Goal: Information Seeking & Learning: Compare options

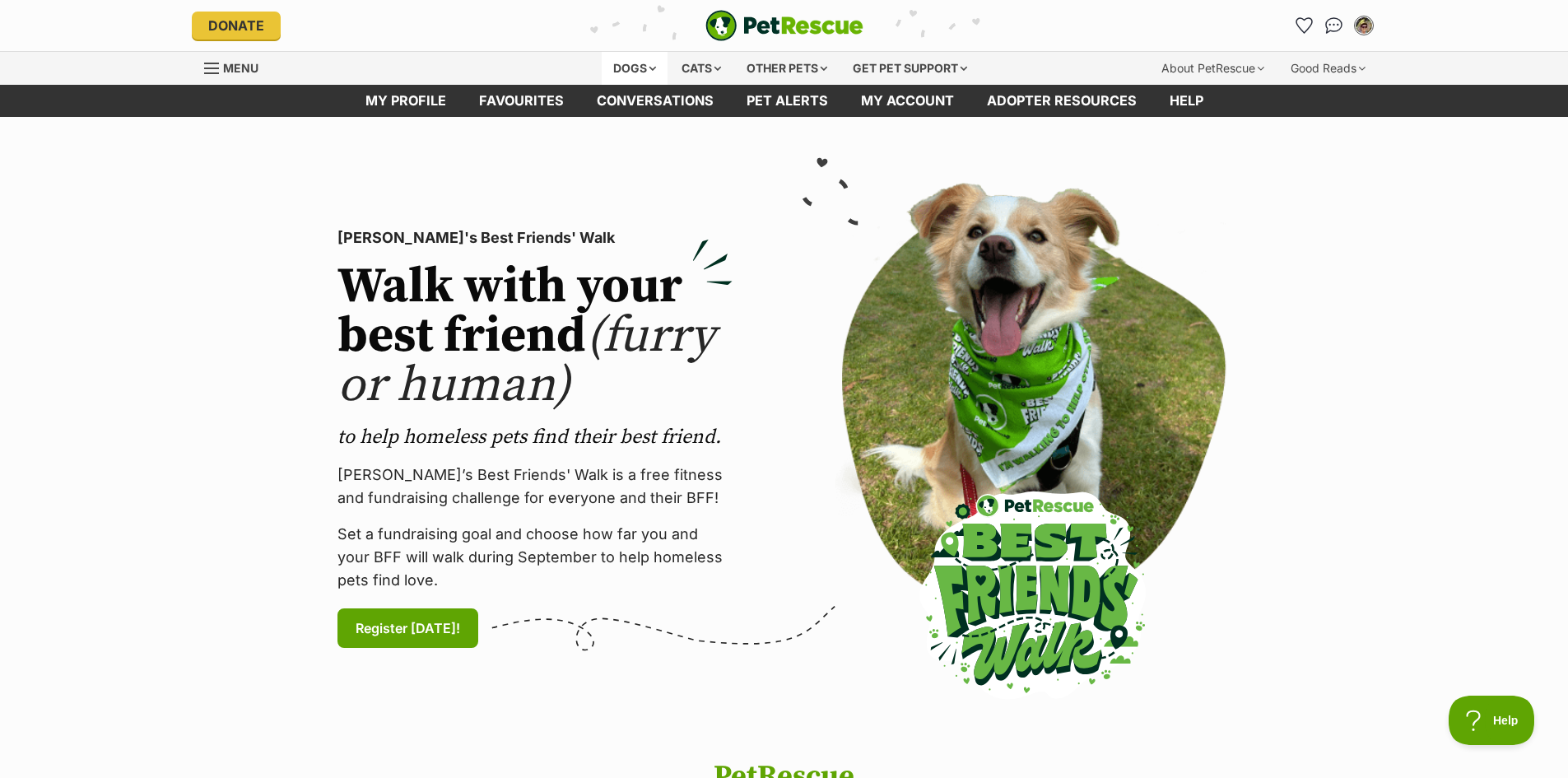
click at [633, 66] on div "Dogs" at bounding box center [634, 68] width 66 height 33
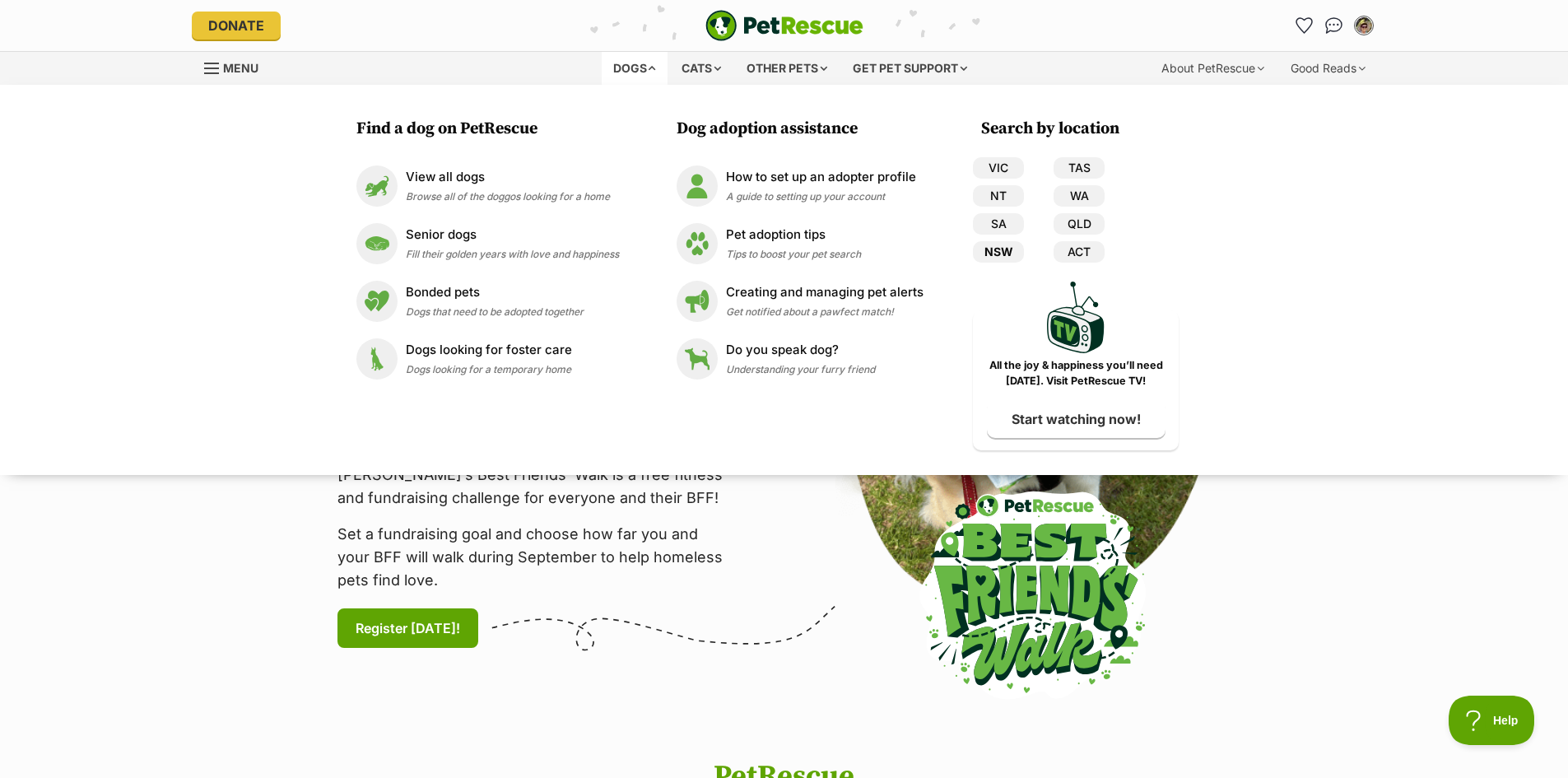
click at [1002, 248] on link "NSW" at bounding box center [997, 251] width 51 height 21
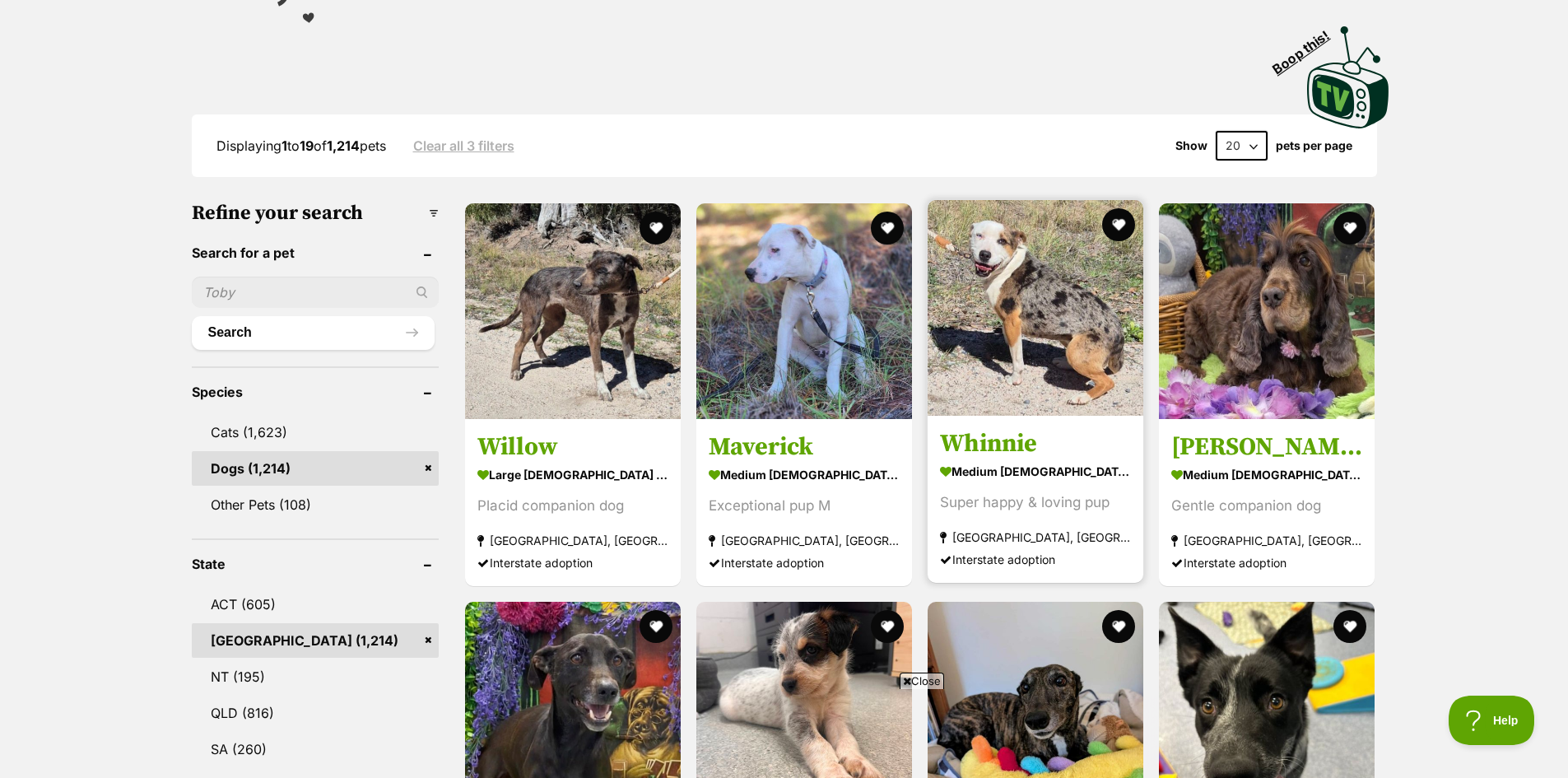
click at [1050, 321] on img at bounding box center [1035, 307] width 216 height 216
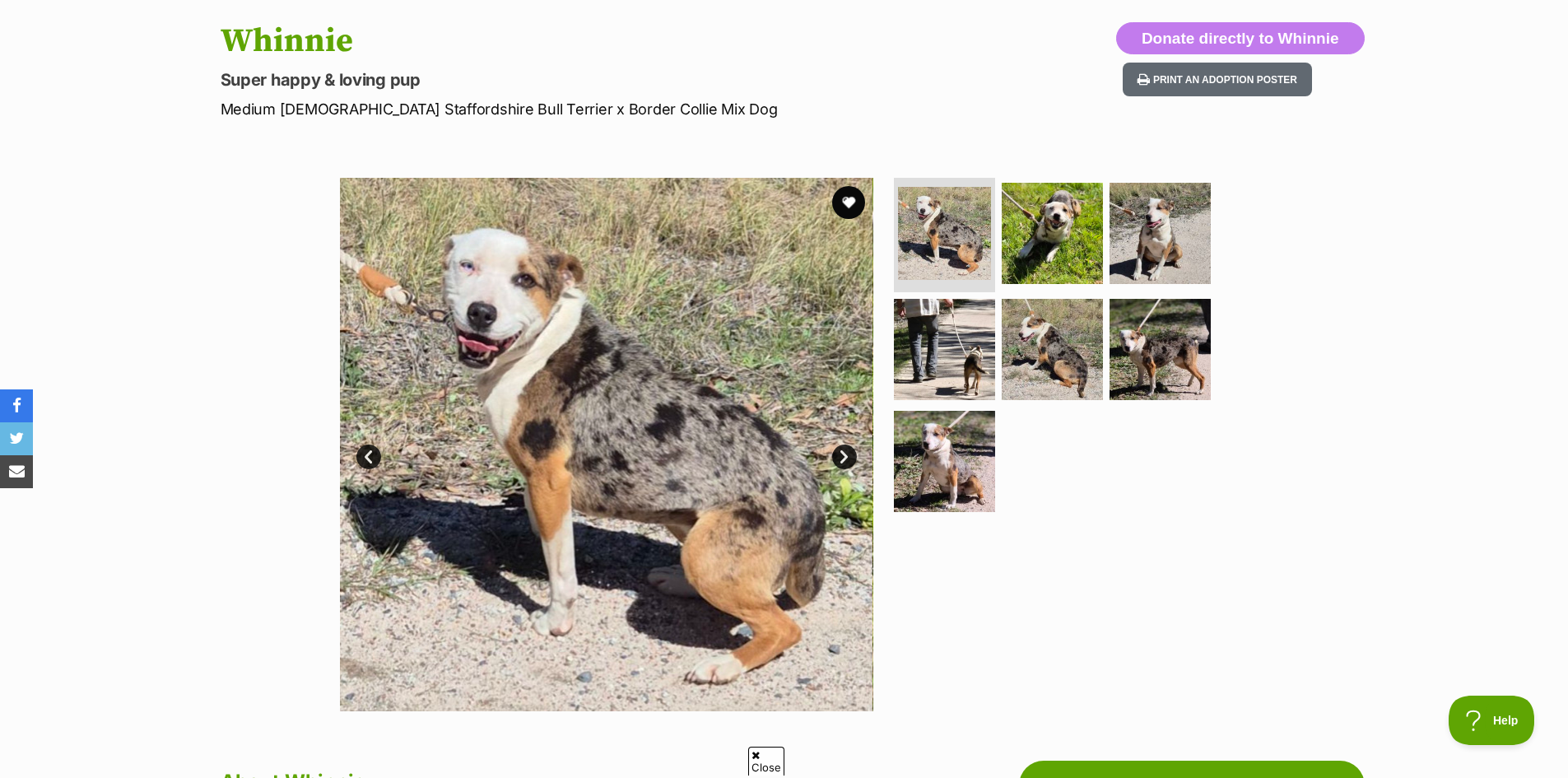
click at [845, 452] on link "Next" at bounding box center [844, 457] width 25 height 25
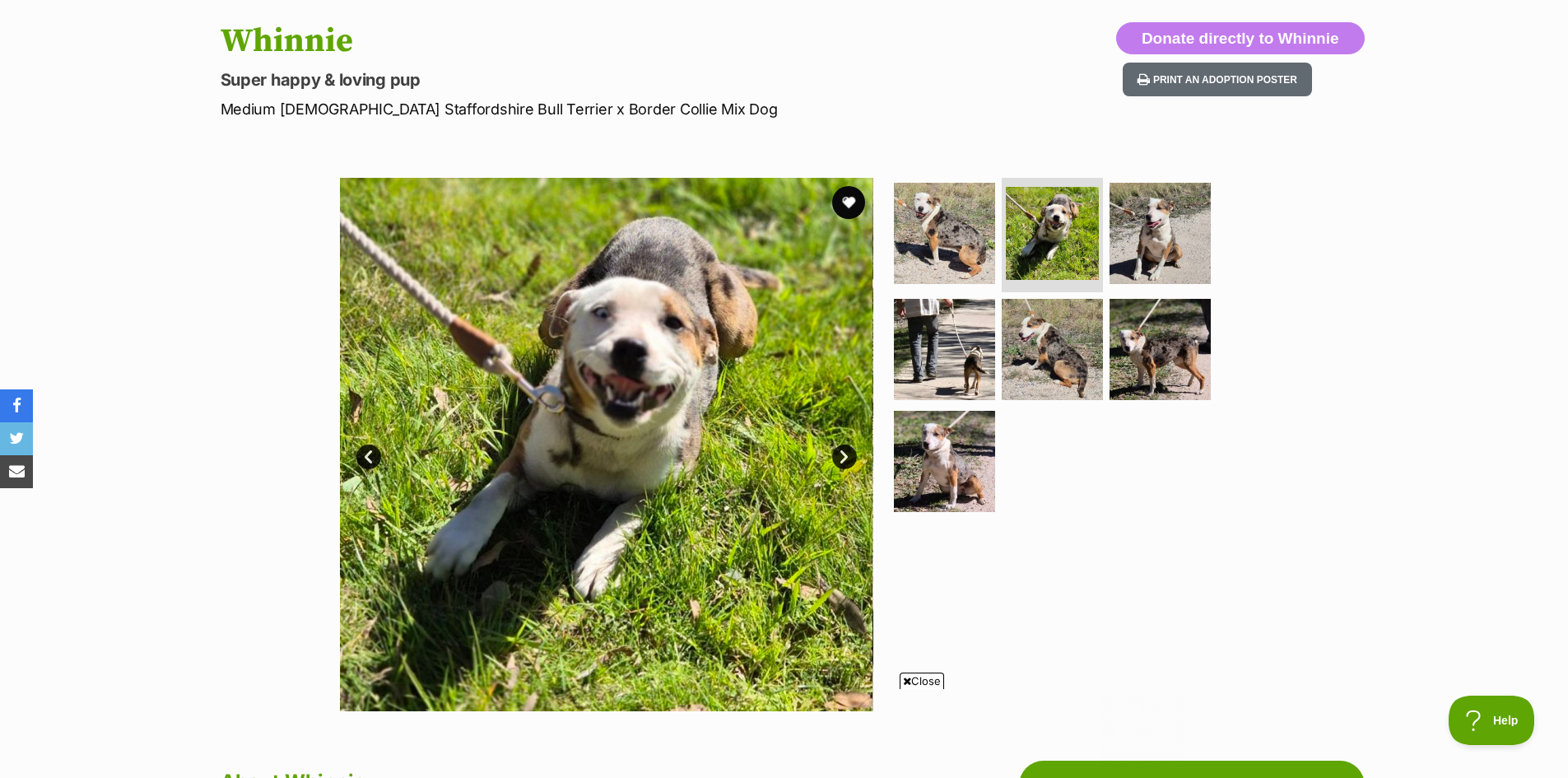
click at [845, 452] on link "Next" at bounding box center [844, 457] width 25 height 25
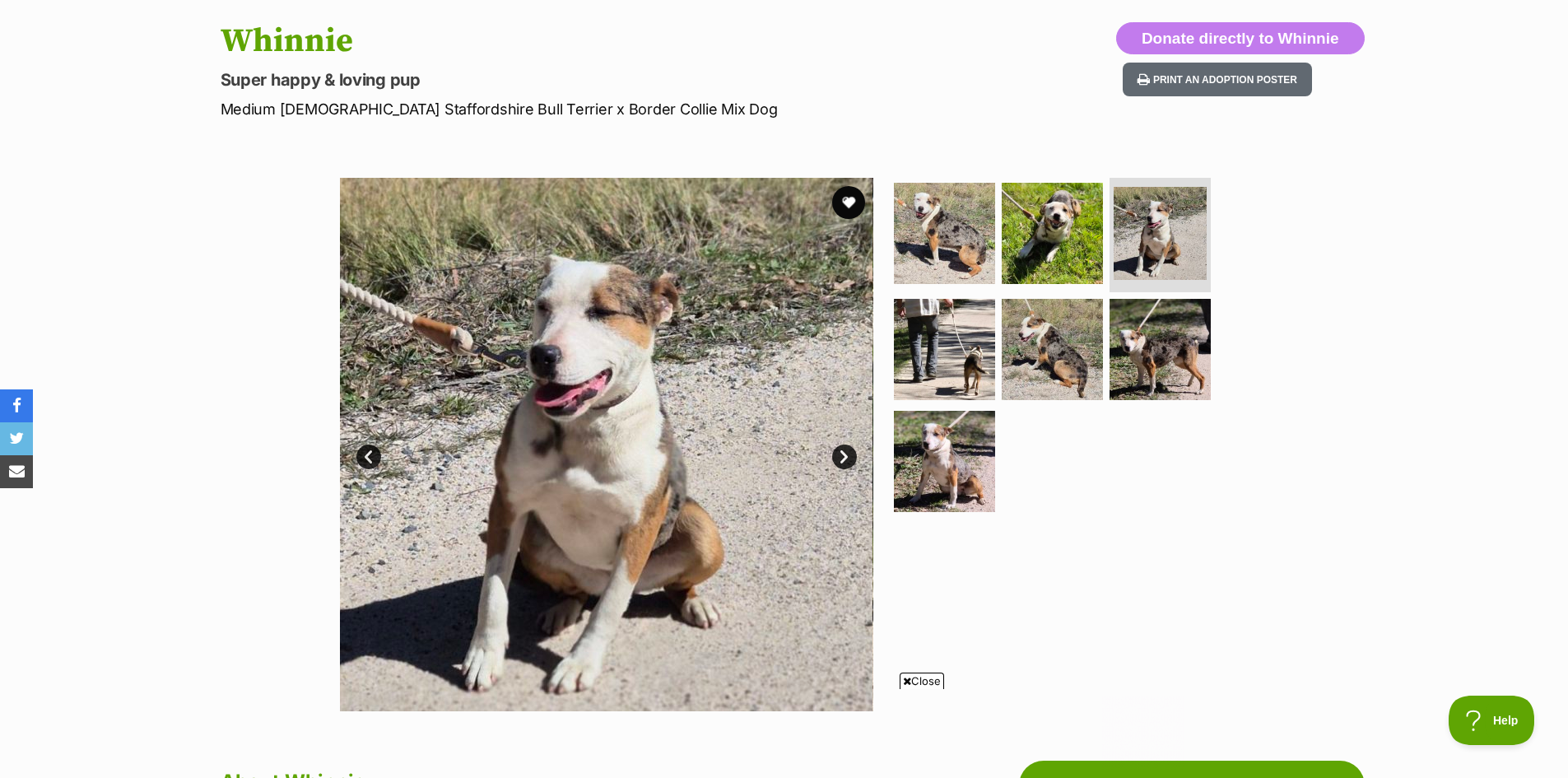
click at [845, 452] on link "Next" at bounding box center [844, 457] width 25 height 25
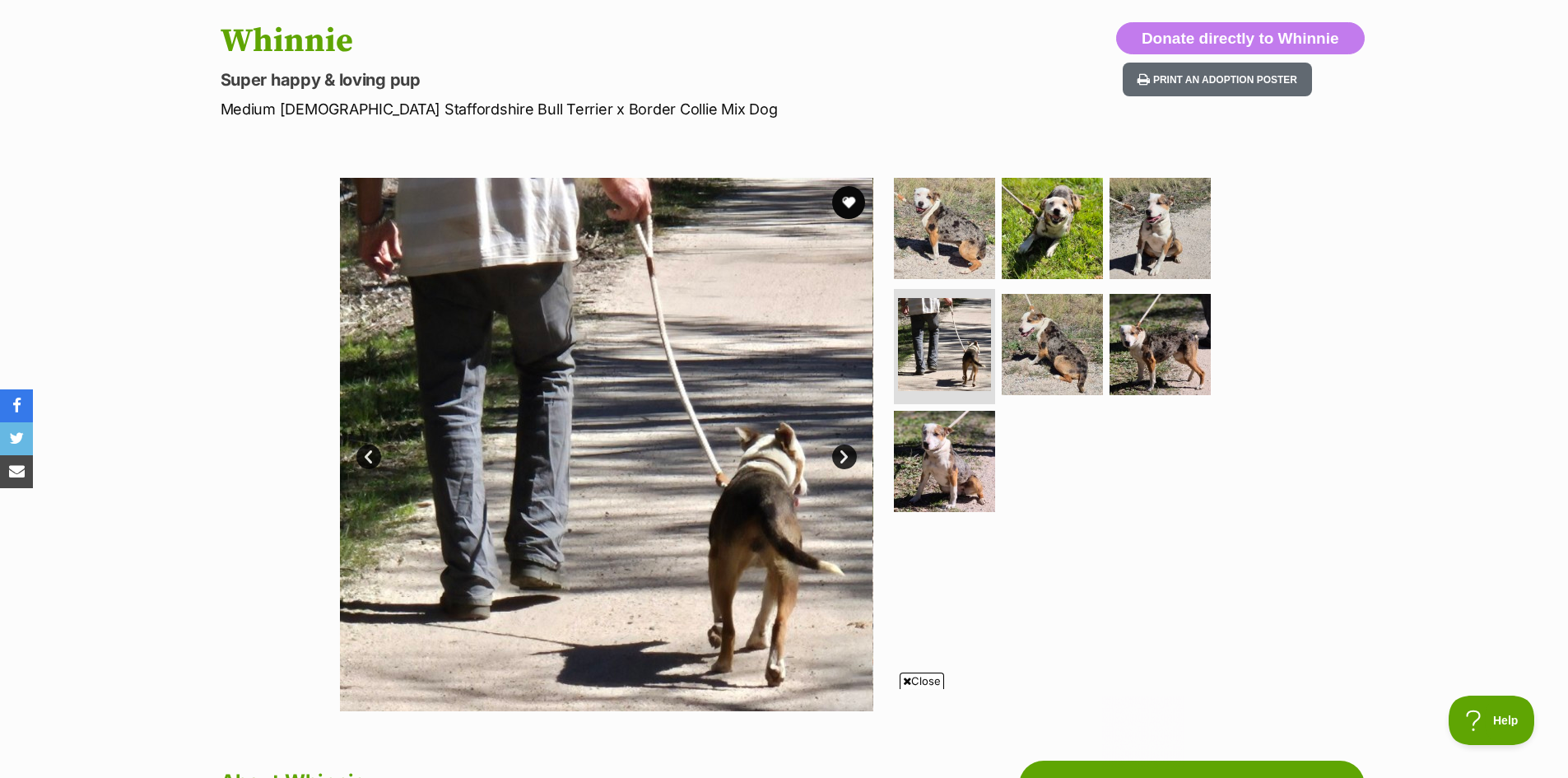
click at [845, 452] on link "Next" at bounding box center [844, 457] width 25 height 25
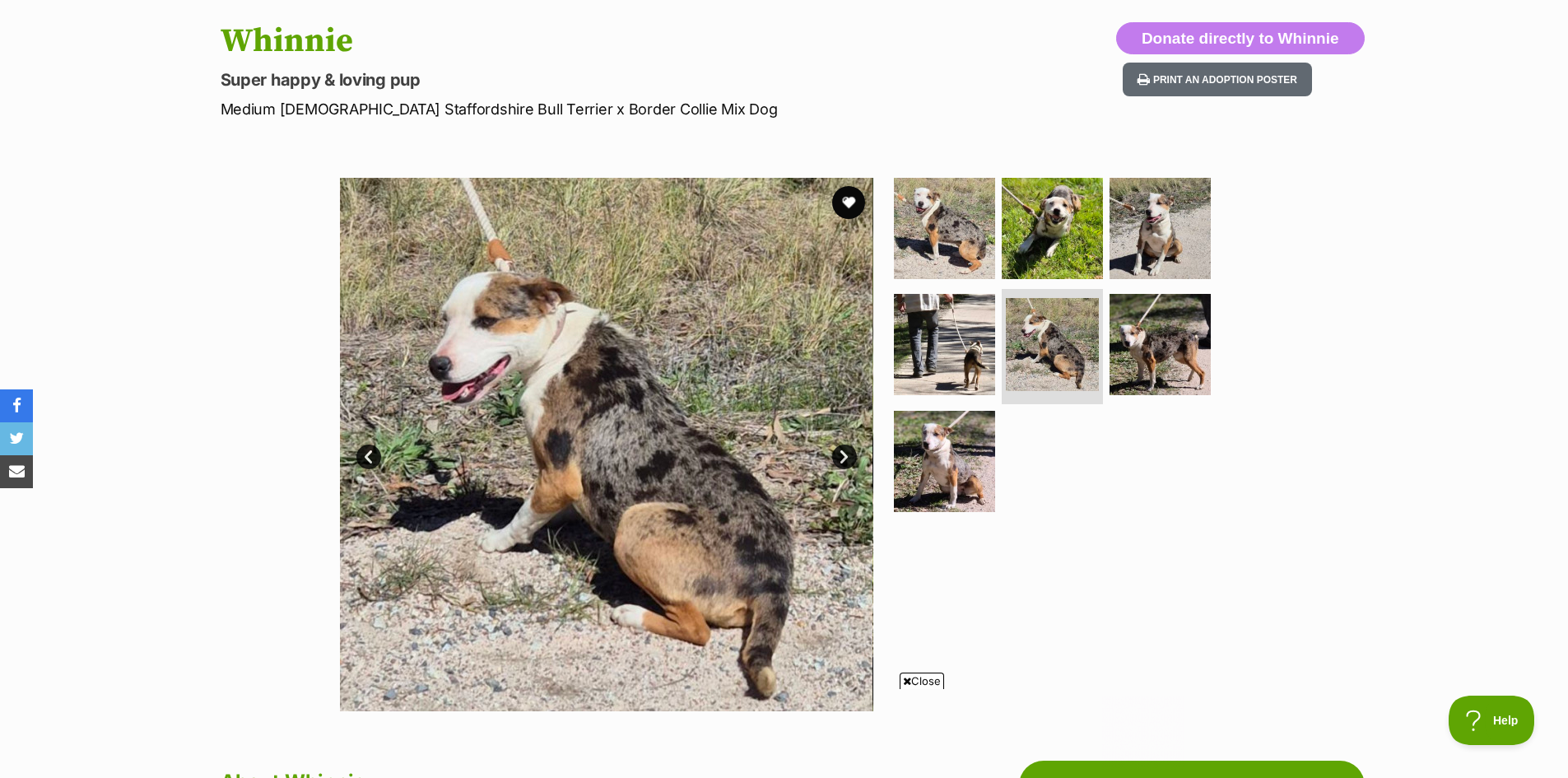
click at [845, 452] on link "Next" at bounding box center [844, 457] width 25 height 25
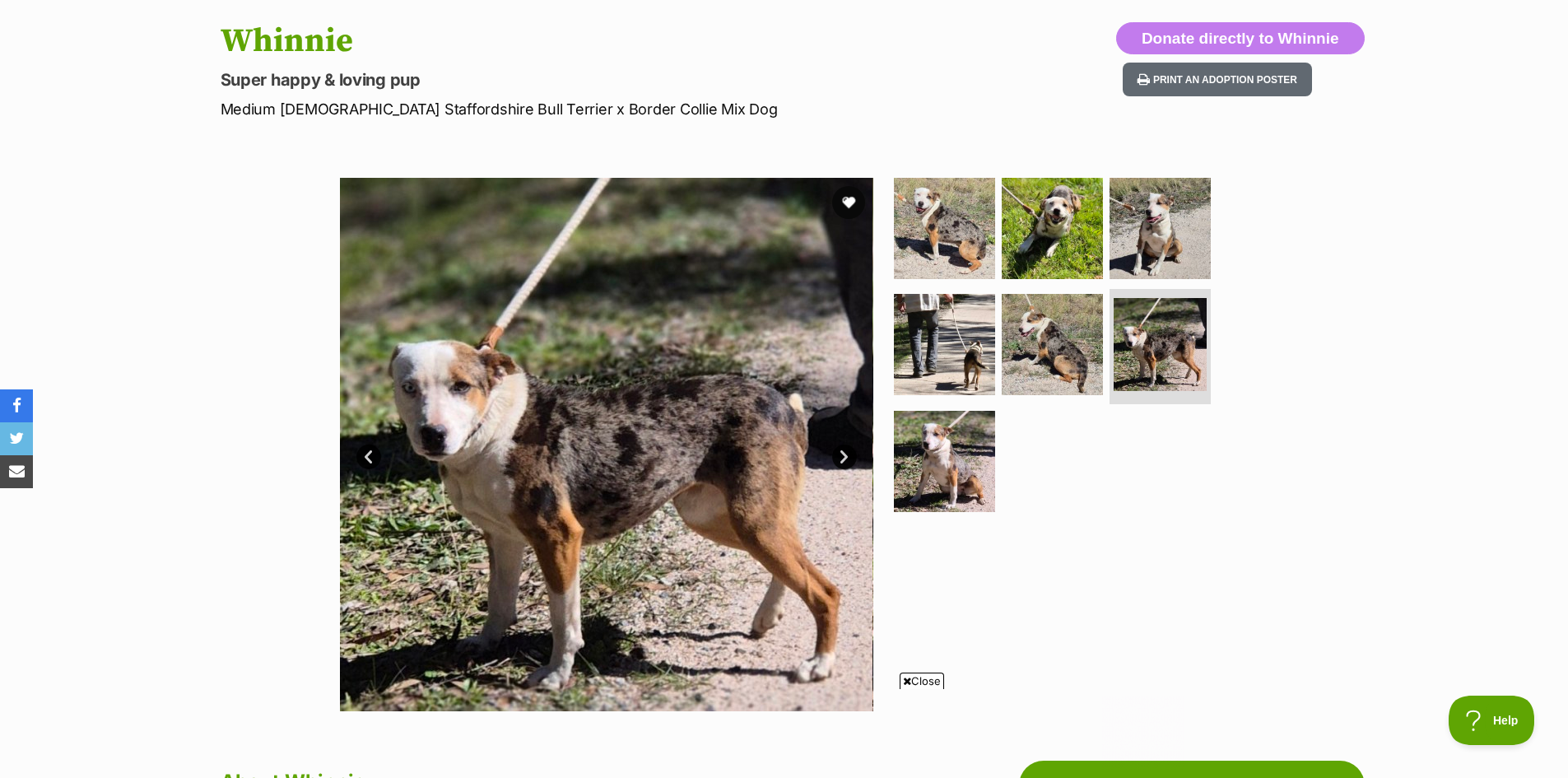
click at [845, 452] on link "Next" at bounding box center [844, 457] width 25 height 25
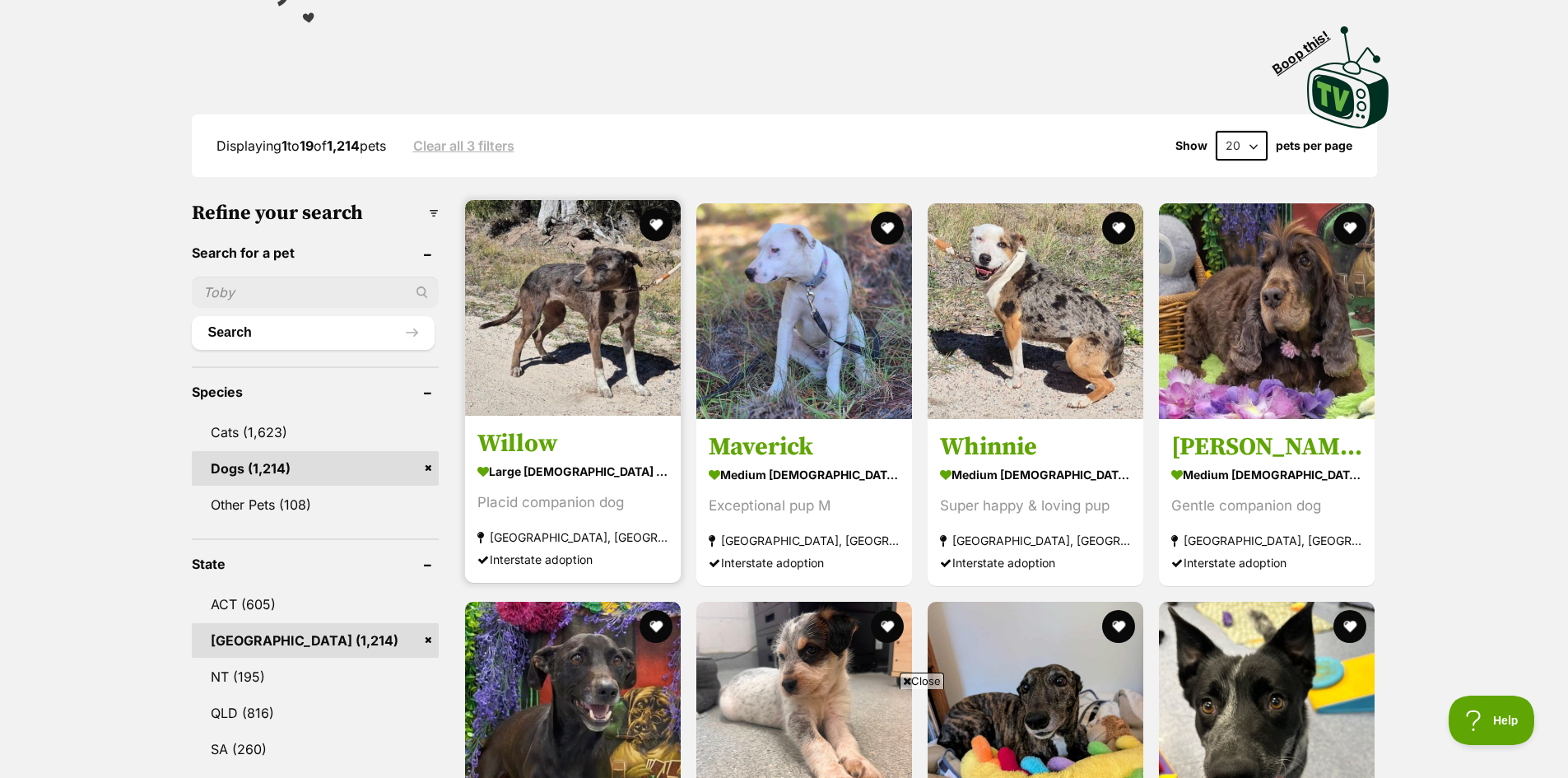
click at [599, 310] on img at bounding box center [573, 307] width 216 height 216
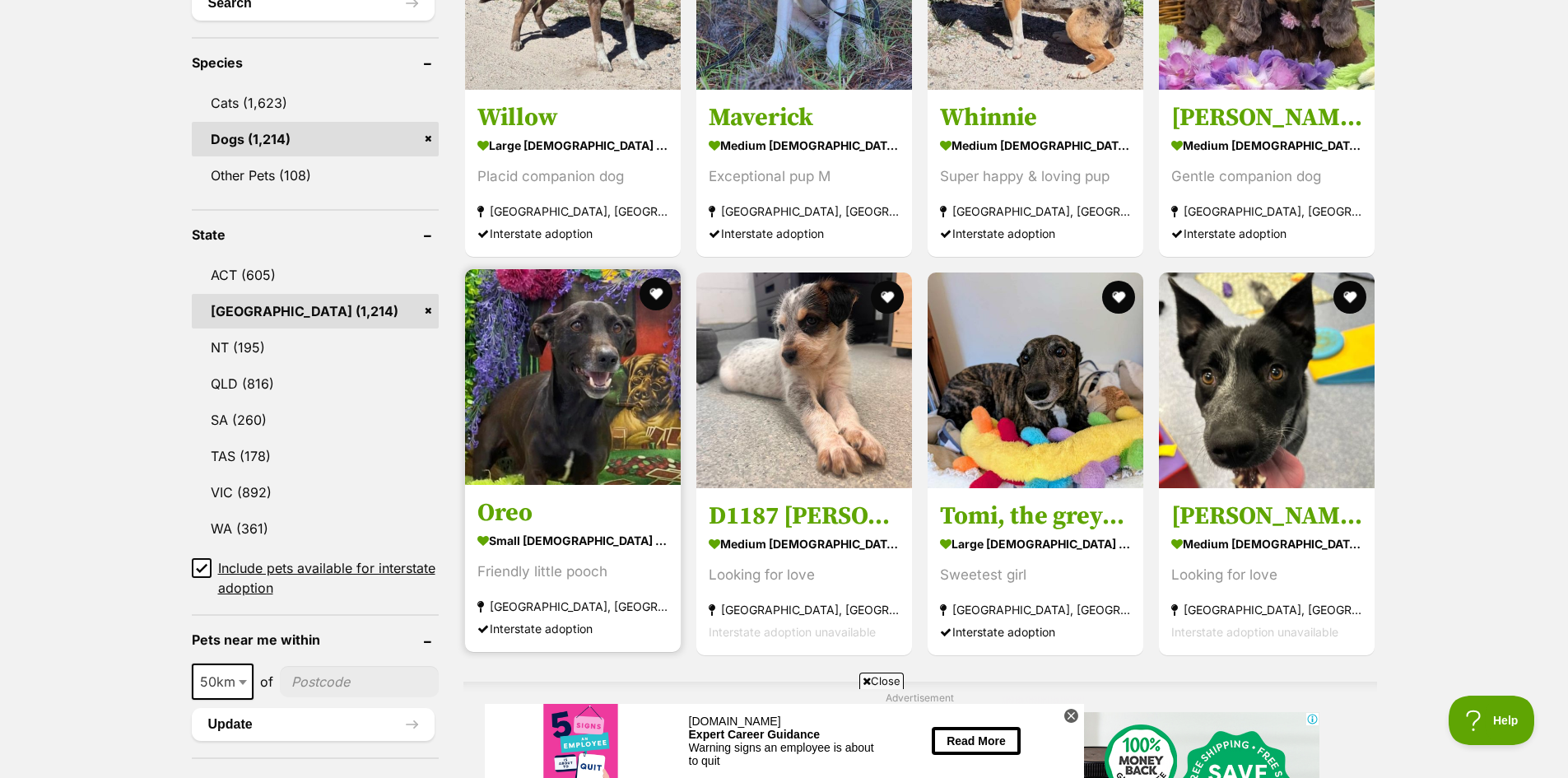
click at [576, 410] on img at bounding box center [573, 377] width 216 height 216
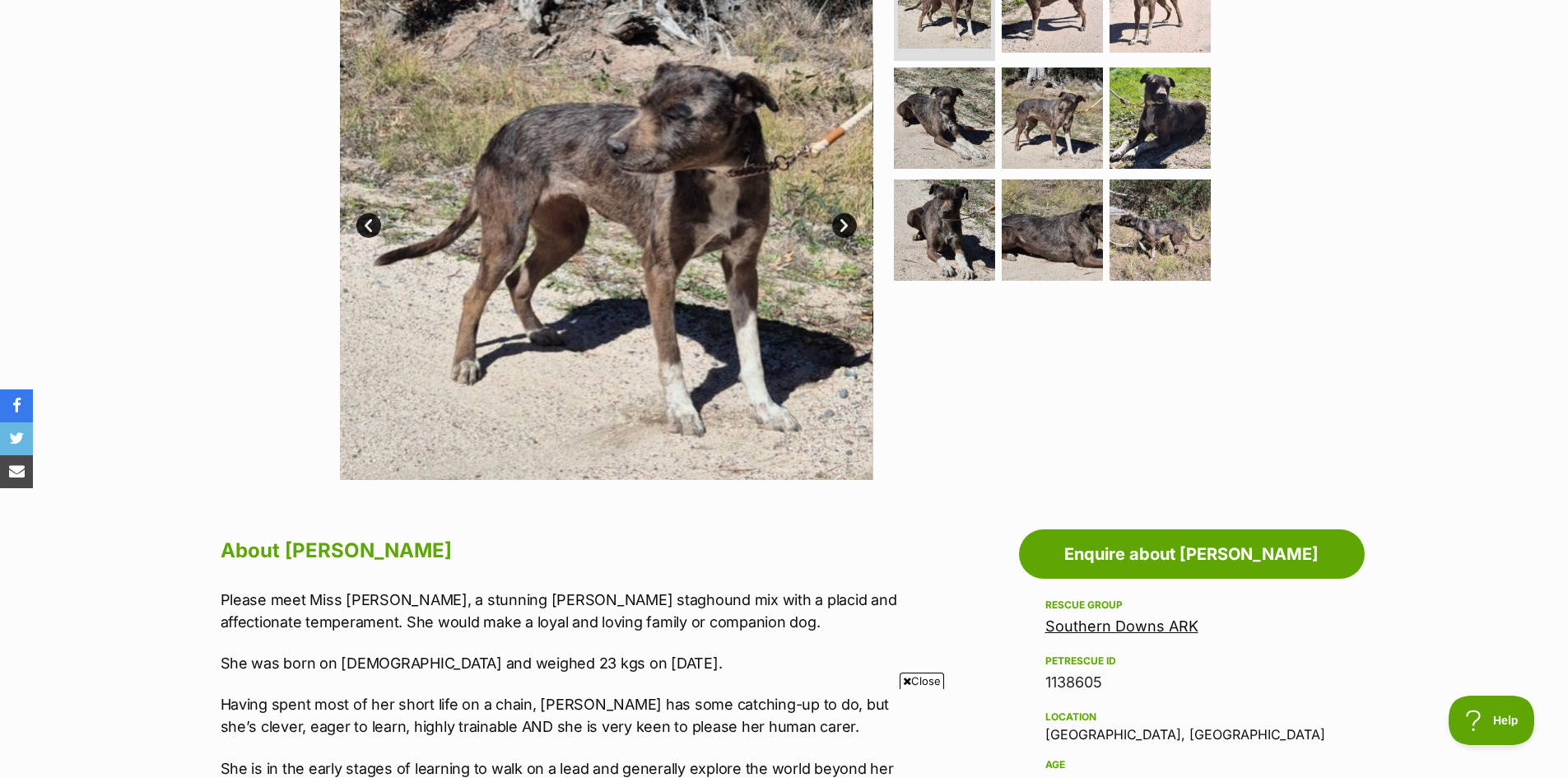
scroll to position [329, 0]
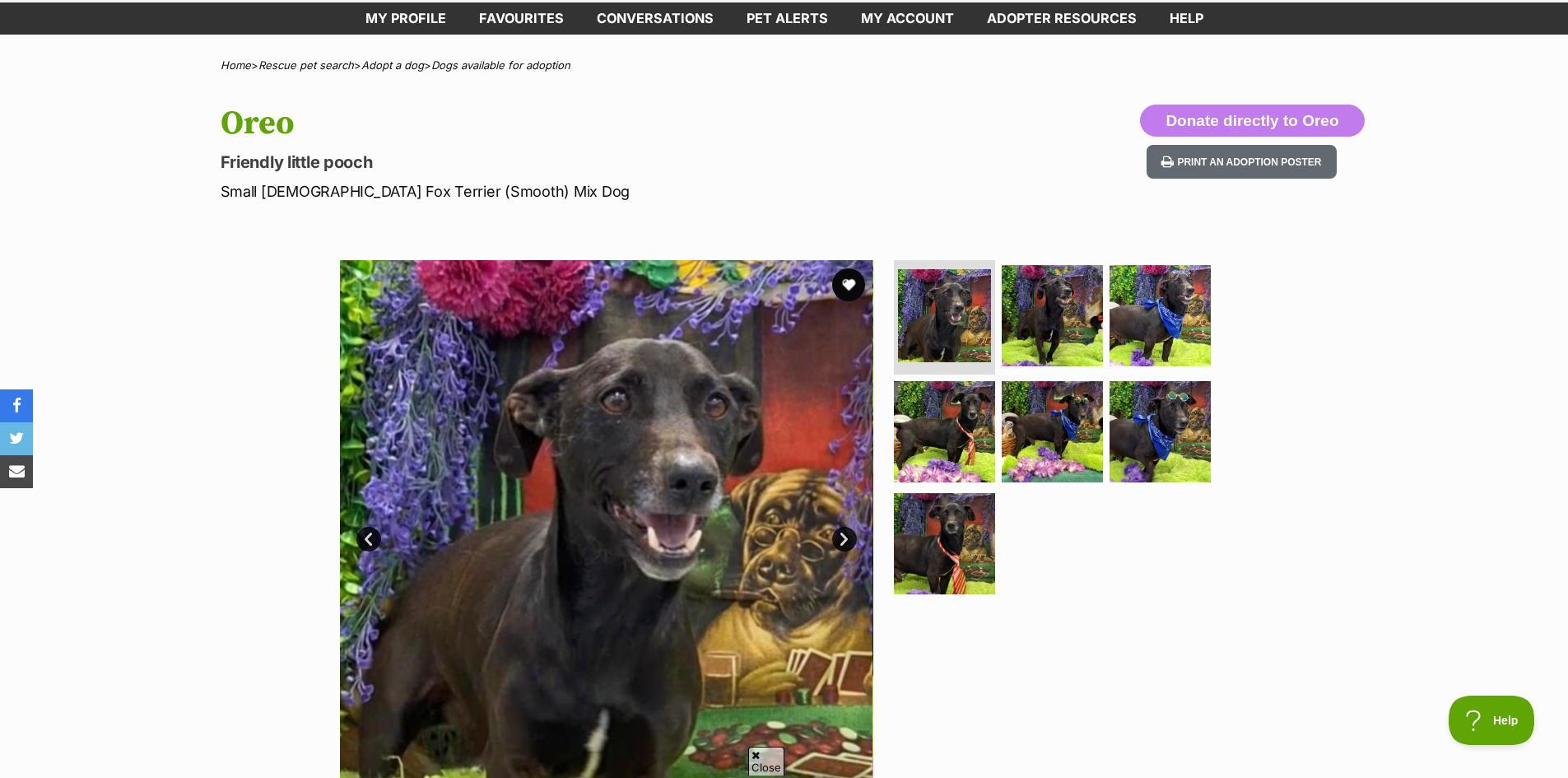
click at [849, 538] on link "Next" at bounding box center [844, 539] width 25 height 25
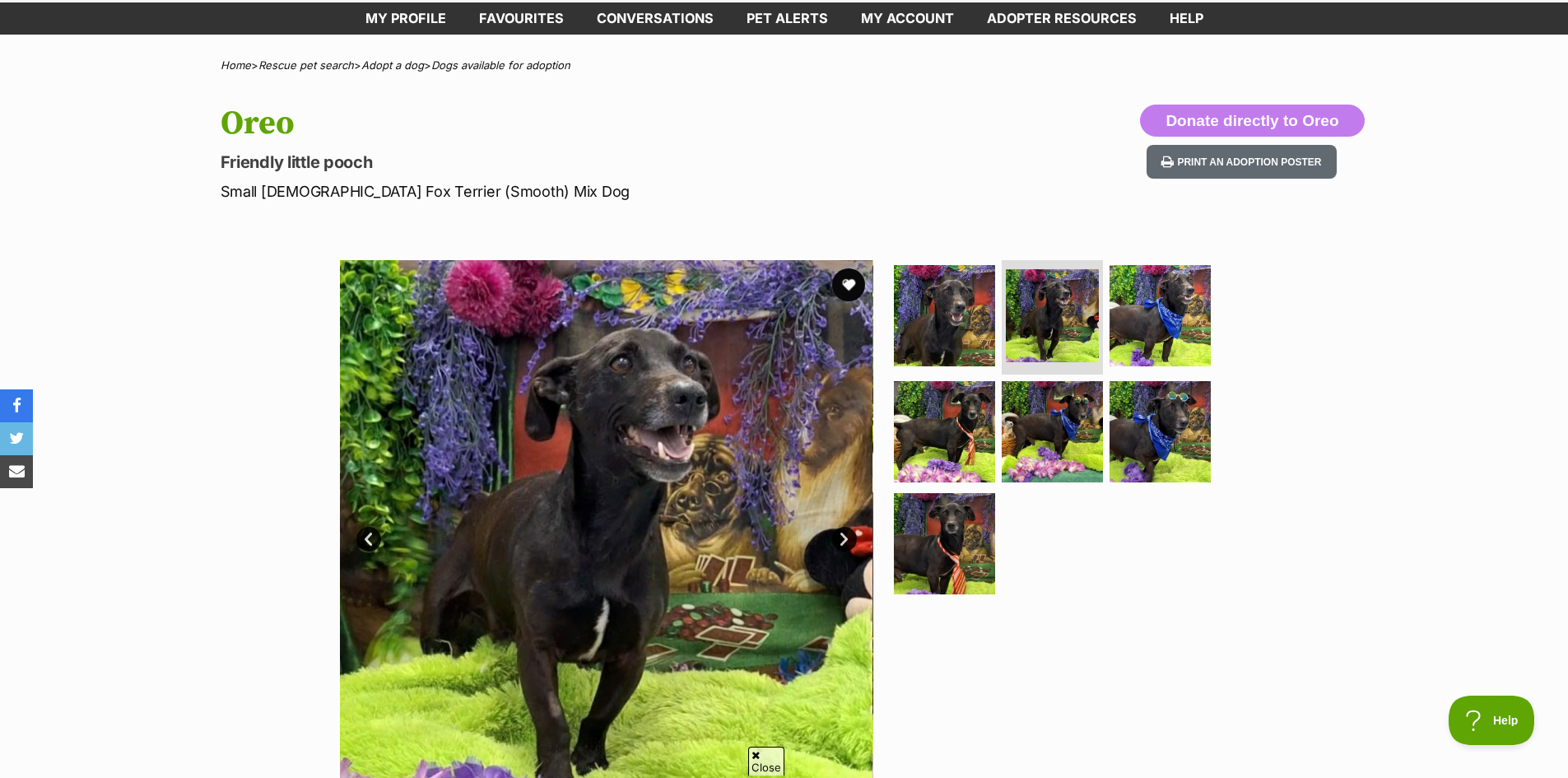
click at [849, 538] on link "Next" at bounding box center [844, 539] width 25 height 25
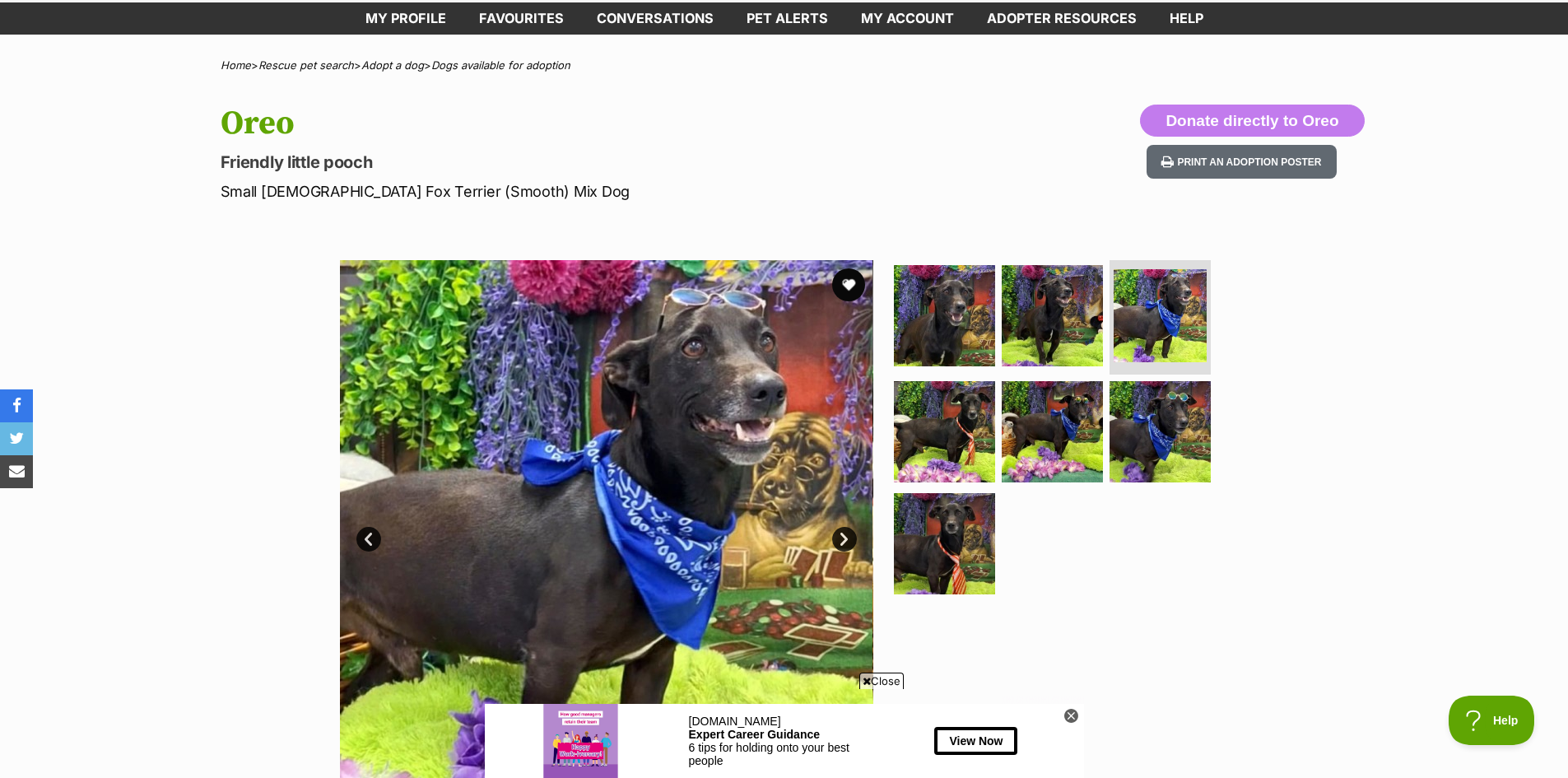
click at [849, 538] on link "Next" at bounding box center [844, 539] width 25 height 25
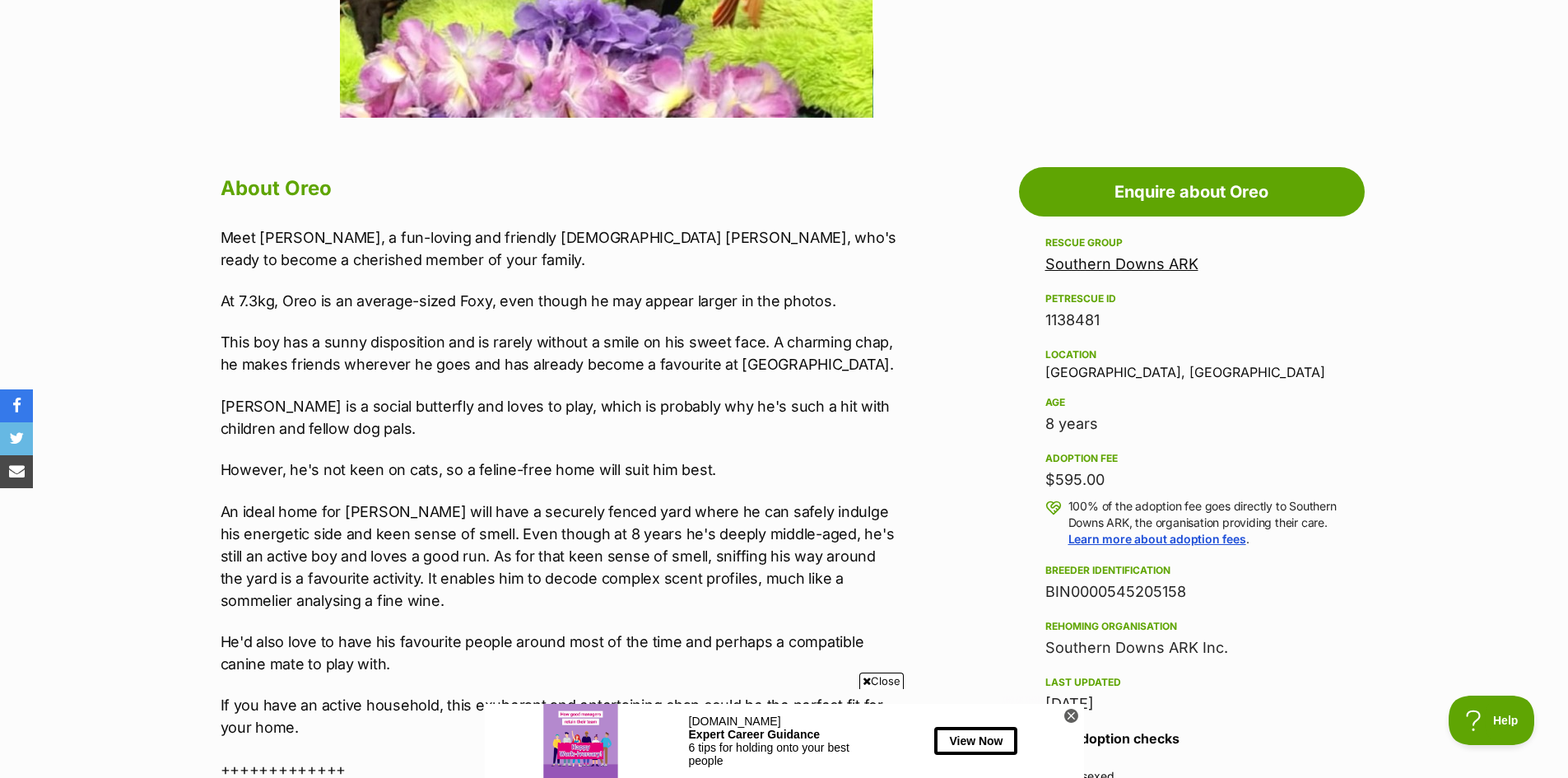
scroll to position [577, 0]
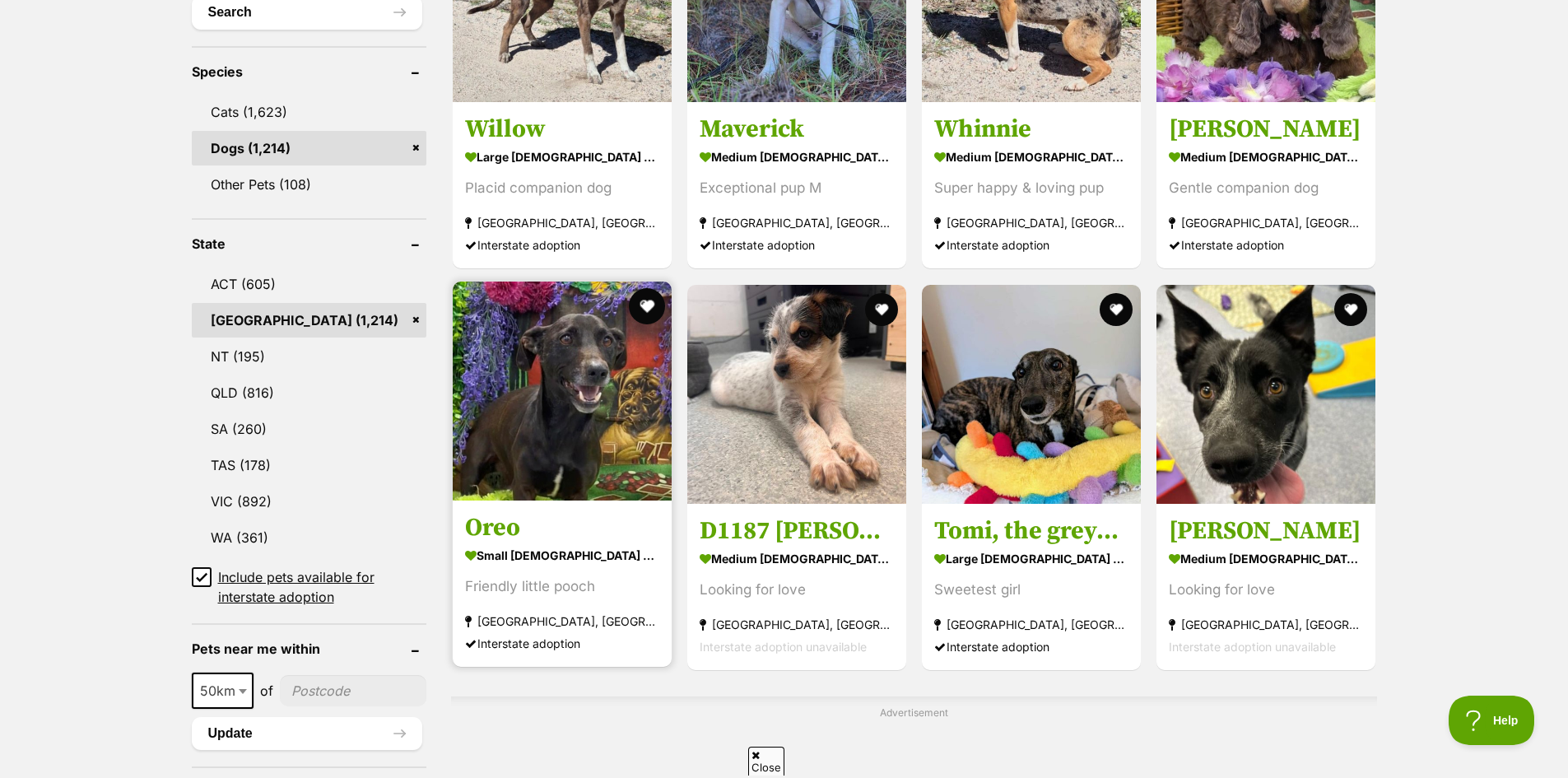
click at [645, 304] on button "favourite" at bounding box center [647, 306] width 36 height 36
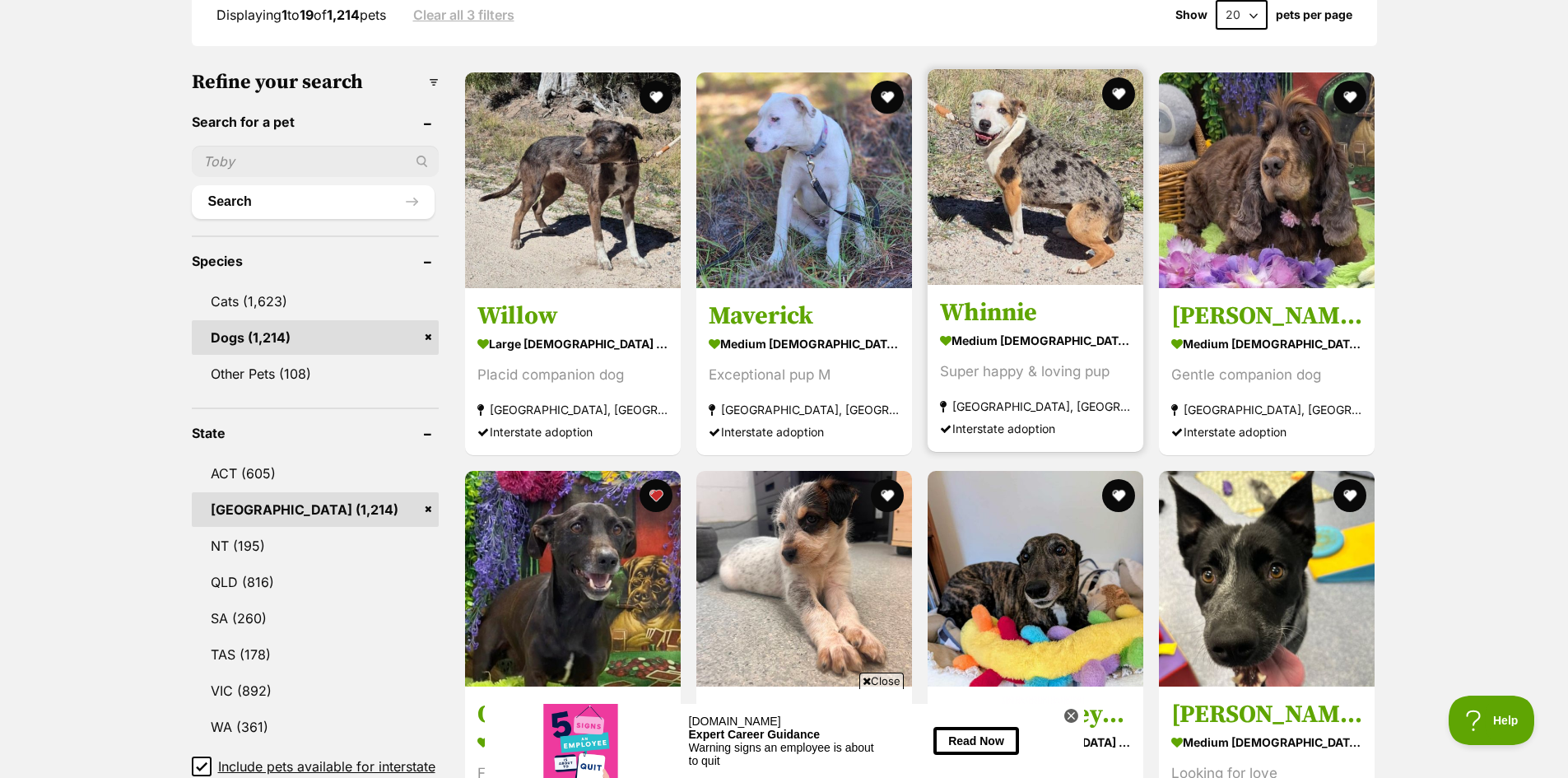
scroll to position [238, 0]
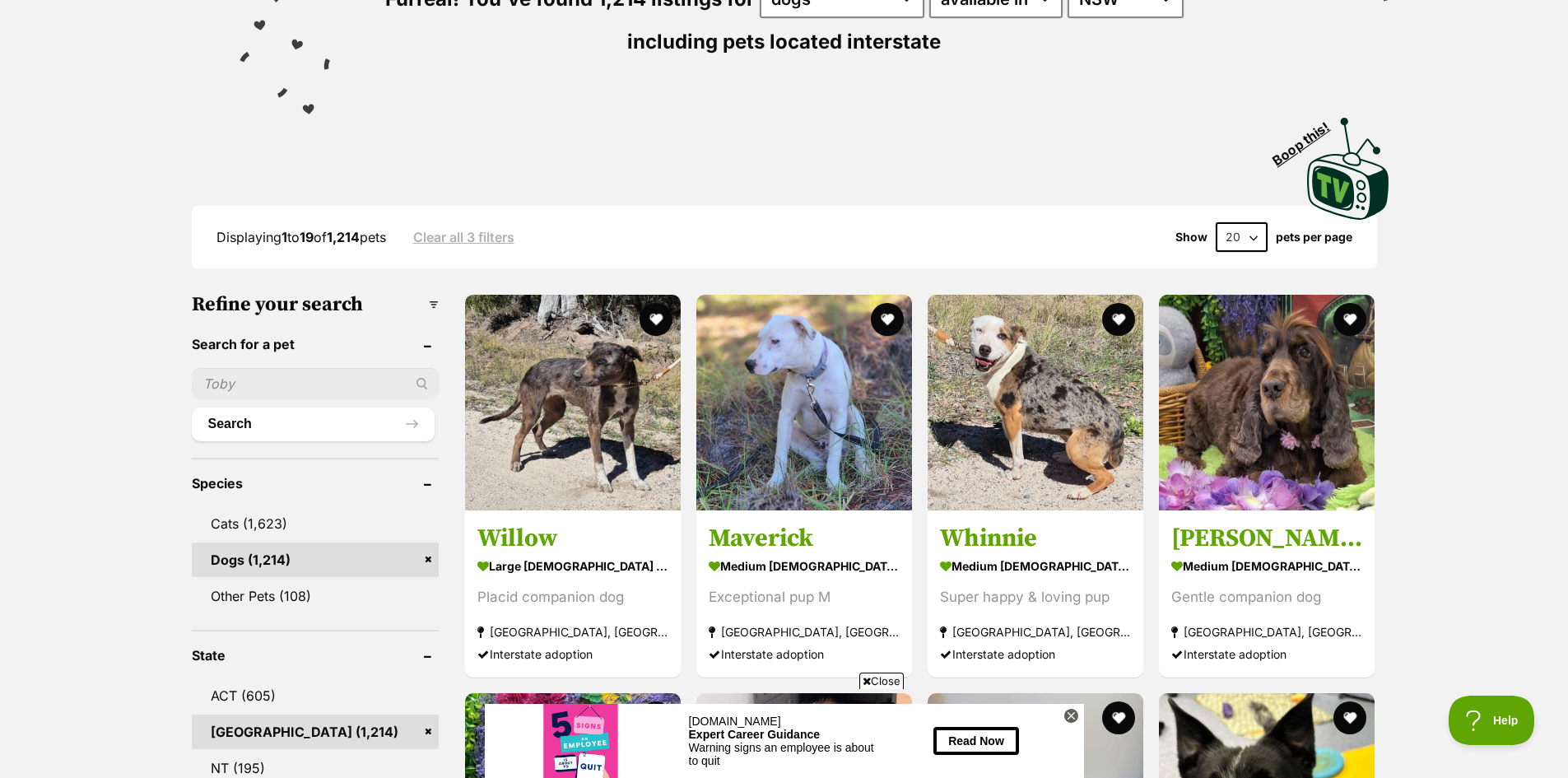
click at [1254, 238] on select "20 40 60" at bounding box center [1241, 237] width 52 height 30
select select "60"
click at [1215, 223] on select "20 40 60" at bounding box center [1241, 237] width 52 height 30
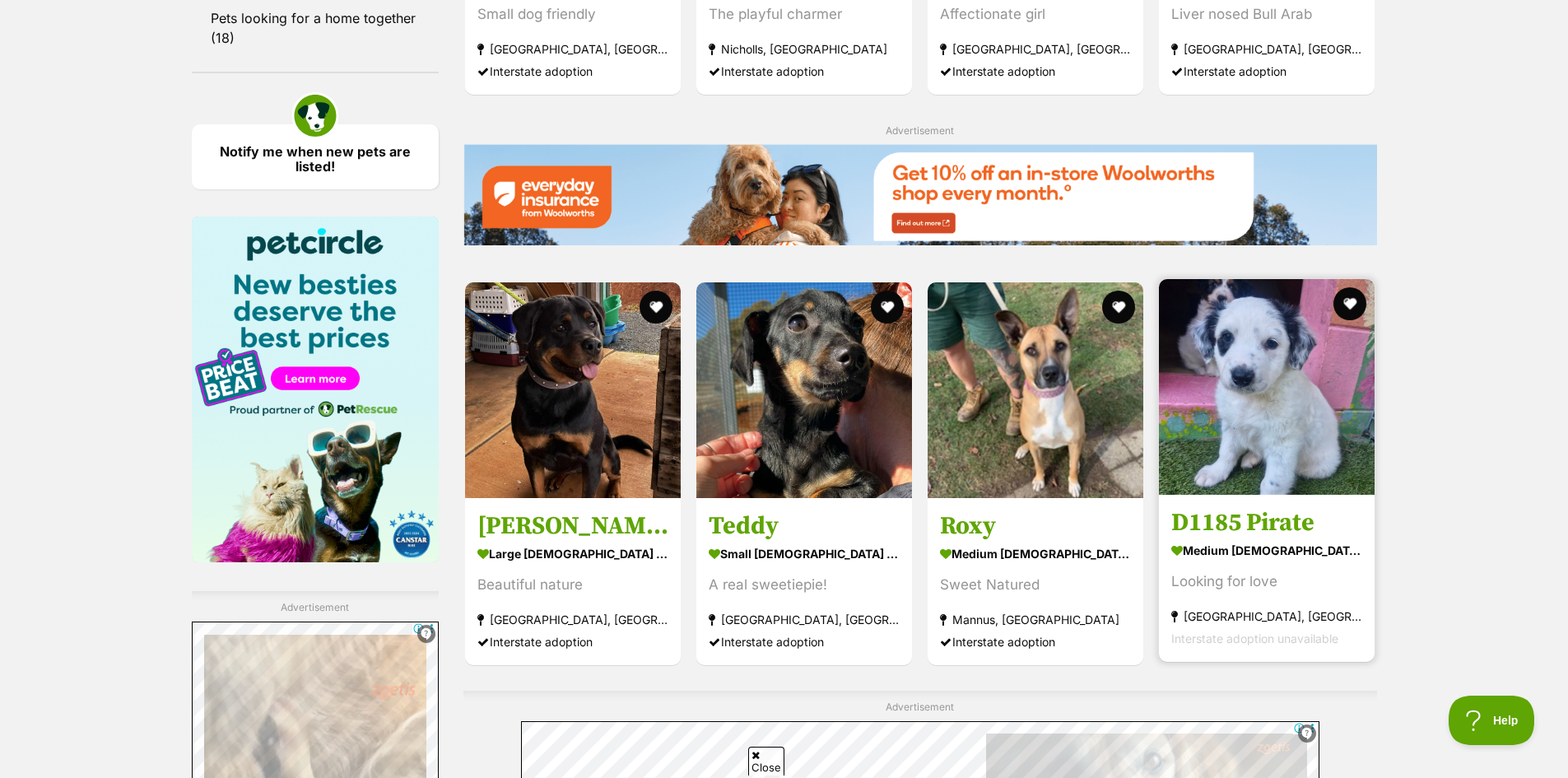
click at [1254, 420] on img at bounding box center [1266, 387] width 216 height 216
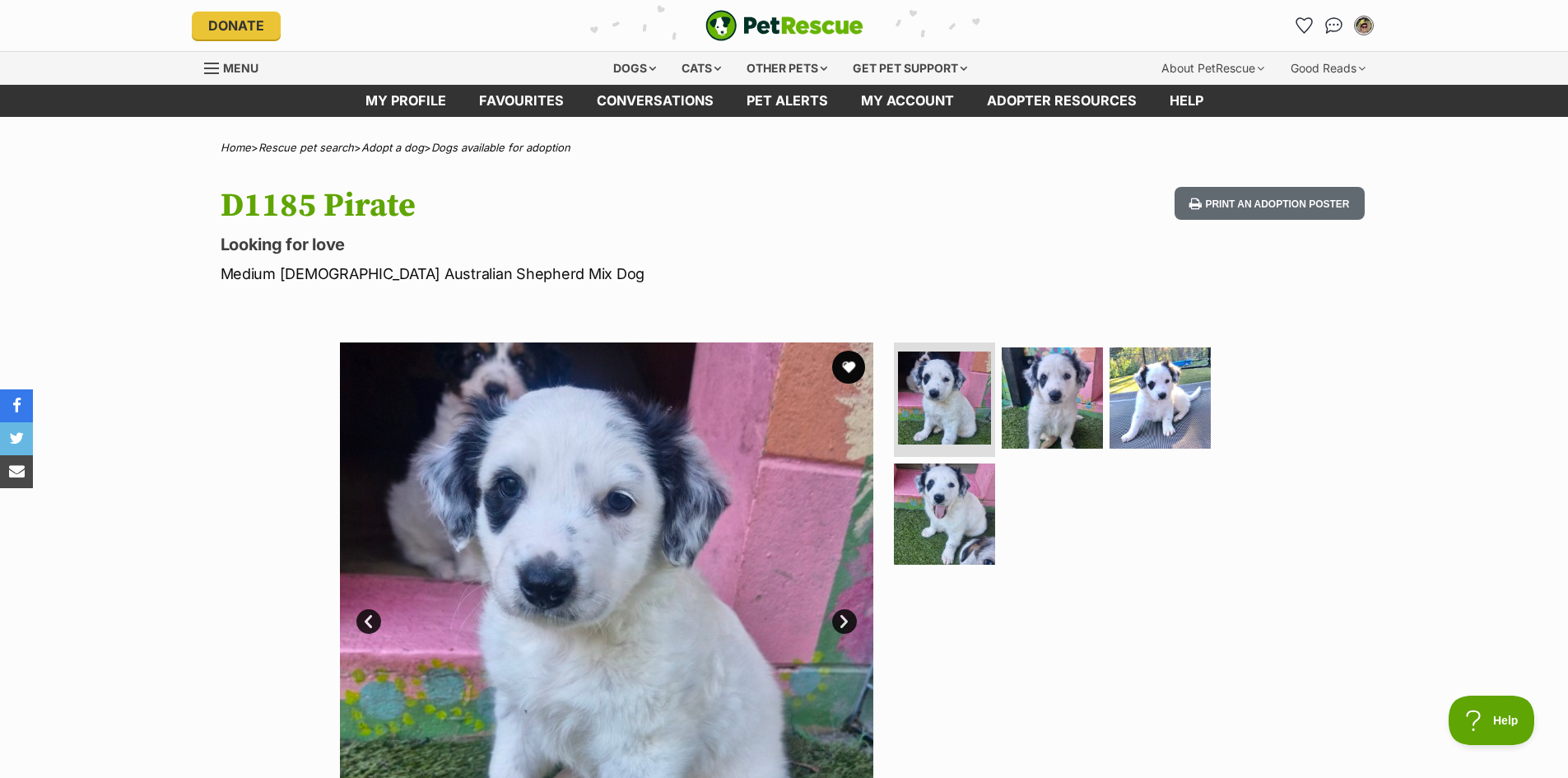
click at [841, 624] on link "Next" at bounding box center [844, 622] width 25 height 25
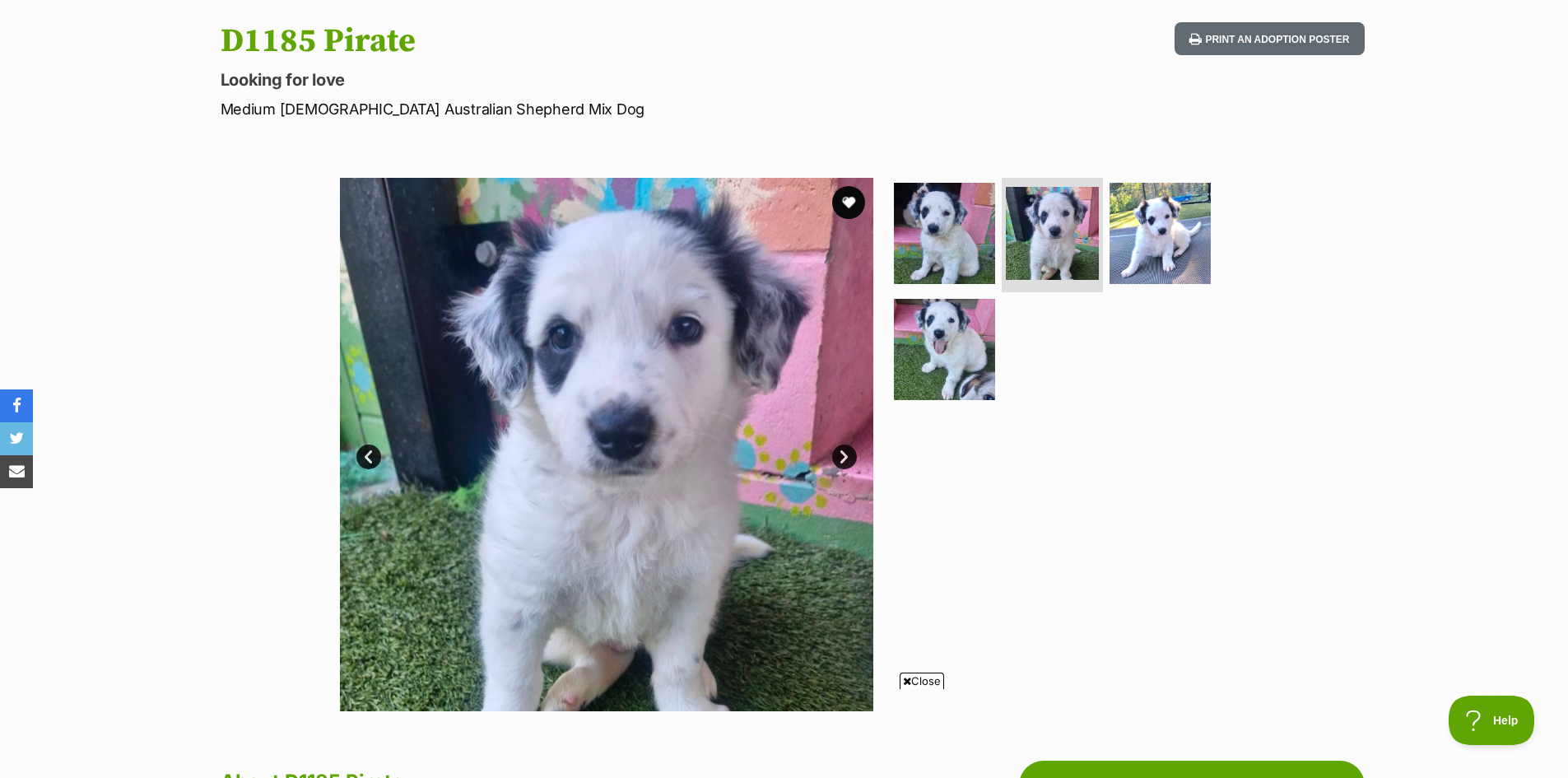
click at [849, 454] on link "Next" at bounding box center [844, 457] width 25 height 25
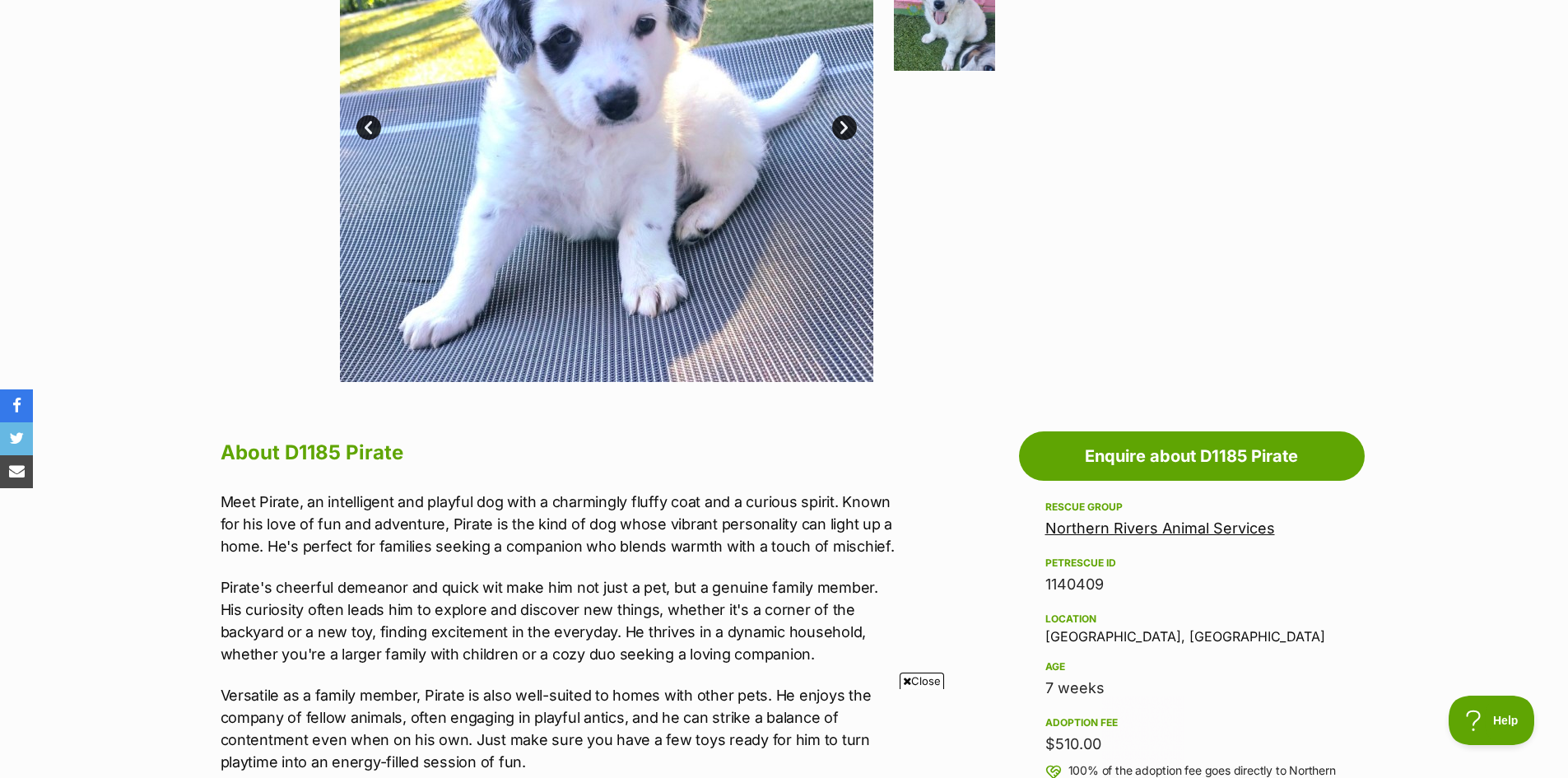
scroll to position [329, 0]
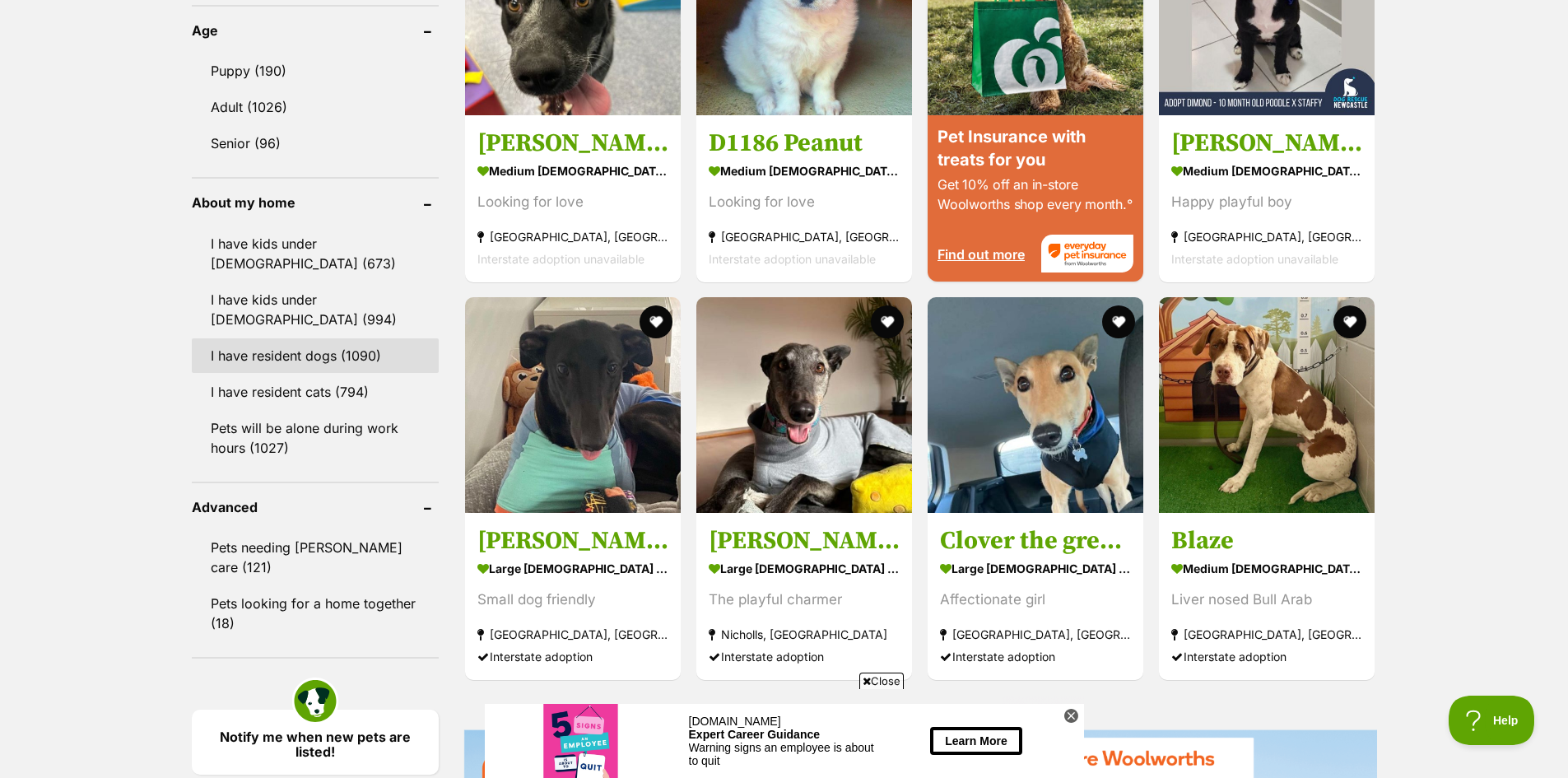
click at [280, 352] on link "I have resident dogs (1090)" at bounding box center [315, 356] width 246 height 35
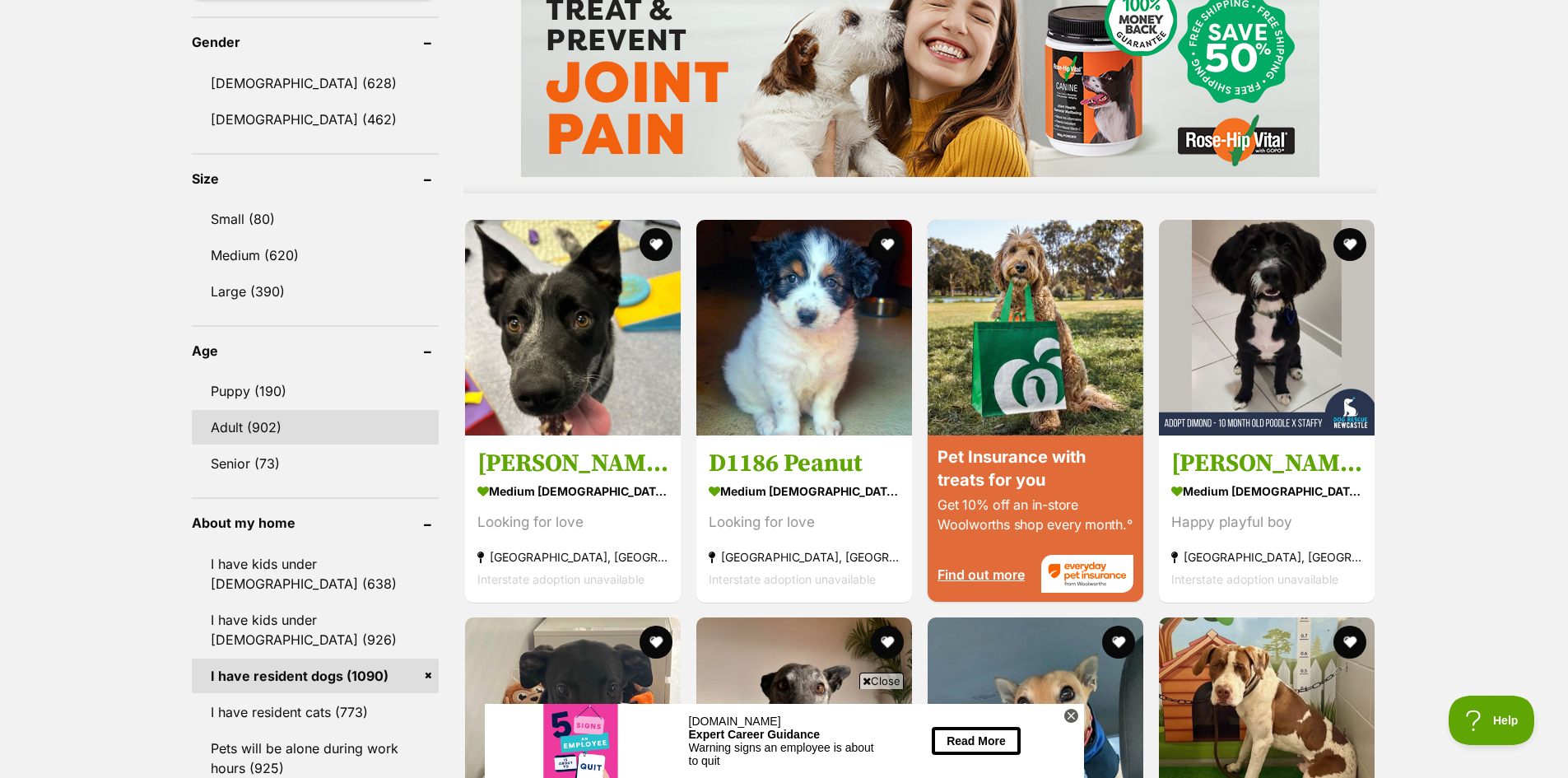
click at [245, 420] on link "Adult (902)" at bounding box center [315, 427] width 246 height 35
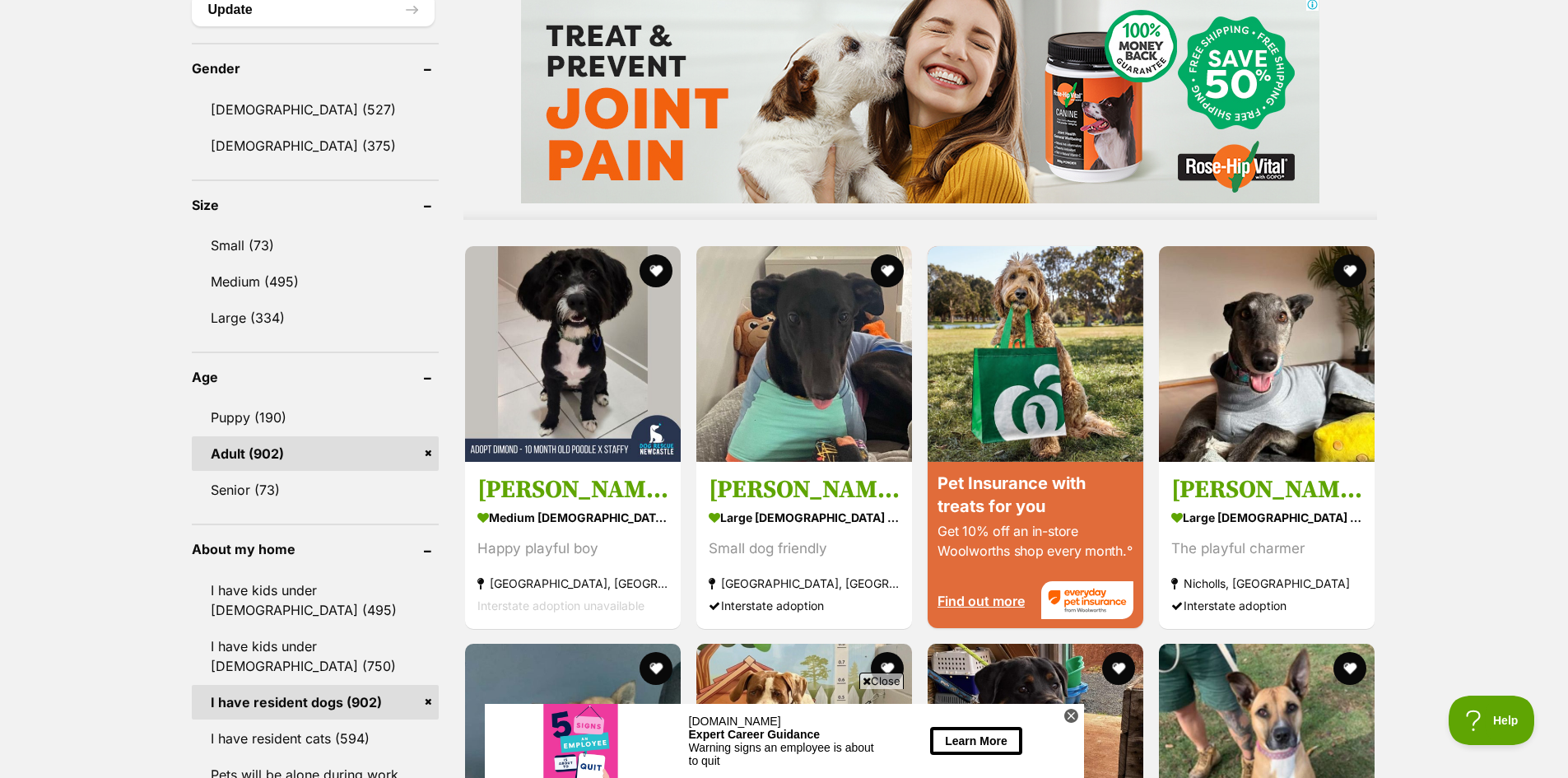
scroll to position [1400, 0]
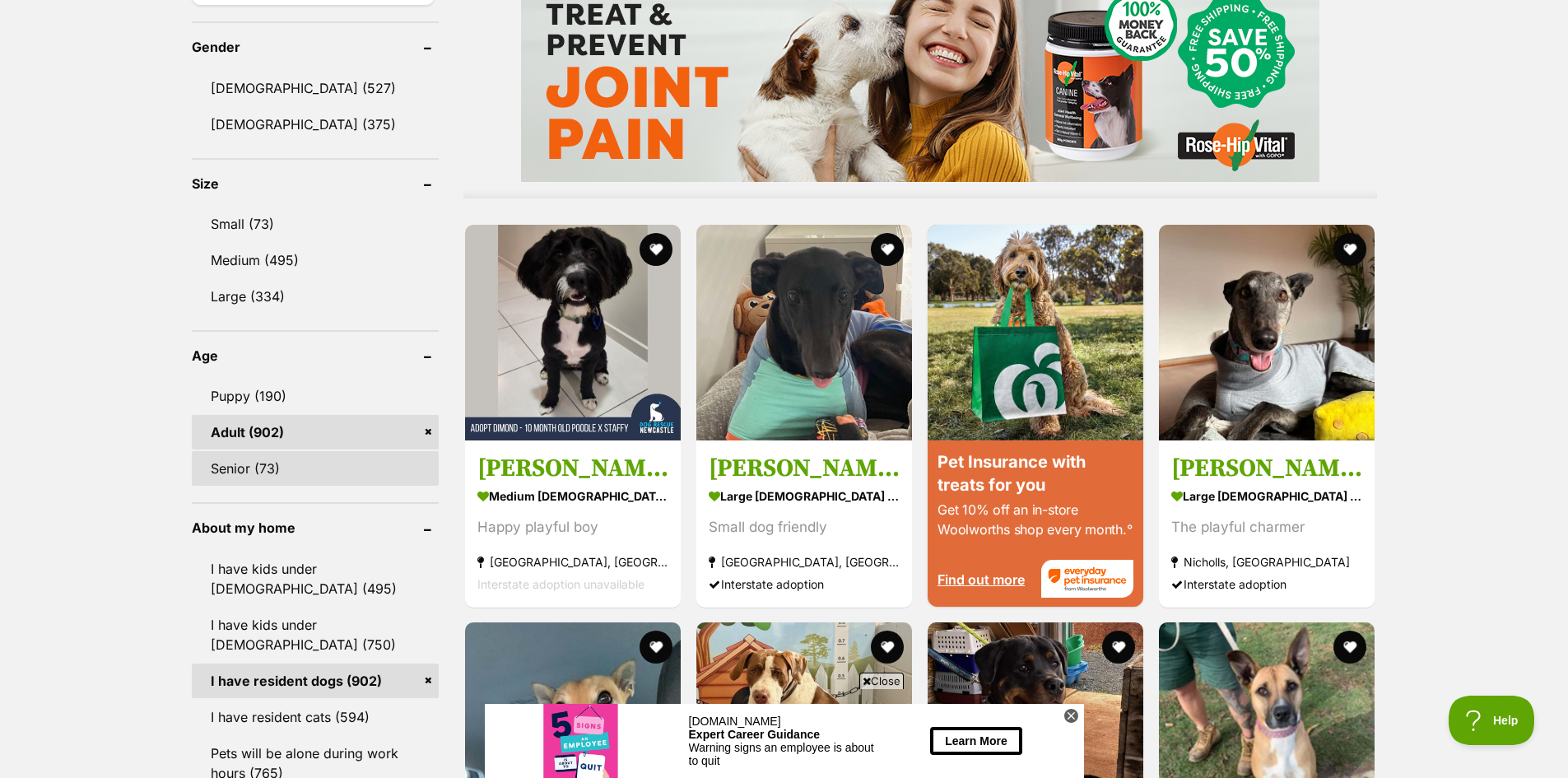
click at [253, 465] on link "Senior (73)" at bounding box center [315, 468] width 246 height 35
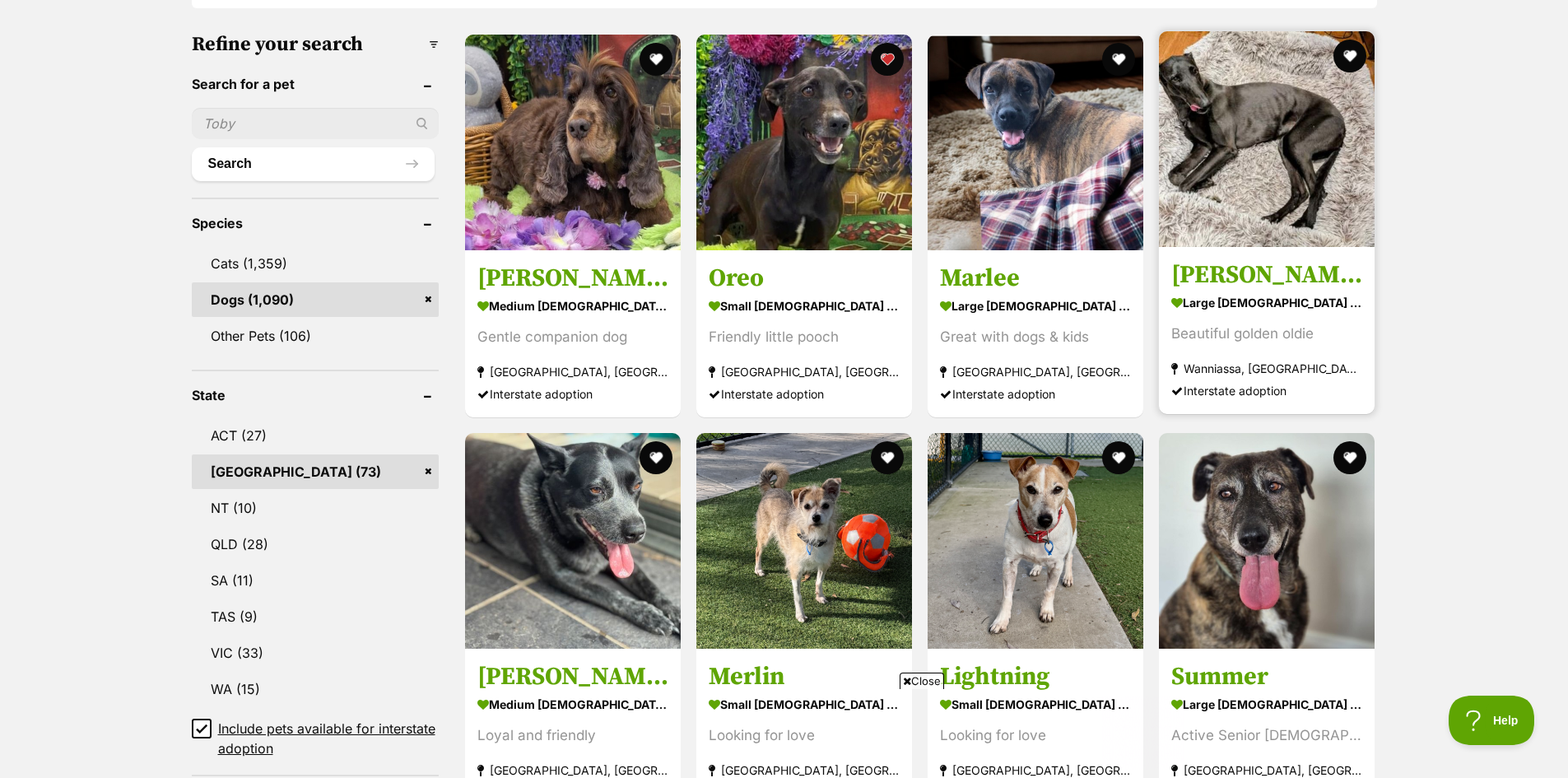
scroll to position [658, 0]
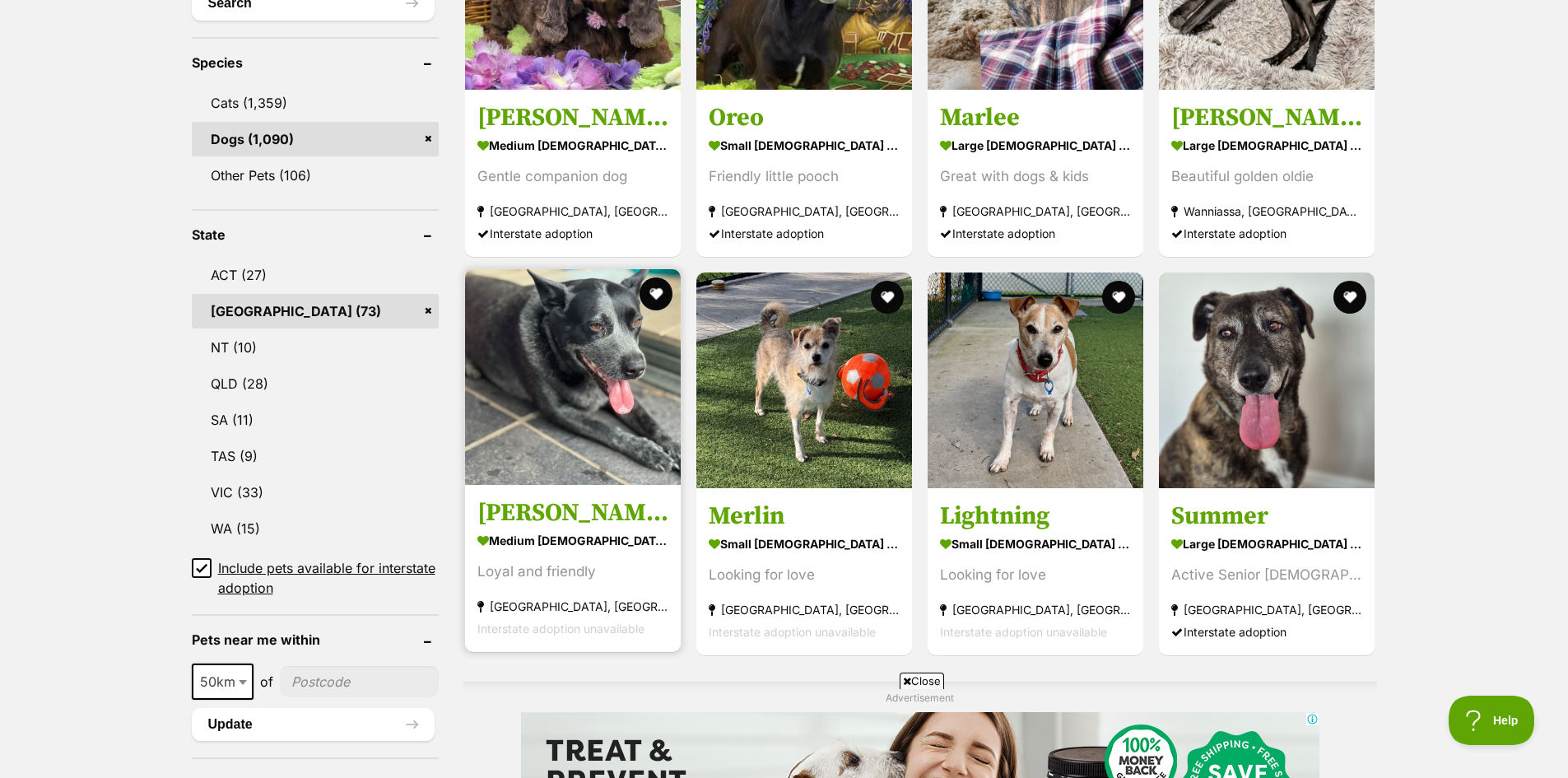
click at [569, 364] on img at bounding box center [573, 377] width 216 height 216
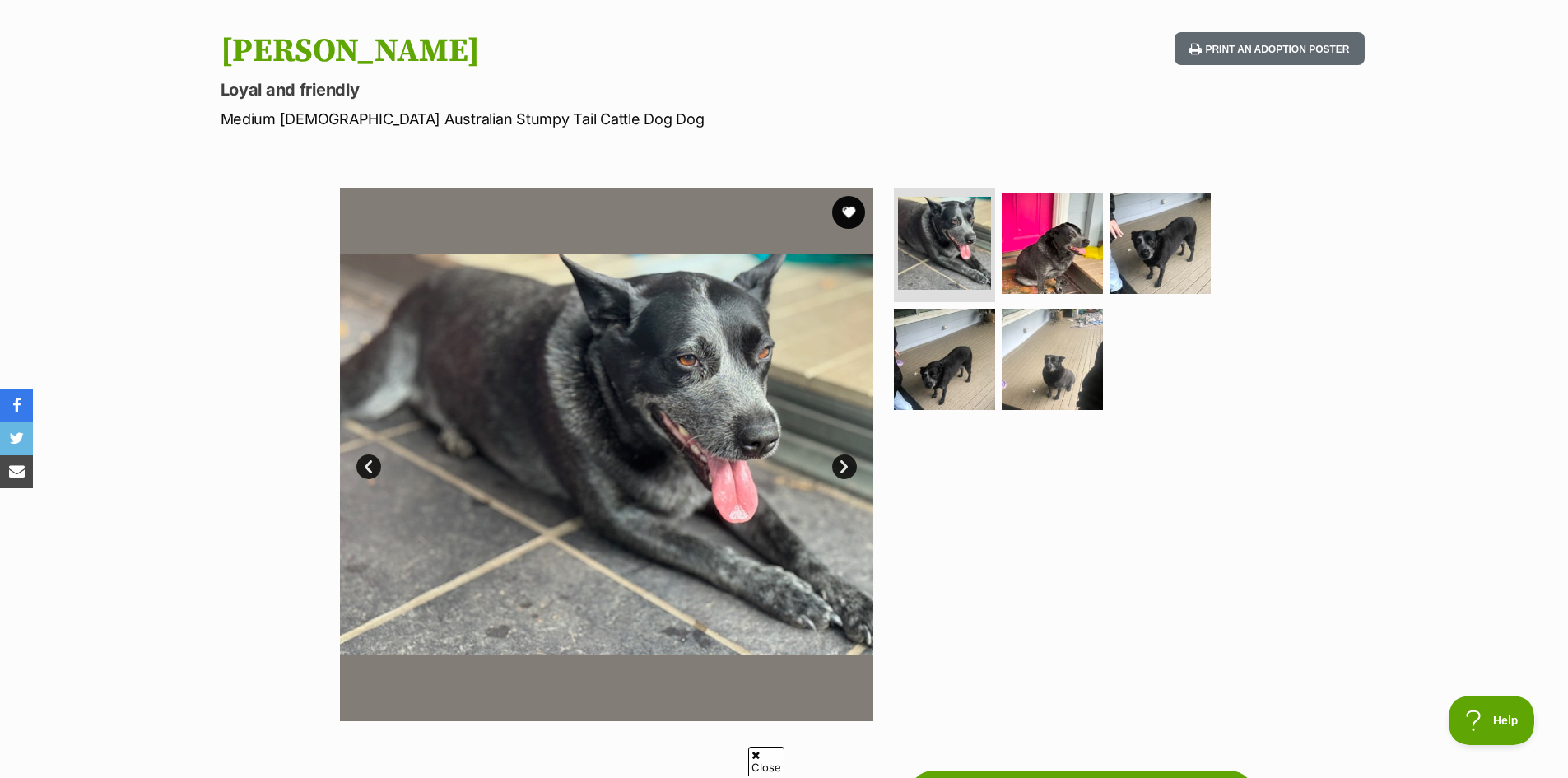
scroll to position [165, 0]
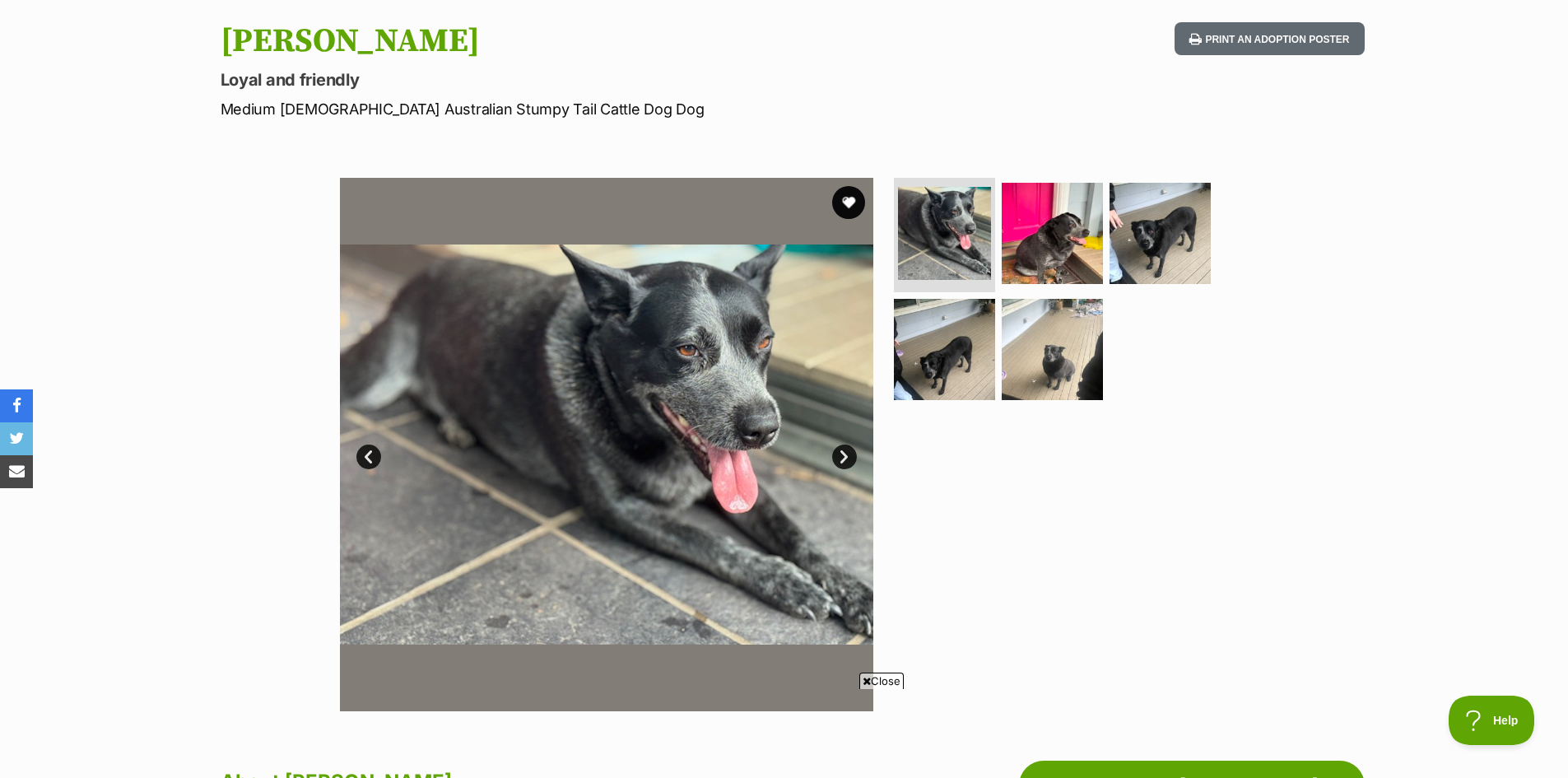
click at [848, 448] on link "Next" at bounding box center [844, 457] width 25 height 25
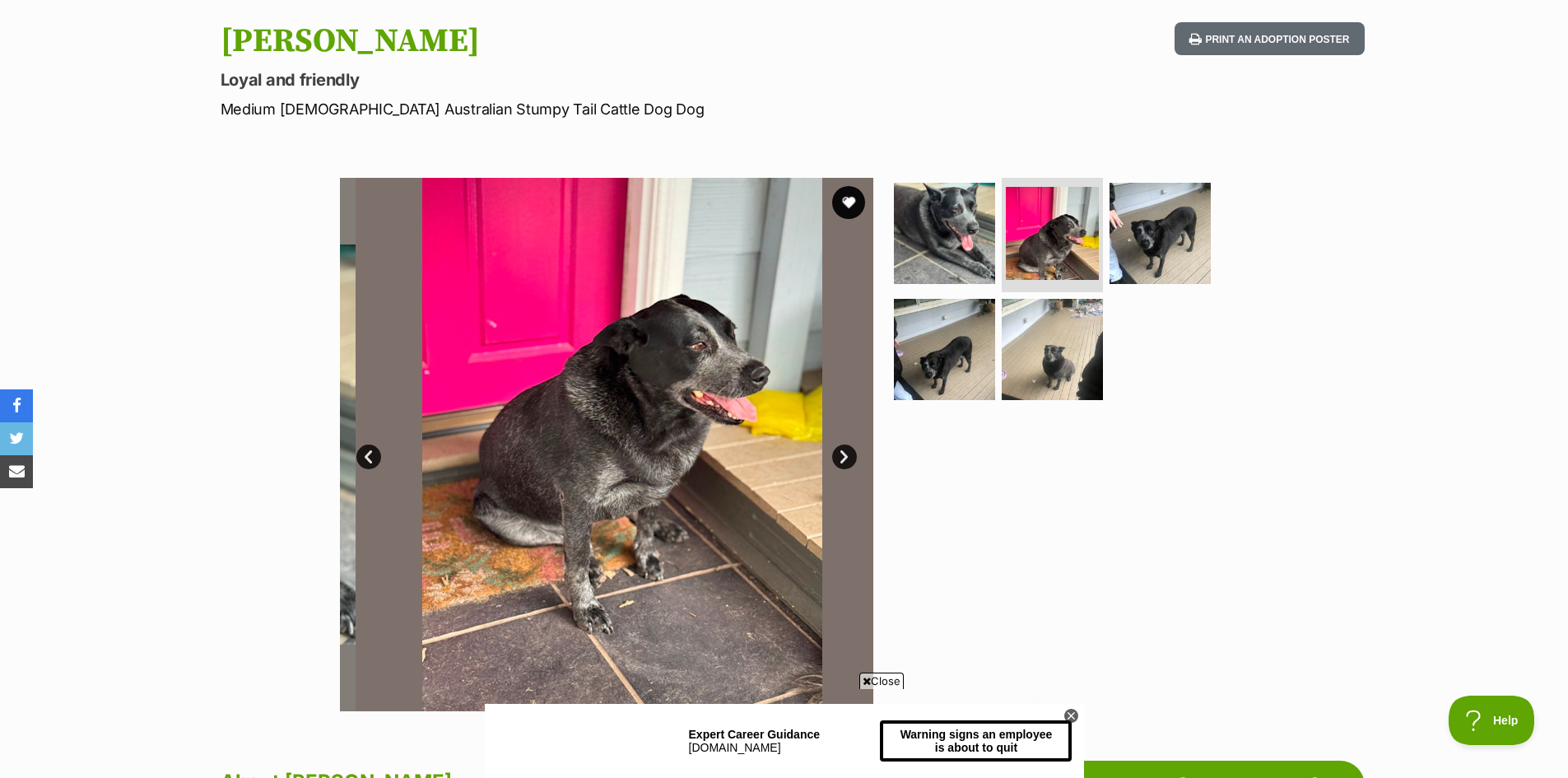
scroll to position [0, 0]
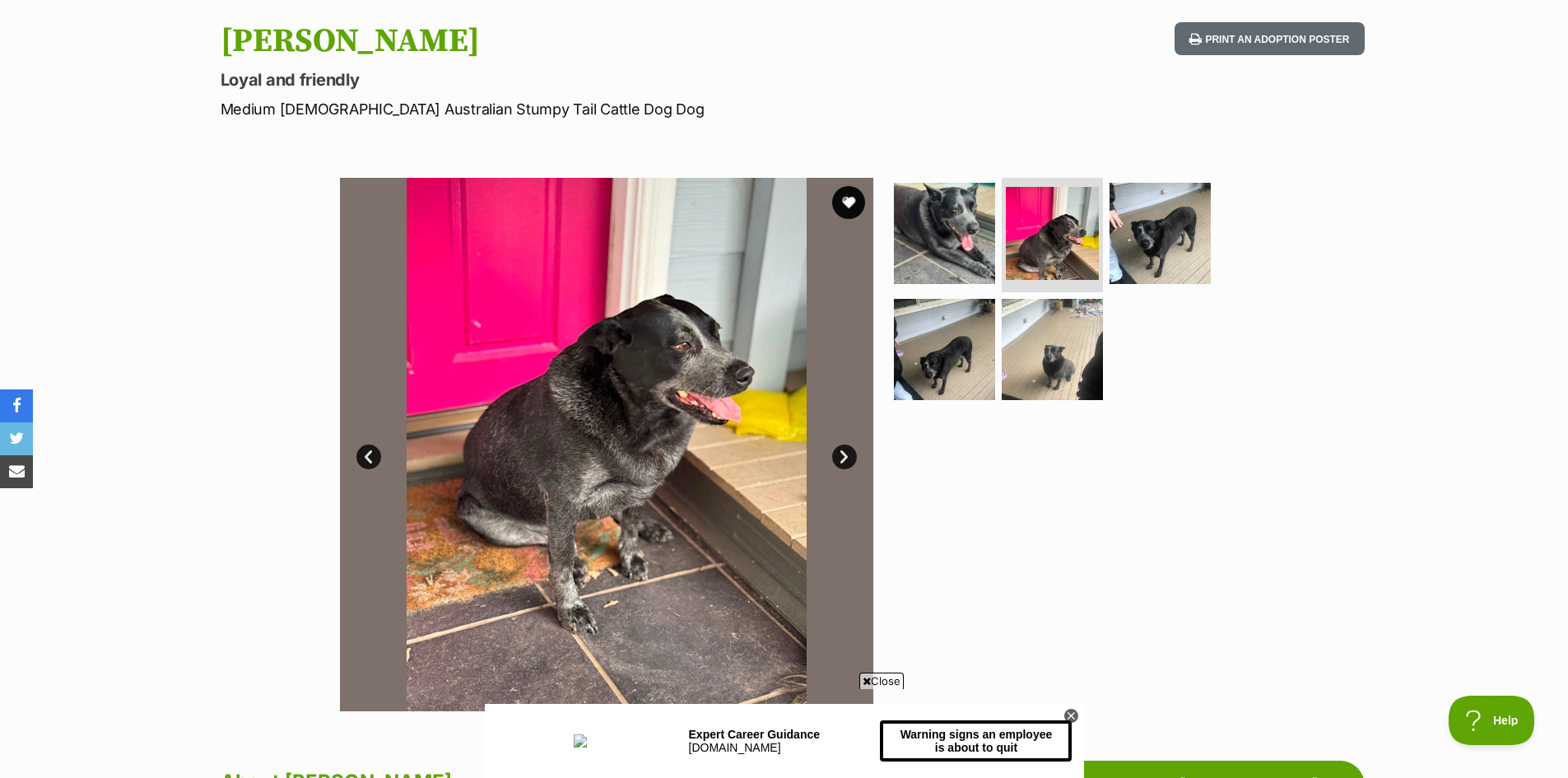
click at [848, 448] on link "Next" at bounding box center [844, 457] width 25 height 25
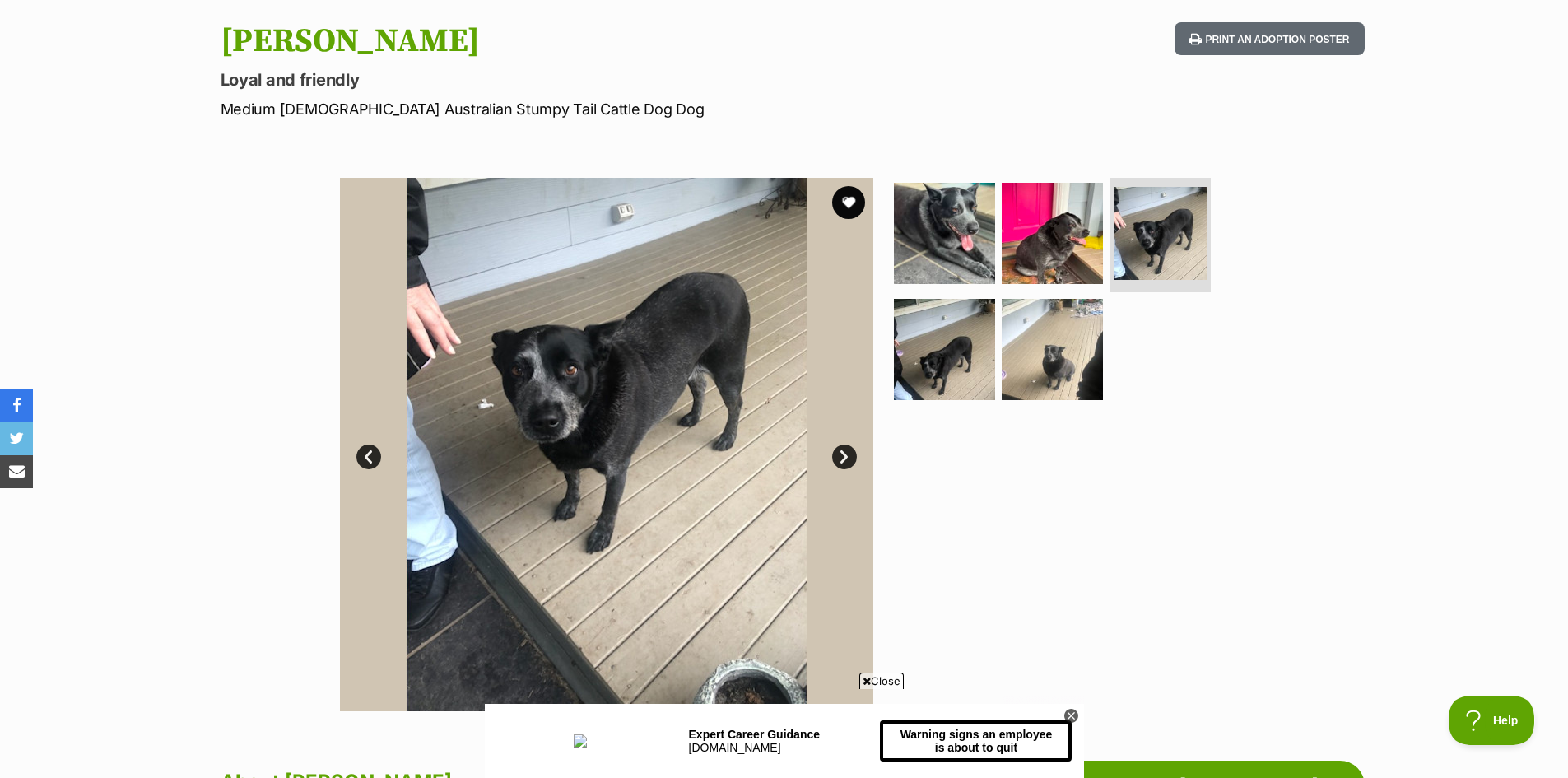
click at [848, 448] on link "Next" at bounding box center [844, 457] width 25 height 25
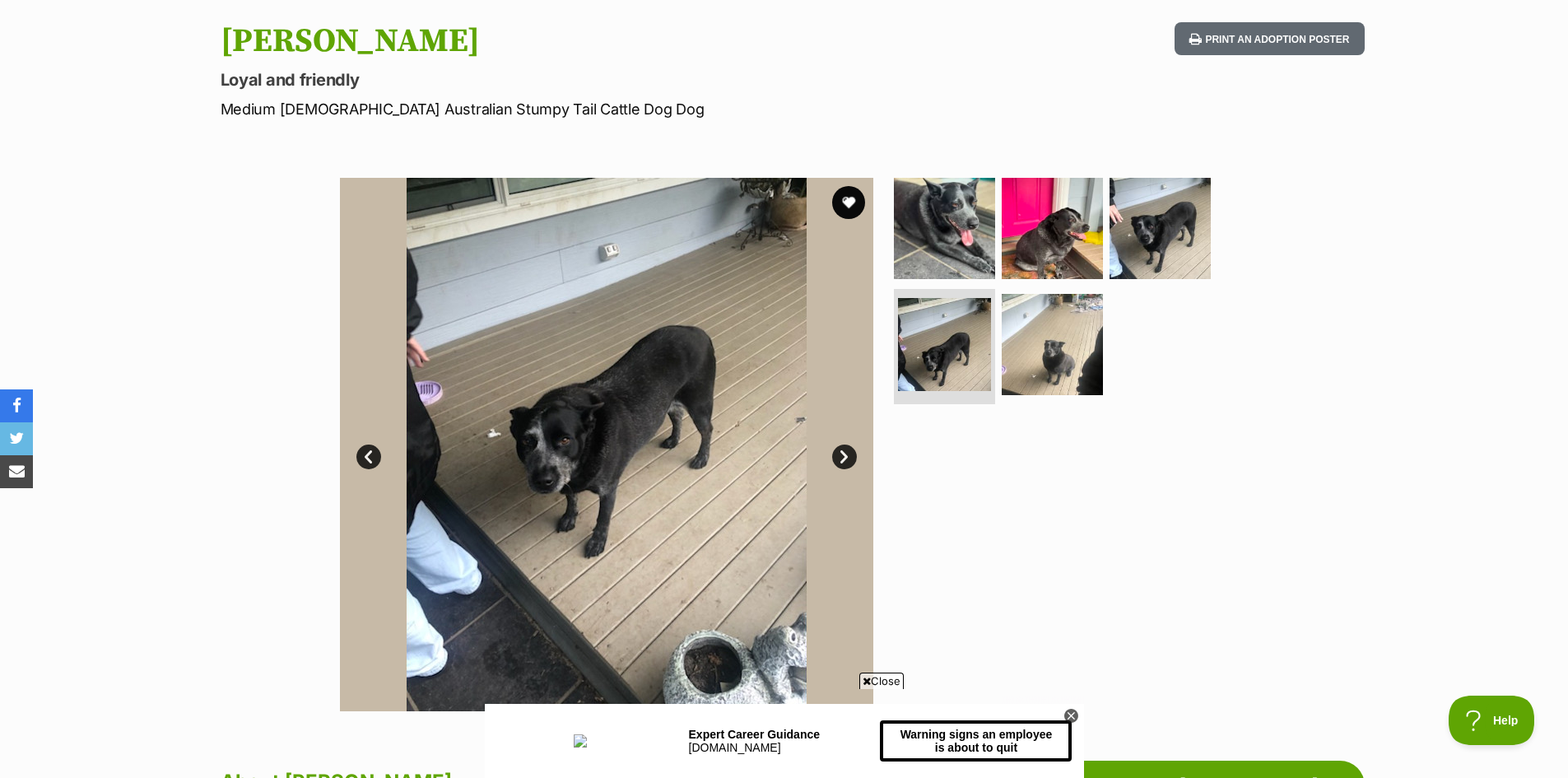
click at [848, 448] on link "Next" at bounding box center [844, 457] width 25 height 25
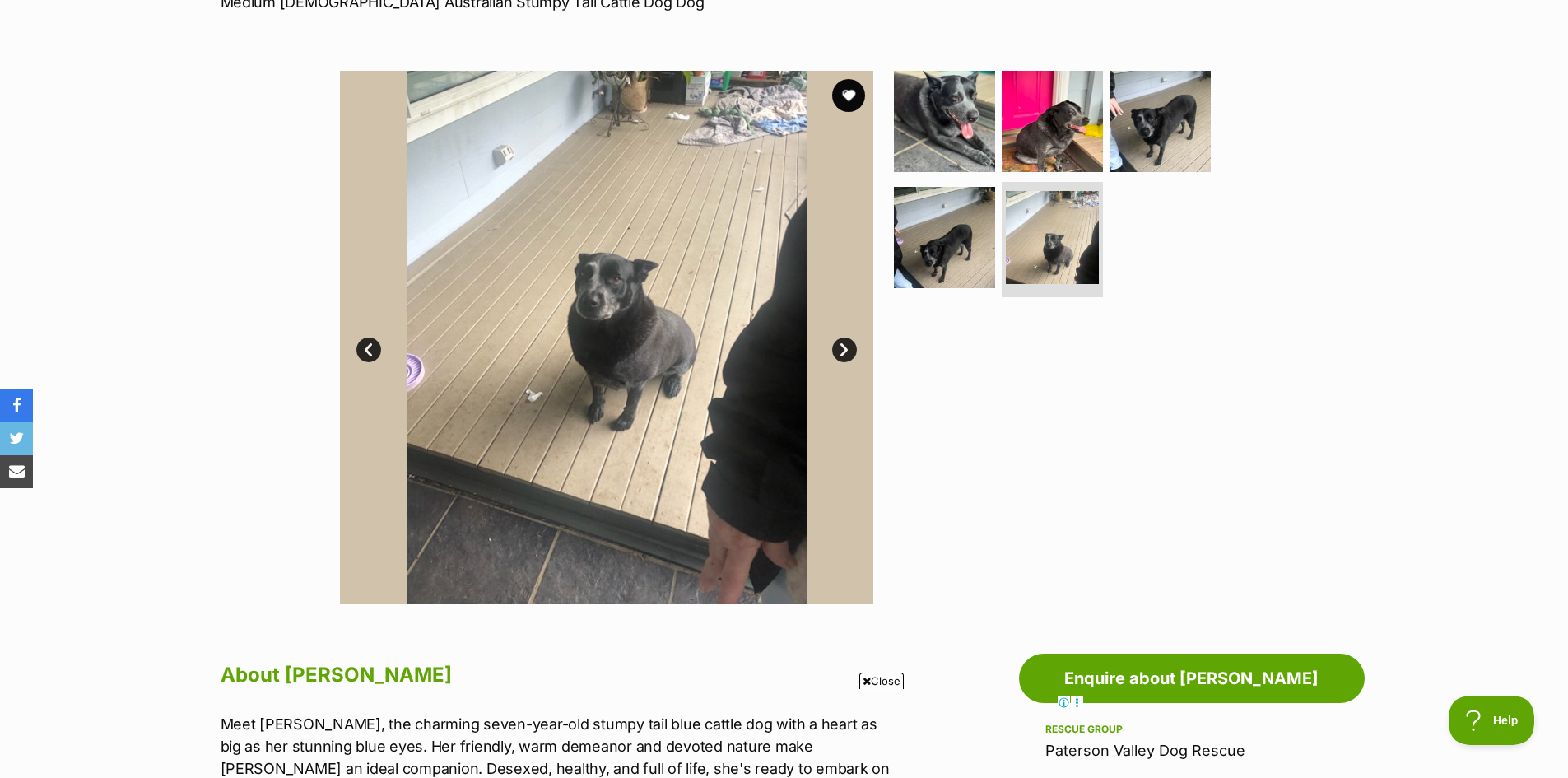
scroll to position [247, 0]
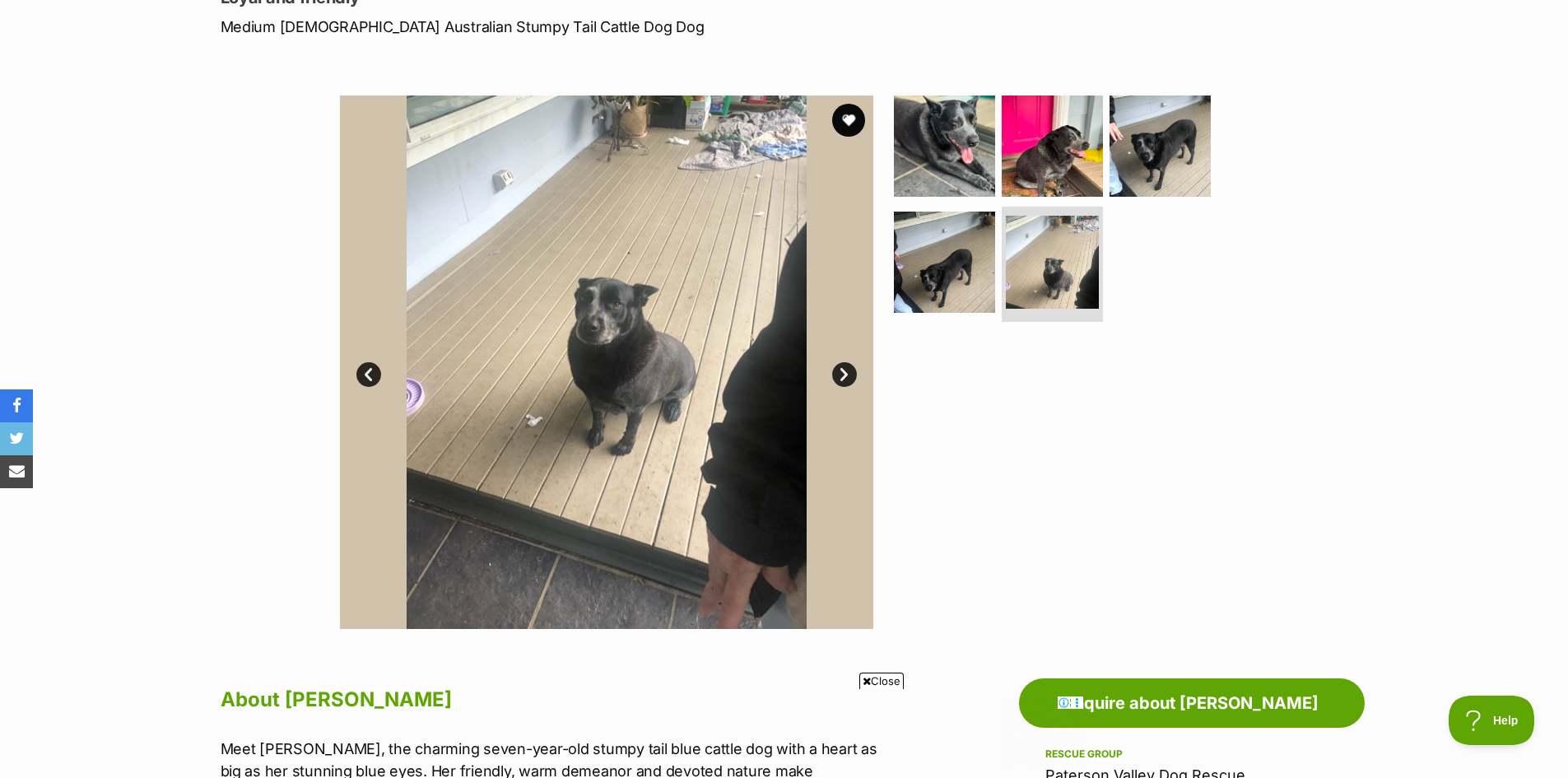
click at [842, 368] on link "Next" at bounding box center [844, 375] width 25 height 25
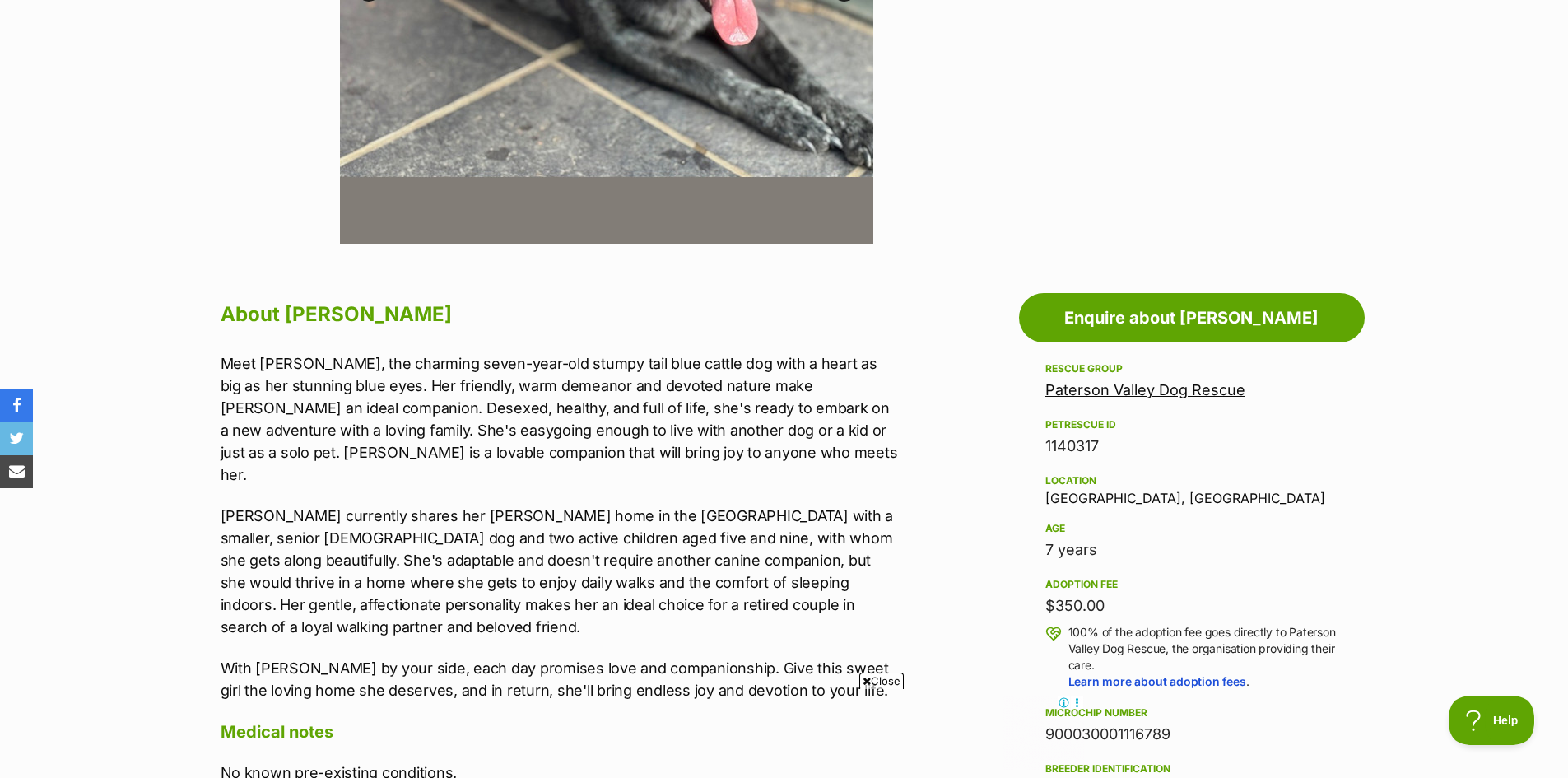
scroll to position [658, 0]
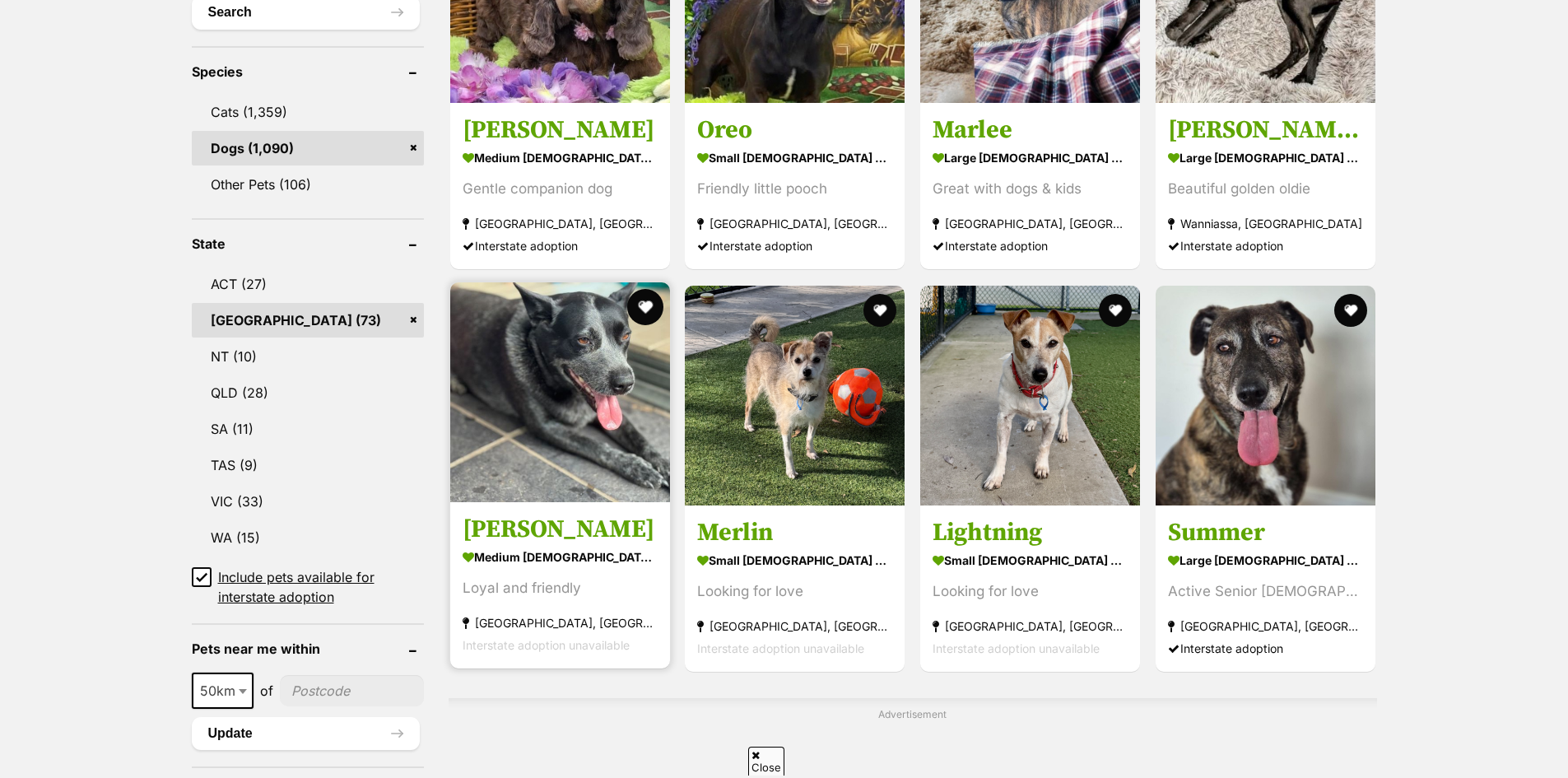
click at [644, 307] on button "favourite" at bounding box center [644, 307] width 36 height 36
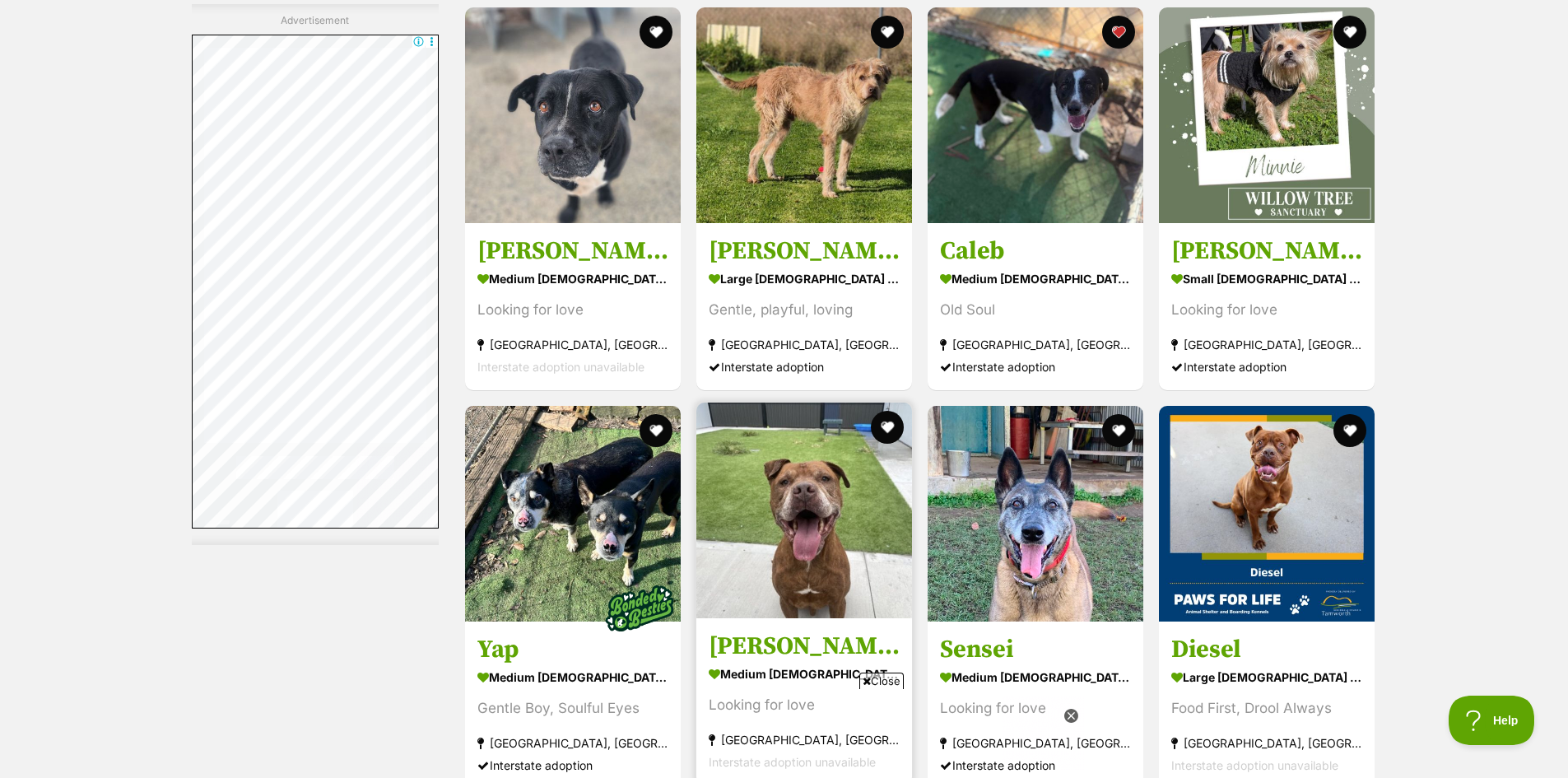
scroll to position [3036, 0]
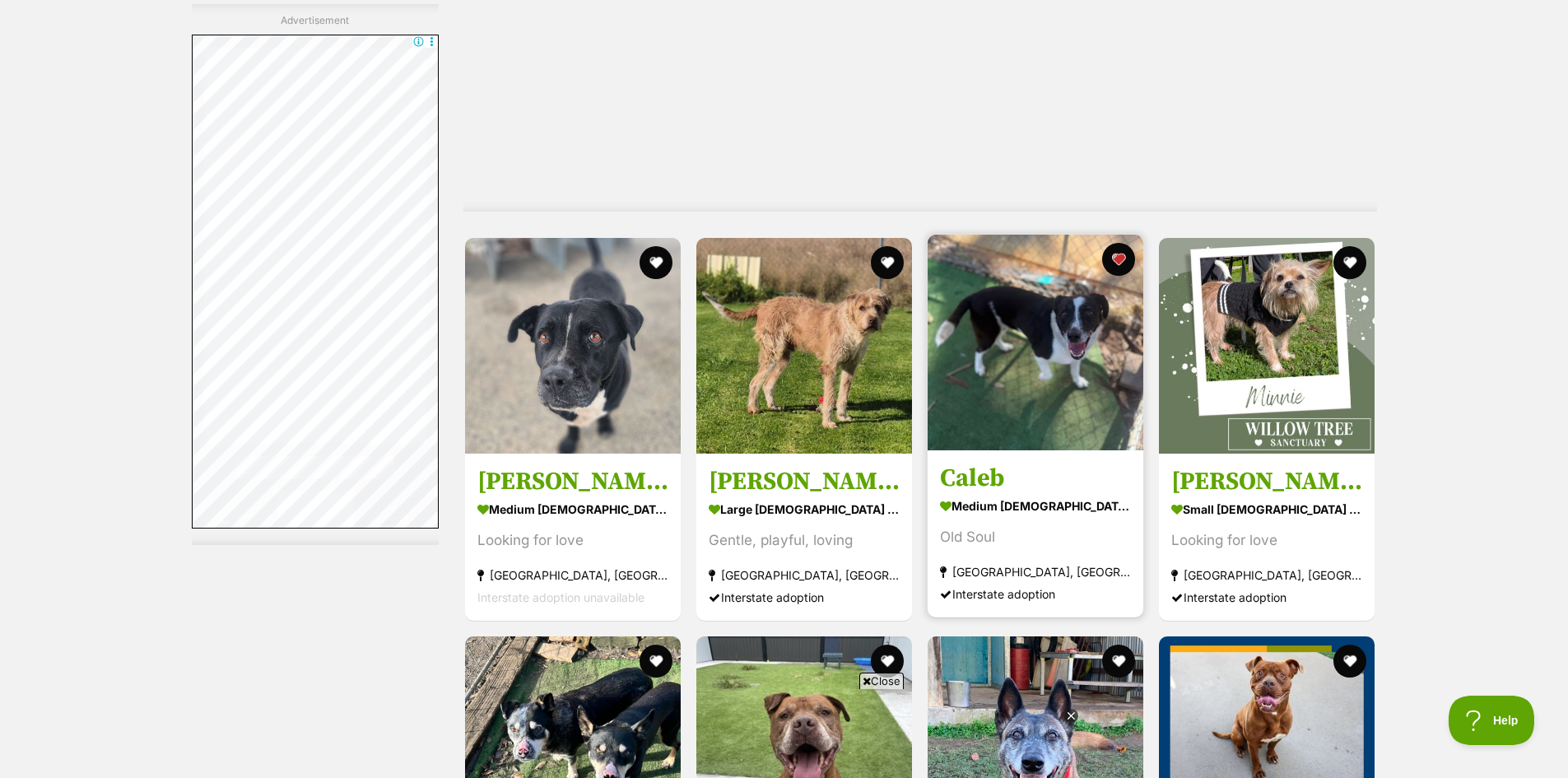
click at [1052, 355] on img at bounding box center [1035, 342] width 216 height 216
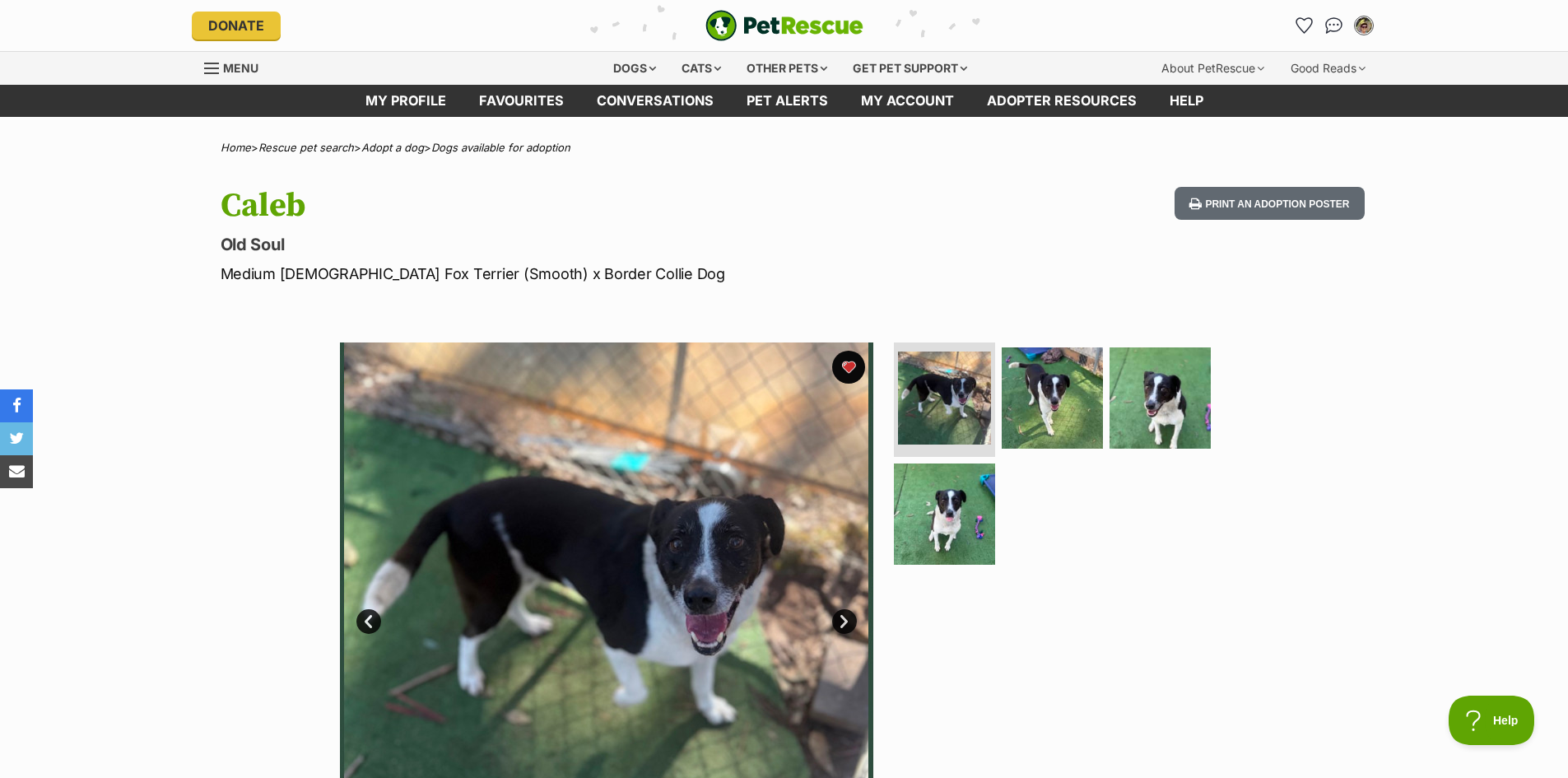
click at [837, 619] on link "Next" at bounding box center [844, 622] width 25 height 25
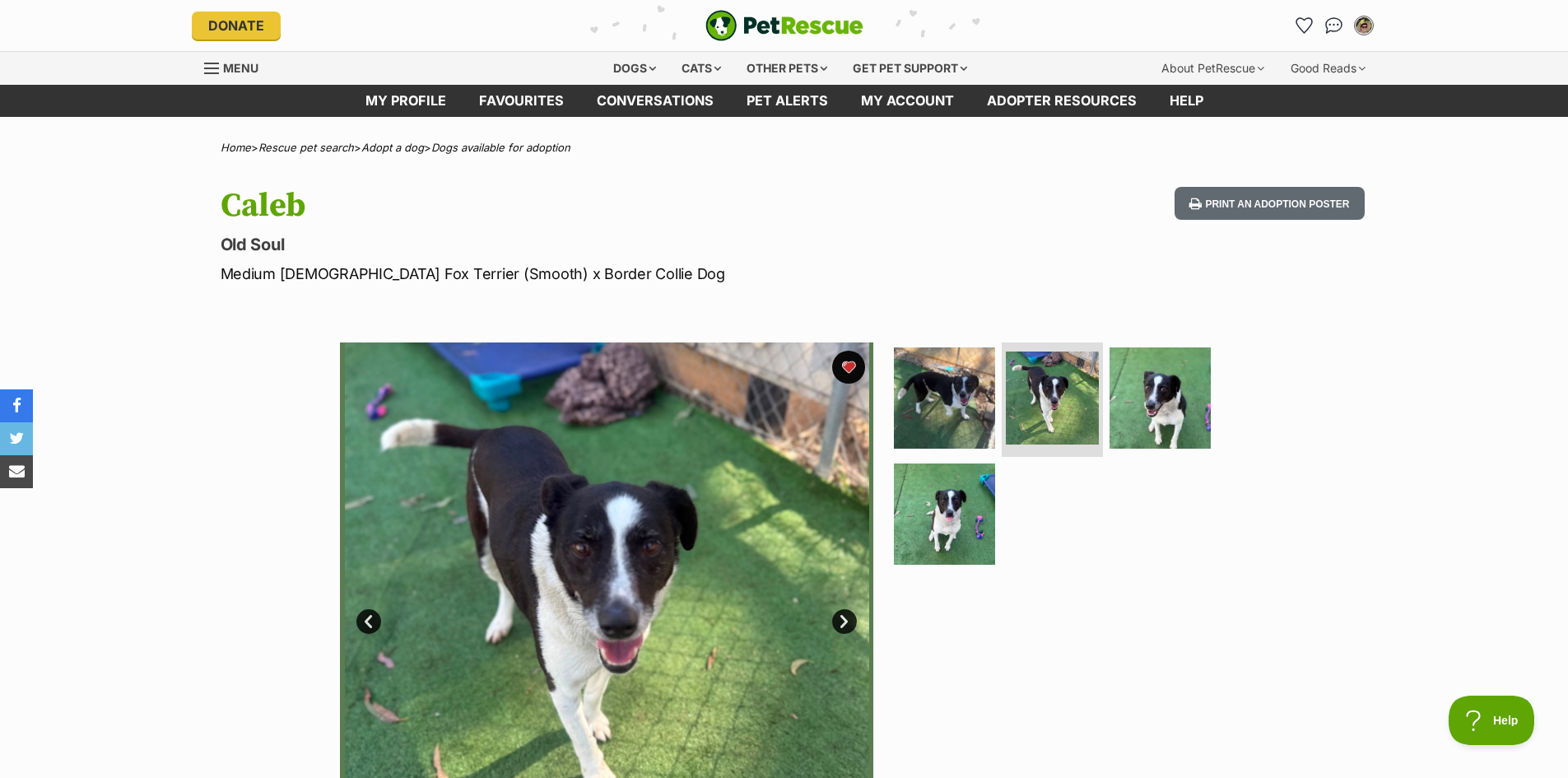
click at [837, 619] on link "Next" at bounding box center [844, 622] width 25 height 25
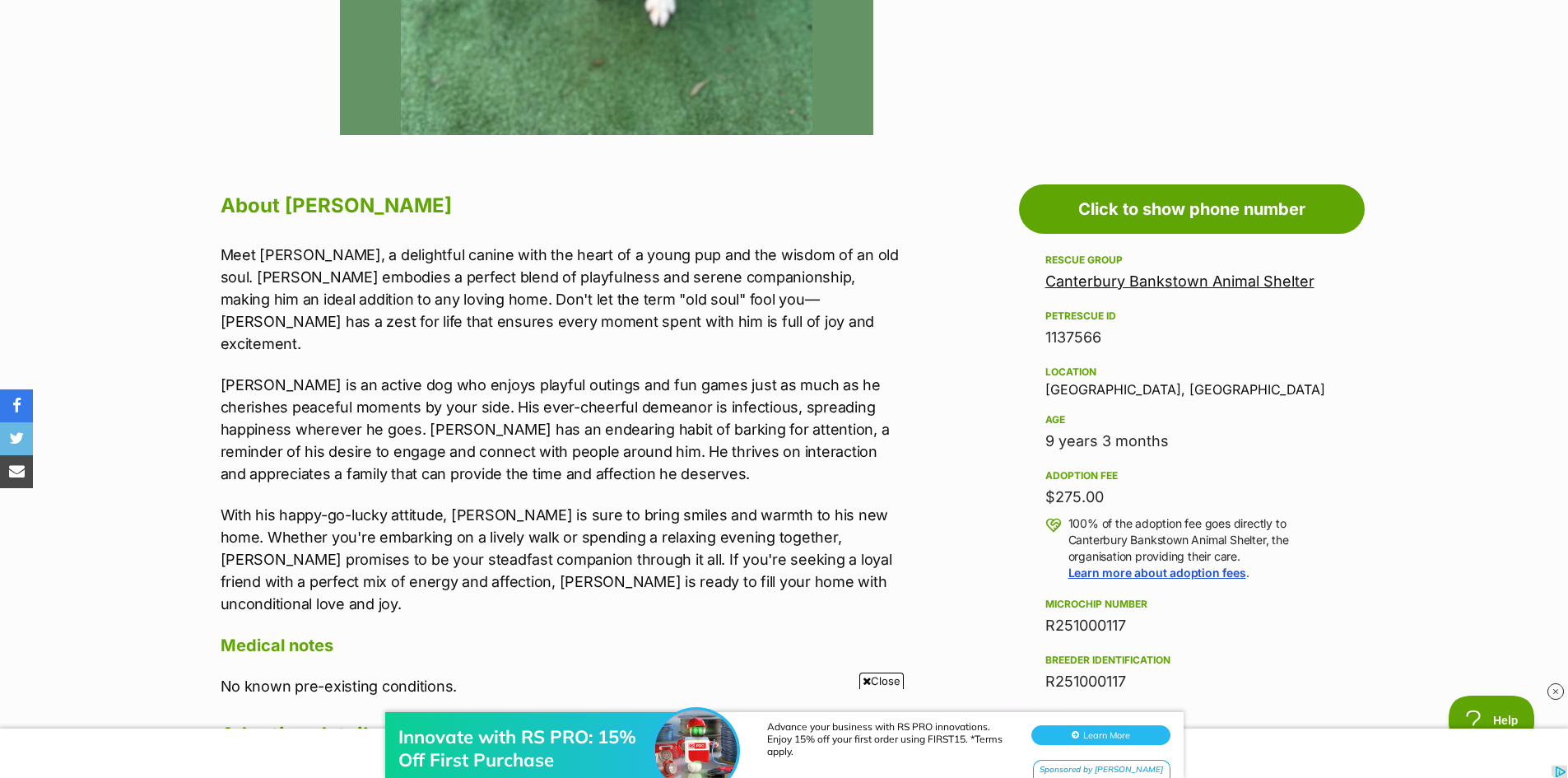
scroll to position [329, 0]
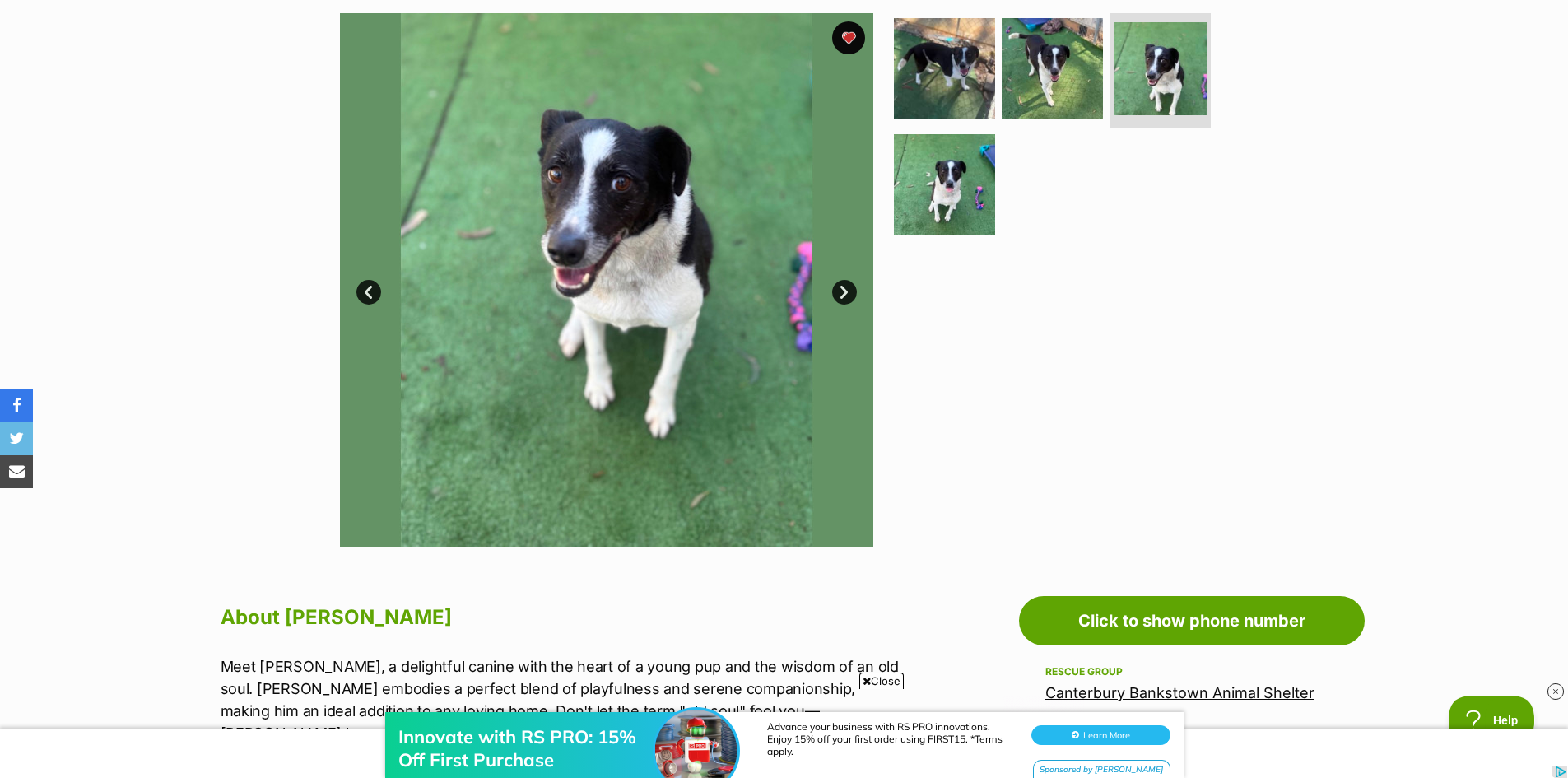
click at [848, 288] on link "Next" at bounding box center [844, 293] width 25 height 25
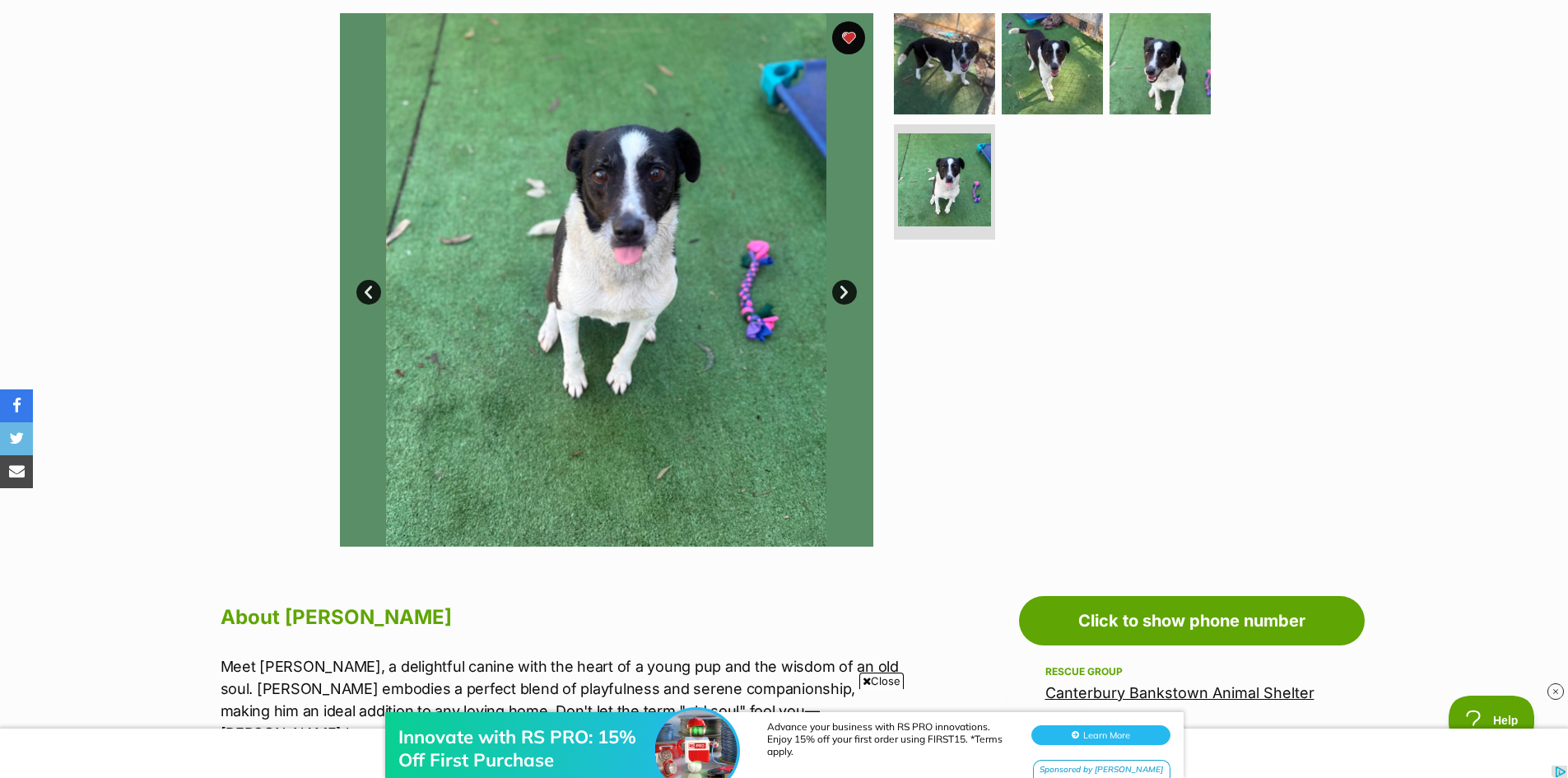
click at [848, 288] on link "Next" at bounding box center [844, 293] width 25 height 25
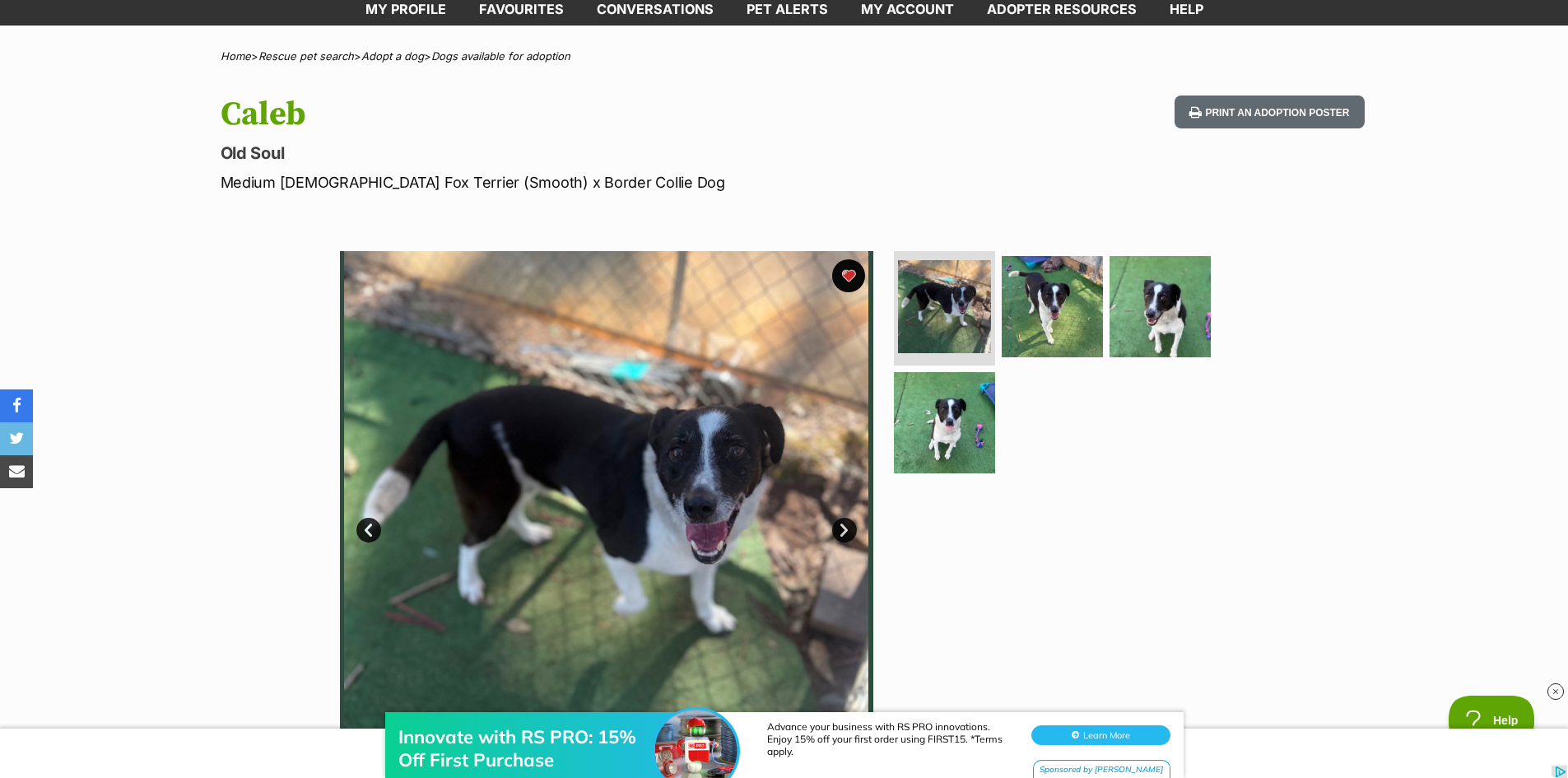
scroll to position [0, 0]
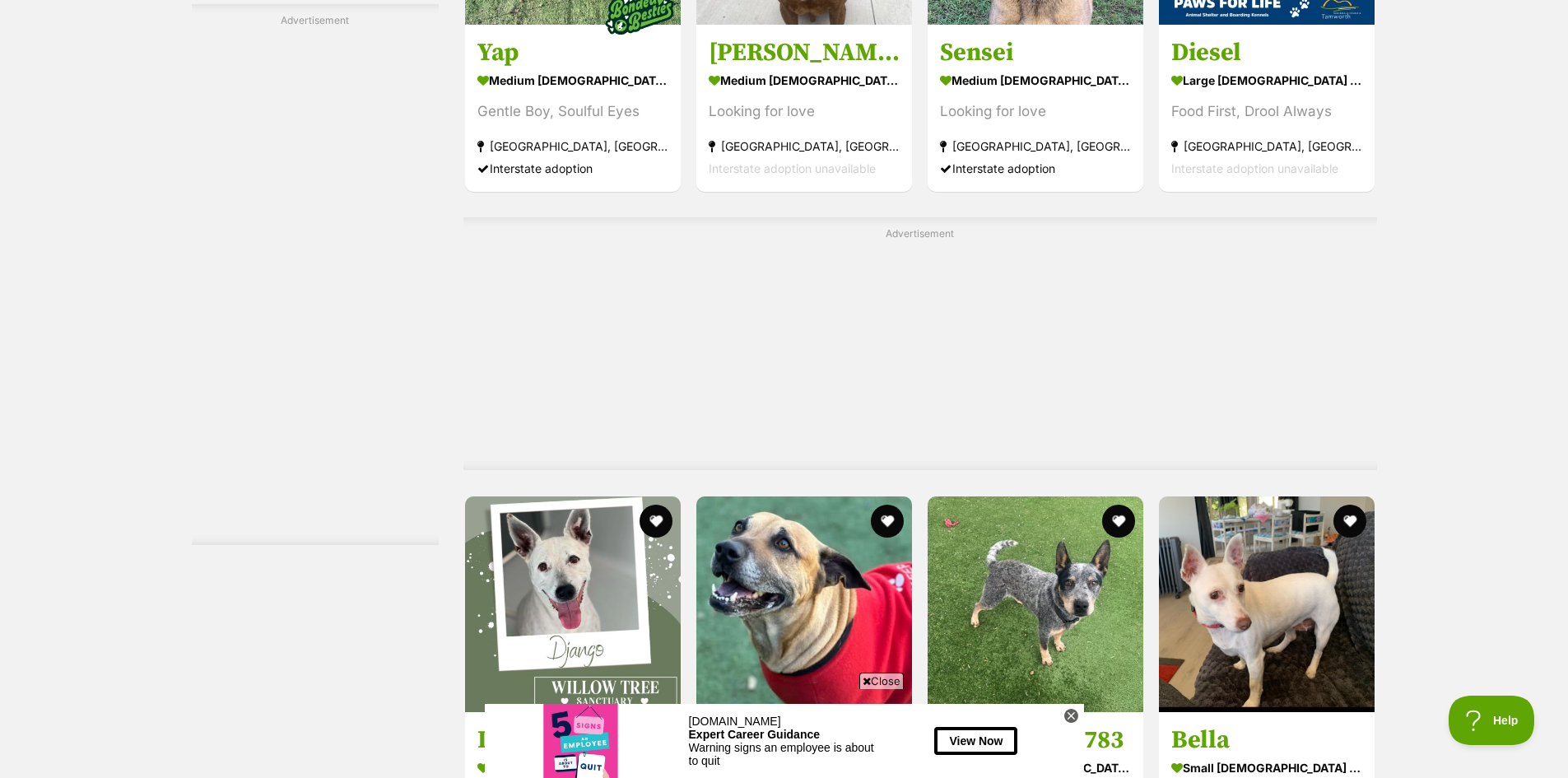
scroll to position [4107, 0]
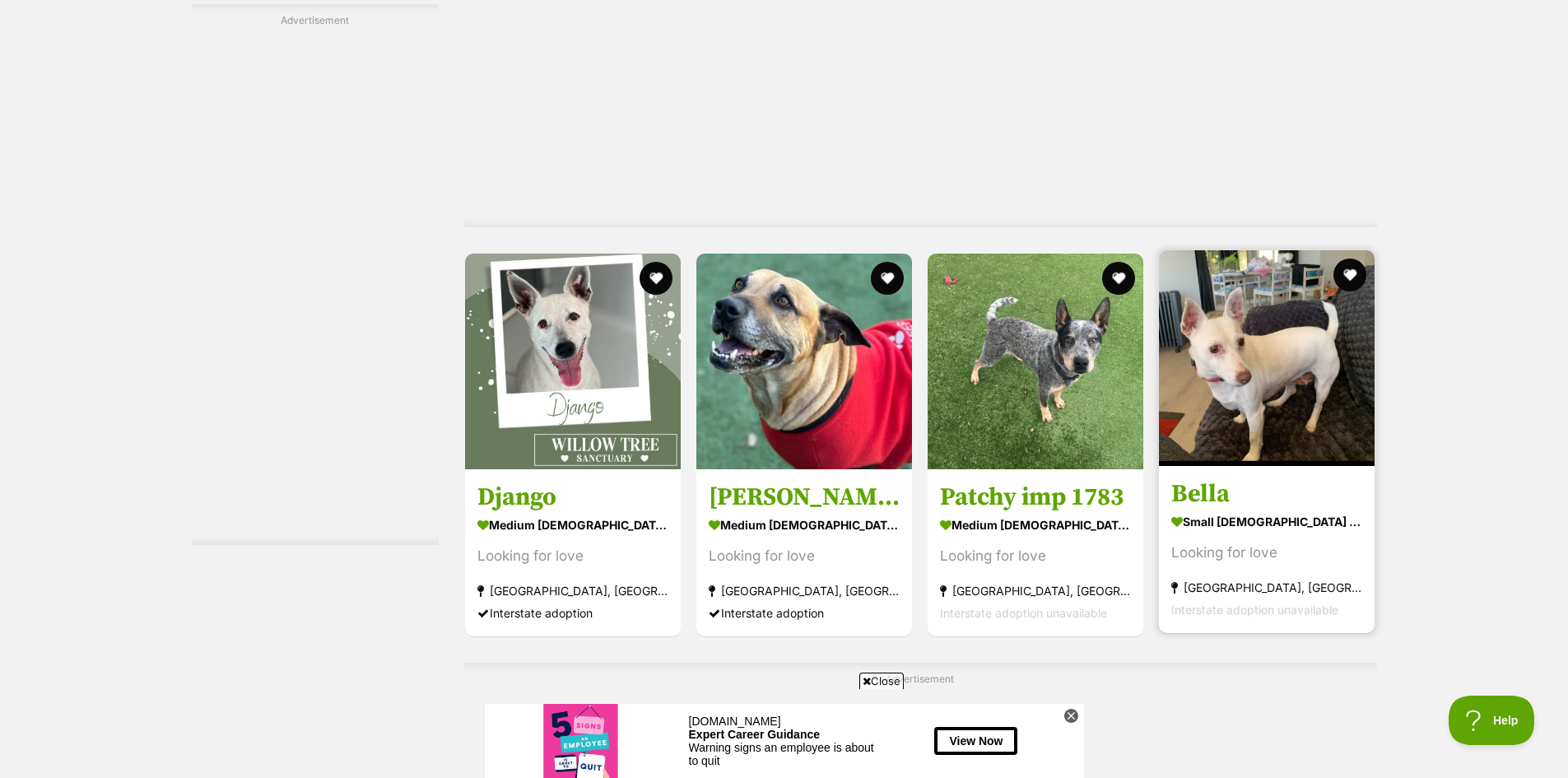
click at [1280, 345] on img at bounding box center [1266, 358] width 216 height 216
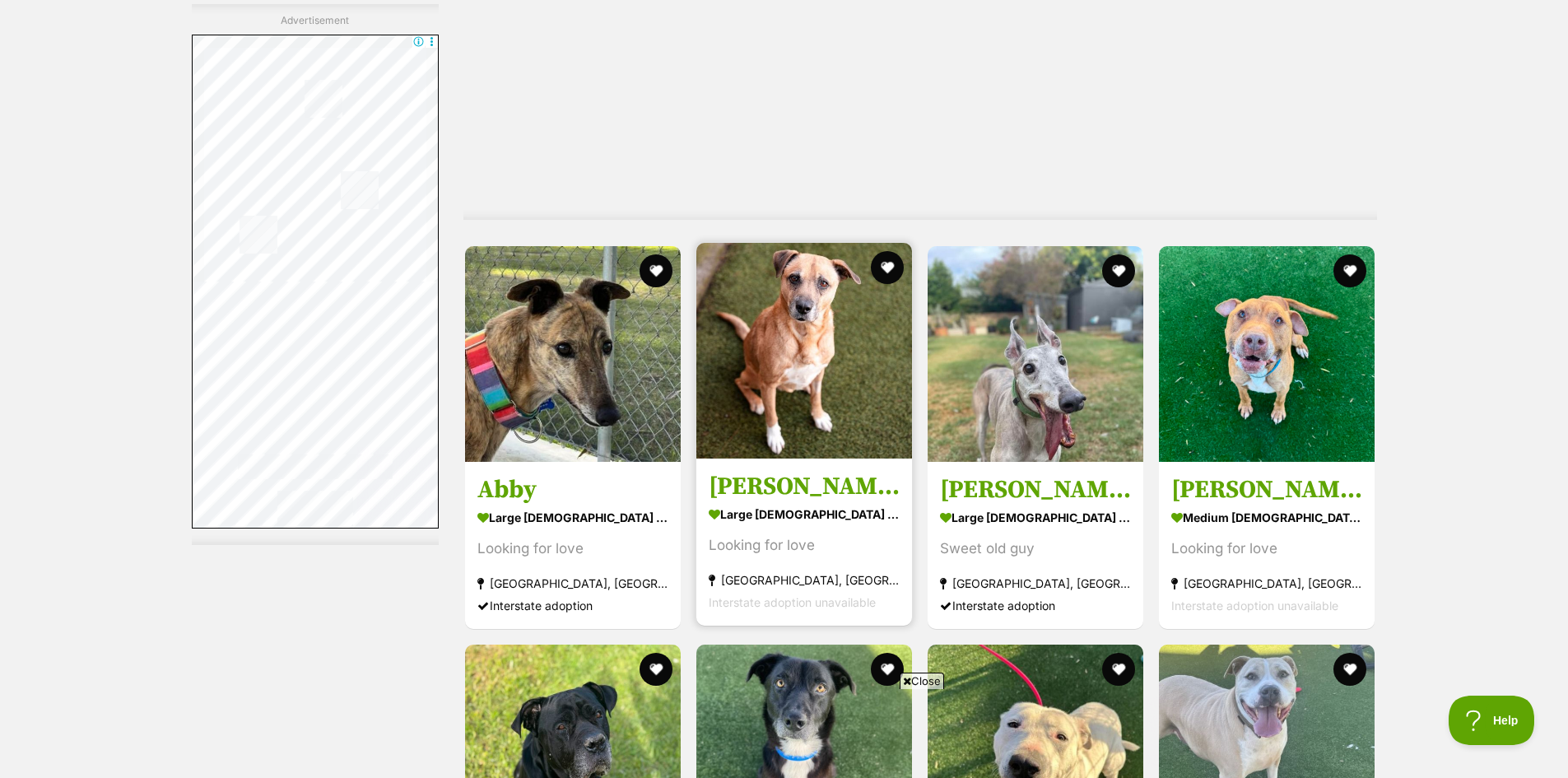
scroll to position [6576, 0]
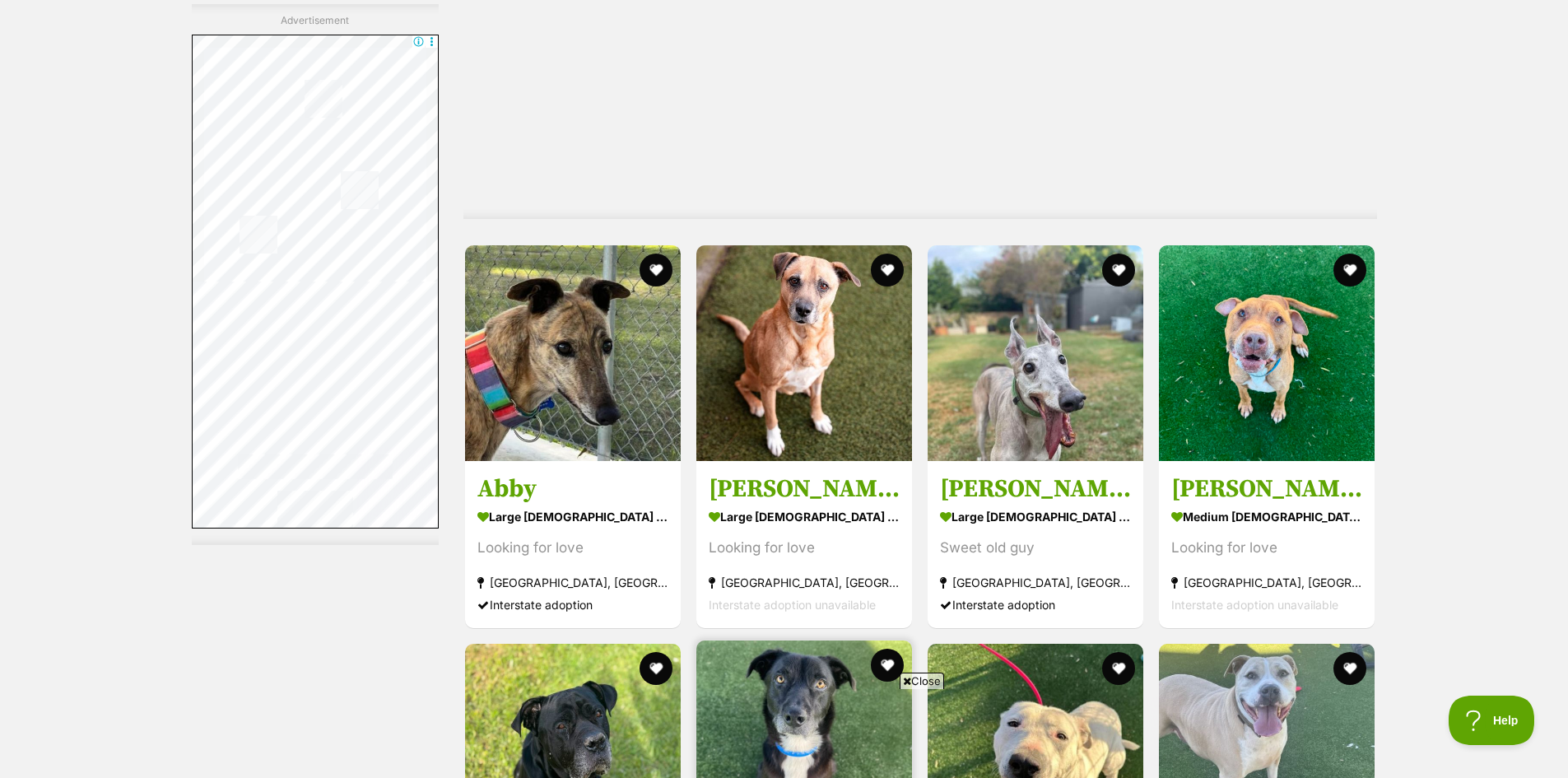
click at [796, 641] on img at bounding box center [804, 748] width 216 height 216
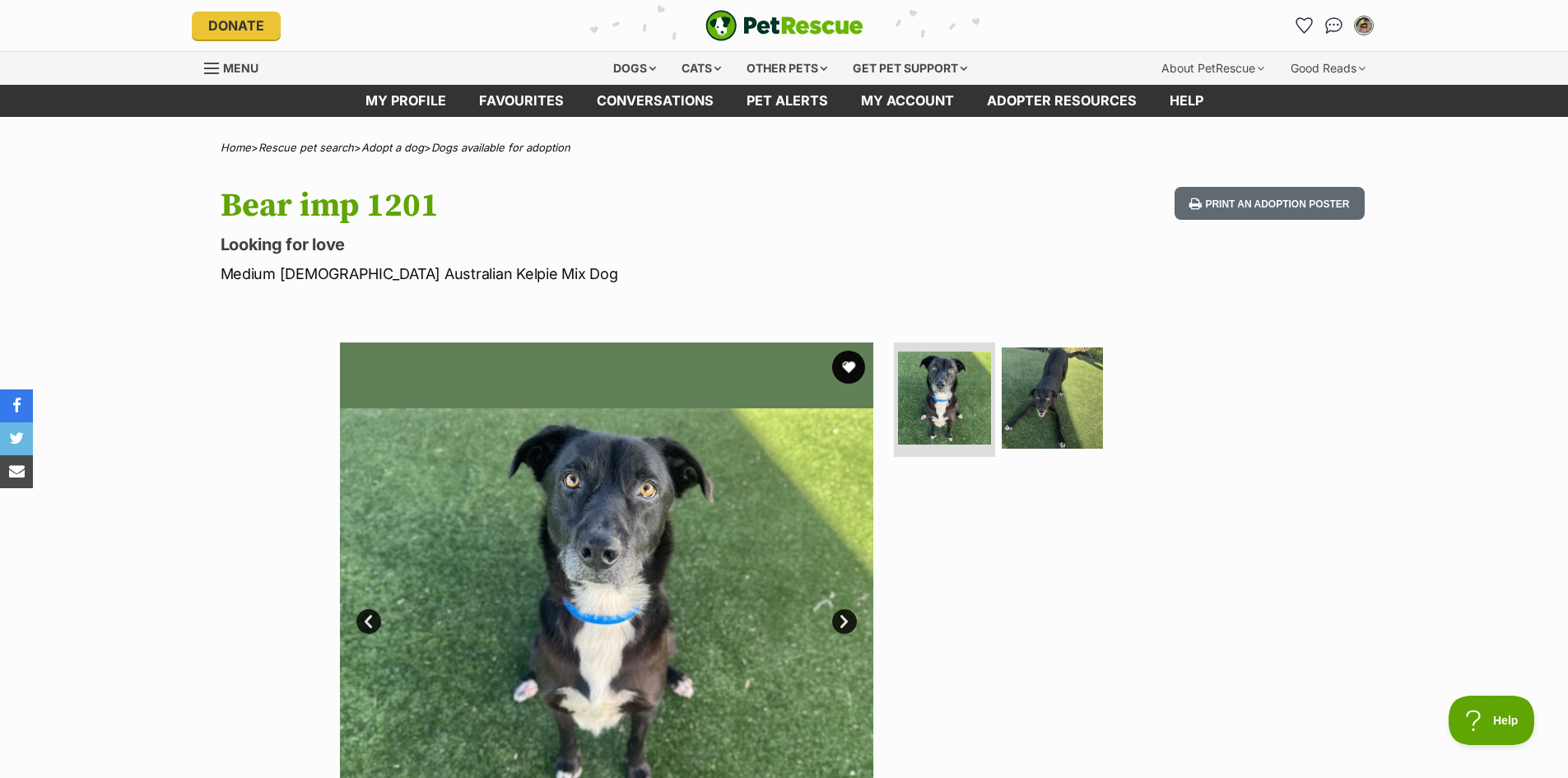
click at [841, 611] on link "Next" at bounding box center [844, 622] width 25 height 25
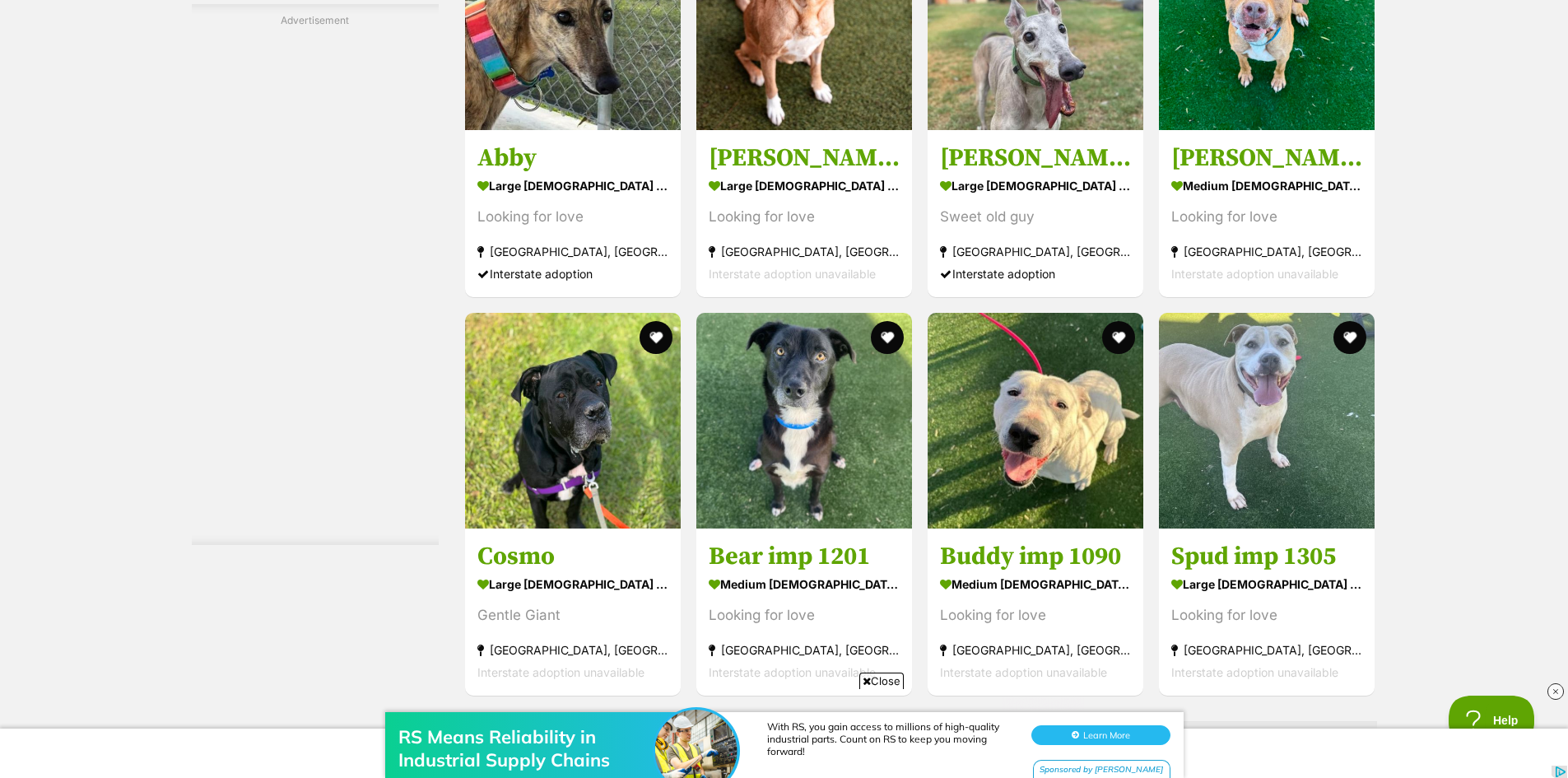
scroll to position [6908, 0]
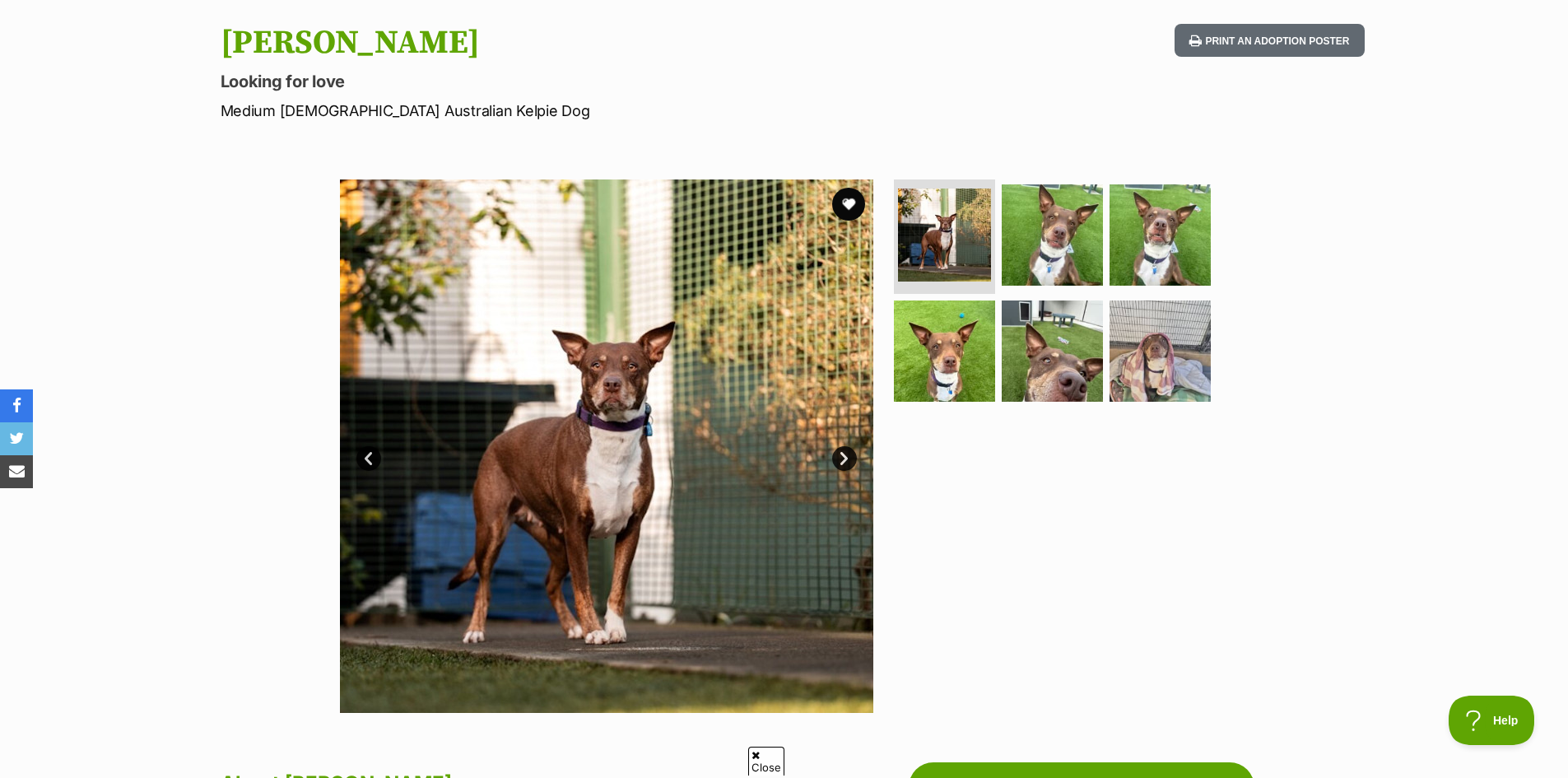
scroll to position [165, 0]
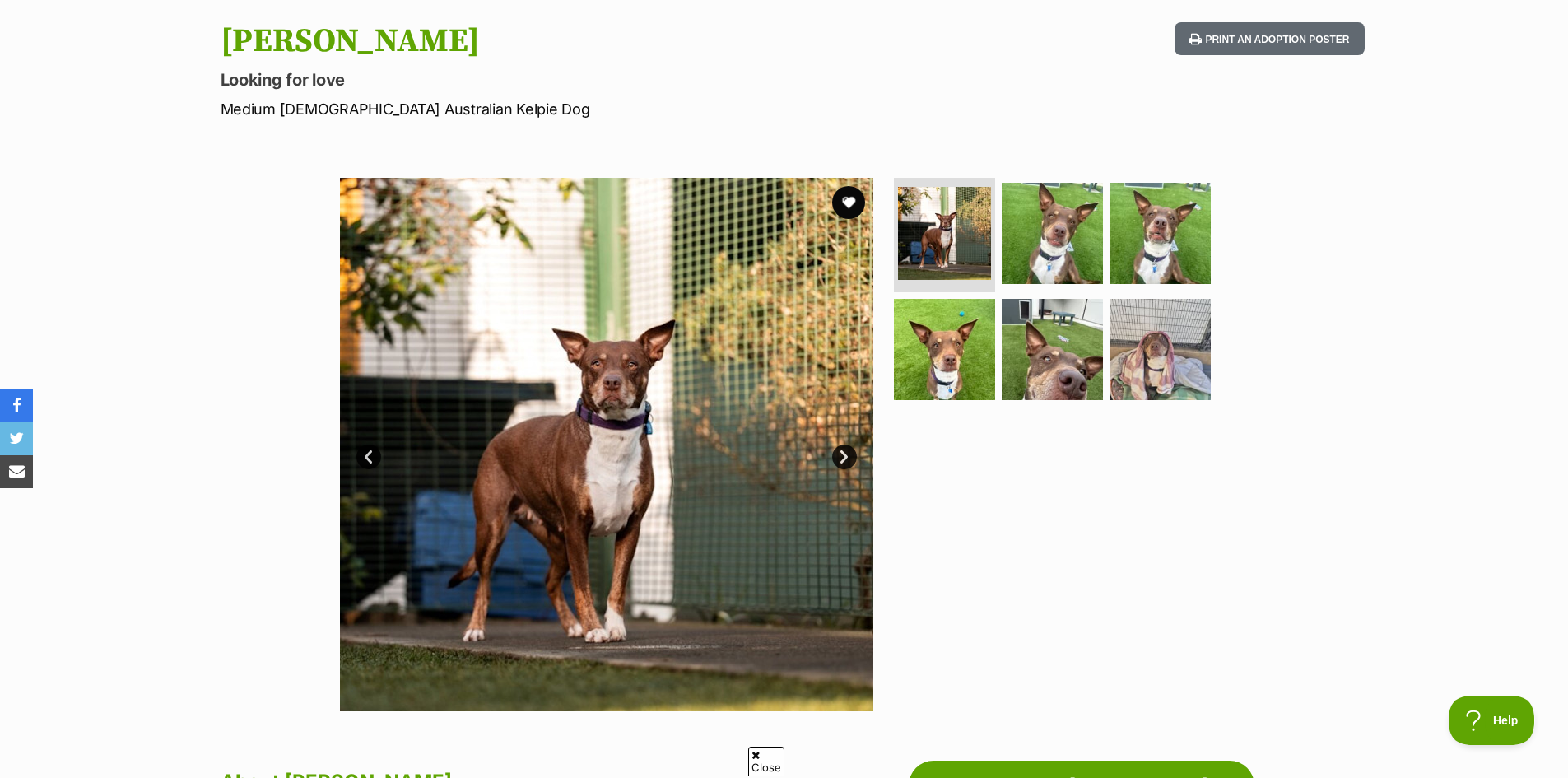
click at [844, 456] on link "Next" at bounding box center [844, 457] width 25 height 25
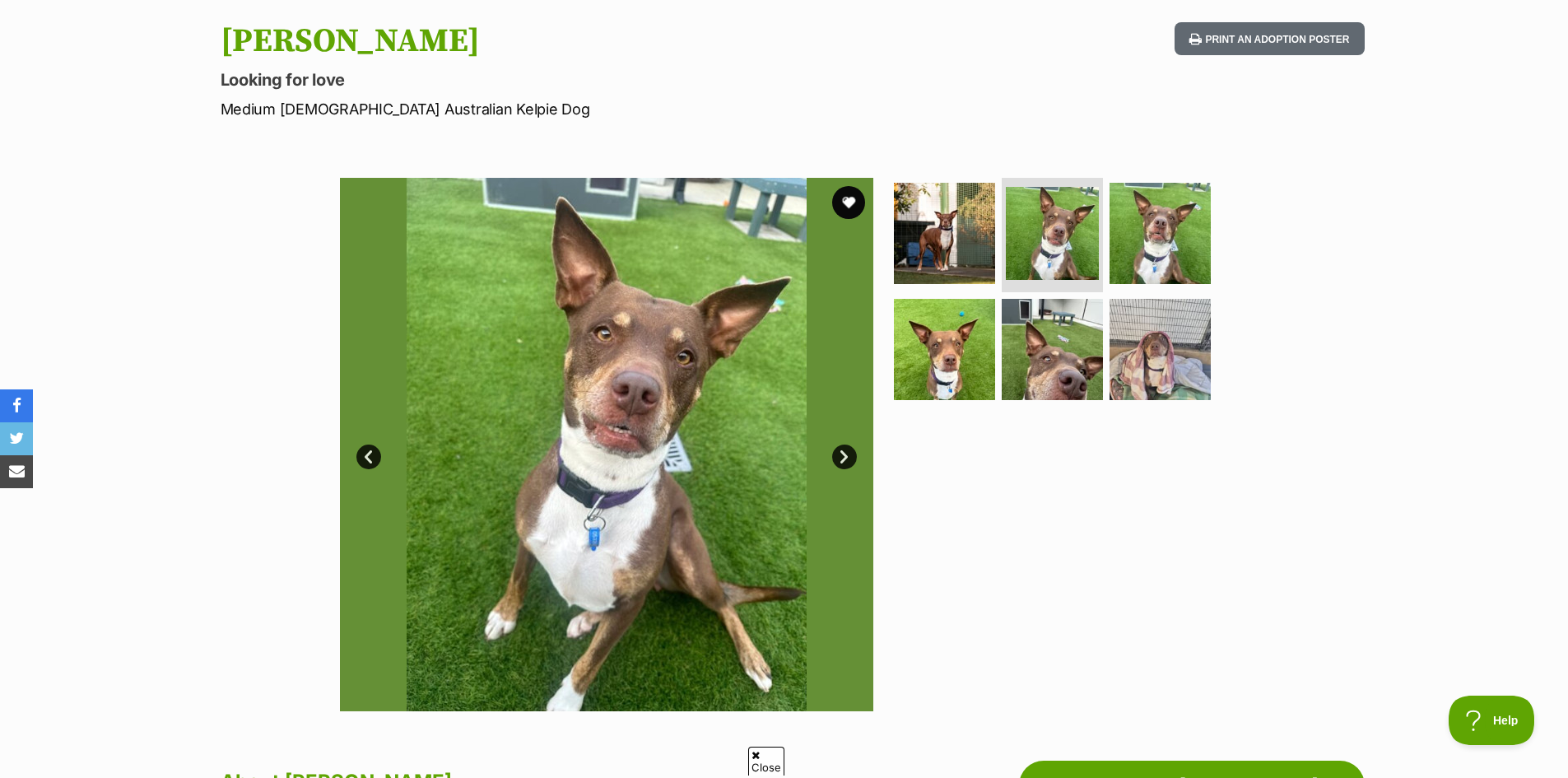
scroll to position [0, 0]
click at [844, 456] on link "Next" at bounding box center [844, 457] width 25 height 25
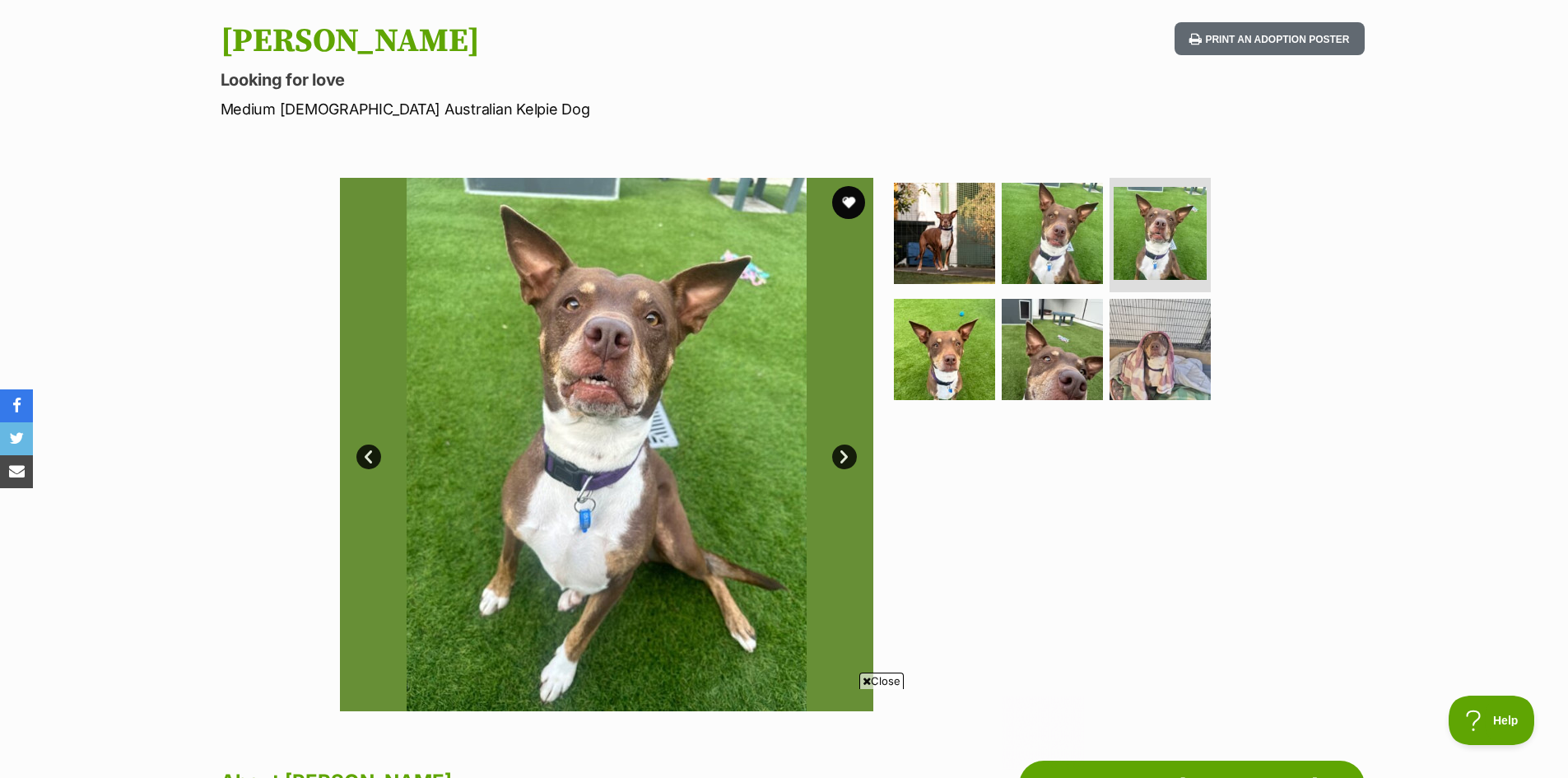
click at [844, 456] on link "Next" at bounding box center [844, 457] width 25 height 25
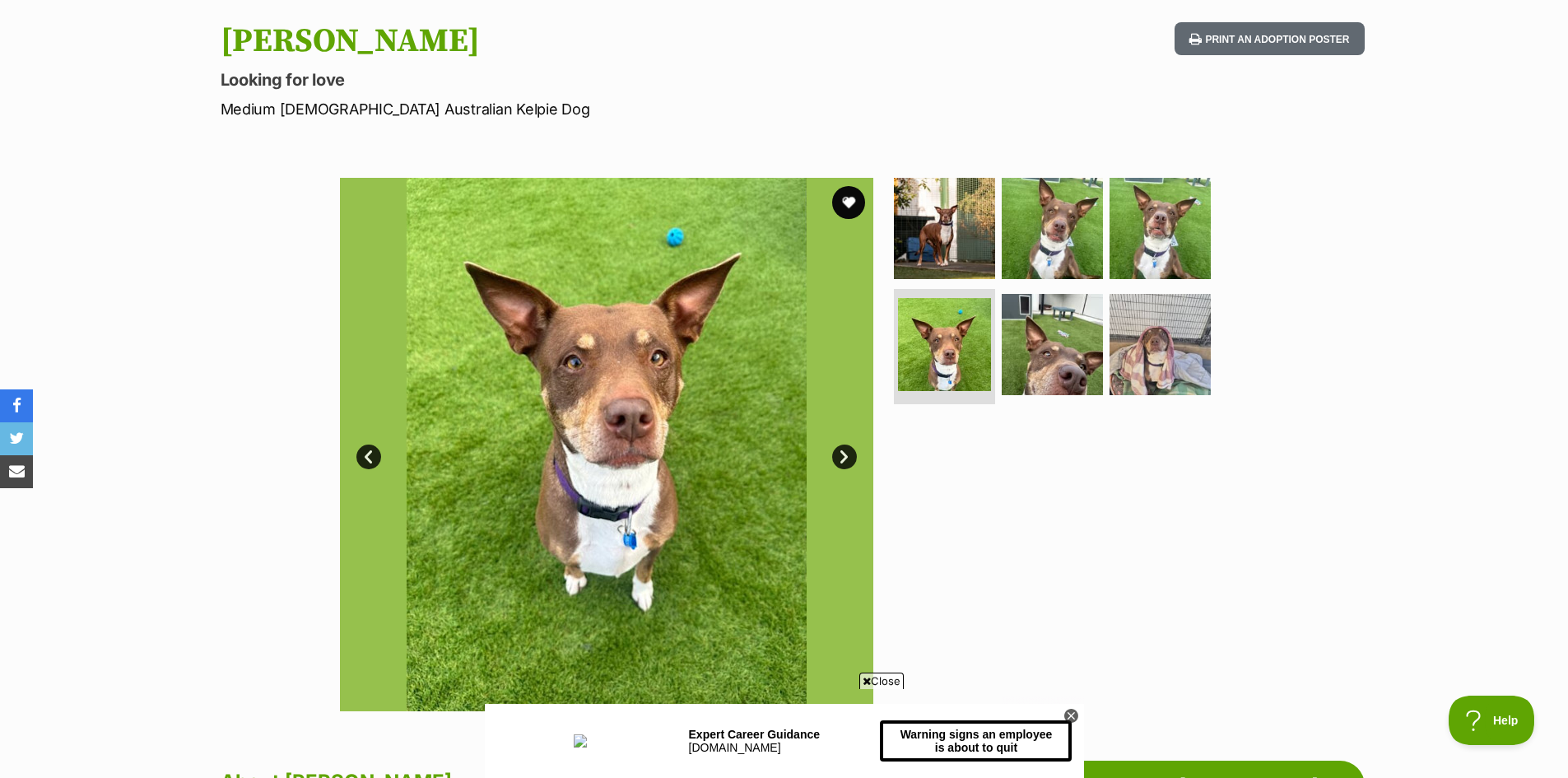
click at [844, 456] on link "Next" at bounding box center [844, 457] width 25 height 25
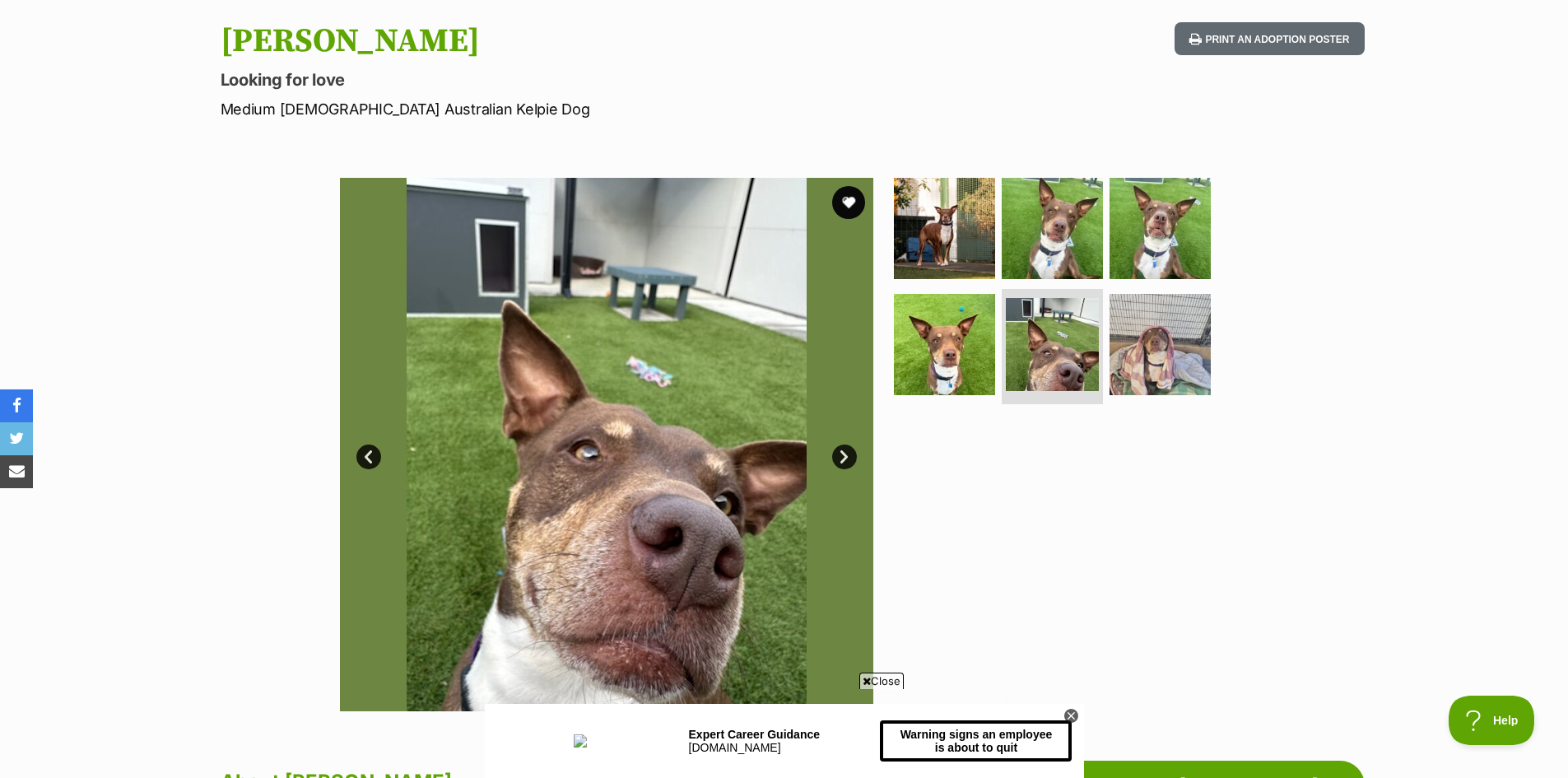
click at [844, 456] on link "Next" at bounding box center [844, 457] width 25 height 25
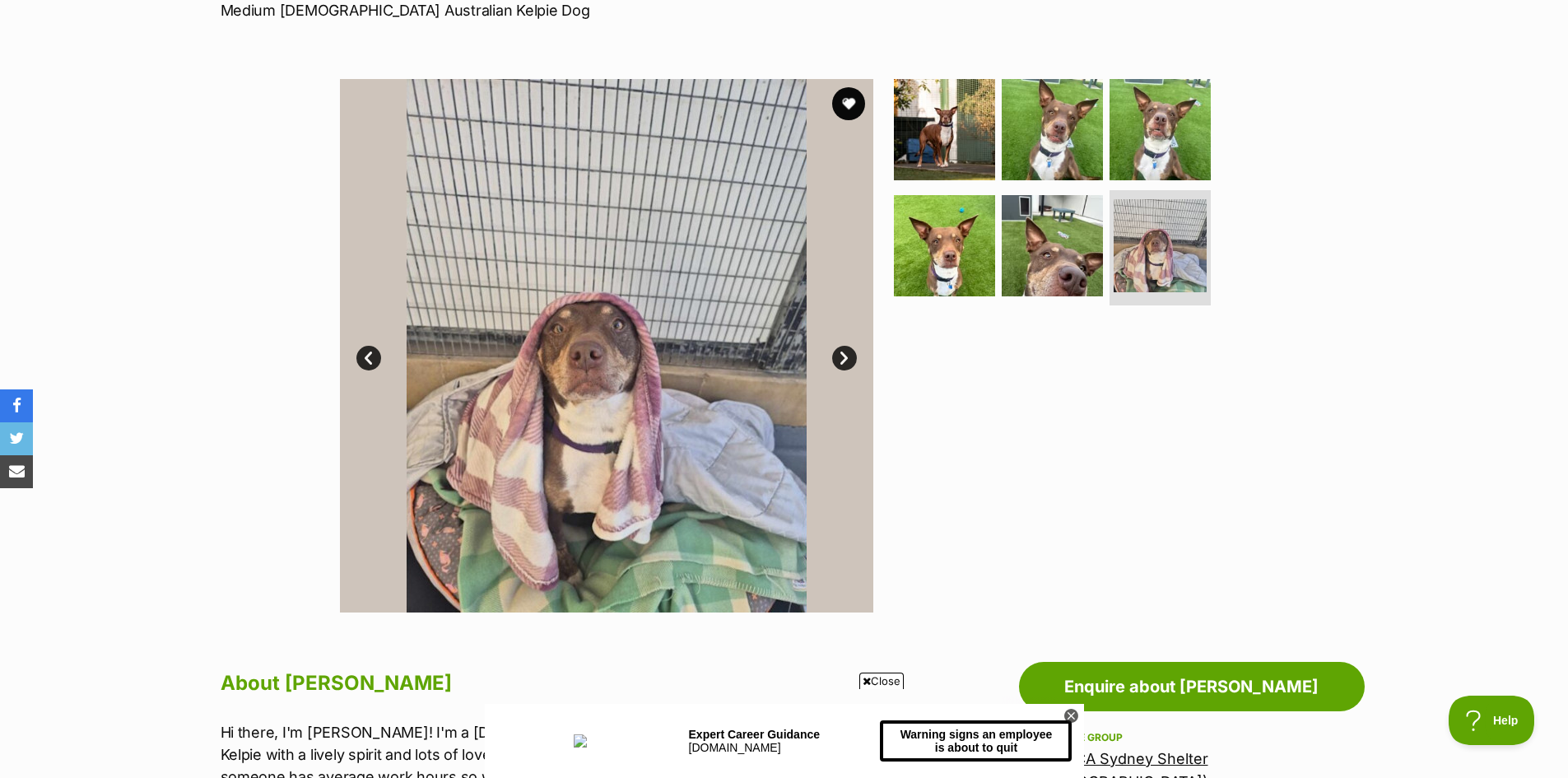
scroll to position [494, 0]
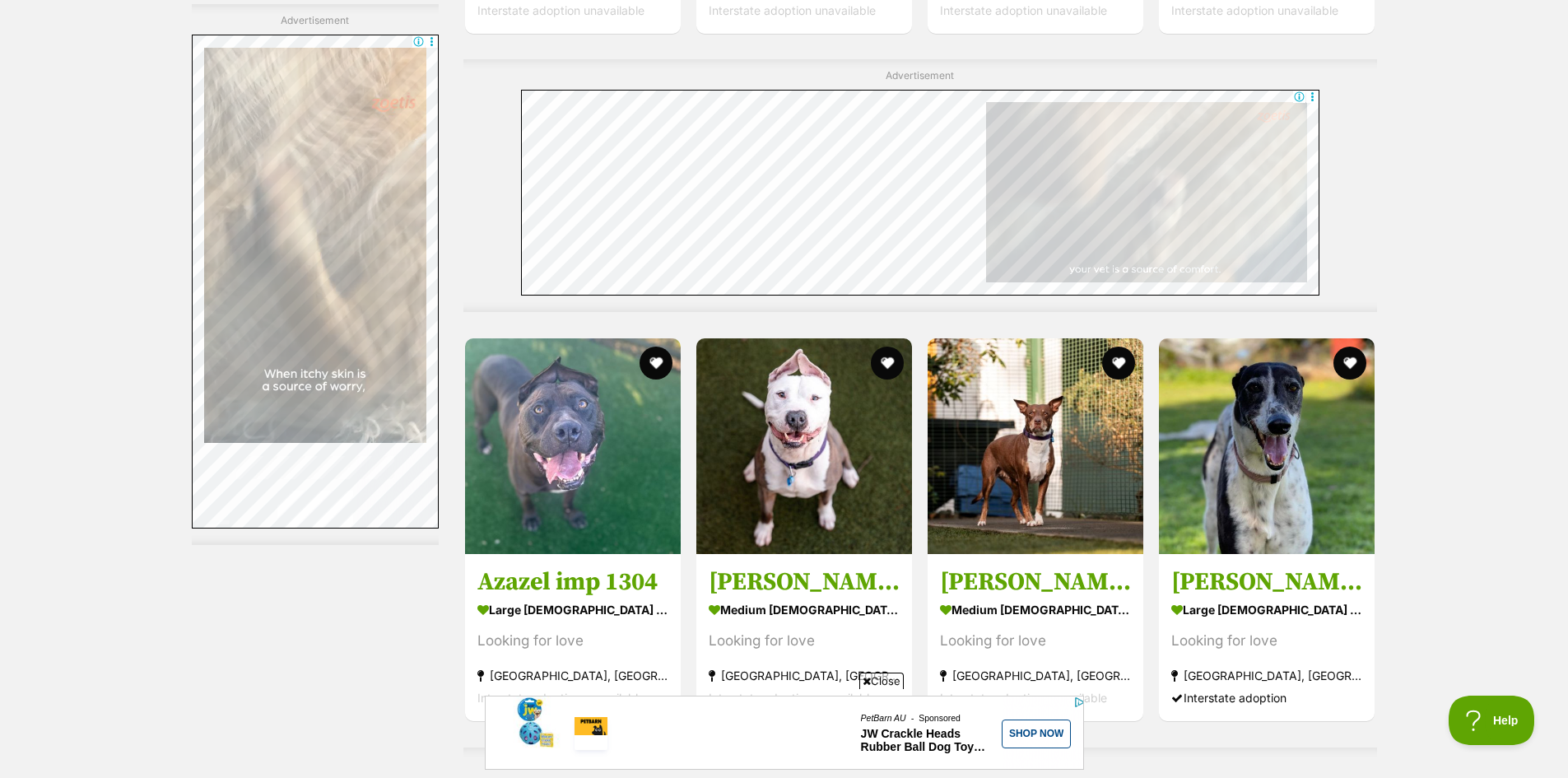
scroll to position [7560, 0]
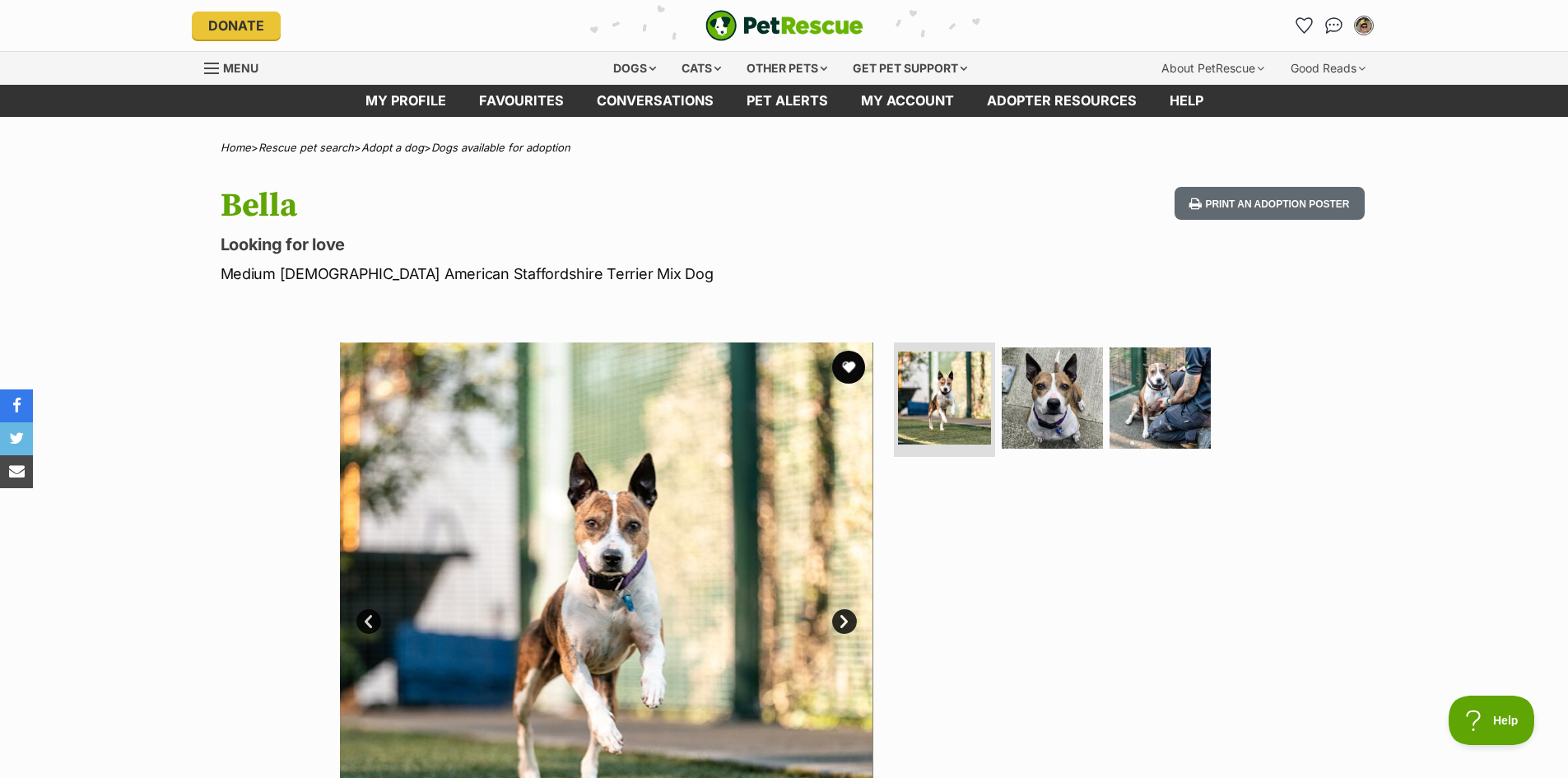
click at [846, 618] on link "Next" at bounding box center [844, 622] width 25 height 25
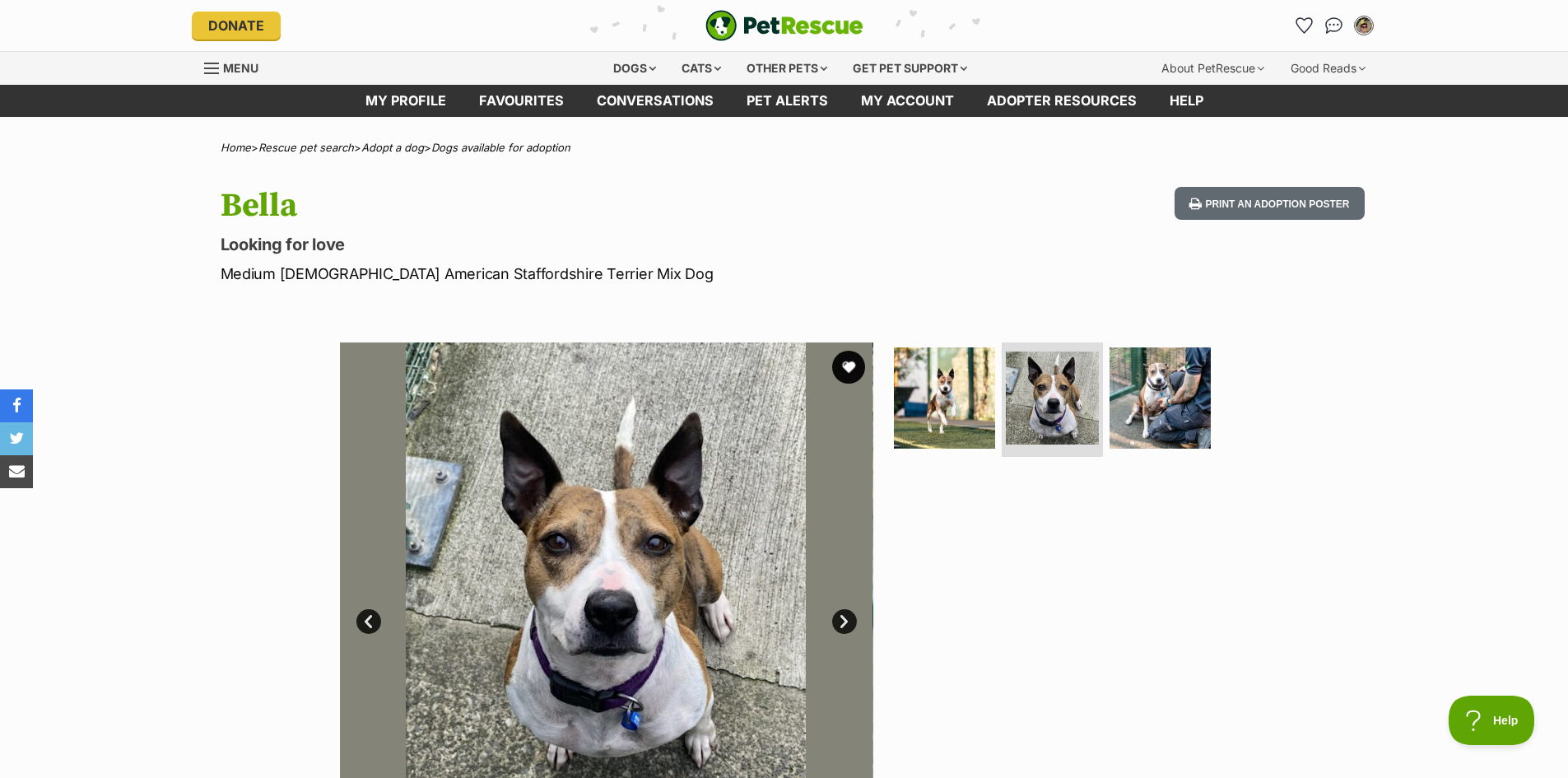
click at [846, 618] on link "Next" at bounding box center [844, 622] width 25 height 25
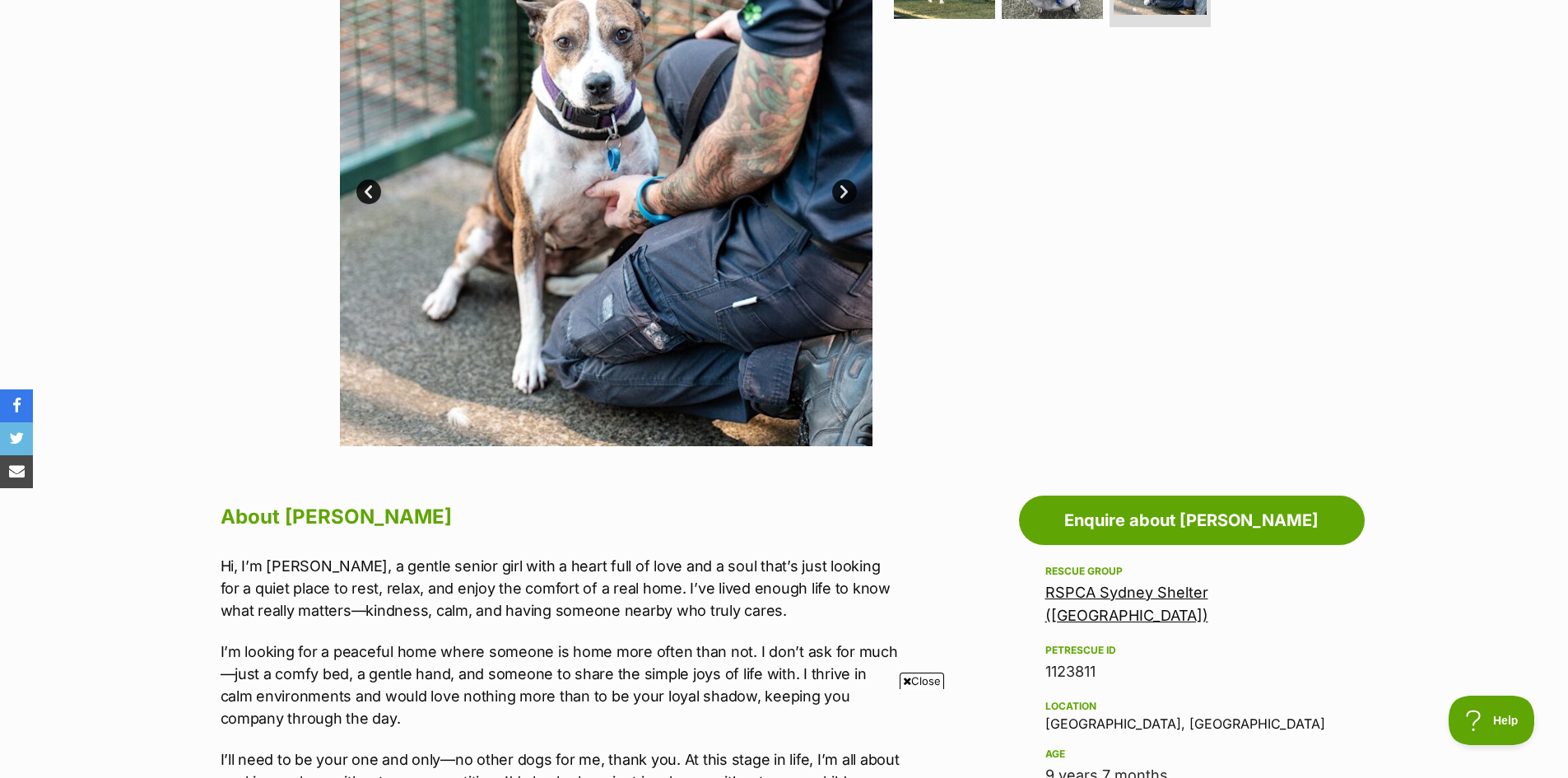
scroll to position [658, 0]
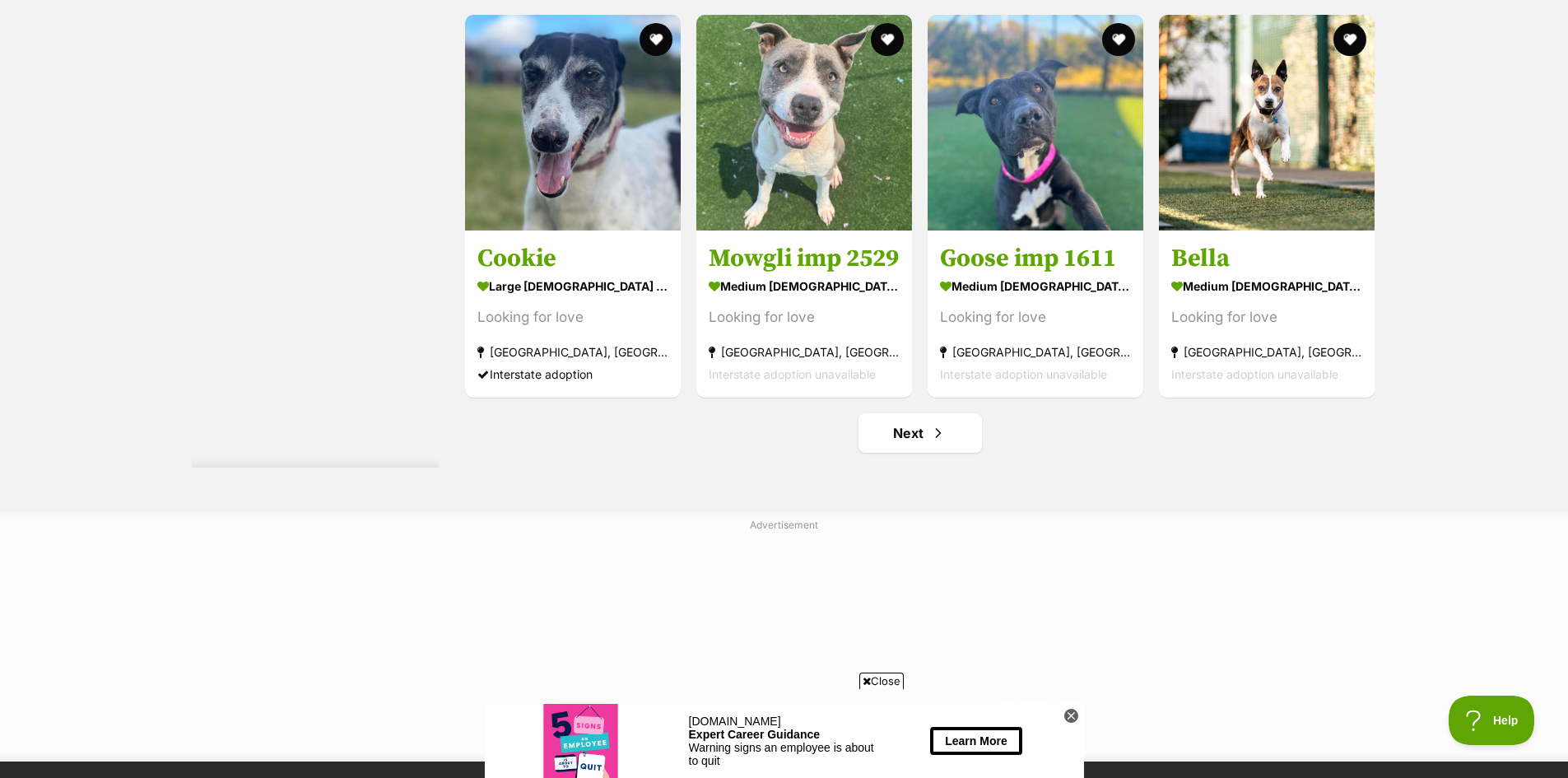
scroll to position [8642, 0]
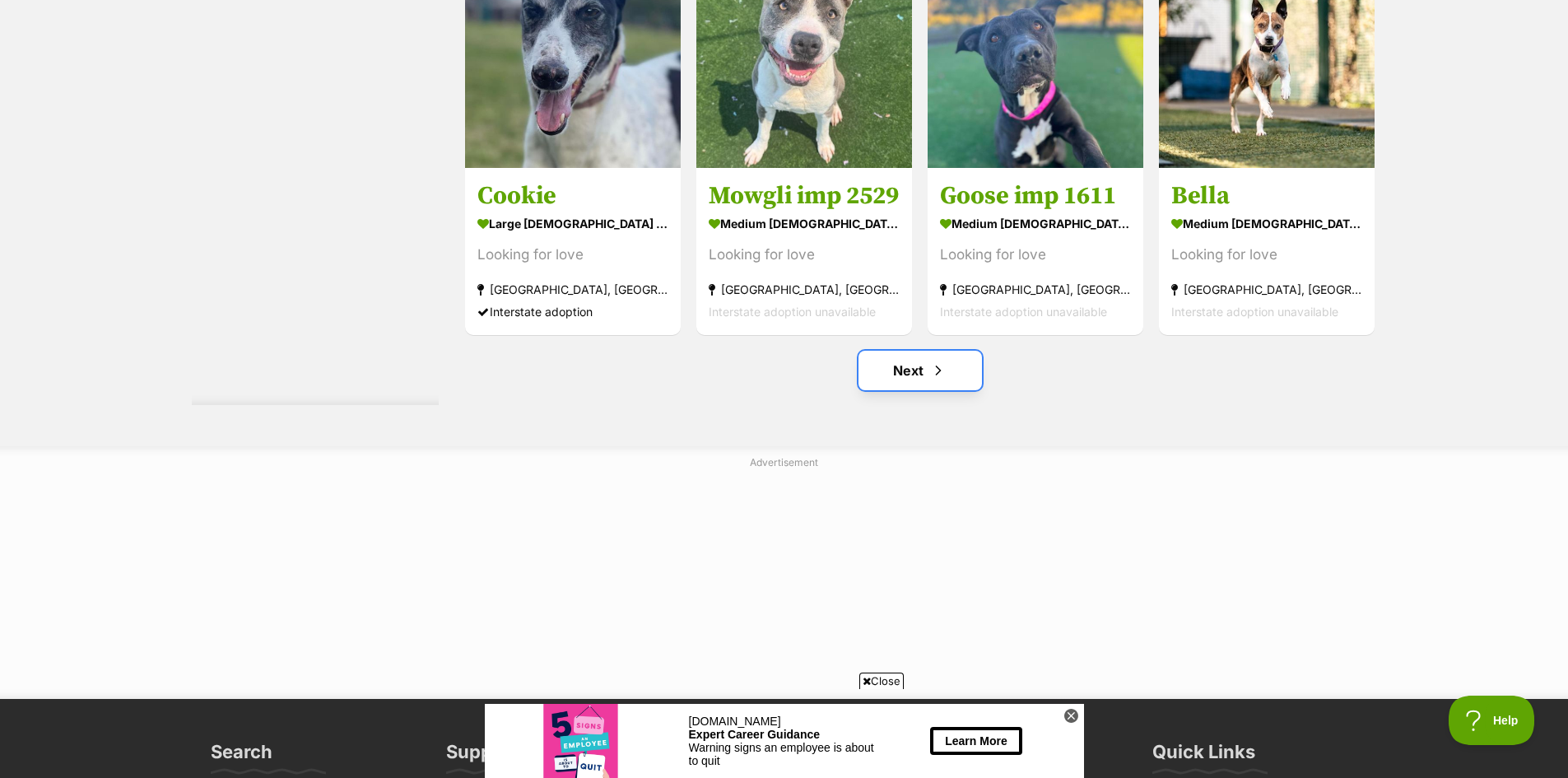
click at [923, 374] on link "Next" at bounding box center [920, 370] width 124 height 39
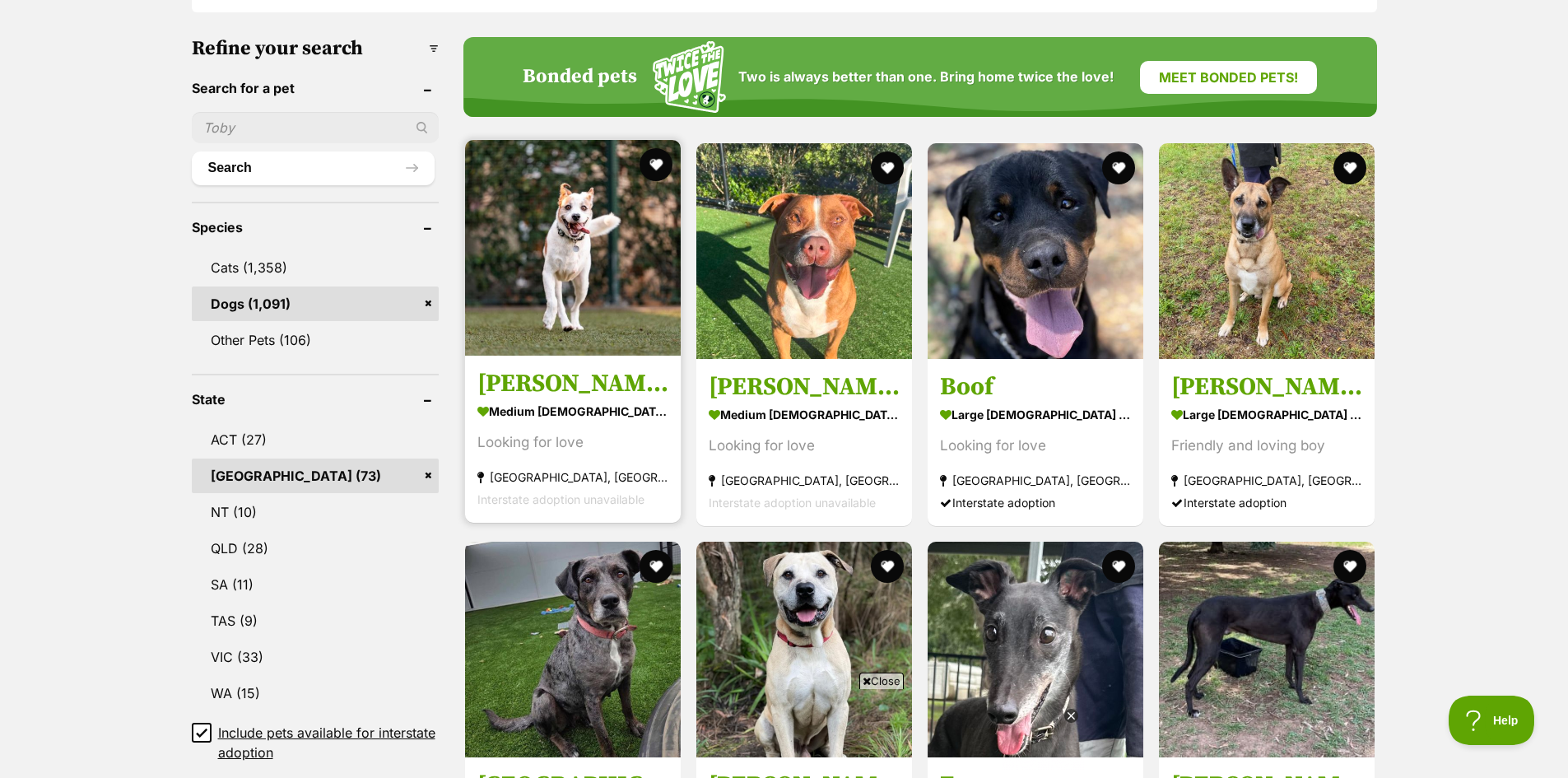
click at [575, 251] on img at bounding box center [573, 248] width 216 height 216
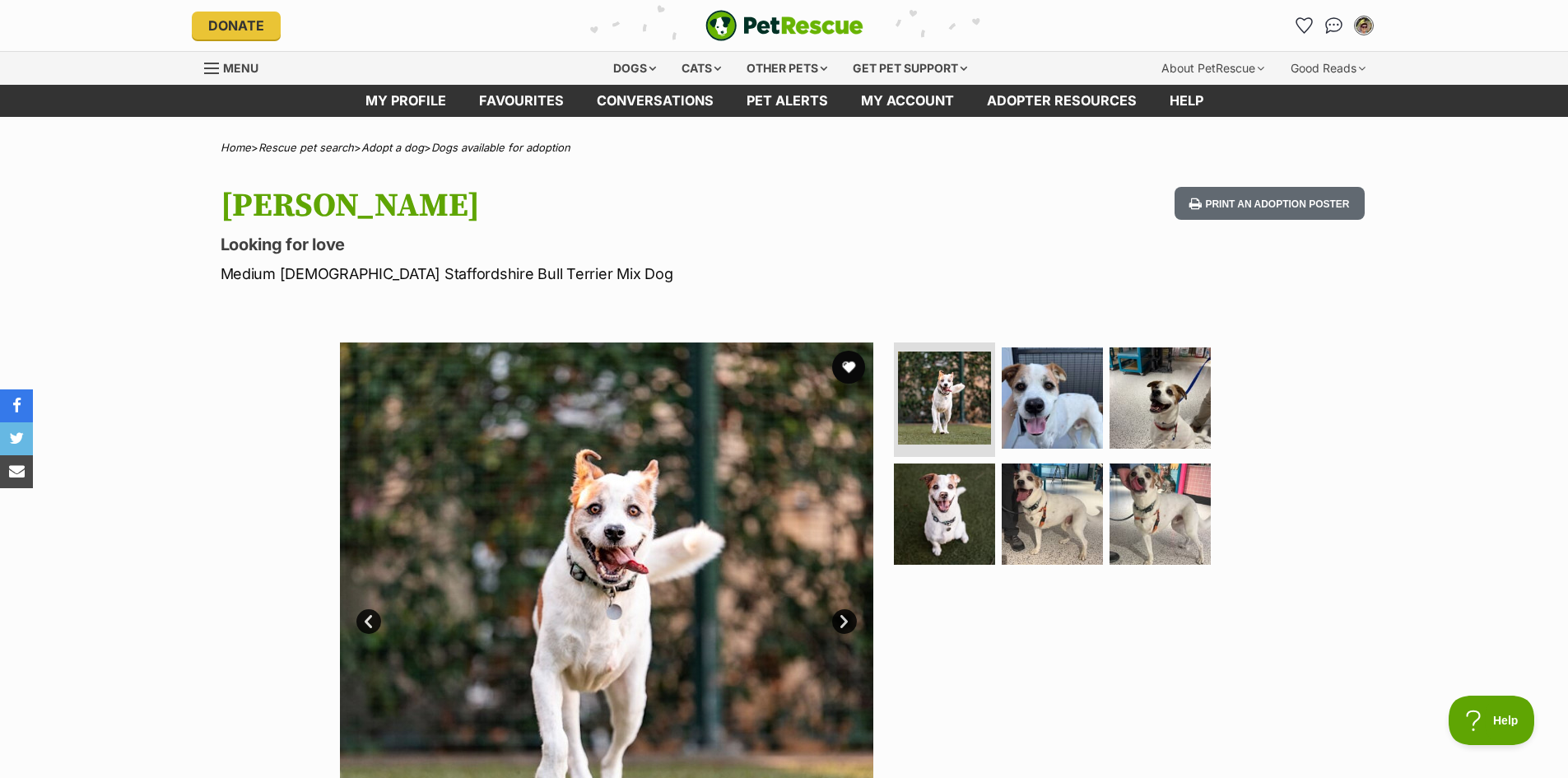
click at [849, 617] on link "Next" at bounding box center [844, 622] width 25 height 25
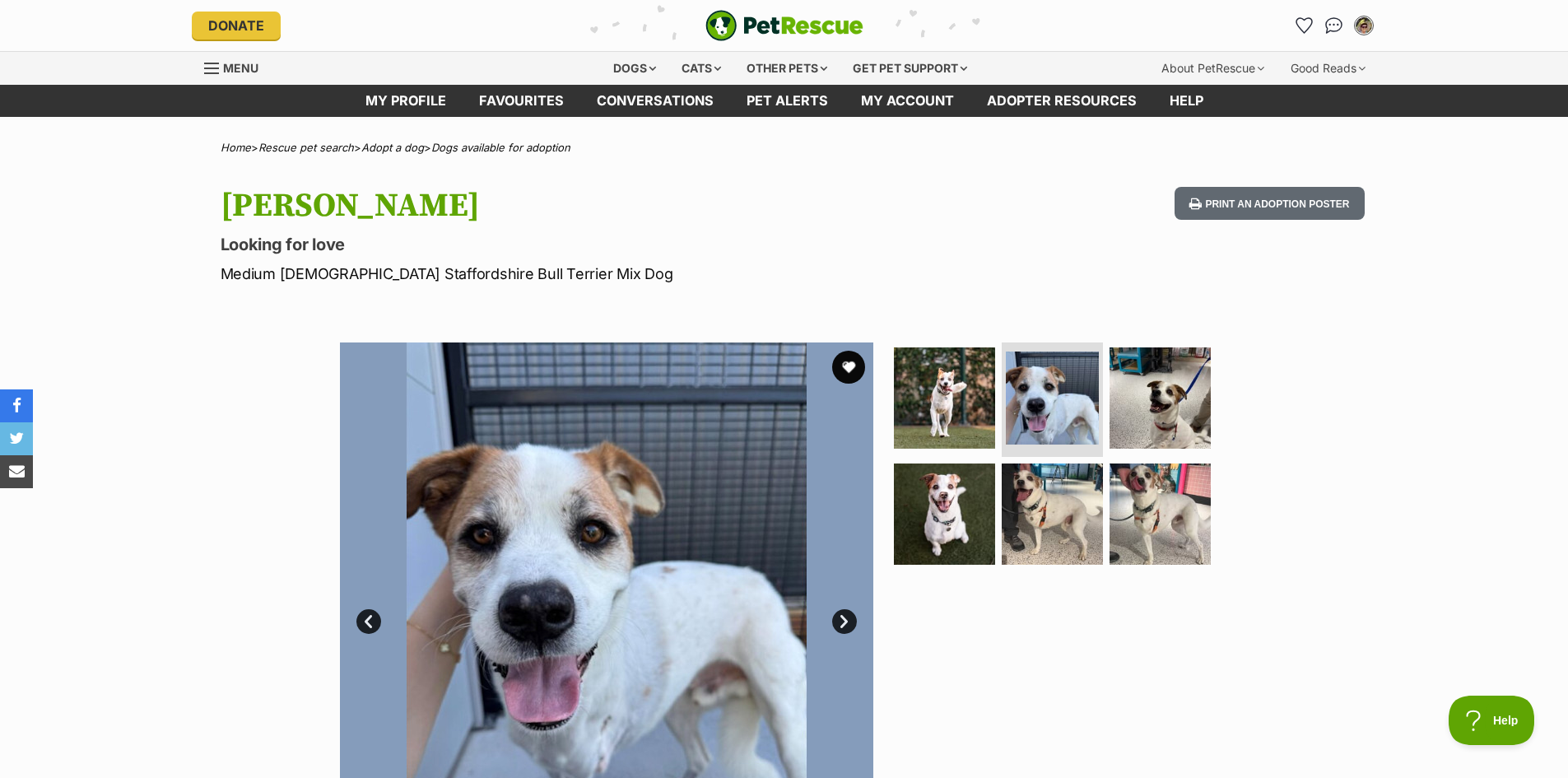
click at [849, 617] on link "Next" at bounding box center [844, 622] width 25 height 25
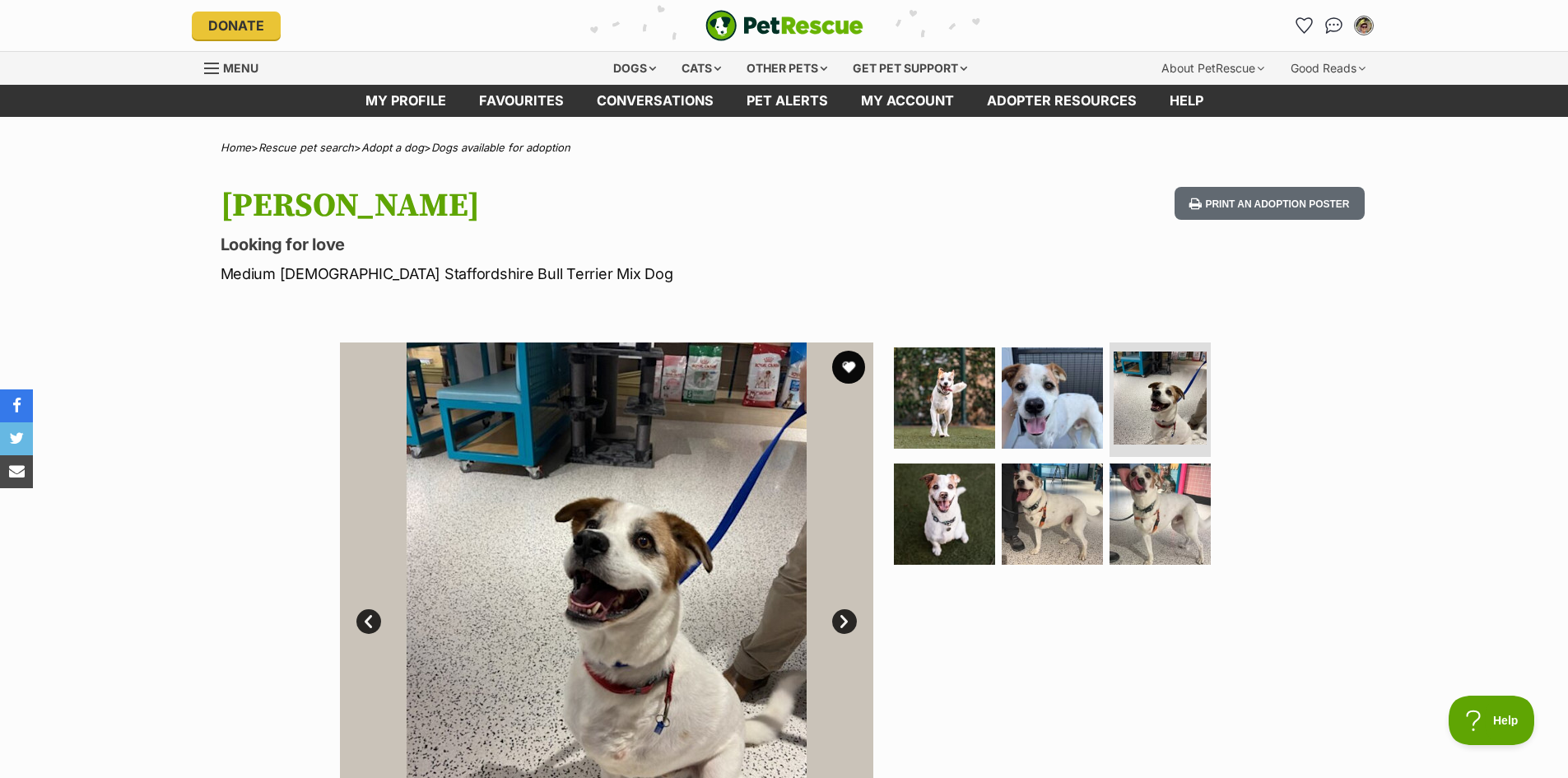
click at [849, 617] on link "Next" at bounding box center [844, 622] width 25 height 25
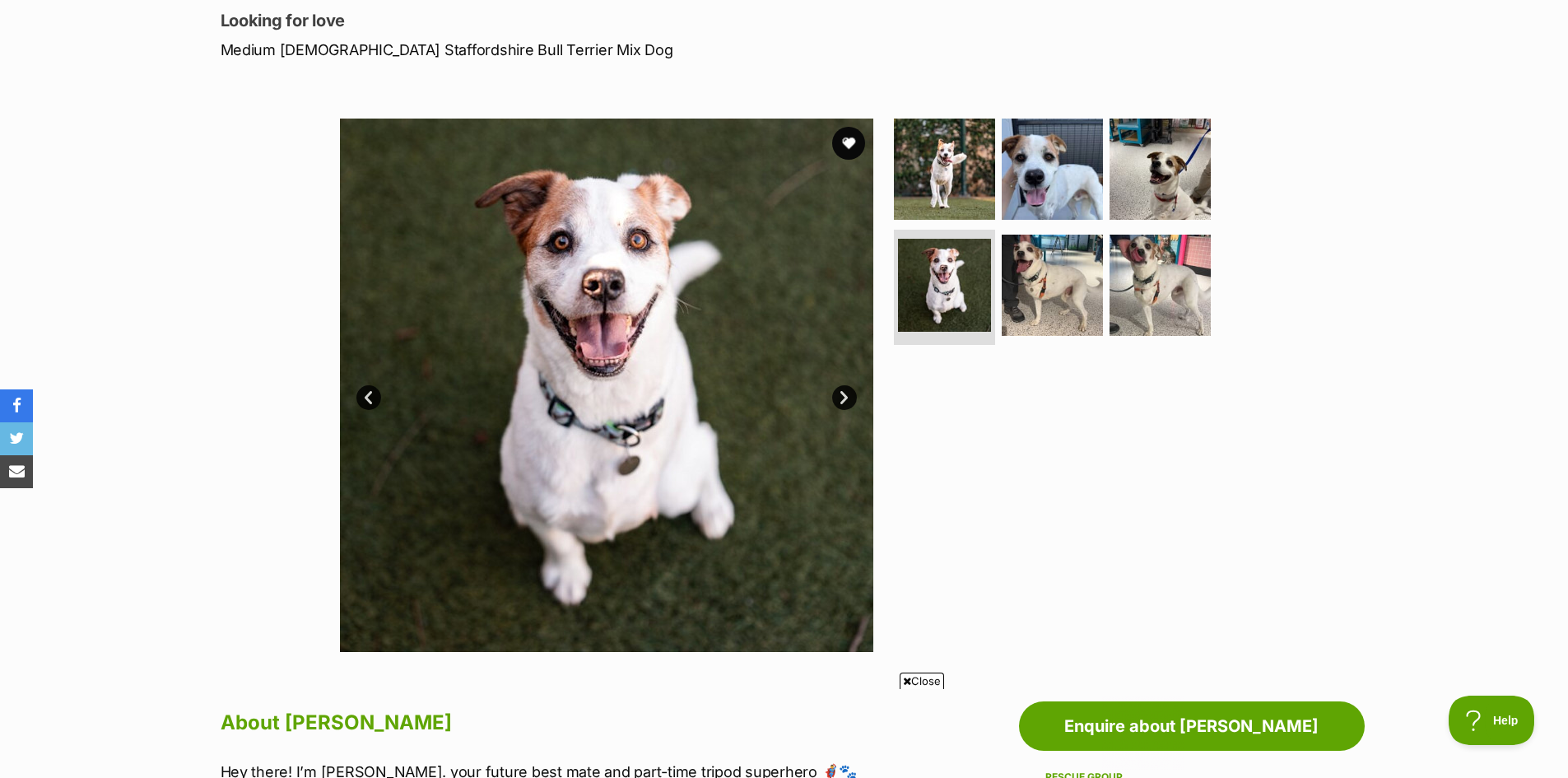
scroll to position [247, 0]
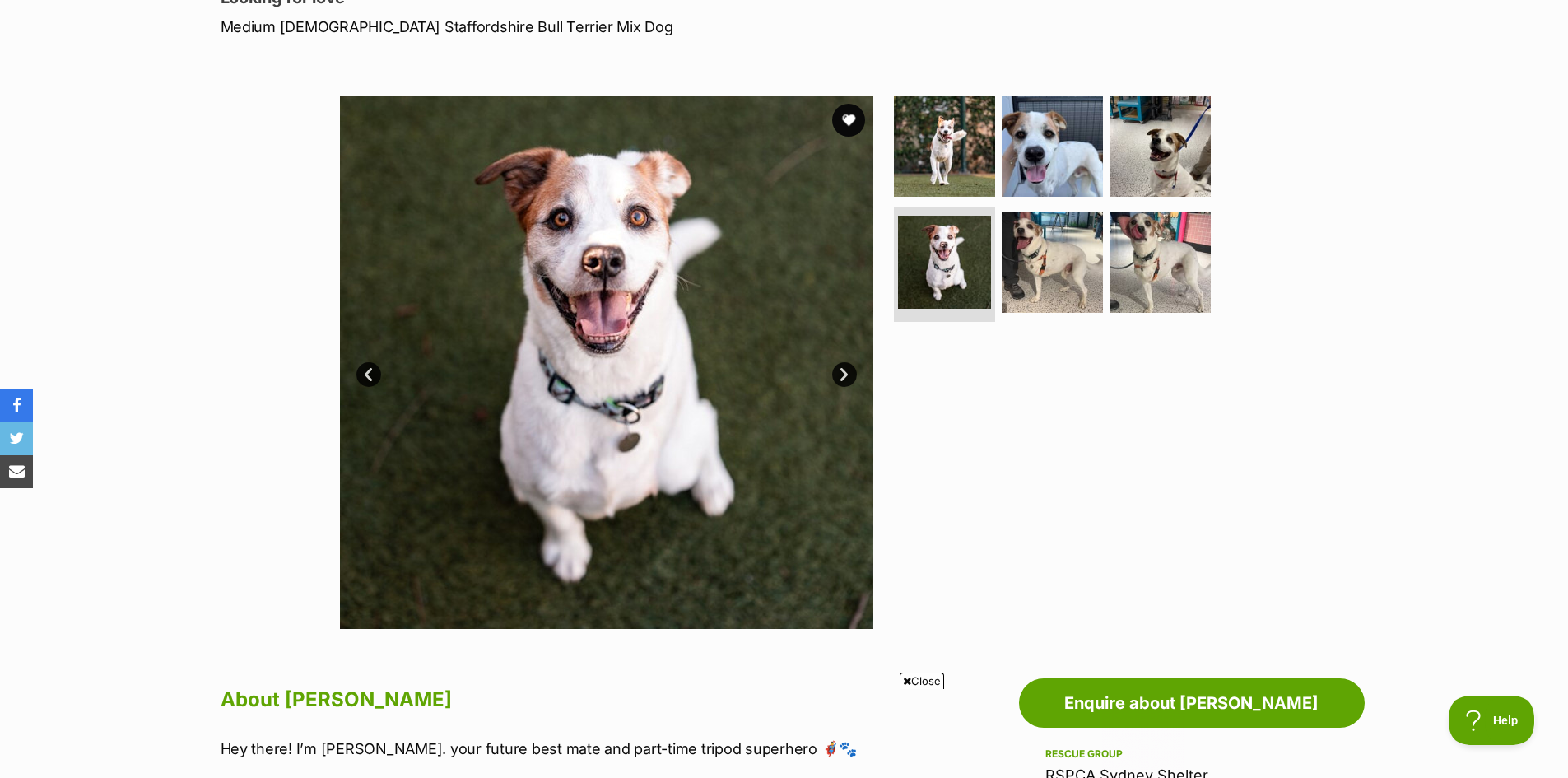
click at [363, 367] on link "Prev" at bounding box center [369, 375] width 25 height 25
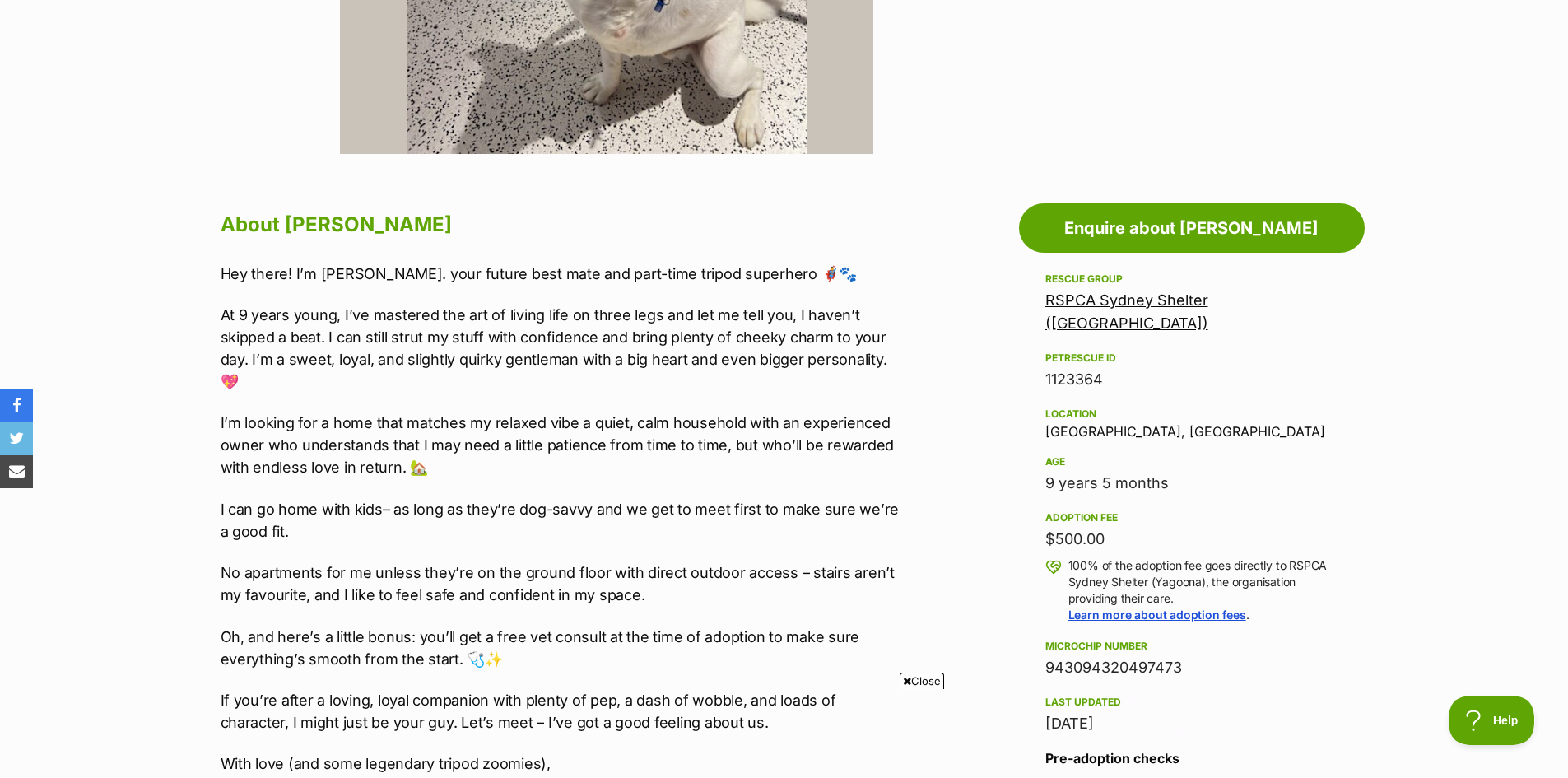
scroll to position [741, 0]
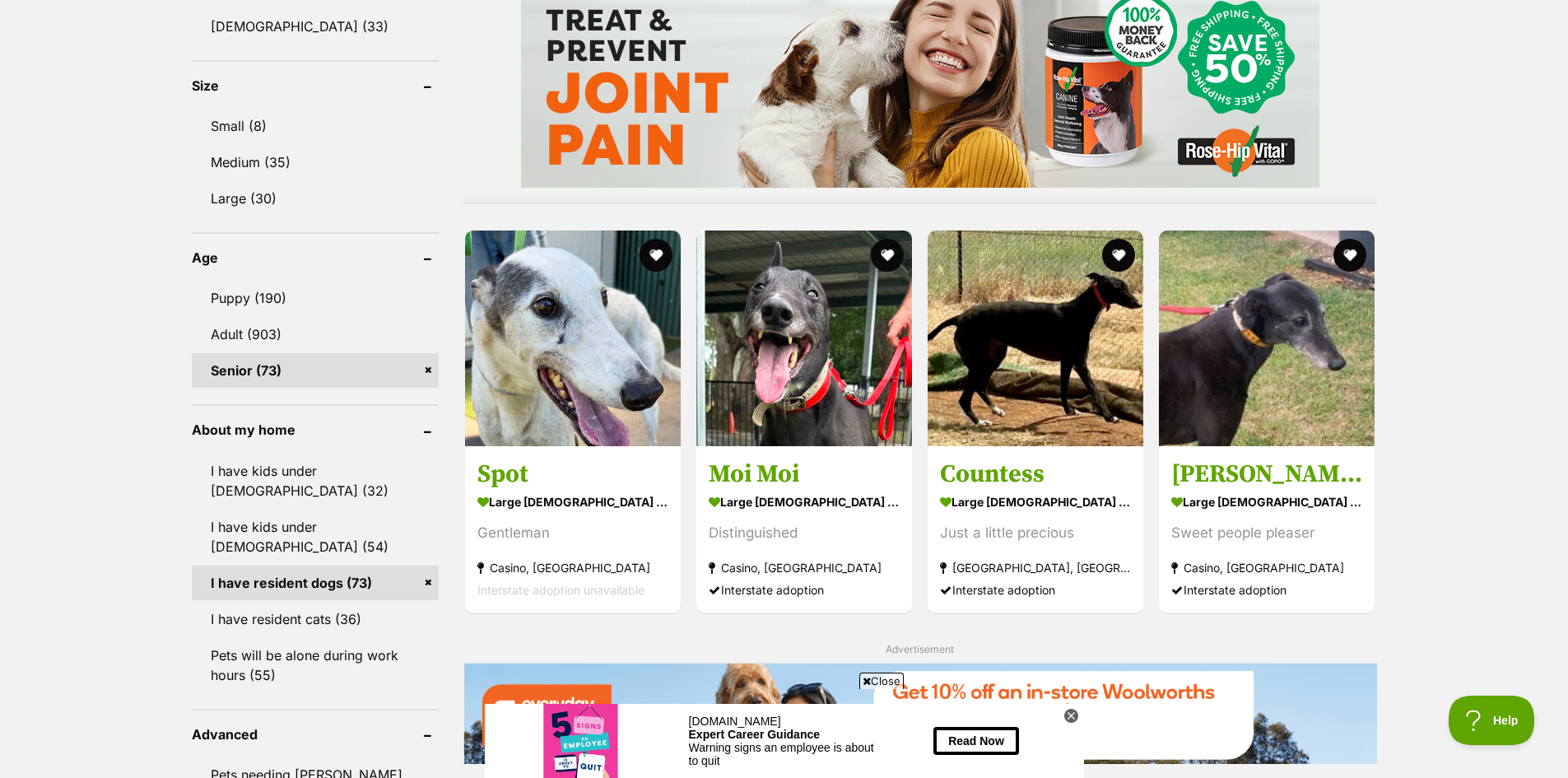
scroll to position [1481, 0]
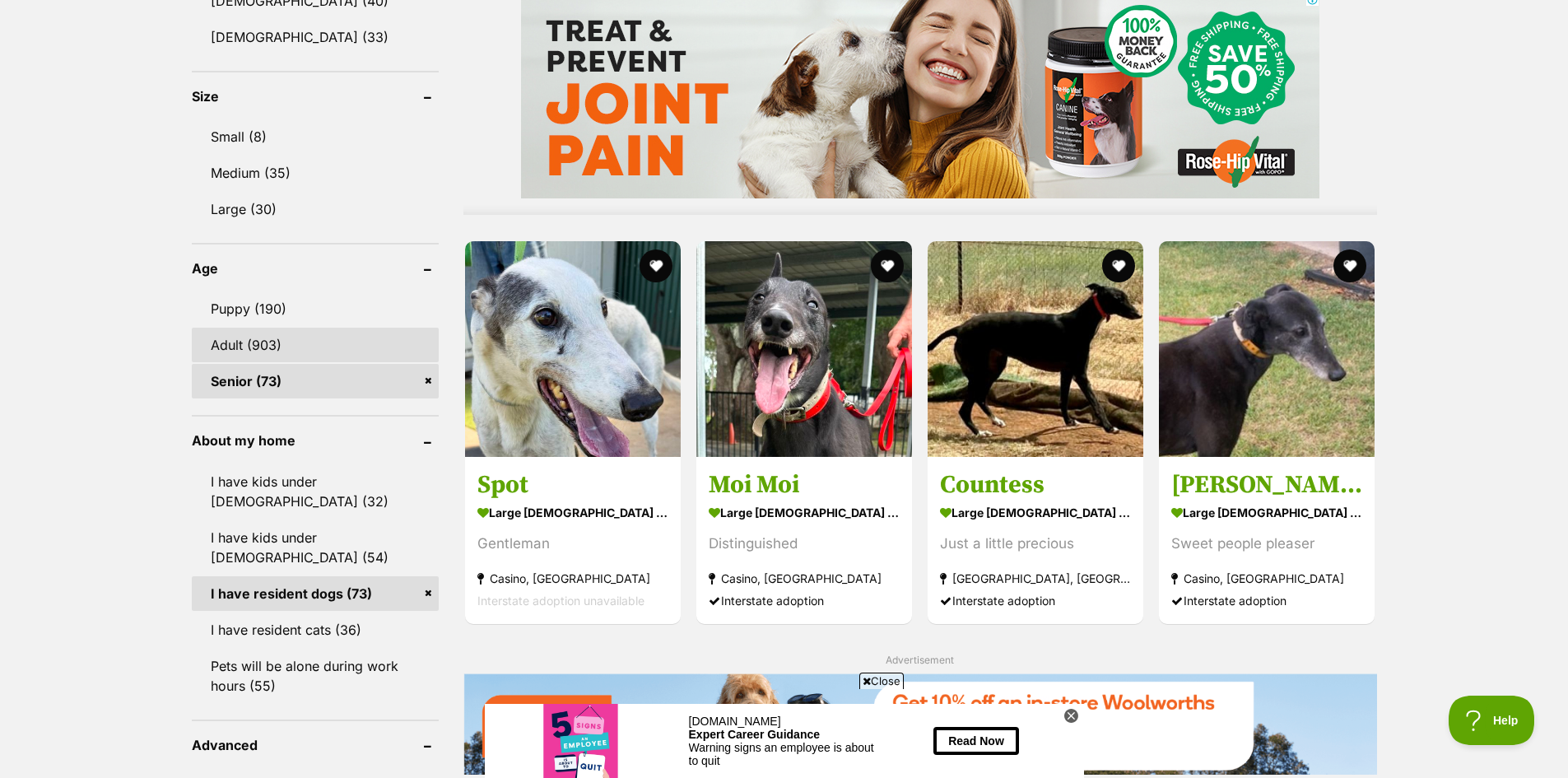
click at [271, 344] on link "Adult (903)" at bounding box center [315, 344] width 246 height 35
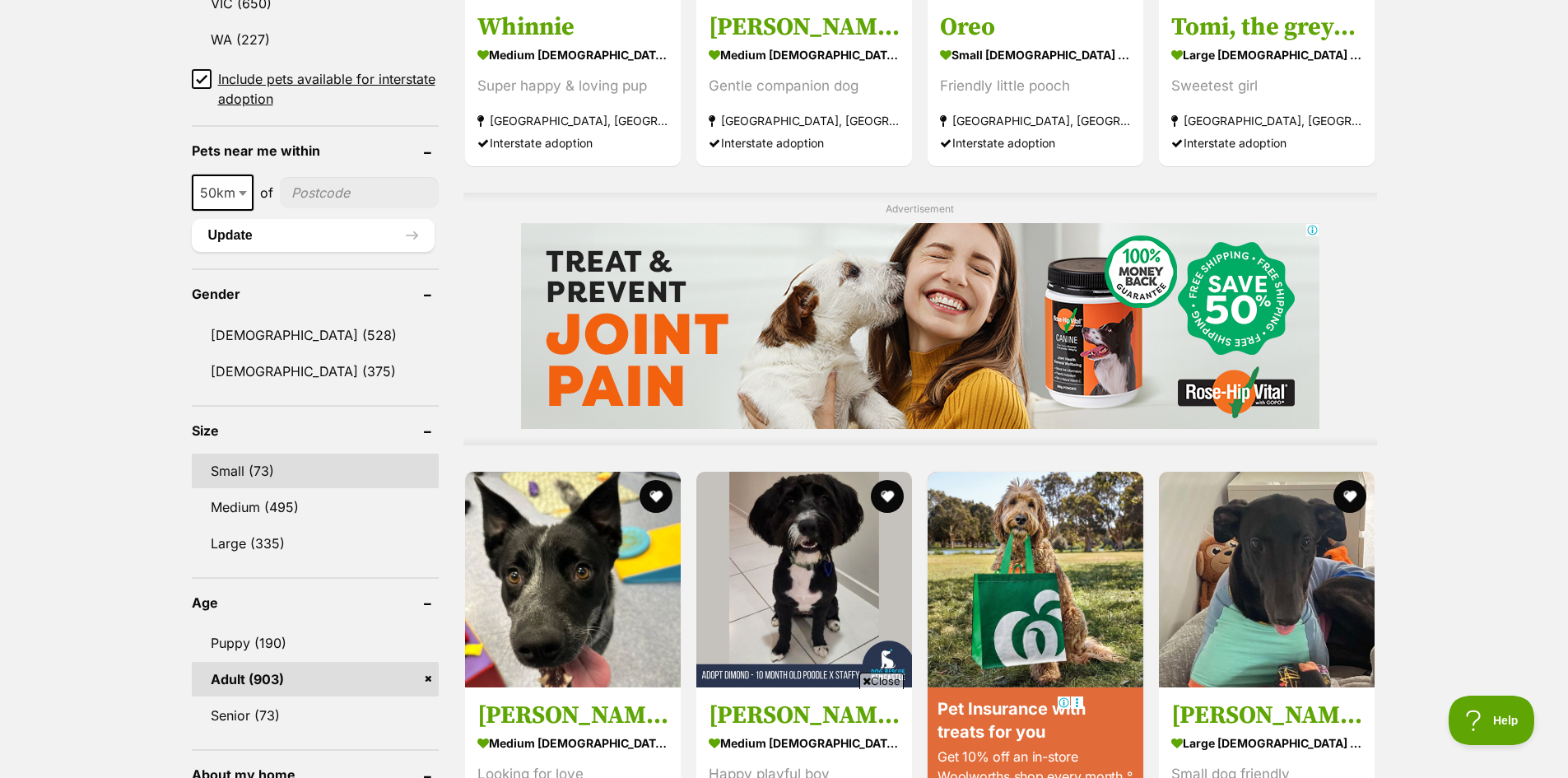
click at [235, 465] on link "Small (73)" at bounding box center [315, 471] width 246 height 35
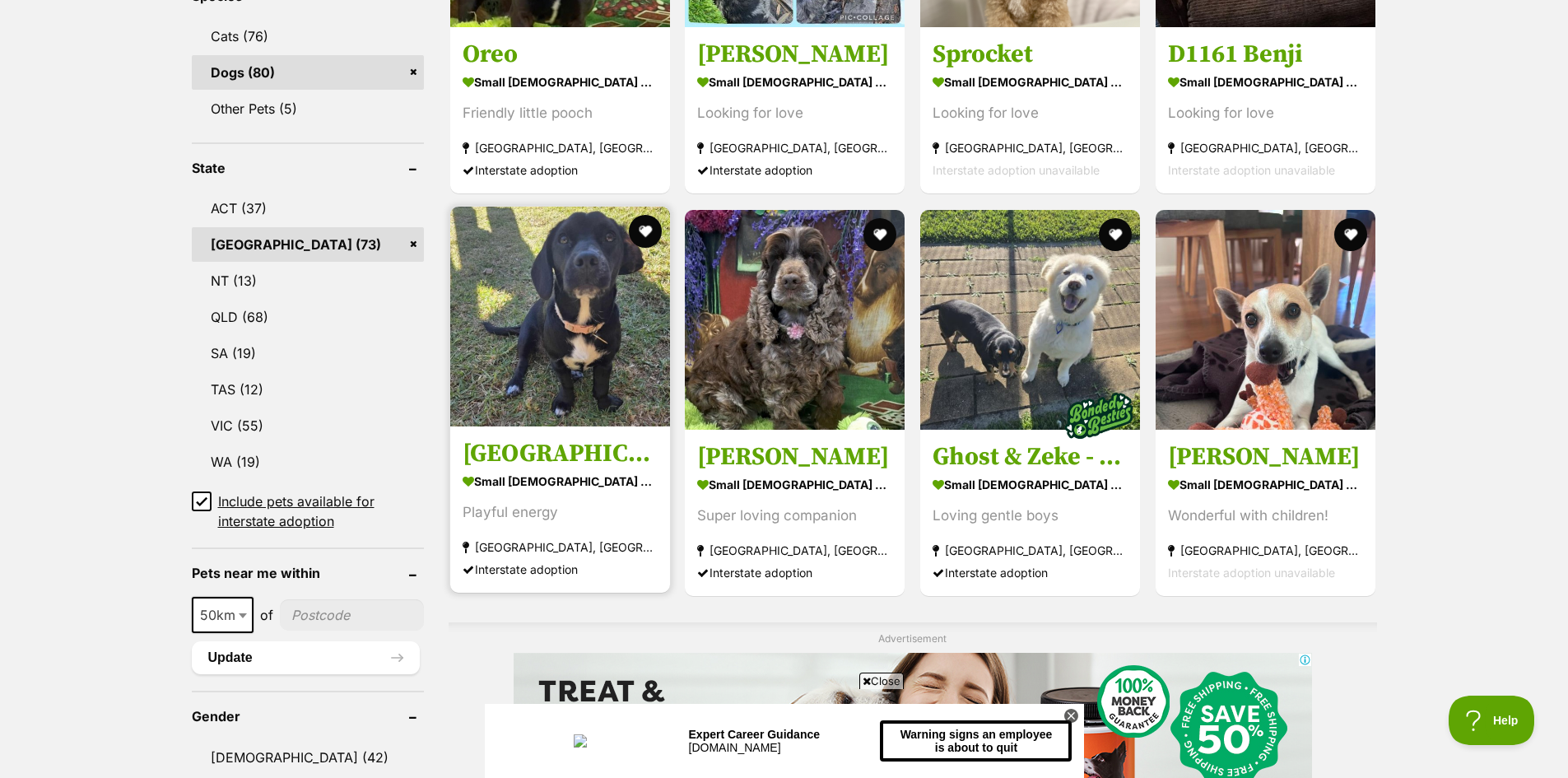
scroll to position [741, 0]
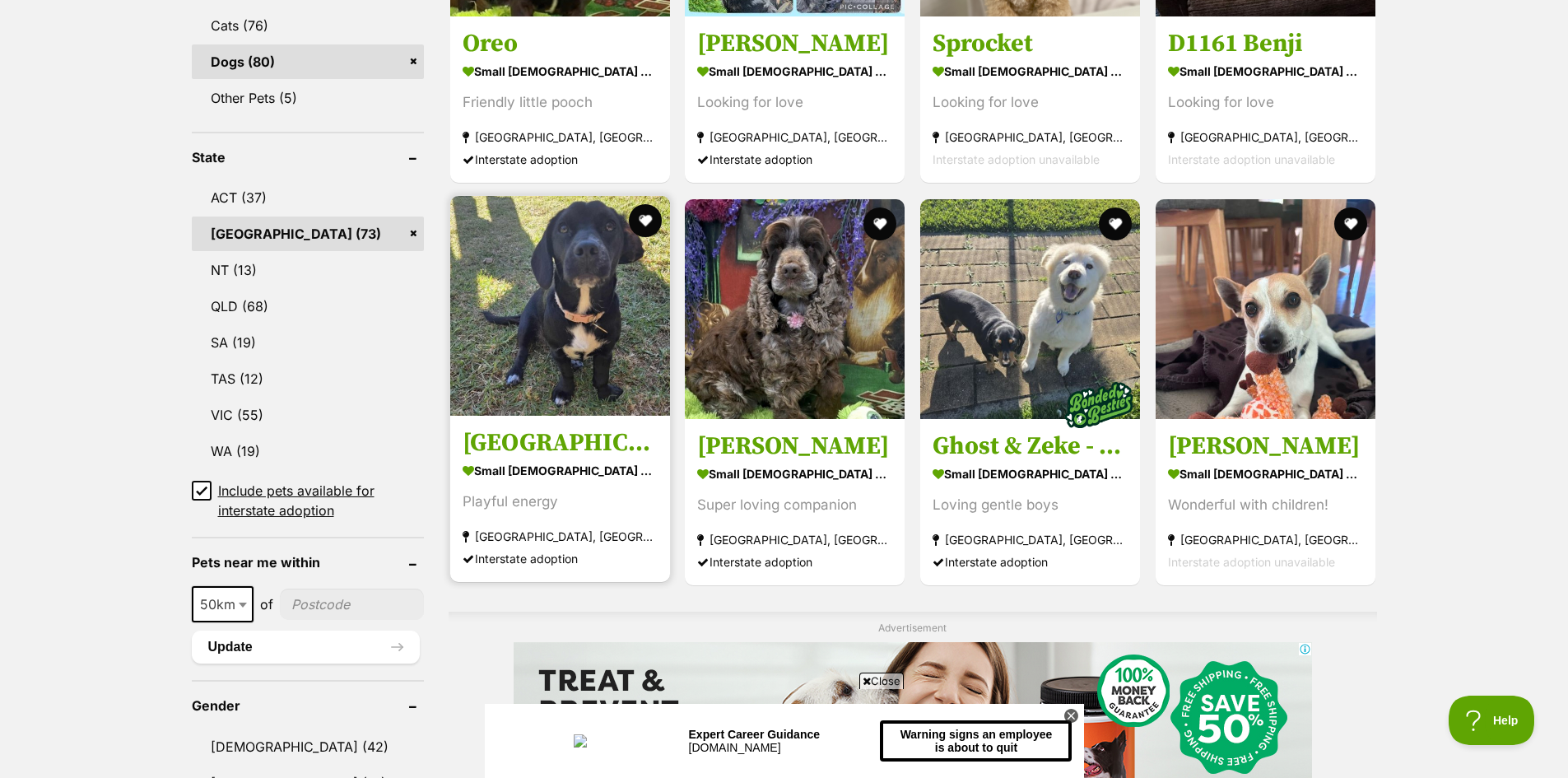
click at [586, 282] on img at bounding box center [559, 305] width 220 height 220
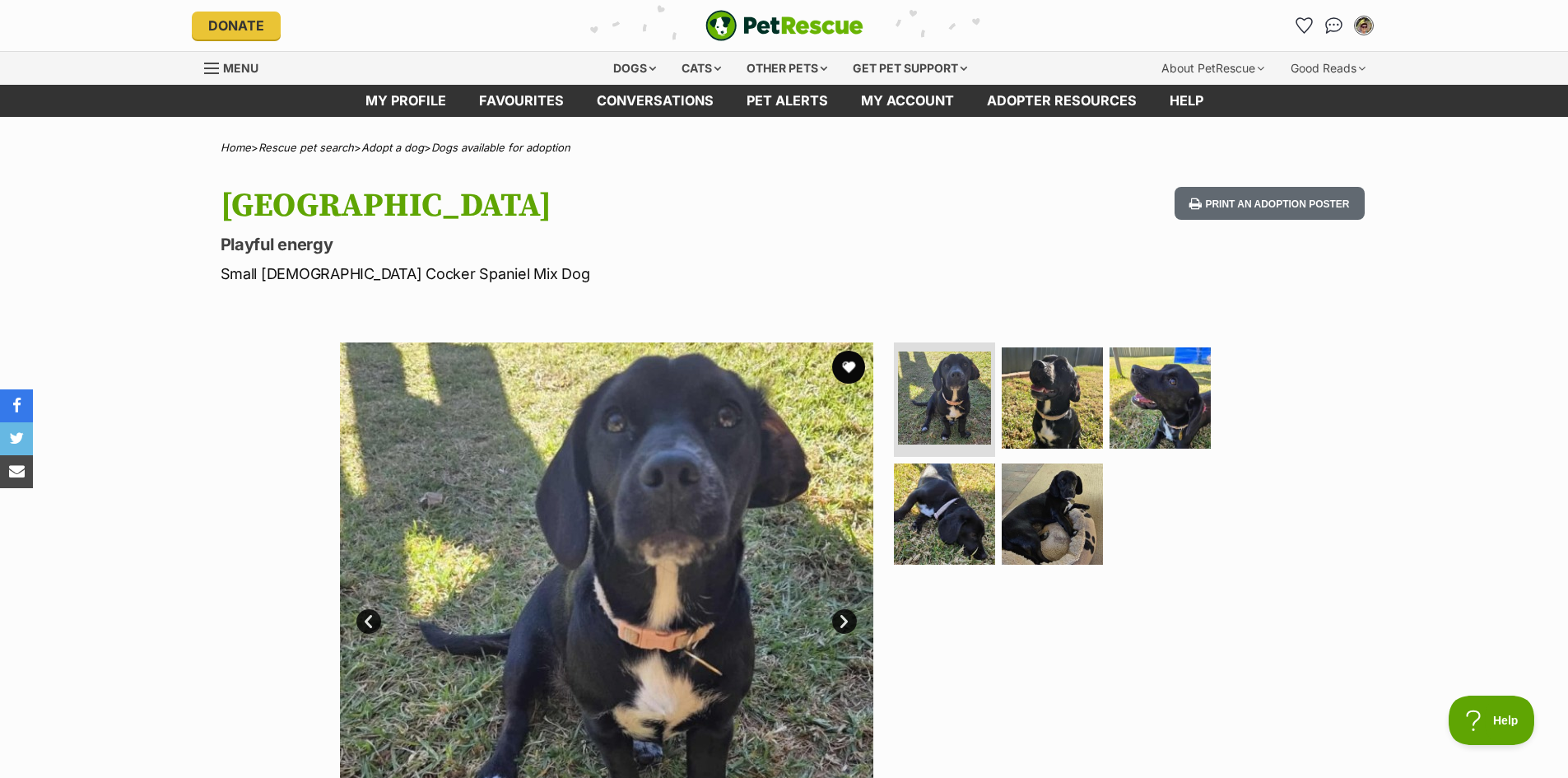
click at [853, 619] on link "Next" at bounding box center [844, 622] width 25 height 25
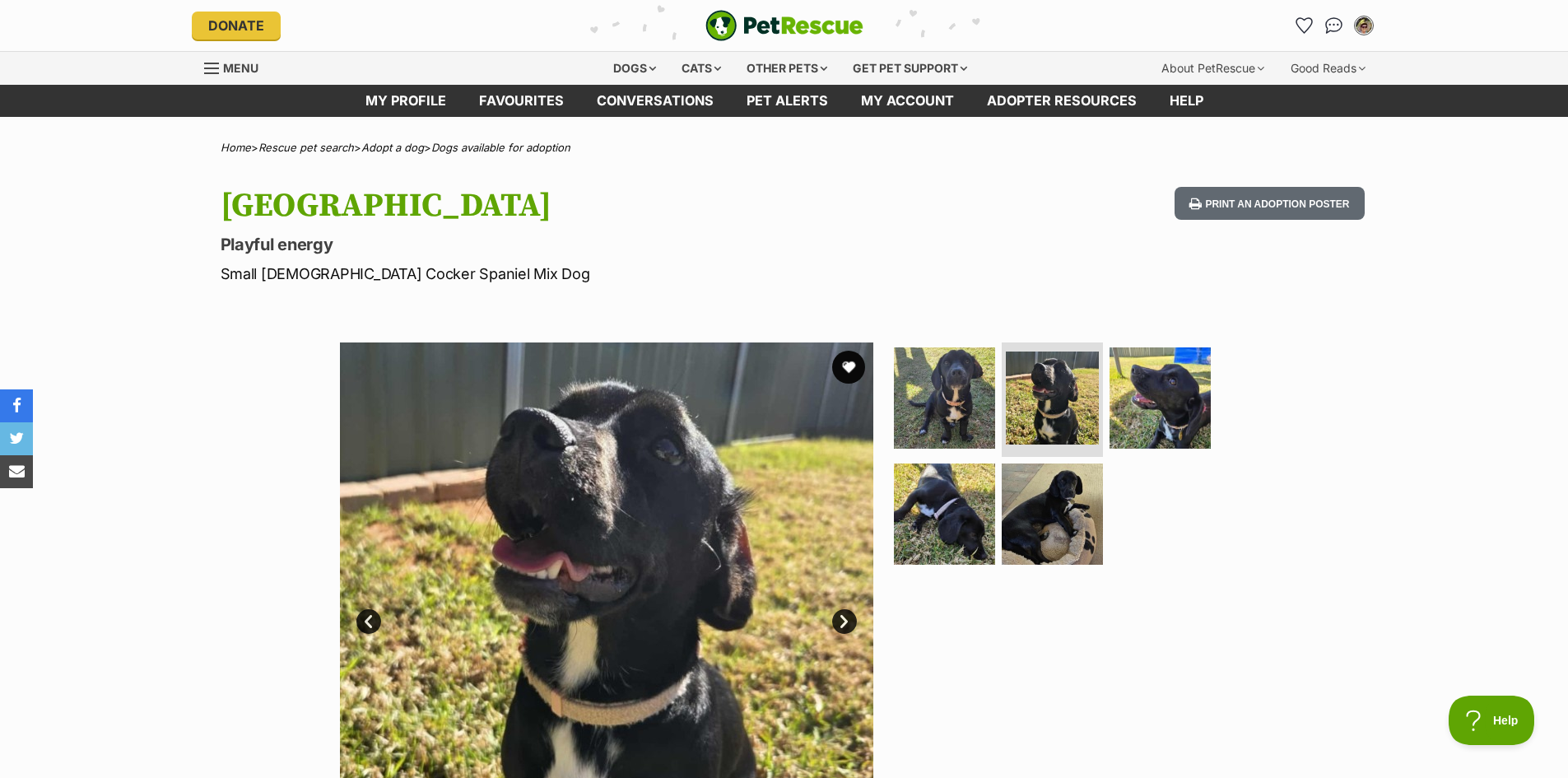
click at [853, 619] on link "Next" at bounding box center [844, 622] width 25 height 25
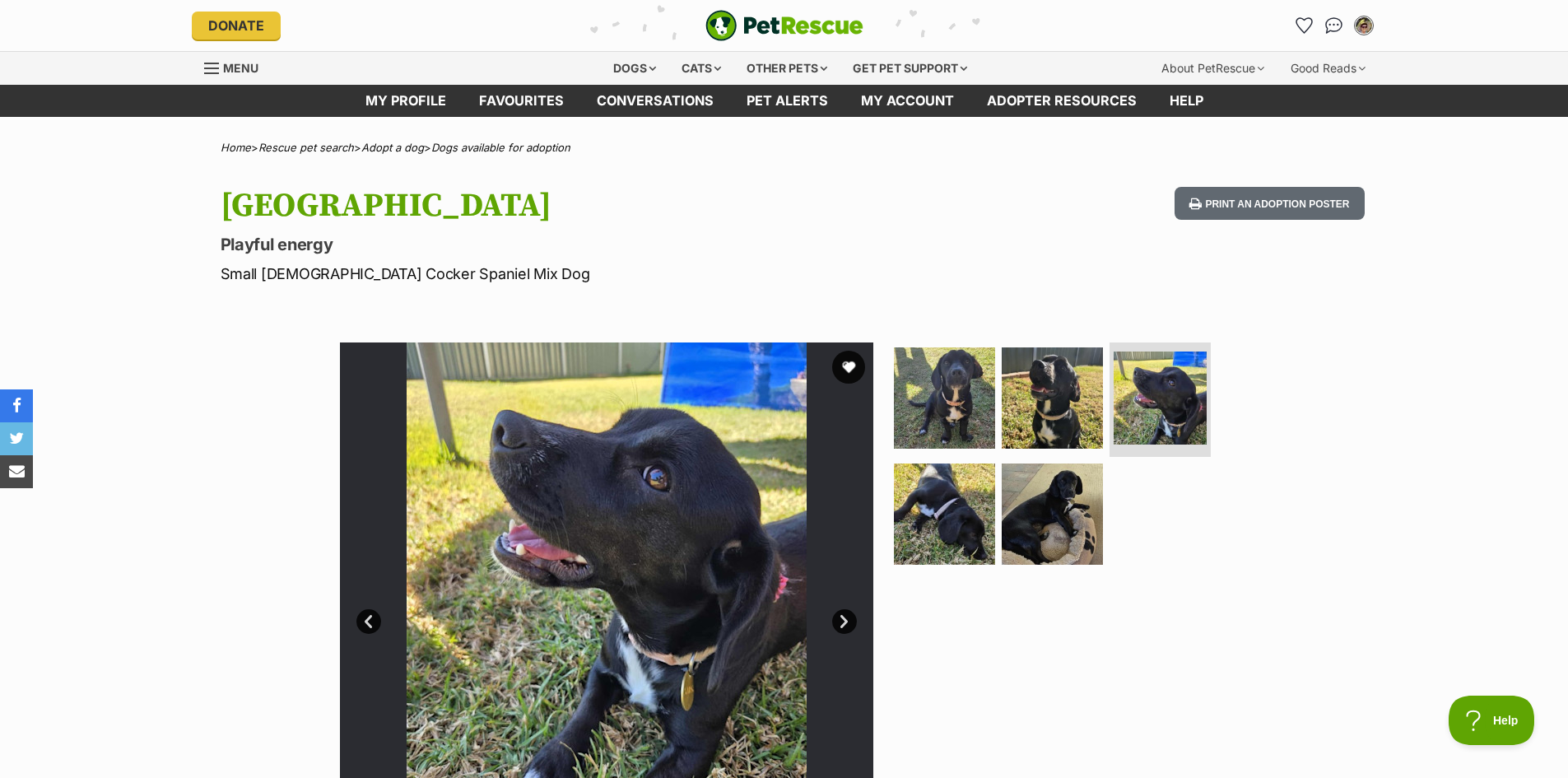
click at [853, 619] on link "Next" at bounding box center [844, 622] width 25 height 25
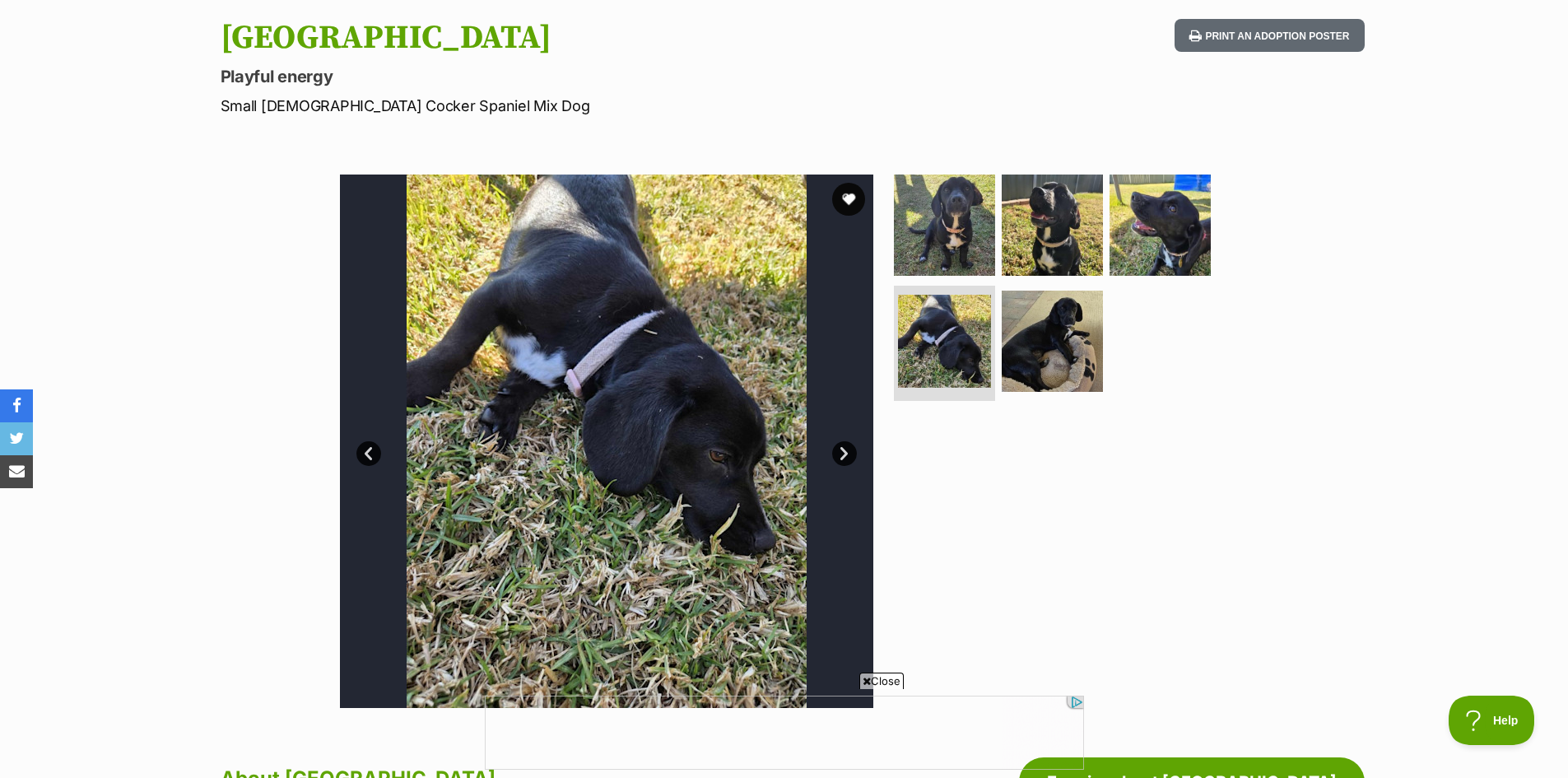
scroll to position [165, 0]
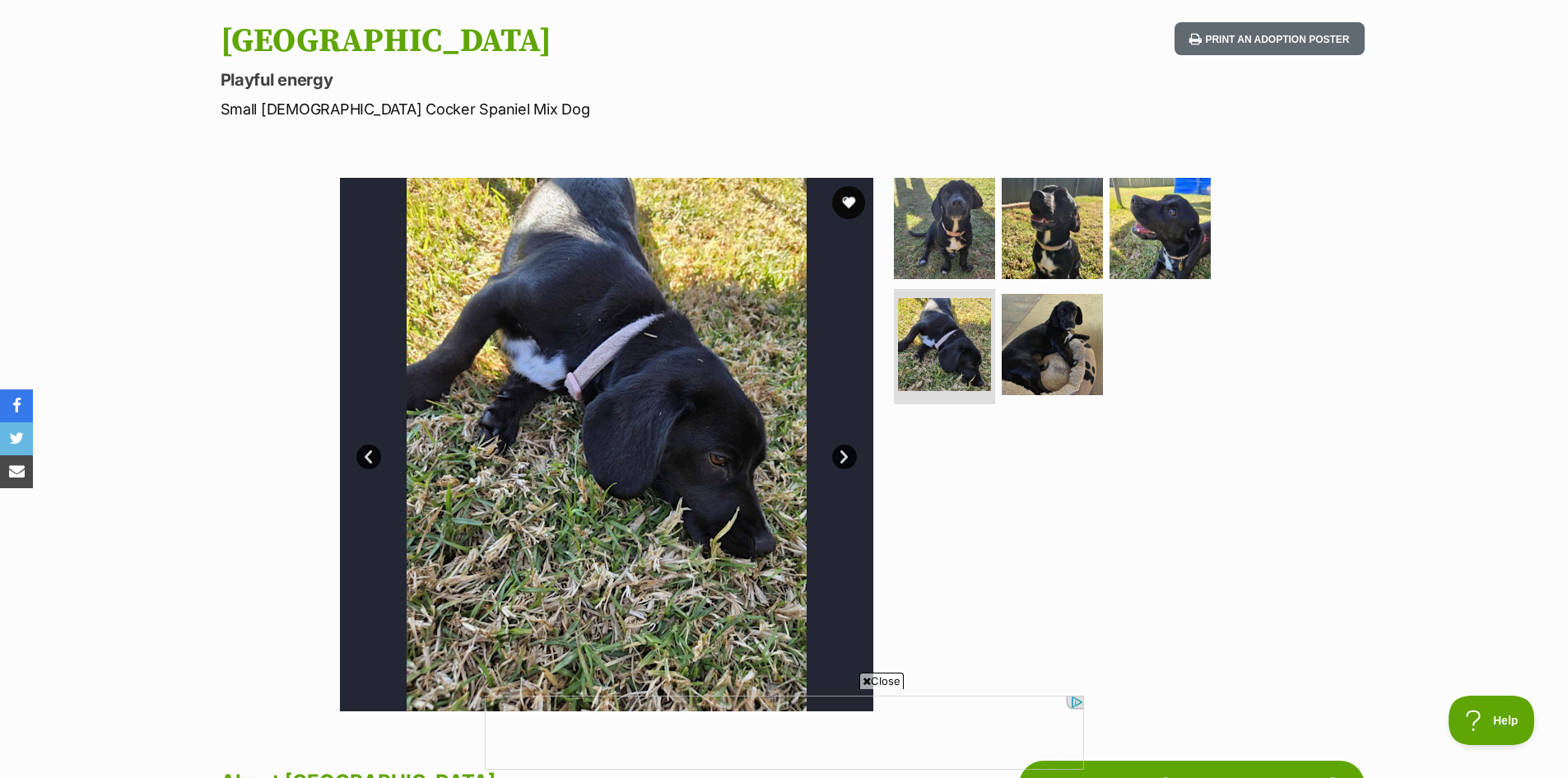
click at [845, 454] on link "Next" at bounding box center [844, 457] width 25 height 25
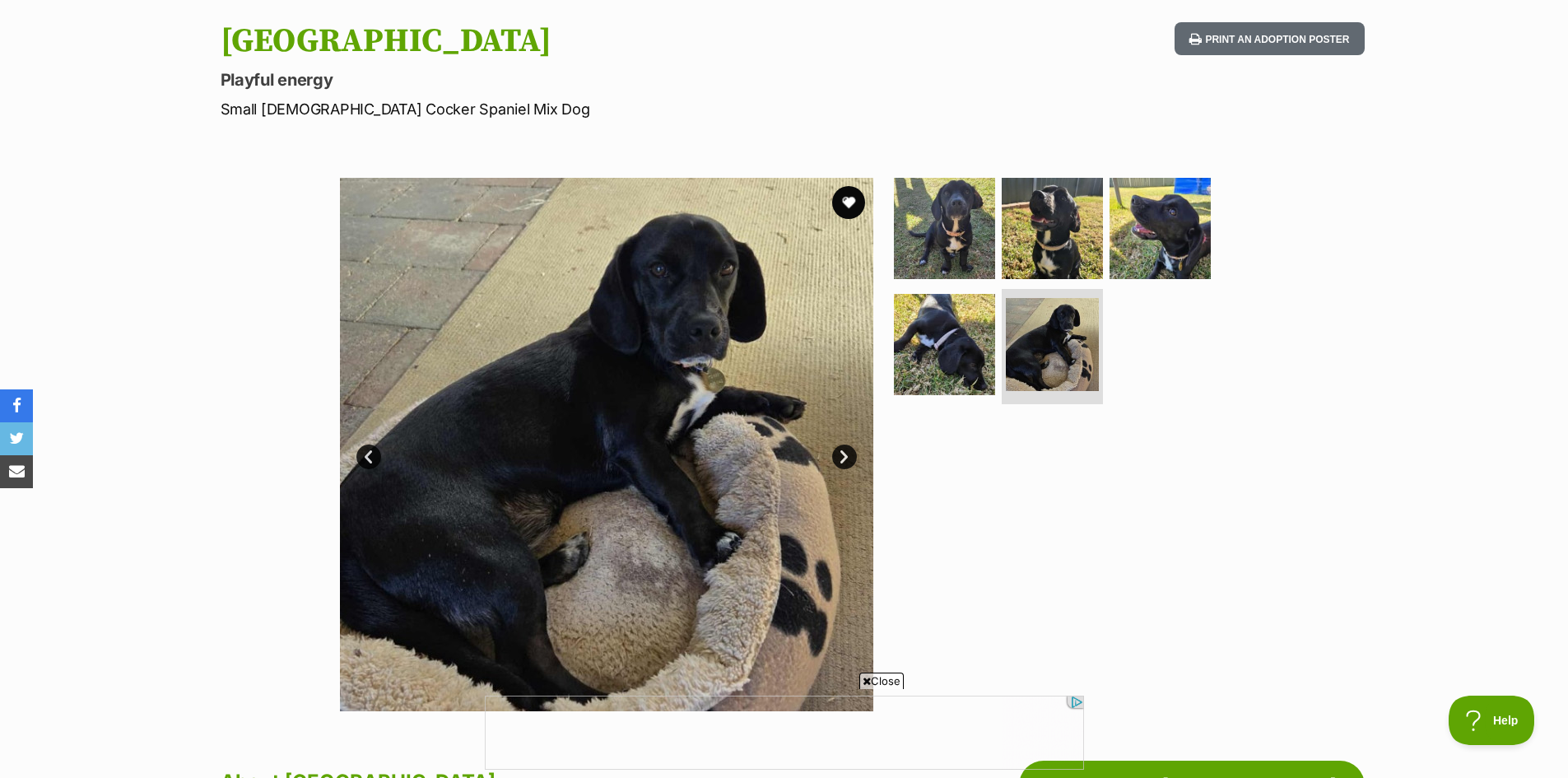
click at [845, 454] on link "Next" at bounding box center [844, 457] width 25 height 25
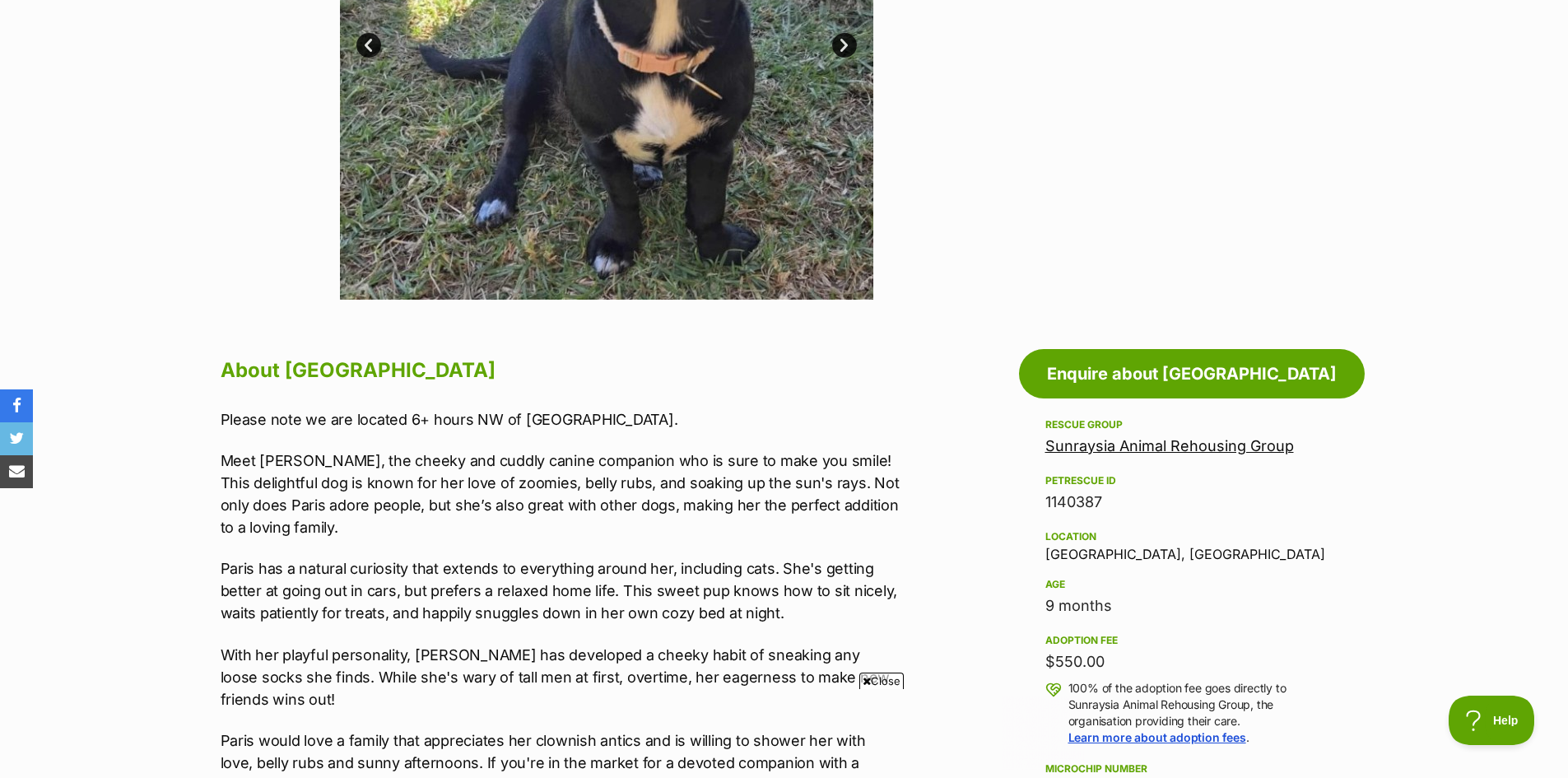
scroll to position [0, 0]
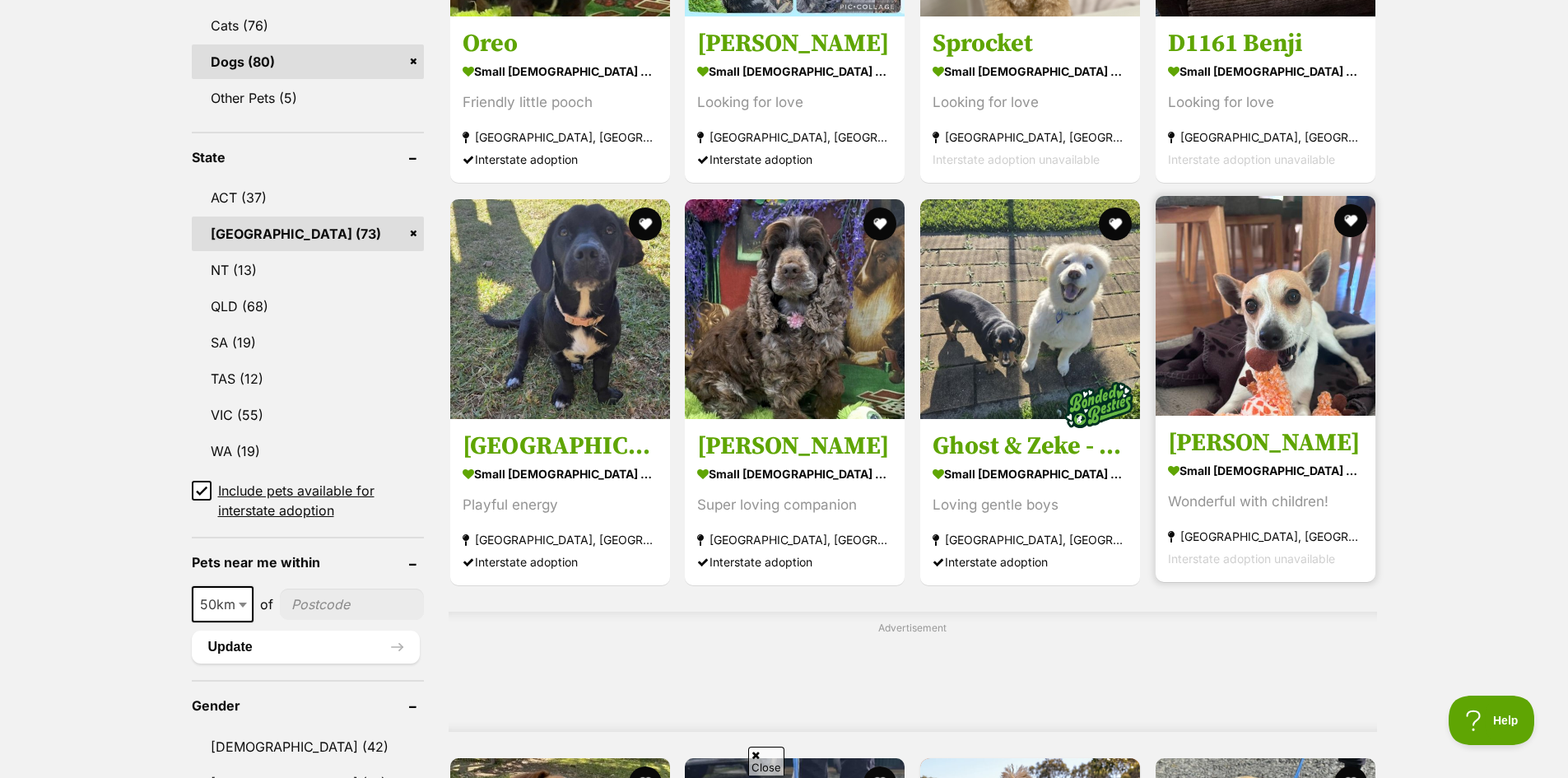
click at [1314, 311] on img at bounding box center [1265, 305] width 220 height 220
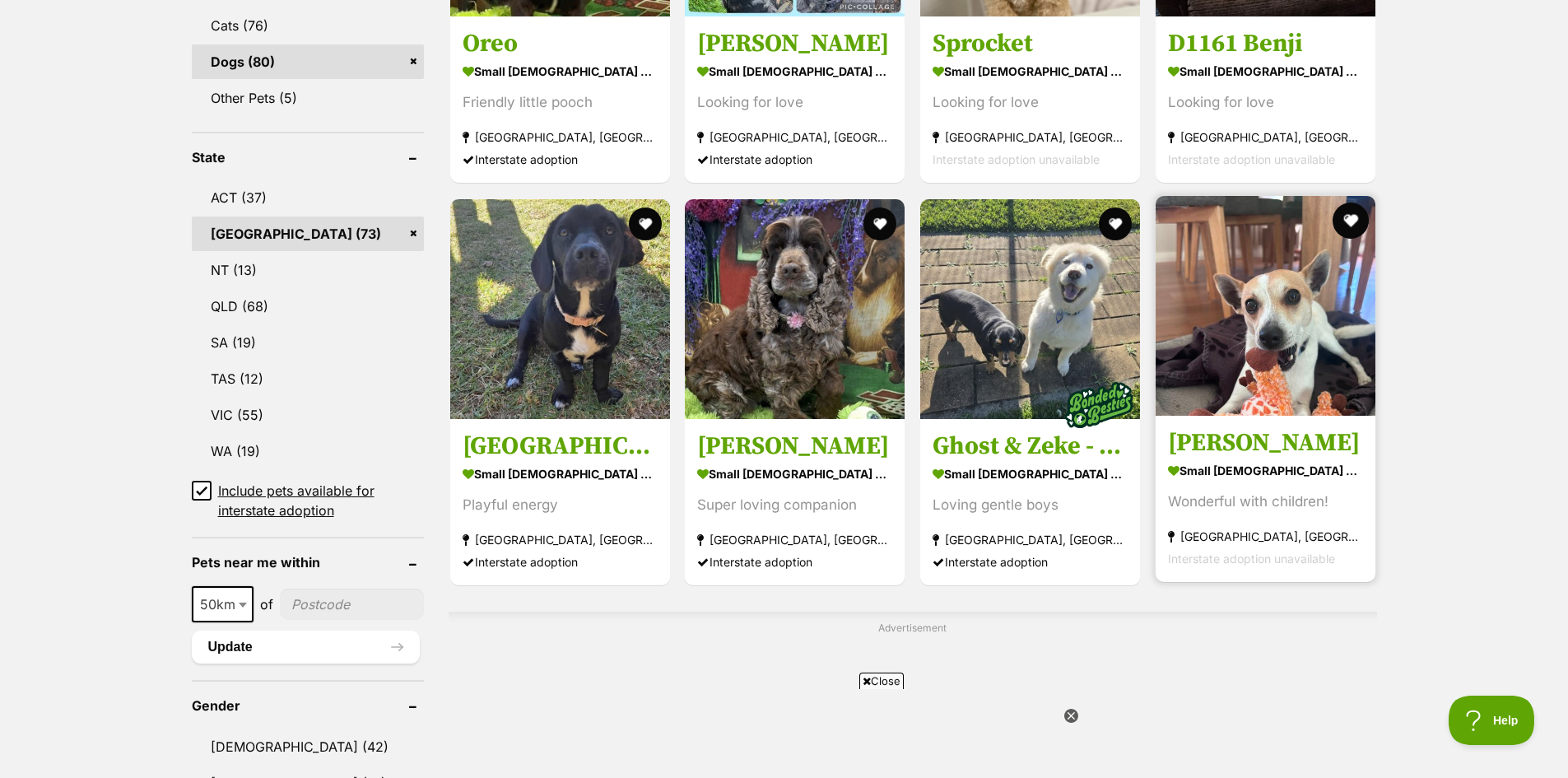
click at [1349, 212] on button "favourite" at bounding box center [1350, 221] width 36 height 36
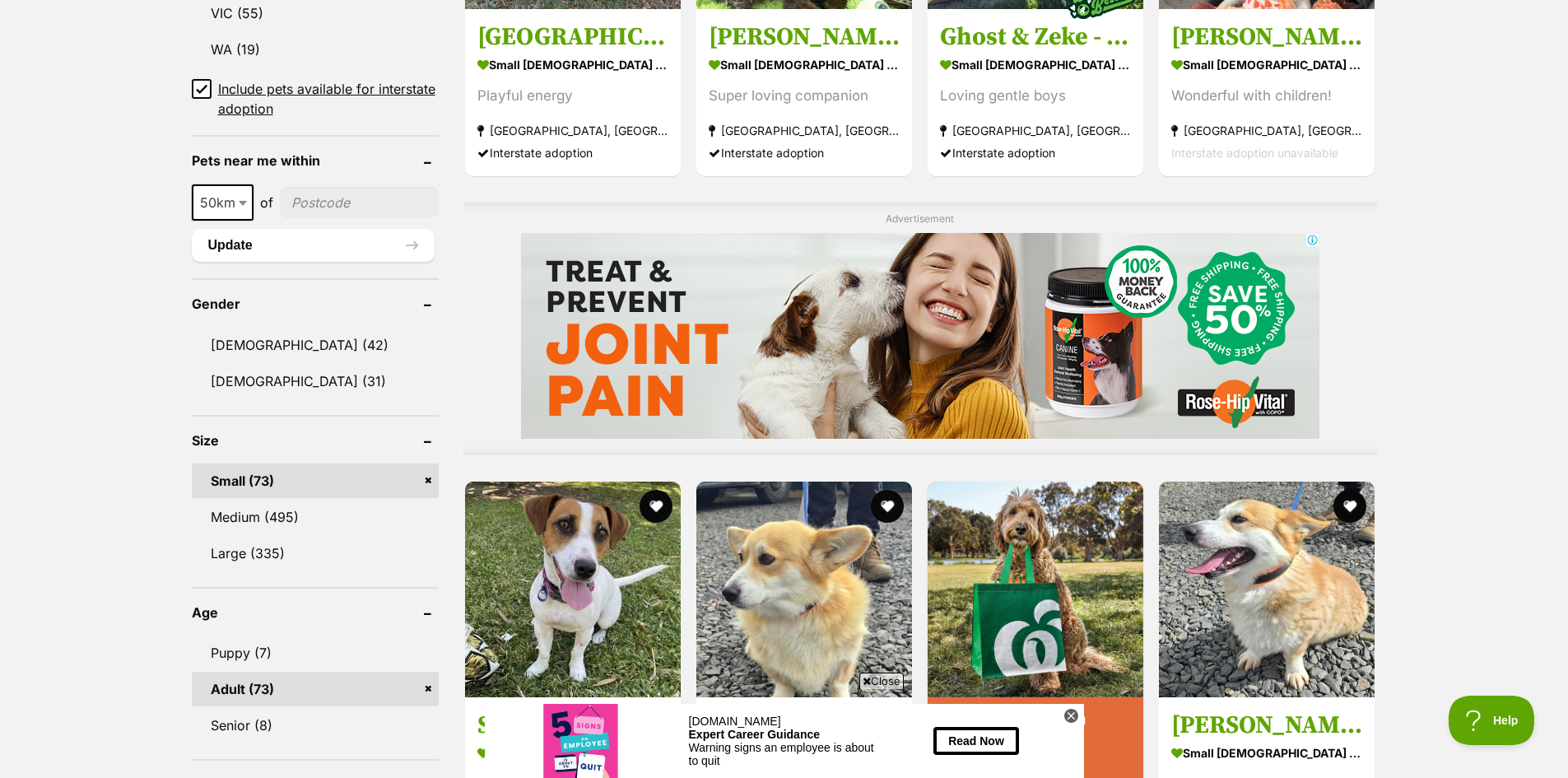
scroll to position [1400, 0]
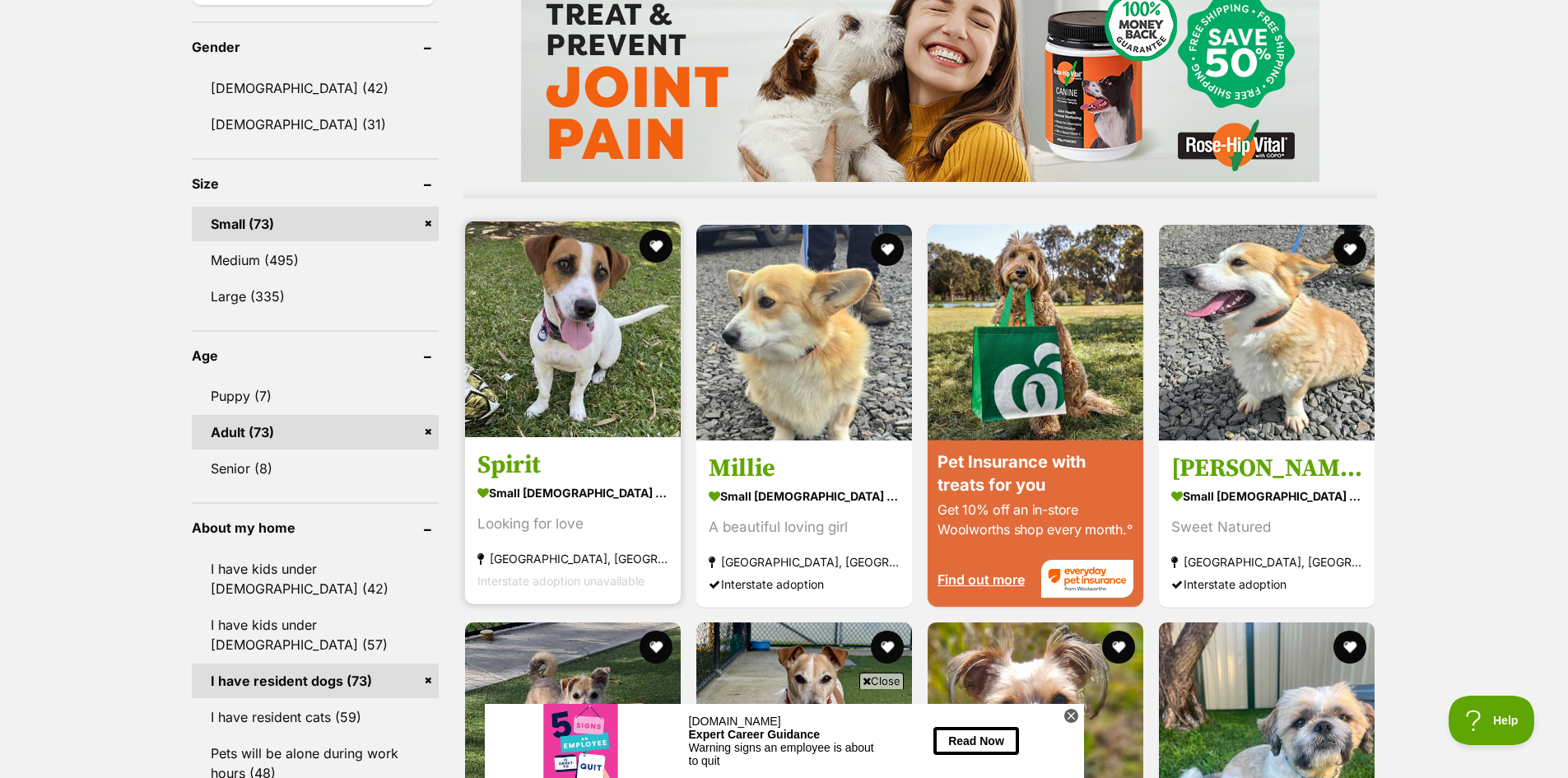
click at [572, 321] on img at bounding box center [573, 329] width 216 height 216
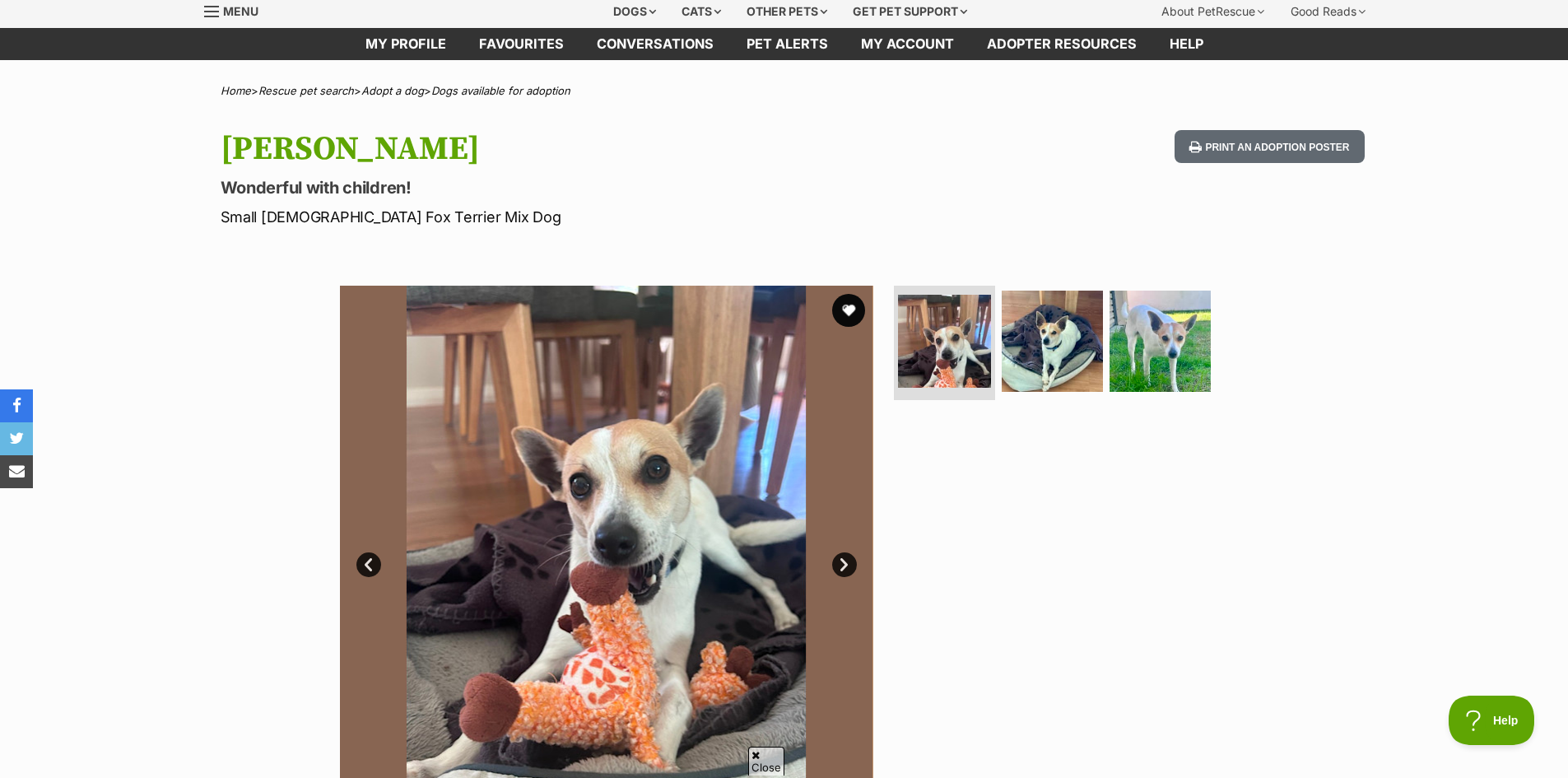
scroll to position [83, 0]
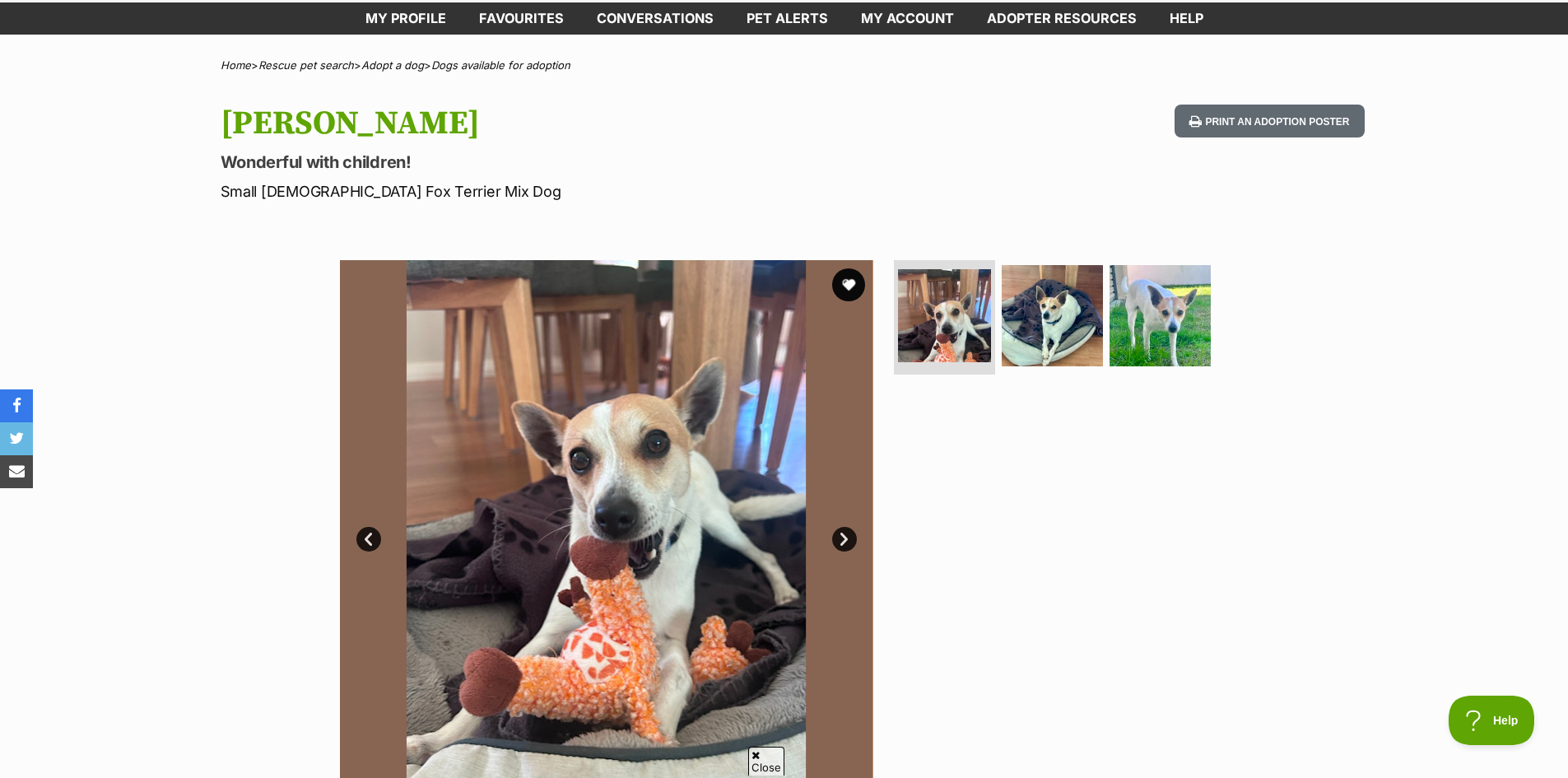
click at [850, 536] on link "Next" at bounding box center [844, 539] width 25 height 25
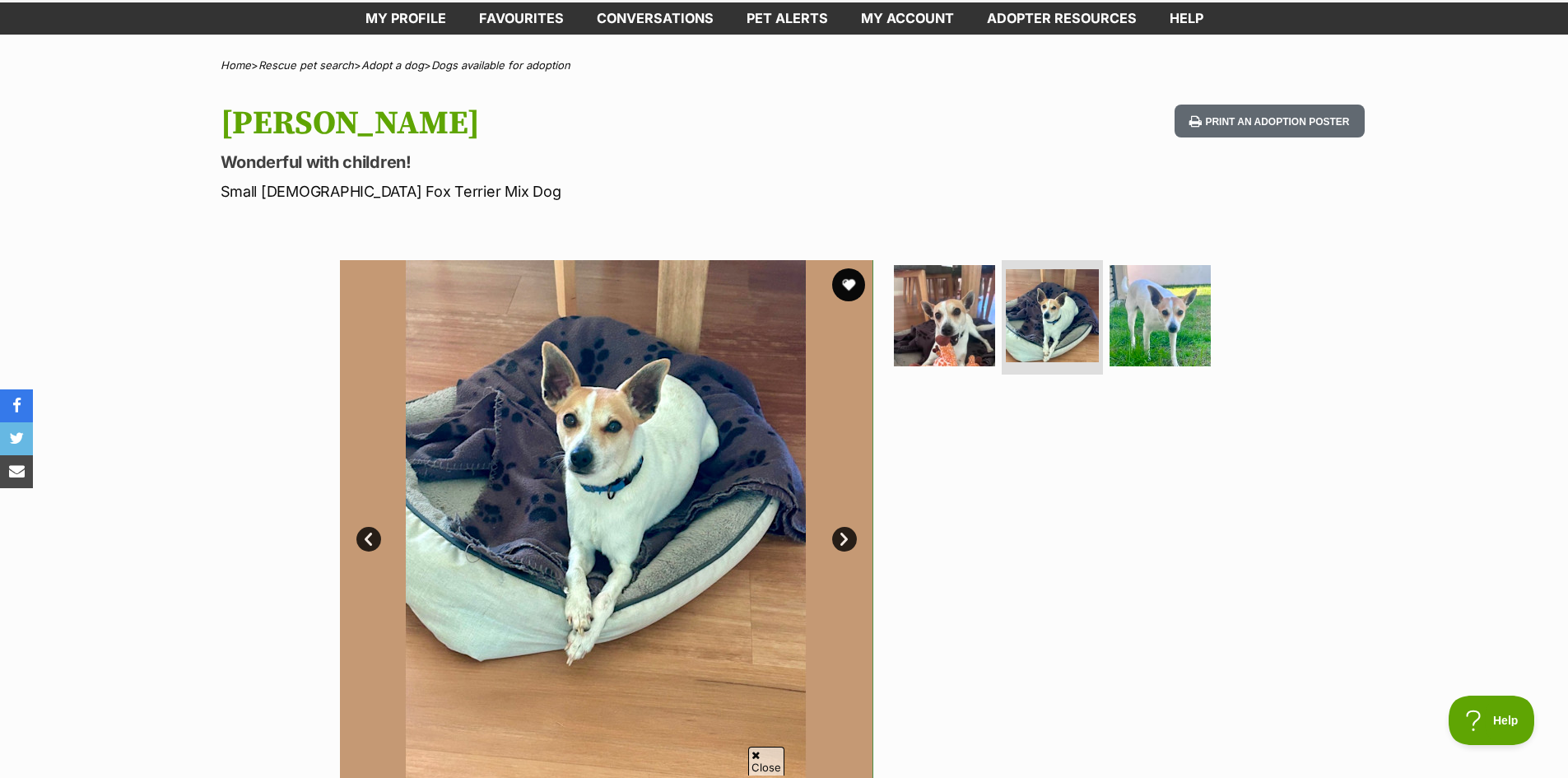
click at [850, 536] on link "Next" at bounding box center [844, 539] width 25 height 25
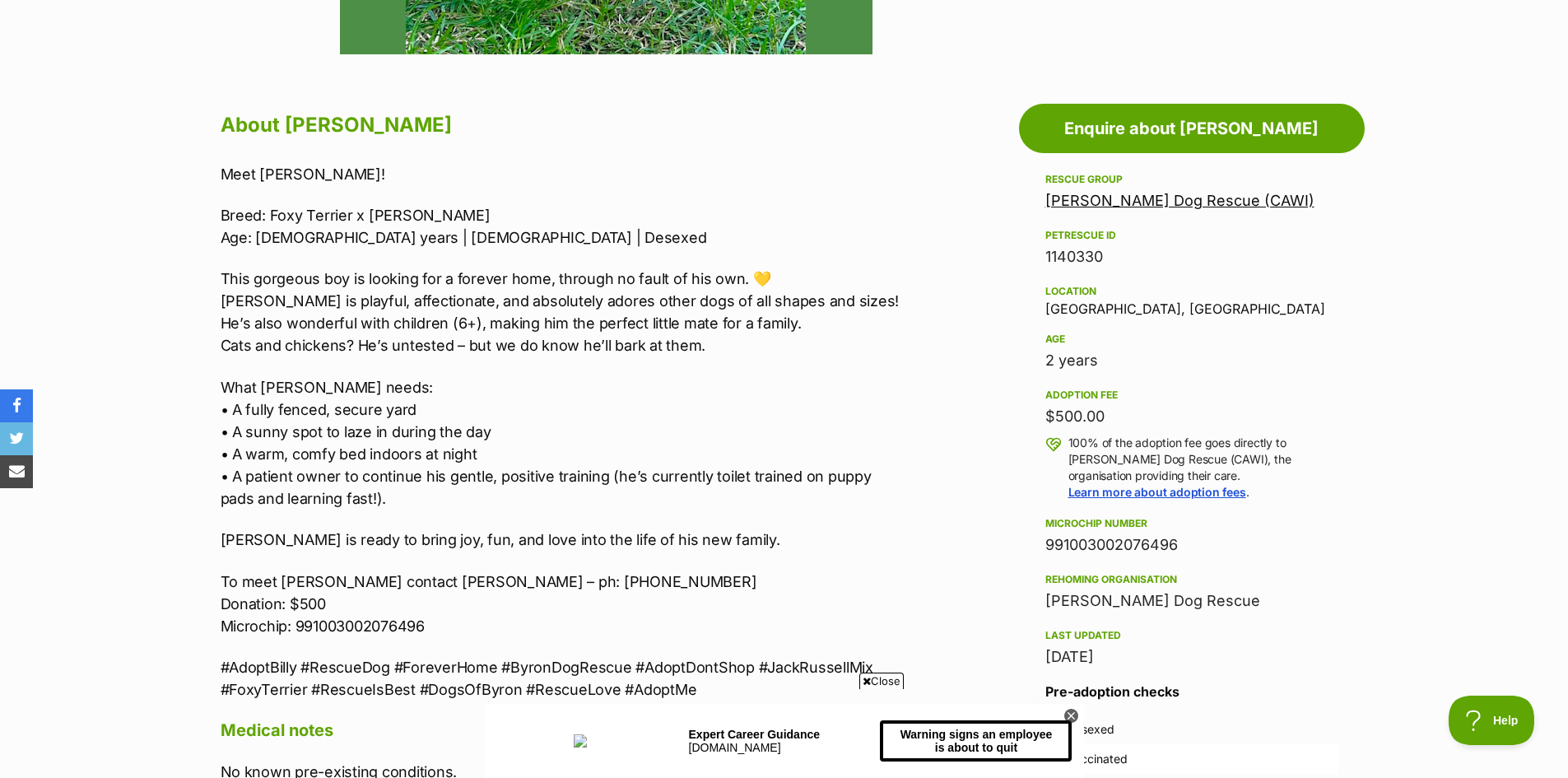
scroll to position [823, 0]
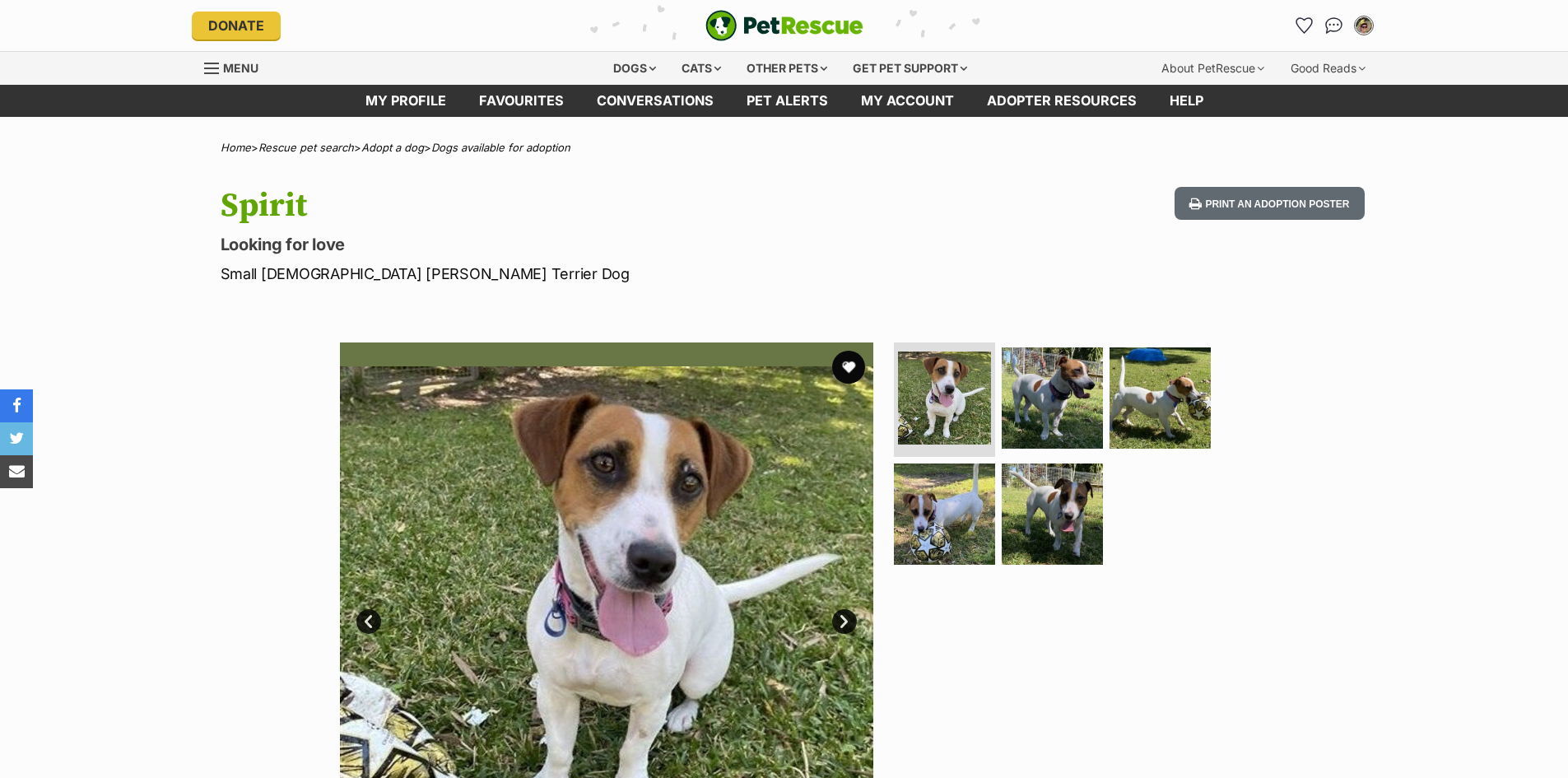
click at [842, 624] on link "Next" at bounding box center [844, 622] width 25 height 25
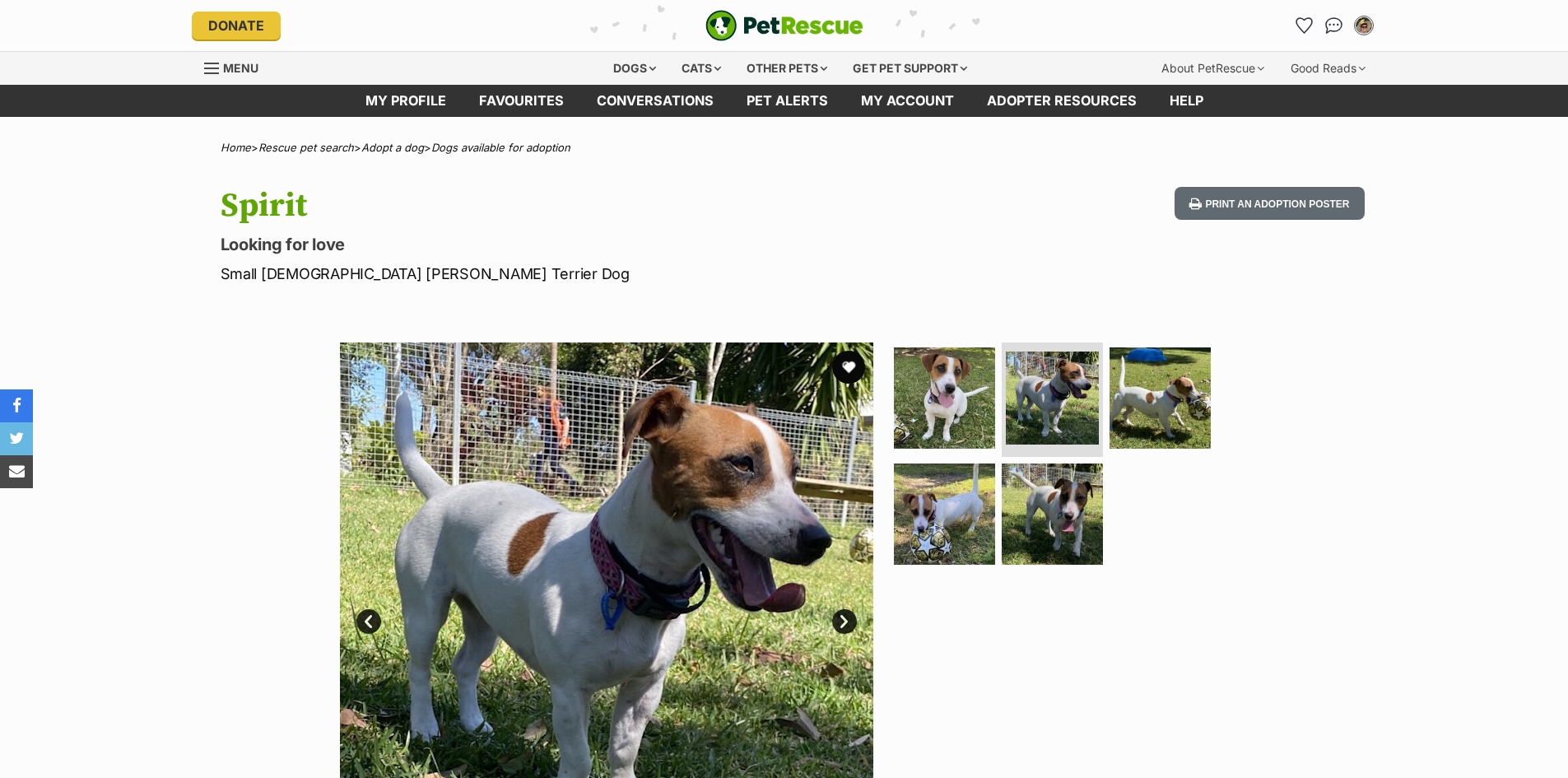
click at [842, 624] on link "Next" at bounding box center [844, 622] width 25 height 25
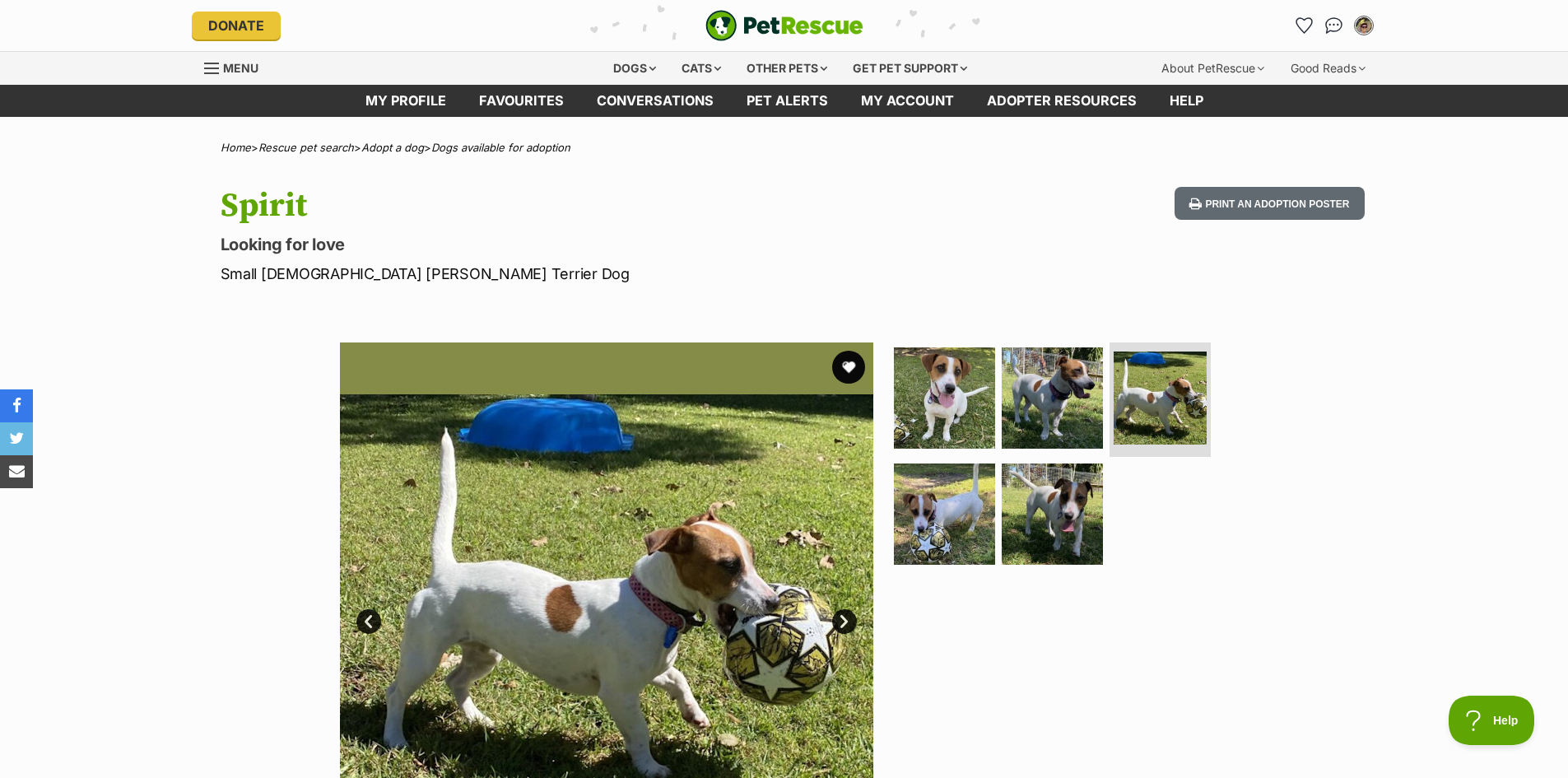
click at [843, 625] on link "Next" at bounding box center [844, 622] width 25 height 25
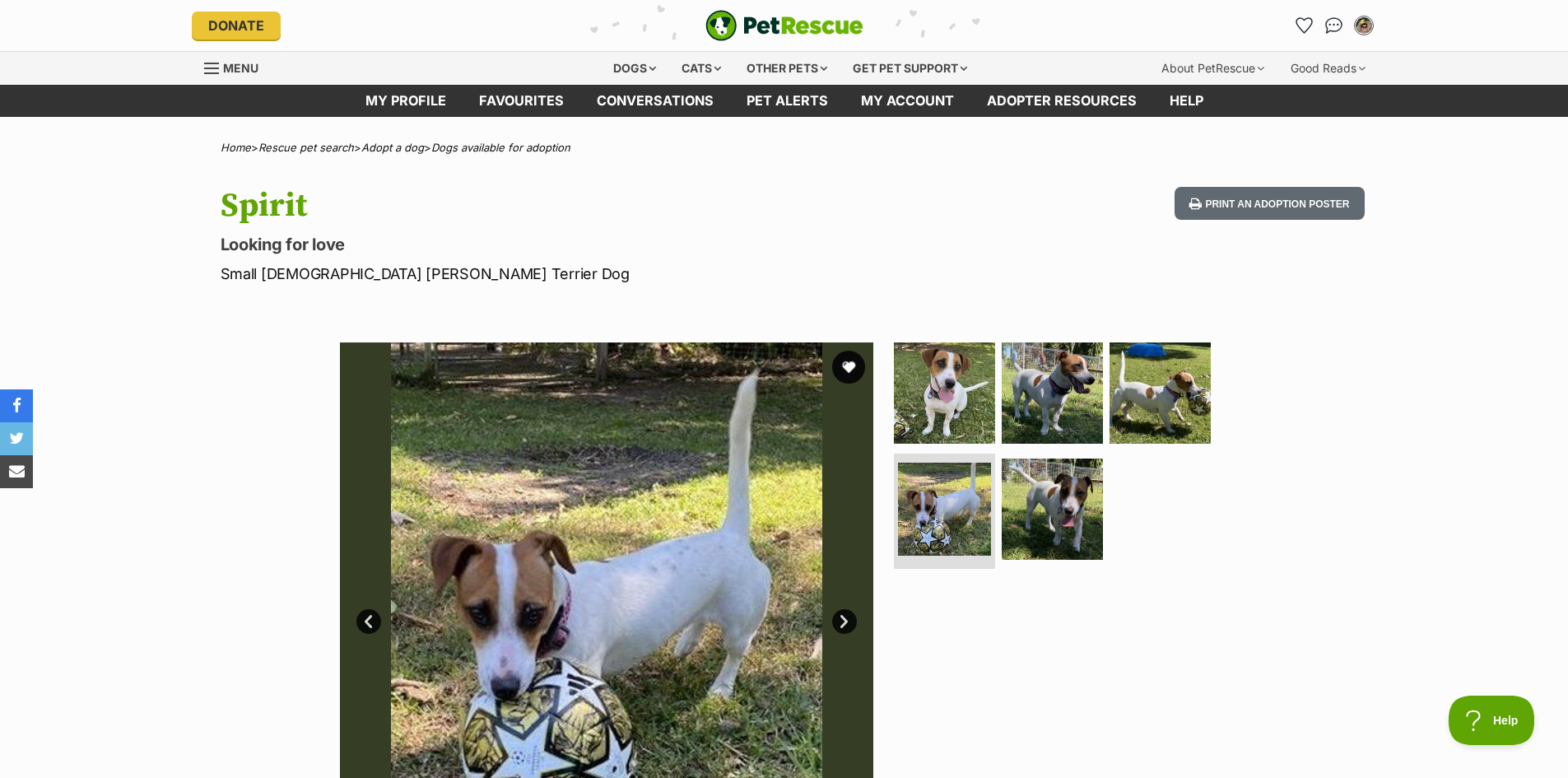
scroll to position [83, 0]
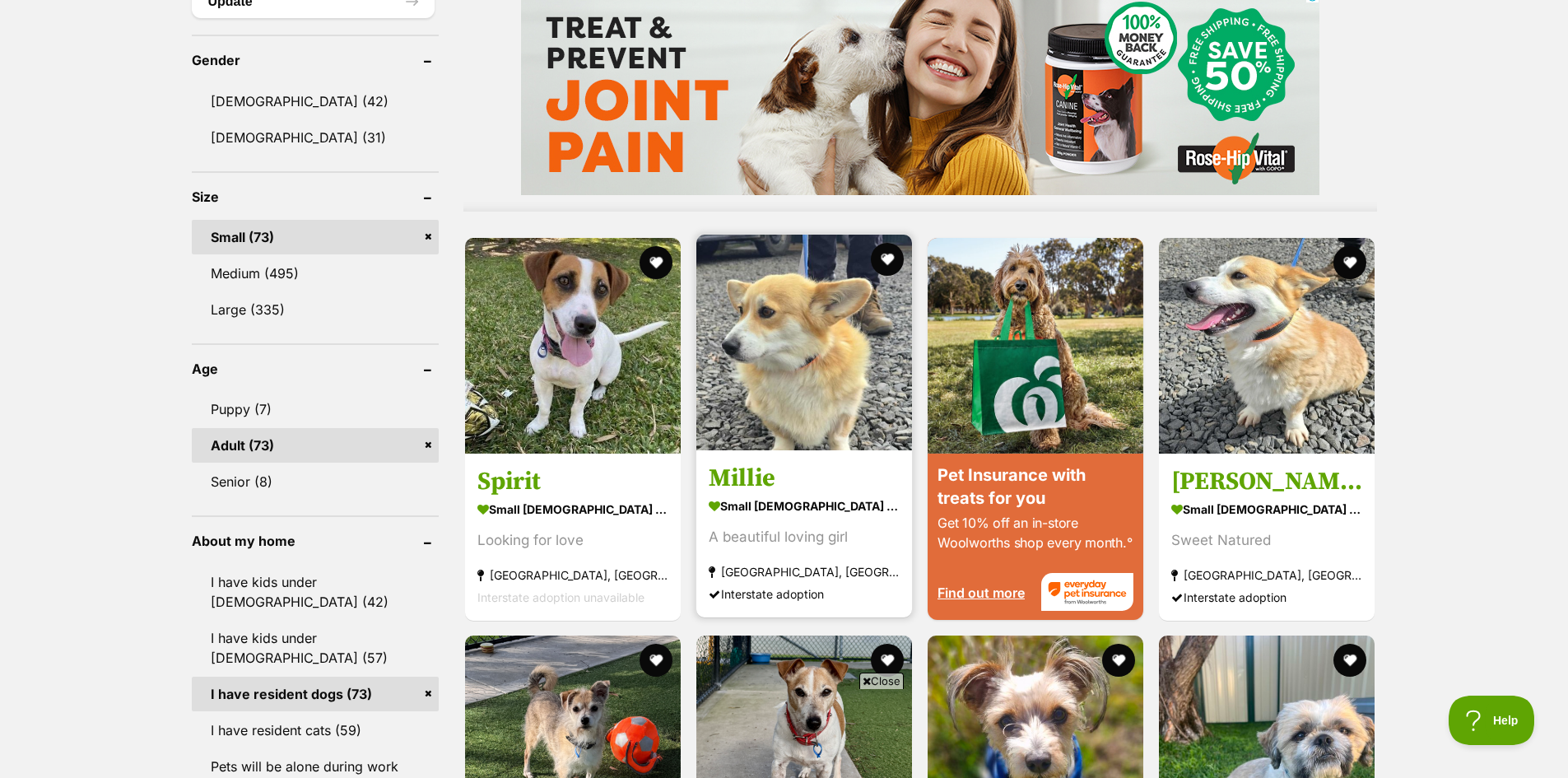
scroll to position [1400, 0]
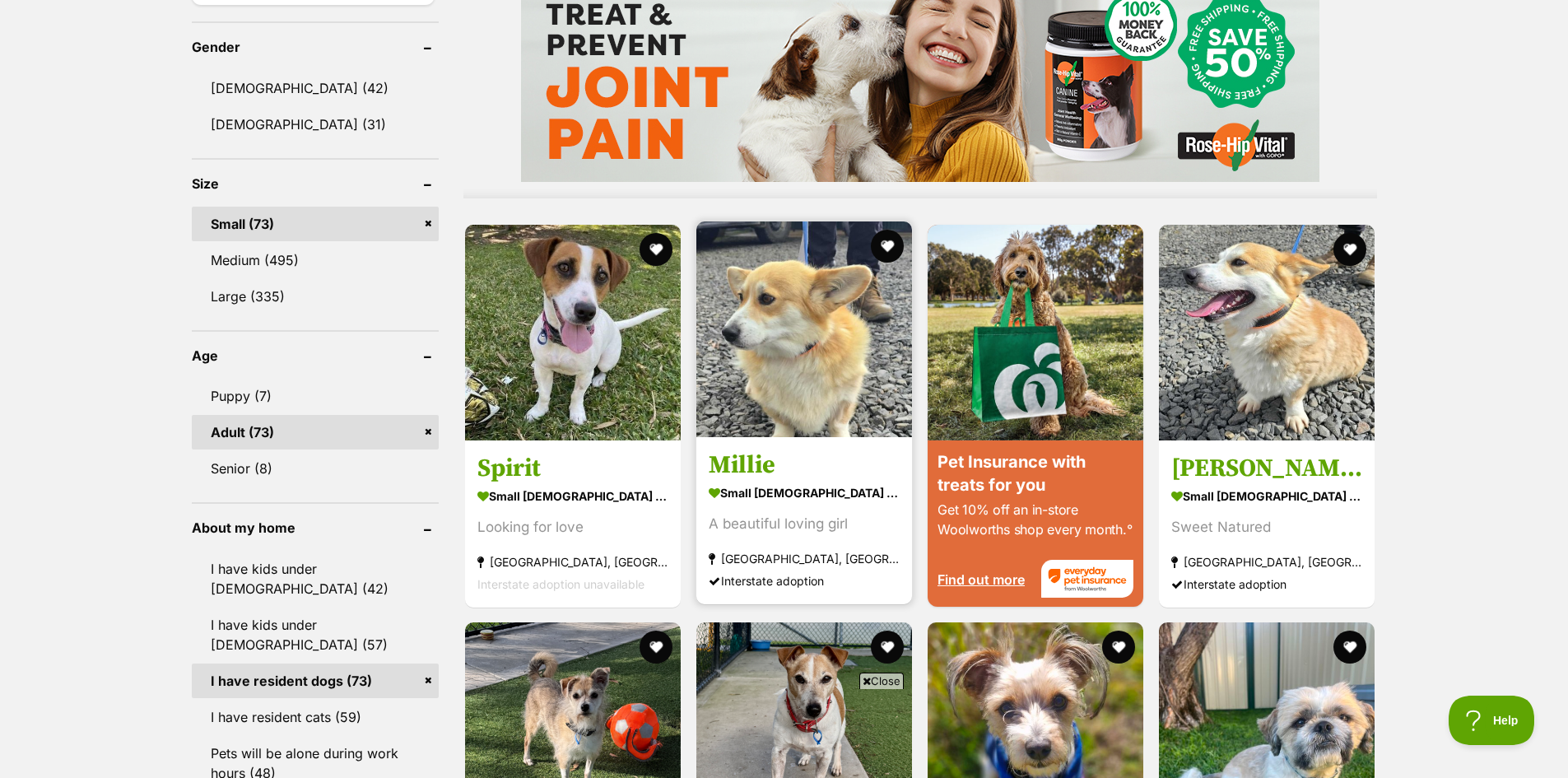
click at [821, 341] on img at bounding box center [804, 329] width 216 height 216
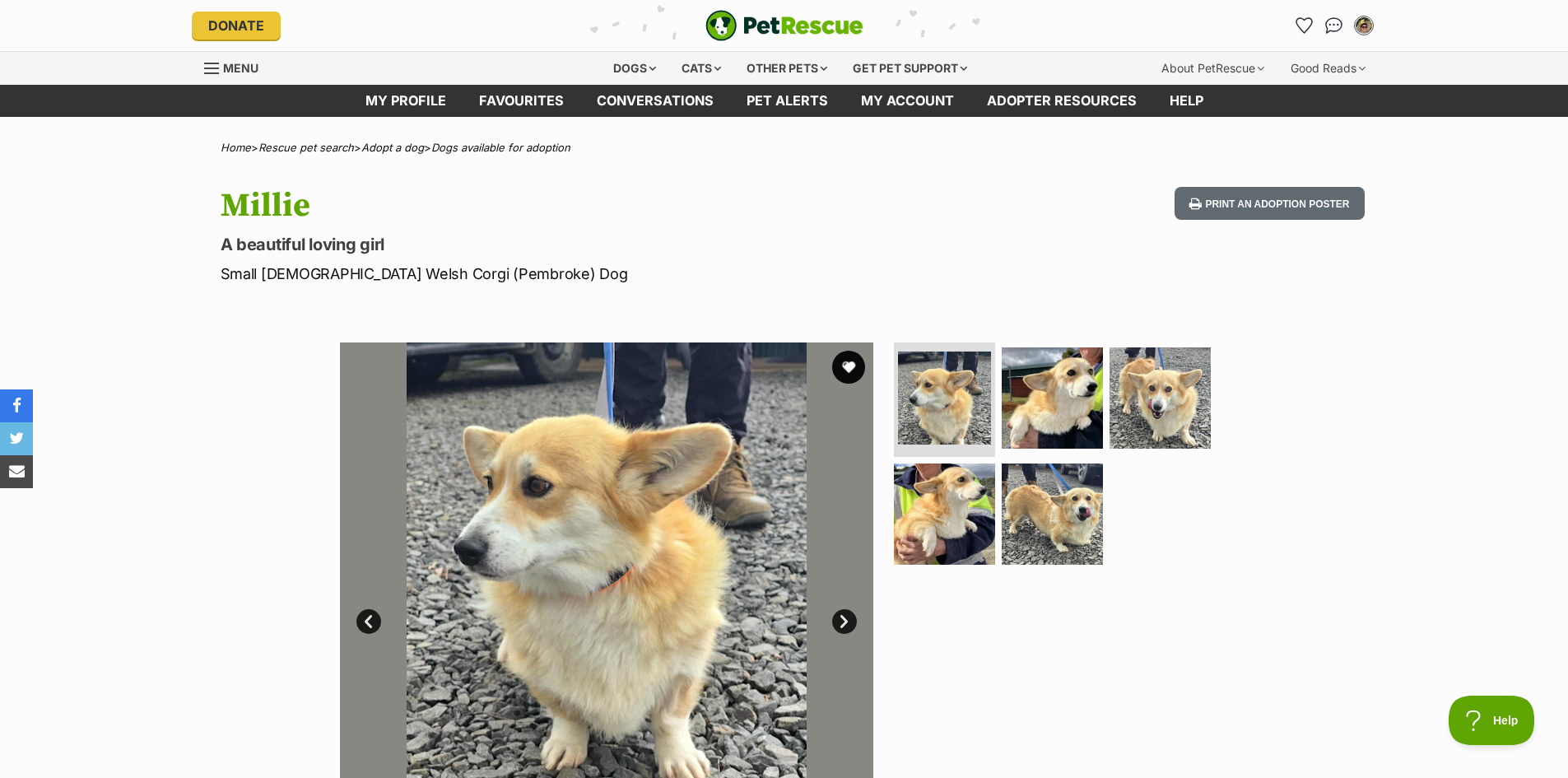
click at [843, 622] on link "Next" at bounding box center [844, 622] width 25 height 25
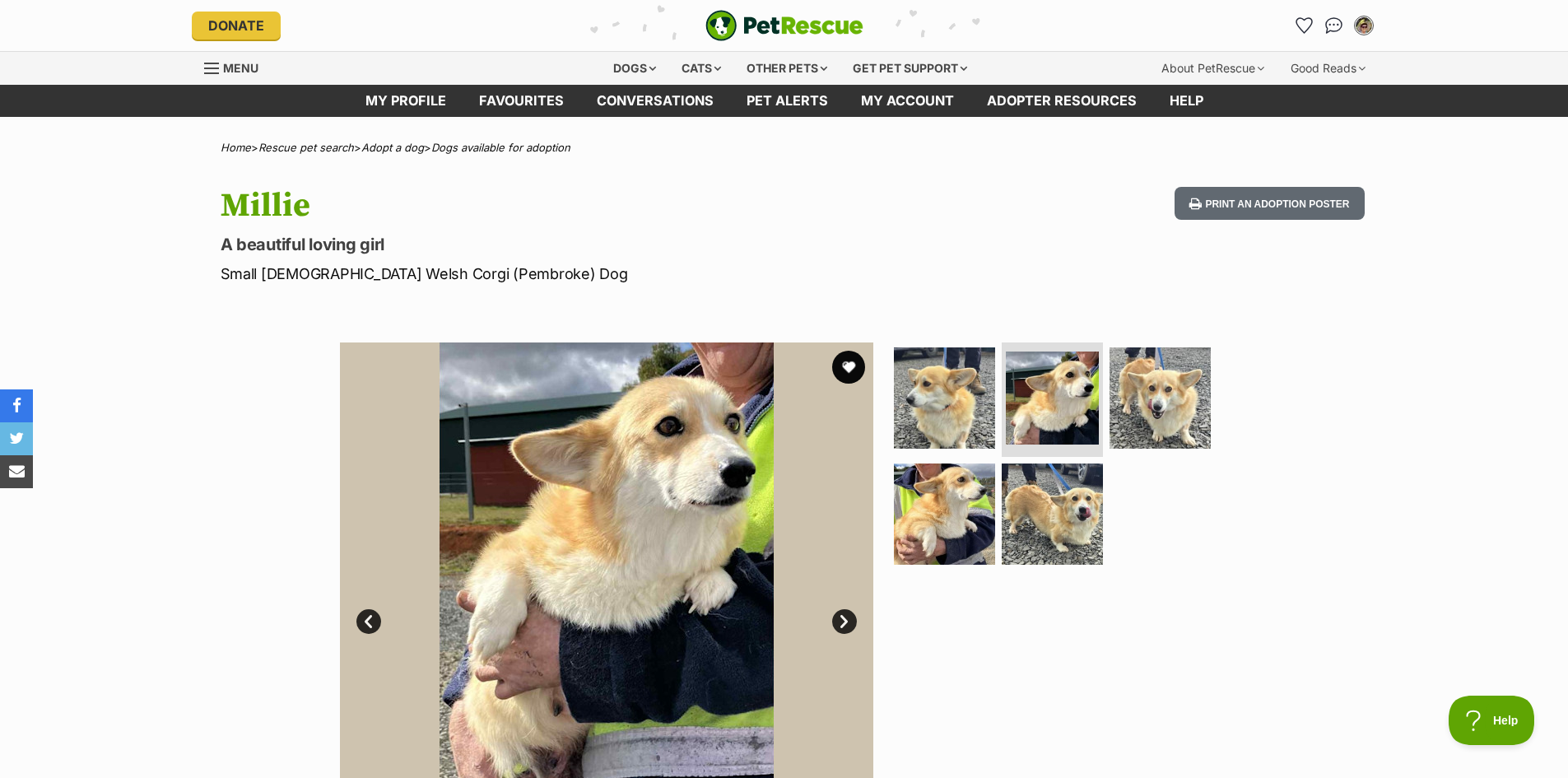
click at [843, 622] on link "Next" at bounding box center [844, 622] width 25 height 25
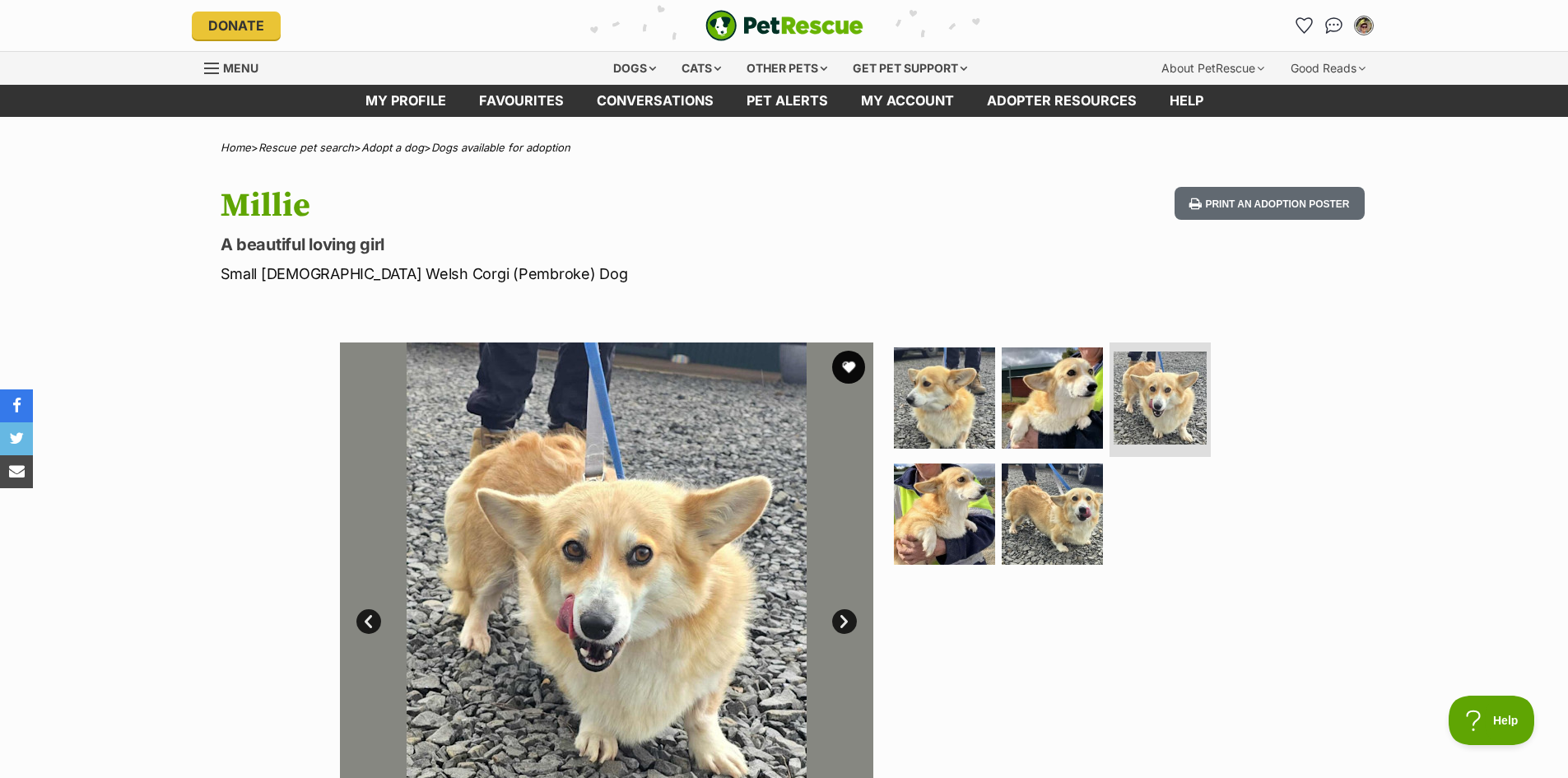
click at [843, 622] on link "Next" at bounding box center [844, 622] width 25 height 25
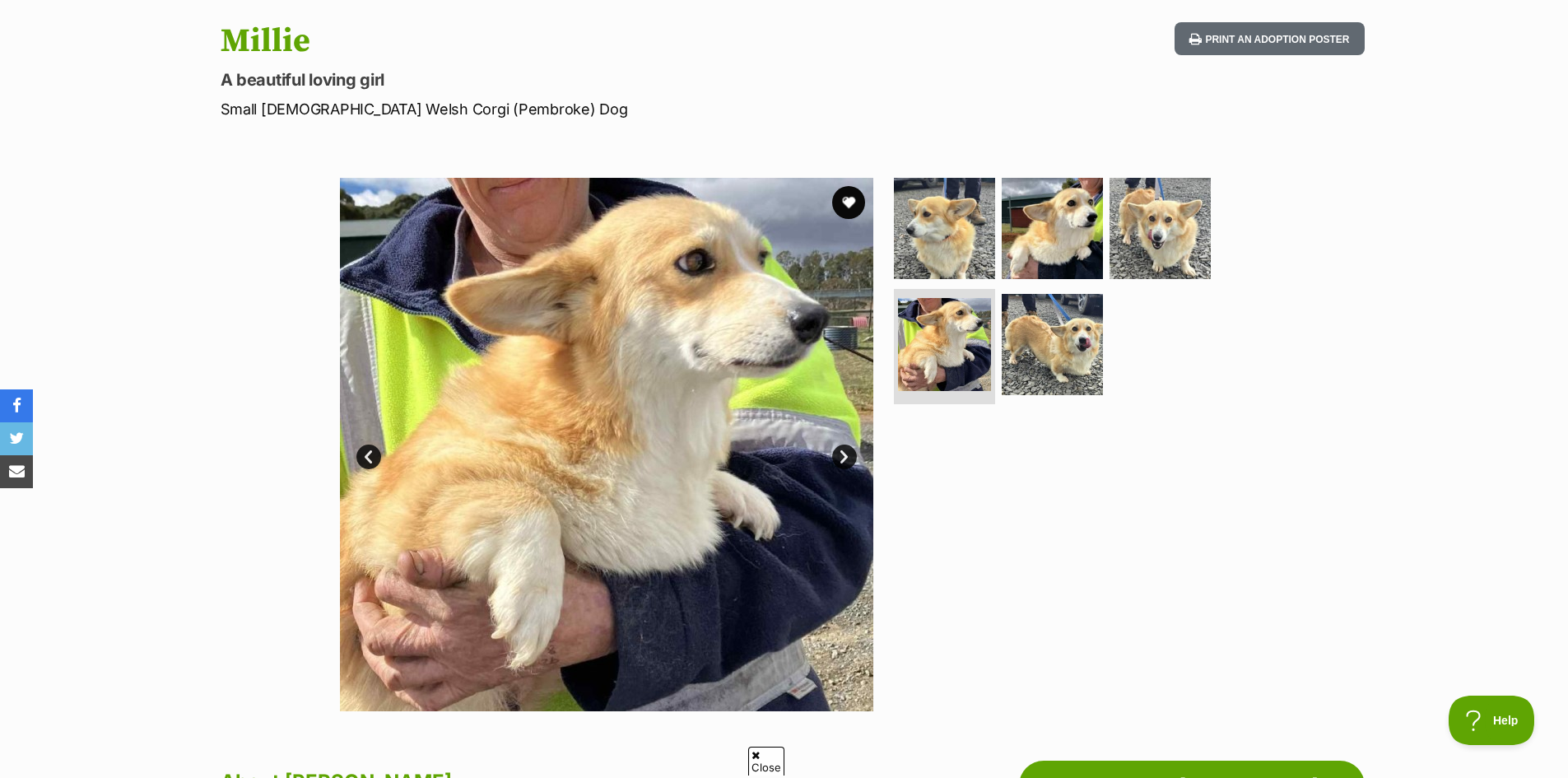
click at [844, 454] on link "Next" at bounding box center [844, 457] width 25 height 25
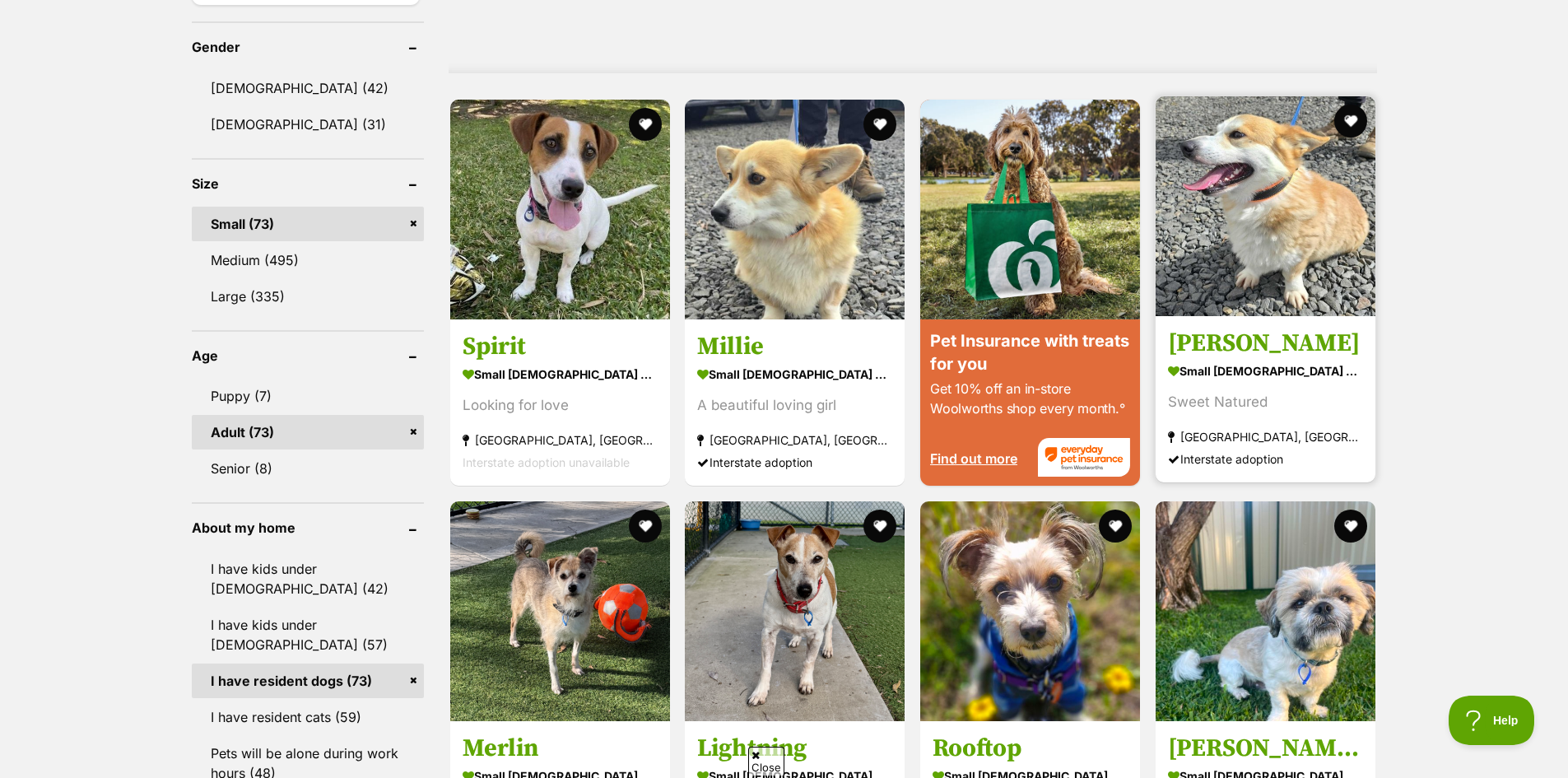
click at [1253, 206] on img at bounding box center [1265, 205] width 220 height 220
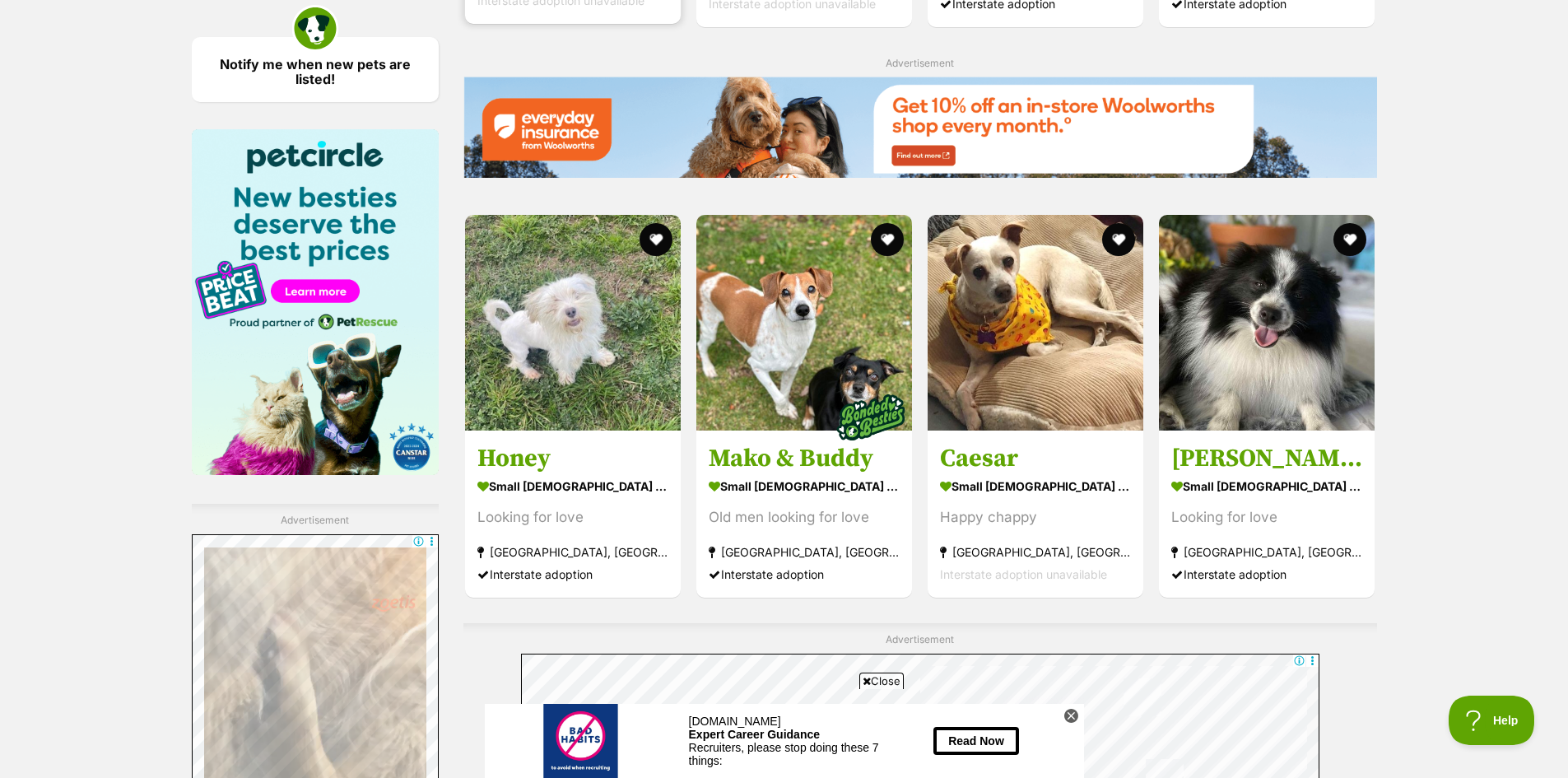
scroll to position [2469, 0]
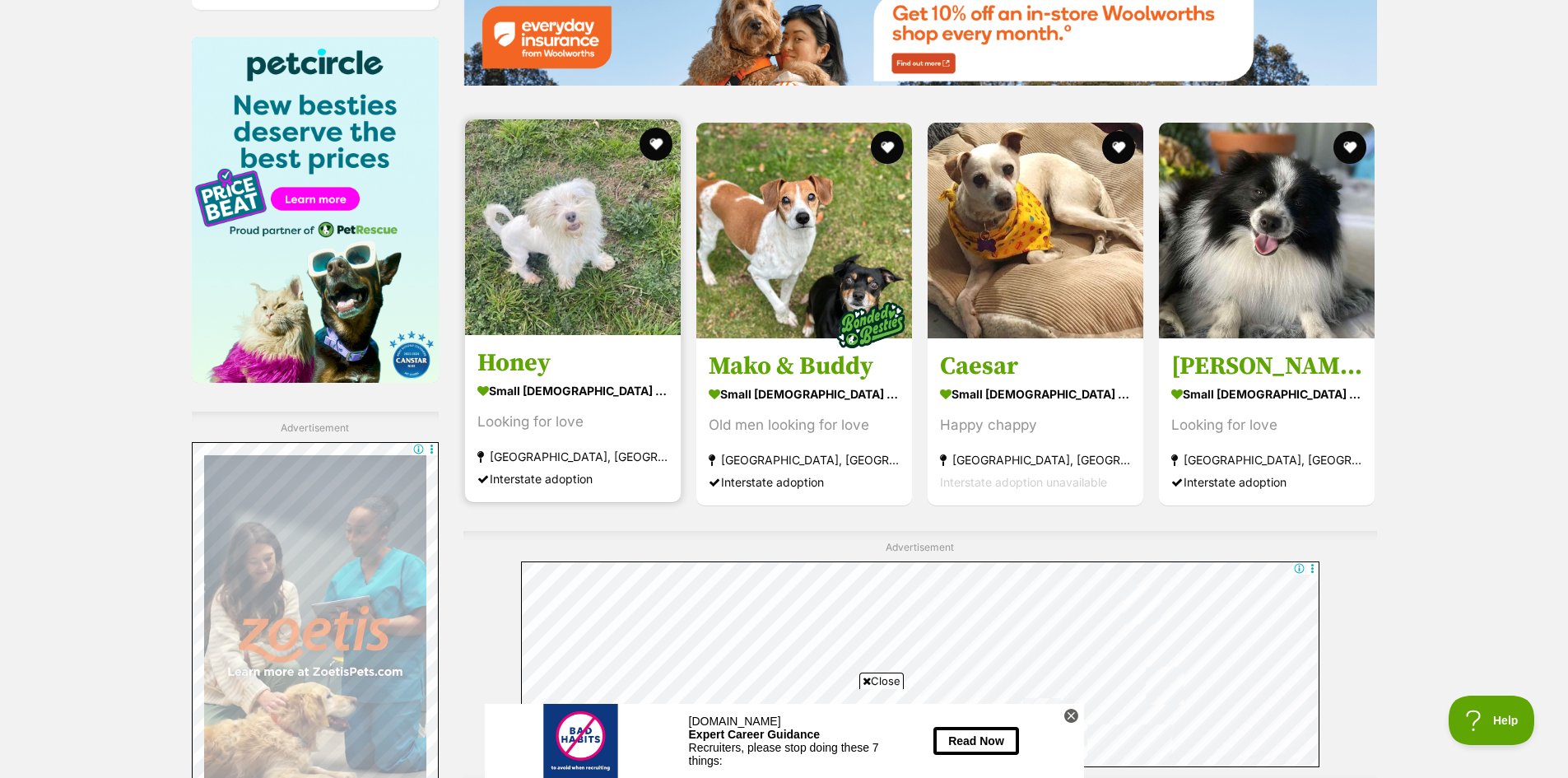
click at [561, 264] on img at bounding box center [573, 226] width 216 height 216
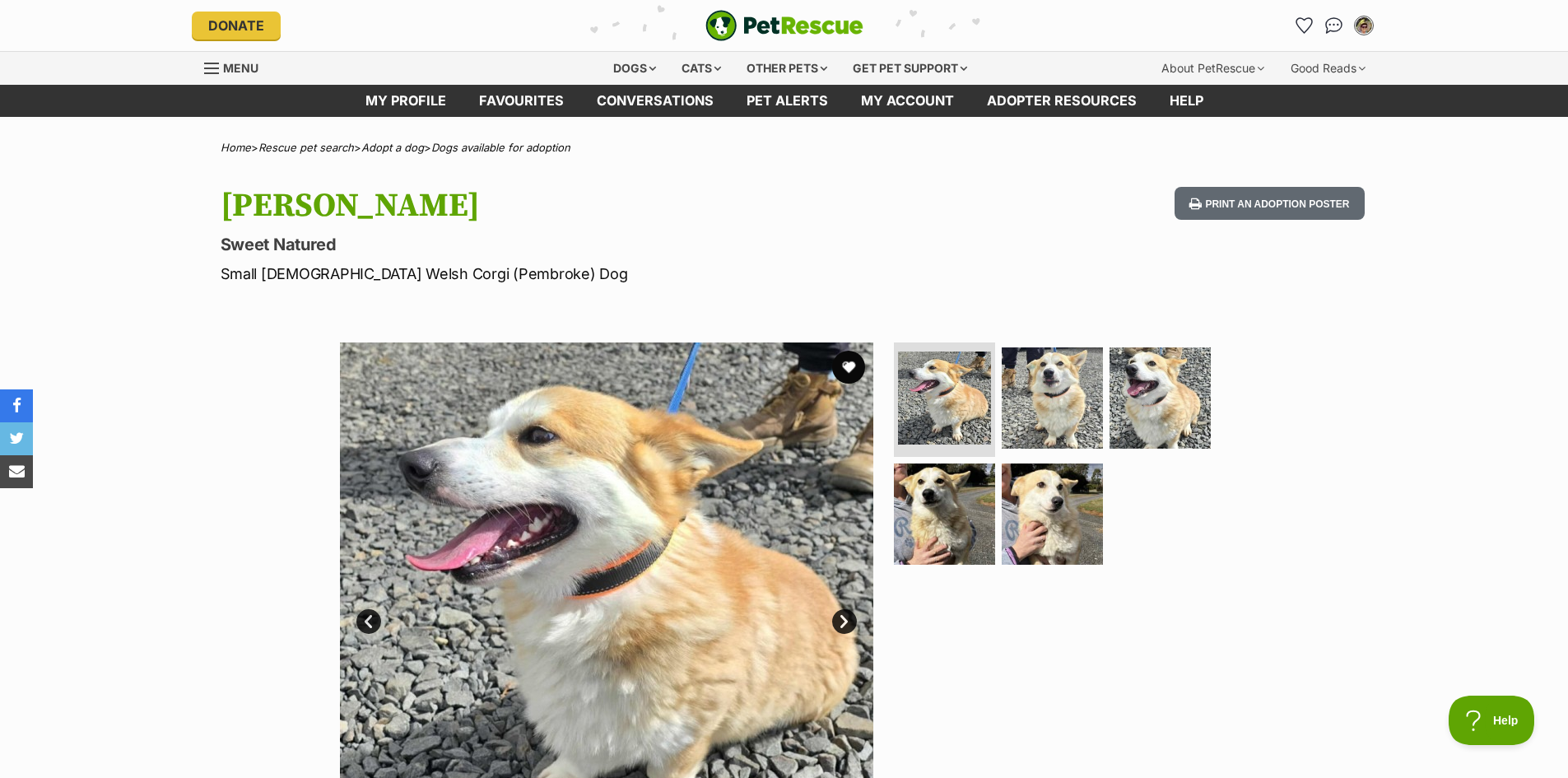
scroll to position [83, 0]
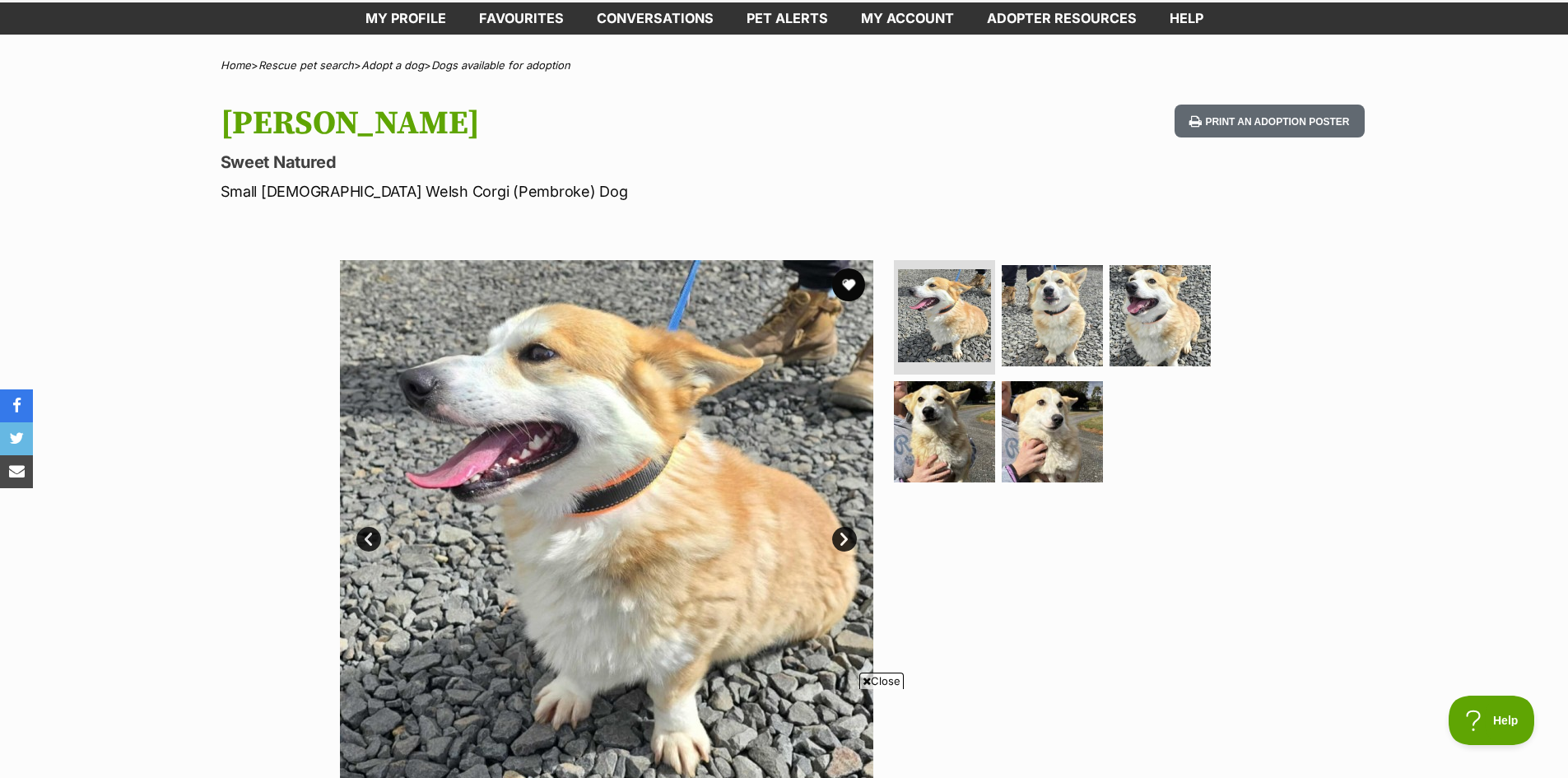
click at [844, 533] on link "Next" at bounding box center [844, 539] width 25 height 25
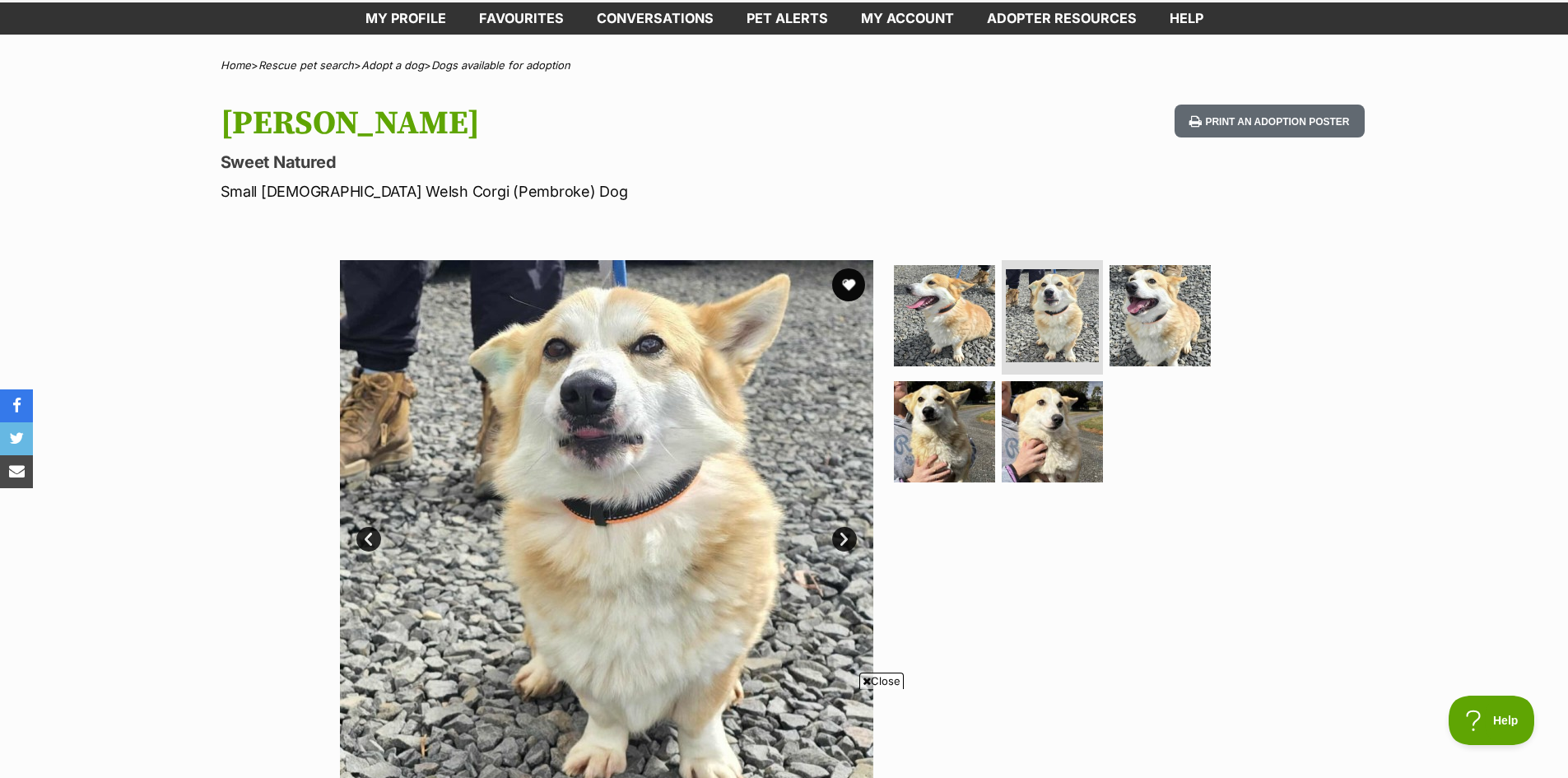
click at [843, 533] on link "Next" at bounding box center [844, 539] width 25 height 25
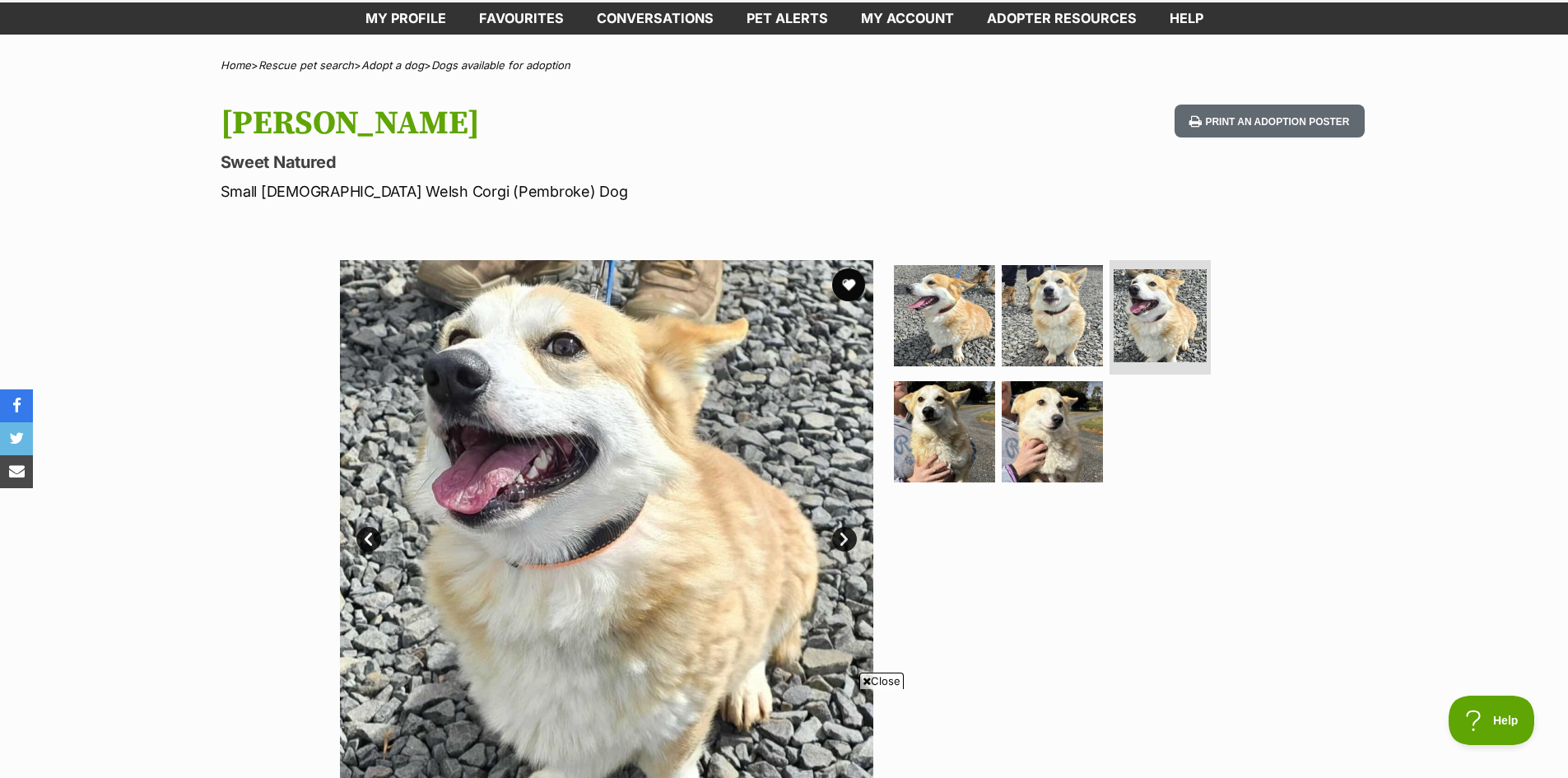
click at [843, 533] on link "Next" at bounding box center [844, 539] width 25 height 25
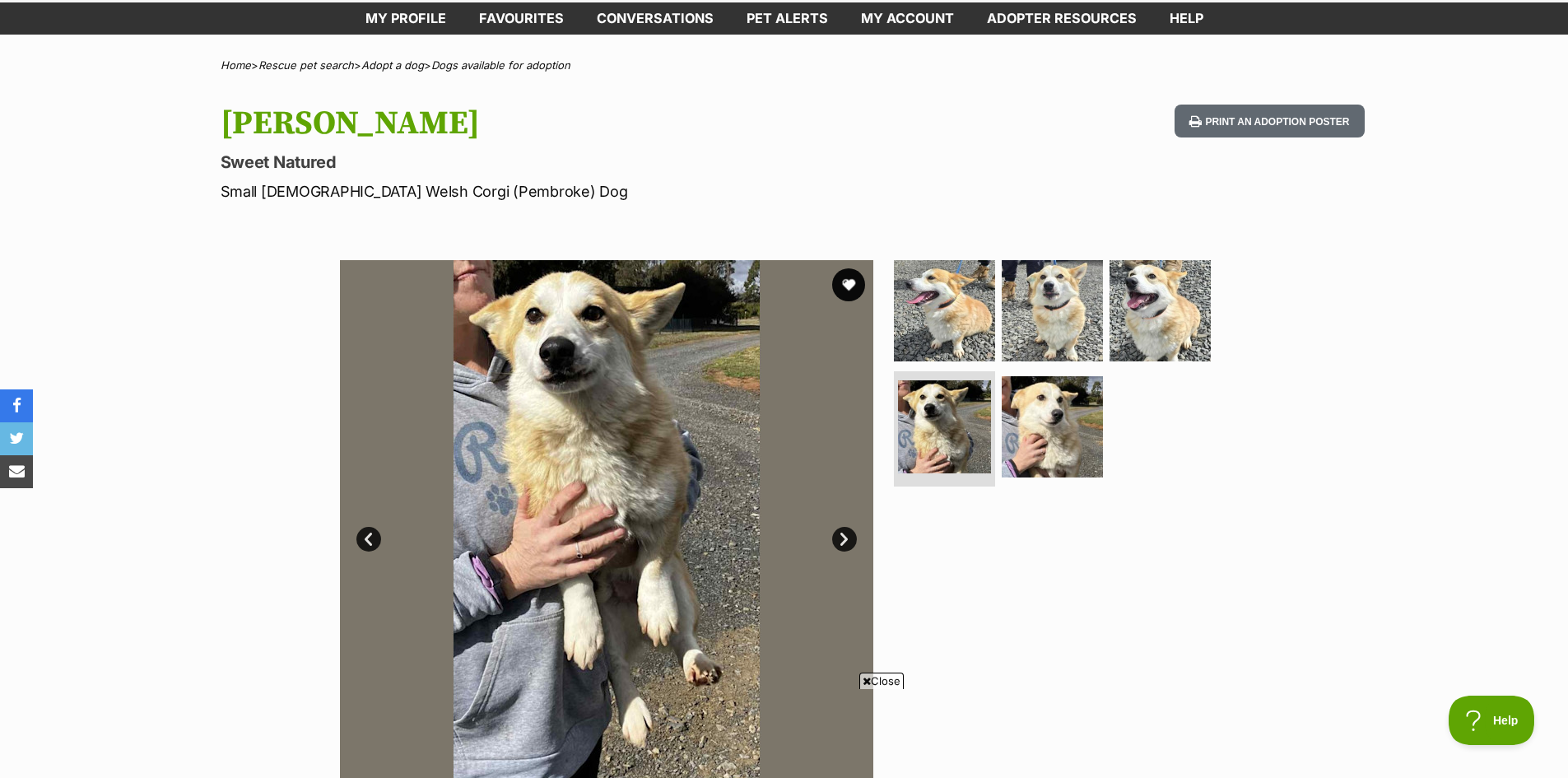
click at [843, 533] on link "Next" at bounding box center [844, 539] width 25 height 25
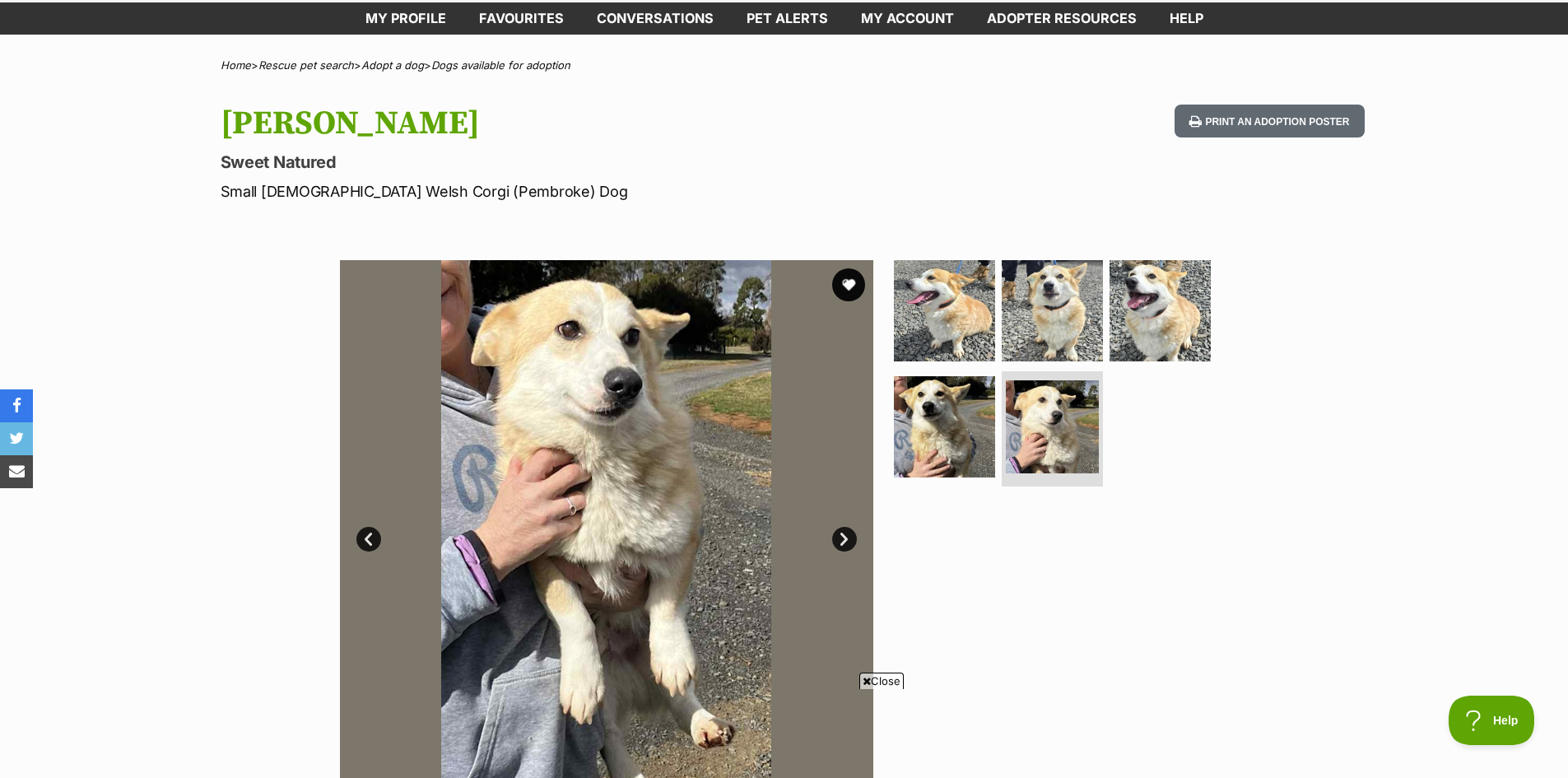
click at [843, 533] on link "Next" at bounding box center [844, 539] width 25 height 25
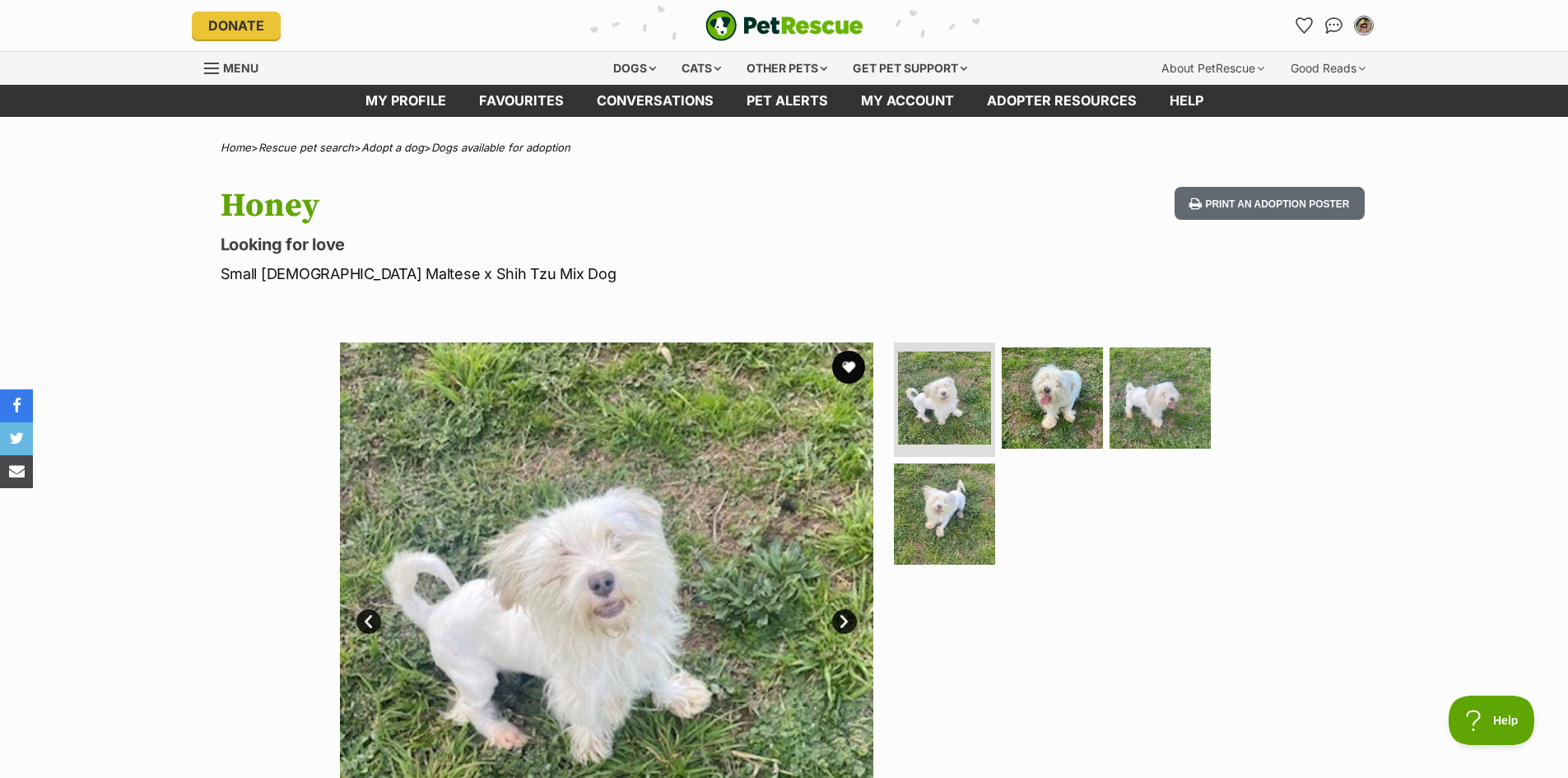
click at [848, 619] on link "Next" at bounding box center [844, 622] width 25 height 25
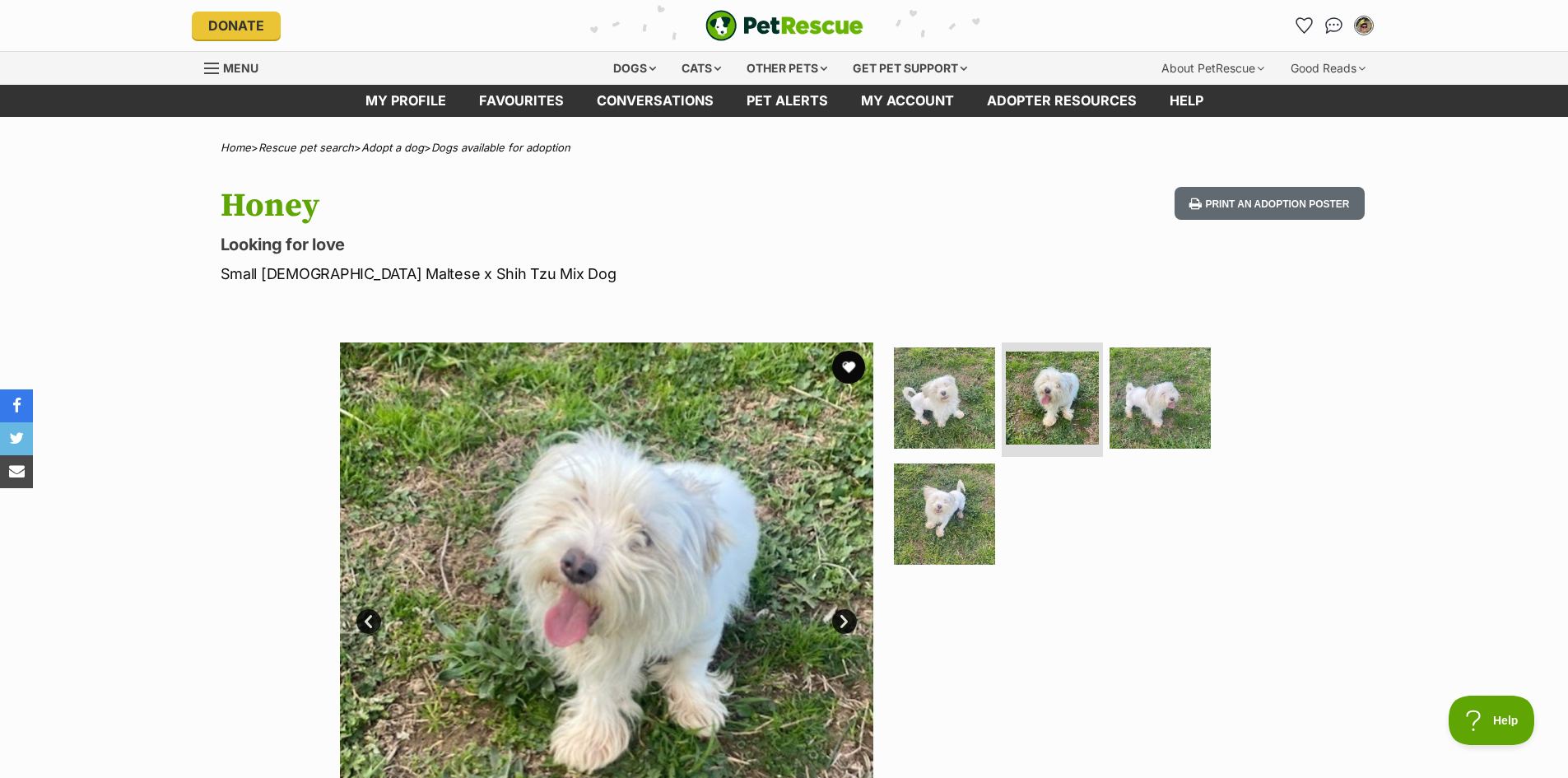
click at [848, 619] on link "Next" at bounding box center [844, 622] width 25 height 25
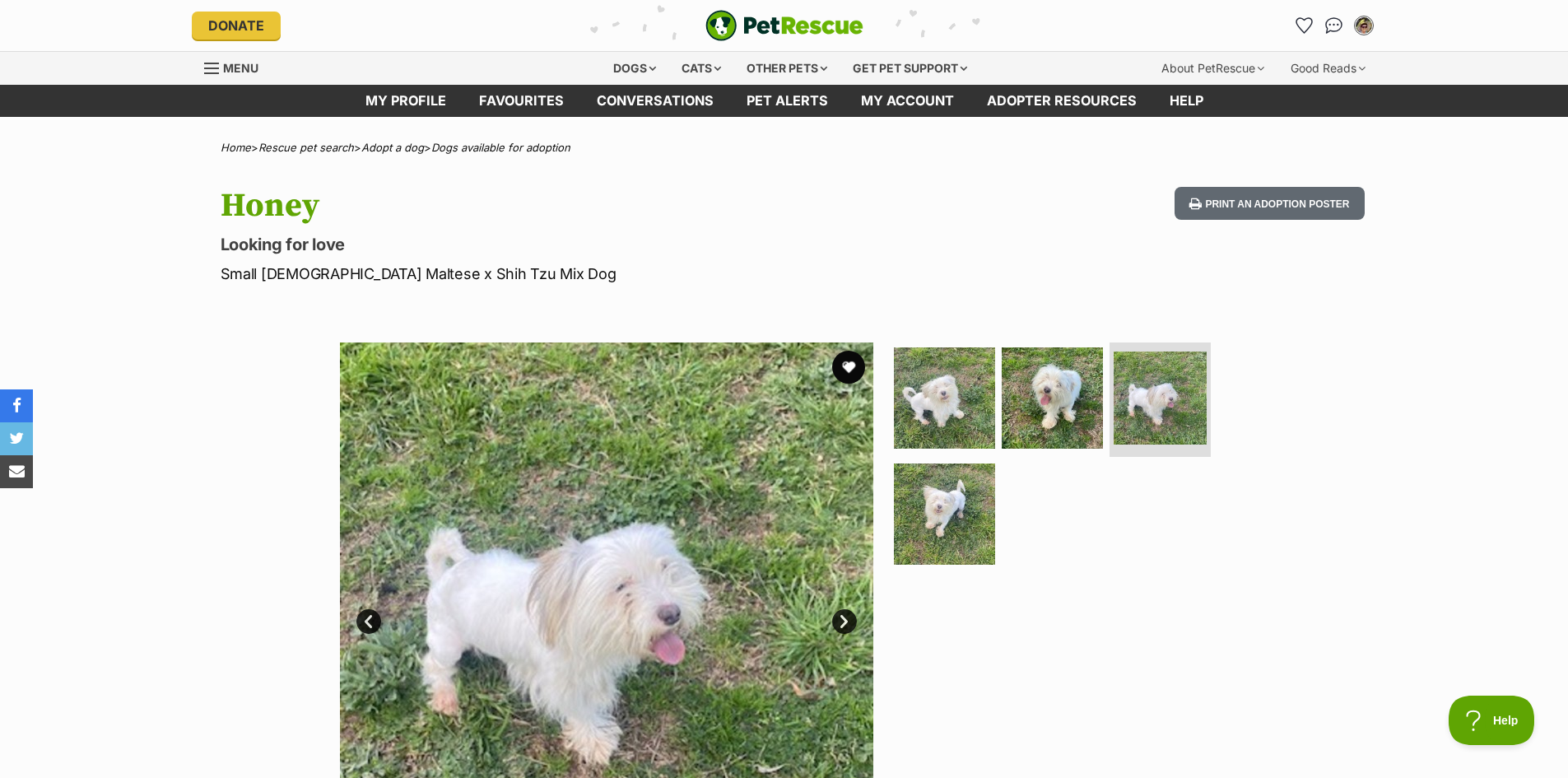
click at [844, 619] on link "Next" at bounding box center [844, 622] width 25 height 25
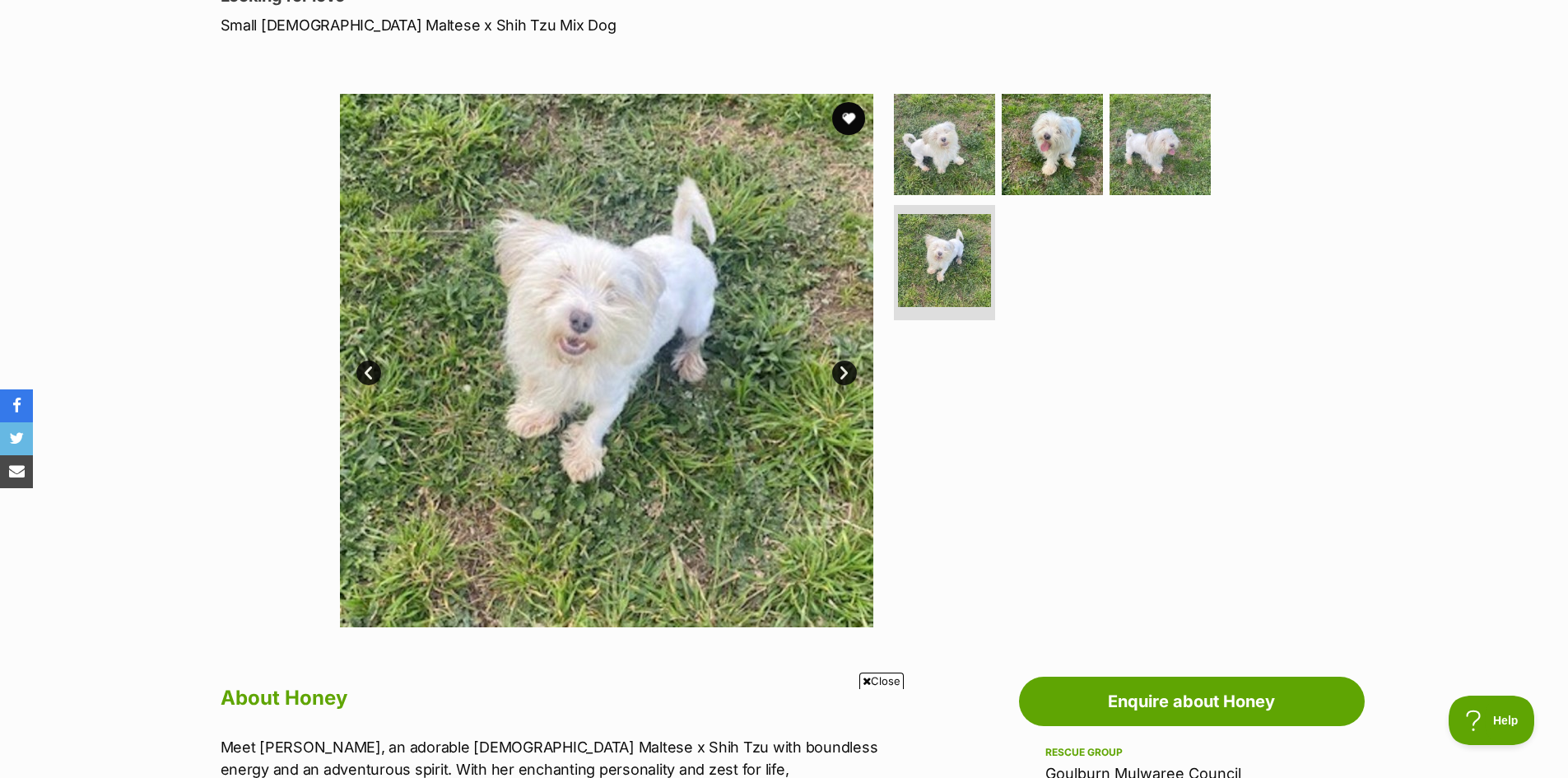
scroll to position [247, 0]
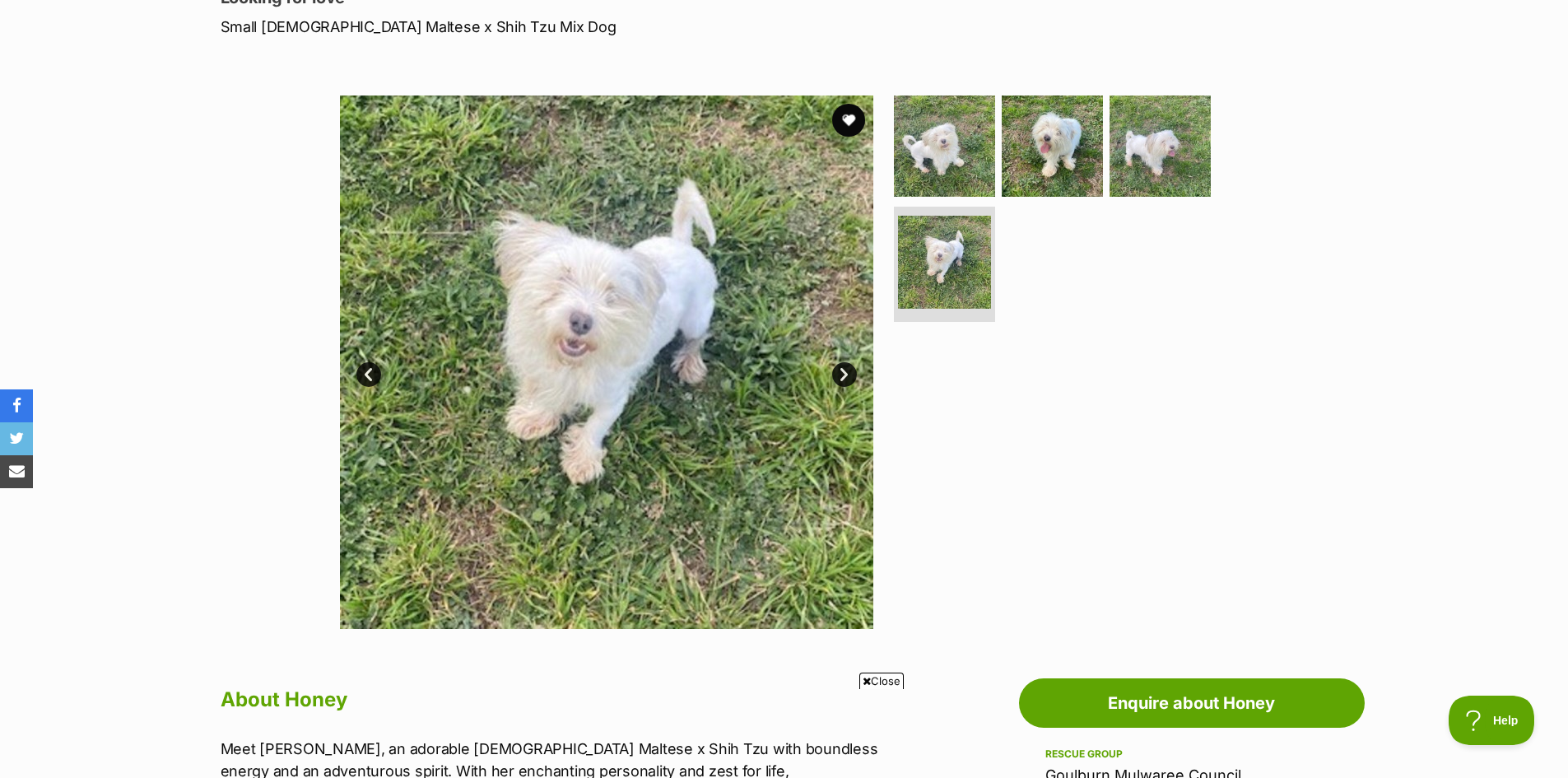
click at [844, 364] on link "Next" at bounding box center [844, 375] width 25 height 25
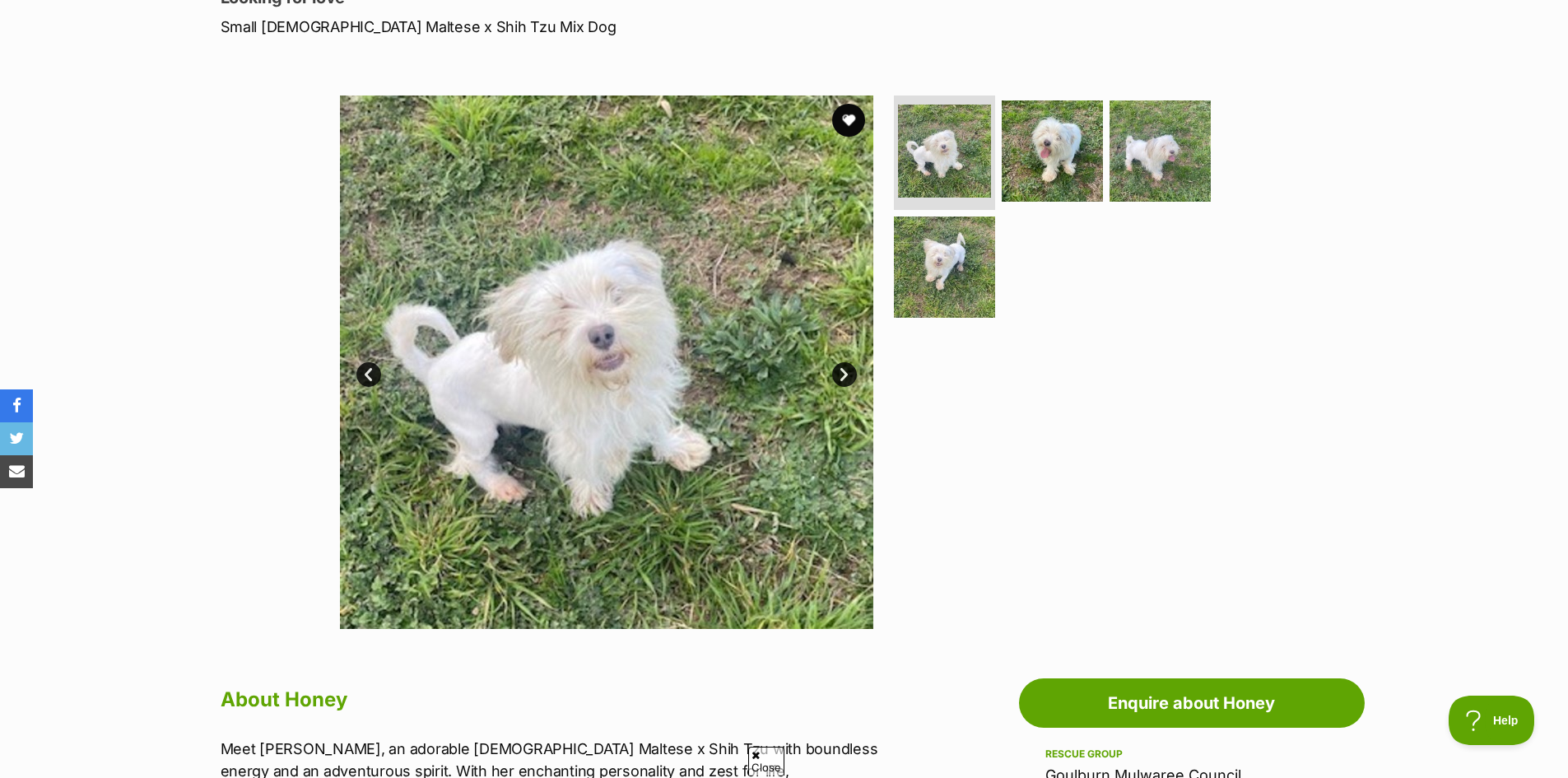
scroll to position [0, 0]
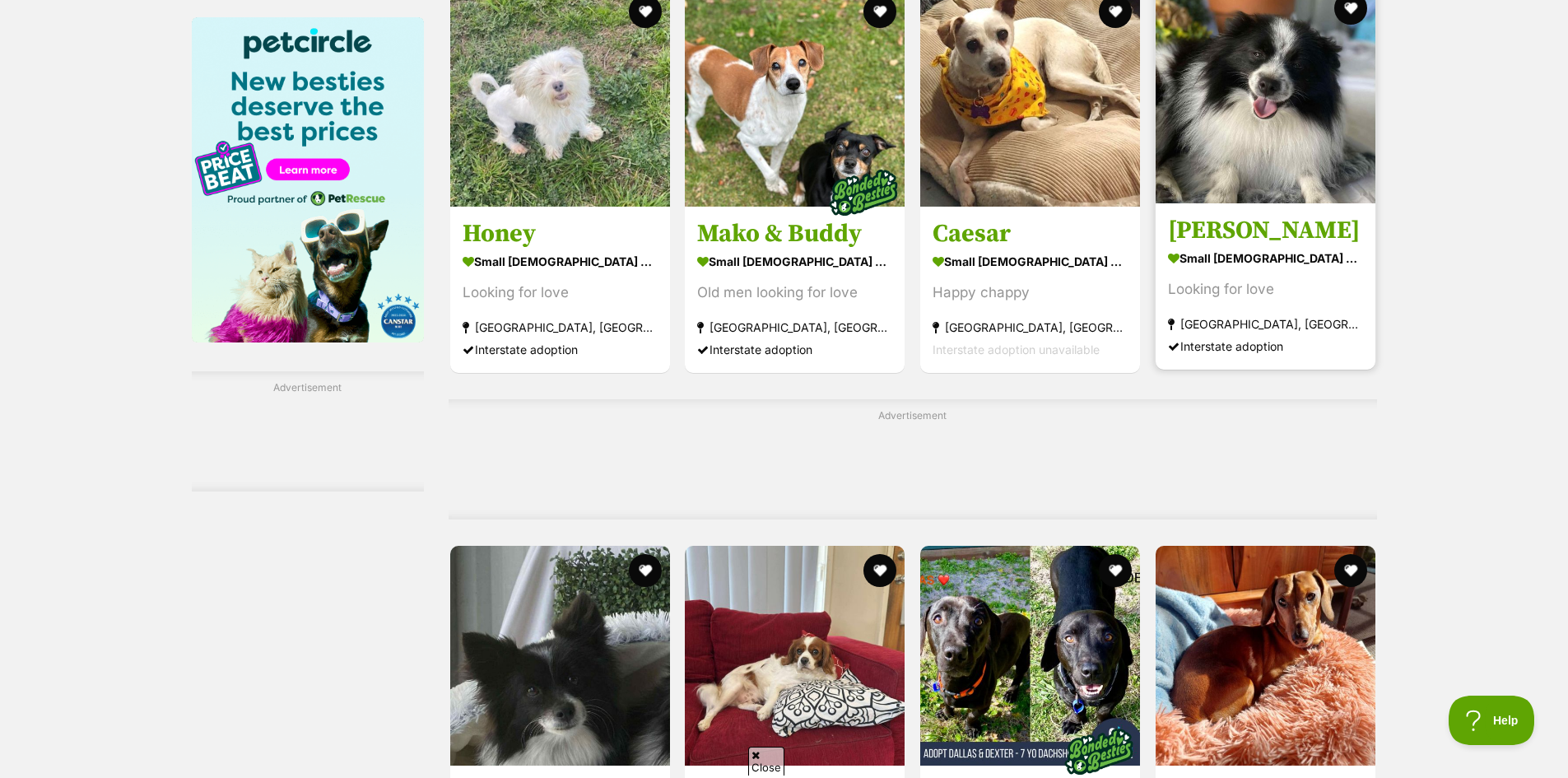
click at [1295, 102] on img at bounding box center [1265, 93] width 220 height 220
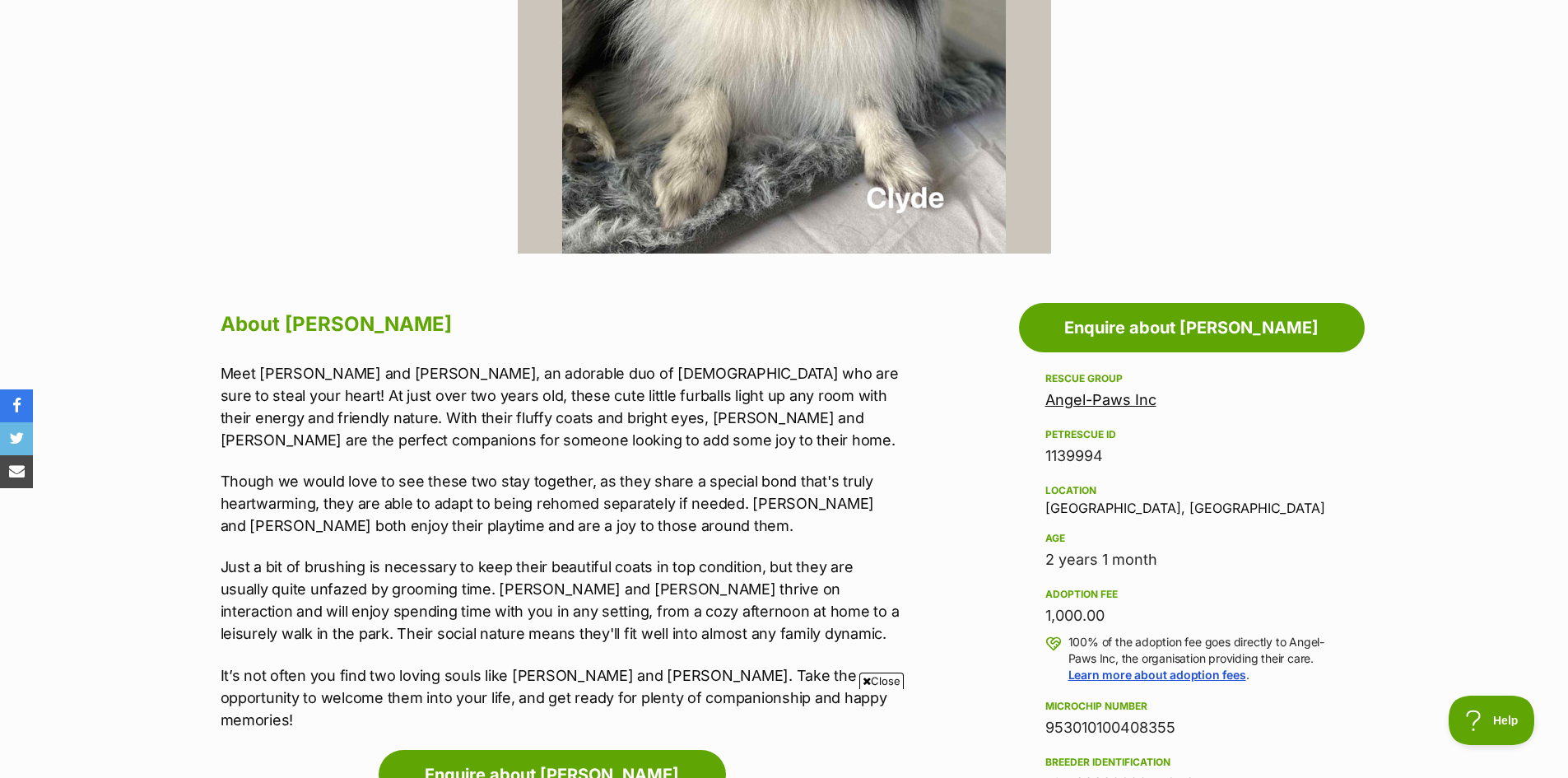
scroll to position [658, 0]
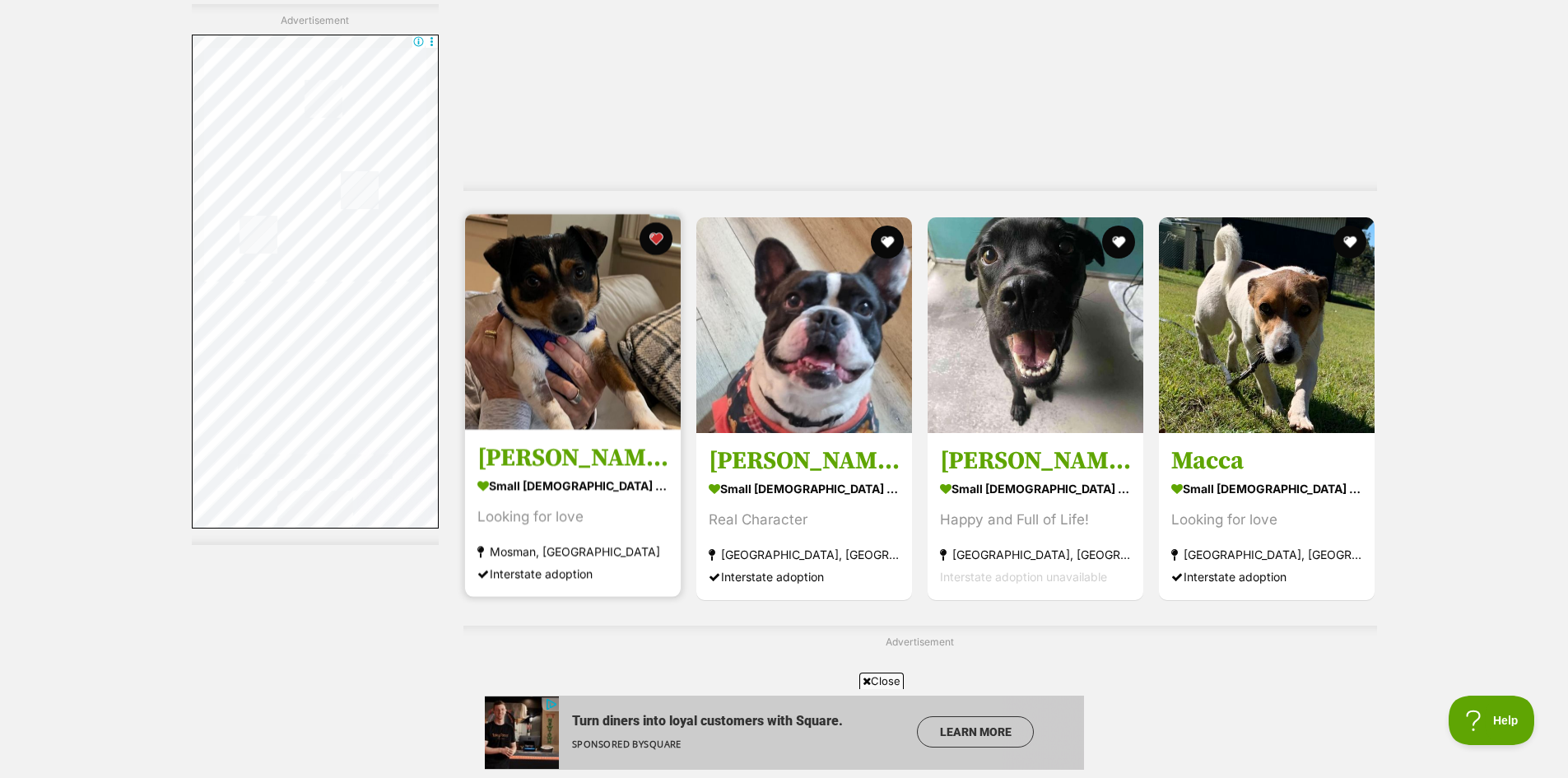
scroll to position [5927, 0]
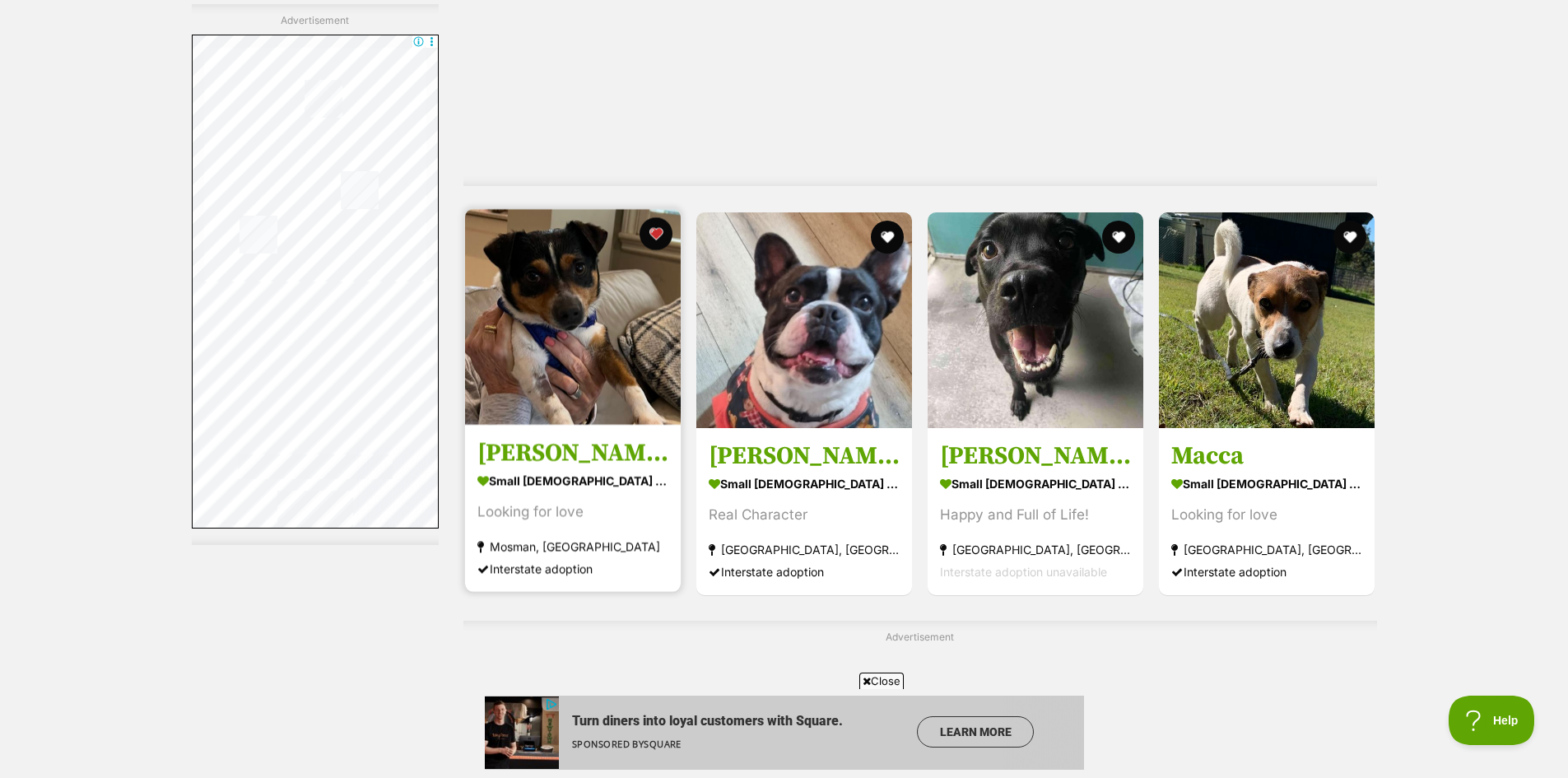
click at [554, 315] on img at bounding box center [573, 317] width 216 height 216
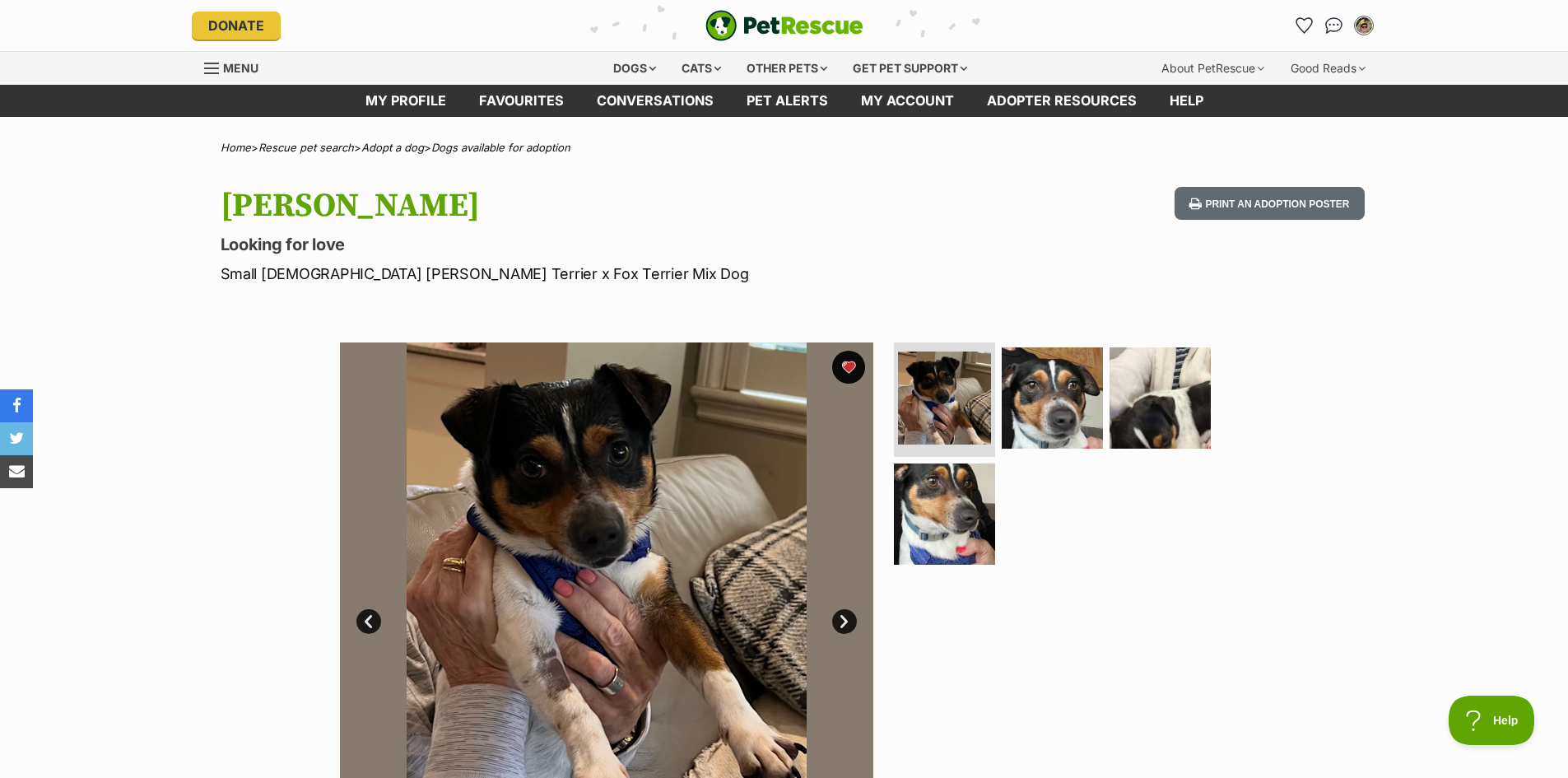
click at [851, 618] on link "Next" at bounding box center [844, 622] width 25 height 25
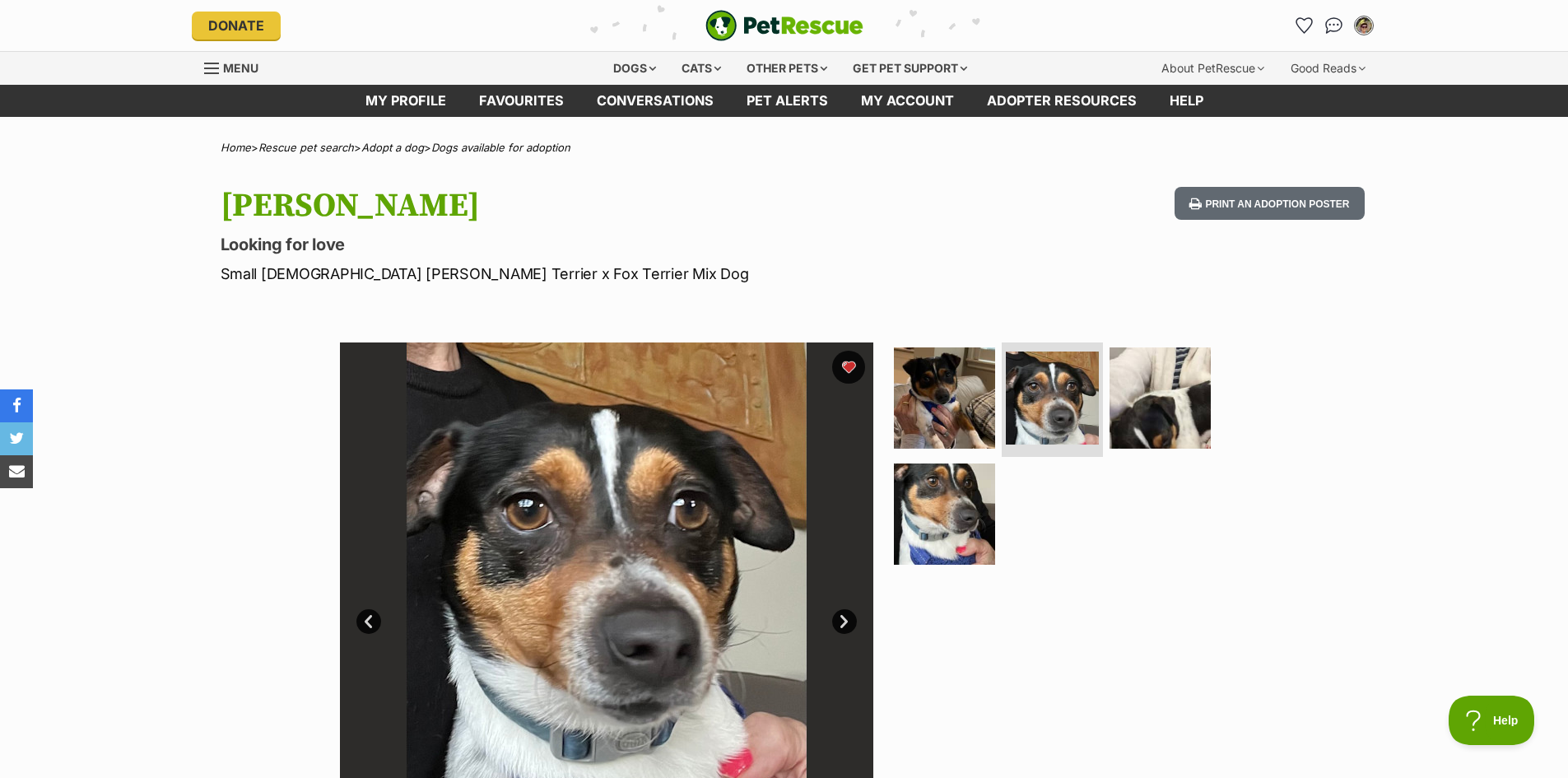
click at [851, 618] on link "Next" at bounding box center [844, 622] width 25 height 25
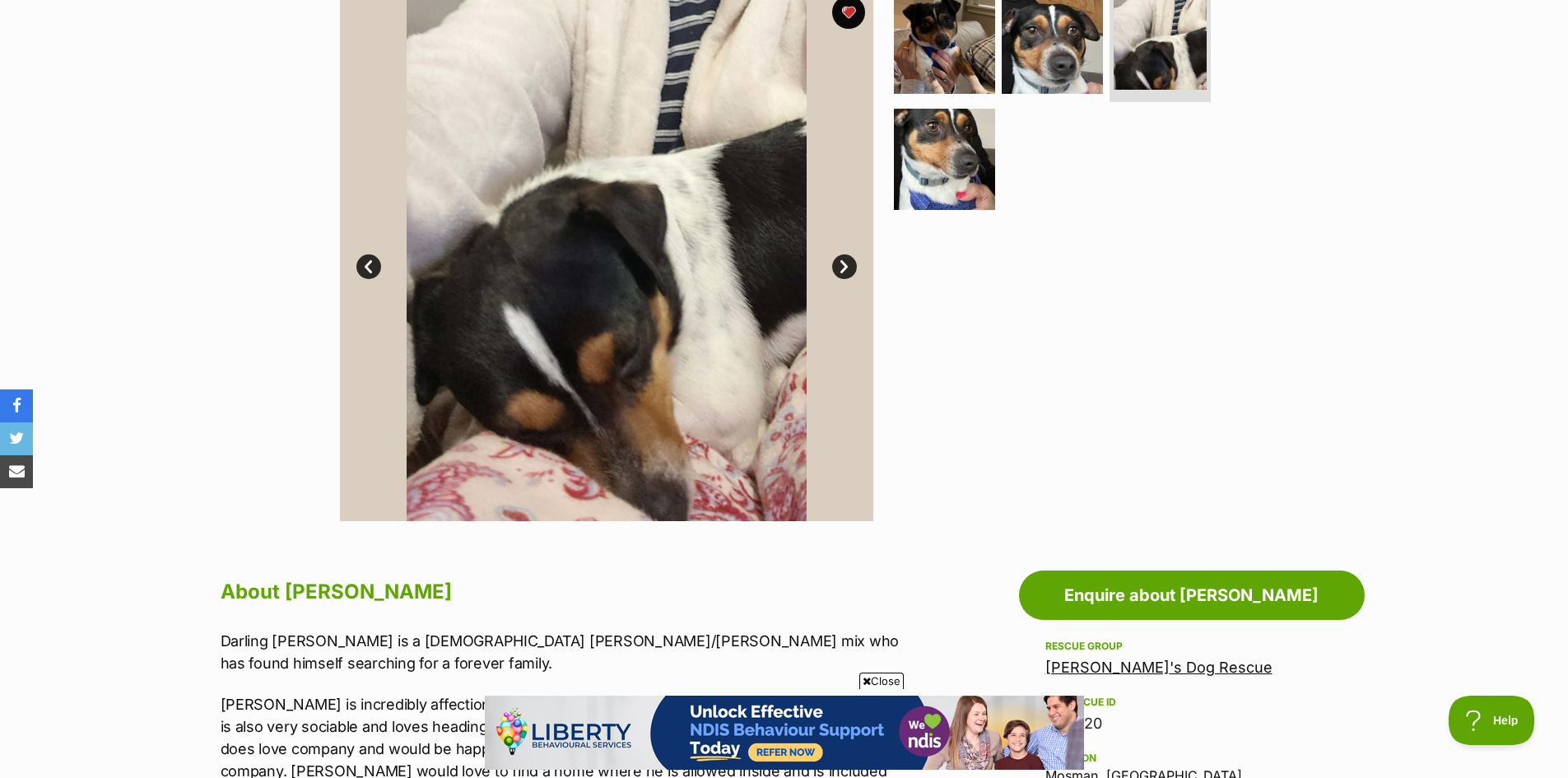
scroll to position [329, 0]
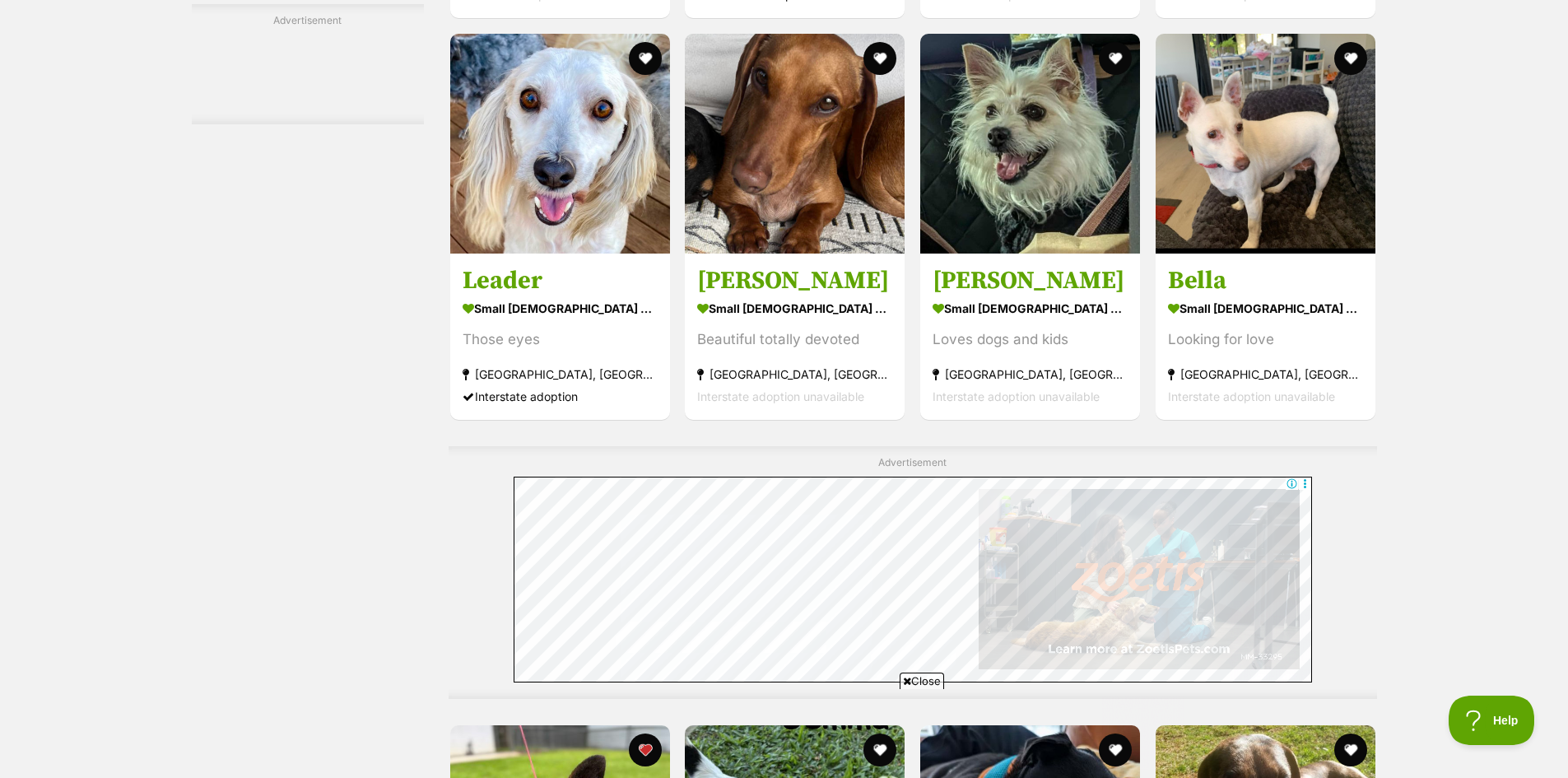
scroll to position [6996, 0]
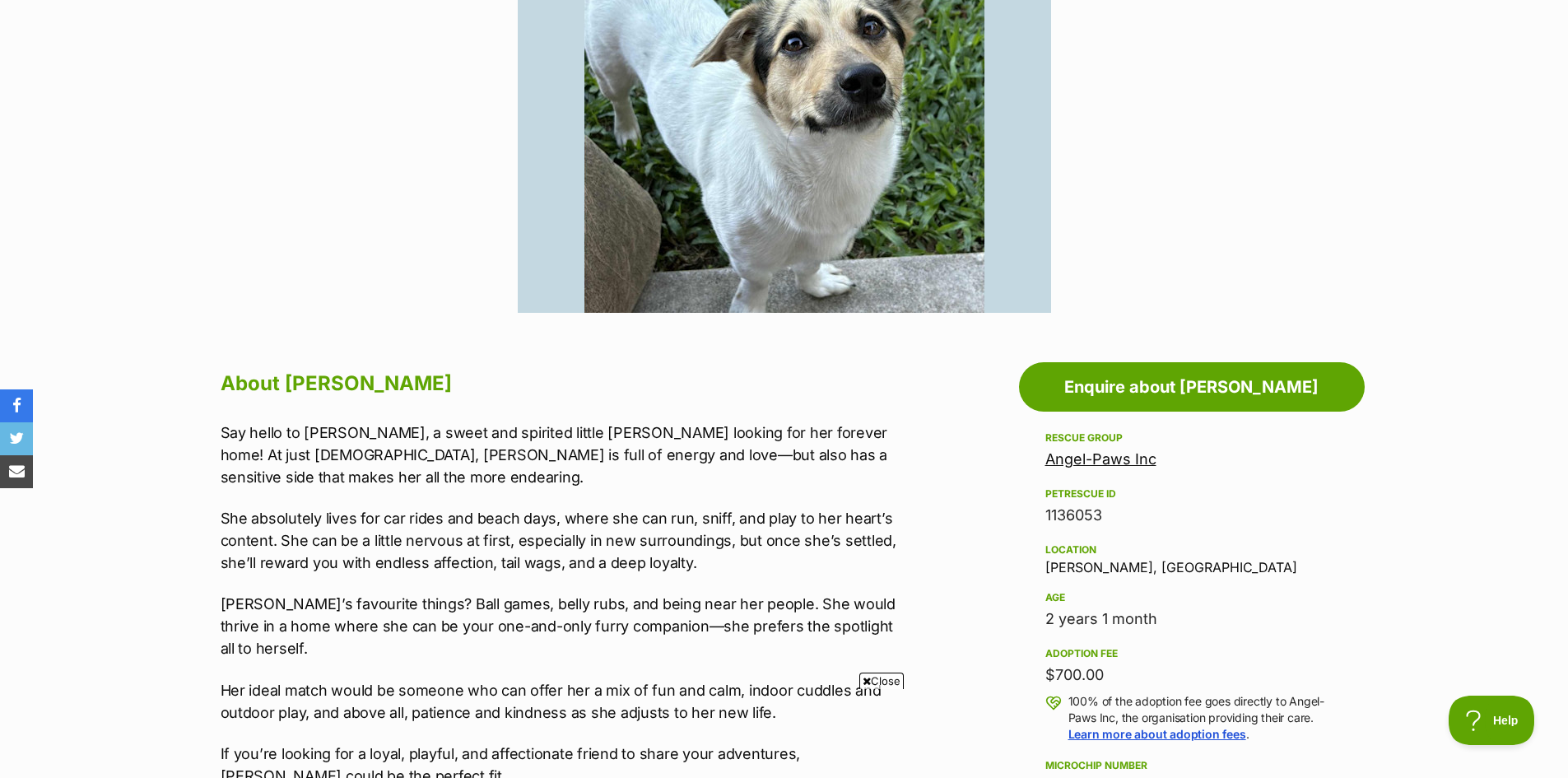
scroll to position [658, 0]
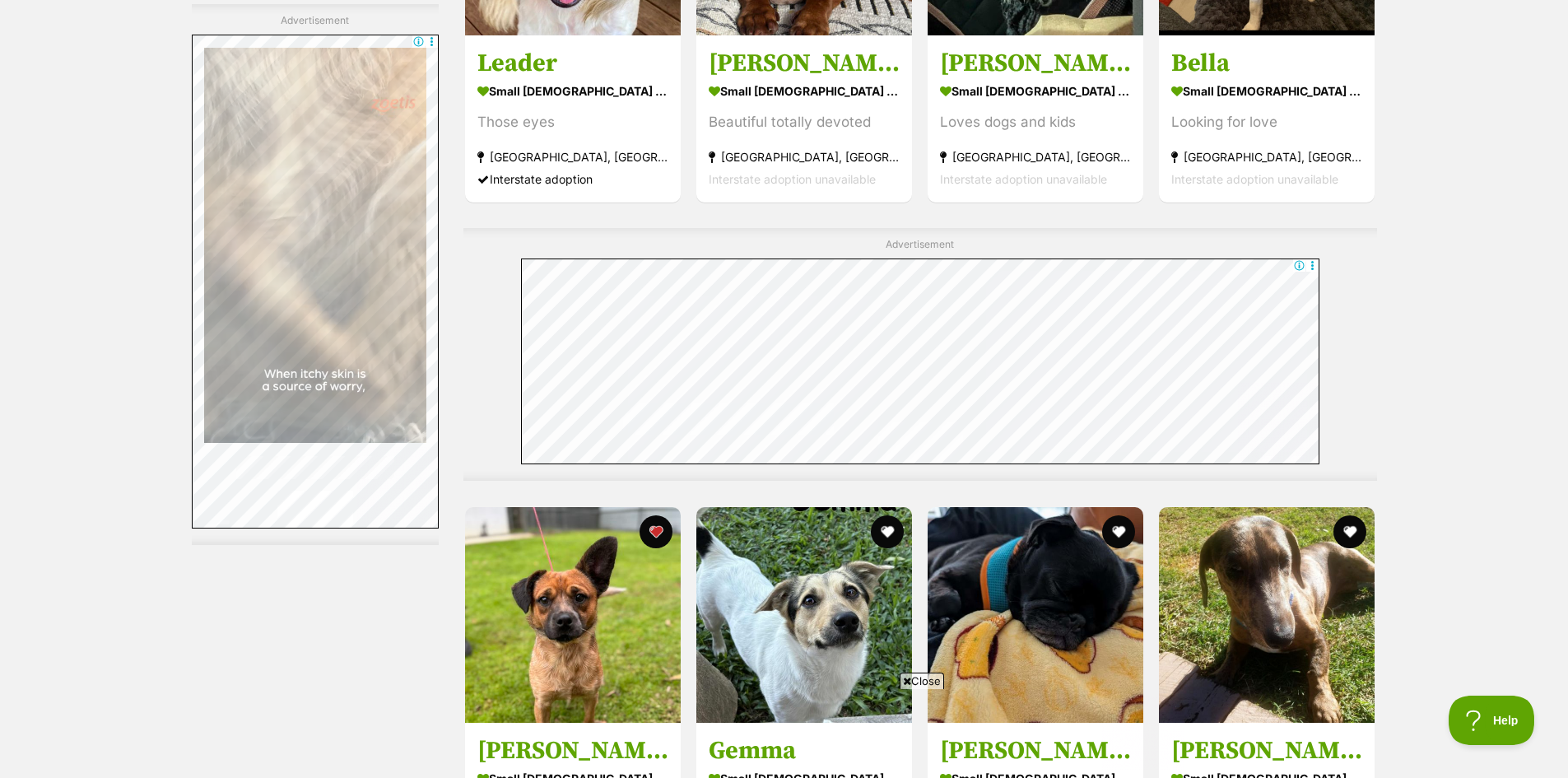
scroll to position [7355, 0]
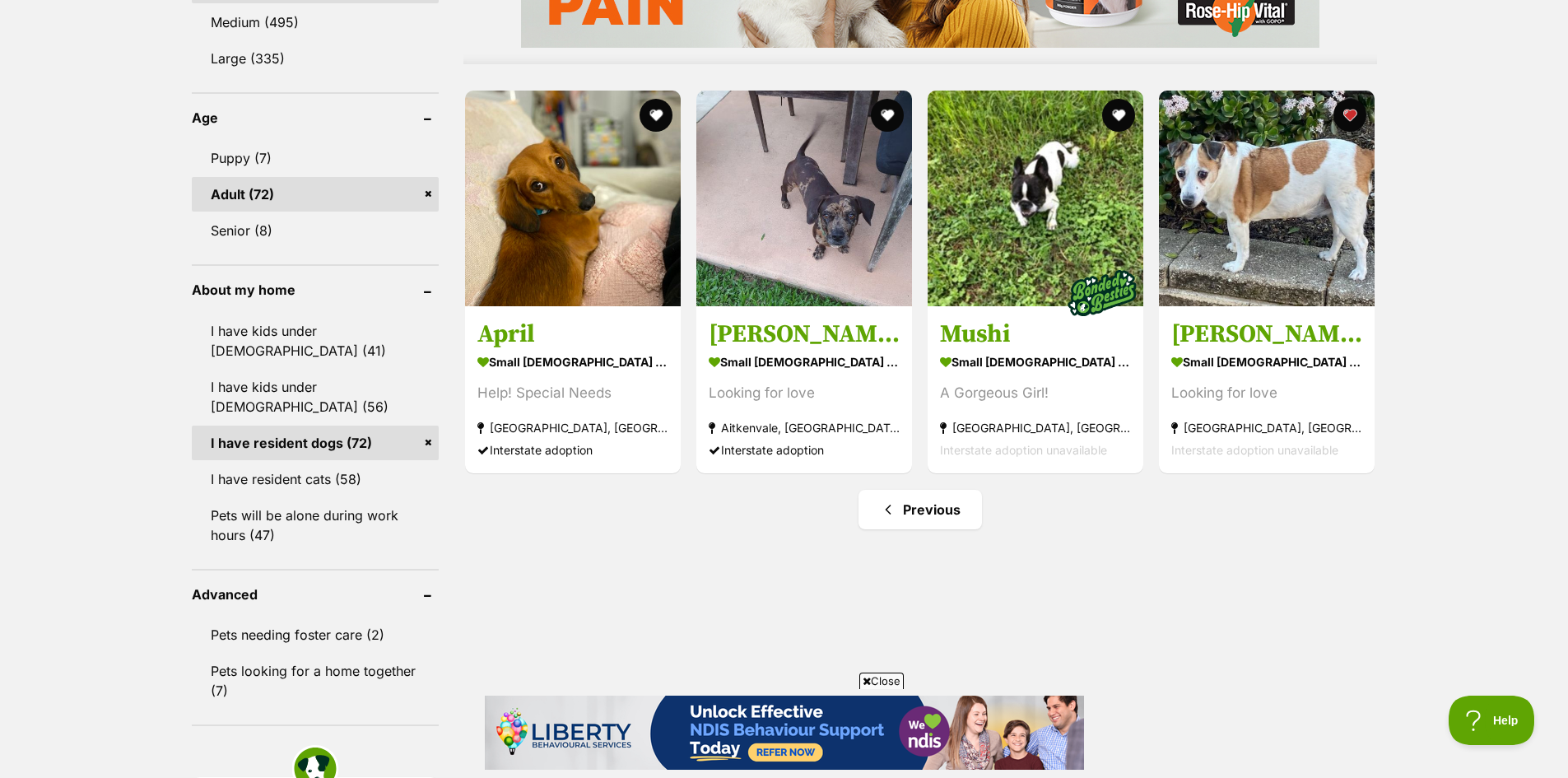
scroll to position [1400, 0]
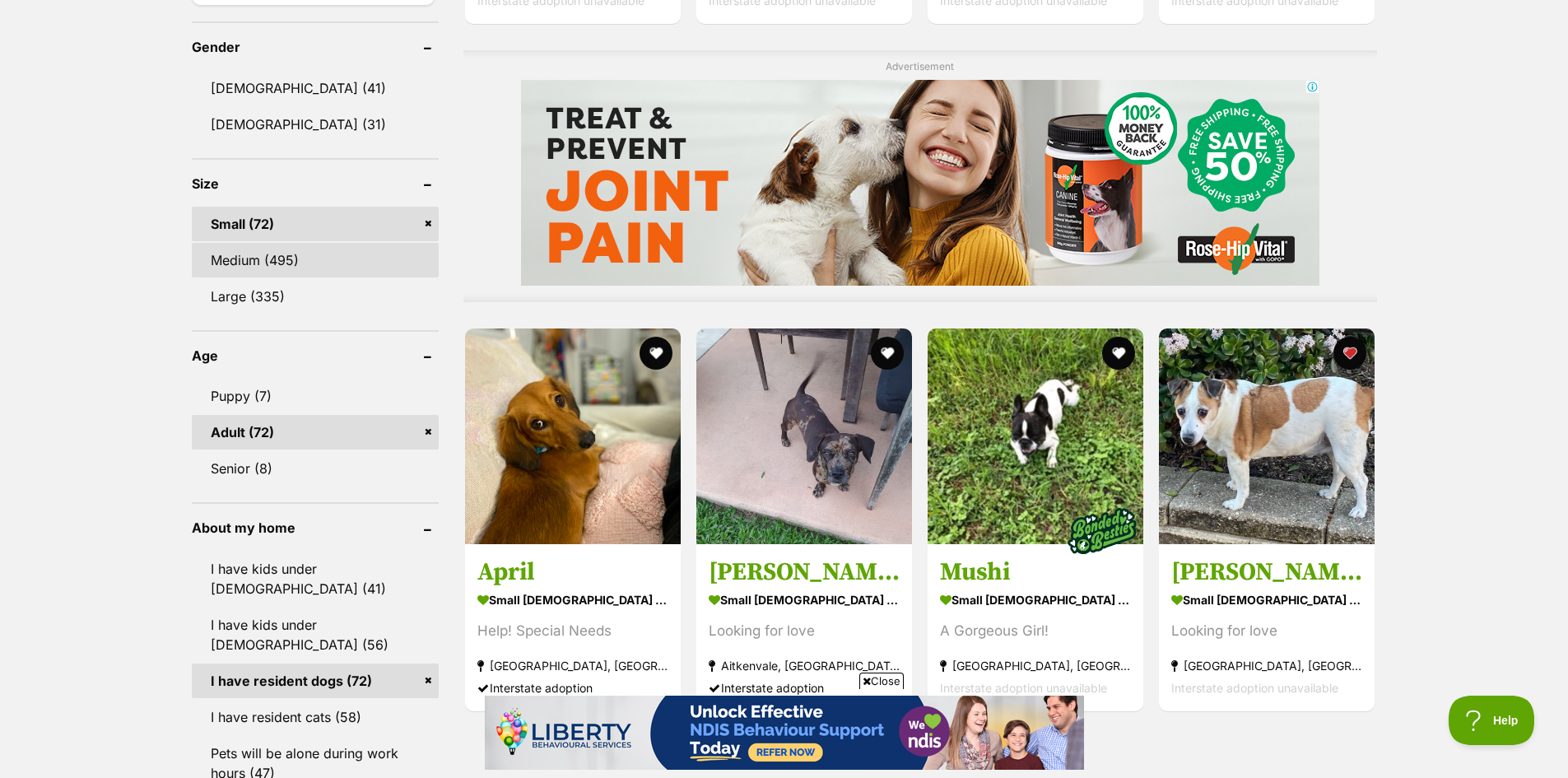
click at [260, 262] on link "Medium (495)" at bounding box center [315, 260] width 246 height 35
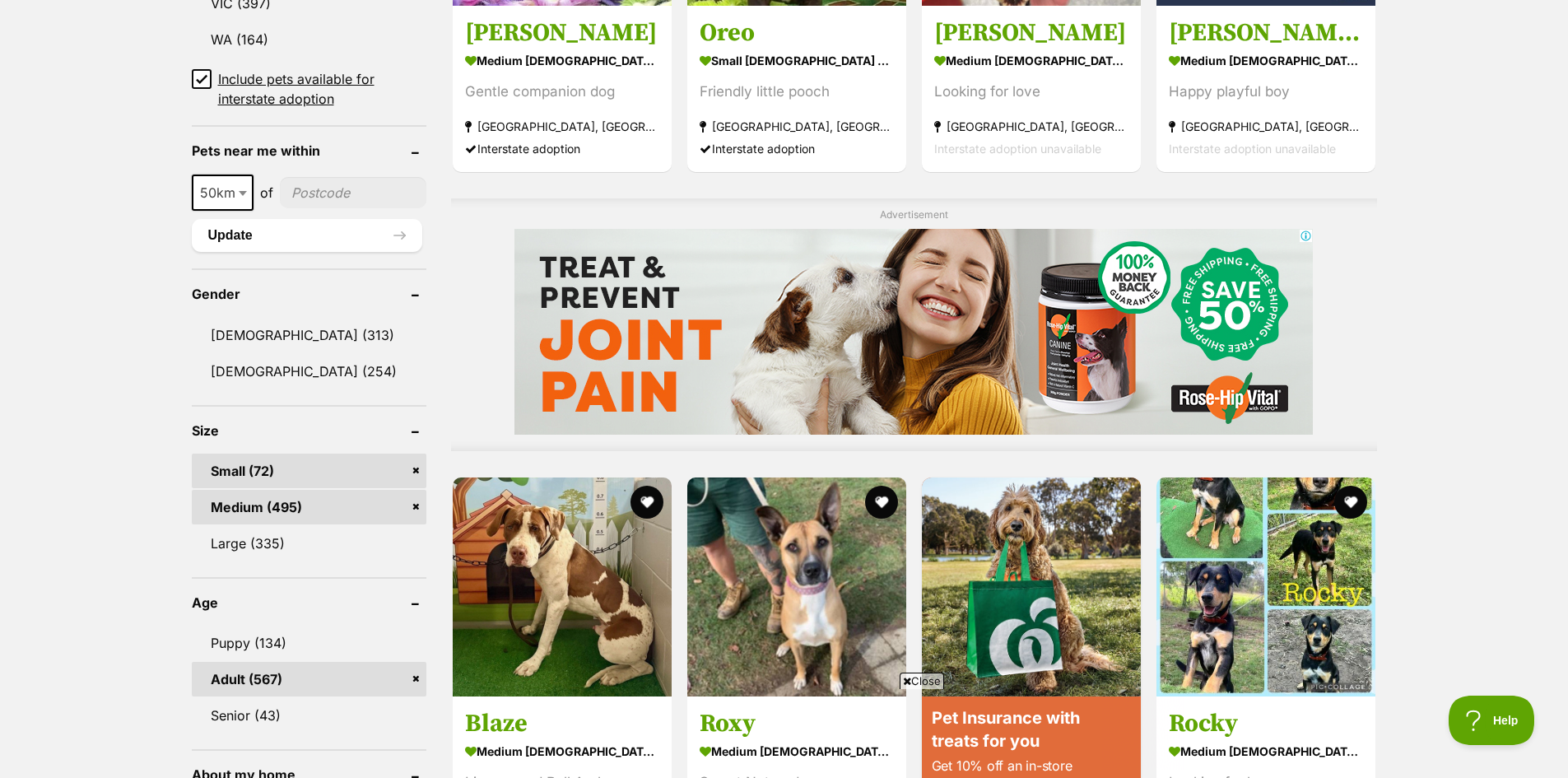
click at [268, 466] on link "Small (72)" at bounding box center [309, 471] width 235 height 35
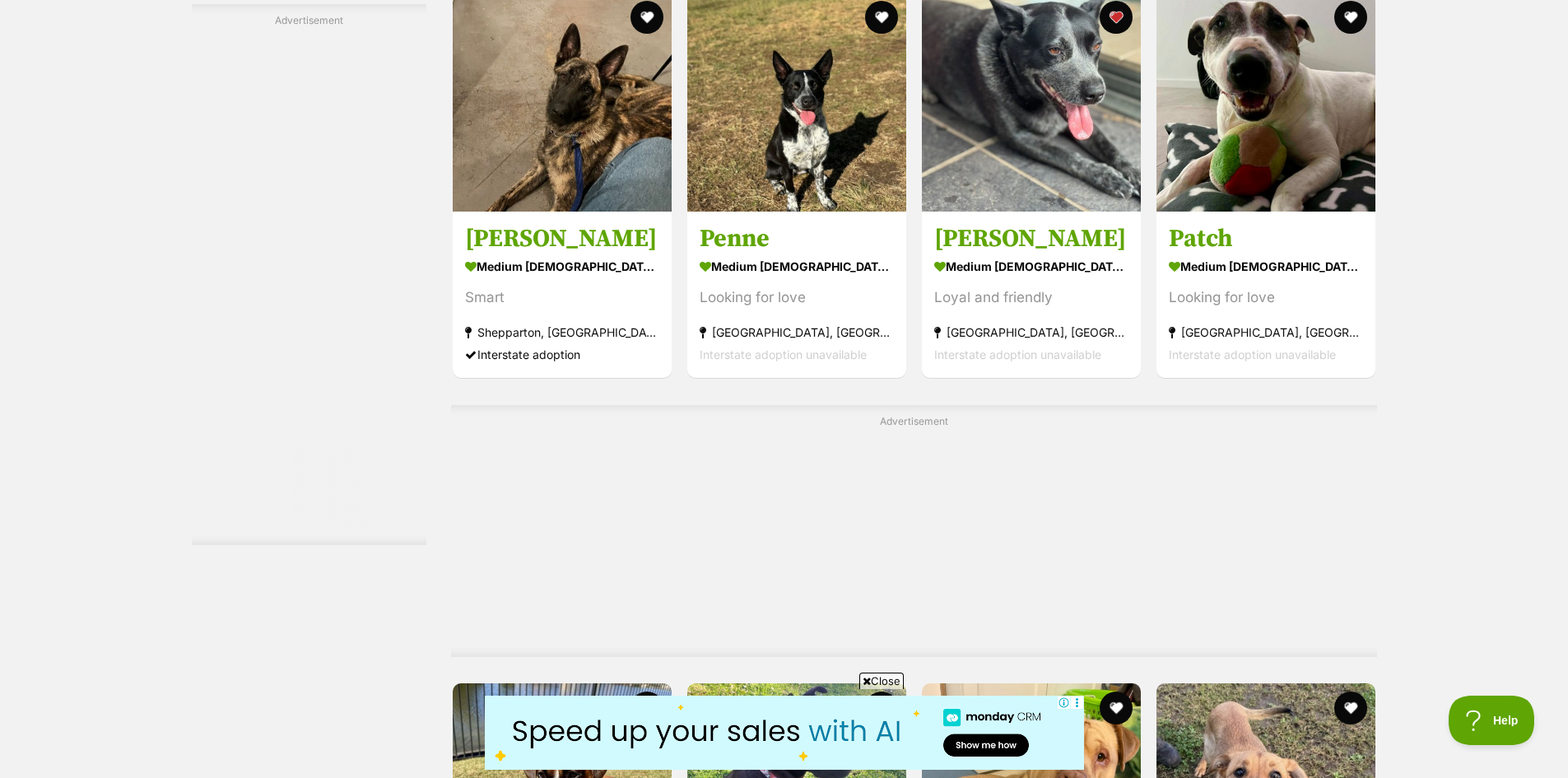
scroll to position [4033, 0]
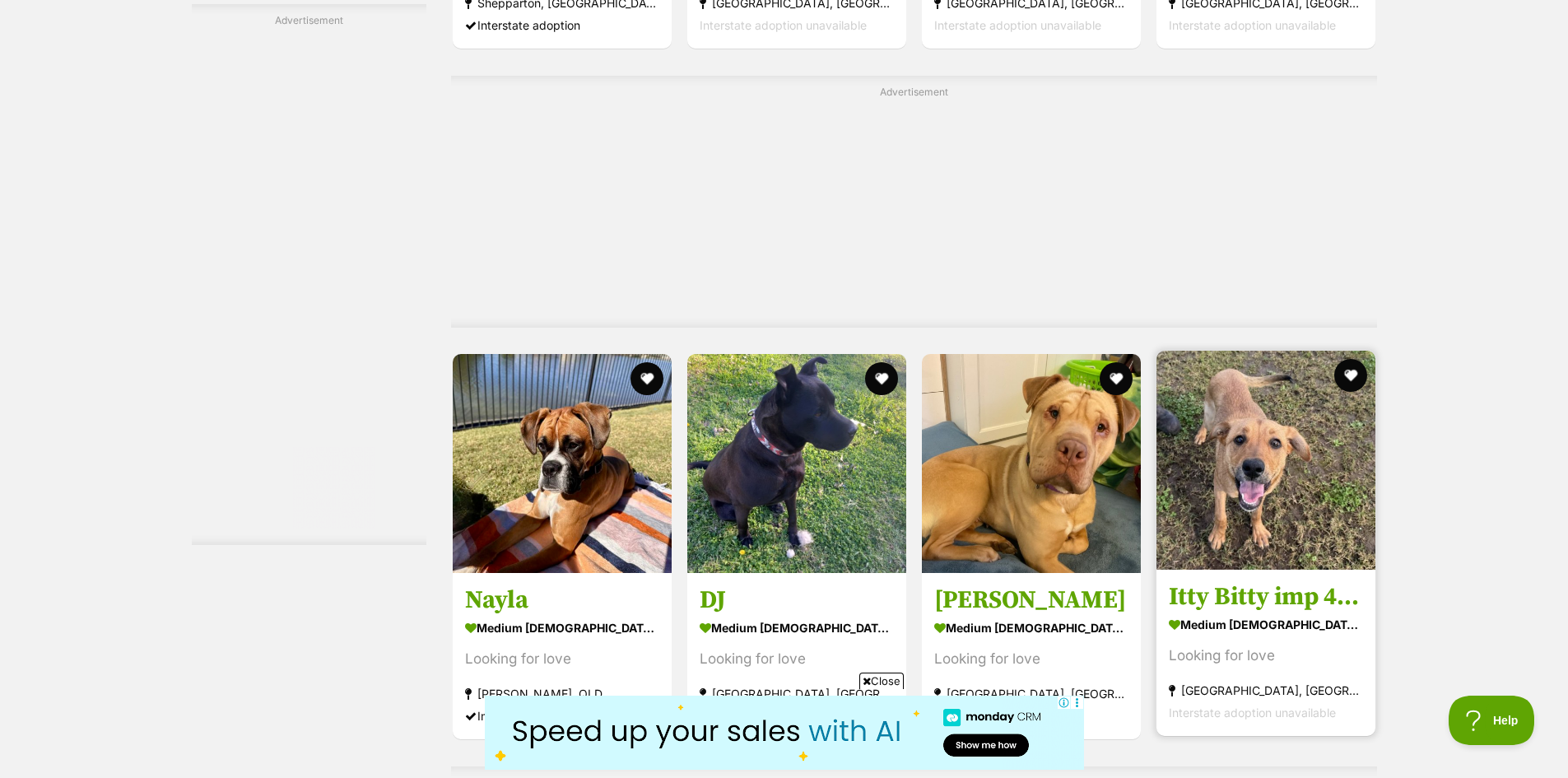
click at [1237, 454] on img at bounding box center [1266, 460] width 219 height 219
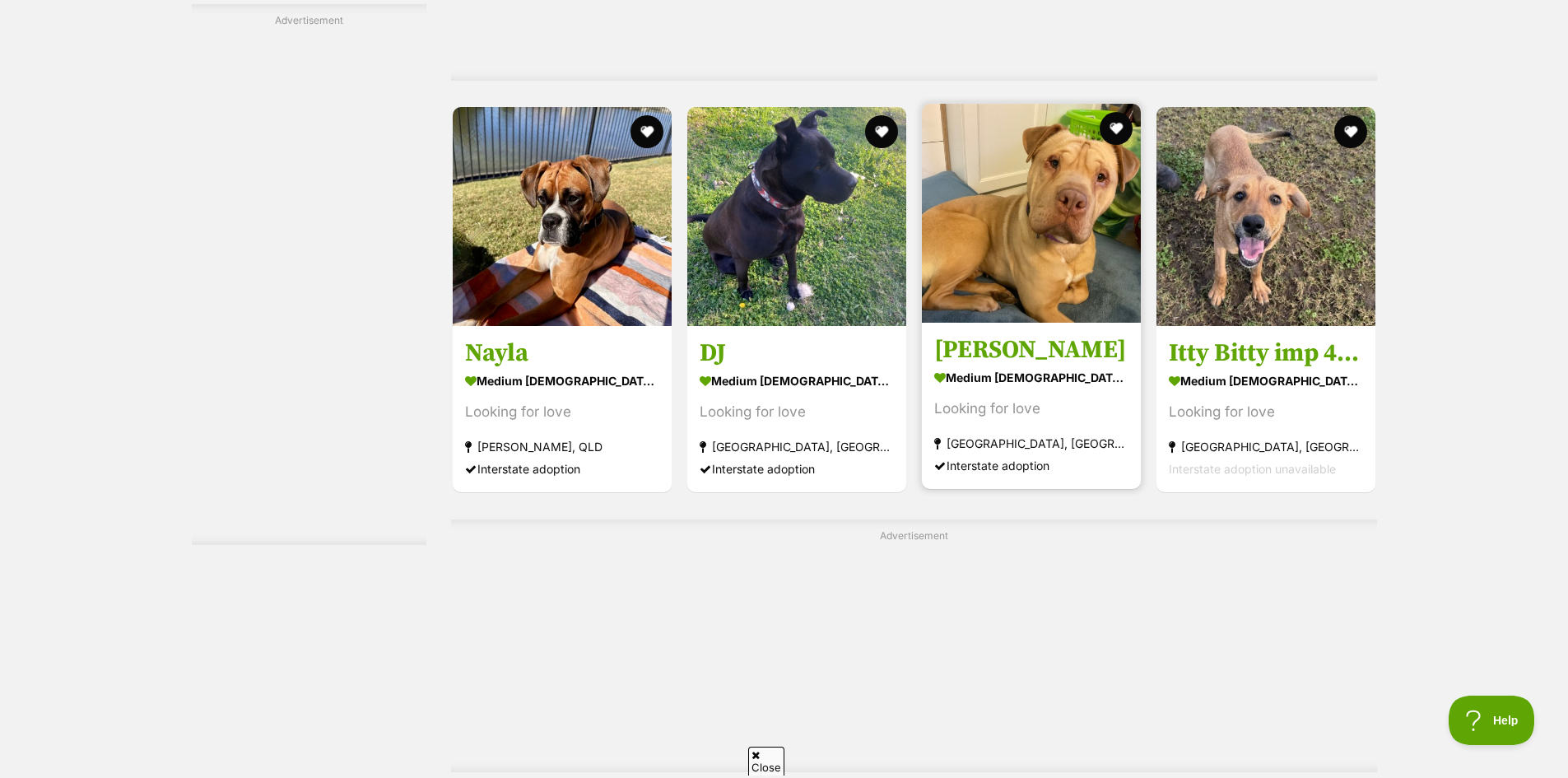
scroll to position [0, 0]
click at [1071, 235] on img at bounding box center [1031, 213] width 219 height 219
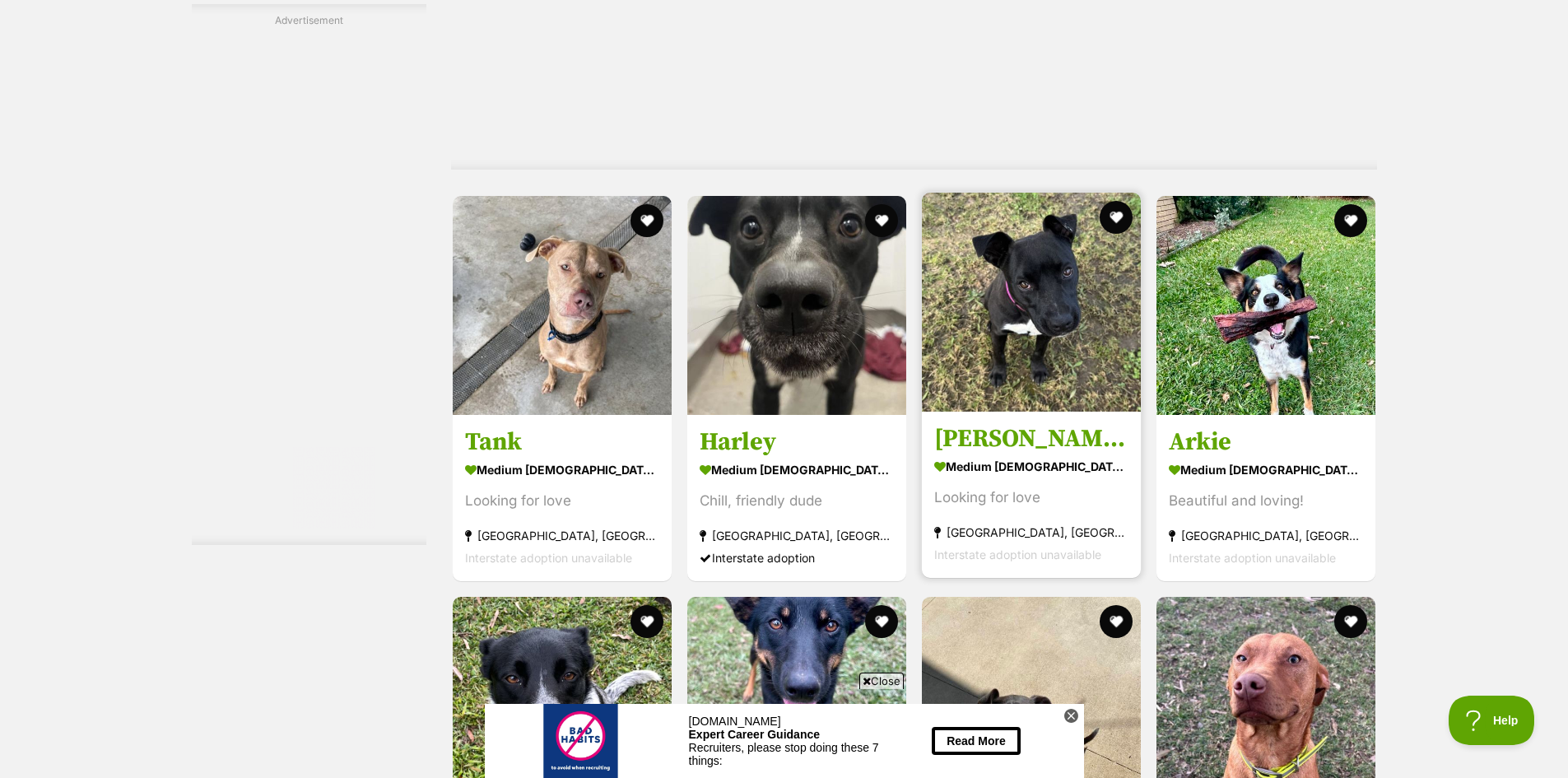
scroll to position [4939, 0]
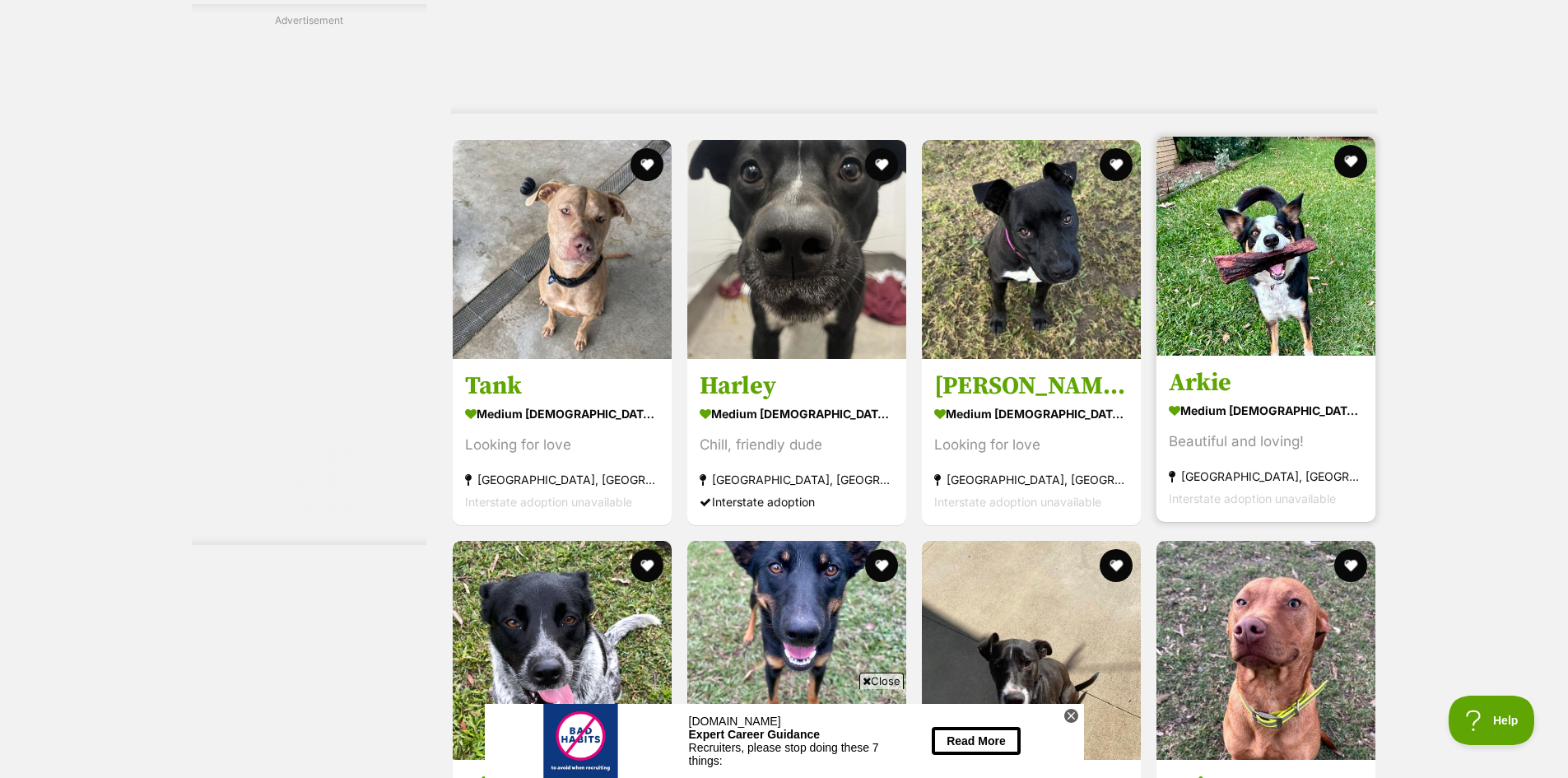
click at [1278, 297] on img at bounding box center [1266, 246] width 219 height 219
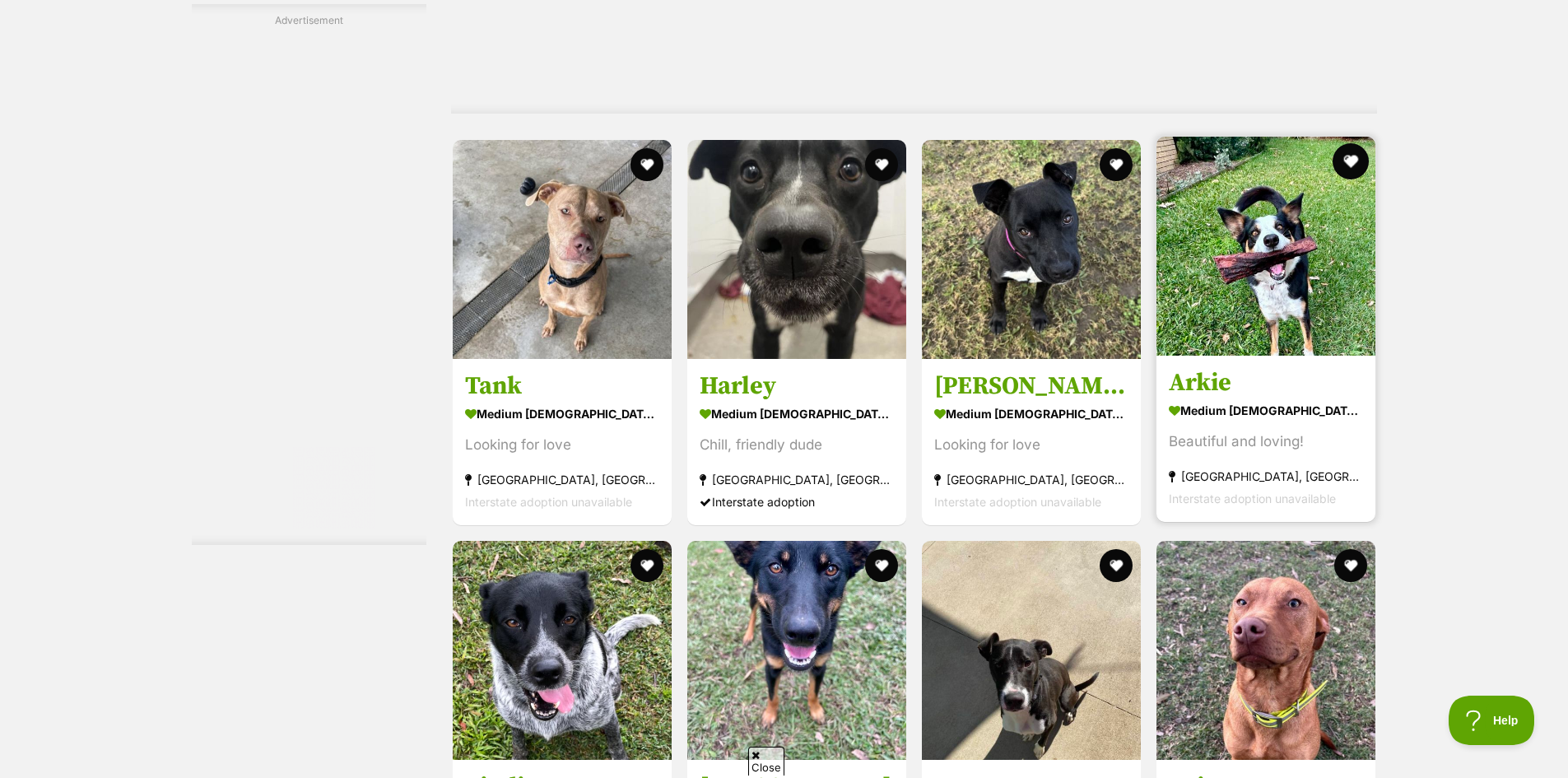
click at [1353, 167] on button "favourite" at bounding box center [1350, 161] width 36 height 36
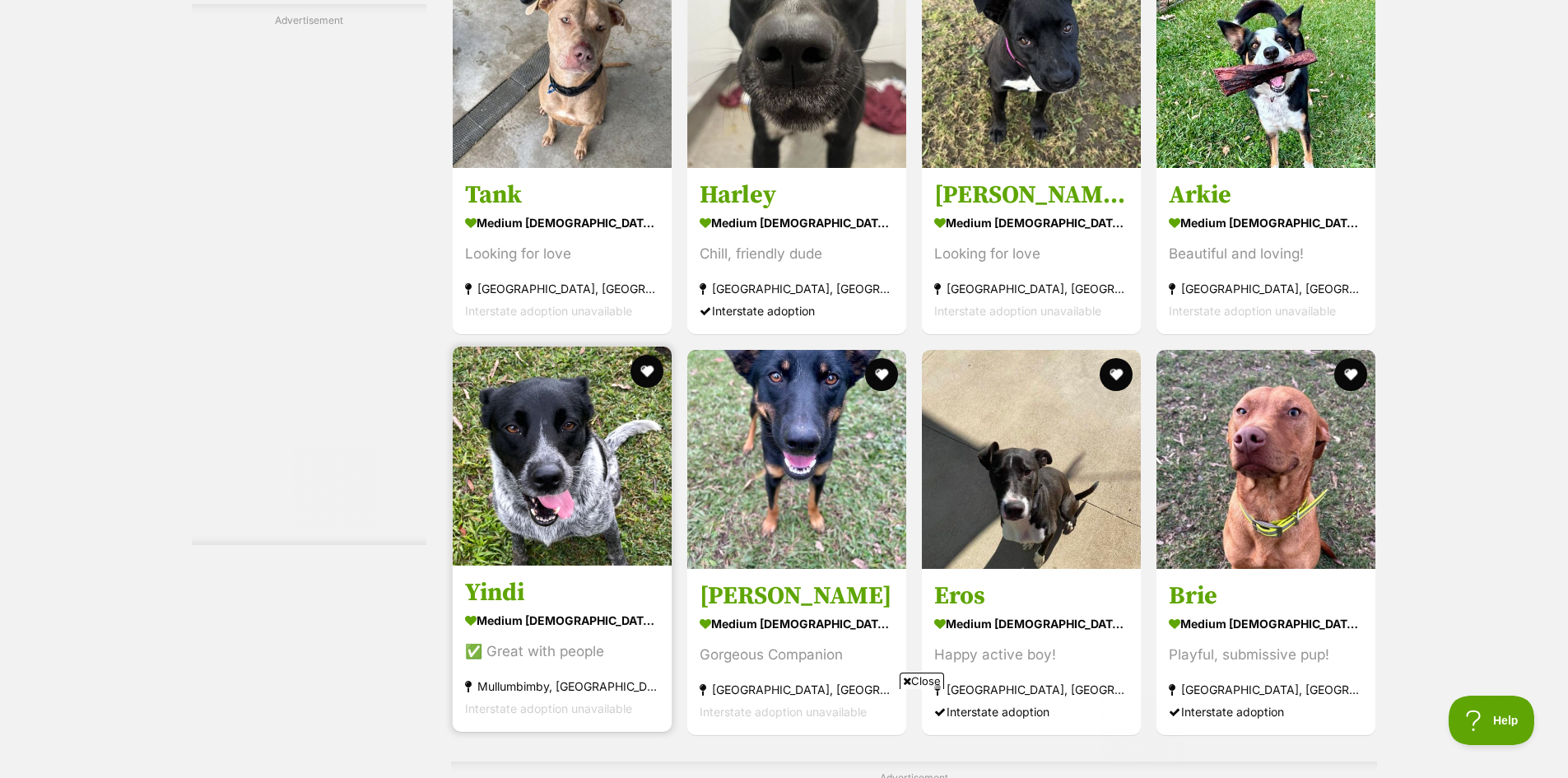
scroll to position [5268, 0]
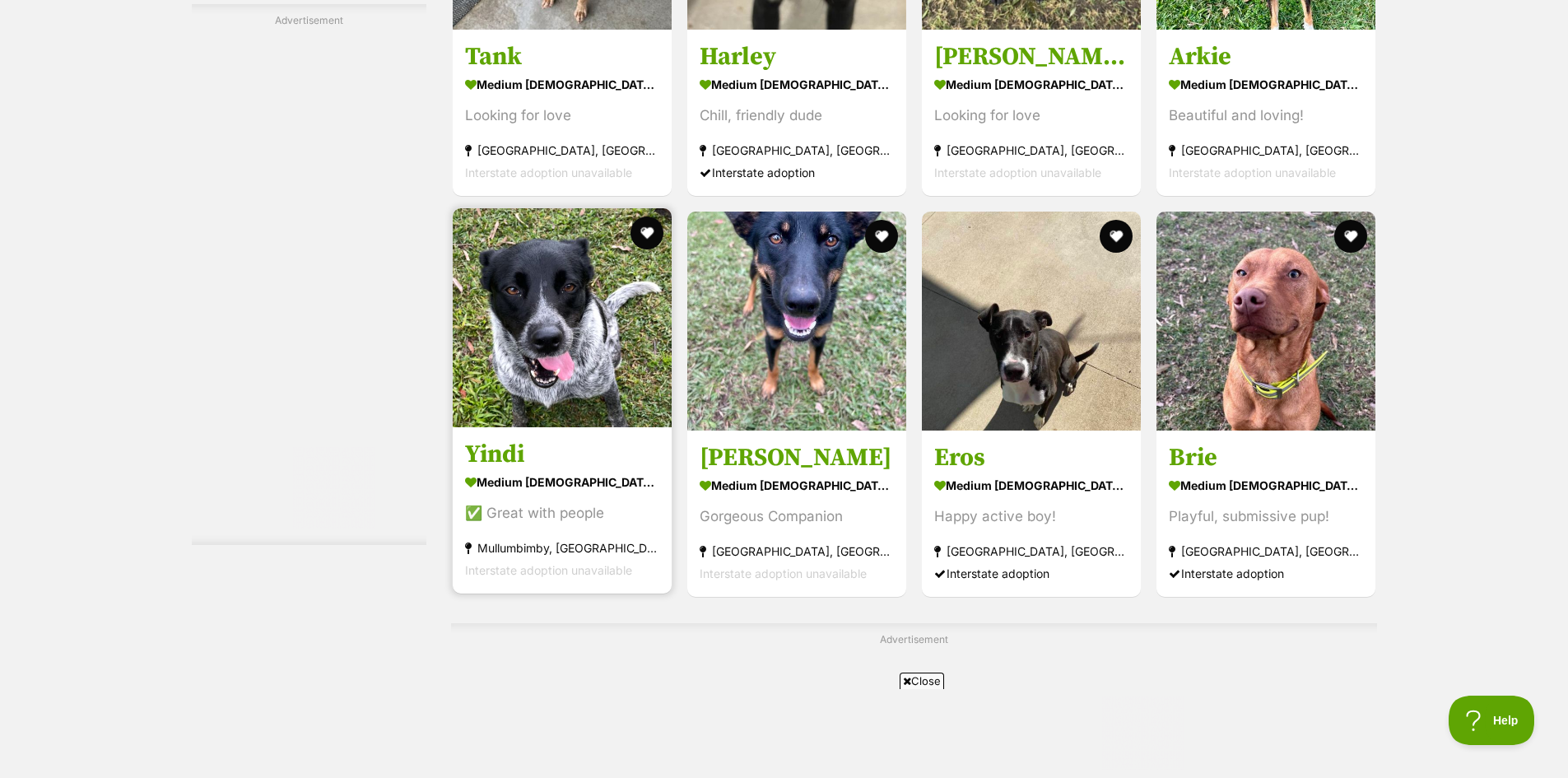
click at [566, 304] on img at bounding box center [562, 318] width 219 height 219
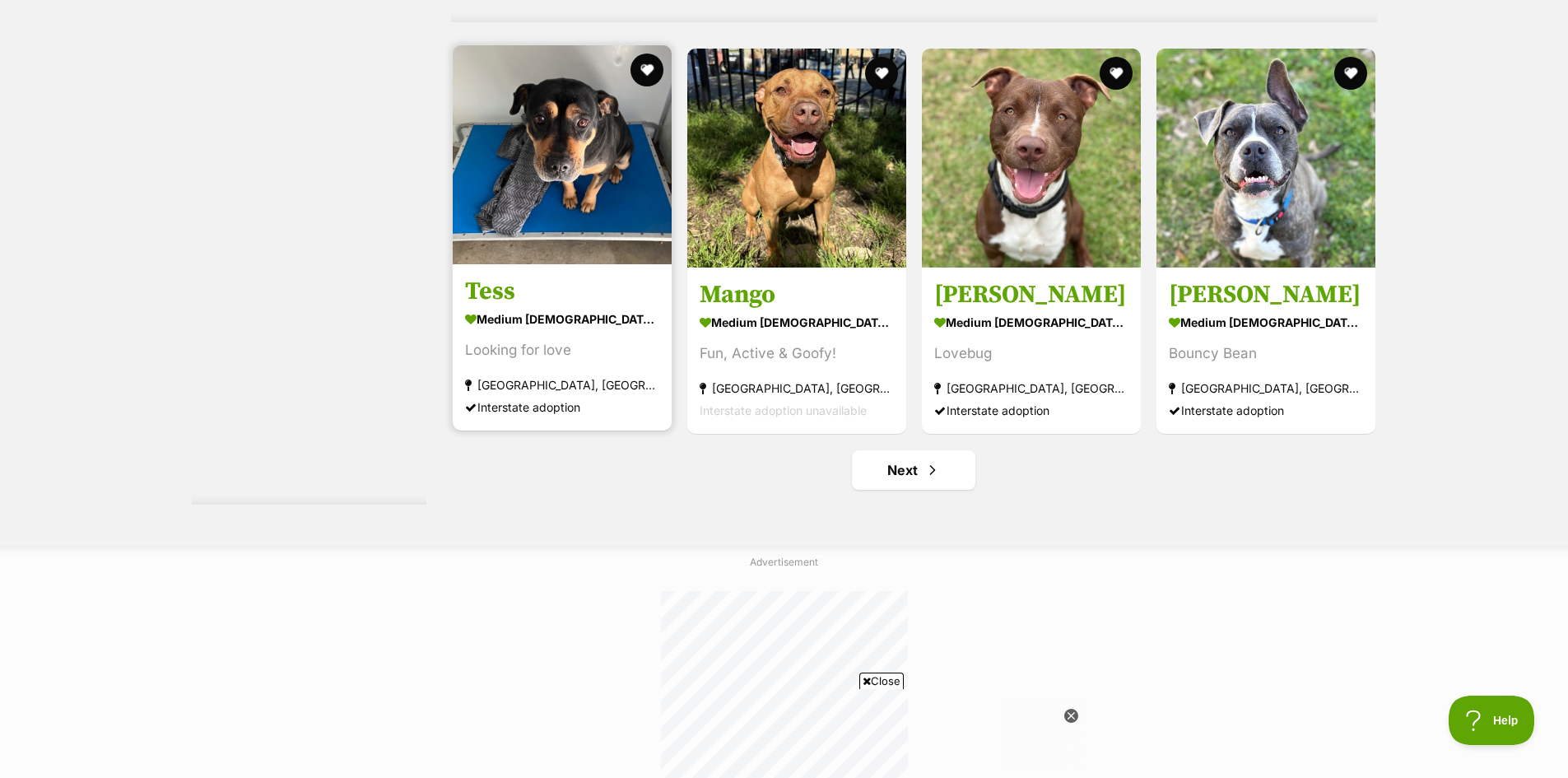
scroll to position [8642, 0]
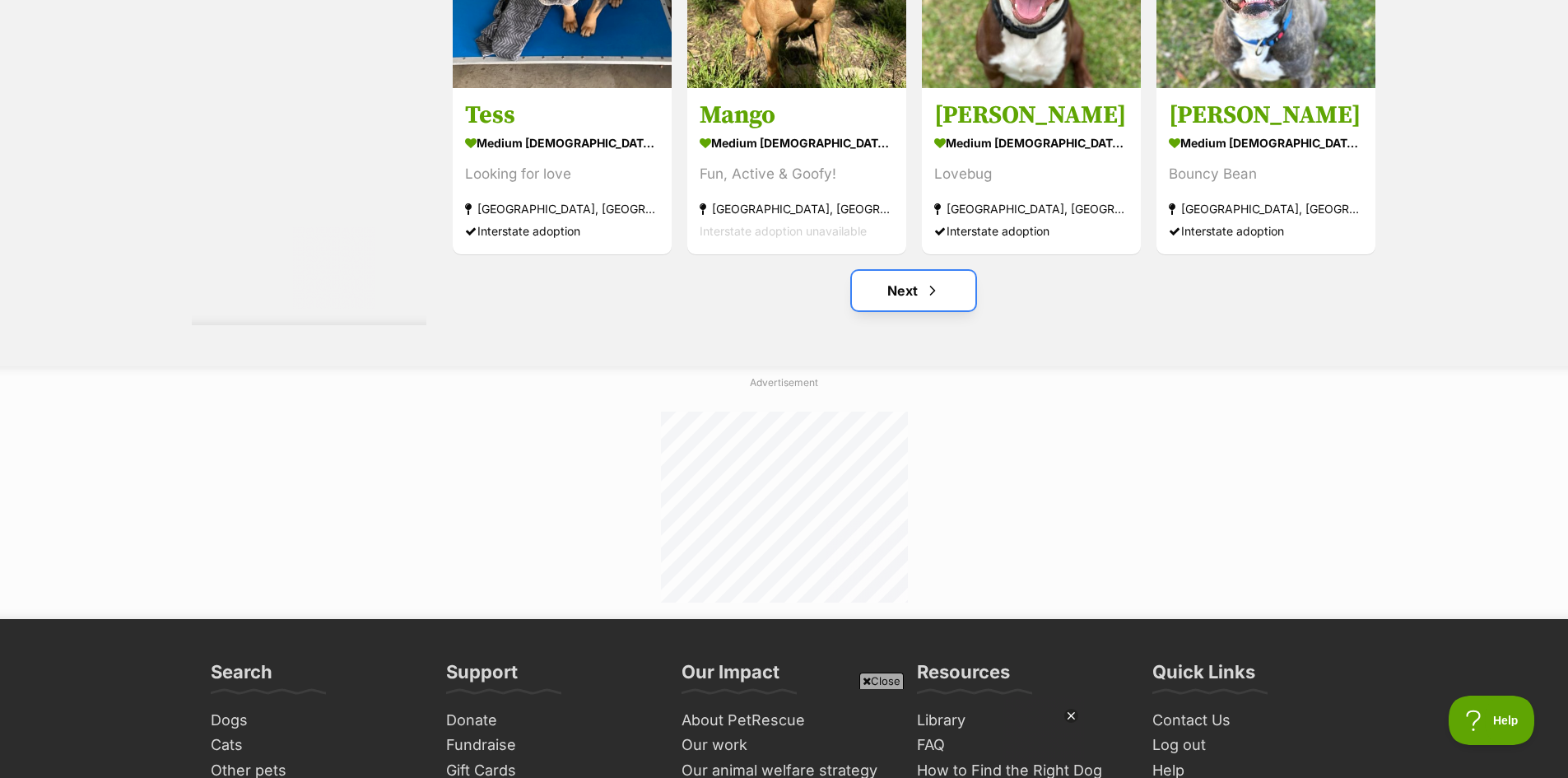
click at [919, 301] on link "Next" at bounding box center [913, 290] width 124 height 39
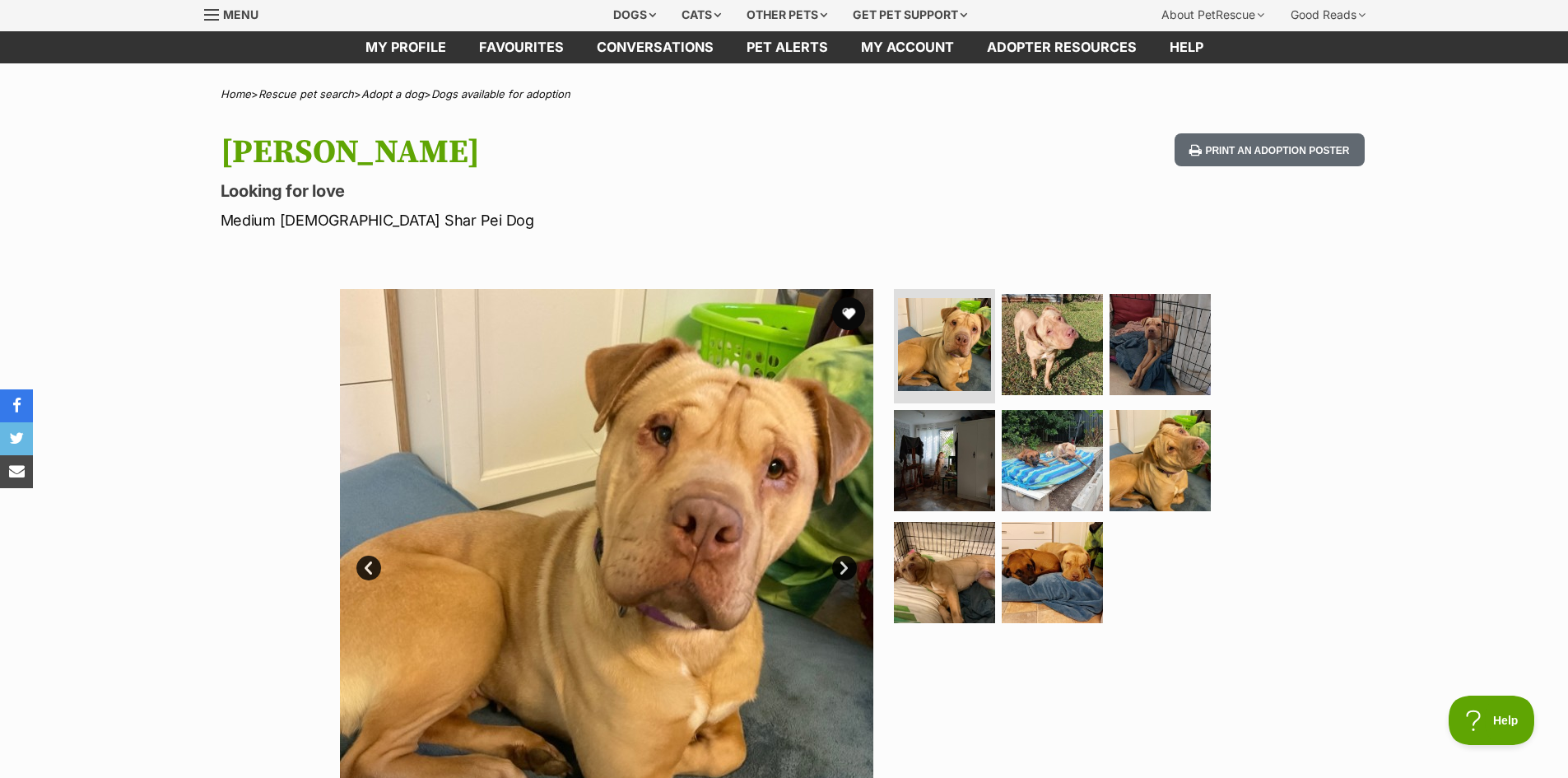
scroll to position [83, 0]
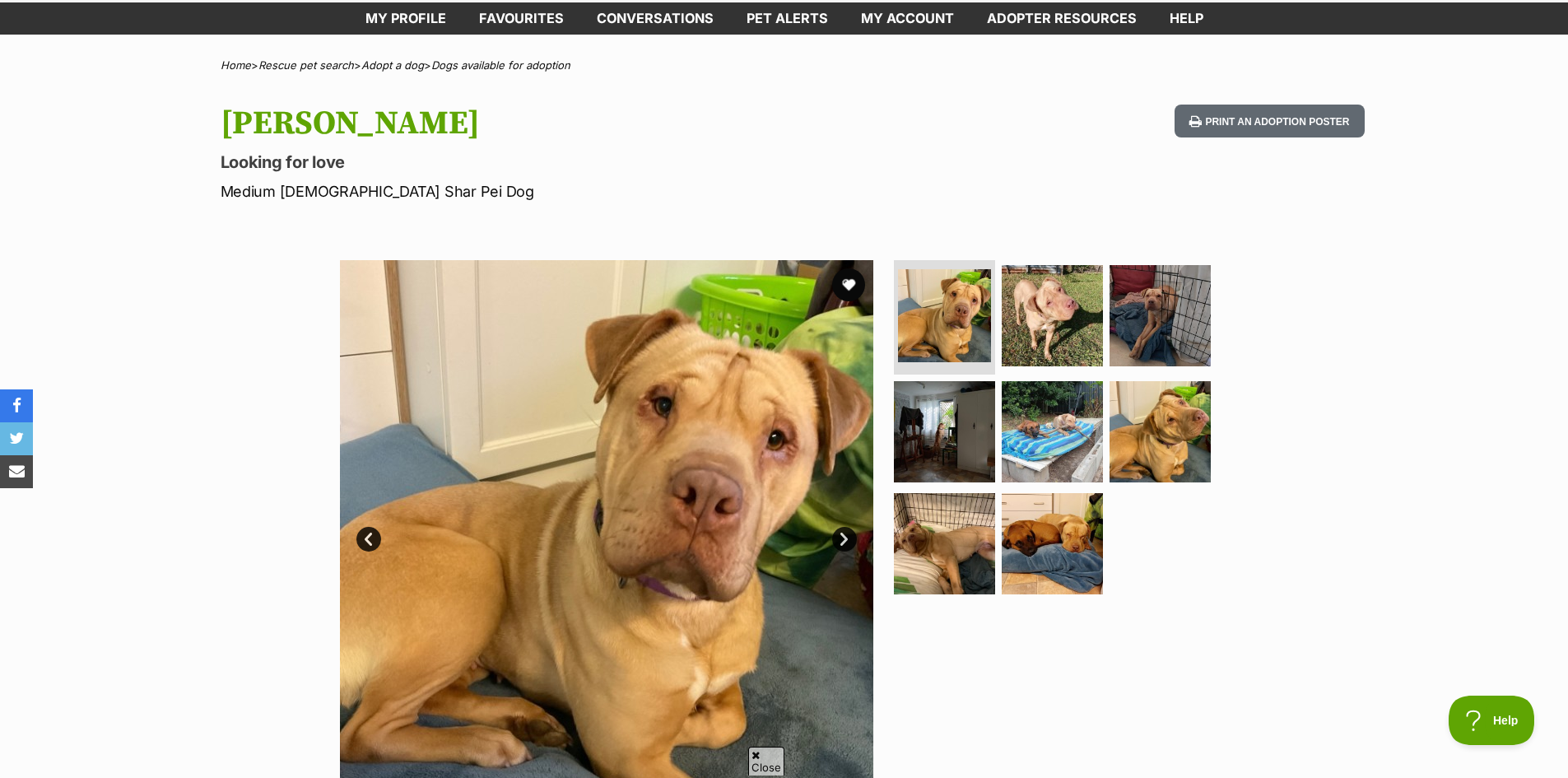
click at [837, 534] on link "Next" at bounding box center [844, 539] width 25 height 25
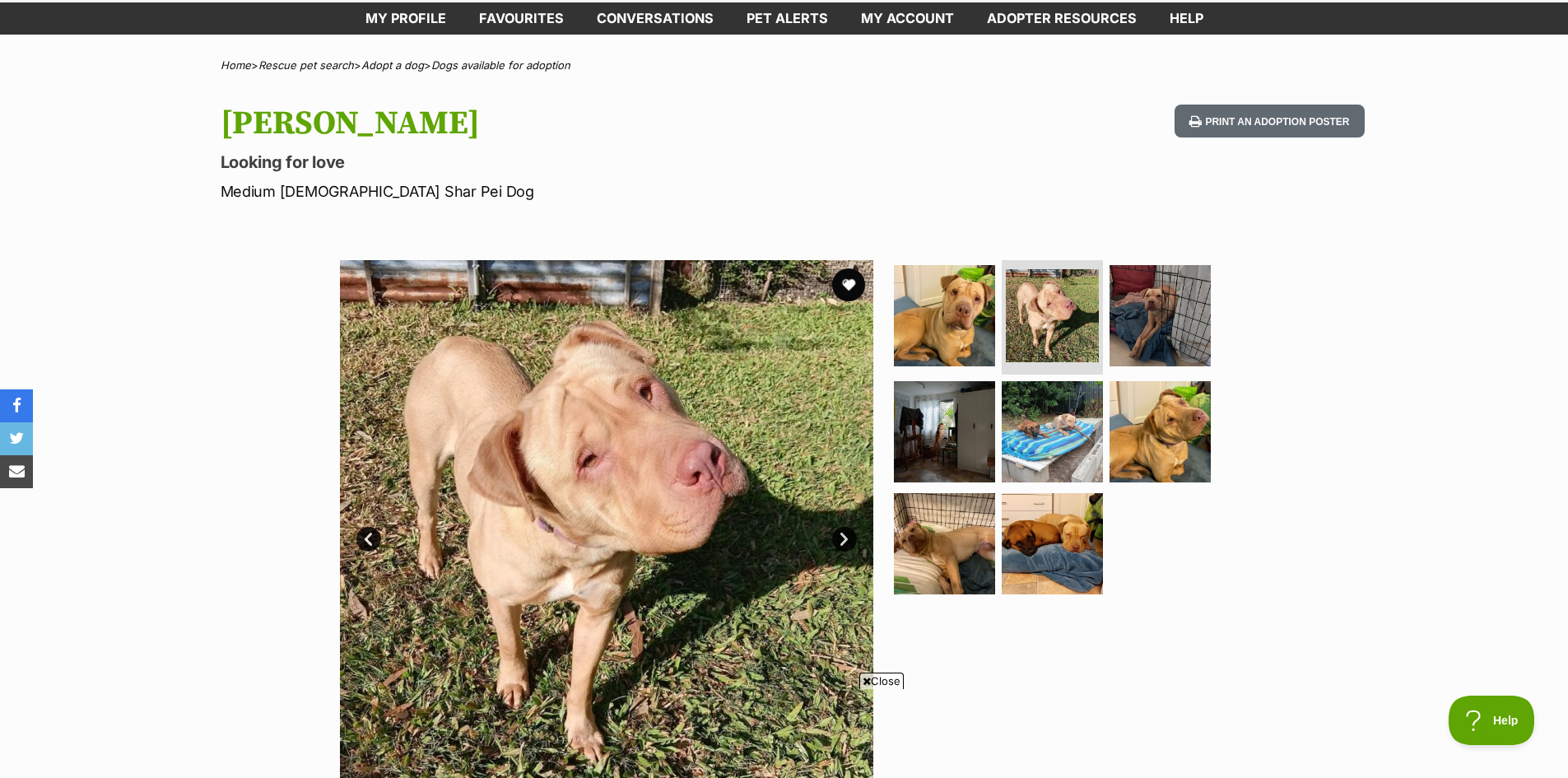
scroll to position [0, 0]
click at [837, 534] on link "Next" at bounding box center [844, 539] width 25 height 25
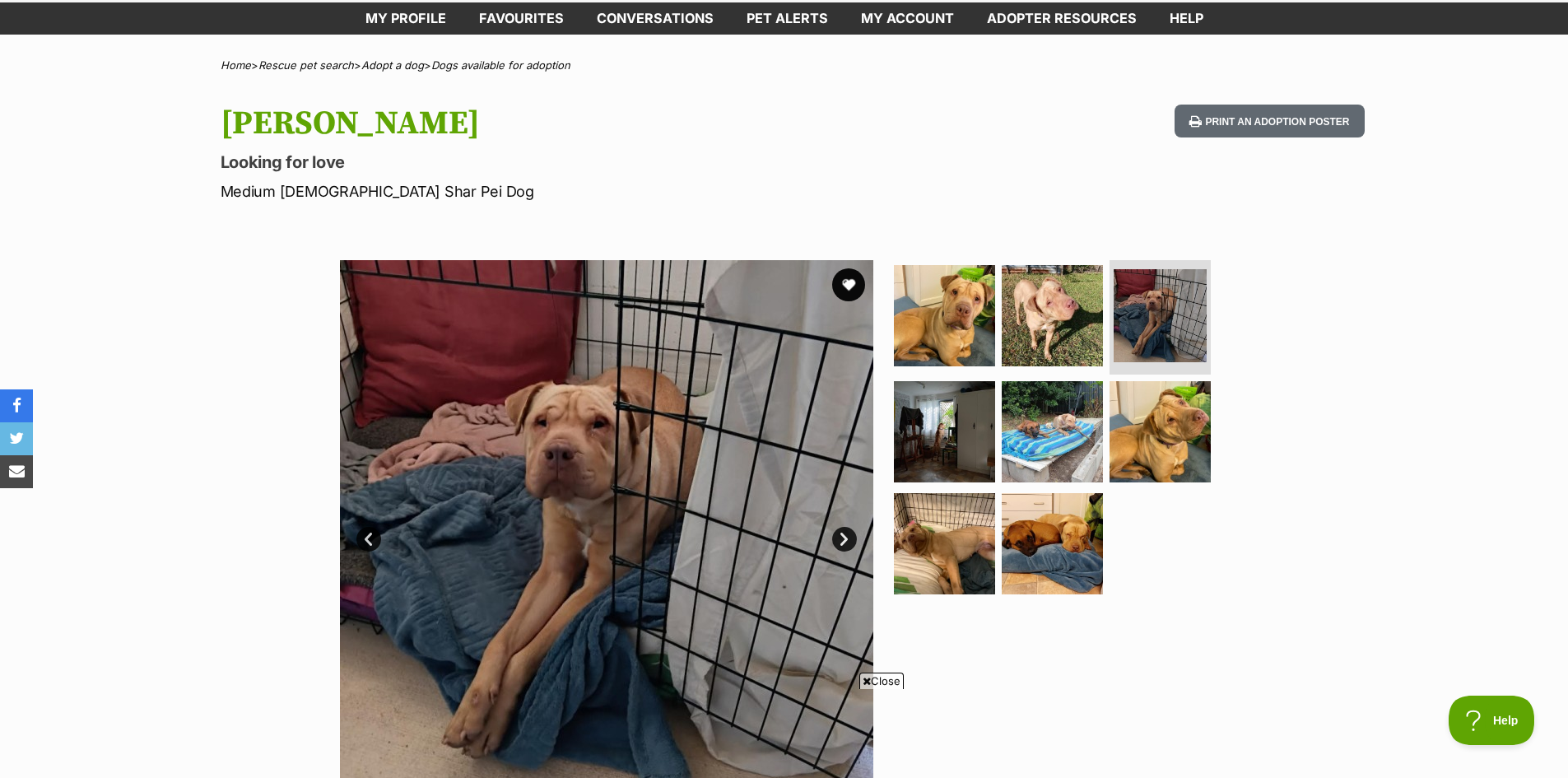
click at [837, 534] on link "Next" at bounding box center [844, 539] width 25 height 25
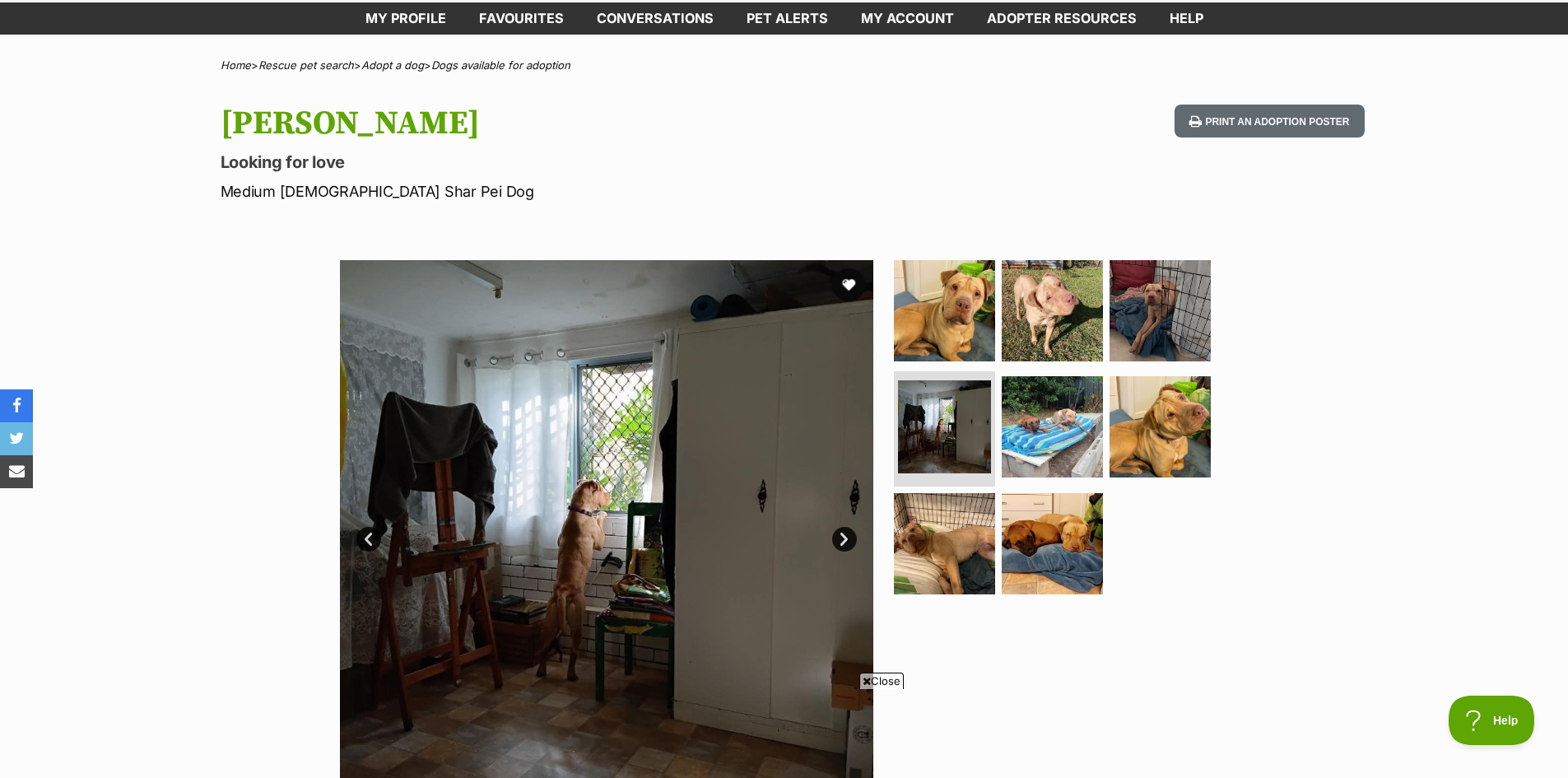
click at [837, 534] on link "Next" at bounding box center [844, 539] width 25 height 25
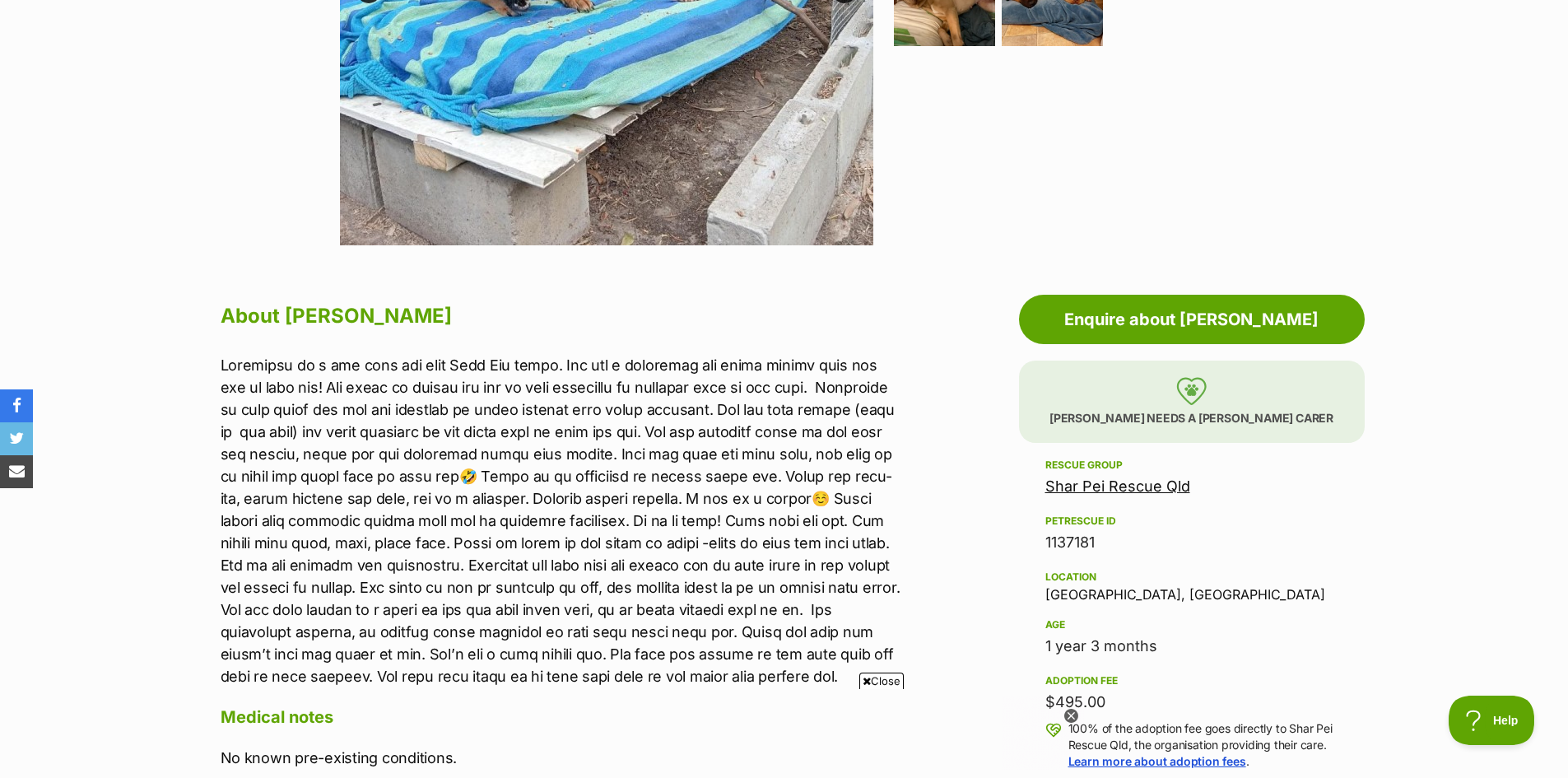
scroll to position [658, 0]
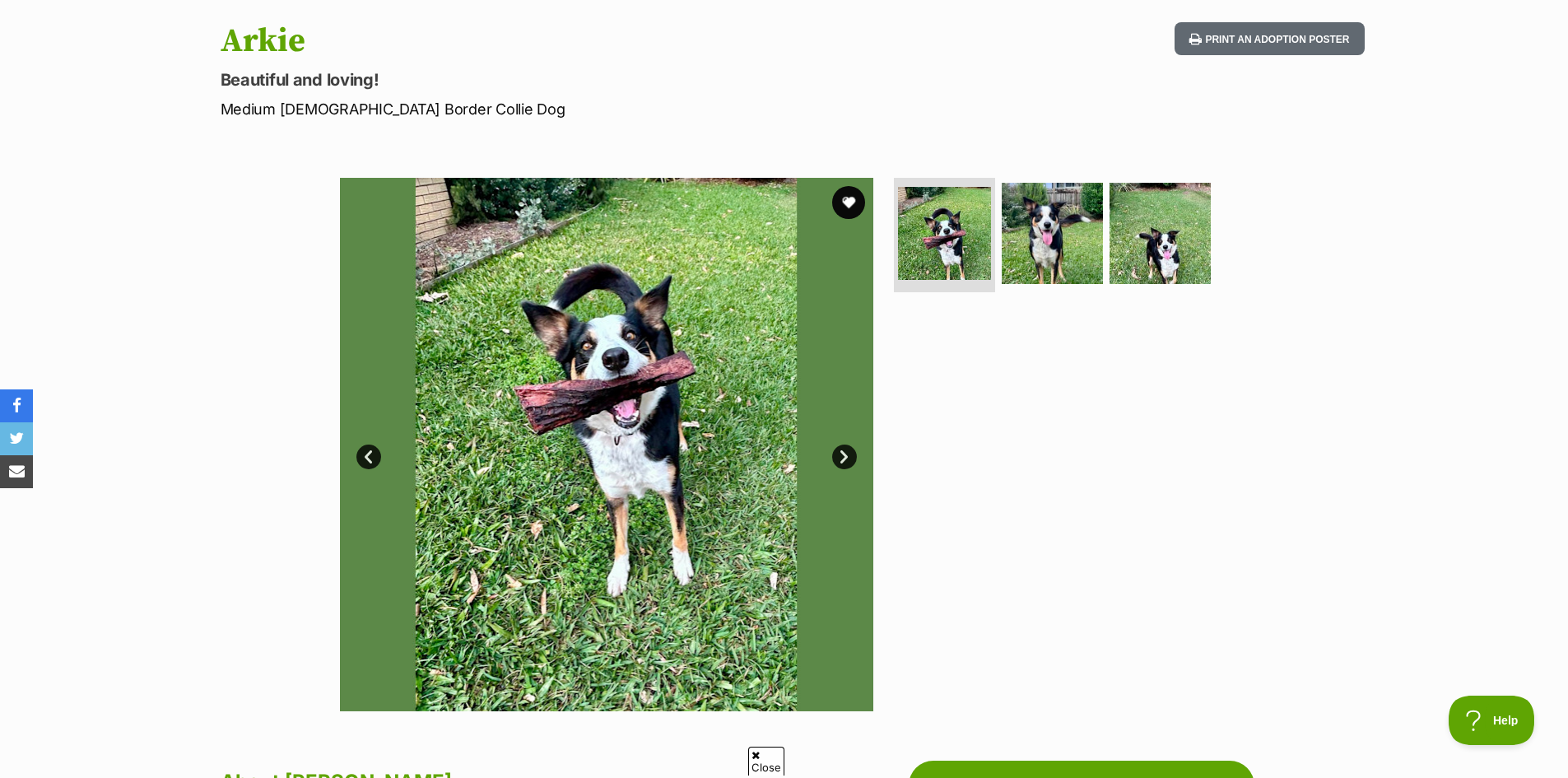
click at [840, 451] on link "Next" at bounding box center [844, 457] width 25 height 25
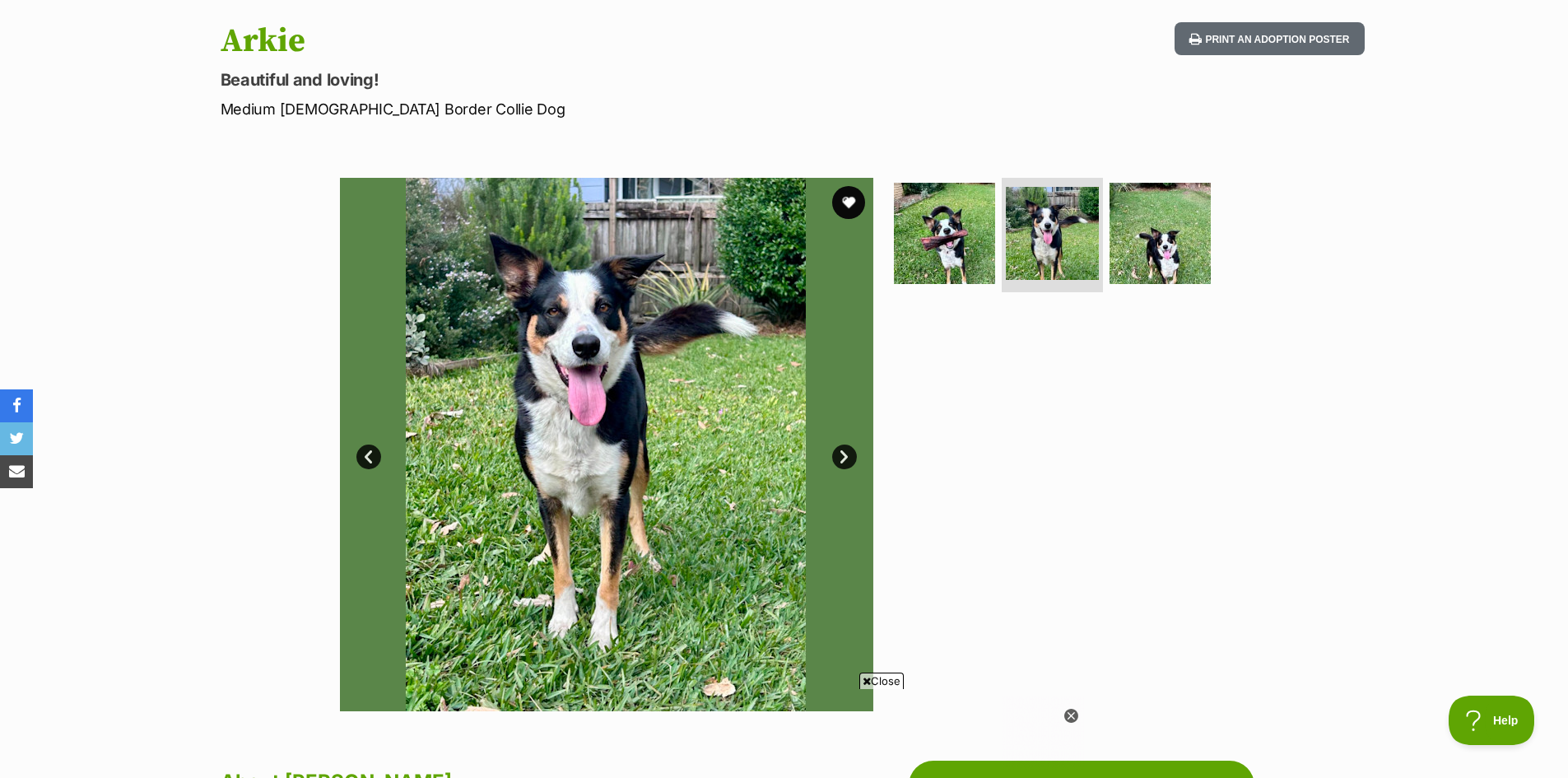
click at [840, 451] on link "Next" at bounding box center [844, 457] width 25 height 25
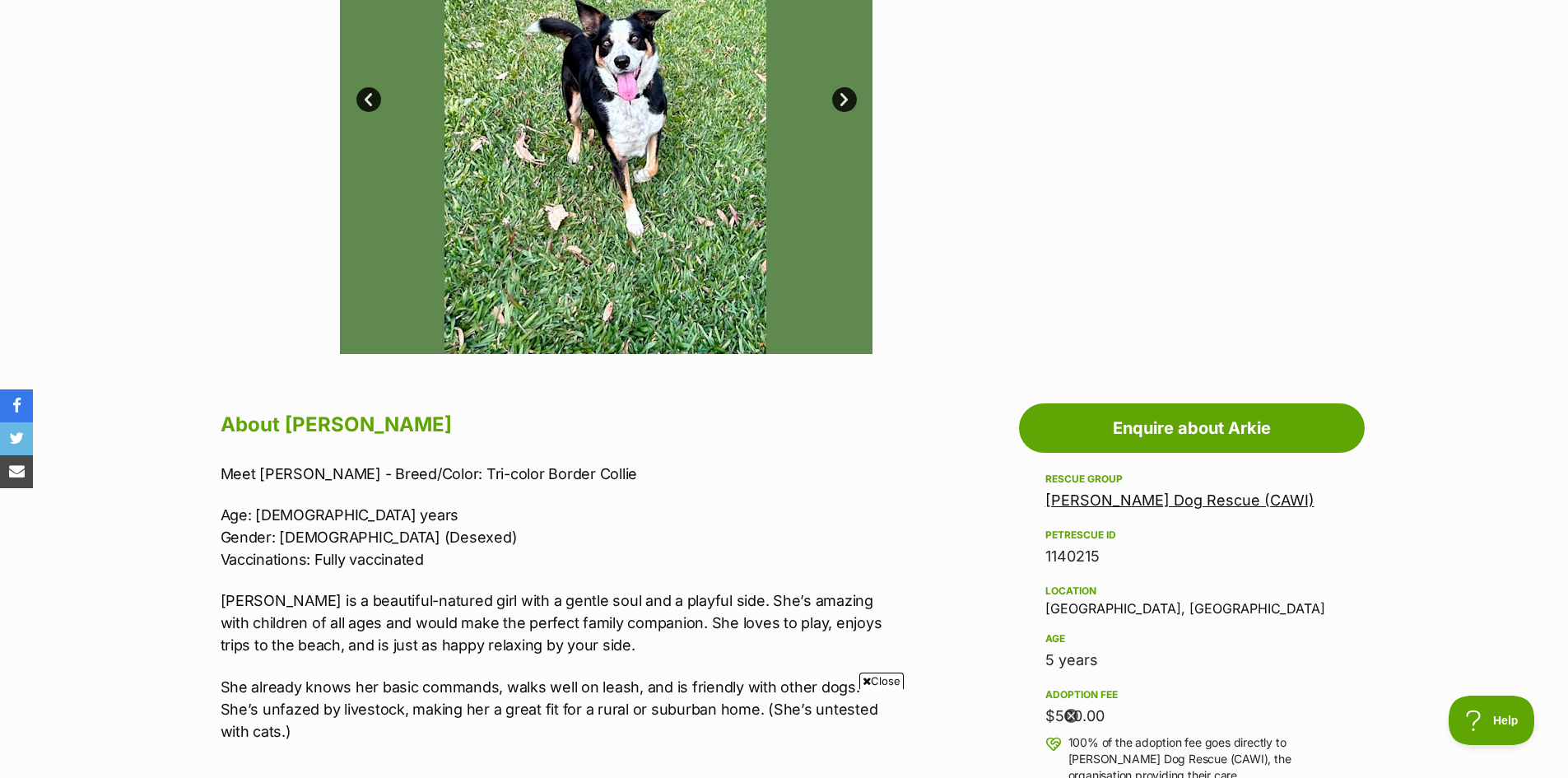
scroll to position [494, 0]
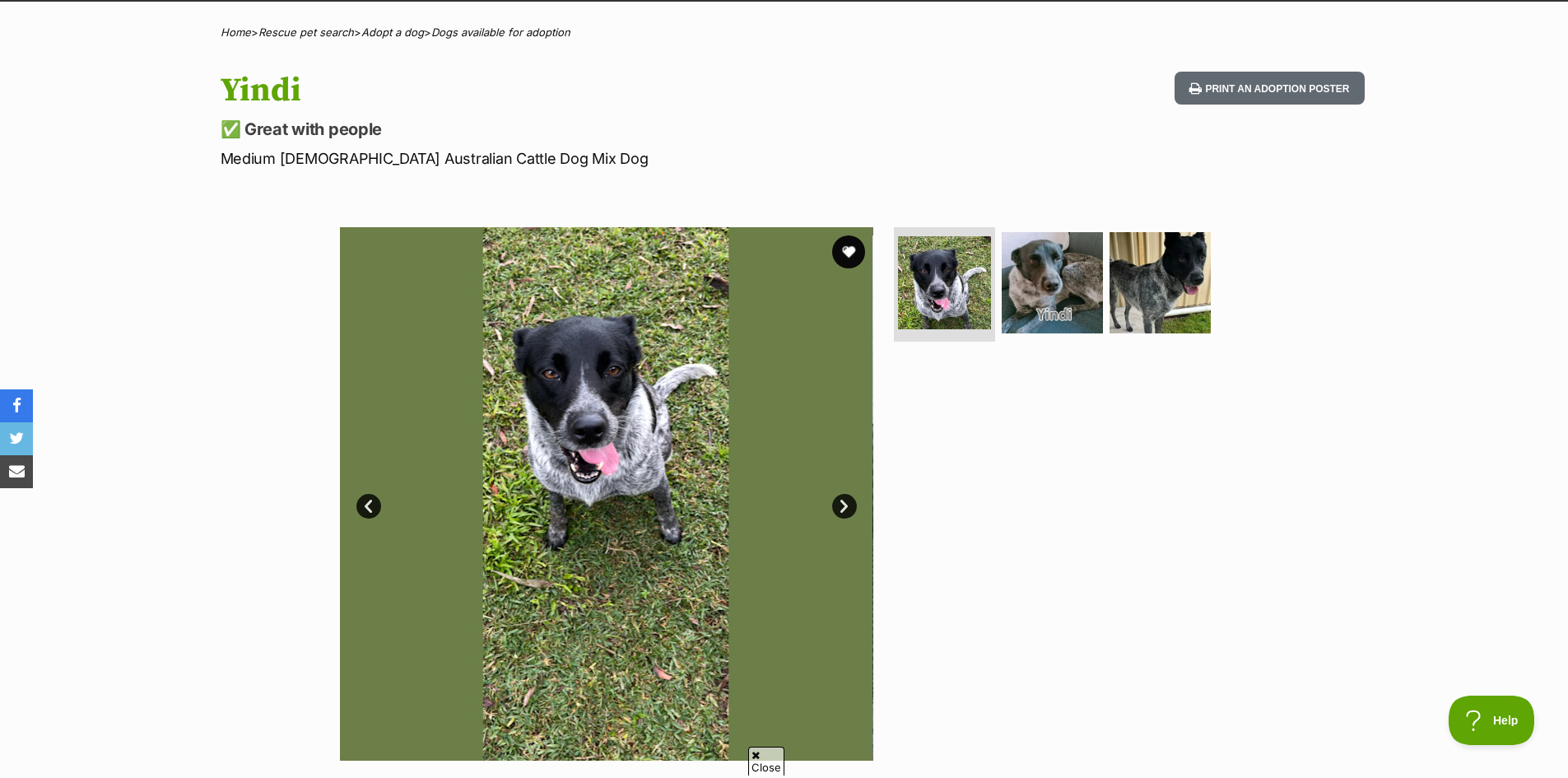
scroll to position [165, 0]
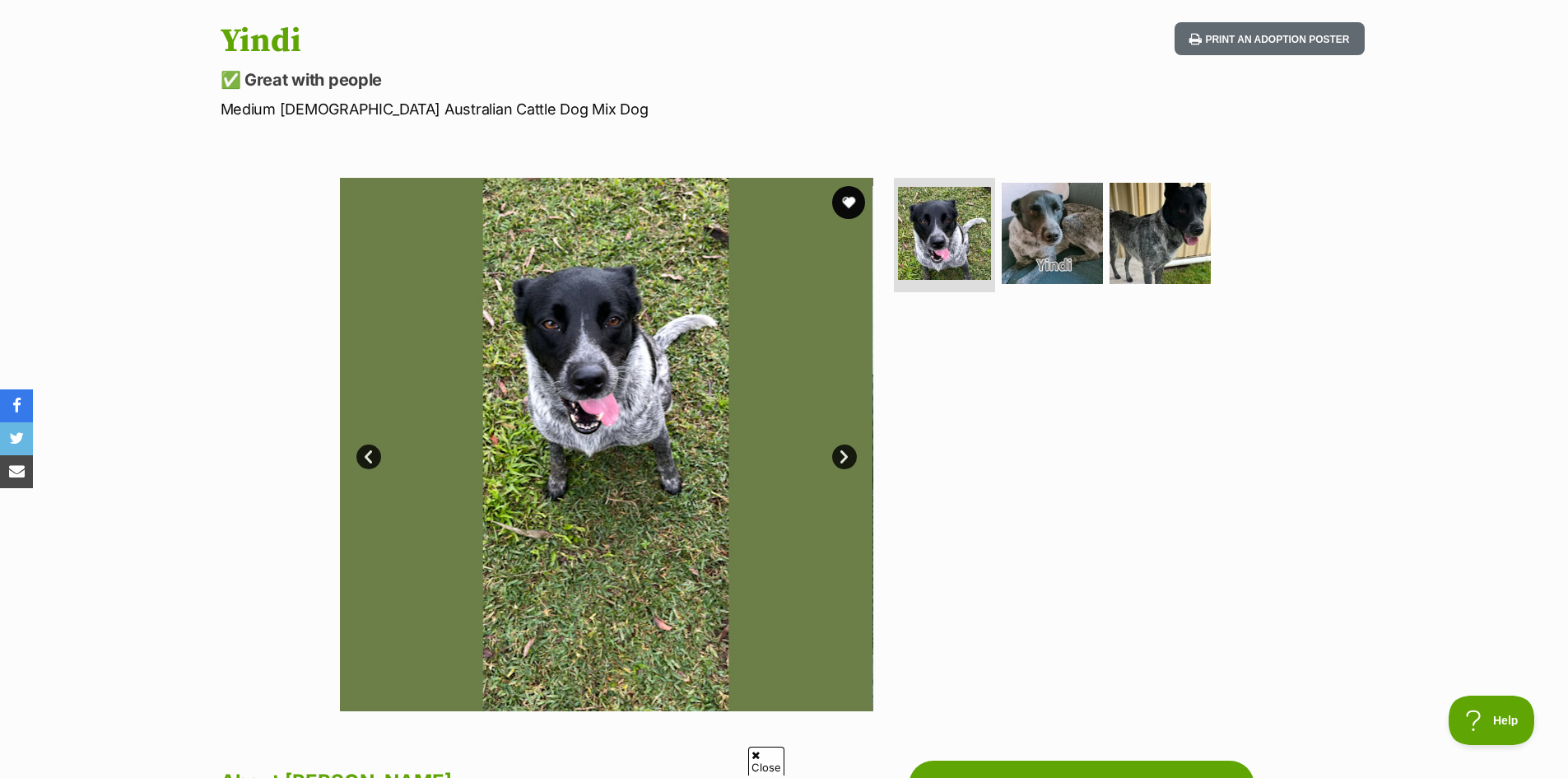
click at [846, 447] on link "Next" at bounding box center [844, 457] width 25 height 25
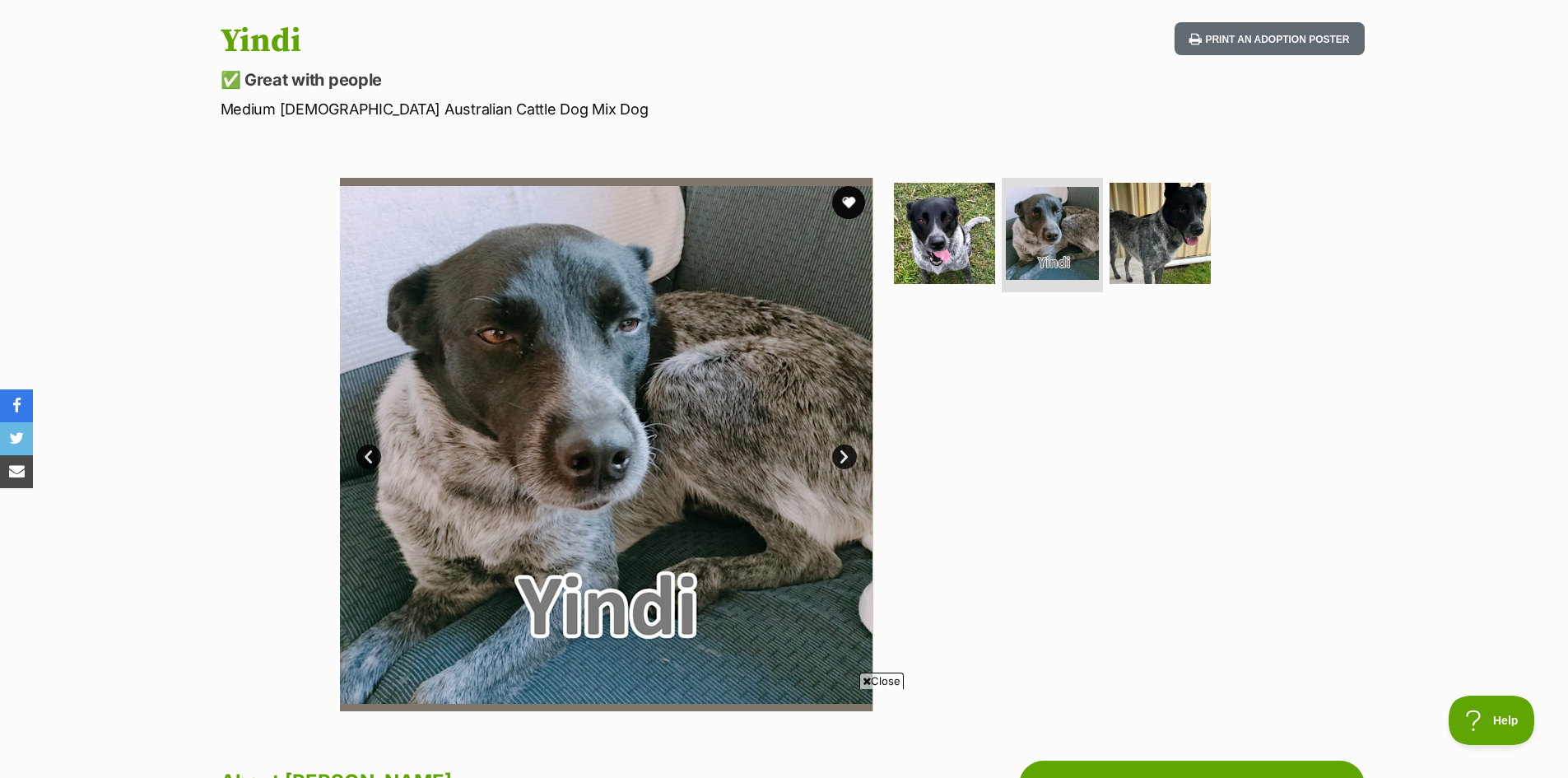
scroll to position [0, 0]
click at [846, 452] on link "Next" at bounding box center [844, 457] width 25 height 25
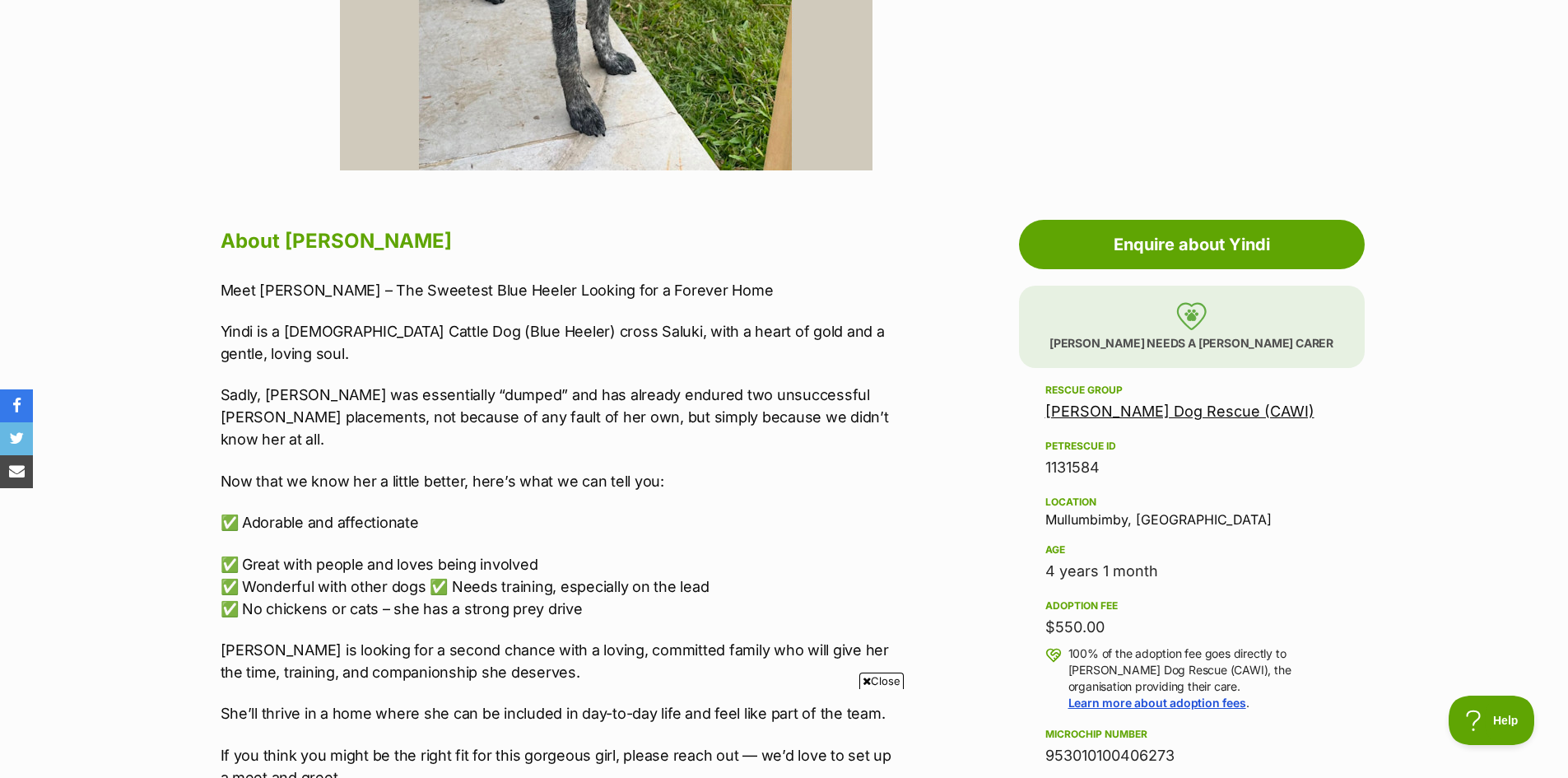
scroll to position [823, 0]
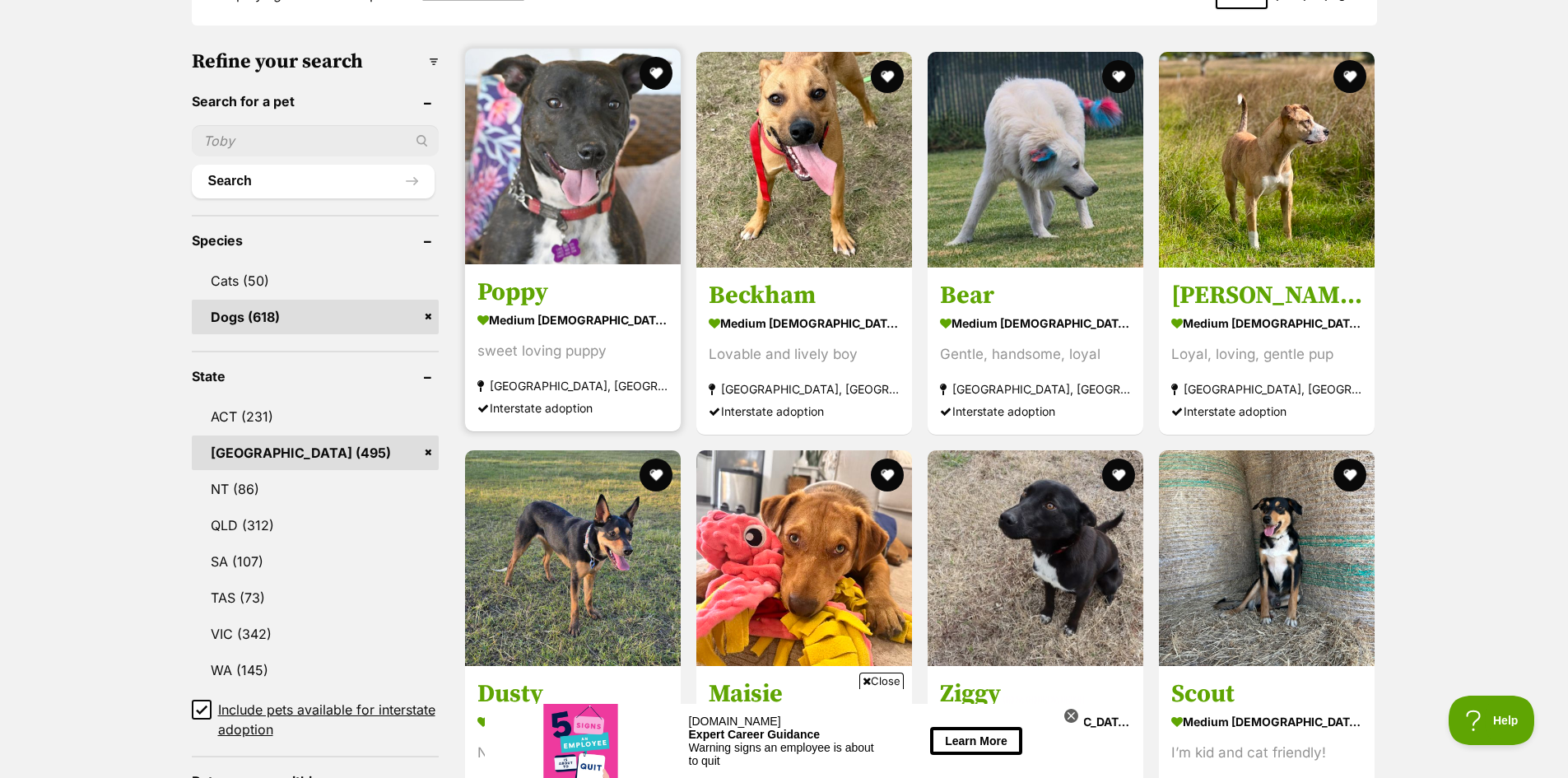
scroll to position [741, 0]
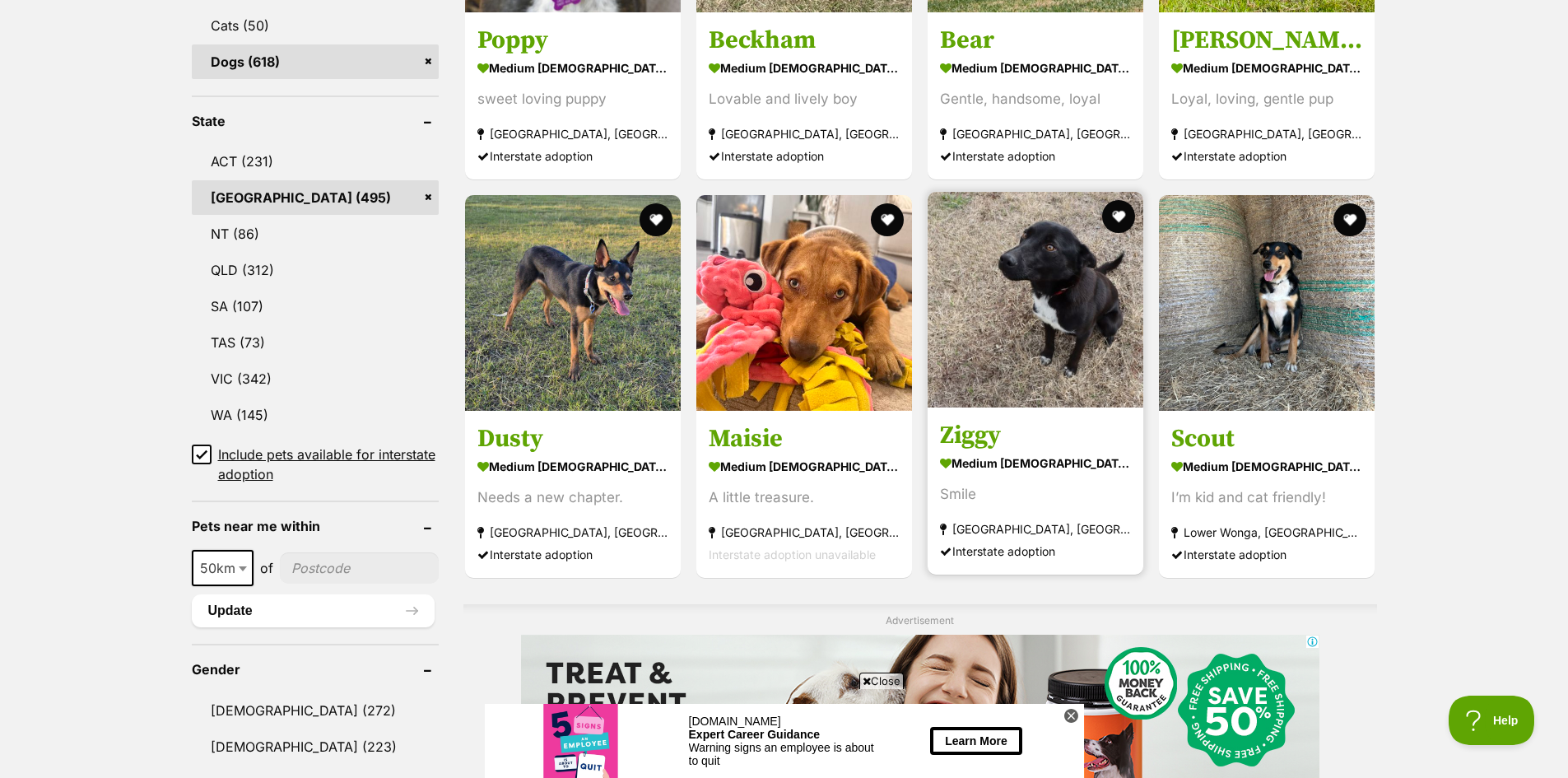
click at [1058, 293] on img at bounding box center [1035, 299] width 216 height 216
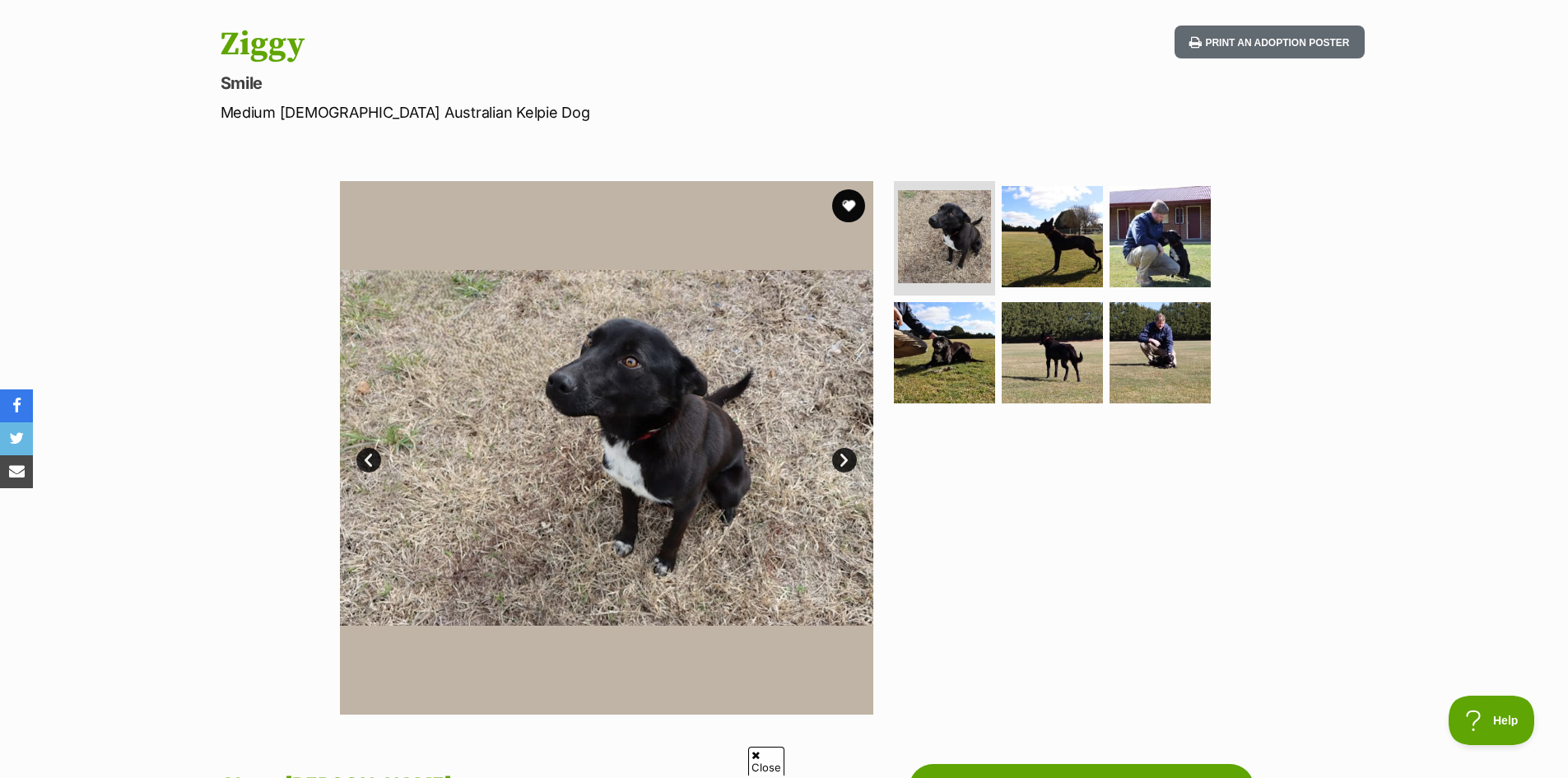
scroll to position [165, 0]
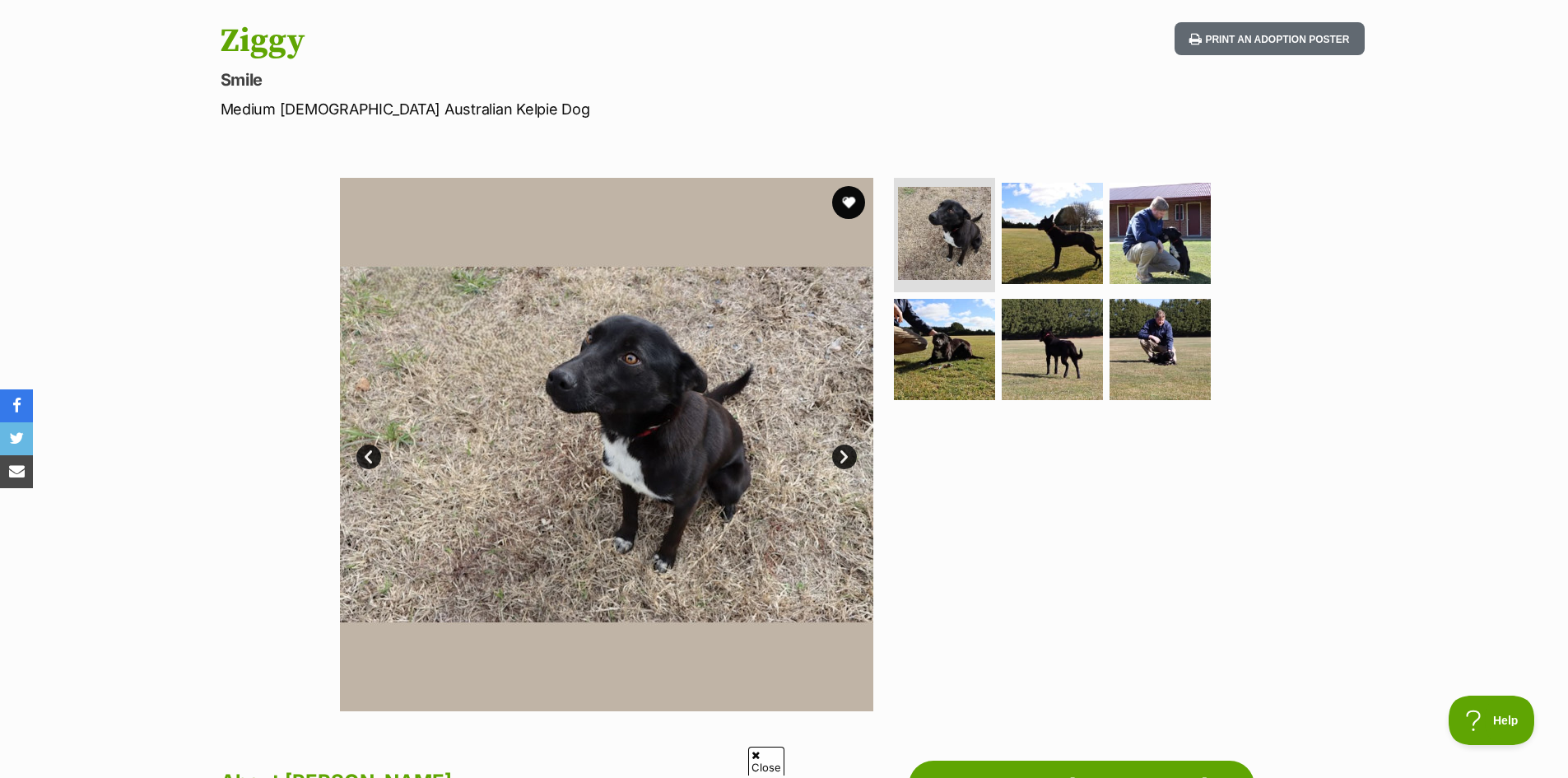
click at [833, 447] on img at bounding box center [606, 444] width 533 height 533
click at [838, 447] on link "Next" at bounding box center [844, 457] width 25 height 25
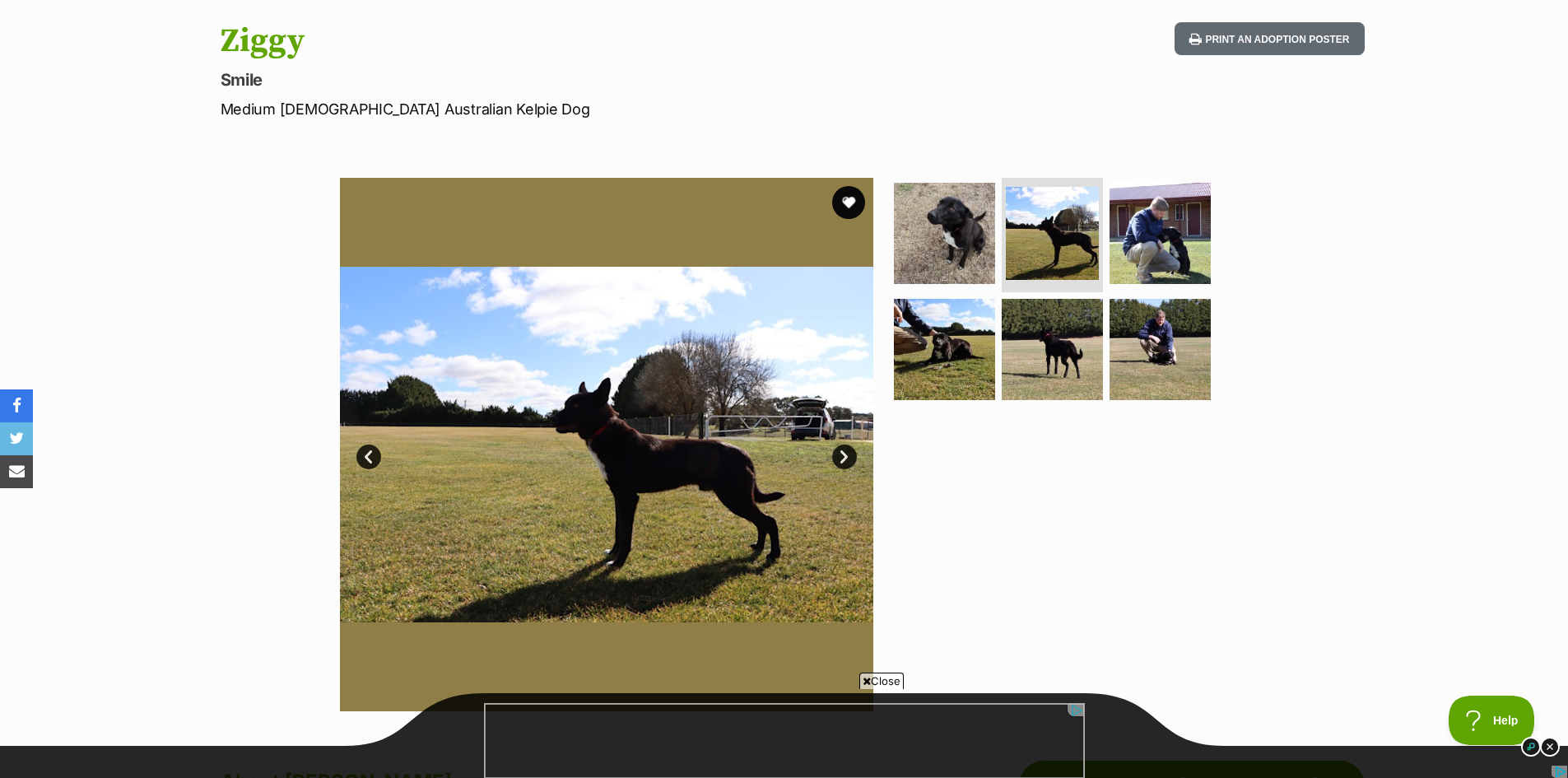
click at [838, 447] on link "Next" at bounding box center [844, 457] width 25 height 25
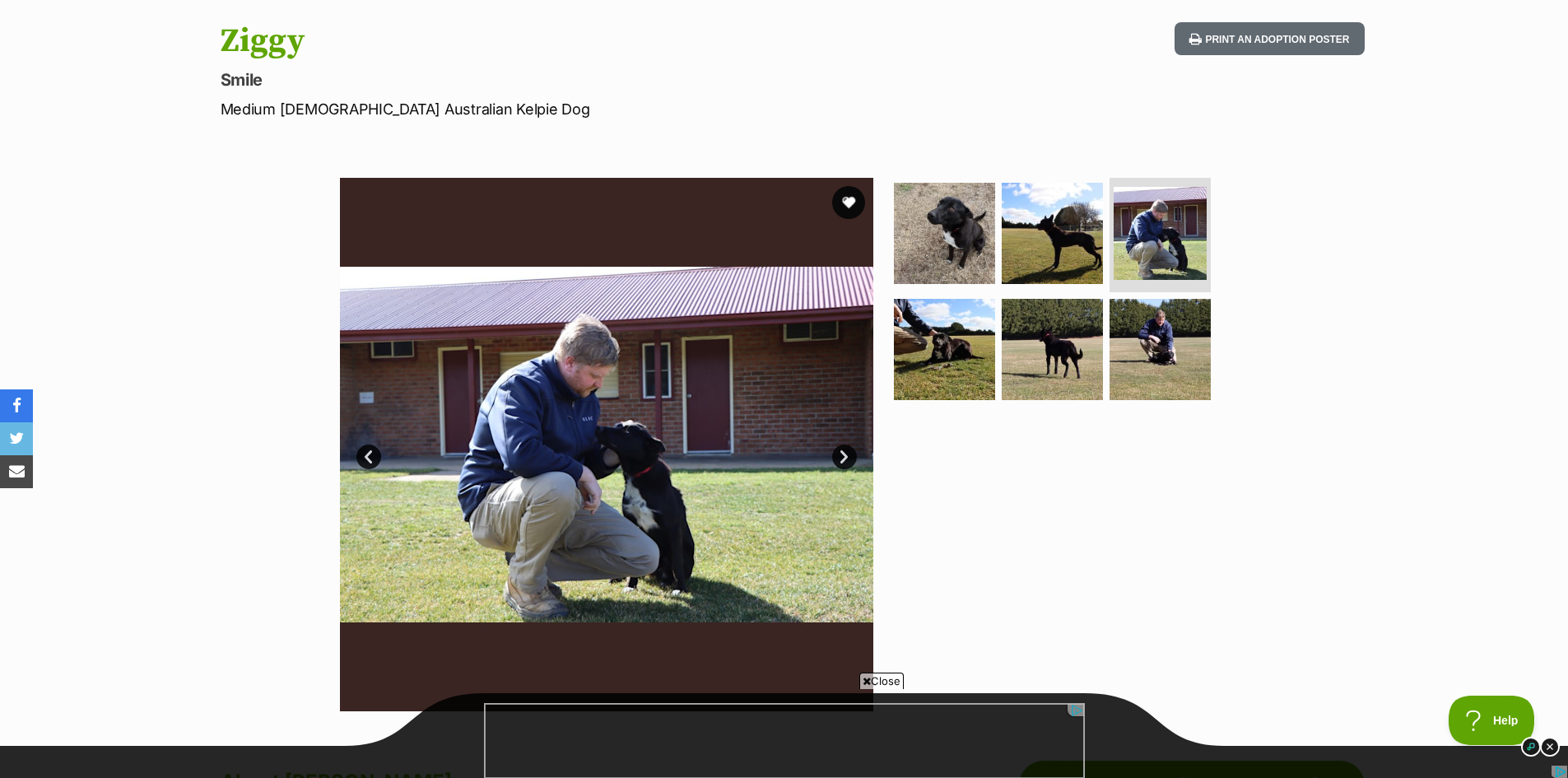
click at [838, 447] on link "Next" at bounding box center [844, 457] width 25 height 25
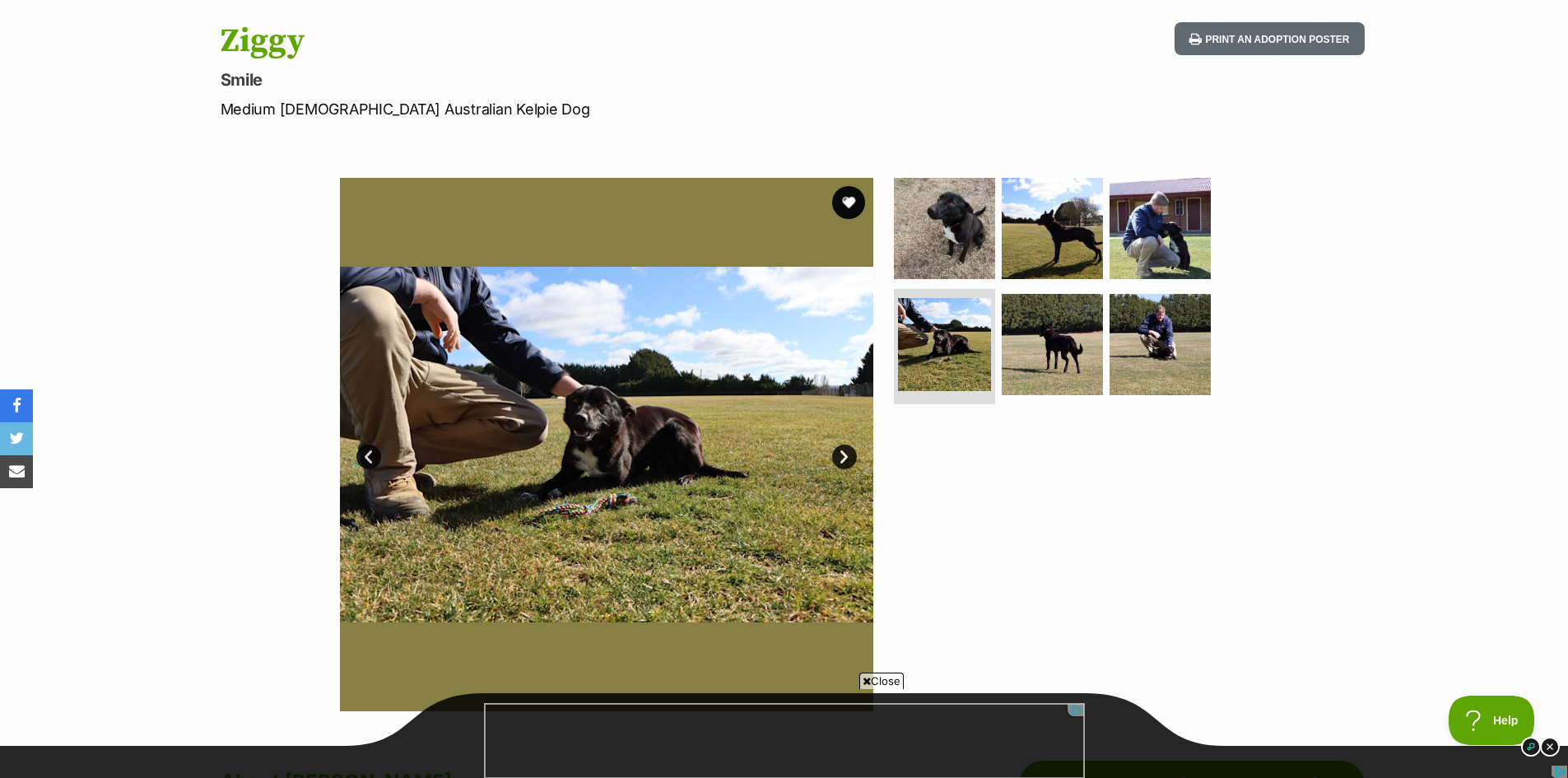
click at [838, 447] on link "Next" at bounding box center [844, 457] width 25 height 25
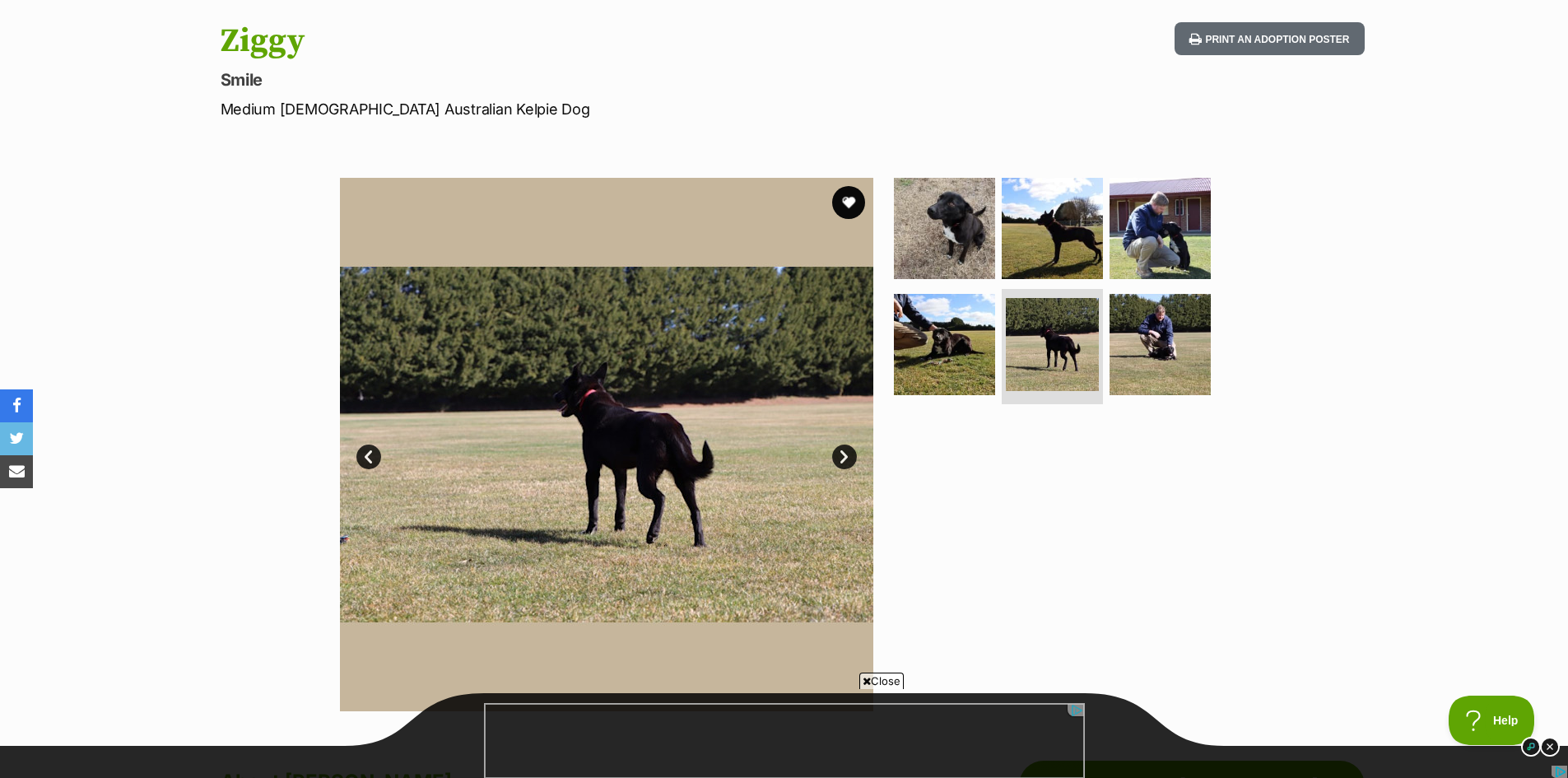
click at [849, 458] on link "Next" at bounding box center [844, 457] width 25 height 25
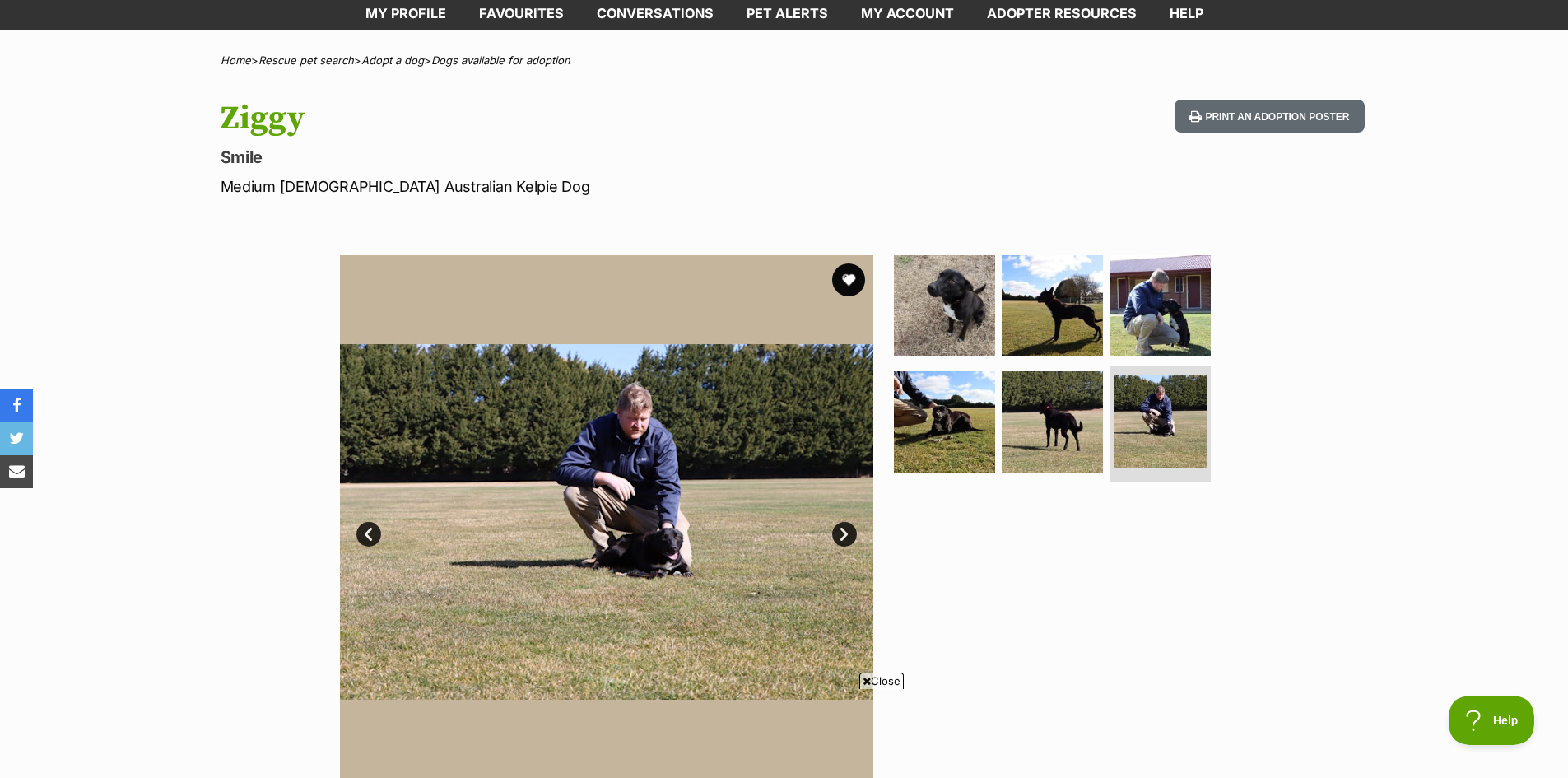
scroll to position [83, 0]
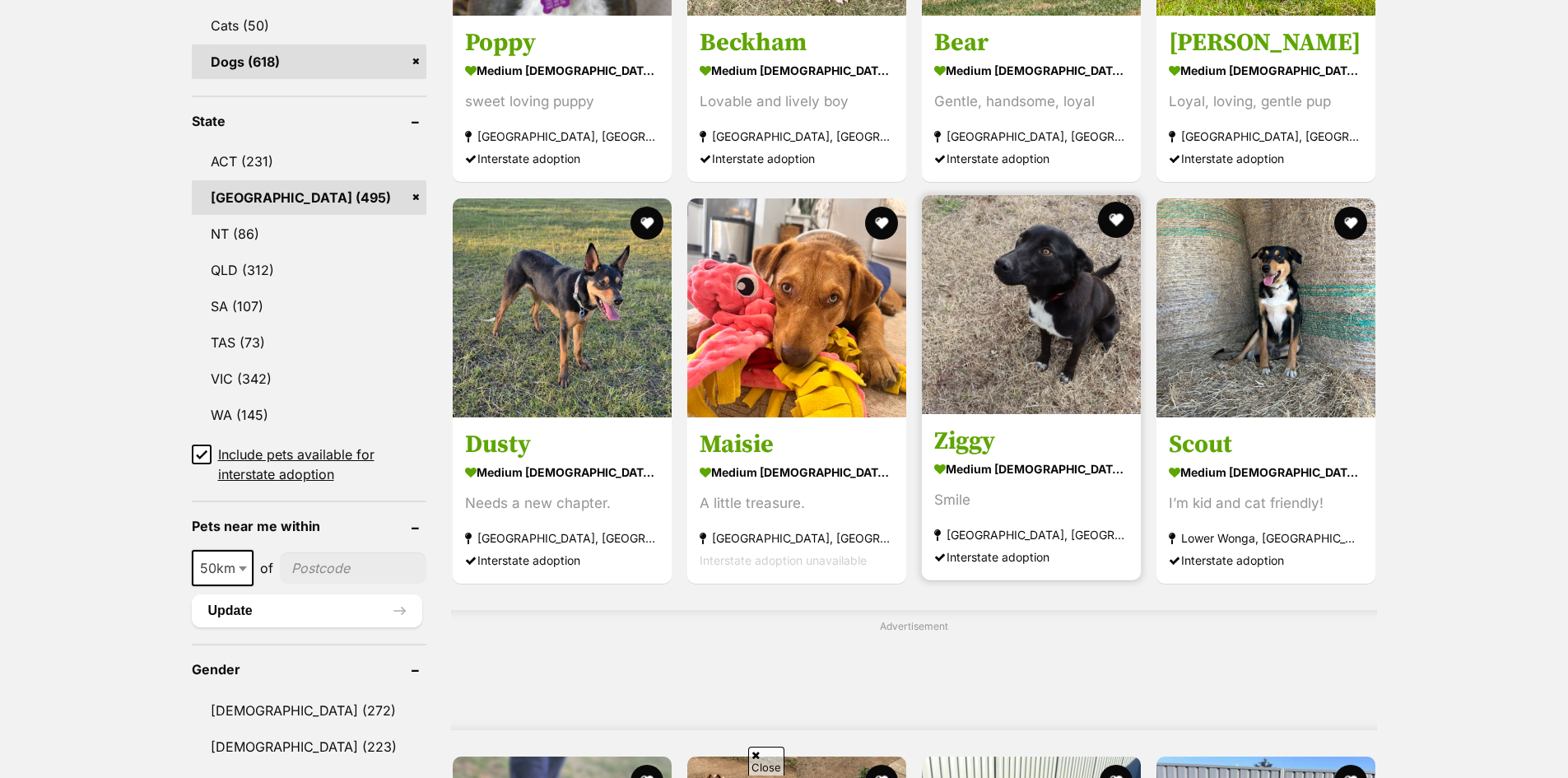
click at [1121, 219] on button "favourite" at bounding box center [1116, 220] width 36 height 36
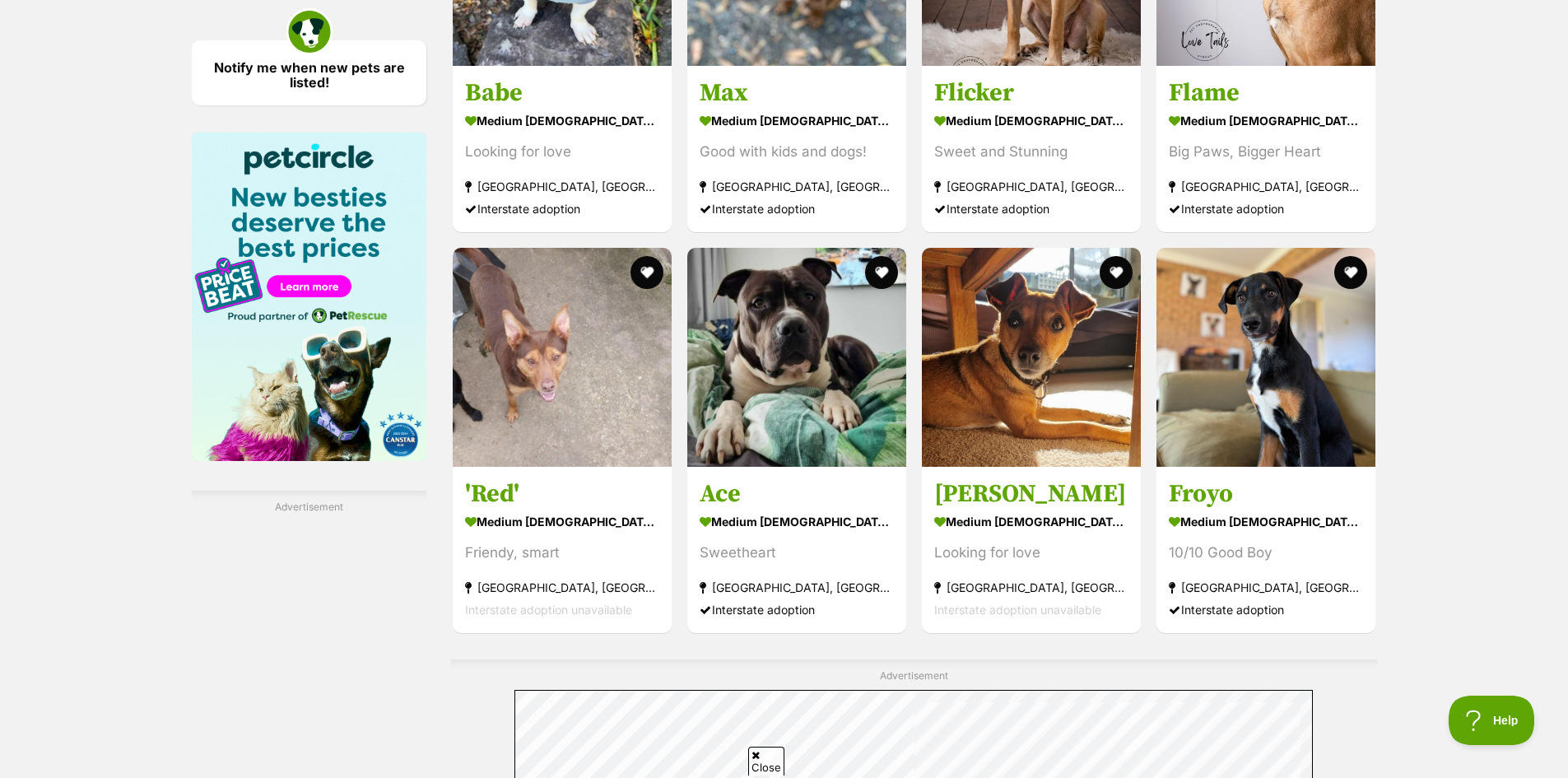
scroll to position [2387, 0]
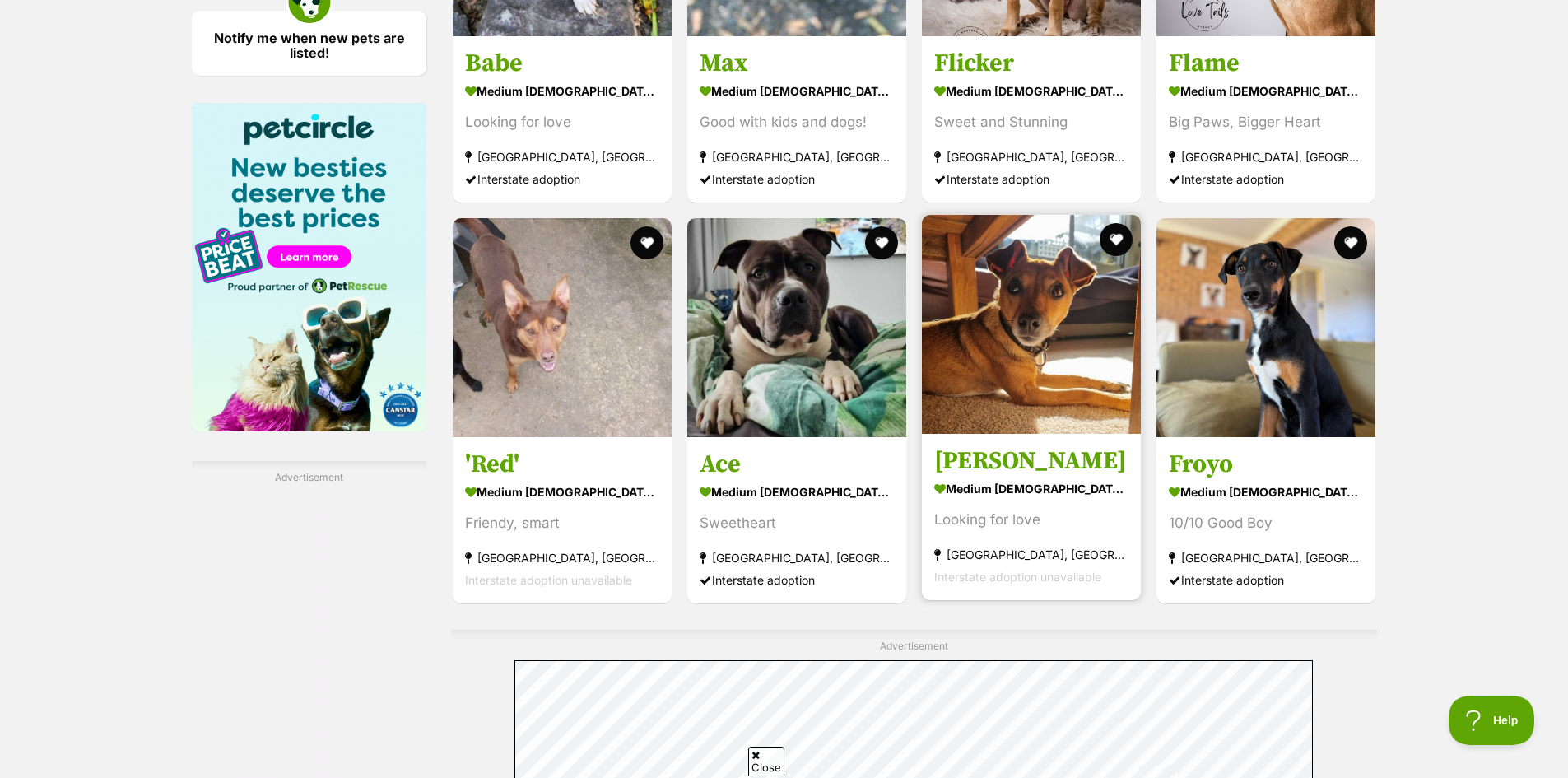
click at [1046, 347] on img at bounding box center [1031, 324] width 219 height 219
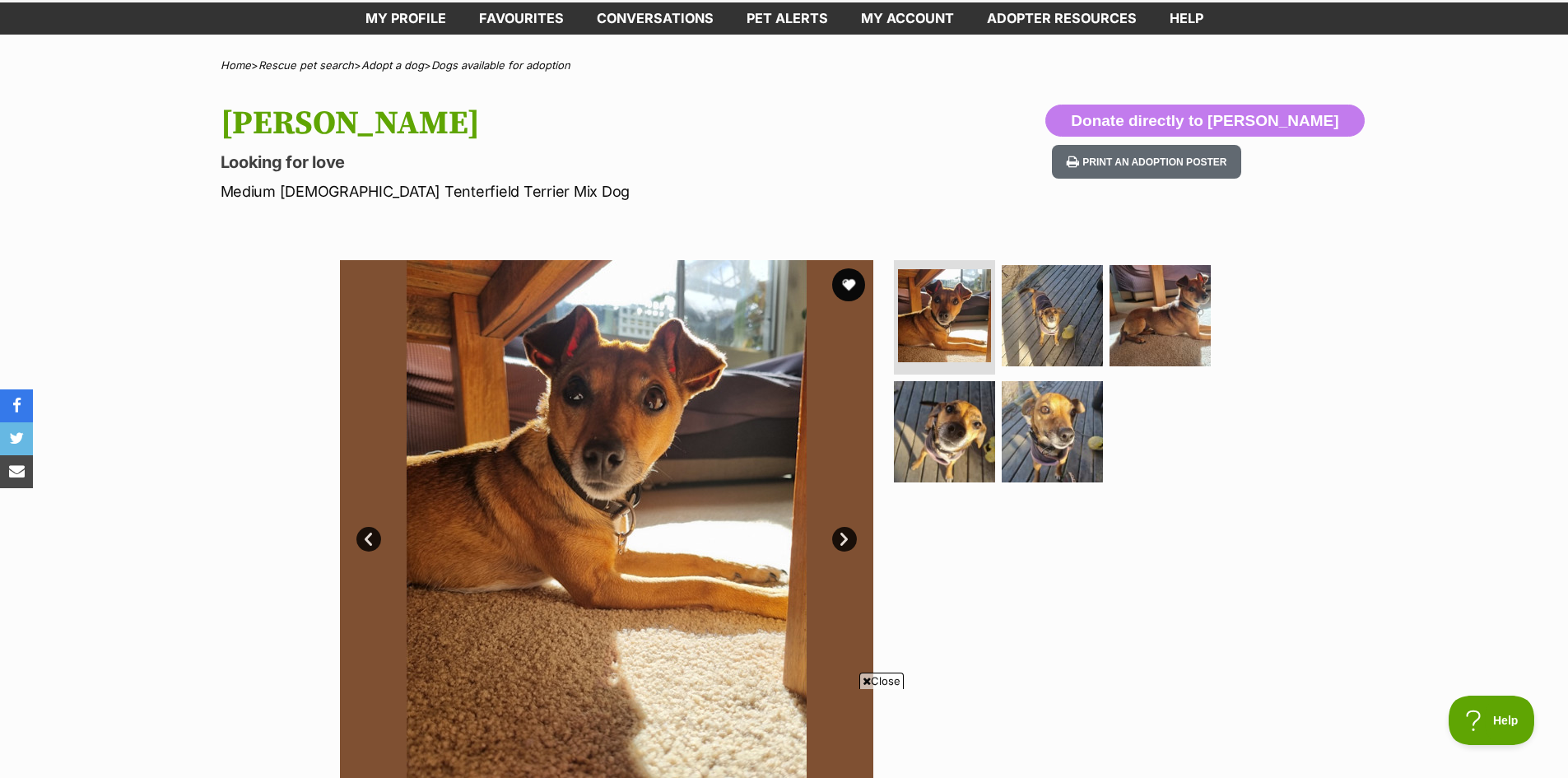
click at [850, 540] on link "Next" at bounding box center [844, 539] width 25 height 25
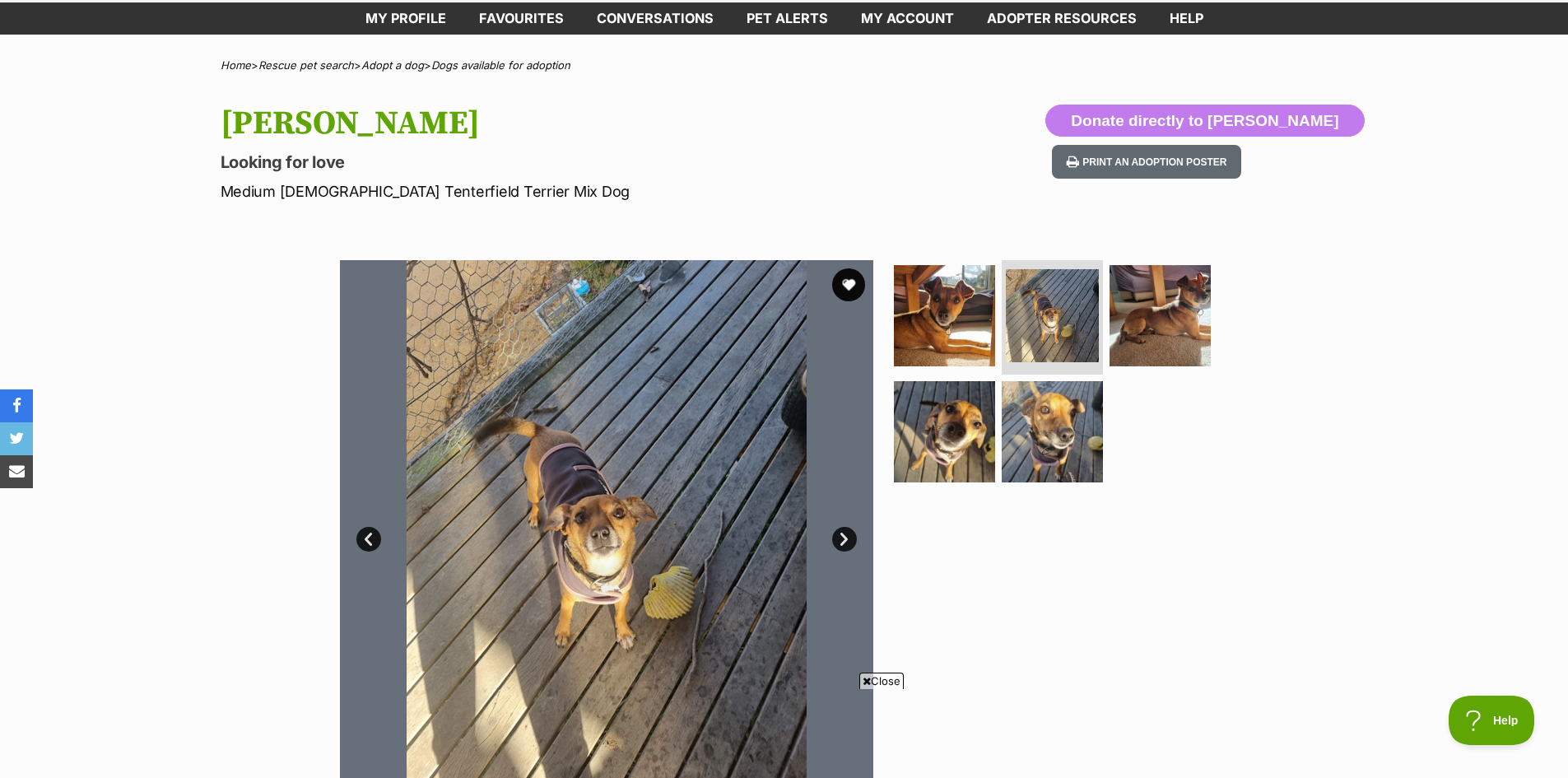
click at [850, 540] on link "Next" at bounding box center [844, 539] width 25 height 25
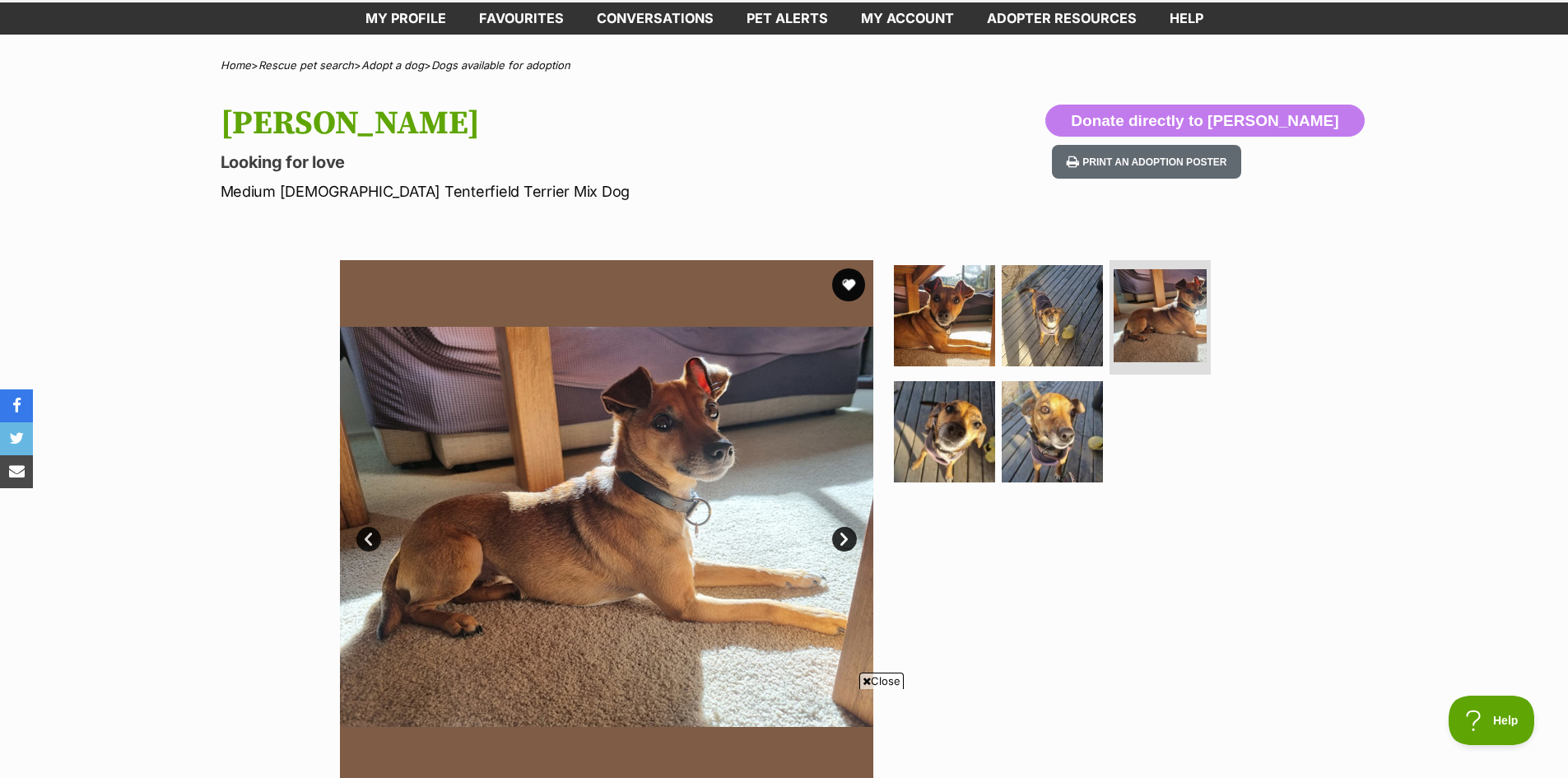
click at [850, 540] on link "Next" at bounding box center [844, 539] width 25 height 25
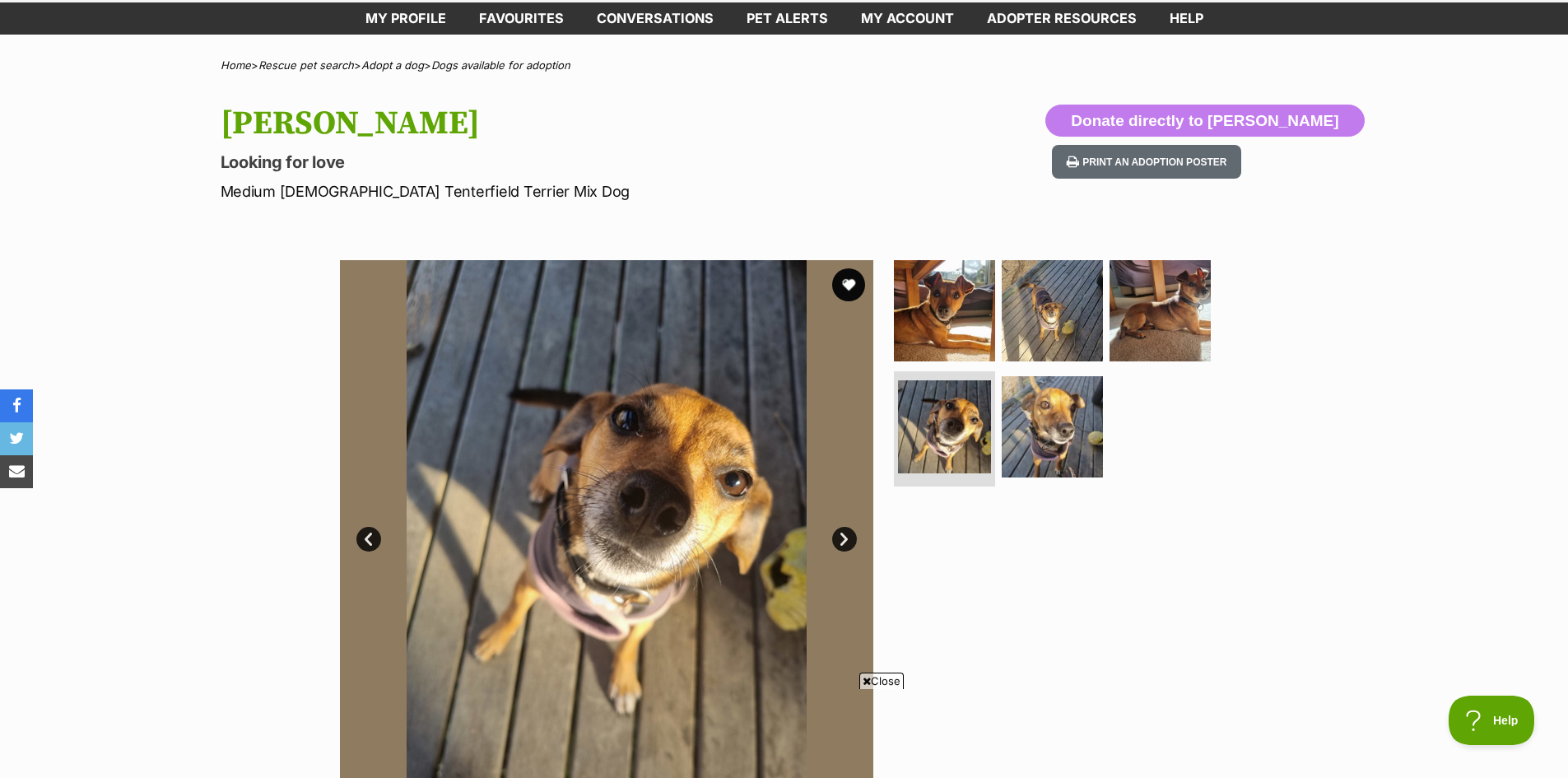
click at [845, 540] on link "Next" at bounding box center [844, 539] width 25 height 25
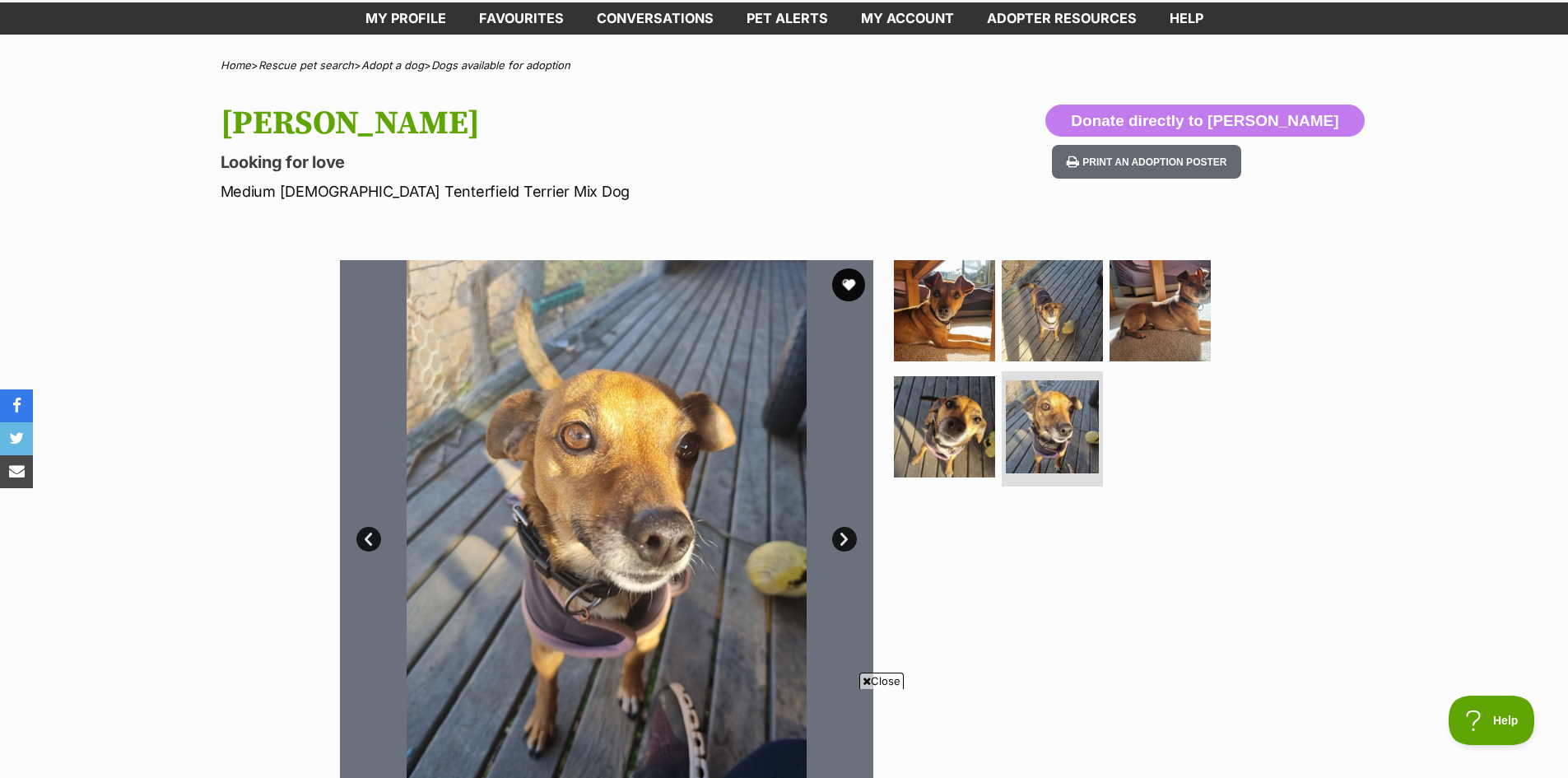
click at [845, 540] on link "Next" at bounding box center [844, 539] width 25 height 25
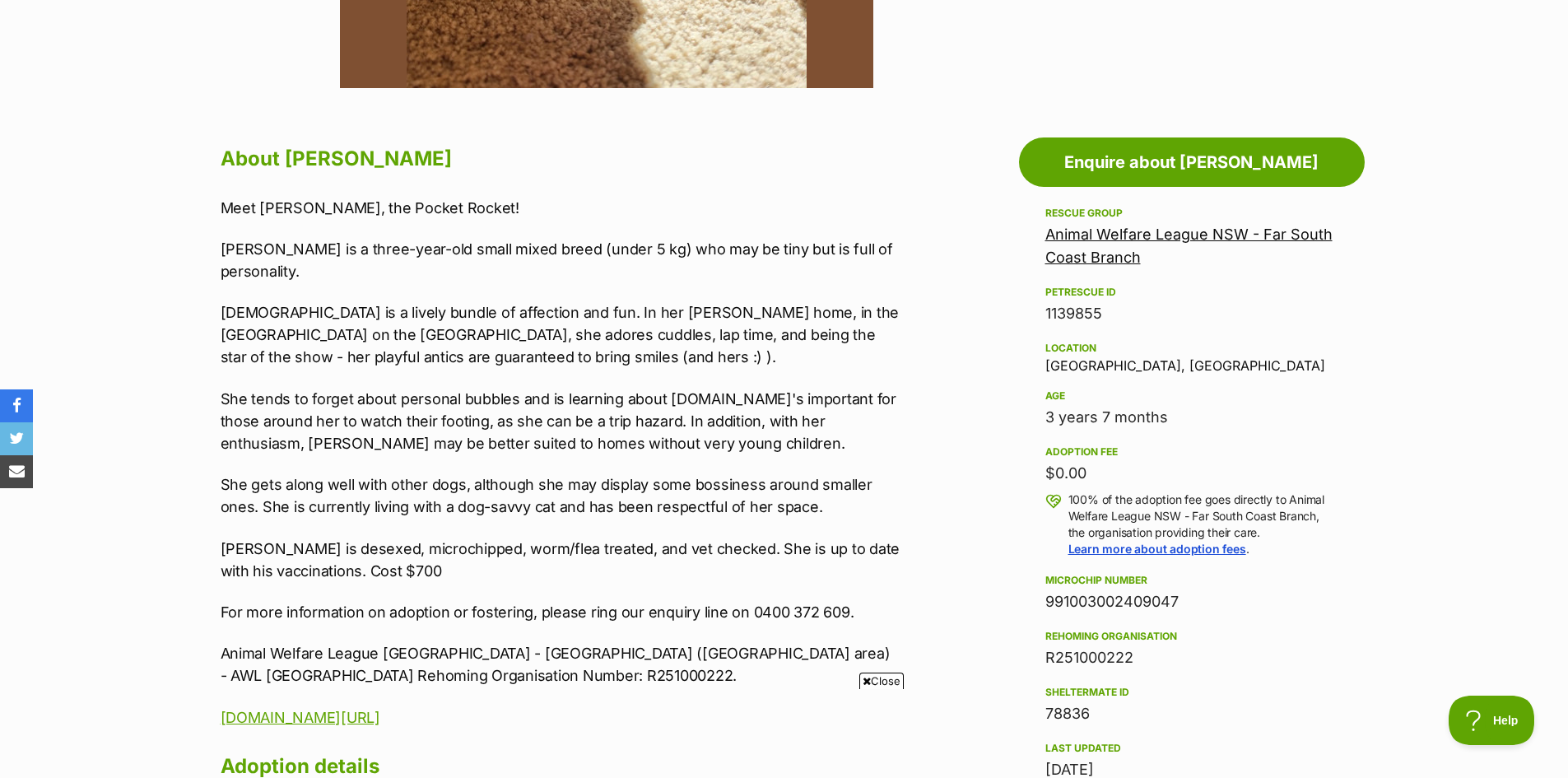
scroll to position [823, 0]
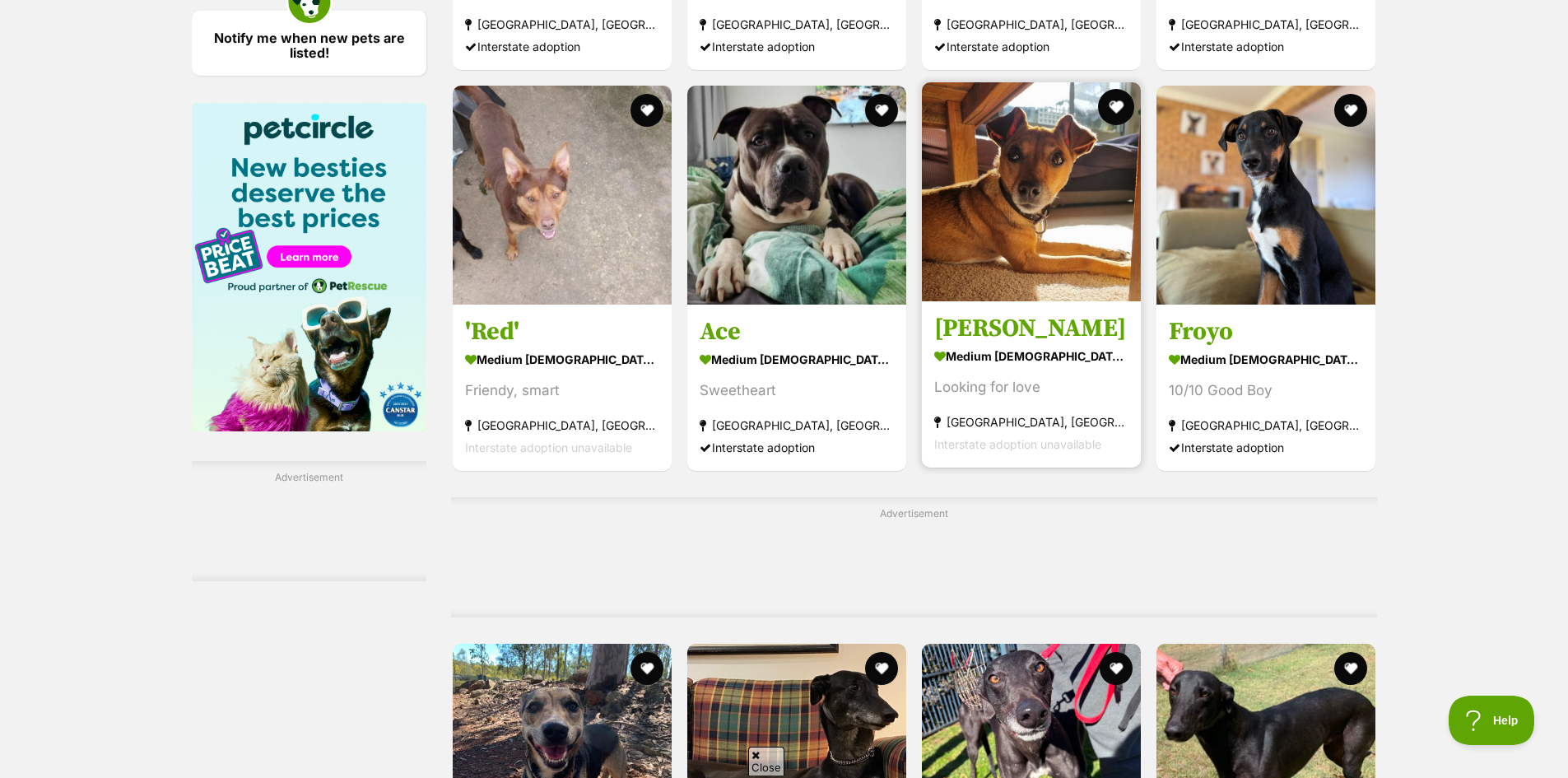
click at [1113, 107] on button "favourite" at bounding box center [1116, 107] width 36 height 36
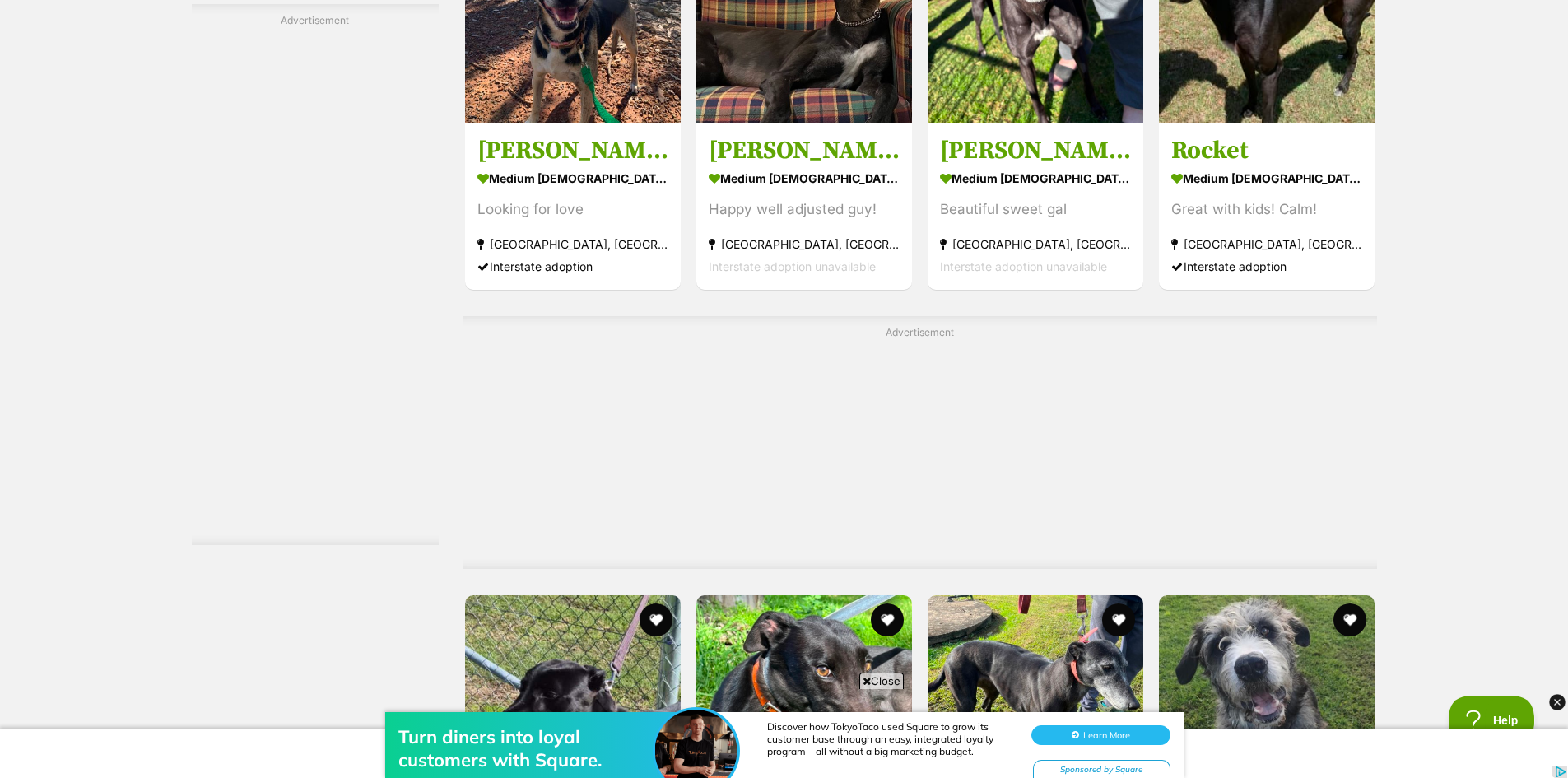
scroll to position [3046, 0]
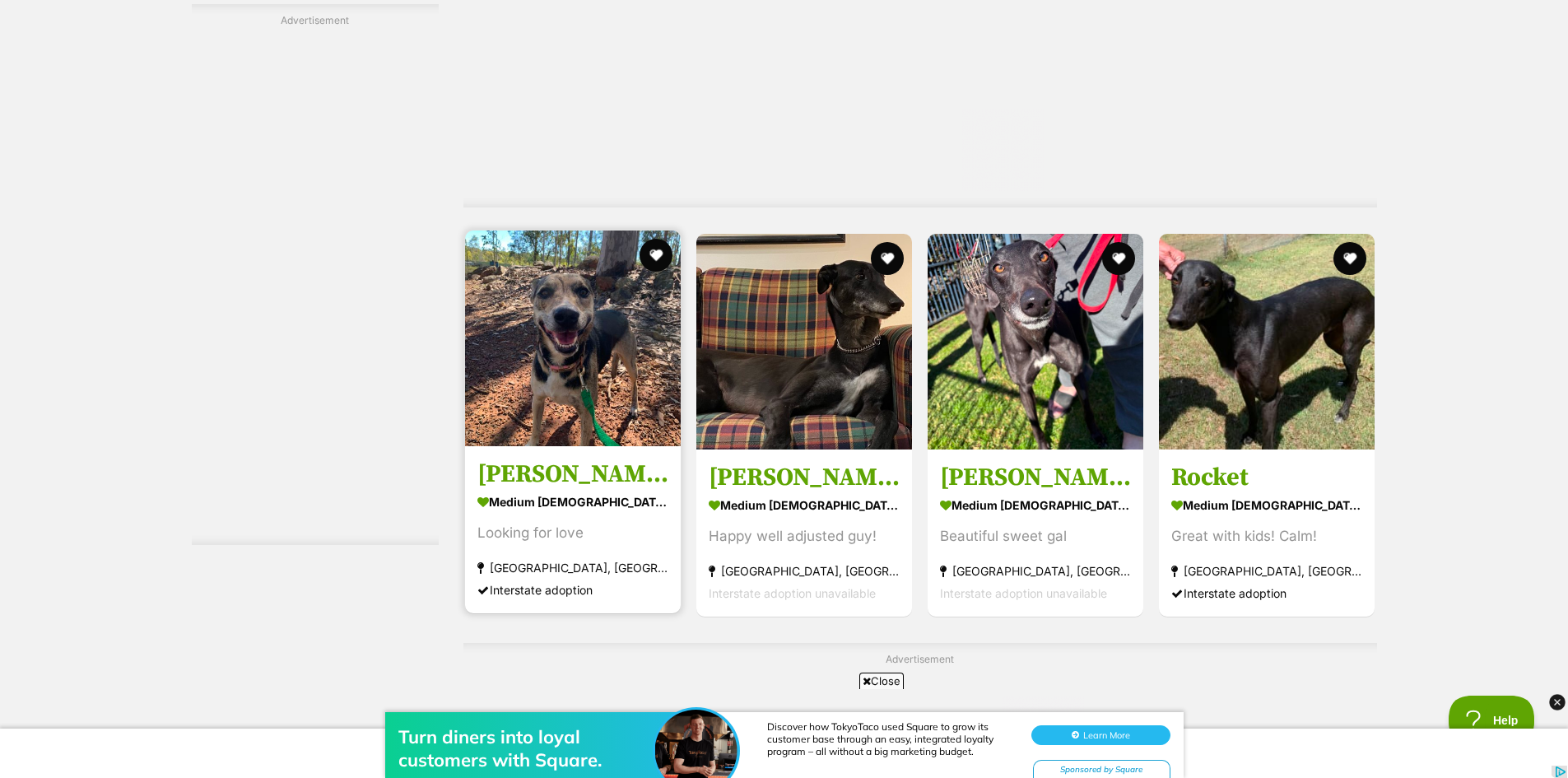
click at [583, 356] on img at bounding box center [573, 338] width 216 height 216
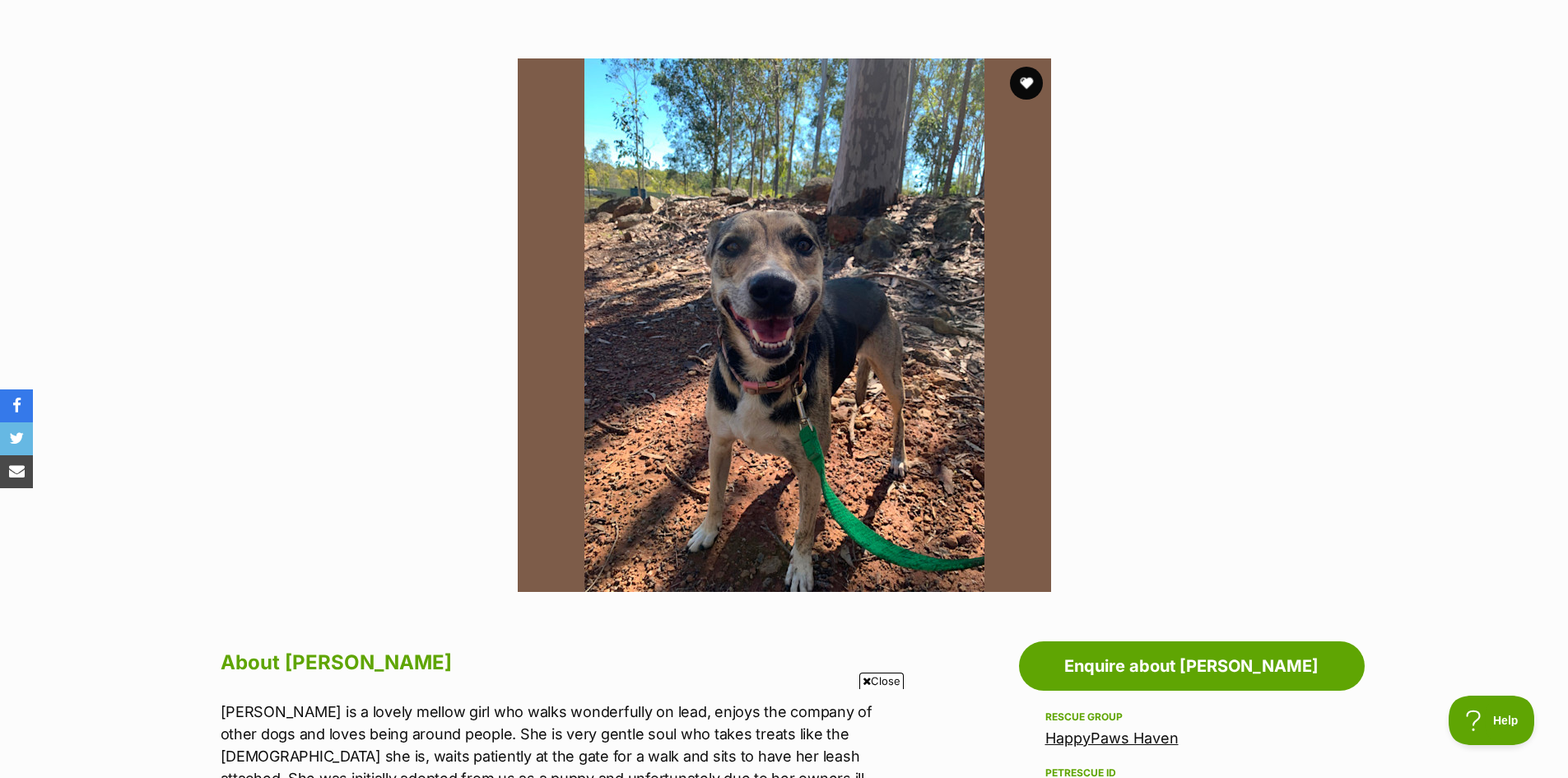
scroll to position [247, 0]
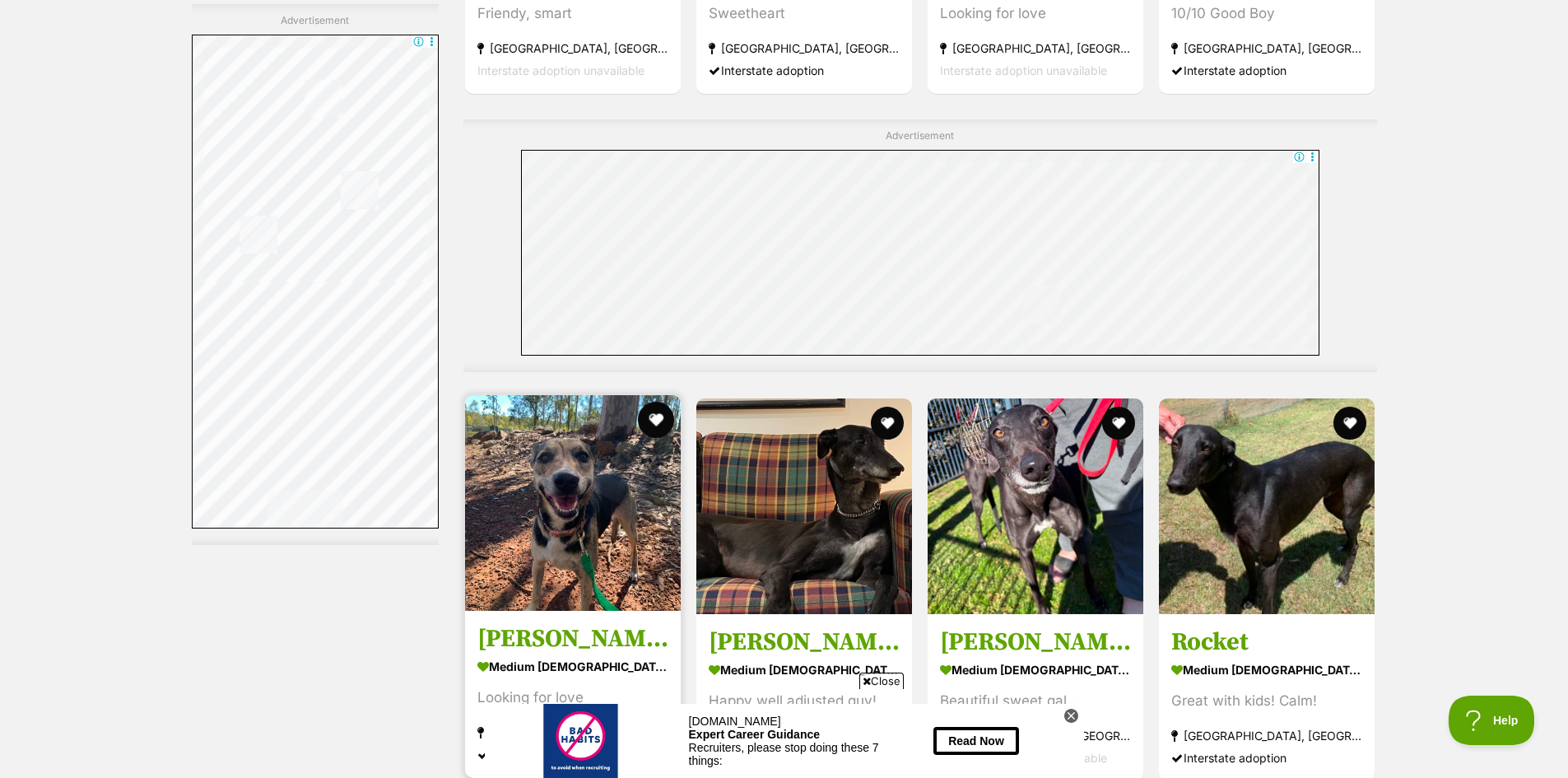
click at [655, 402] on button "favourite" at bounding box center [656, 420] width 36 height 36
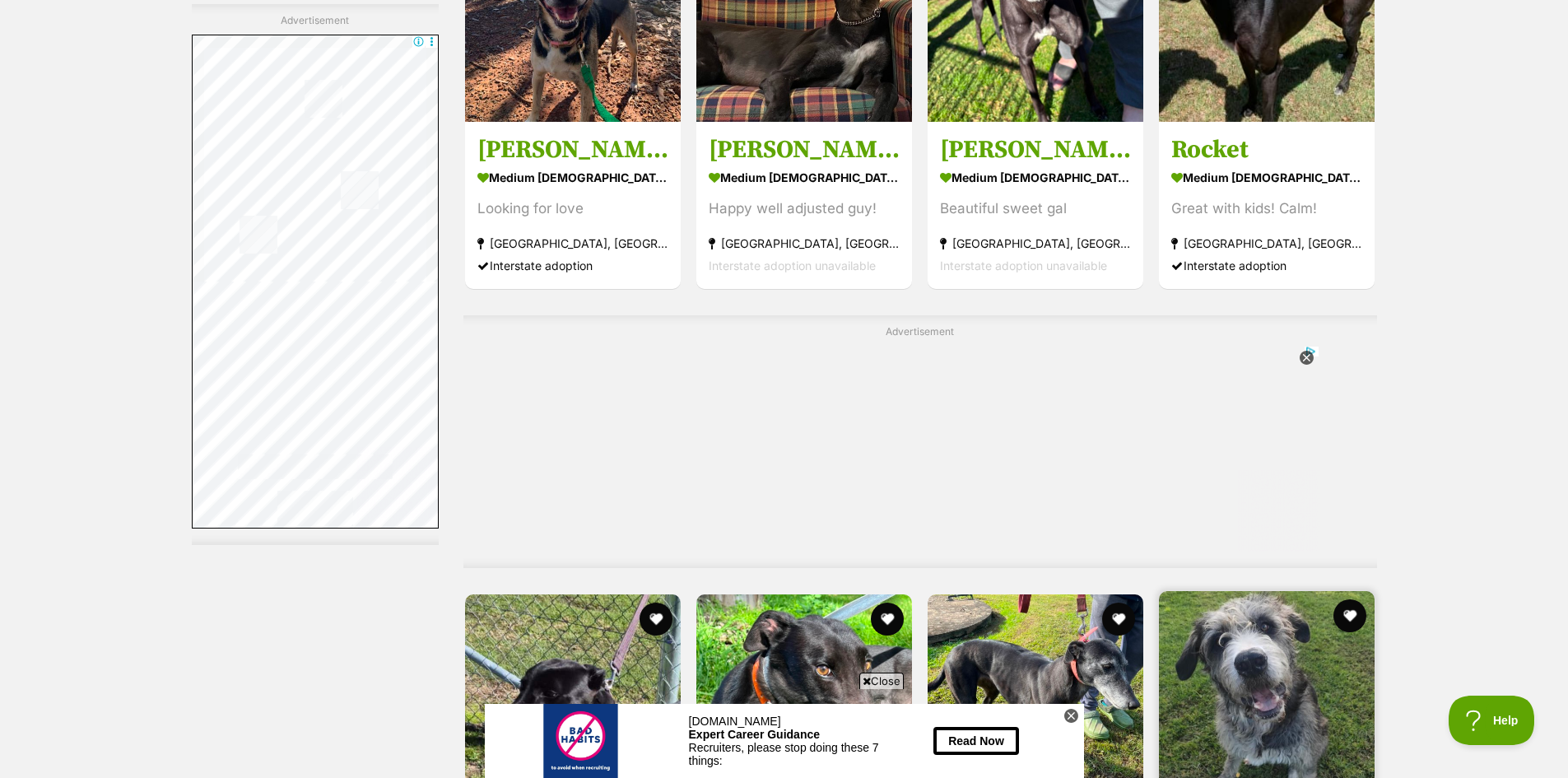
scroll to position [3540, 0]
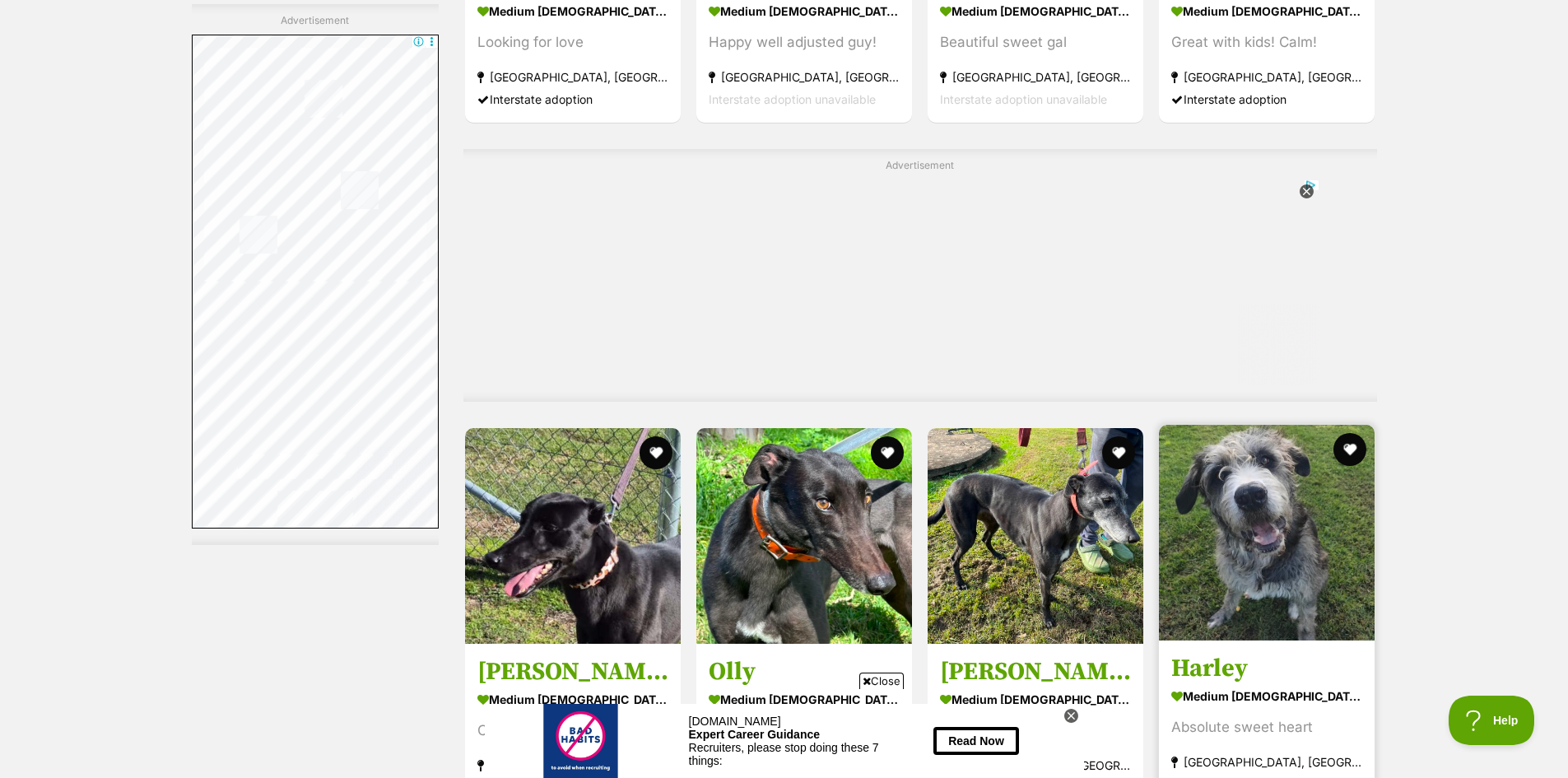
click at [1273, 425] on img at bounding box center [1266, 532] width 216 height 216
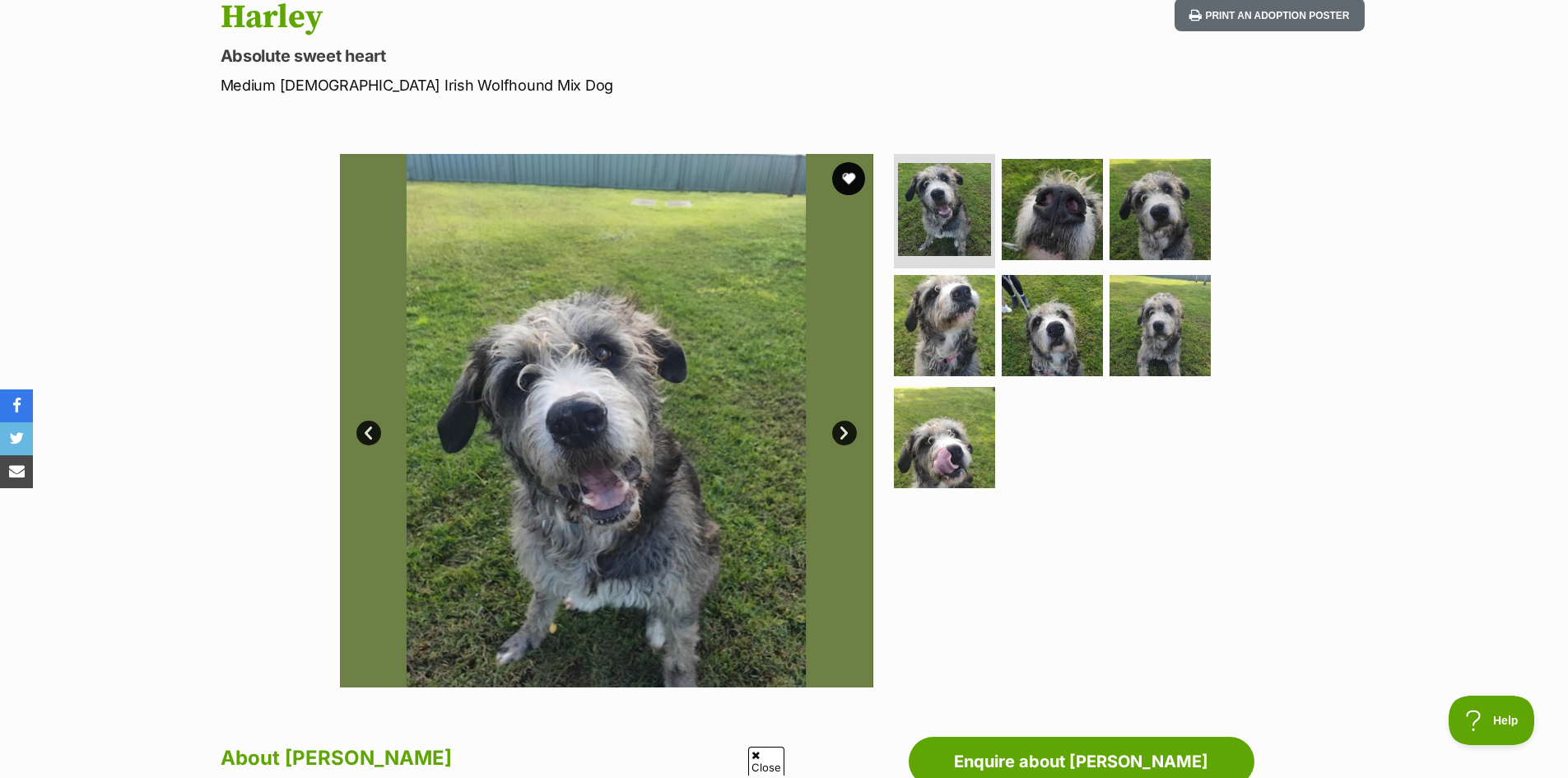
scroll to position [247, 0]
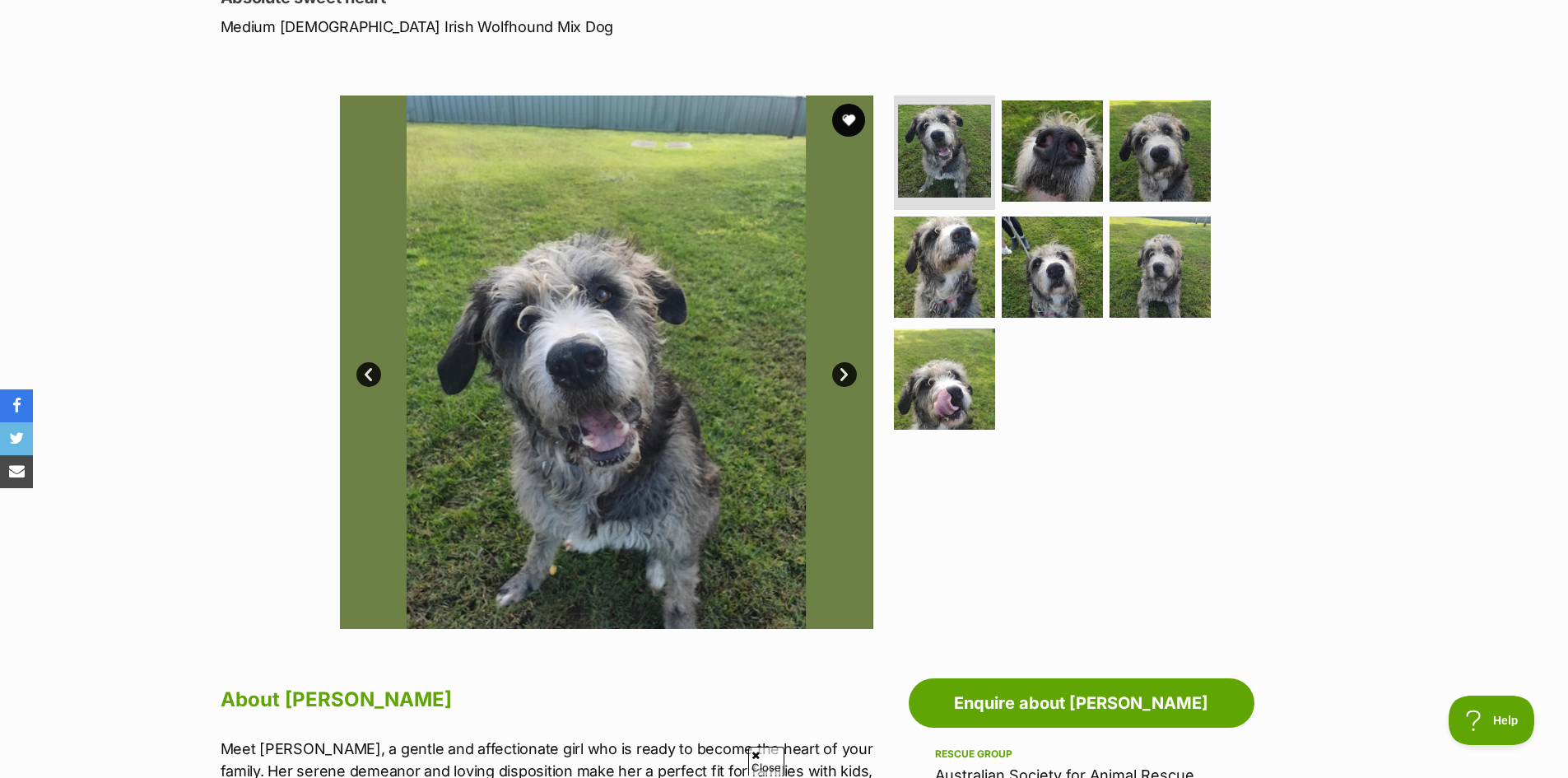
click at [848, 375] on link "Next" at bounding box center [844, 375] width 25 height 25
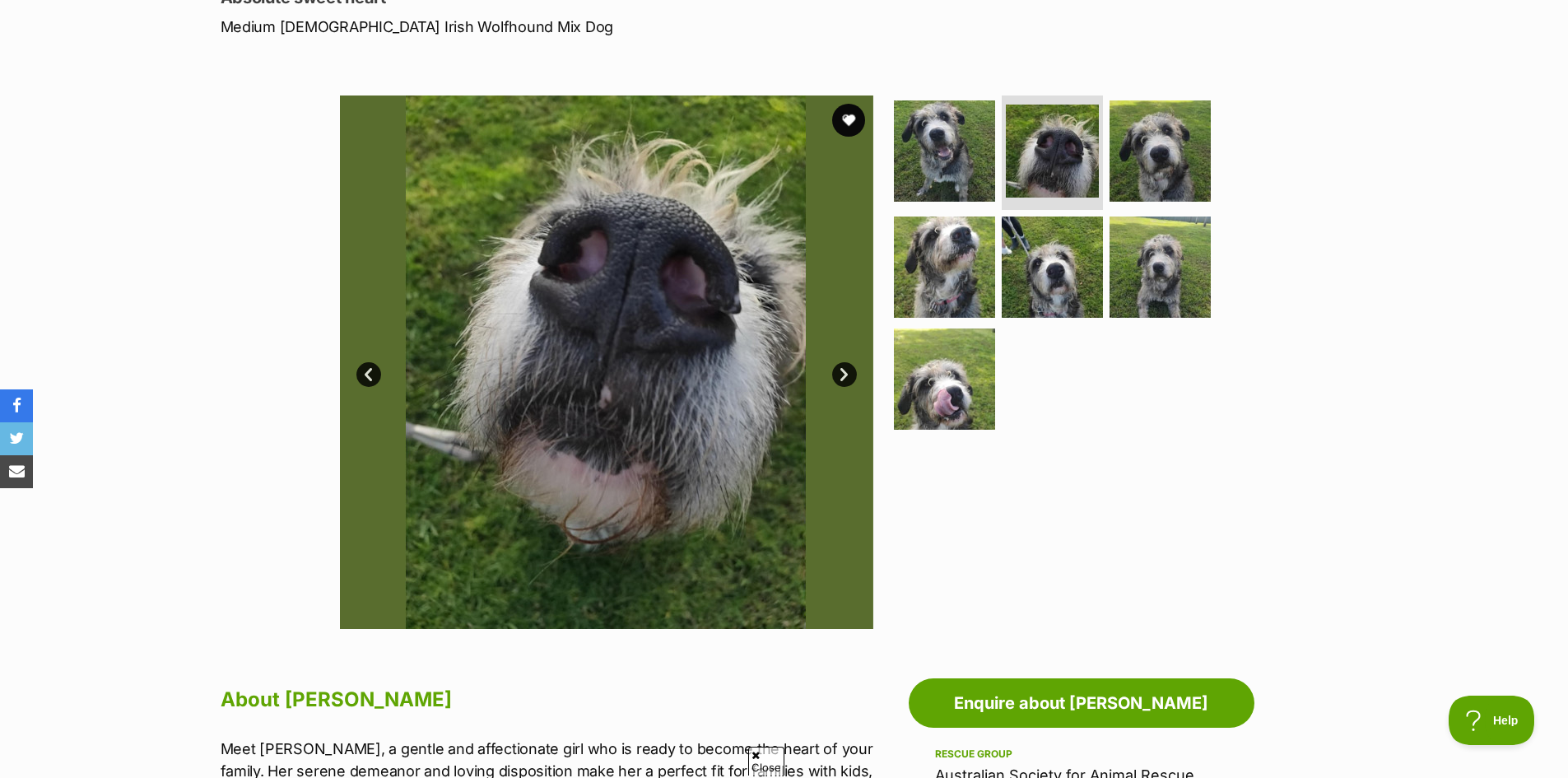
click at [848, 375] on link "Next" at bounding box center [844, 375] width 25 height 25
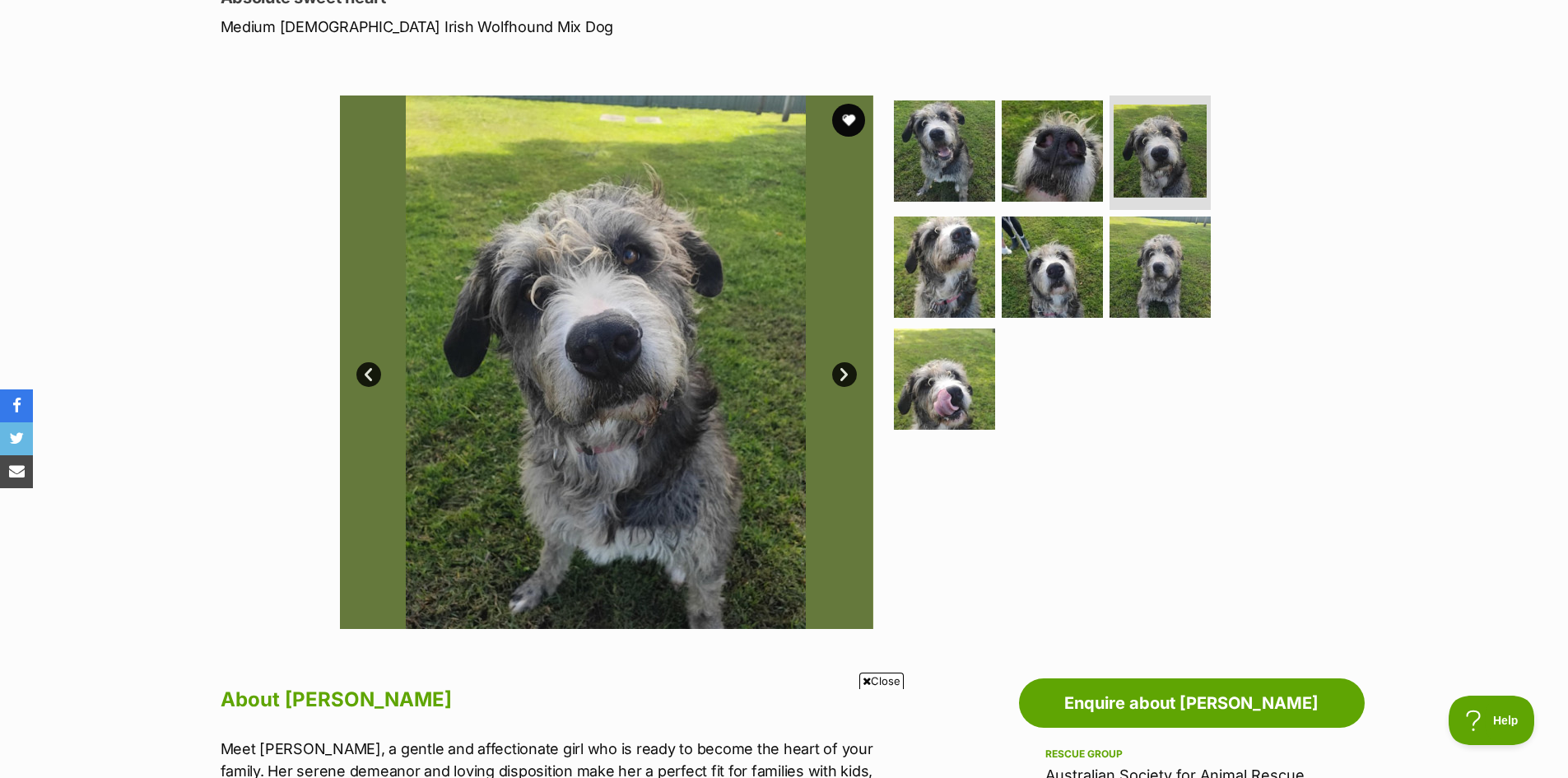
scroll to position [0, 0]
click at [848, 375] on link "Next" at bounding box center [844, 375] width 25 height 25
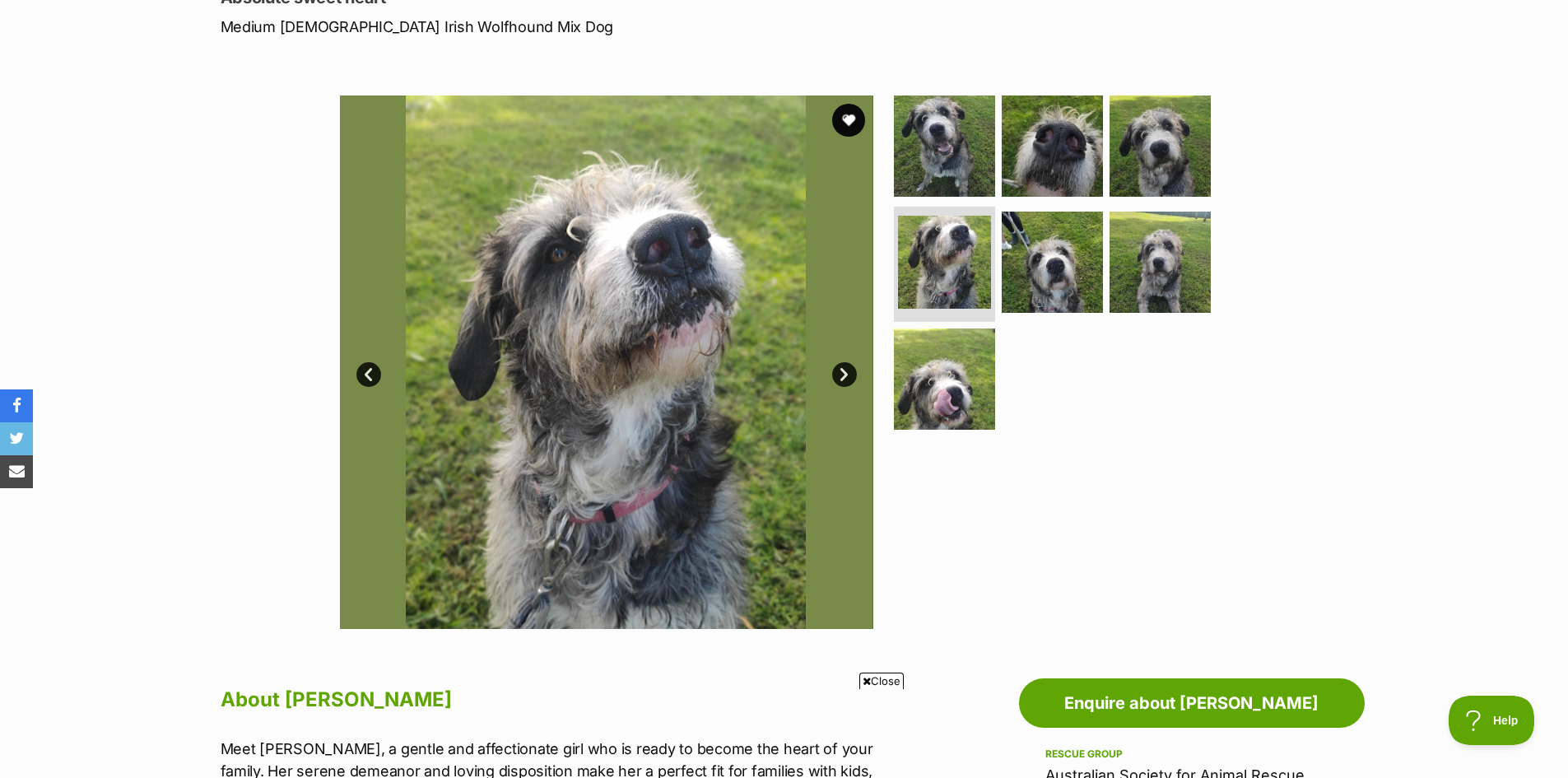
click at [848, 375] on link "Next" at bounding box center [844, 375] width 25 height 25
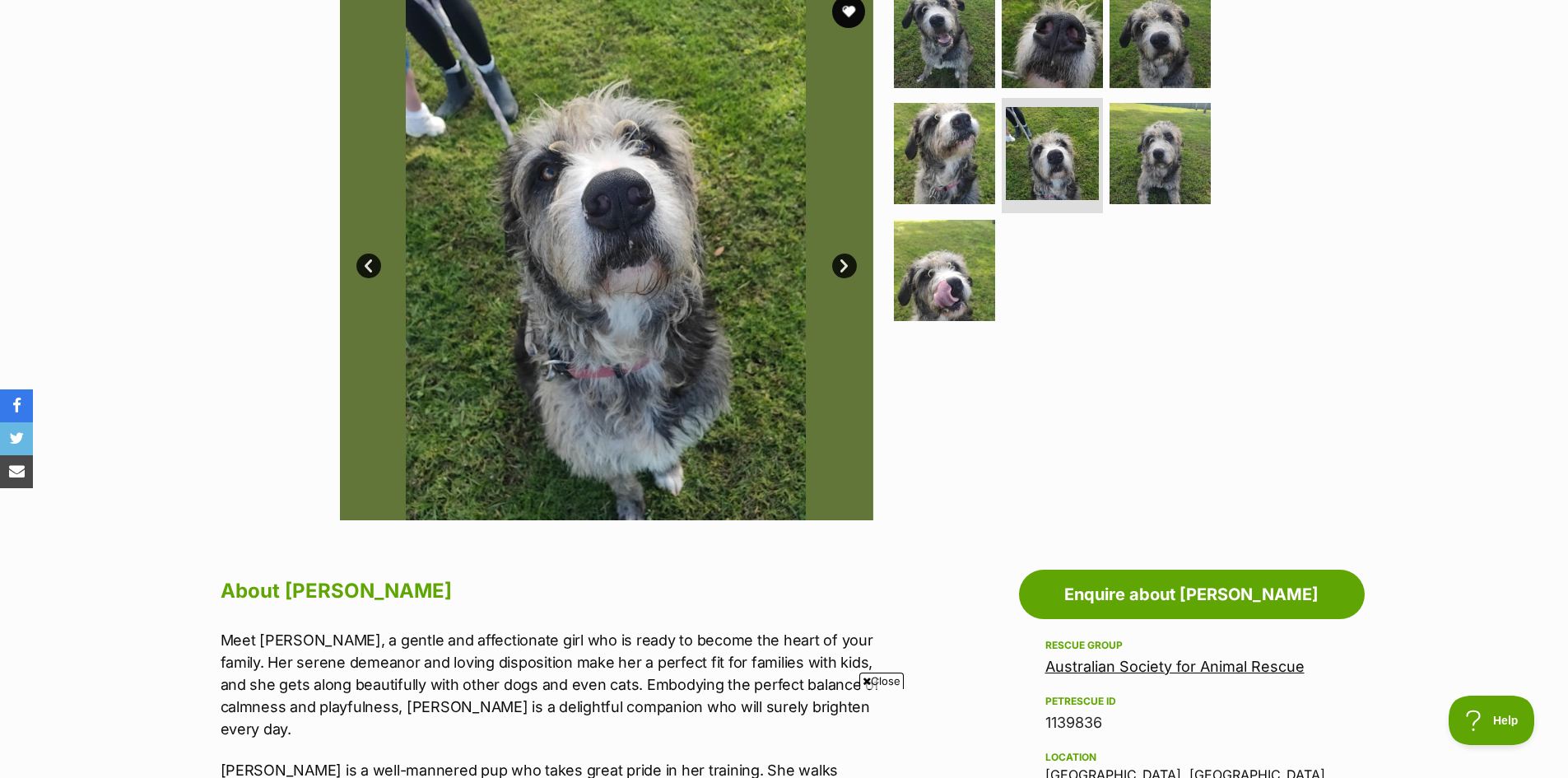
scroll to position [329, 0]
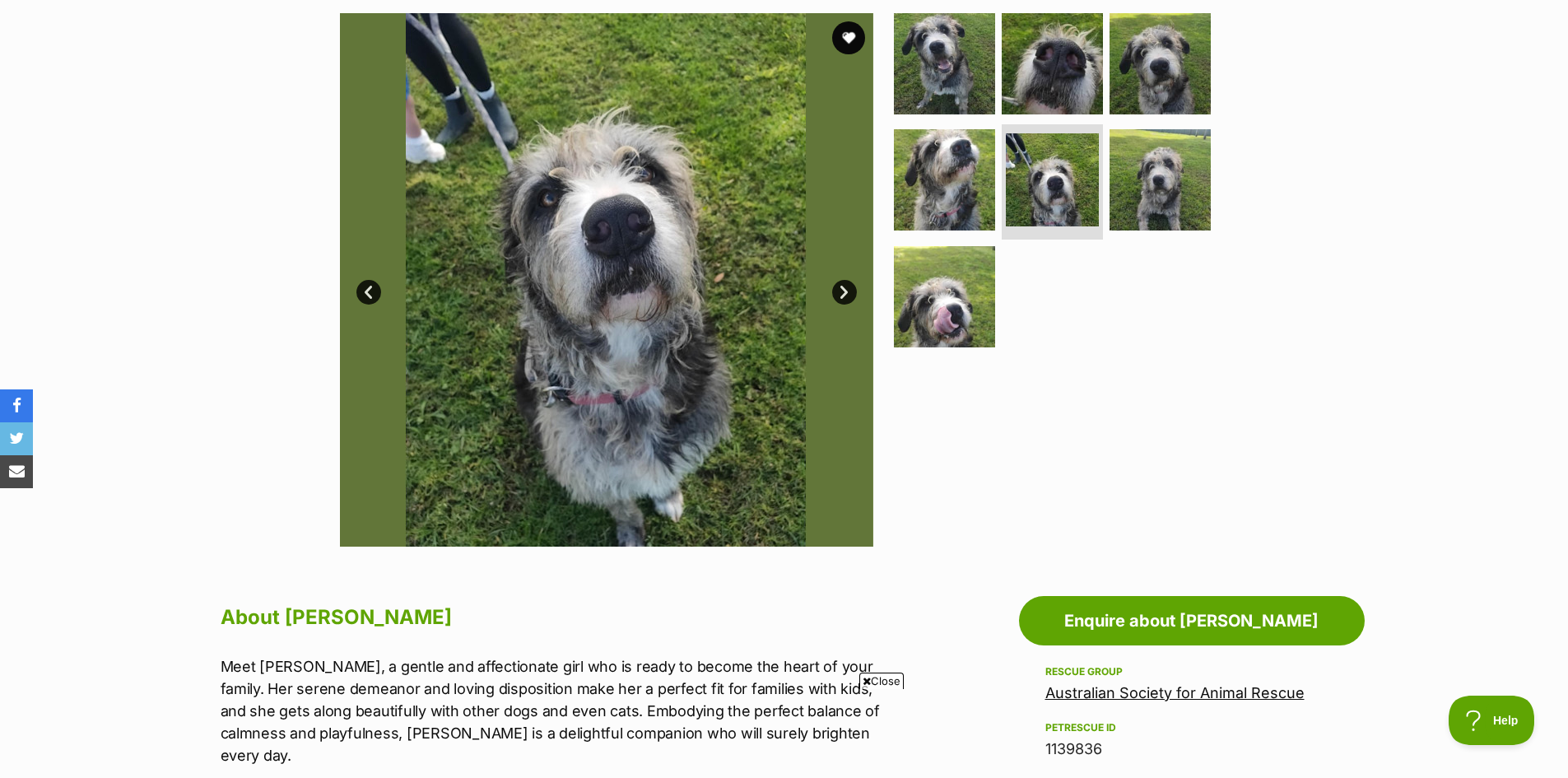
click at [845, 288] on link "Next" at bounding box center [844, 293] width 25 height 25
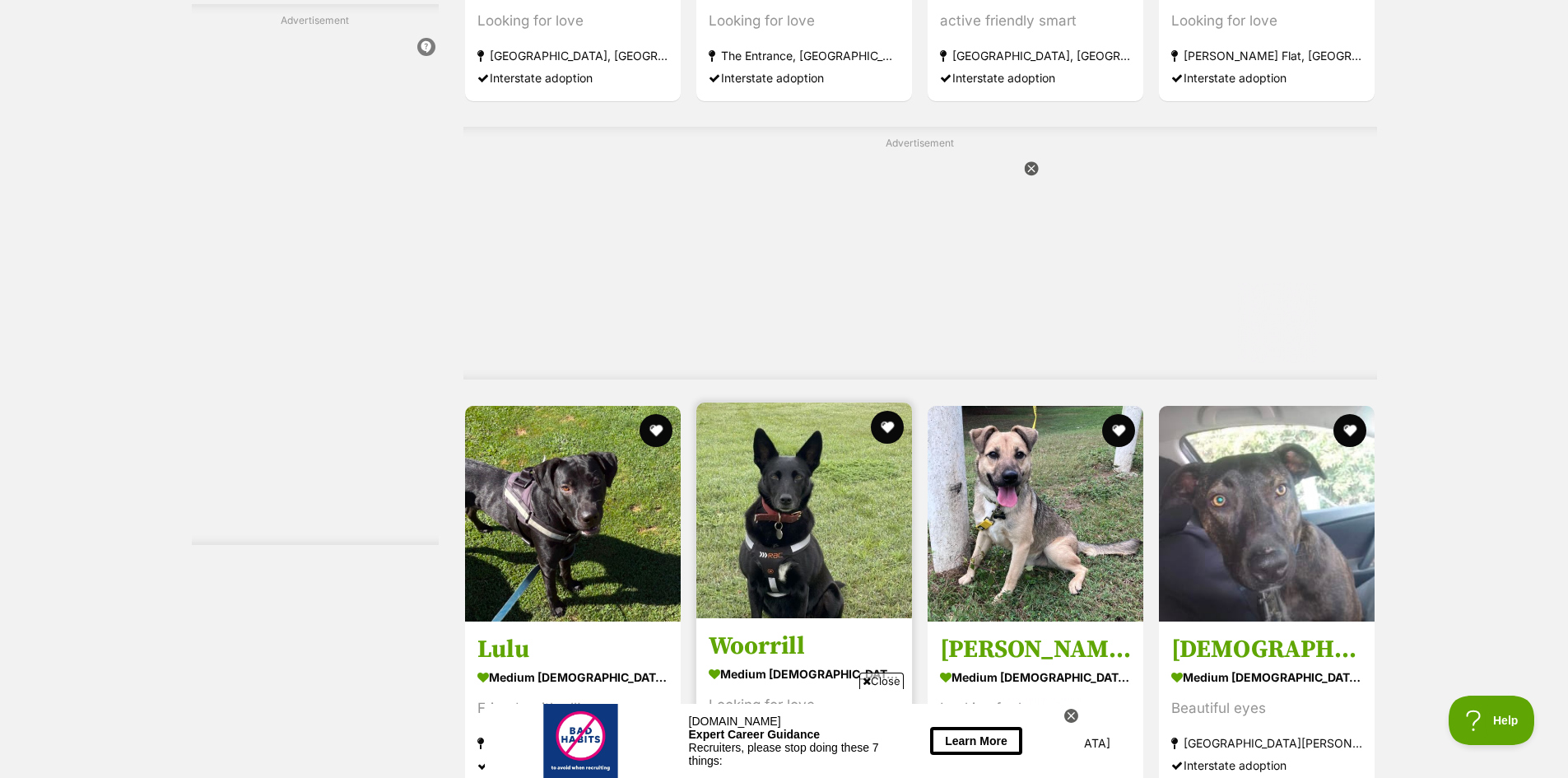
click at [786, 403] on img at bounding box center [804, 510] width 216 height 216
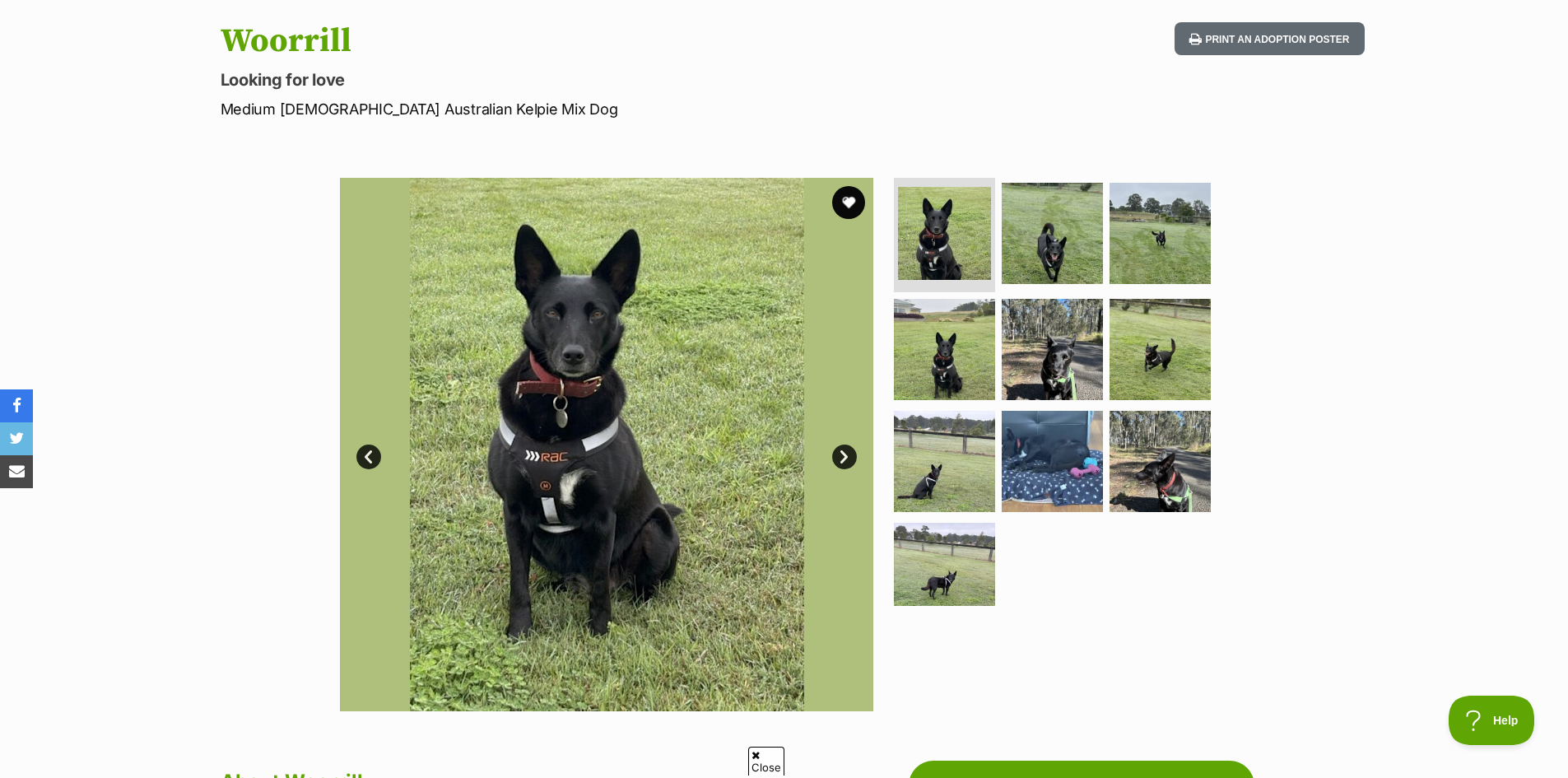
click at [842, 450] on link "Next" at bounding box center [844, 457] width 25 height 25
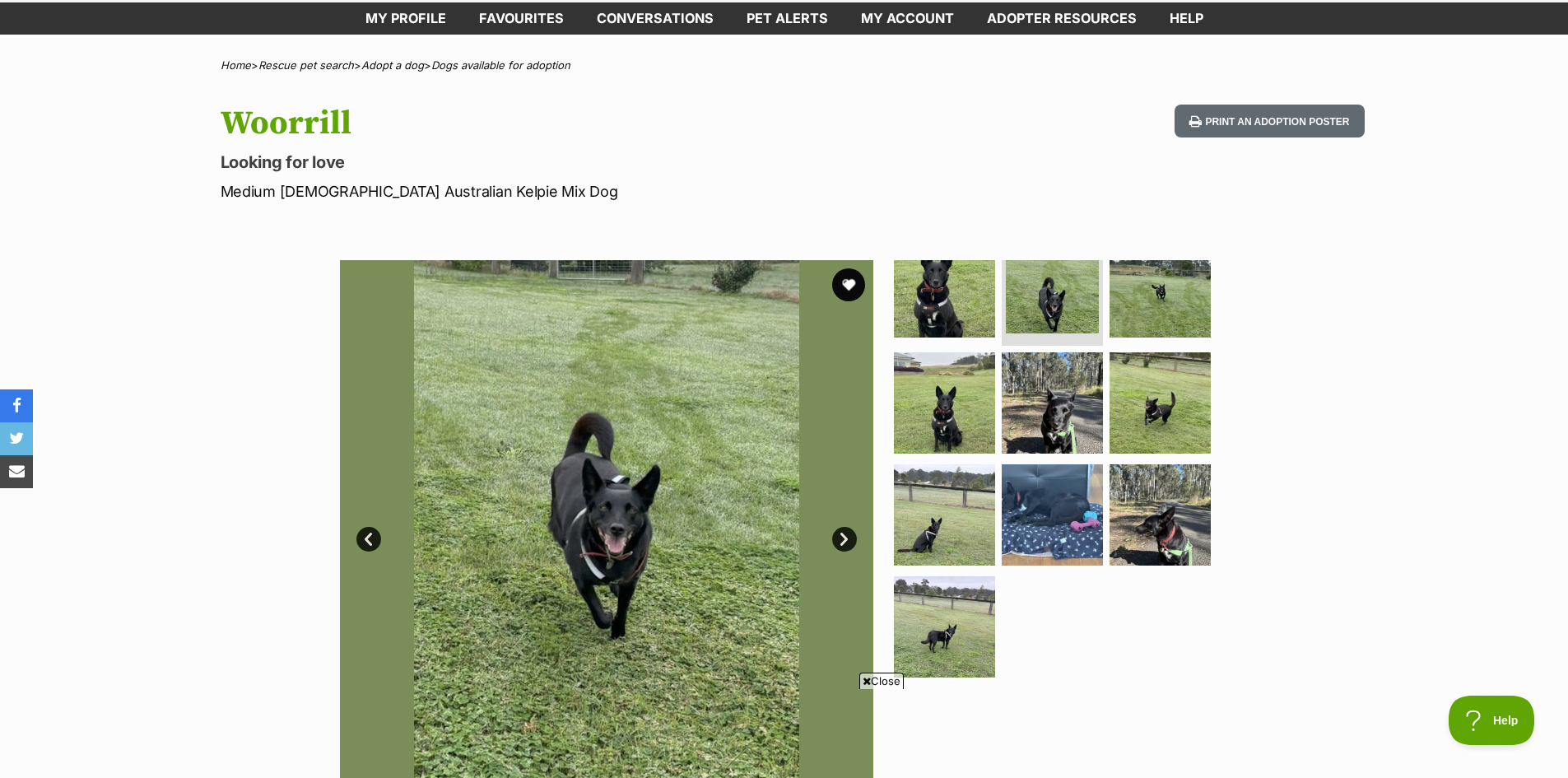
click at [847, 536] on link "Next" at bounding box center [844, 539] width 25 height 25
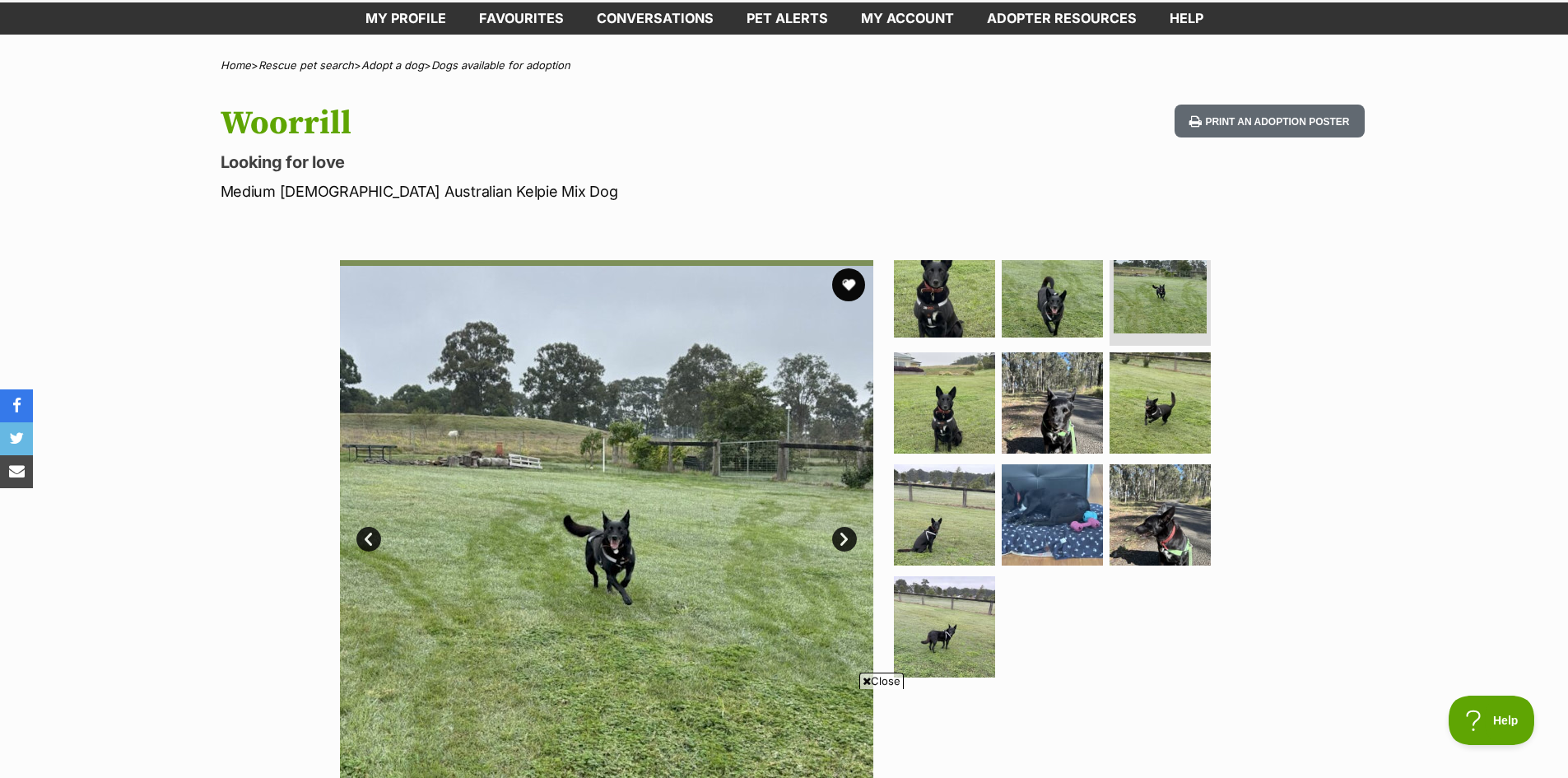
click at [845, 535] on link "Next" at bounding box center [844, 539] width 25 height 25
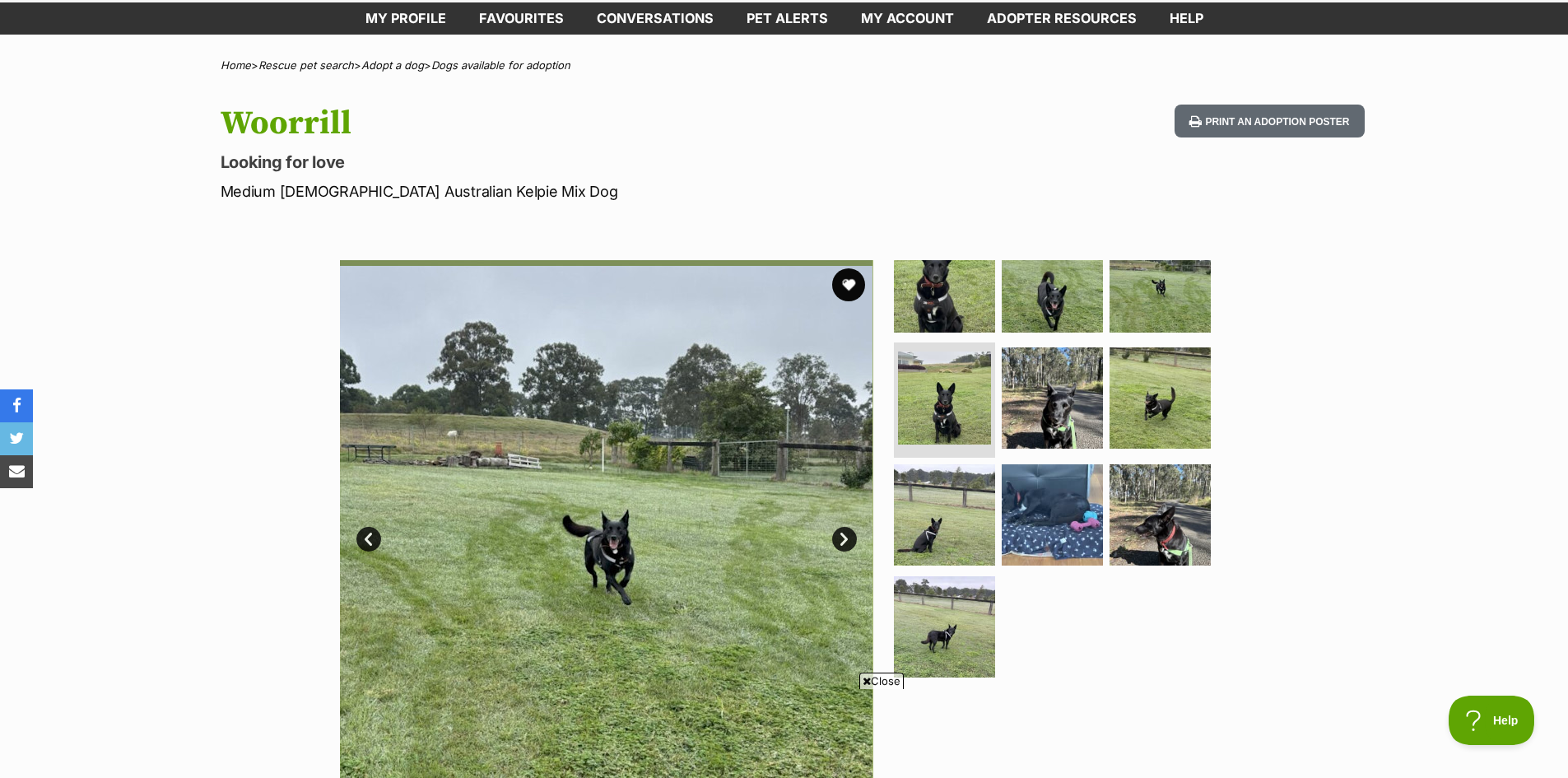
scroll to position [29, 0]
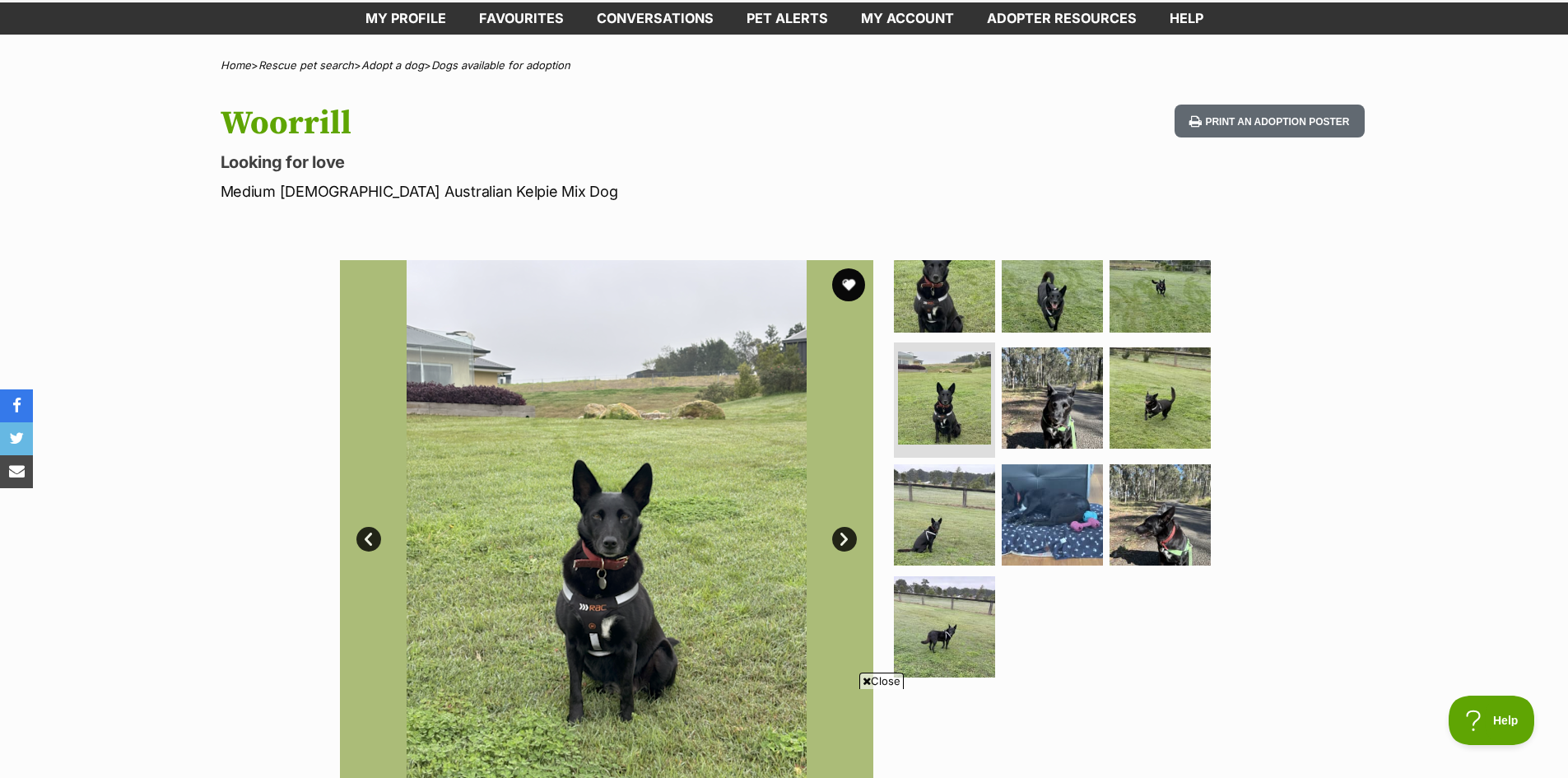
click at [845, 535] on link "Next" at bounding box center [844, 539] width 25 height 25
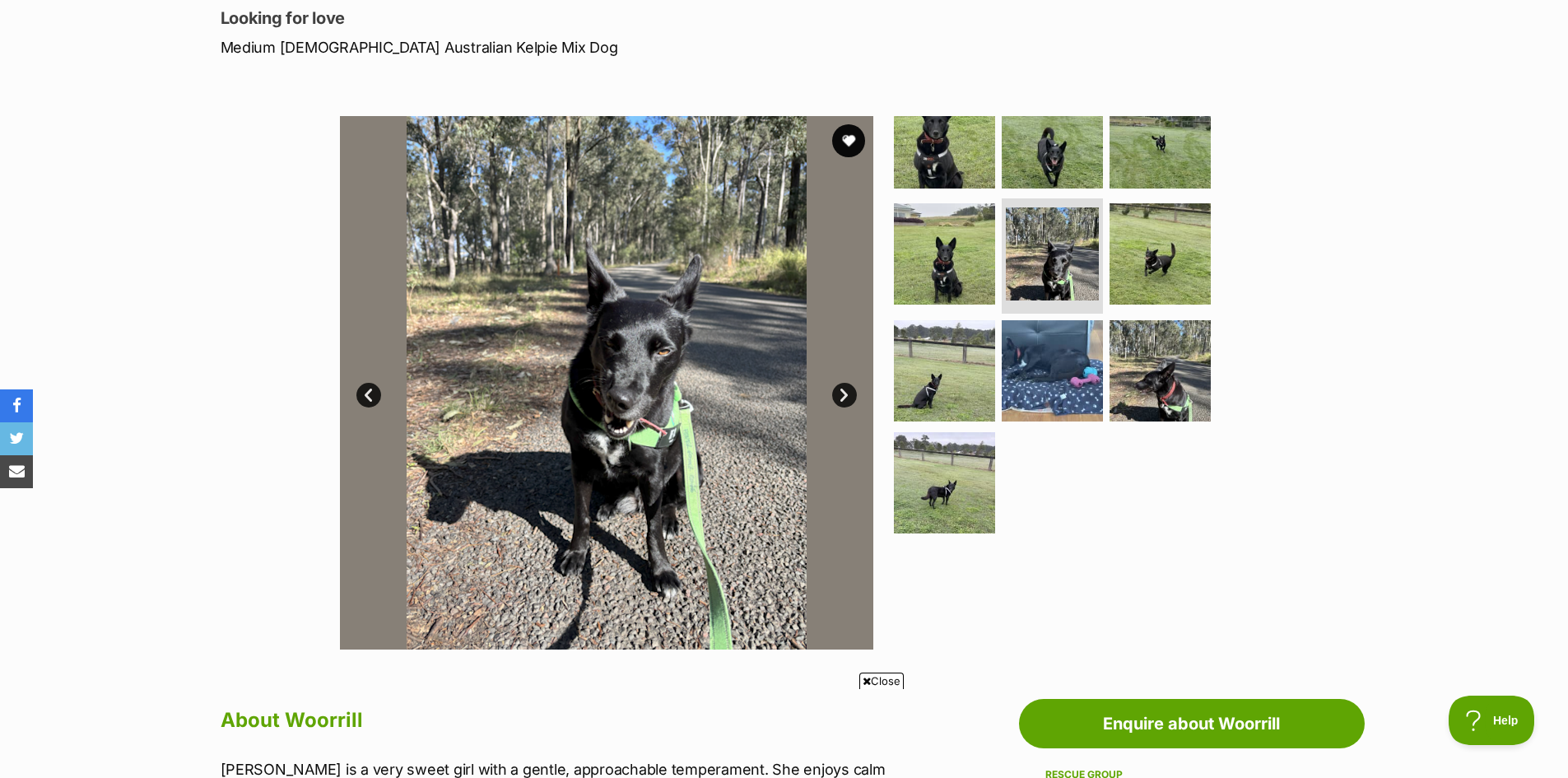
scroll to position [494, 0]
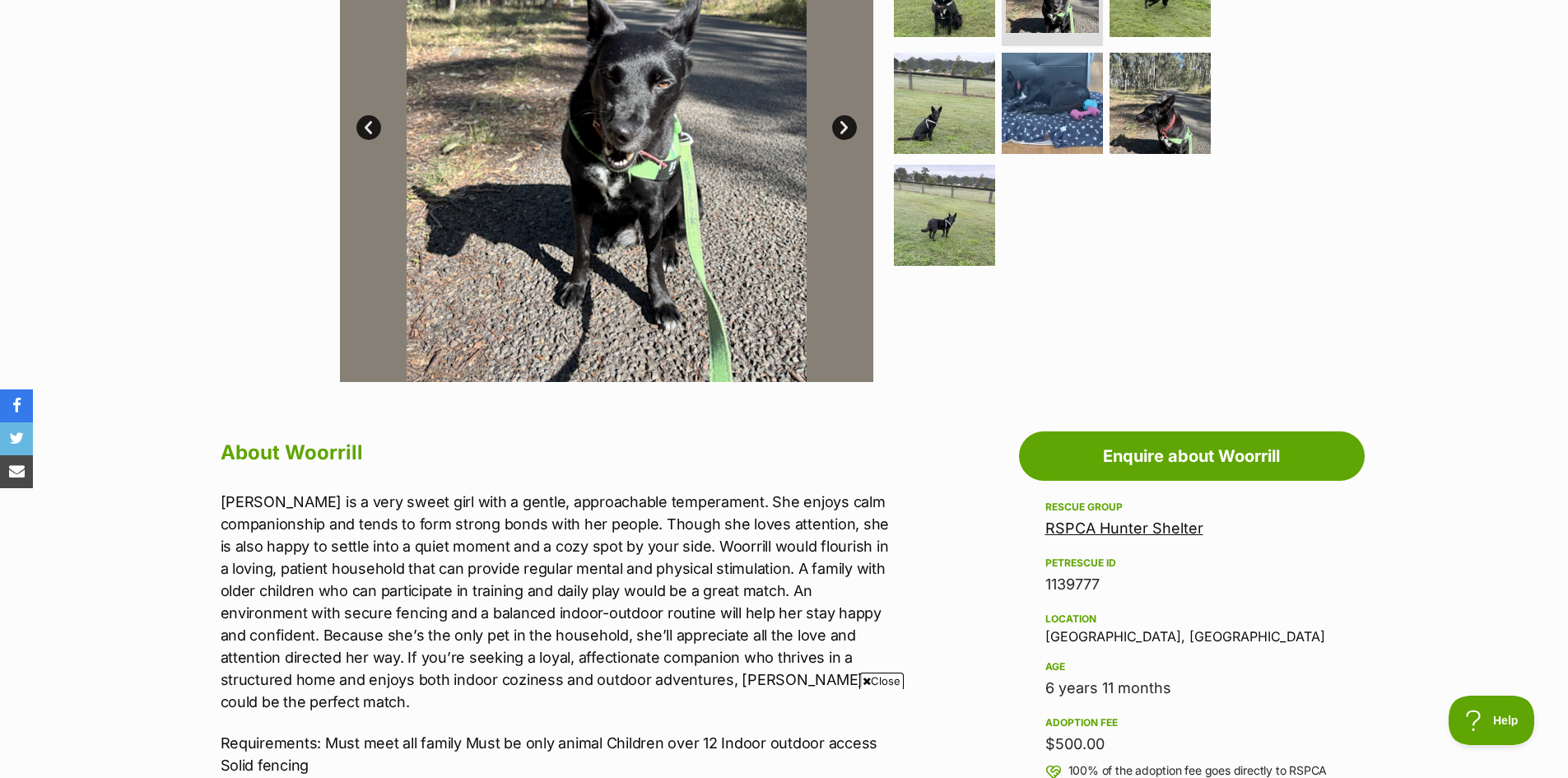
click at [841, 123] on link "Next" at bounding box center [844, 128] width 25 height 25
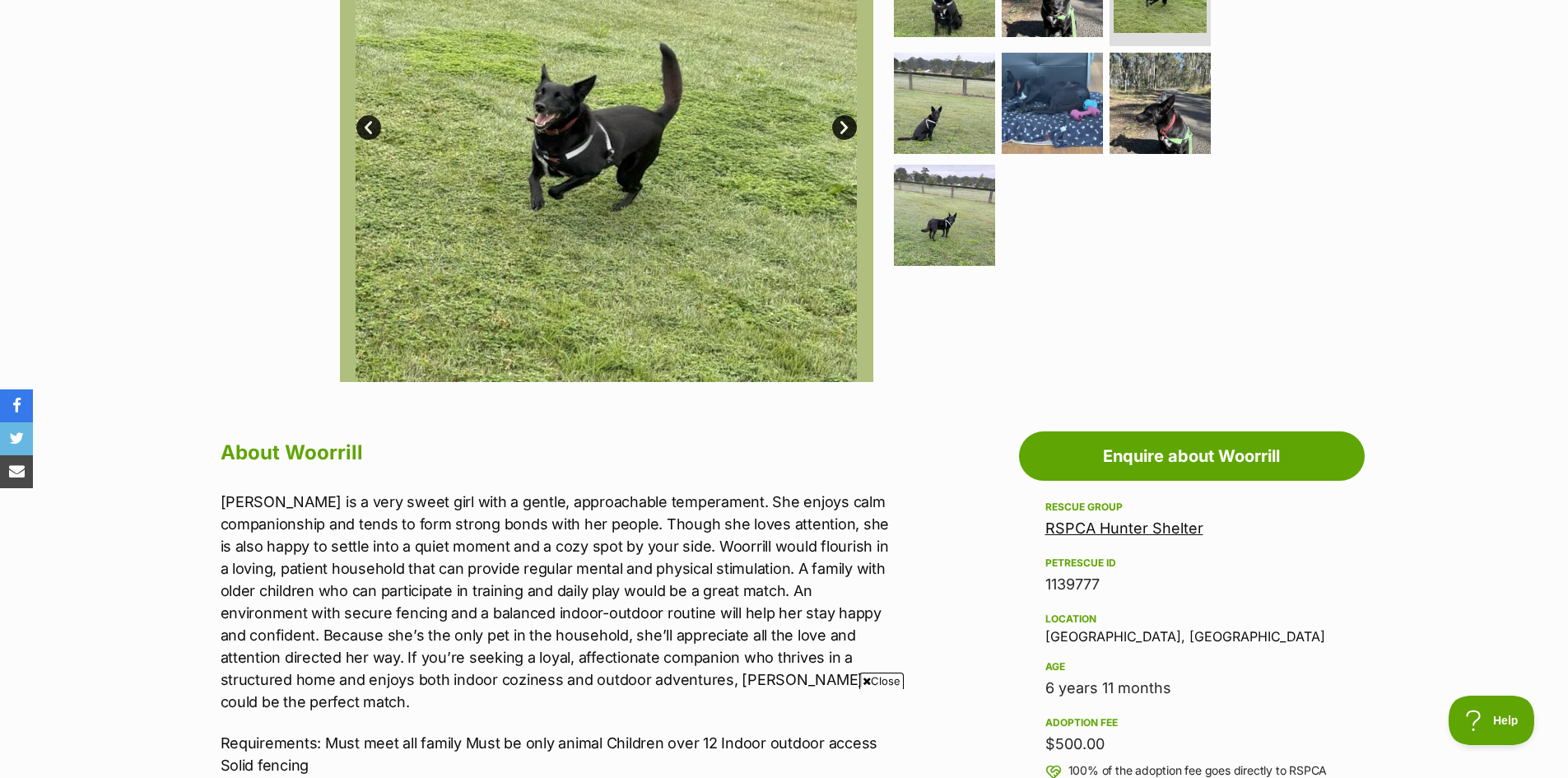
click at [851, 122] on link "Next" at bounding box center [844, 128] width 25 height 25
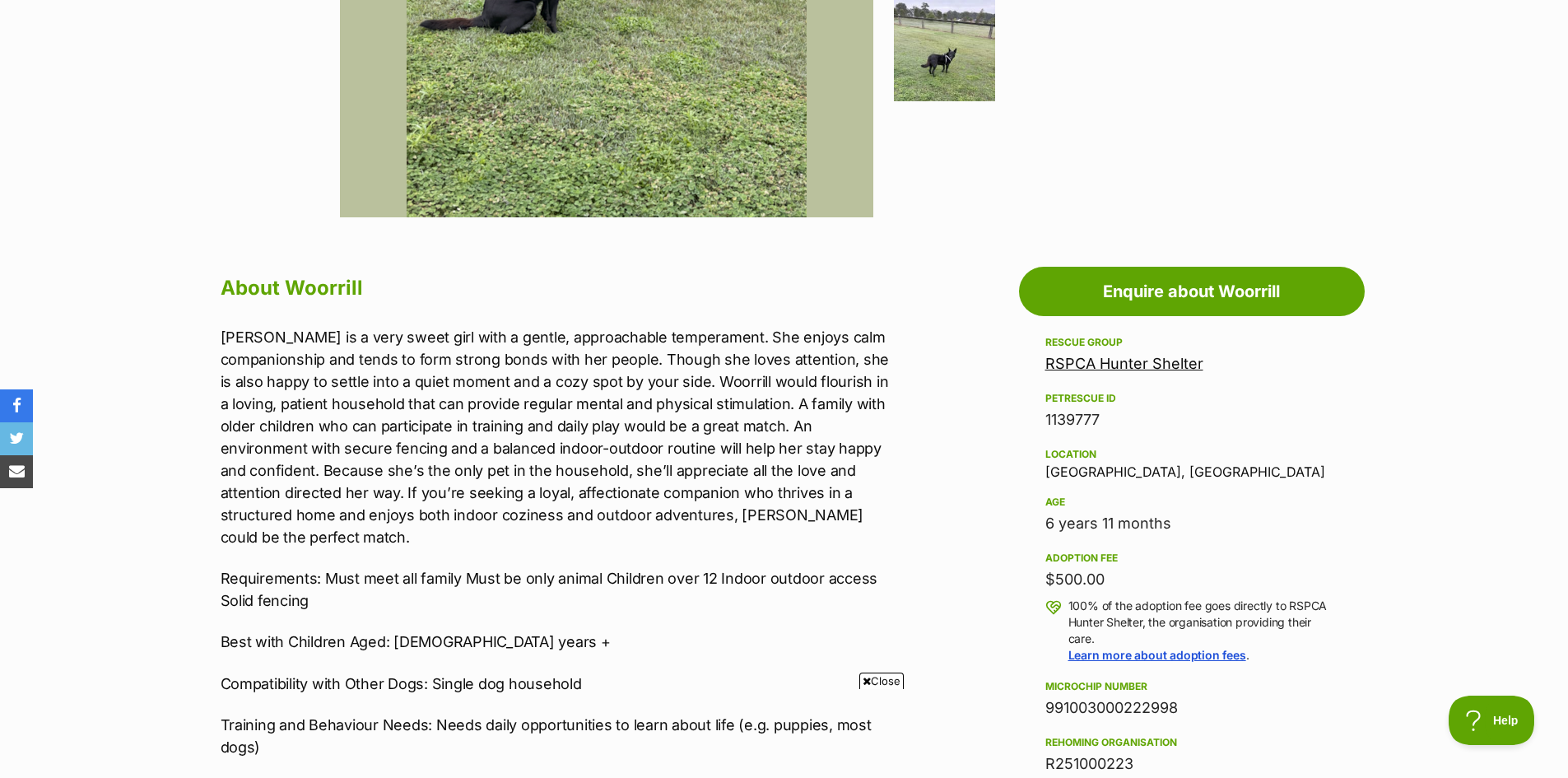
scroll to position [0, 0]
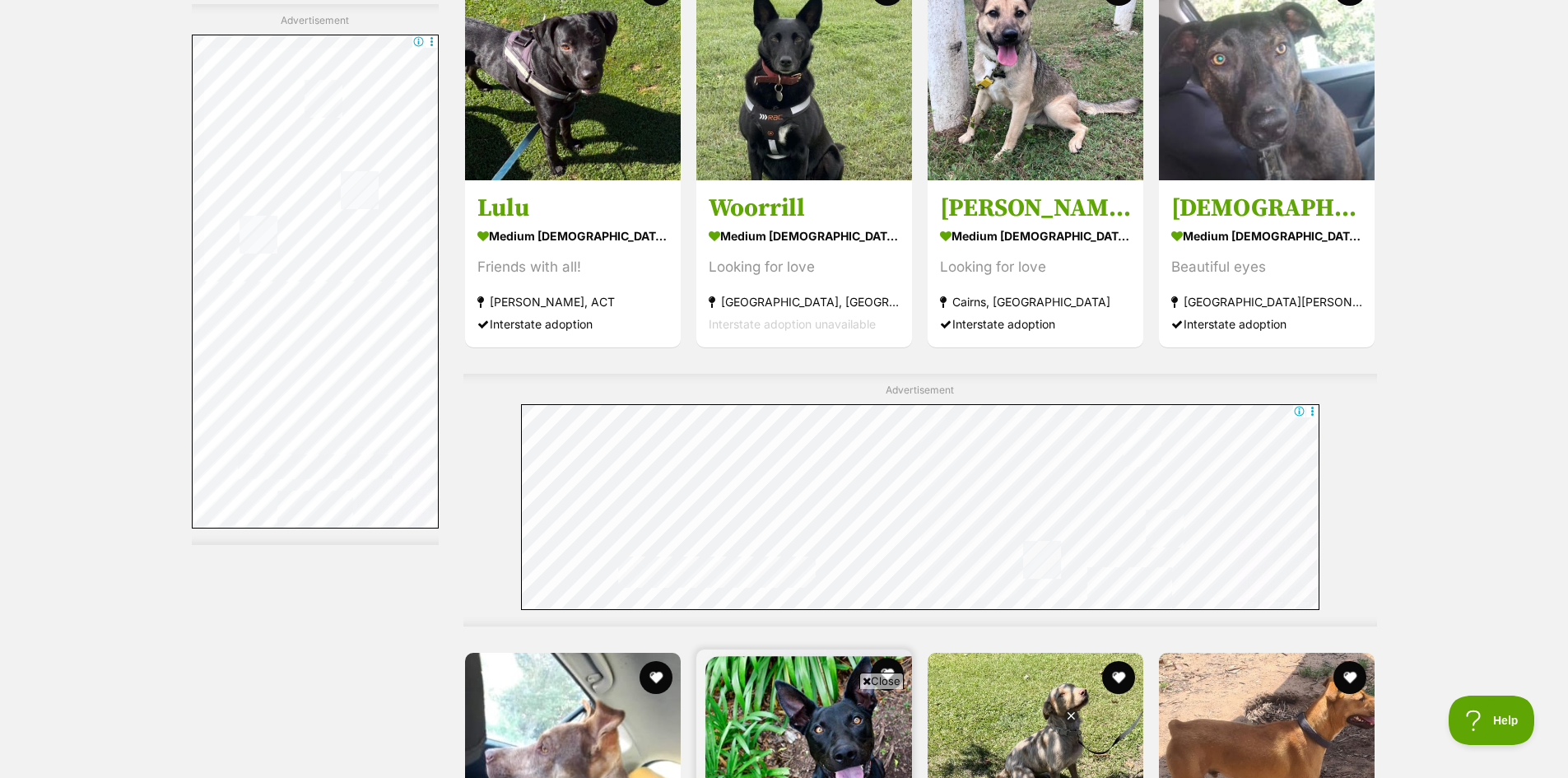
scroll to position [6667, 0]
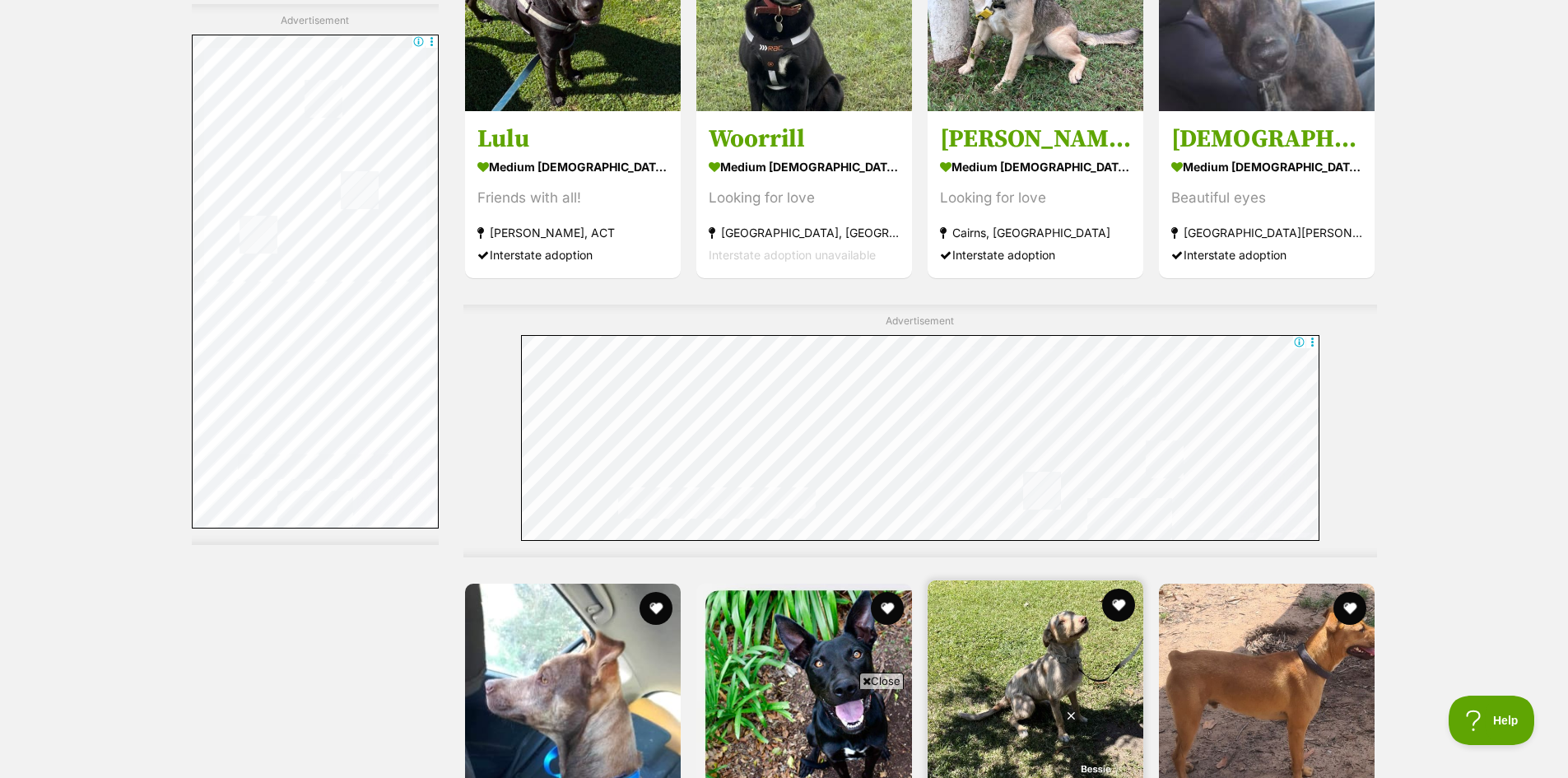
click at [1061, 580] on img at bounding box center [1035, 688] width 216 height 216
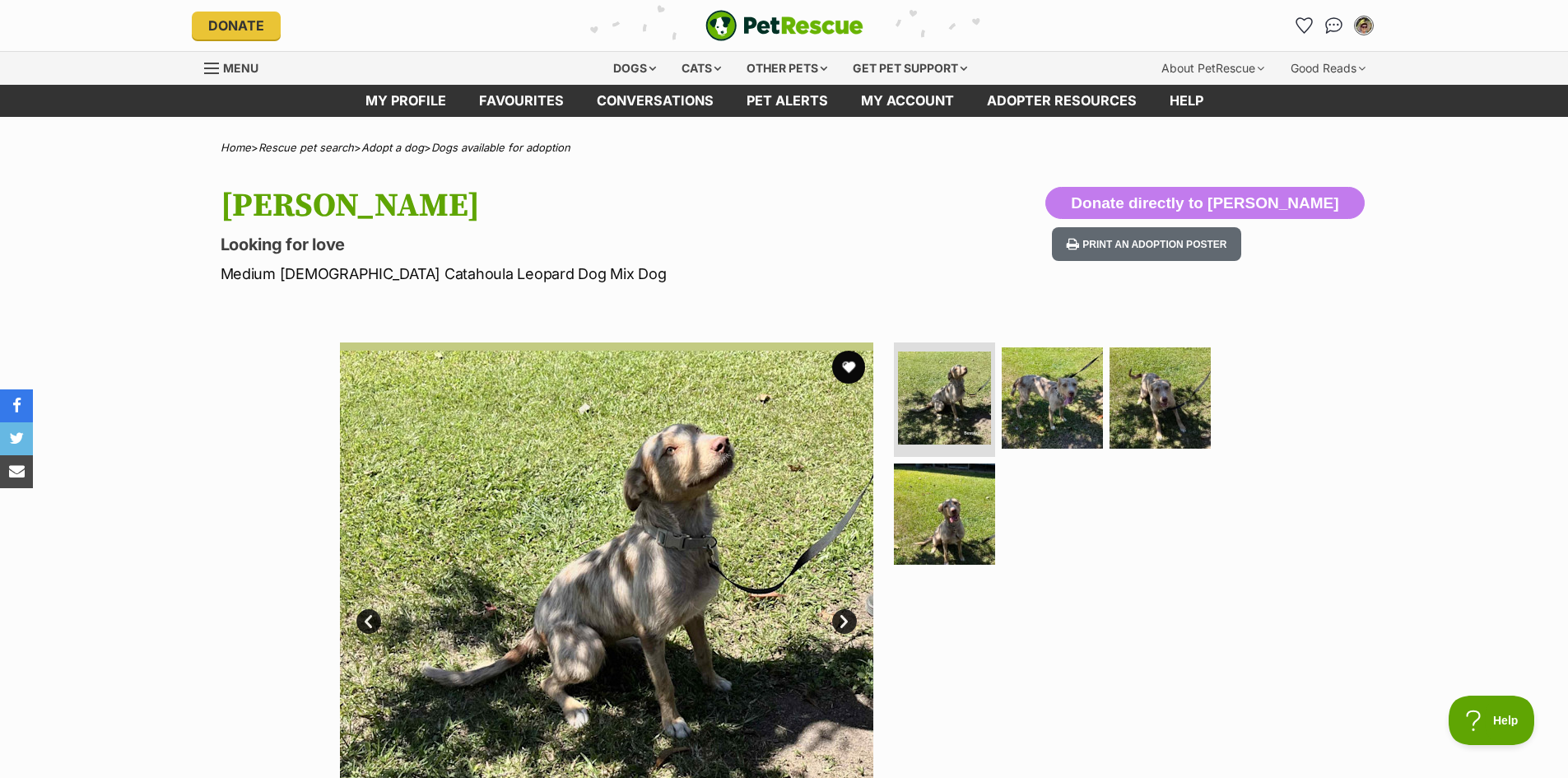
click at [840, 620] on link "Next" at bounding box center [844, 622] width 25 height 25
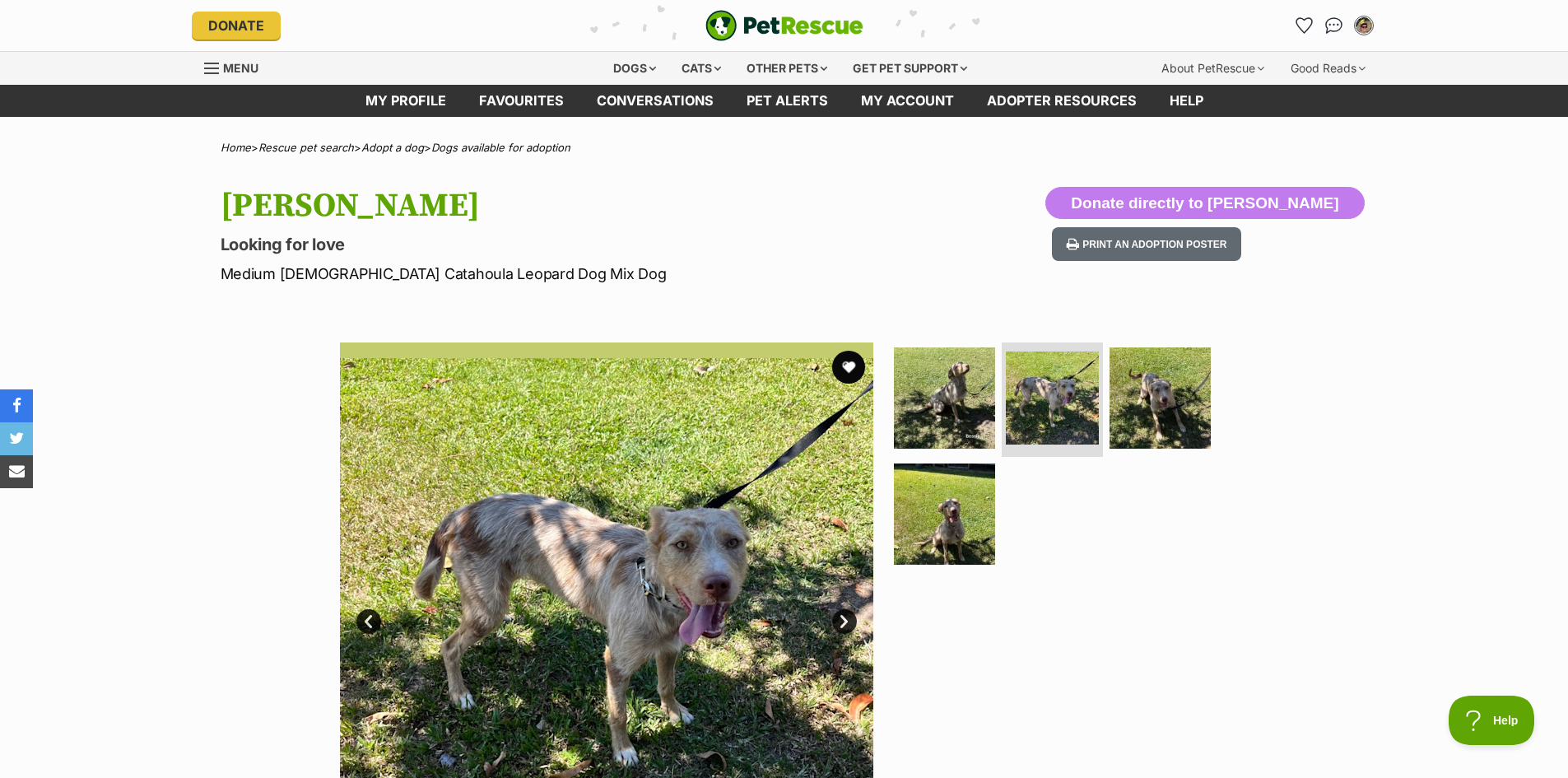
click at [840, 620] on link "Next" at bounding box center [844, 622] width 25 height 25
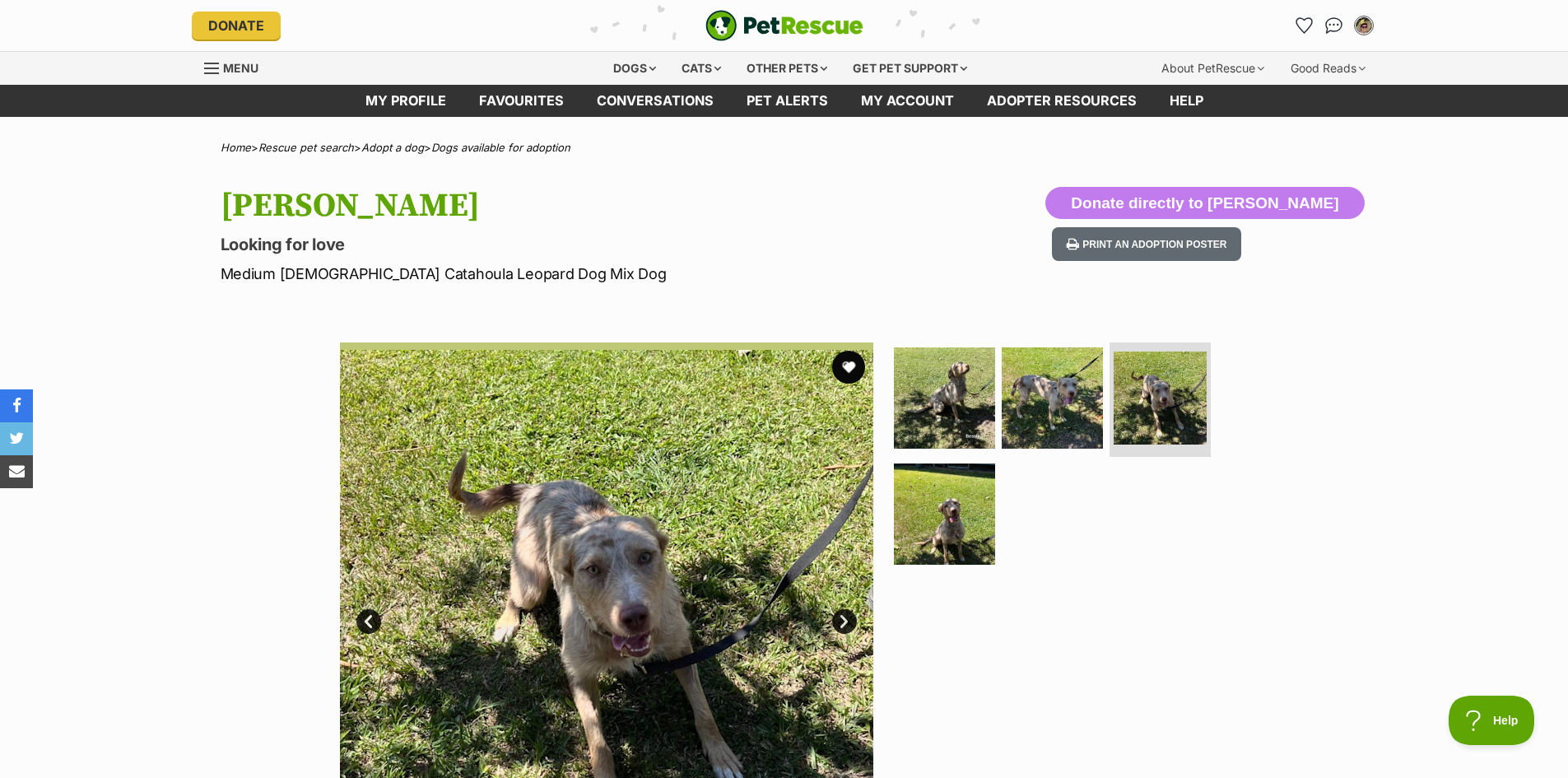
click at [840, 620] on link "Next" at bounding box center [844, 622] width 25 height 25
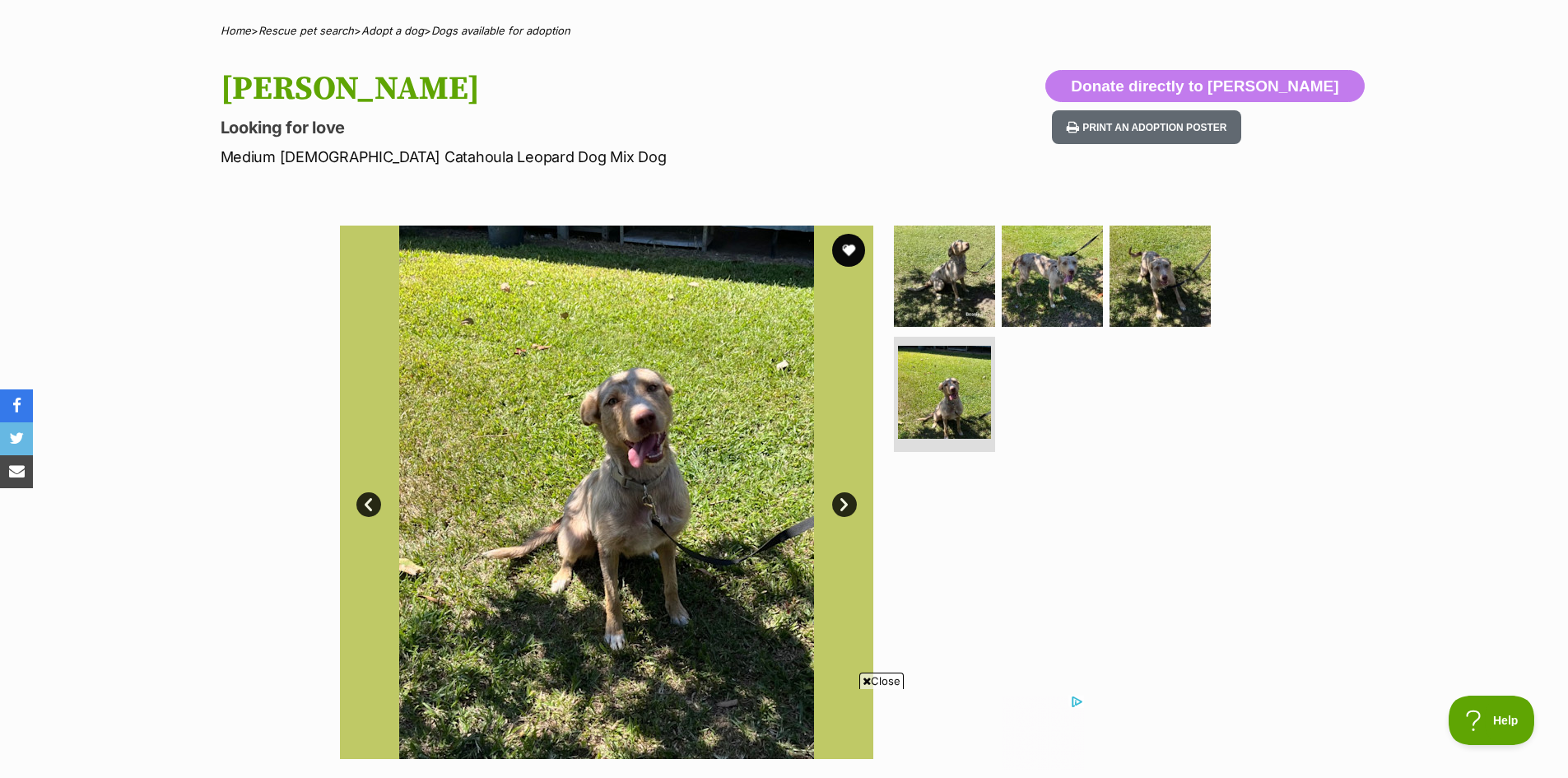
scroll to position [83, 0]
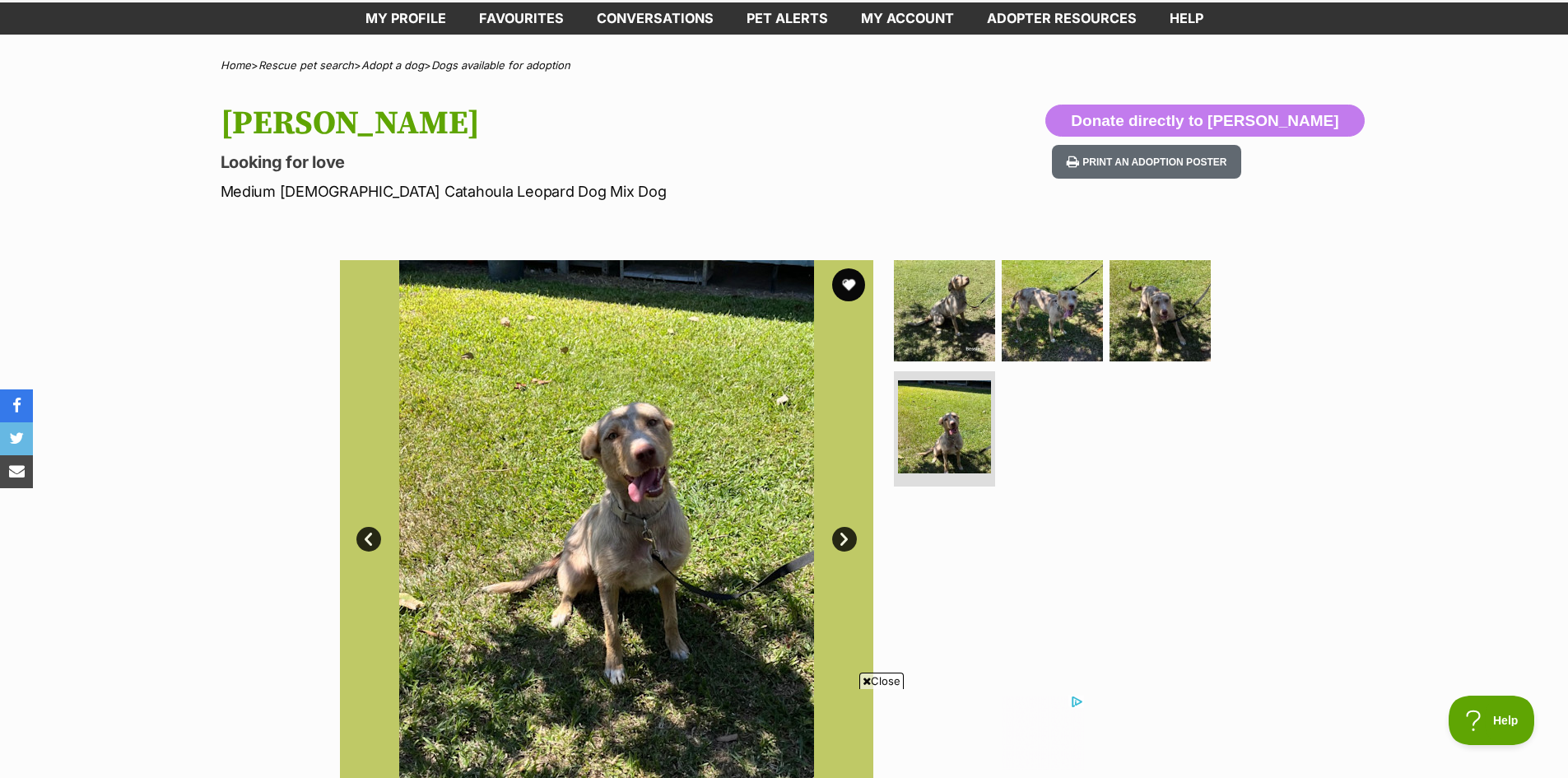
click at [845, 533] on link "Next" at bounding box center [844, 539] width 25 height 25
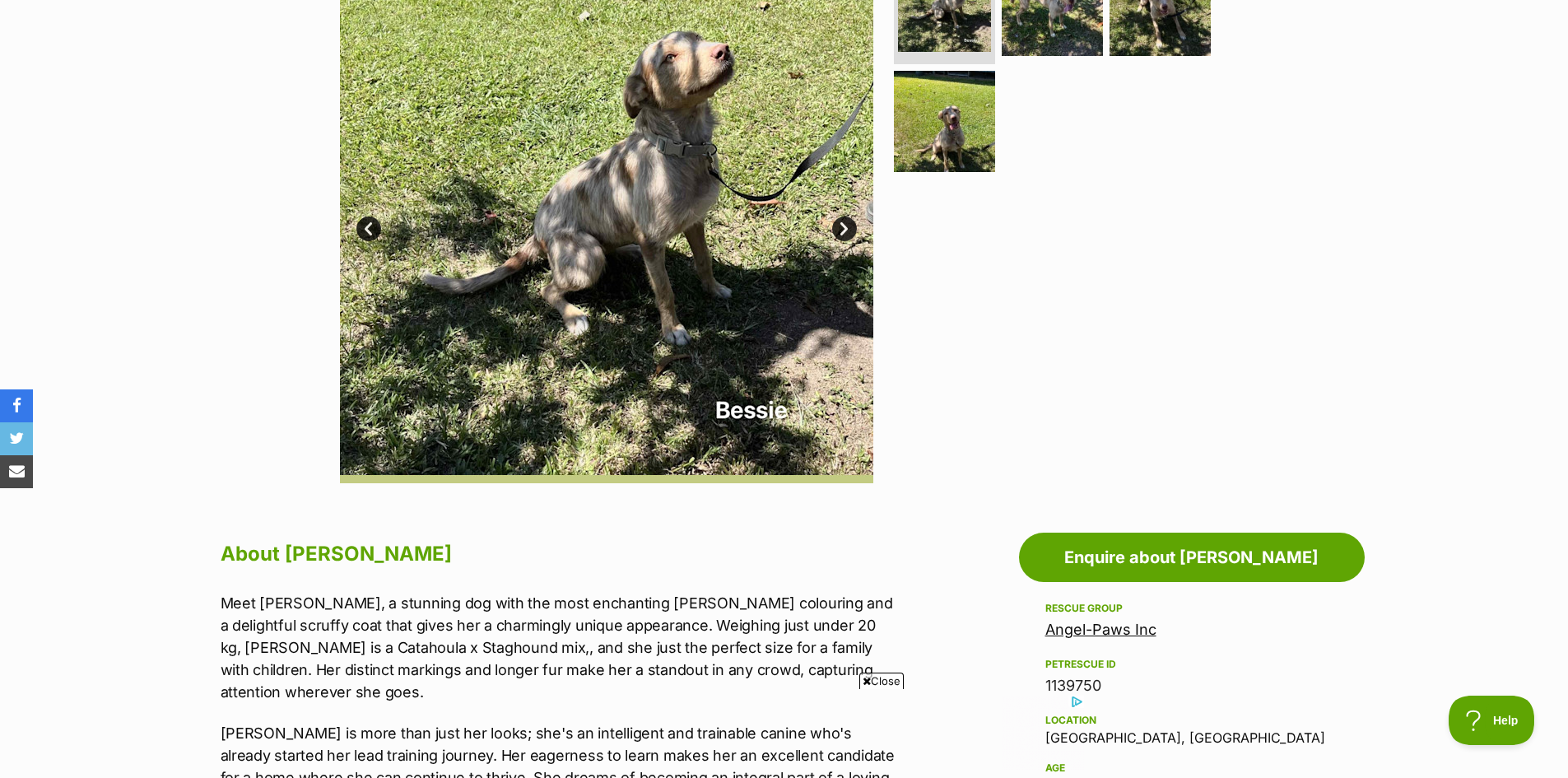
scroll to position [577, 0]
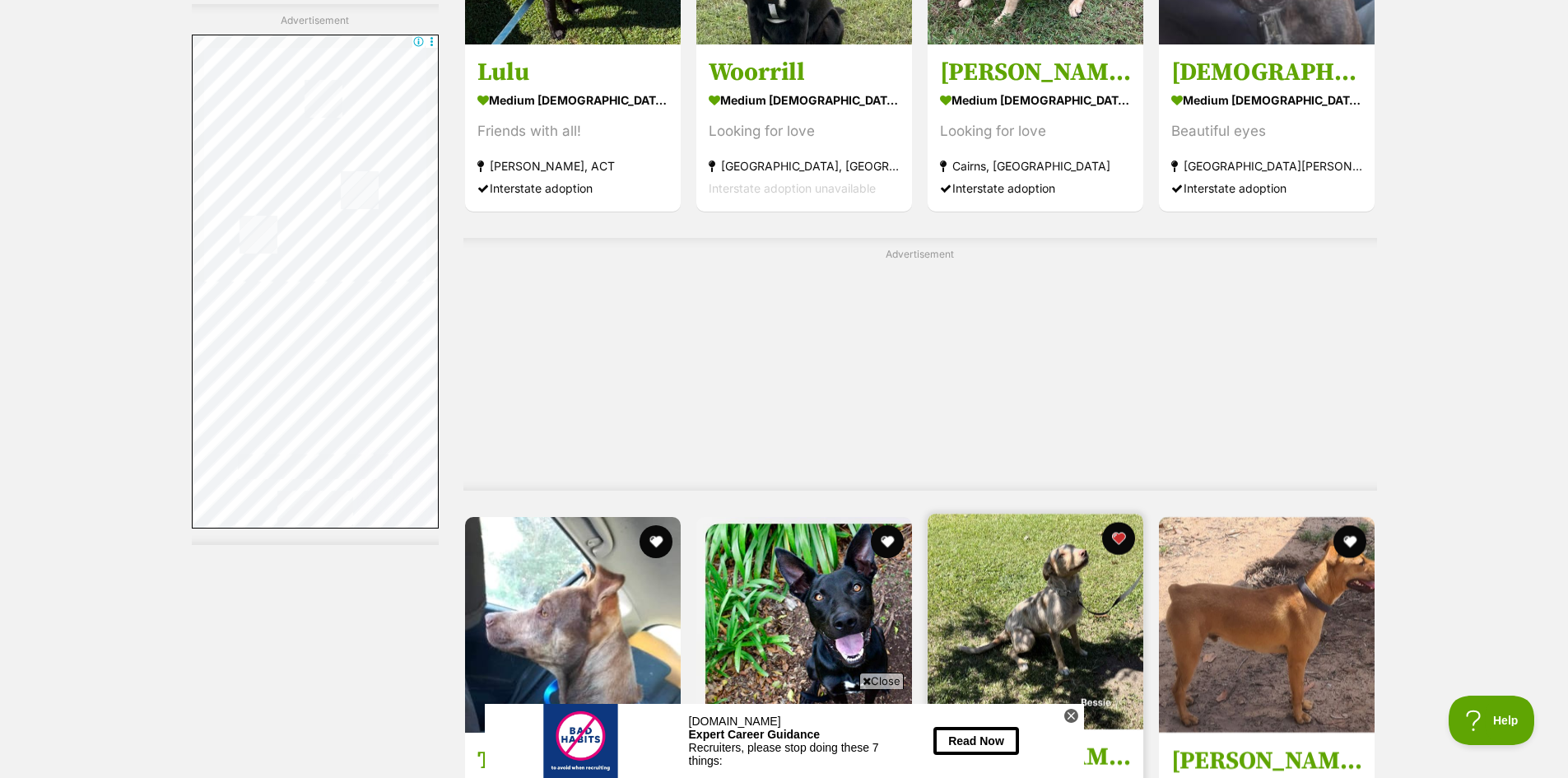
scroll to position [7244, 0]
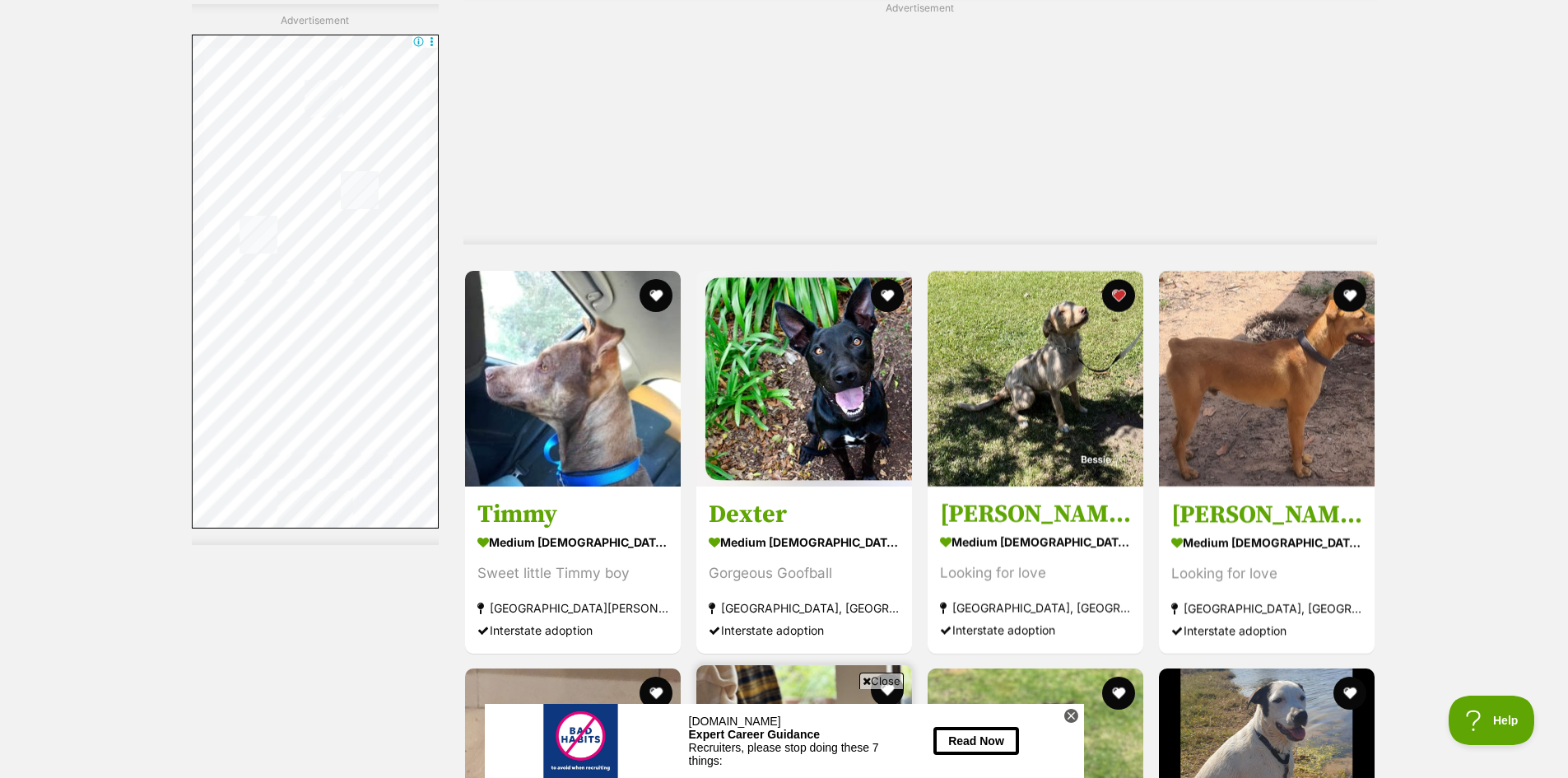
click at [791, 665] on img at bounding box center [804, 772] width 216 height 216
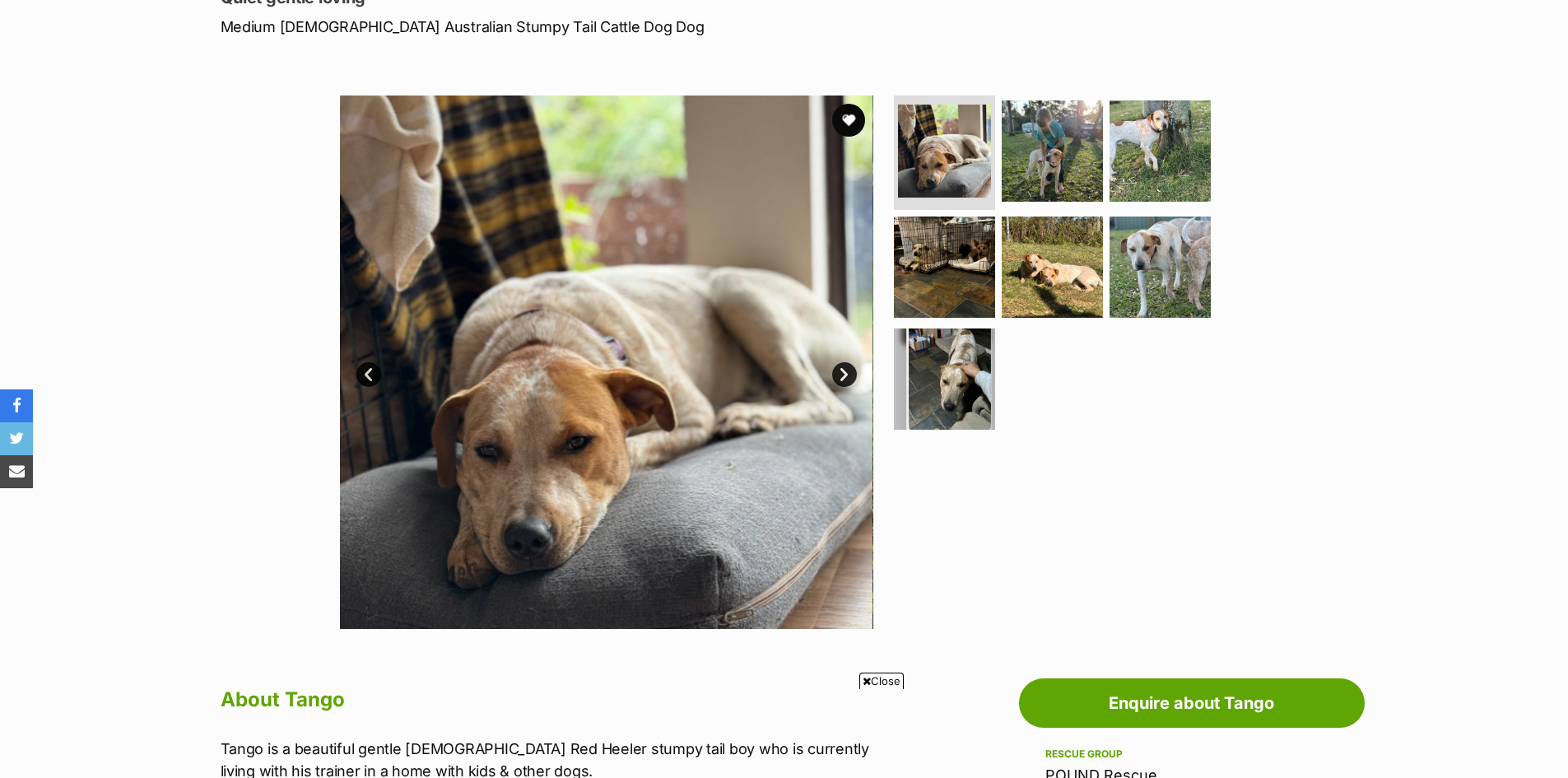
click at [849, 372] on link "Next" at bounding box center [844, 375] width 25 height 25
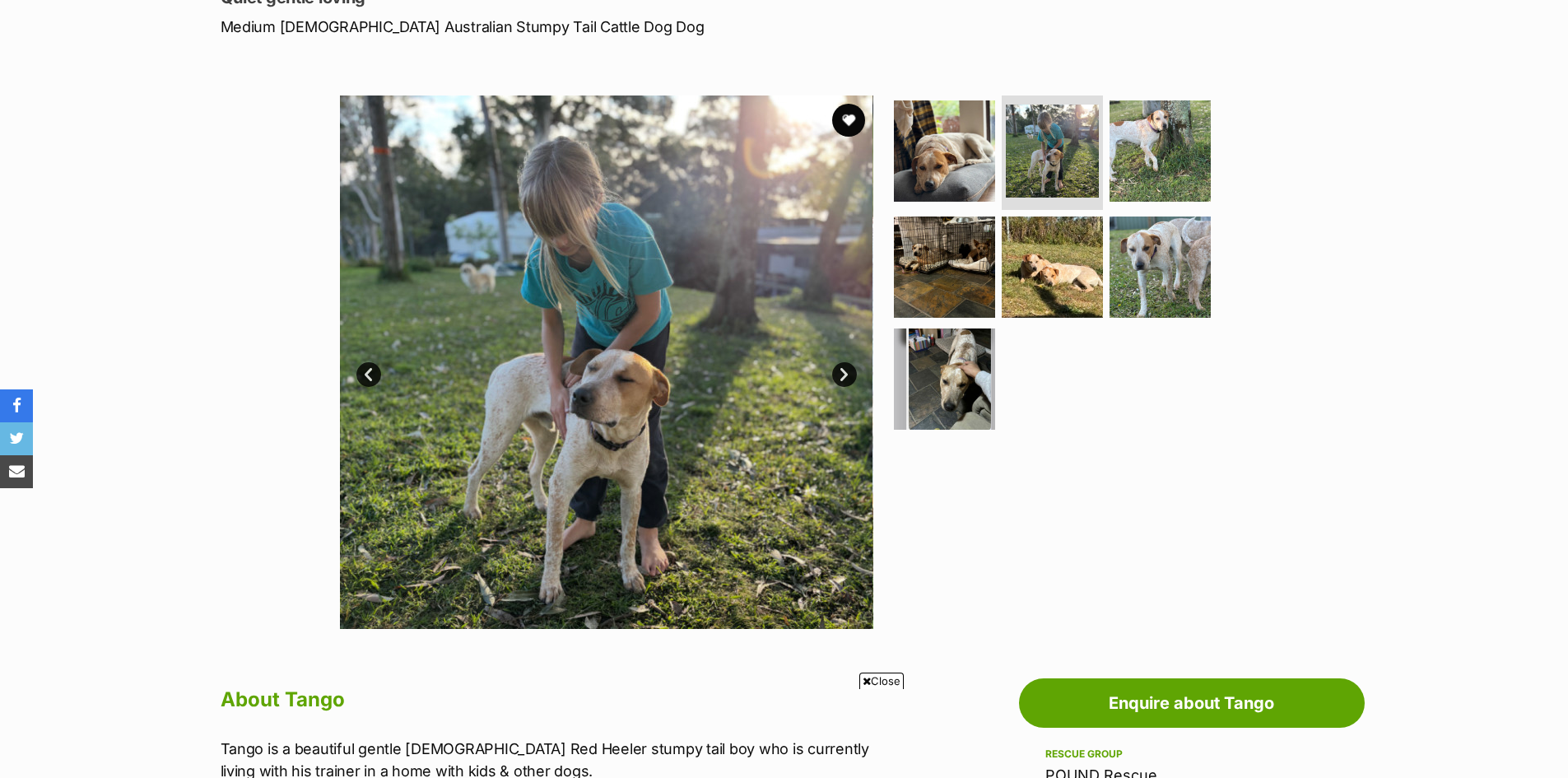
click at [848, 372] on link "Next" at bounding box center [844, 375] width 25 height 25
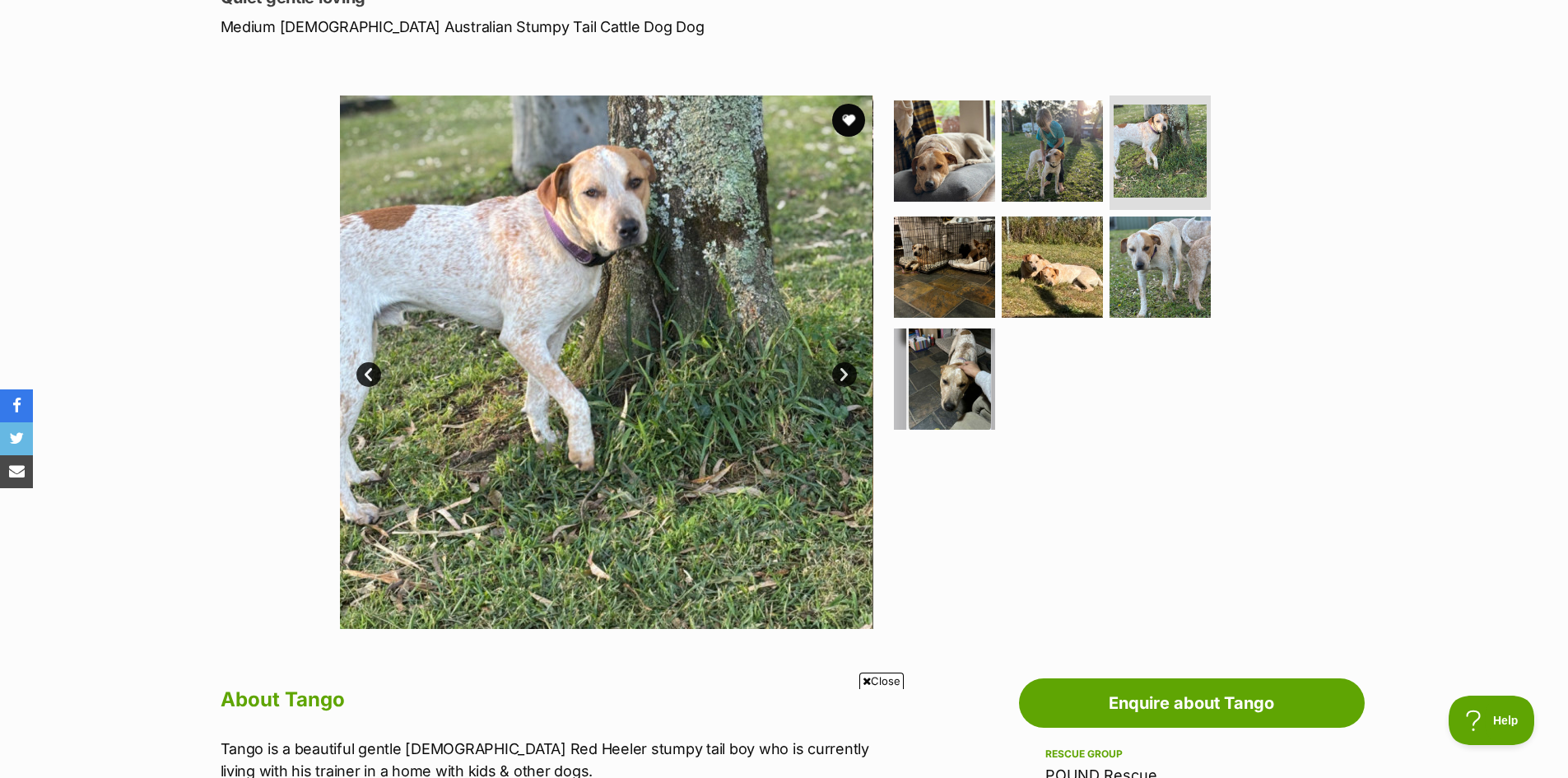
click at [848, 372] on link "Next" at bounding box center [844, 375] width 25 height 25
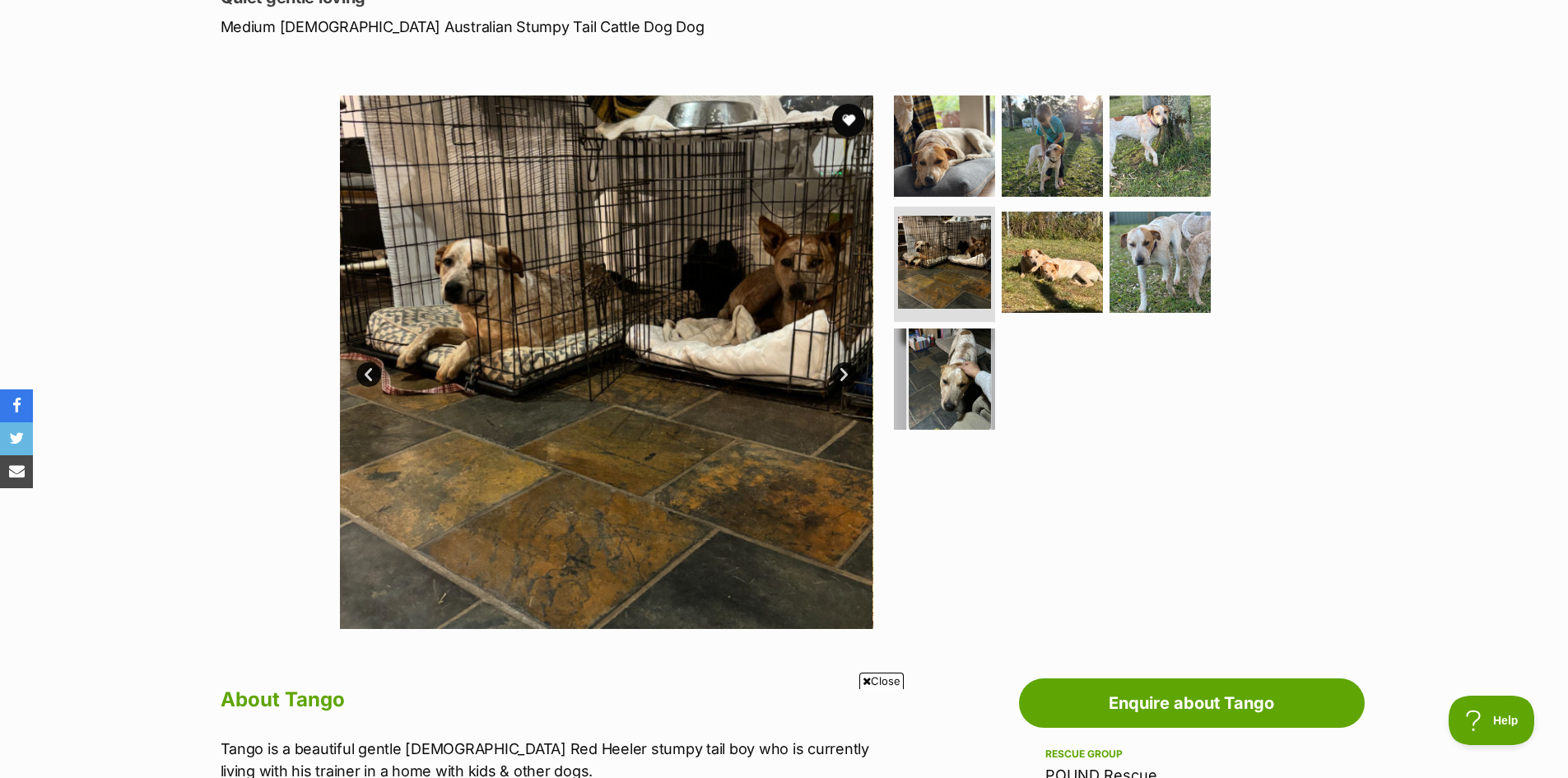
click at [847, 372] on link "Next" at bounding box center [844, 375] width 25 height 25
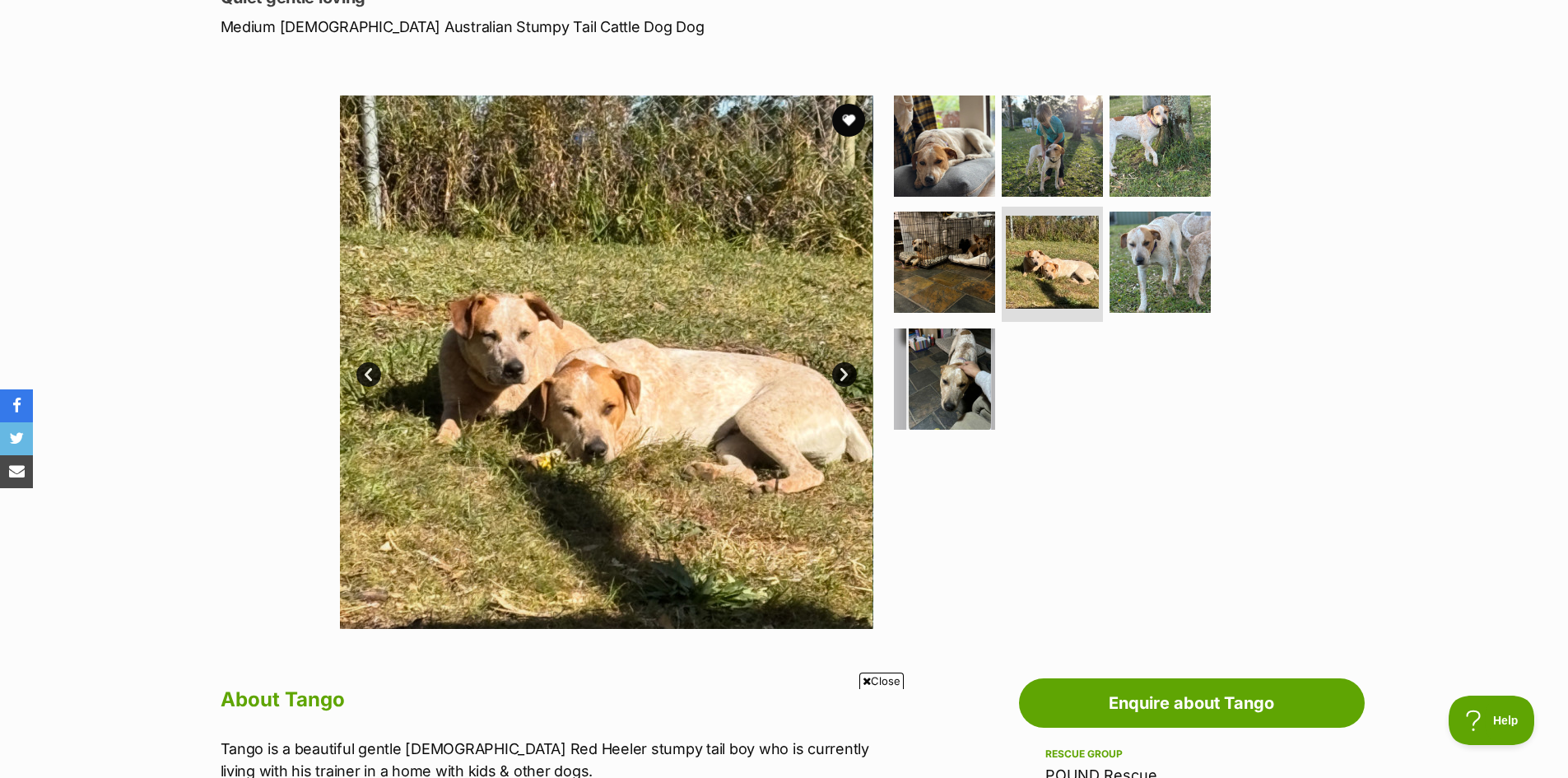
click at [847, 372] on link "Next" at bounding box center [844, 375] width 25 height 25
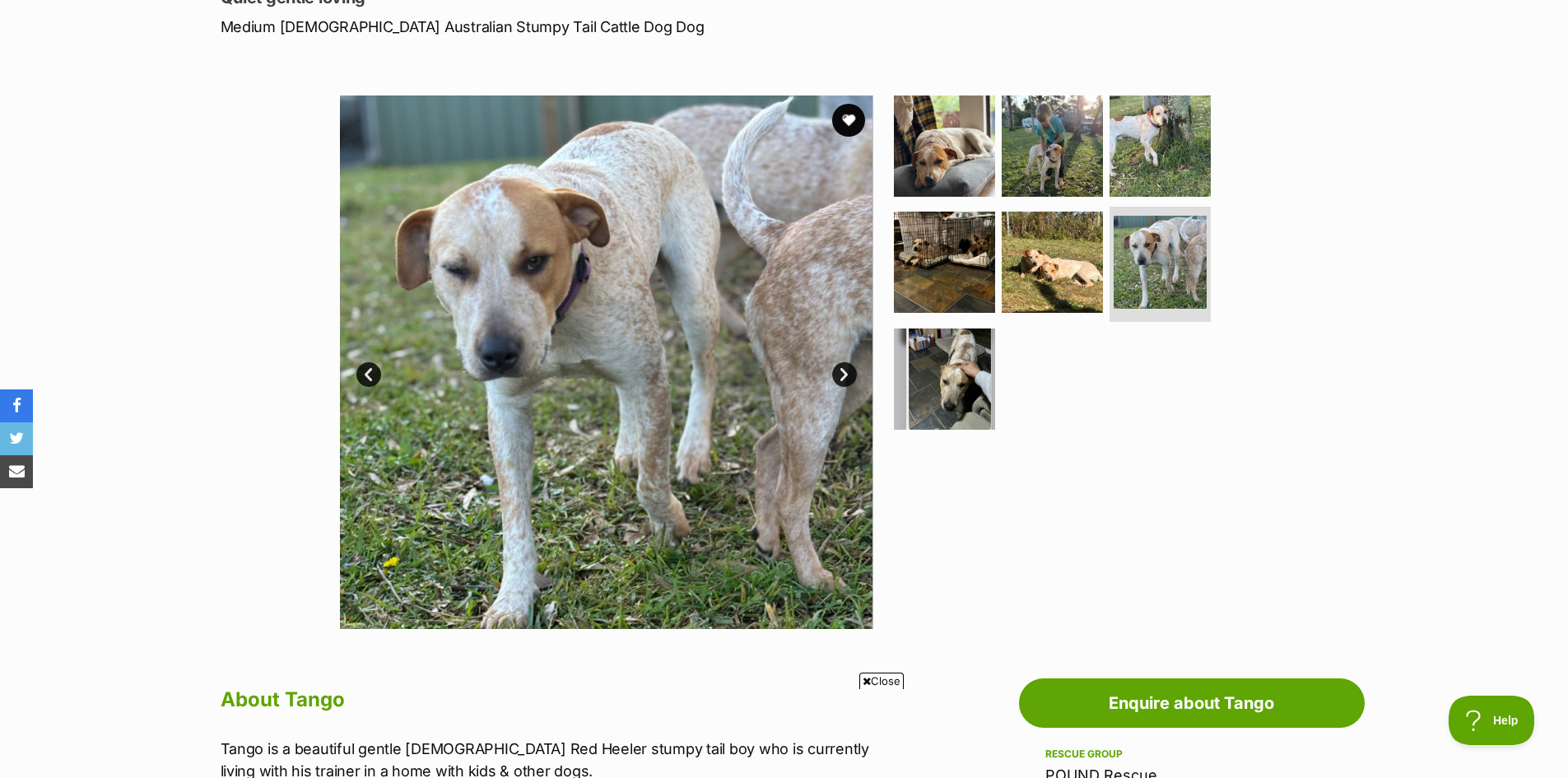
click at [847, 372] on link "Next" at bounding box center [844, 375] width 25 height 25
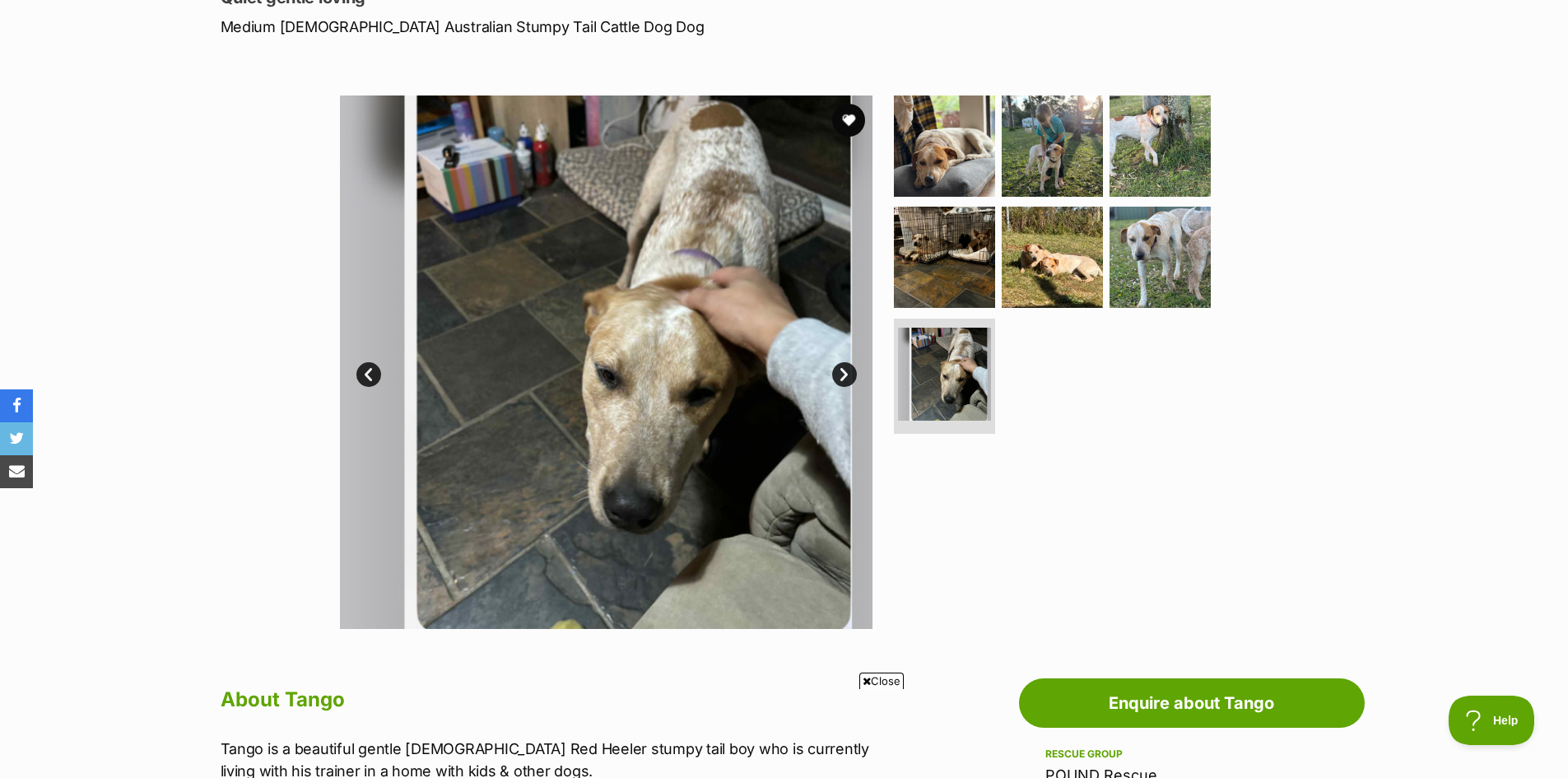
click at [847, 372] on link "Next" at bounding box center [844, 375] width 25 height 25
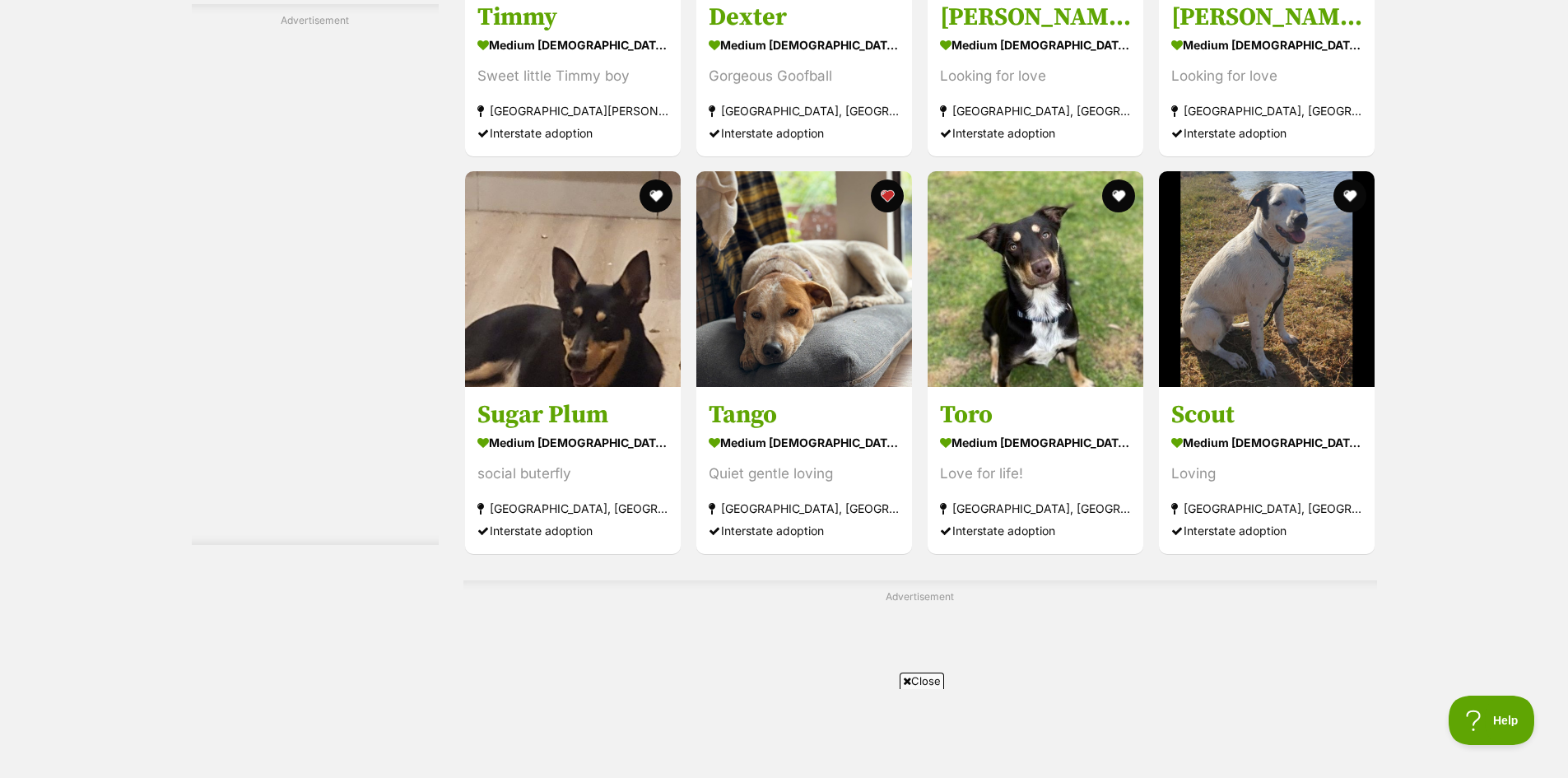
scroll to position [7987, 0]
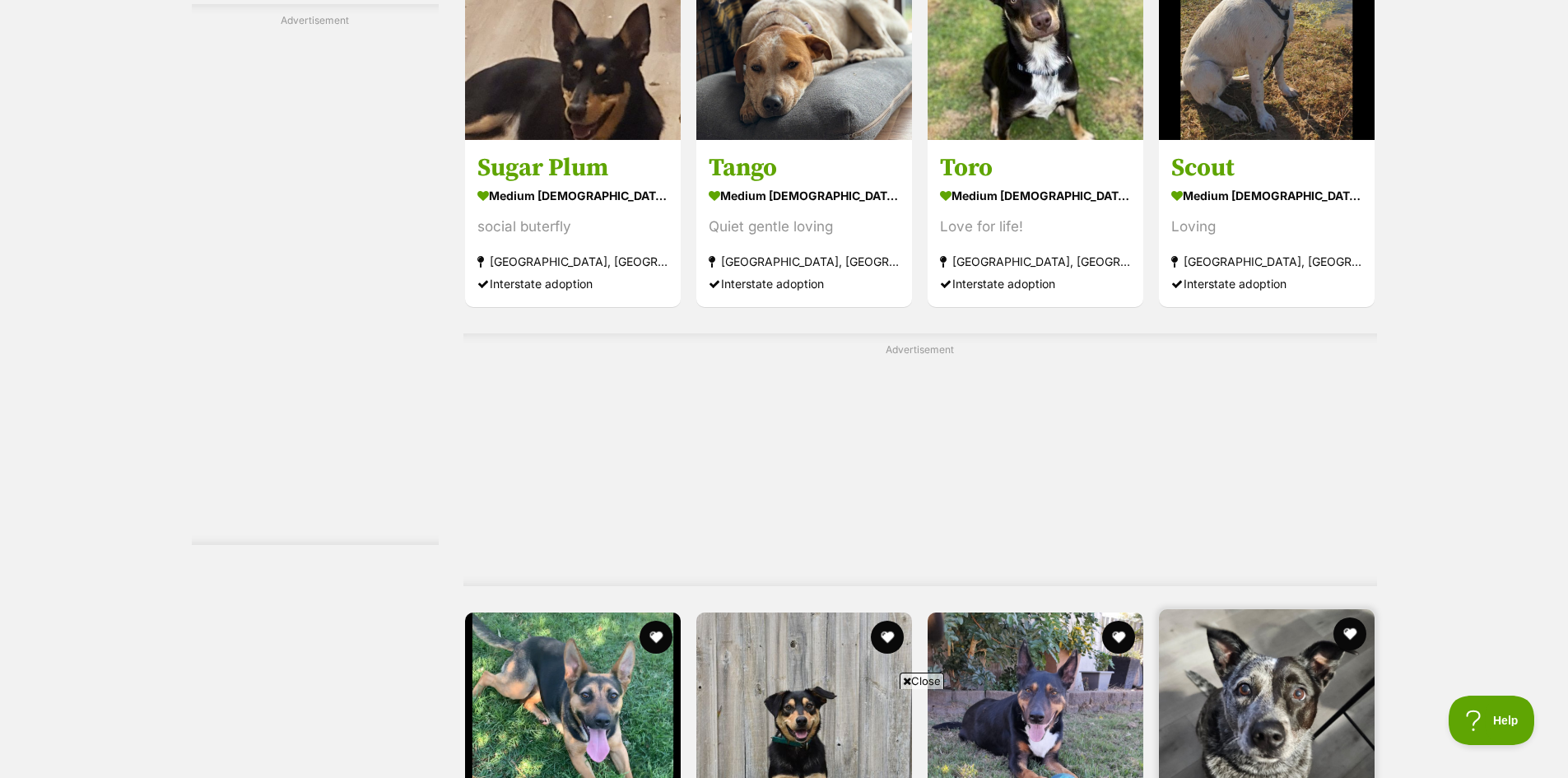
click at [1257, 609] on img at bounding box center [1266, 717] width 216 height 216
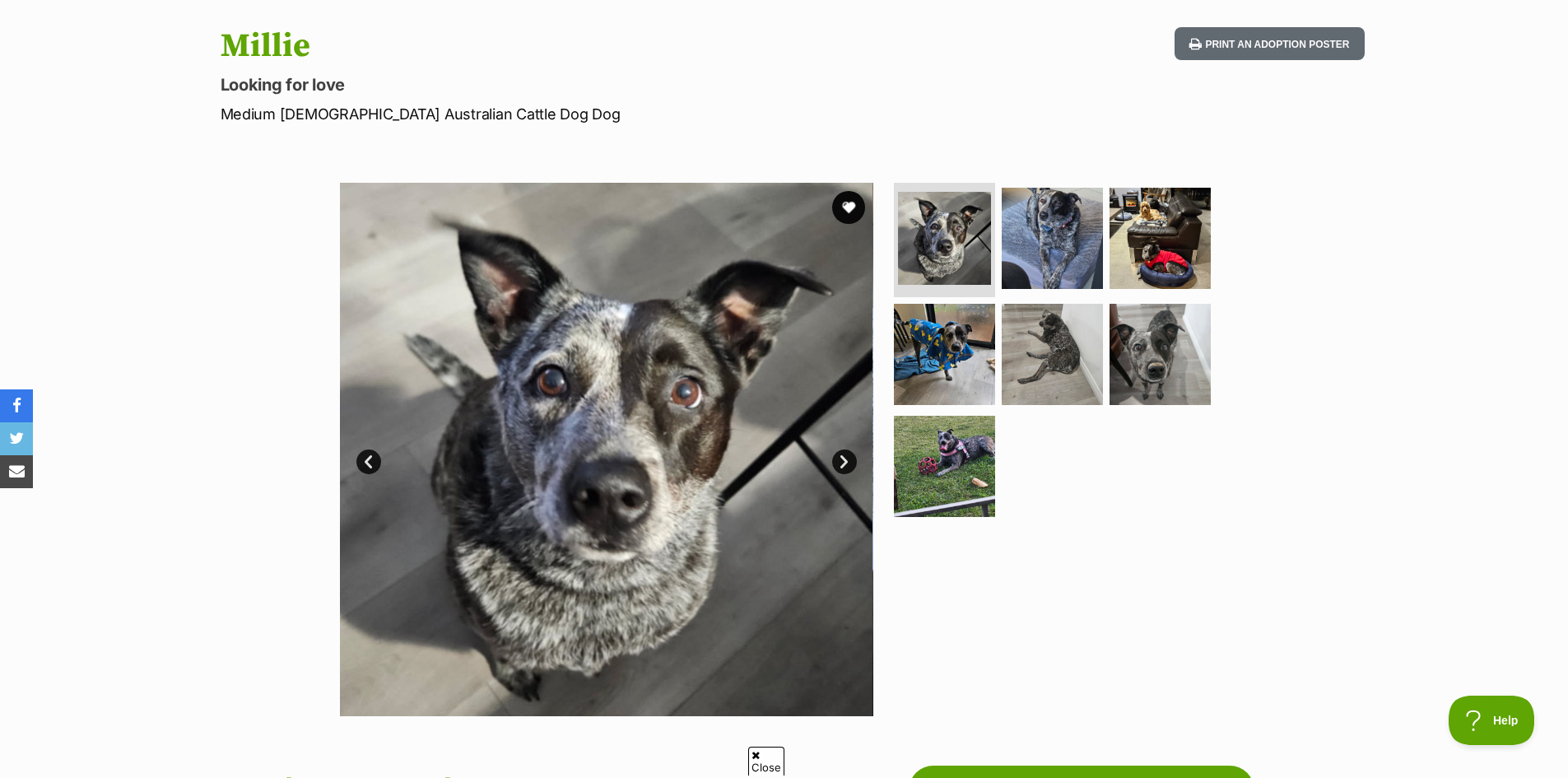
scroll to position [165, 0]
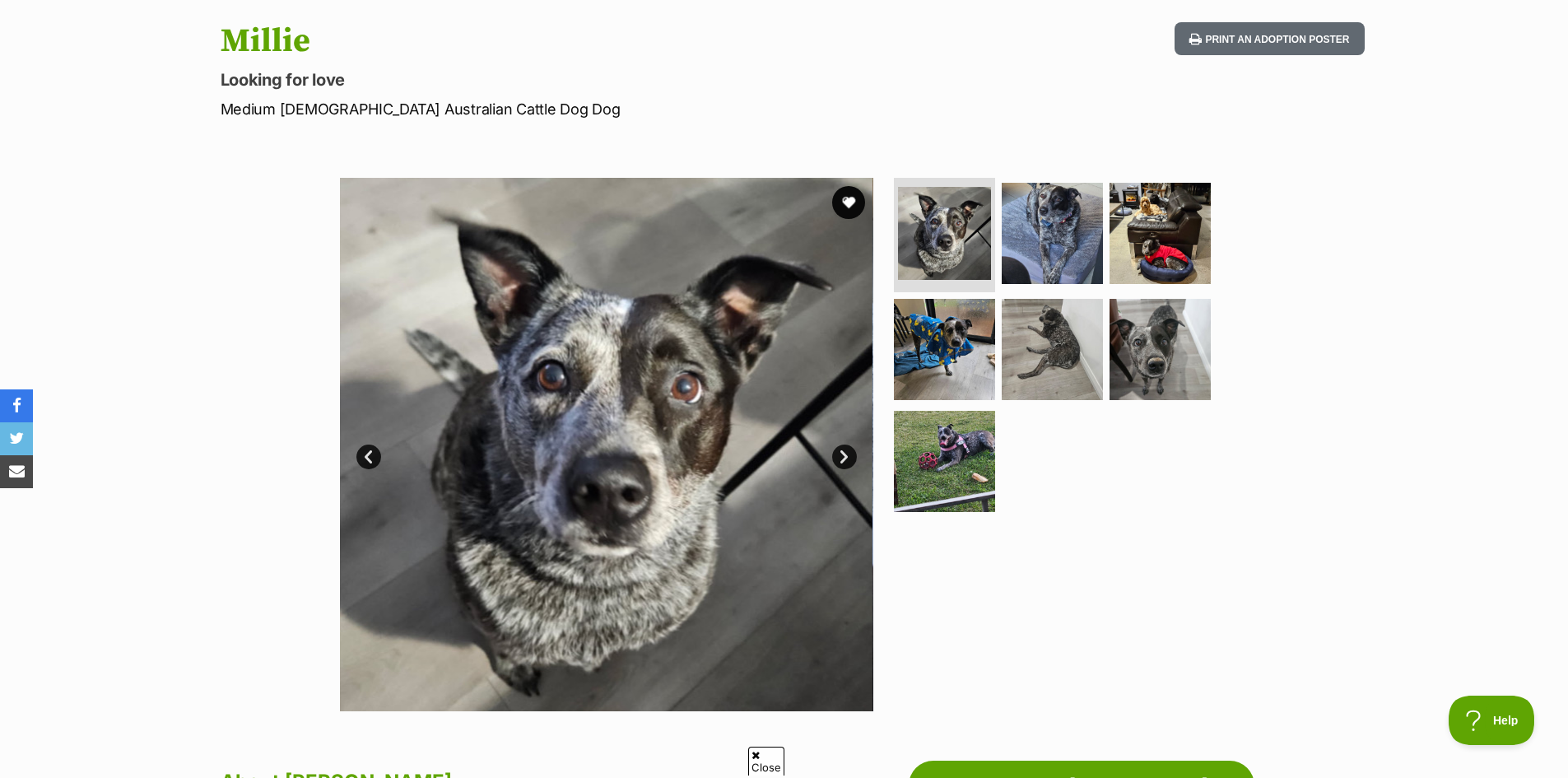
click at [845, 448] on link "Next" at bounding box center [844, 457] width 25 height 25
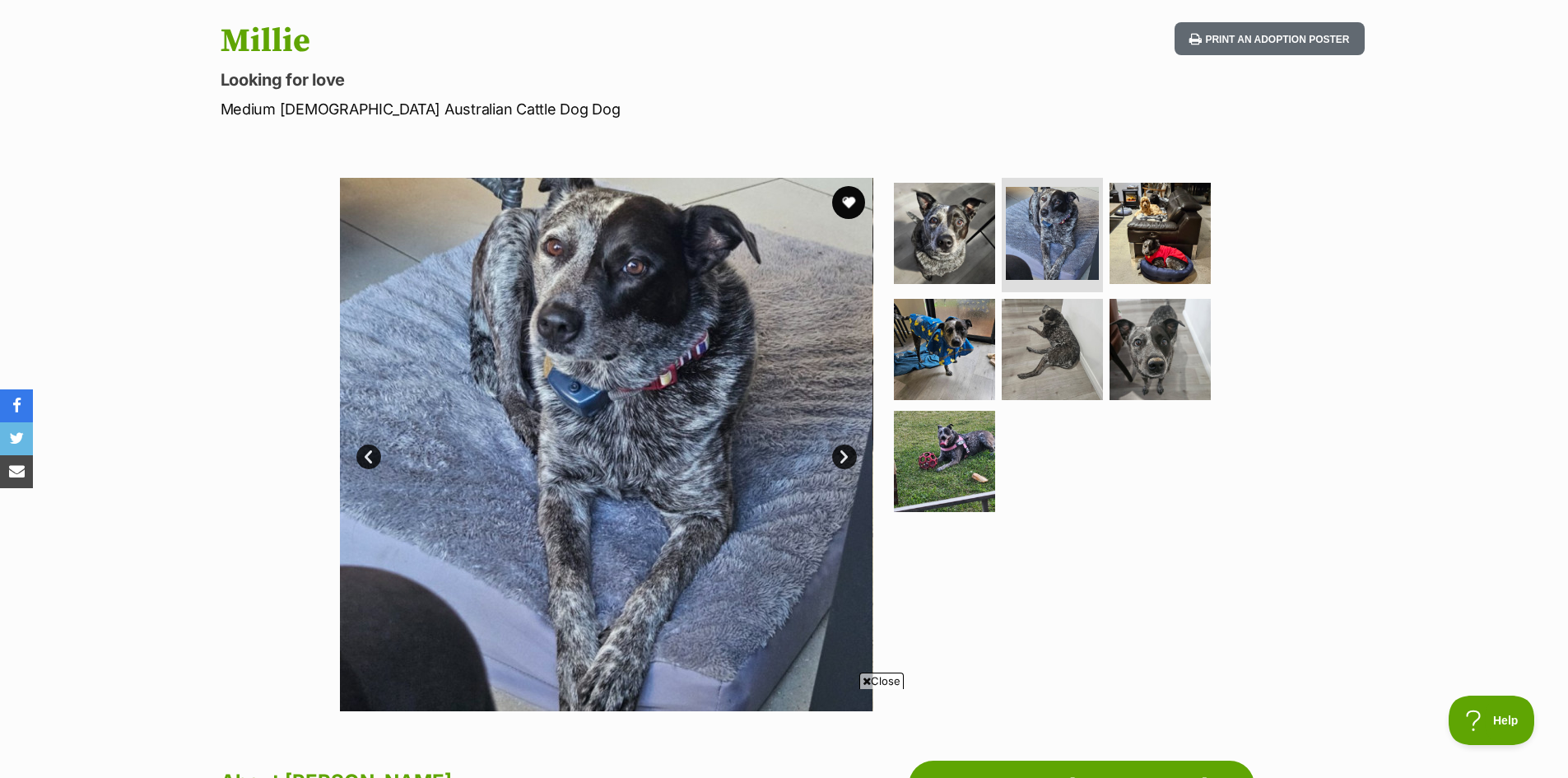
scroll to position [0, 0]
click at [845, 448] on link "Next" at bounding box center [844, 457] width 25 height 25
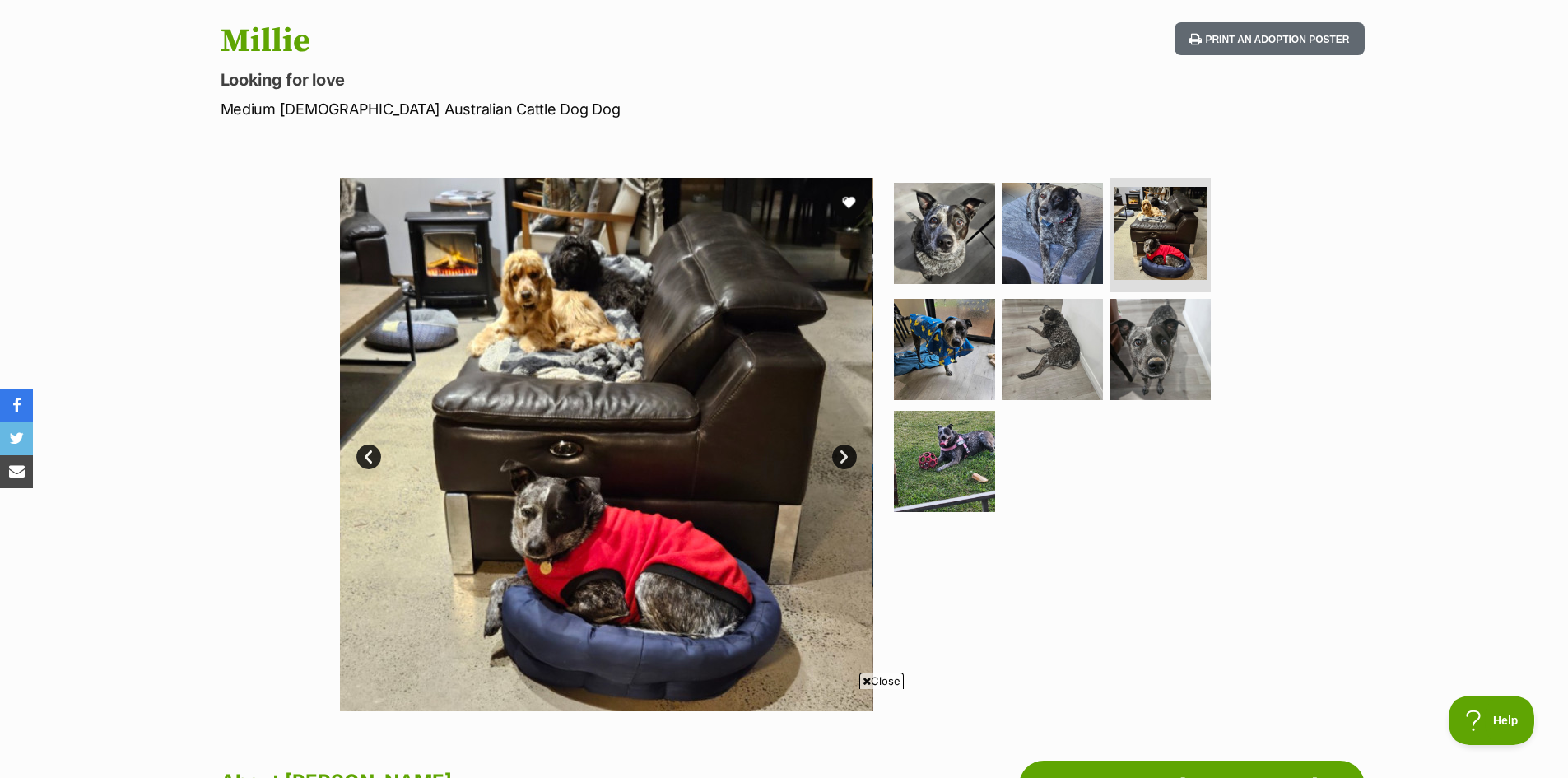
click at [845, 448] on link "Next" at bounding box center [844, 457] width 25 height 25
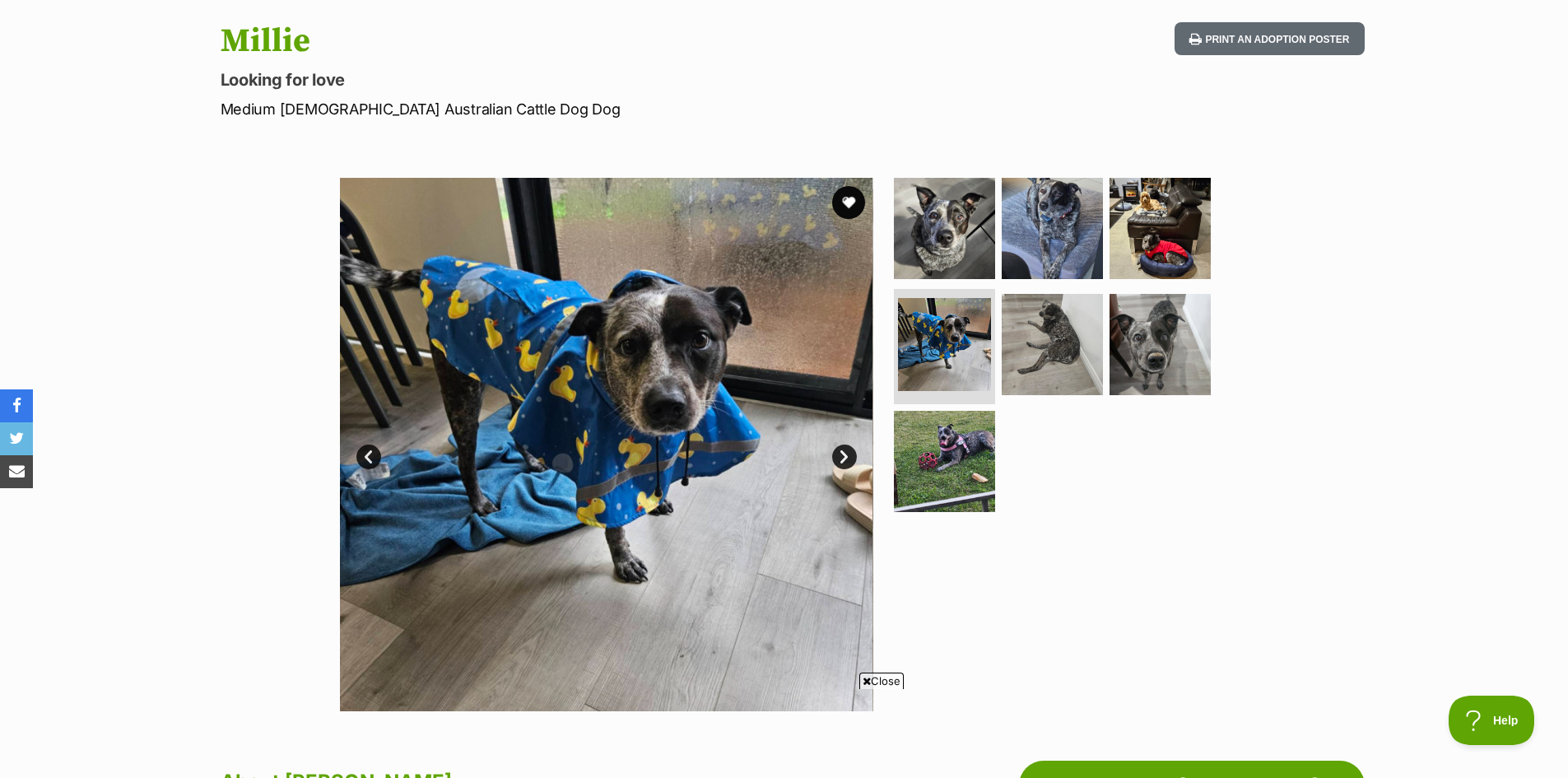
click at [846, 448] on link "Next" at bounding box center [844, 457] width 25 height 25
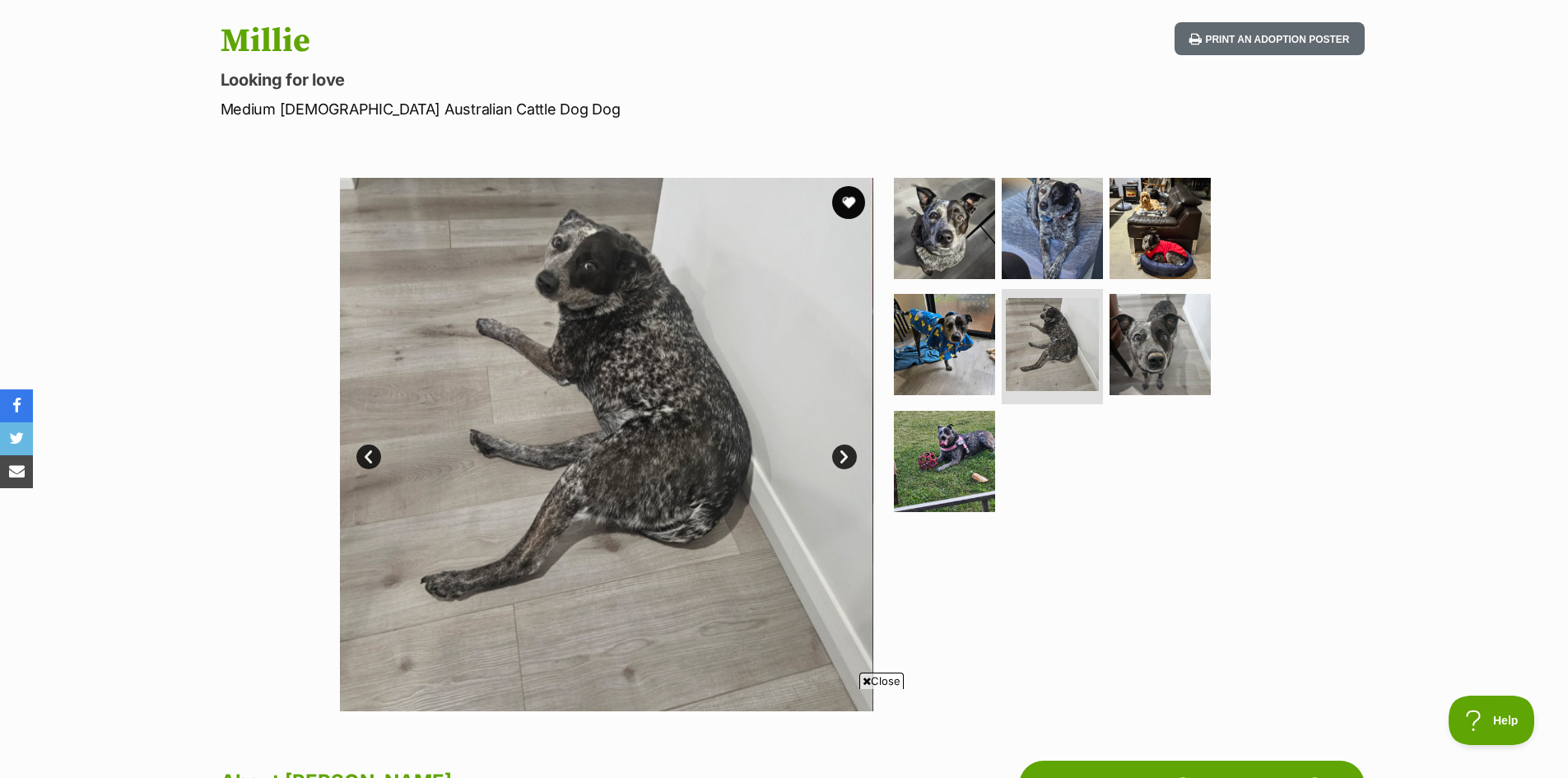
click at [846, 448] on link "Next" at bounding box center [844, 457] width 25 height 25
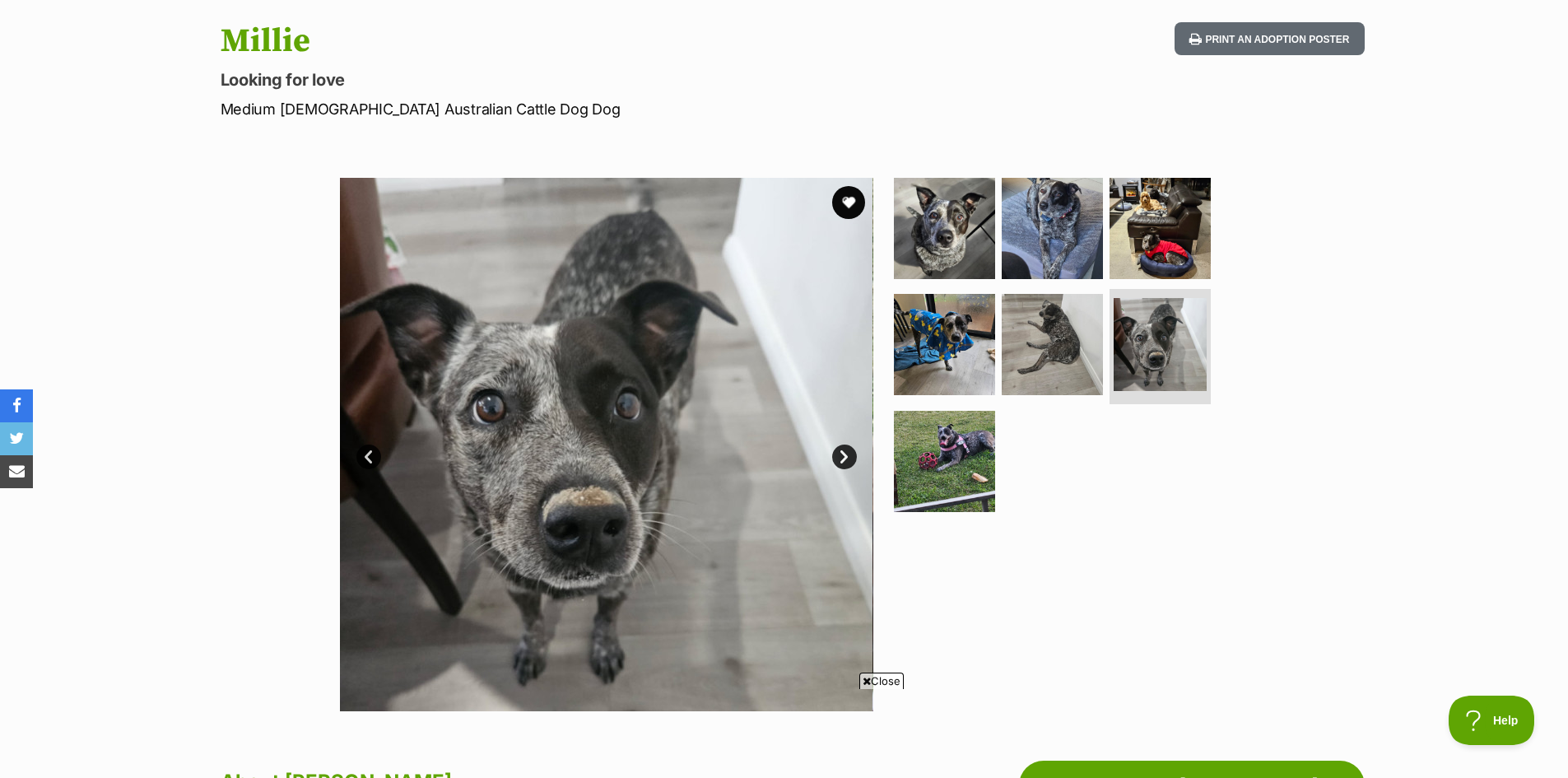
click at [846, 448] on link "Next" at bounding box center [844, 457] width 25 height 25
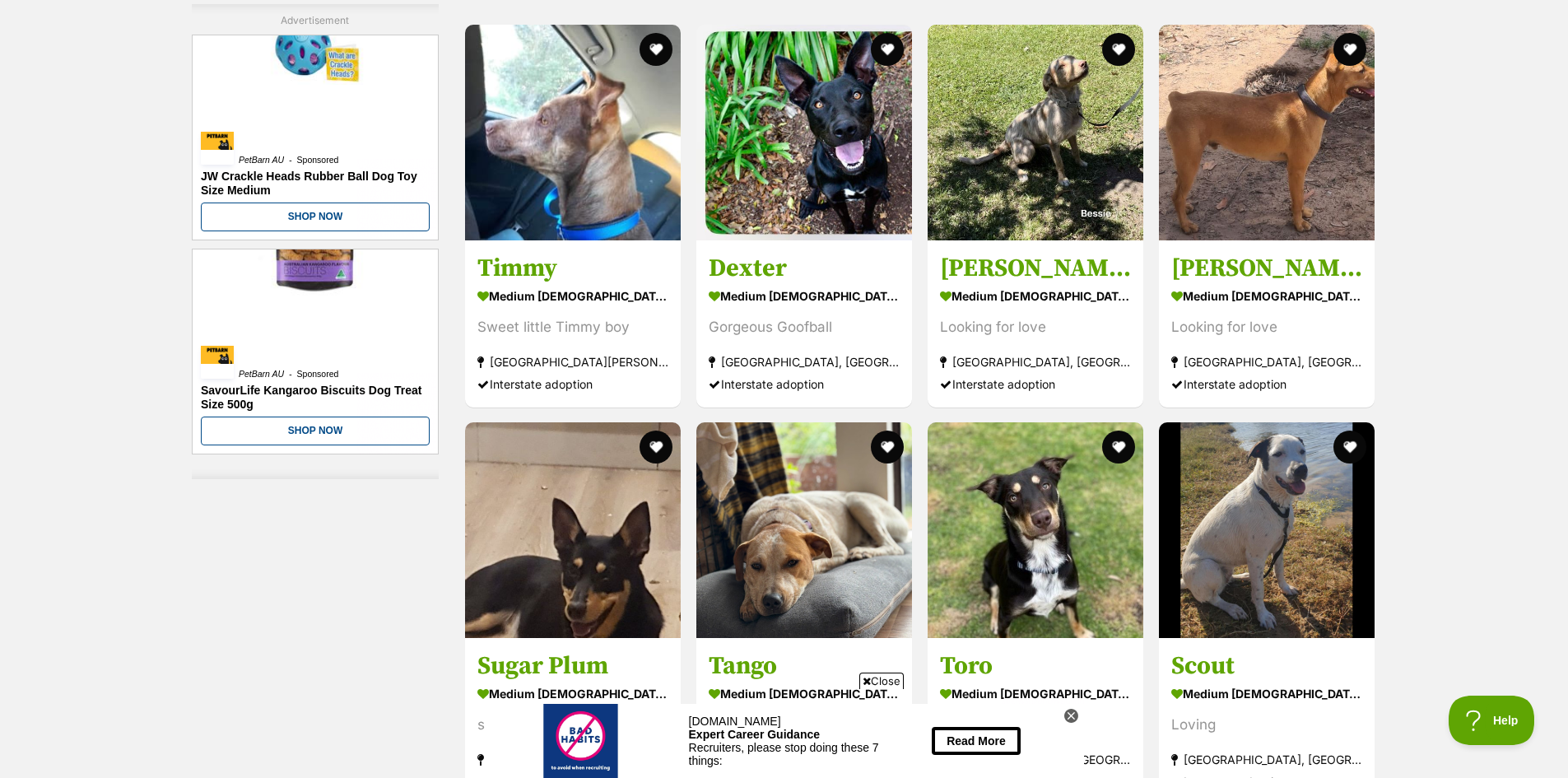
scroll to position [7769, 0]
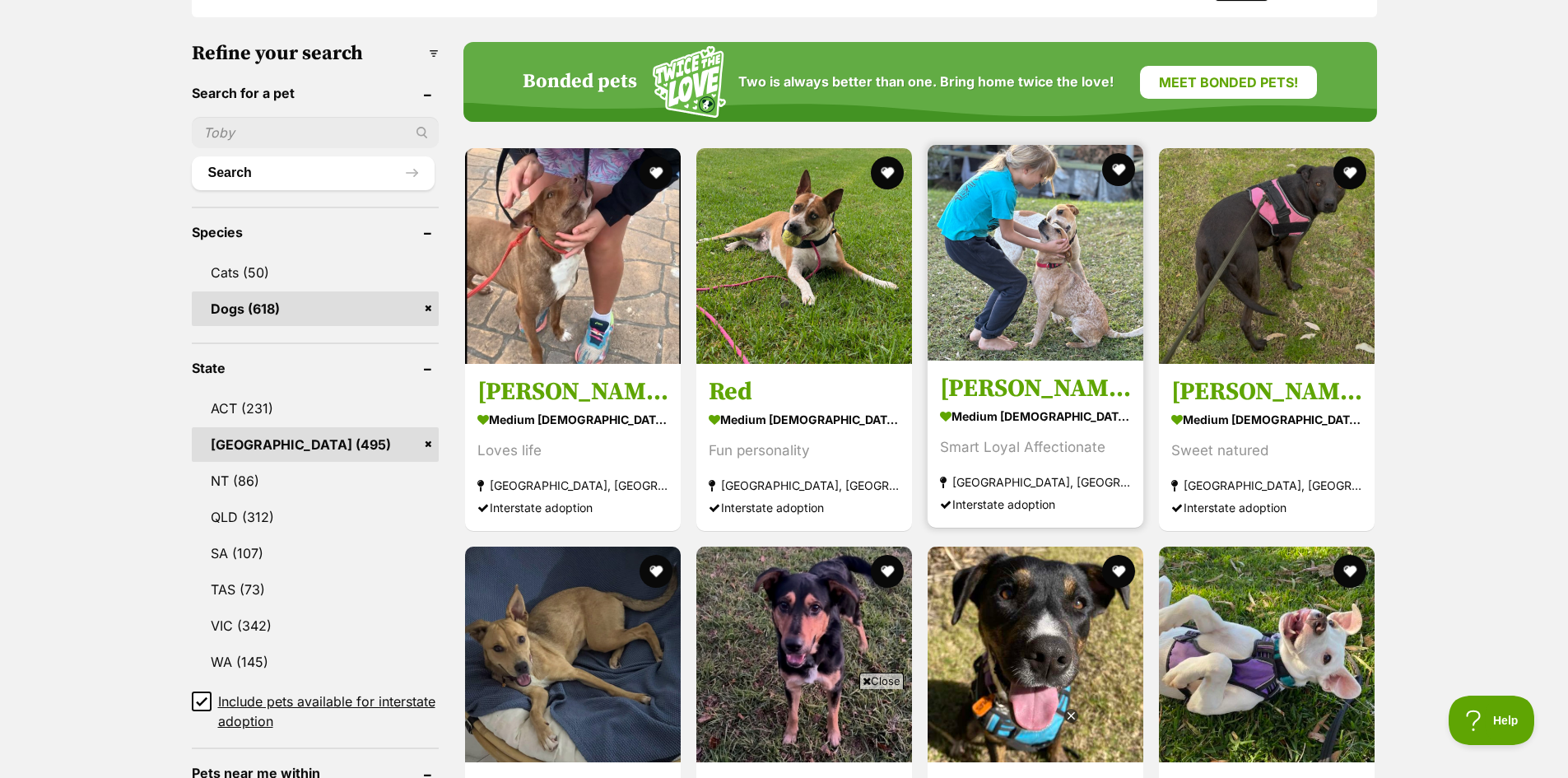
click at [1056, 271] on img at bounding box center [1035, 252] width 216 height 216
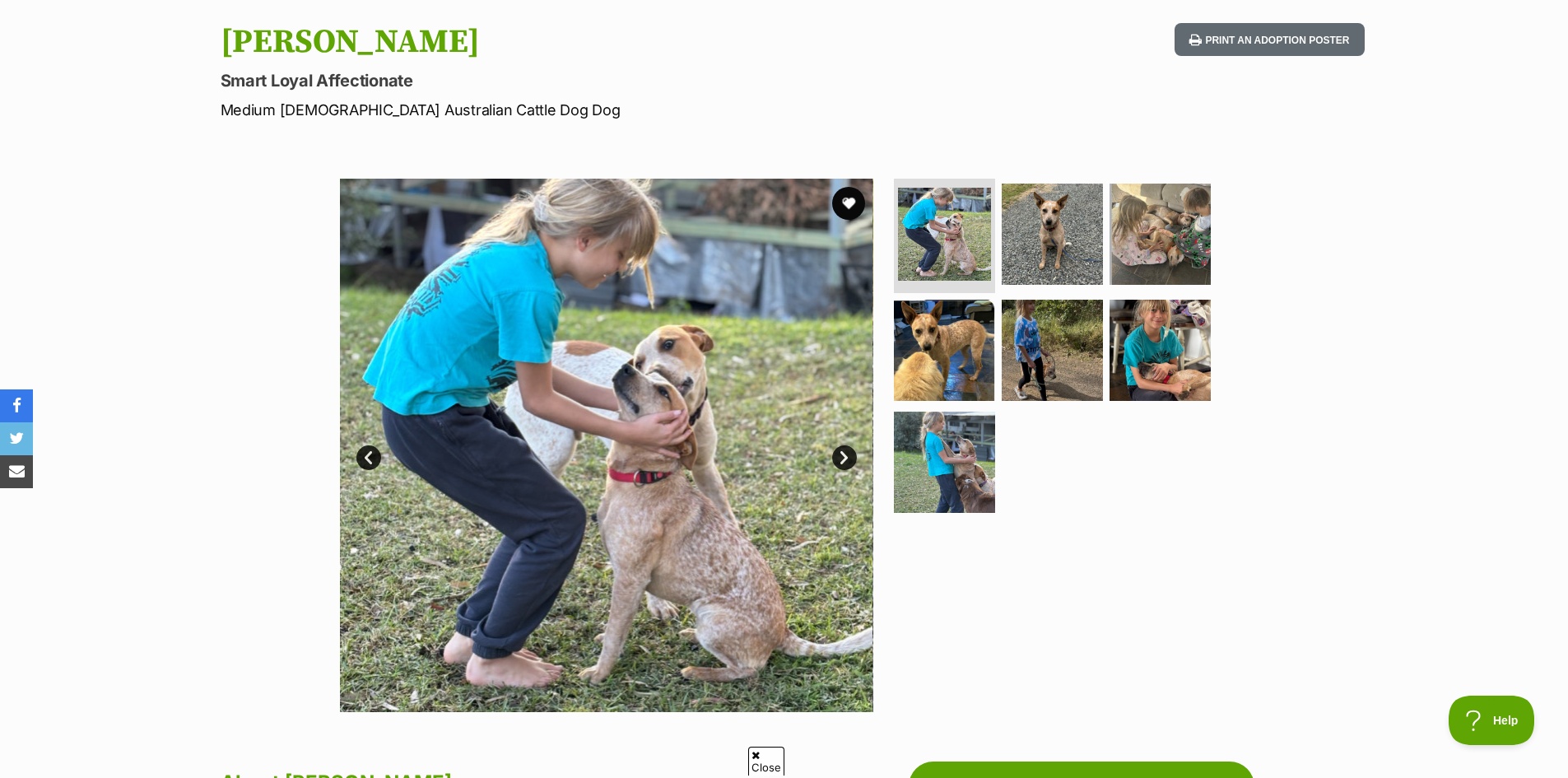
scroll to position [165, 0]
click at [843, 455] on link "Next" at bounding box center [844, 457] width 25 height 25
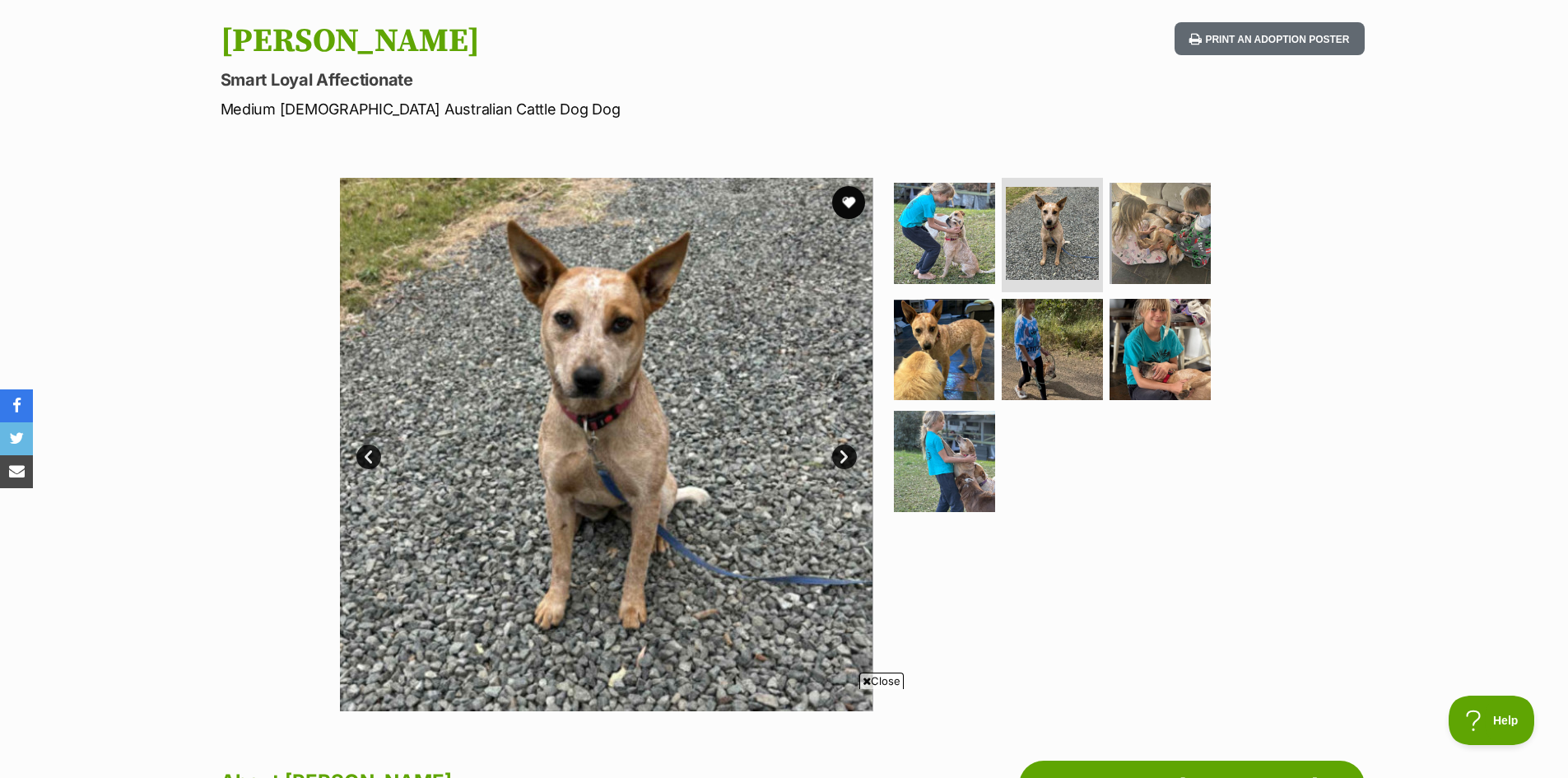
scroll to position [0, 0]
click at [843, 455] on link "Next" at bounding box center [844, 457] width 25 height 25
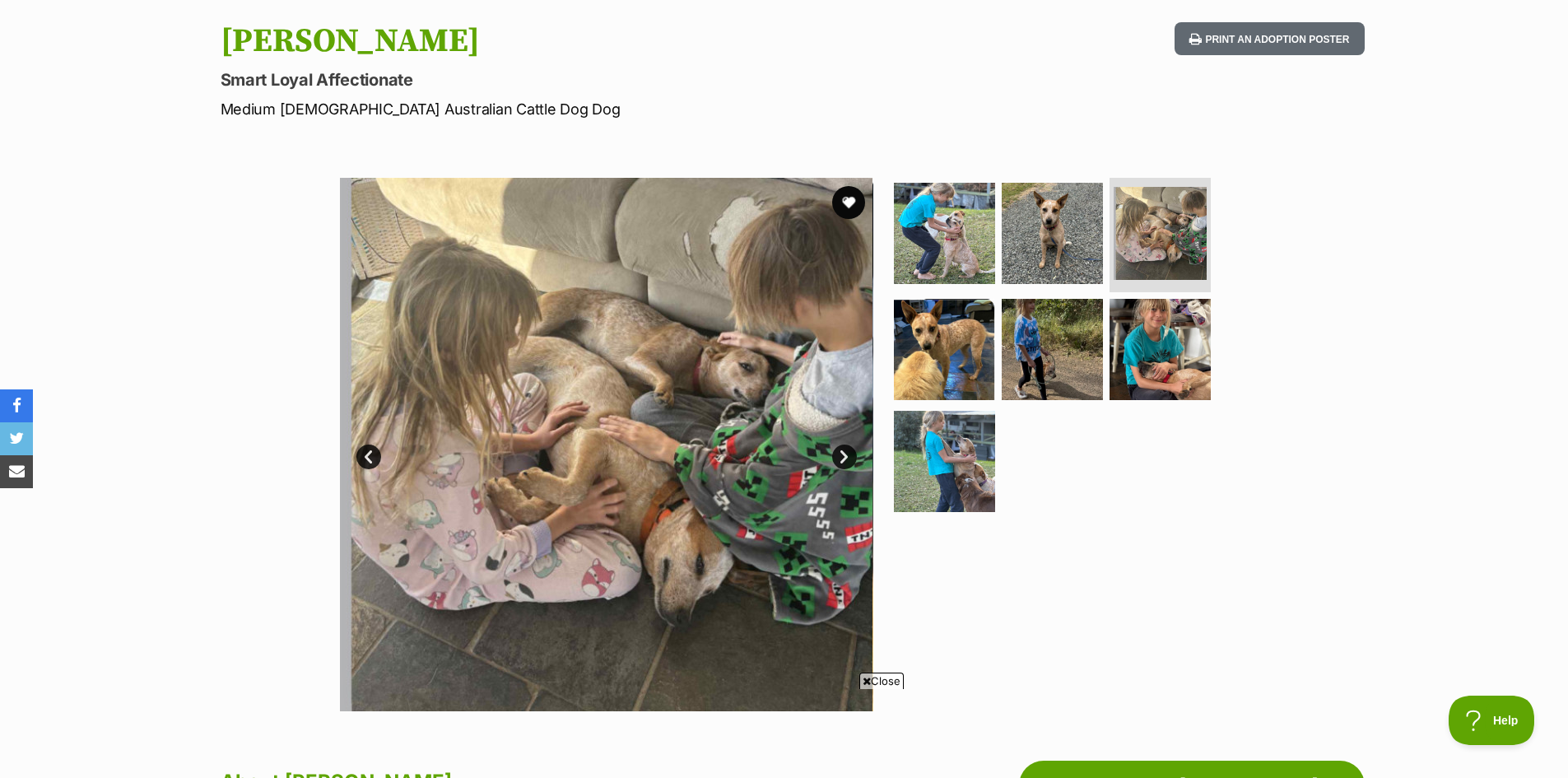
click at [846, 456] on link "Next" at bounding box center [844, 457] width 25 height 25
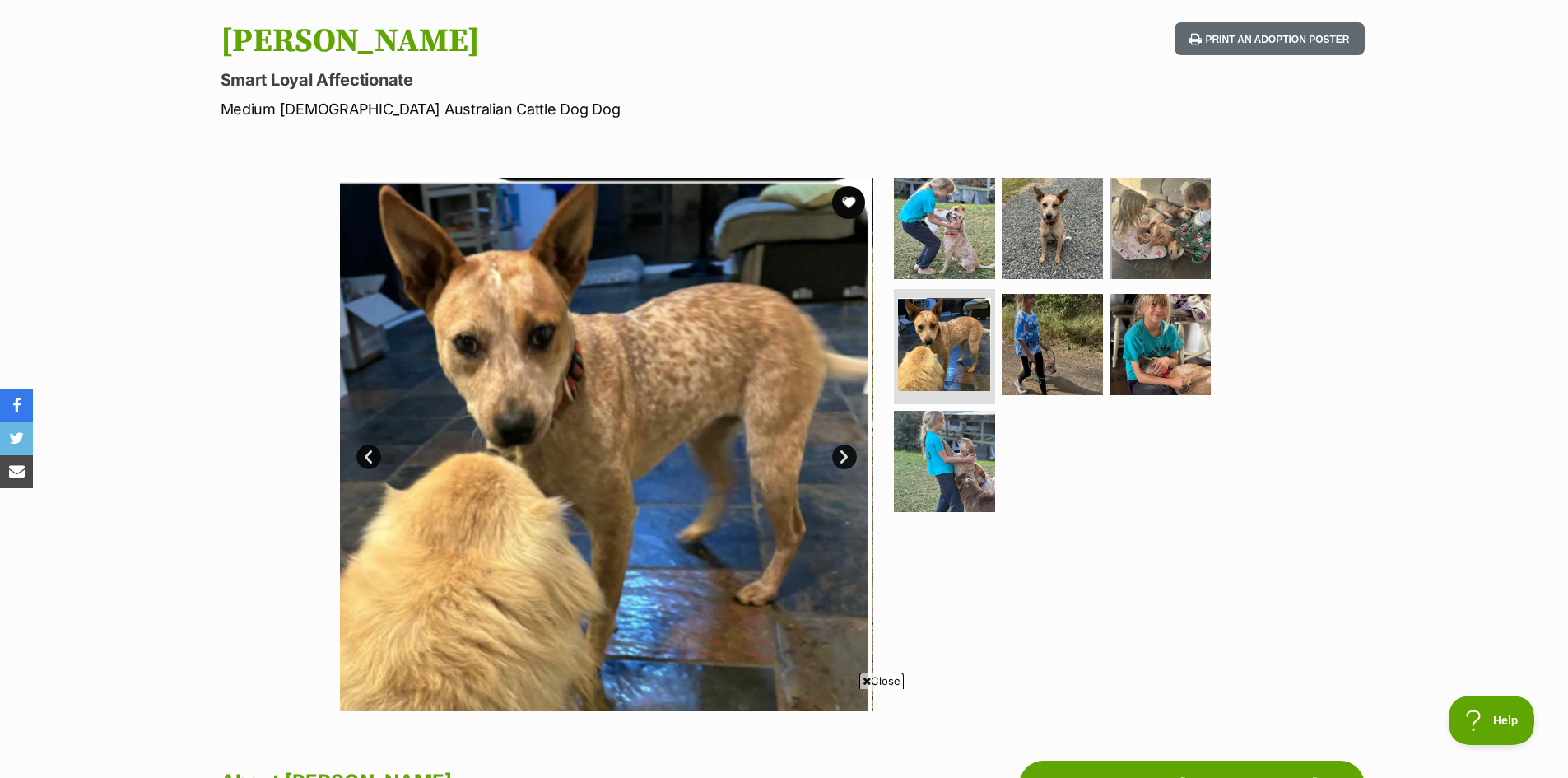
click at [846, 456] on link "Next" at bounding box center [844, 457] width 25 height 25
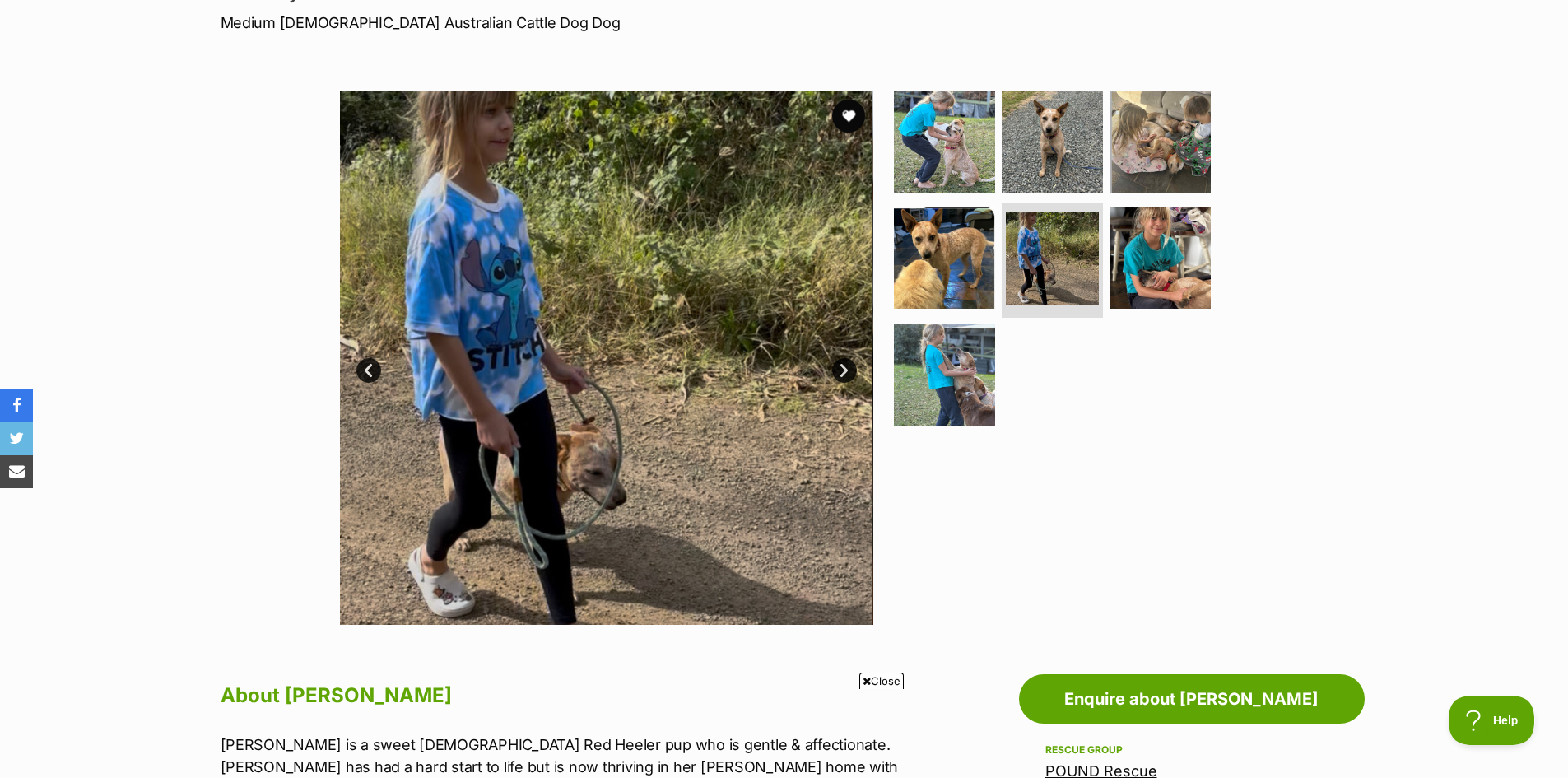
scroll to position [247, 0]
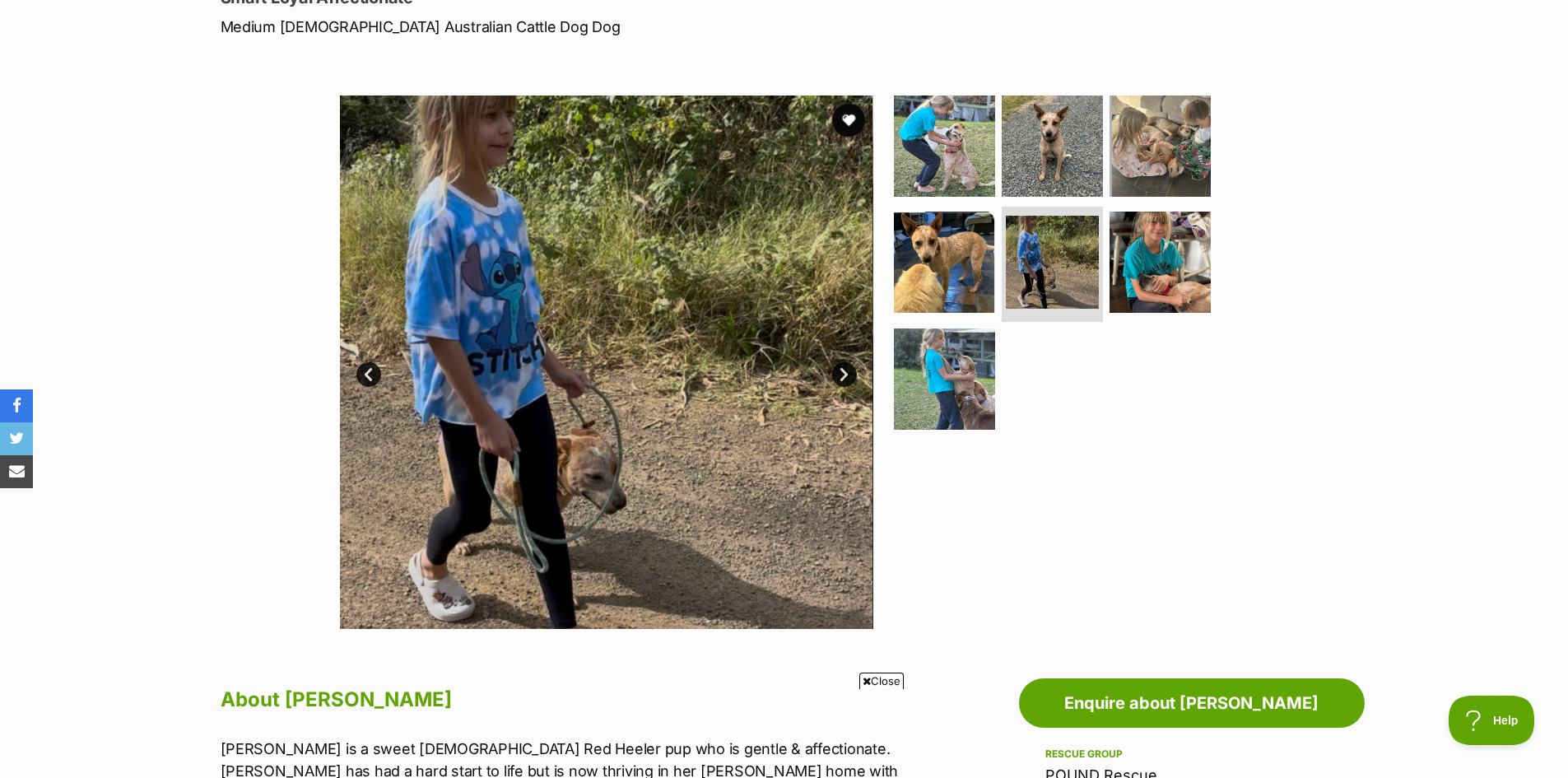
click at [845, 371] on link "Next" at bounding box center [844, 375] width 25 height 25
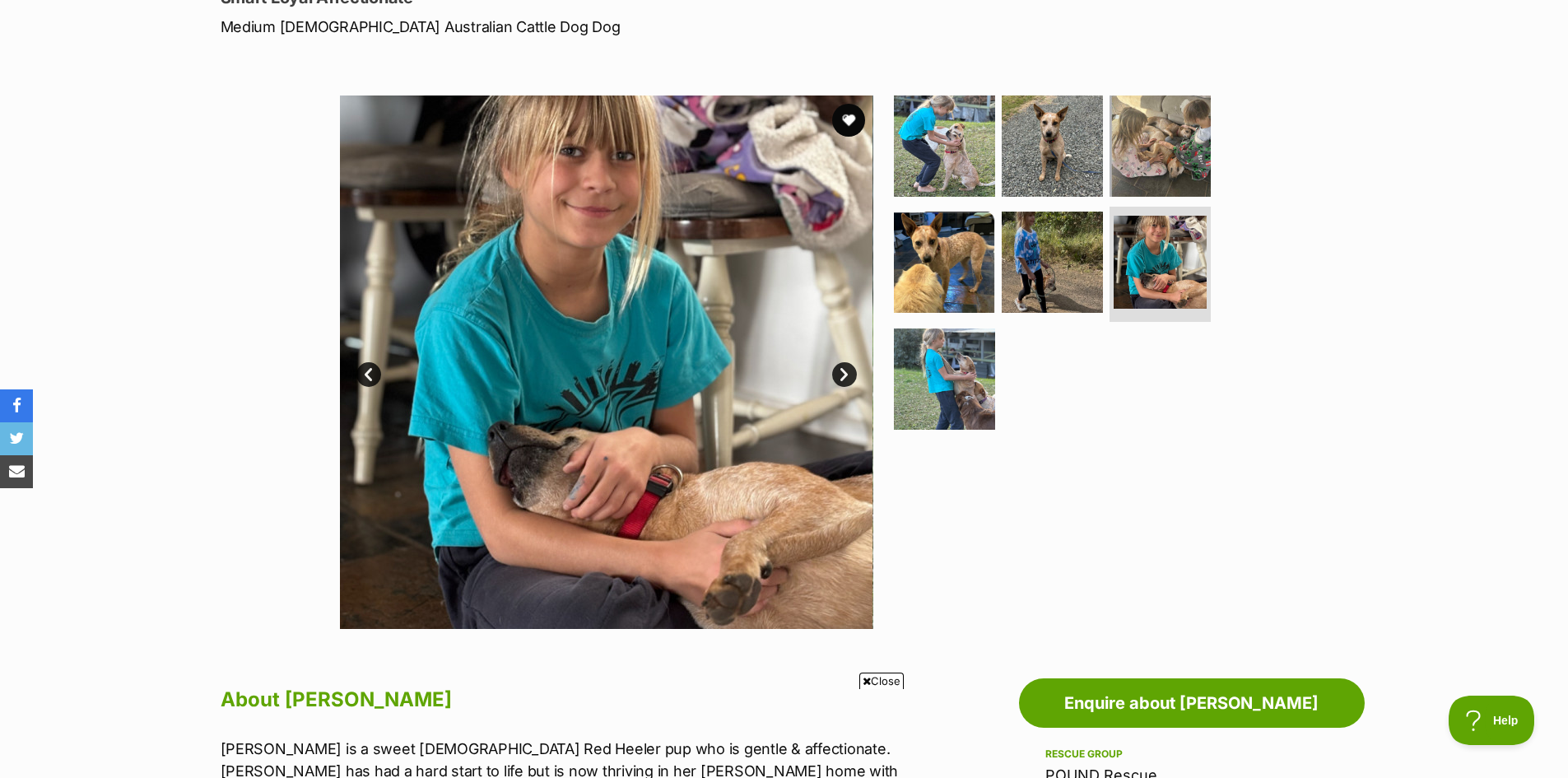
click at [845, 371] on link "Next" at bounding box center [844, 375] width 25 height 25
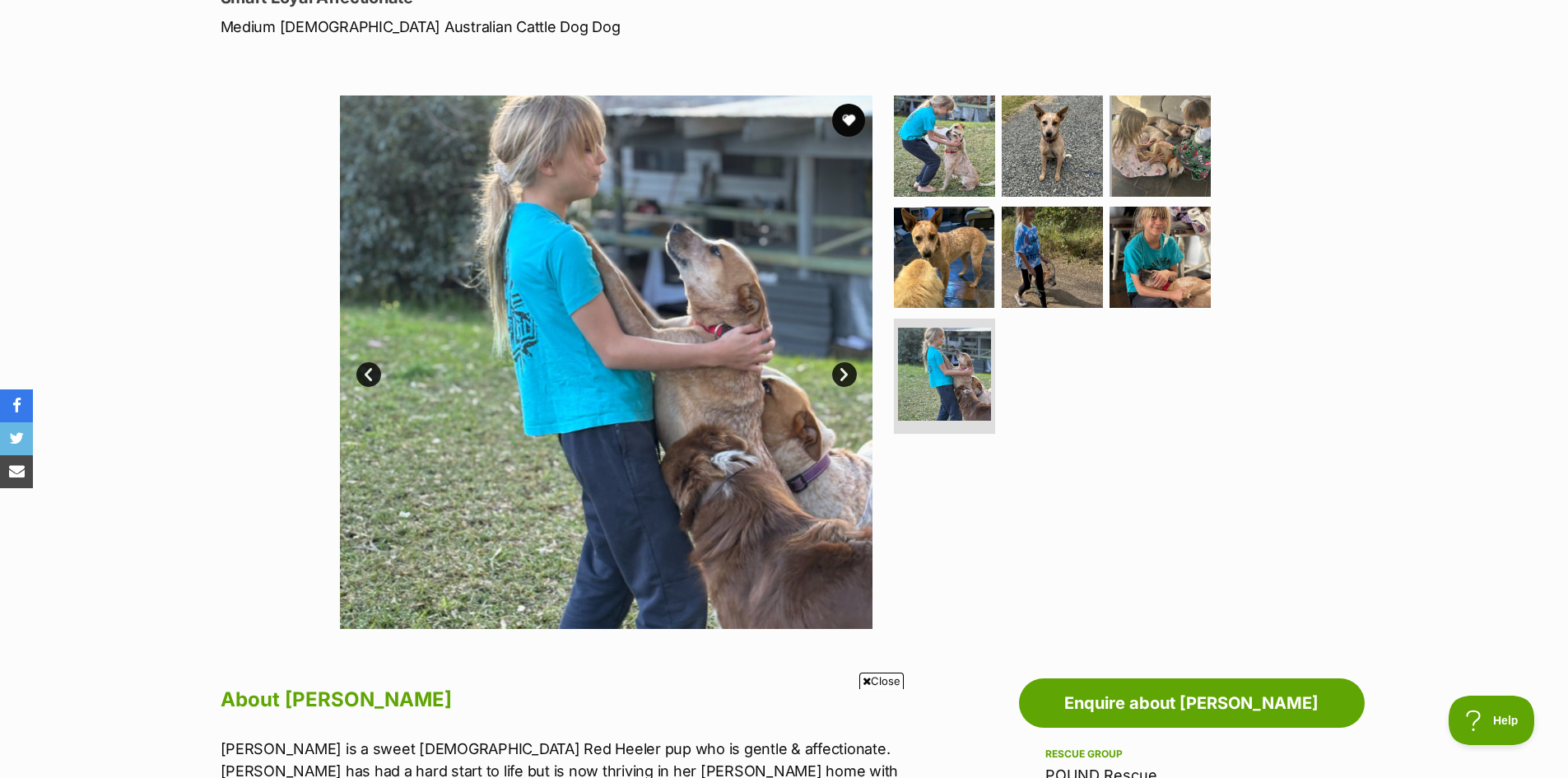
click at [845, 371] on link "Next" at bounding box center [844, 375] width 25 height 25
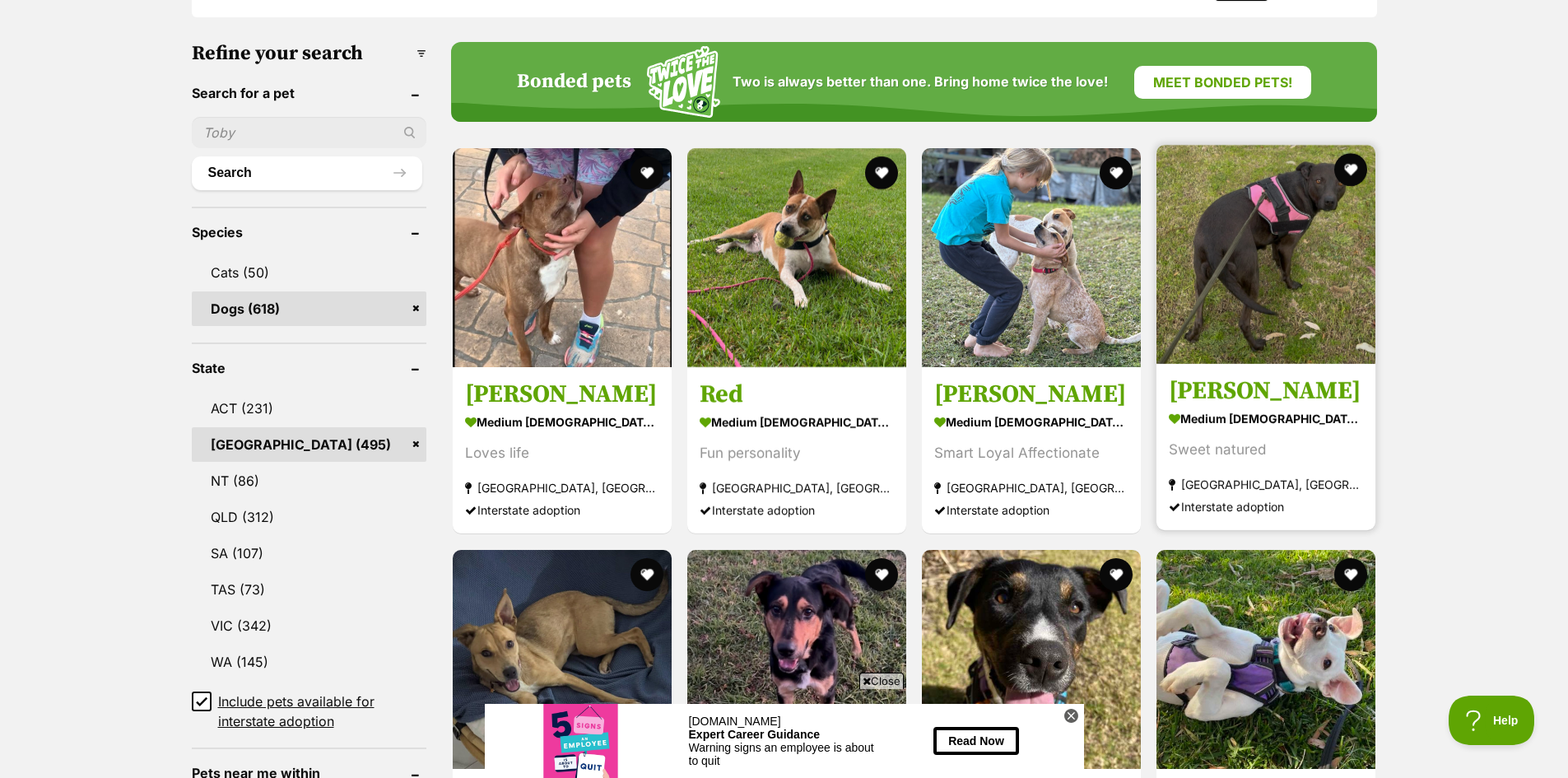
click at [1290, 244] on img at bounding box center [1266, 254] width 219 height 219
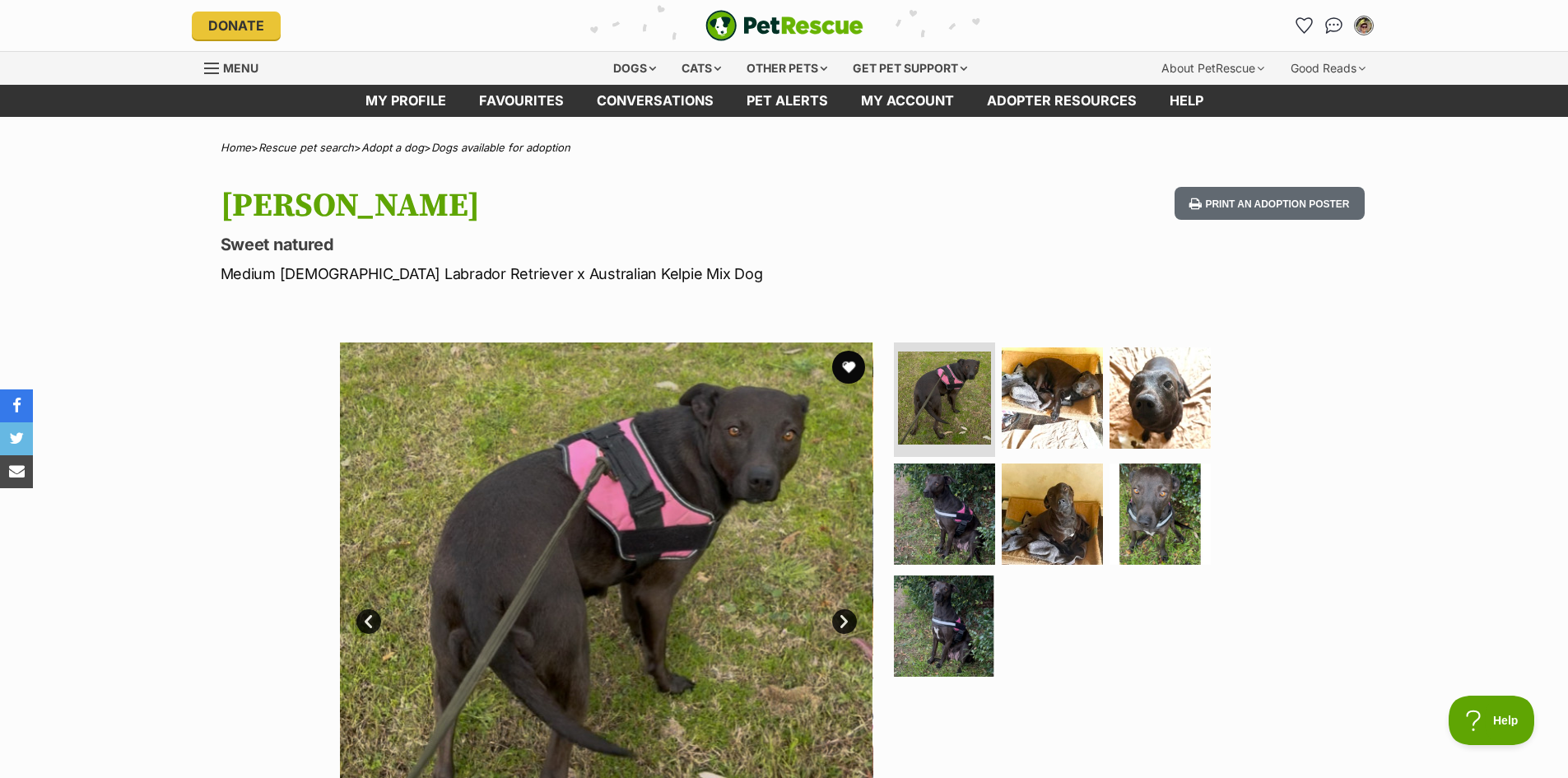
click at [846, 617] on link "Next" at bounding box center [844, 622] width 25 height 25
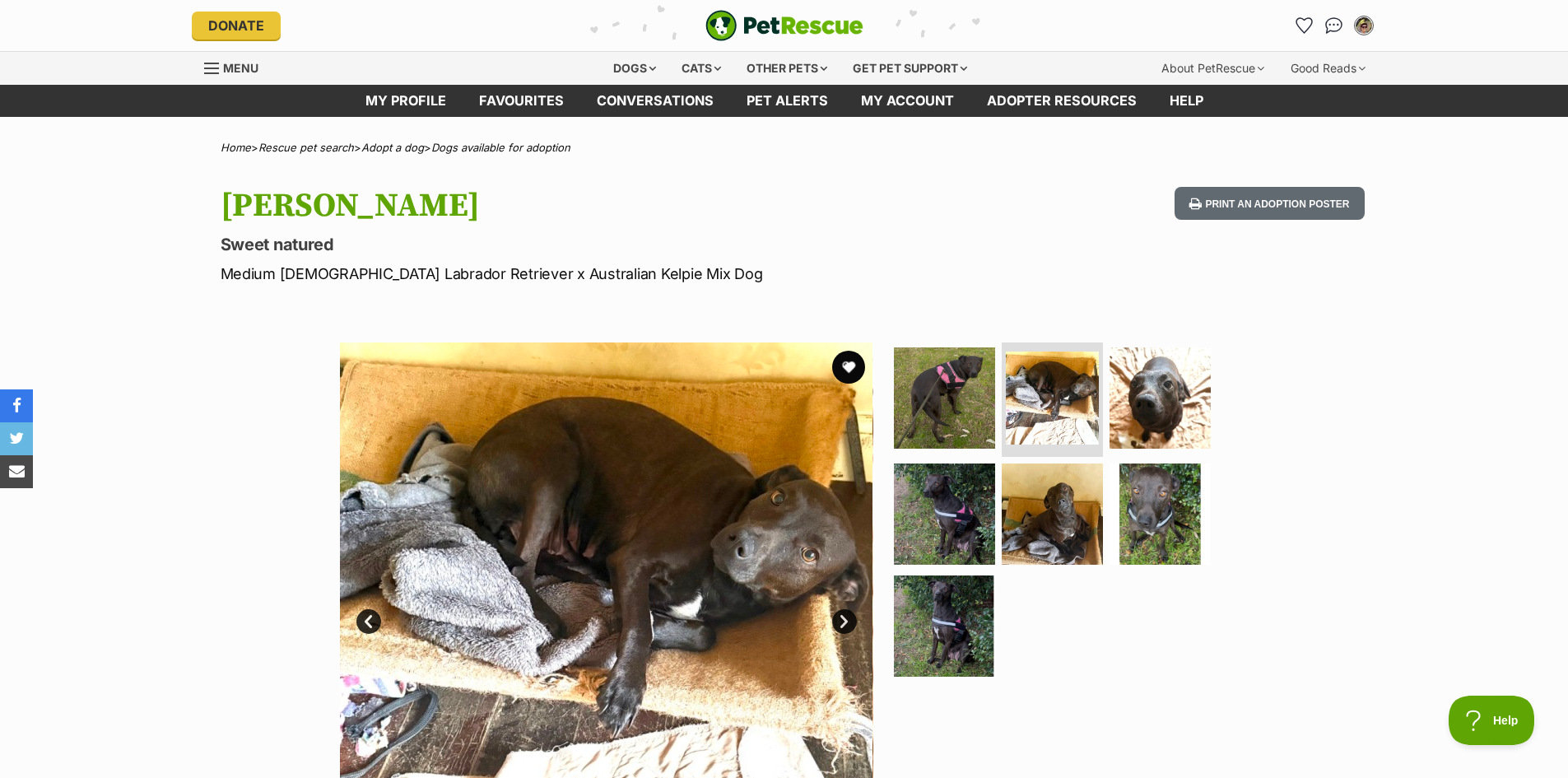
click at [846, 617] on link "Next" at bounding box center [844, 622] width 25 height 25
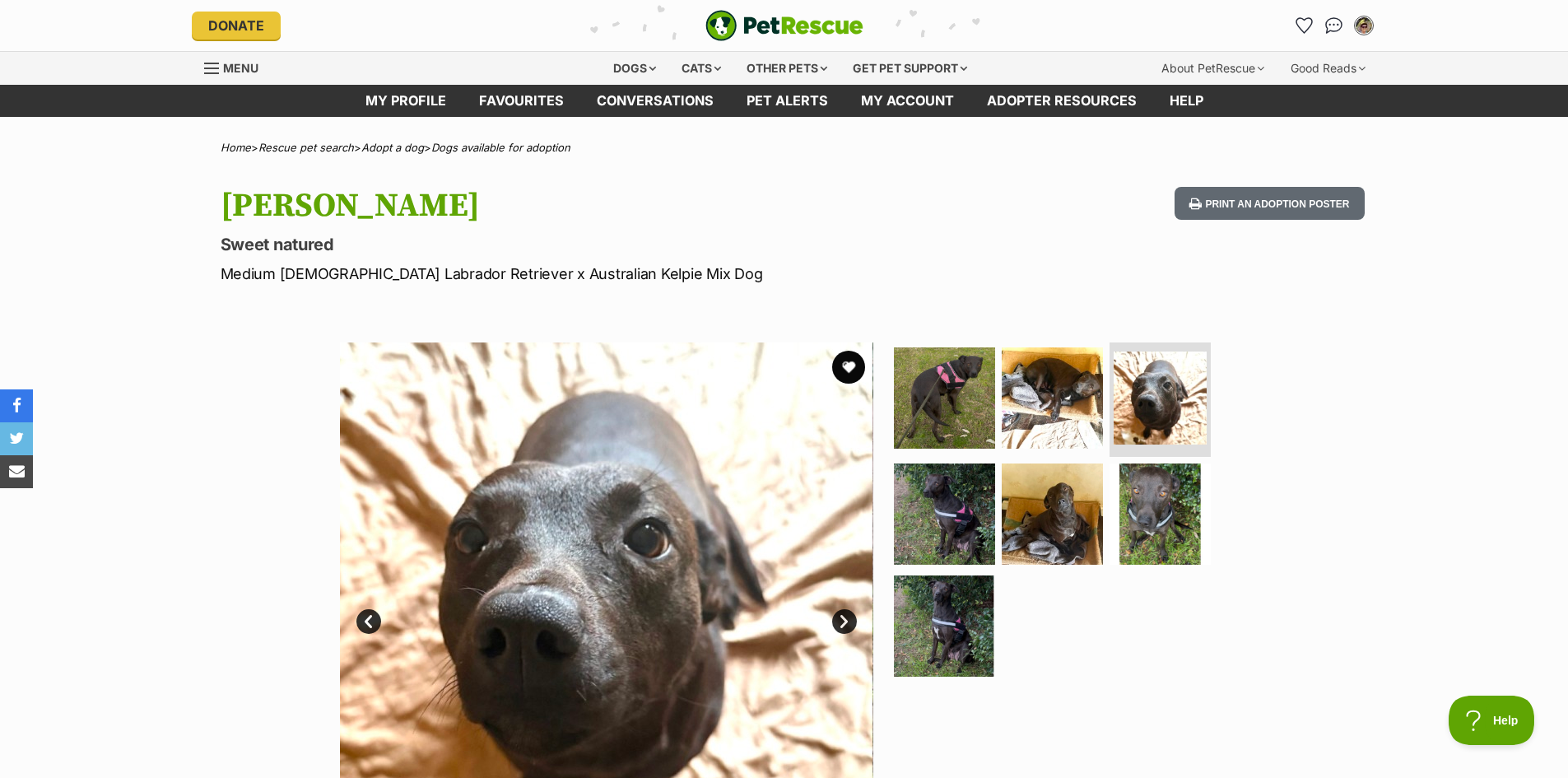
click at [846, 617] on link "Next" at bounding box center [844, 622] width 25 height 25
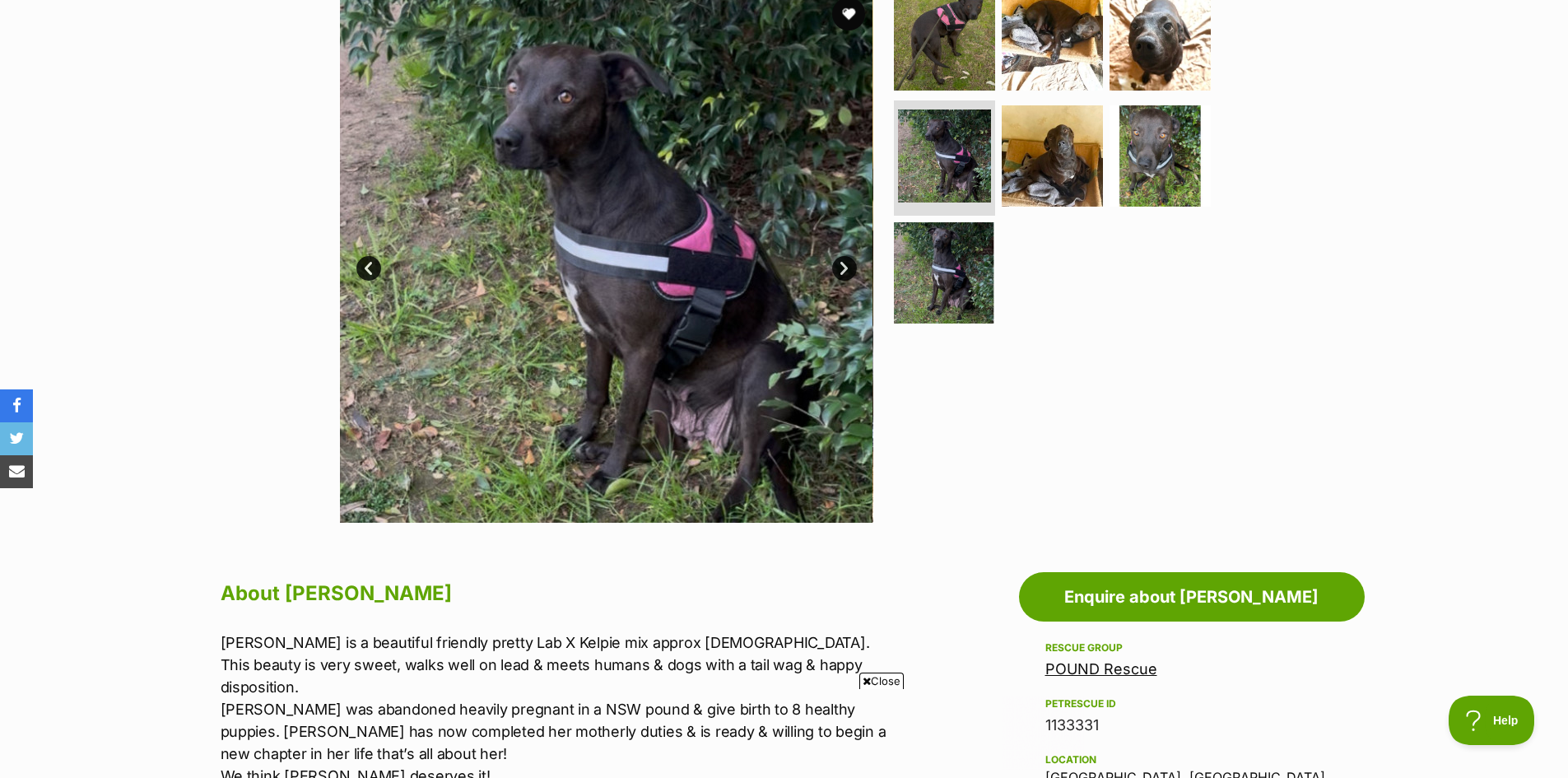
scroll to position [329, 0]
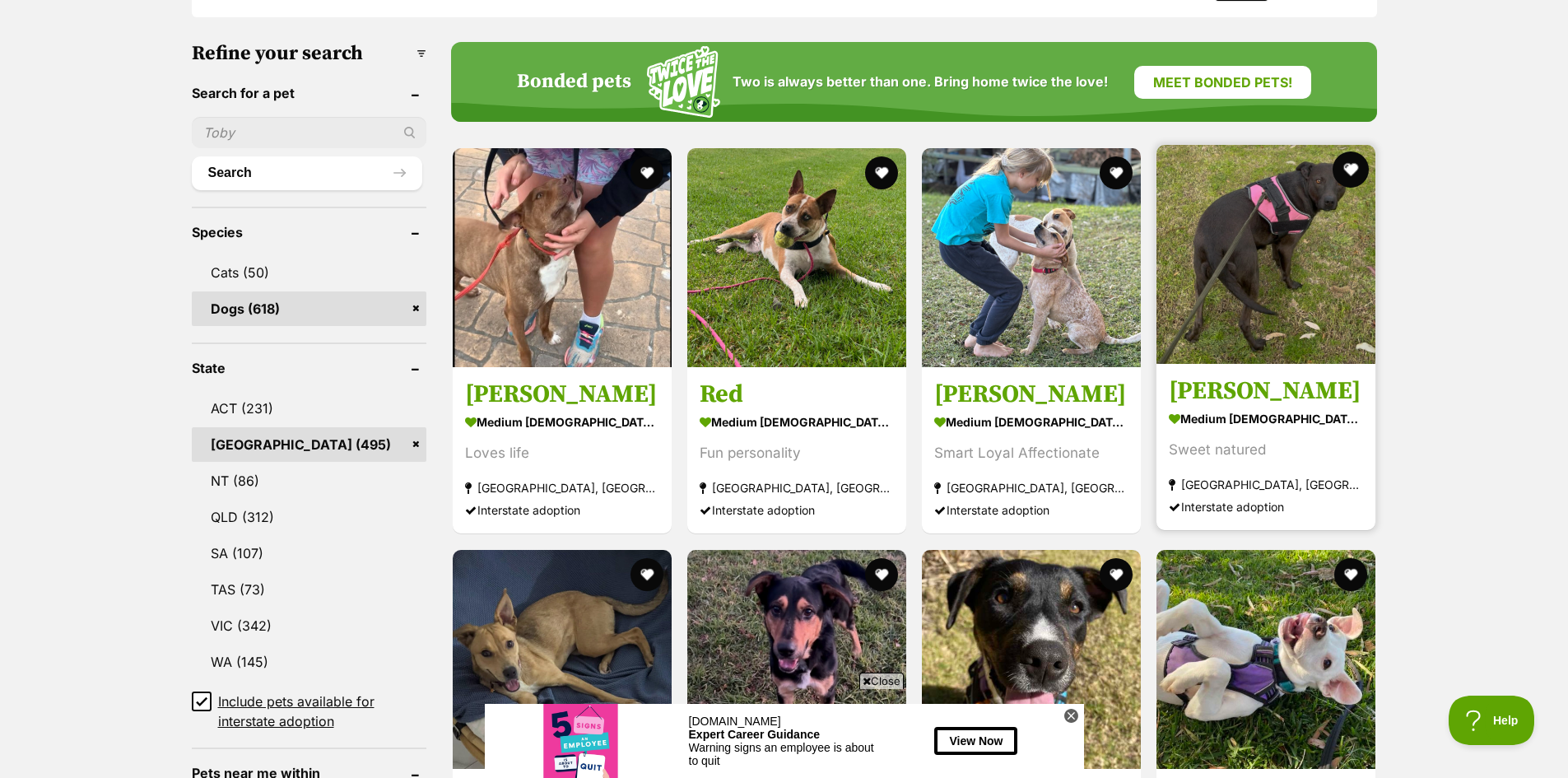
click at [1349, 171] on button "favourite" at bounding box center [1350, 170] width 36 height 36
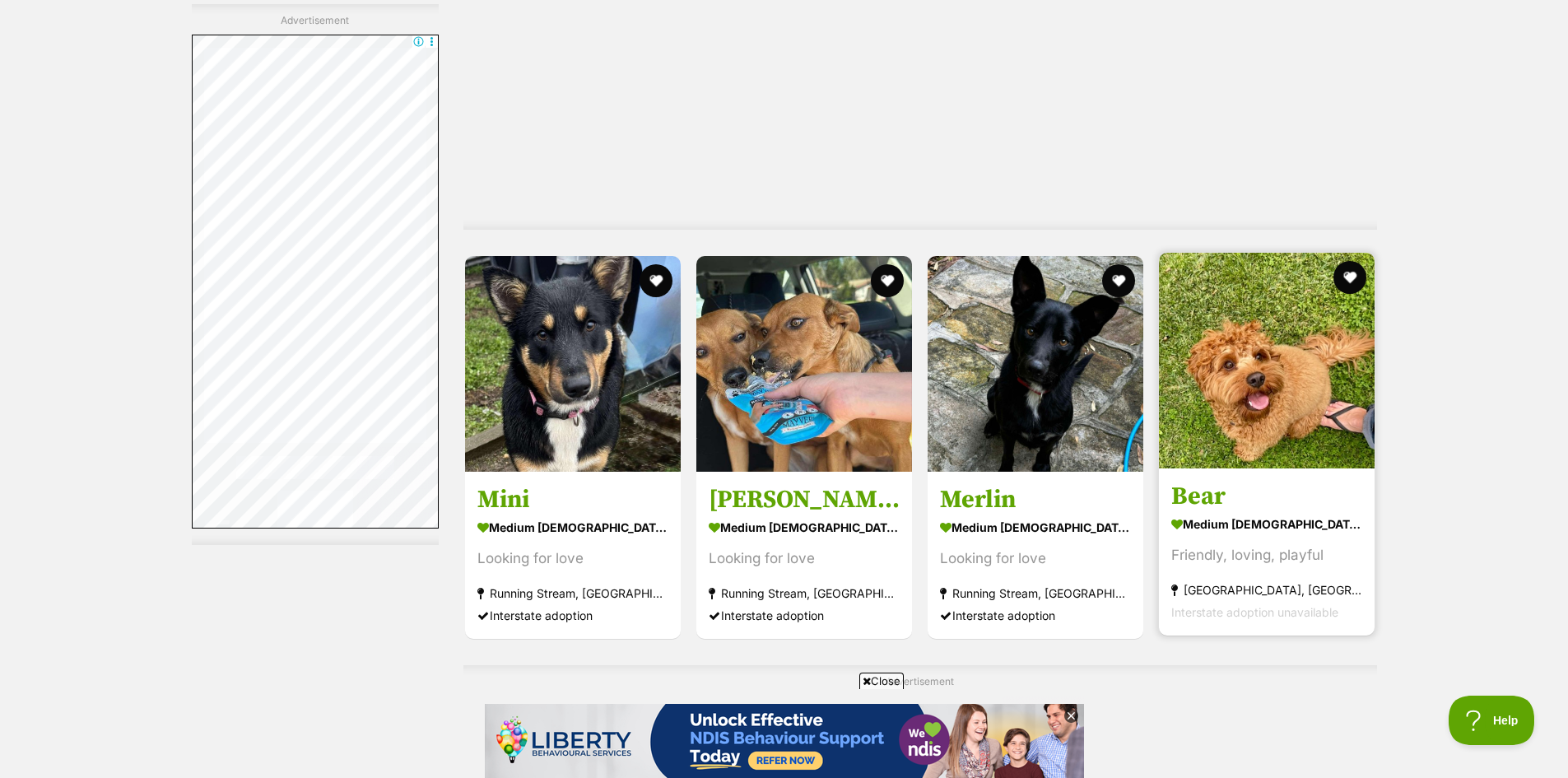
click at [1268, 381] on img at bounding box center [1266, 360] width 216 height 216
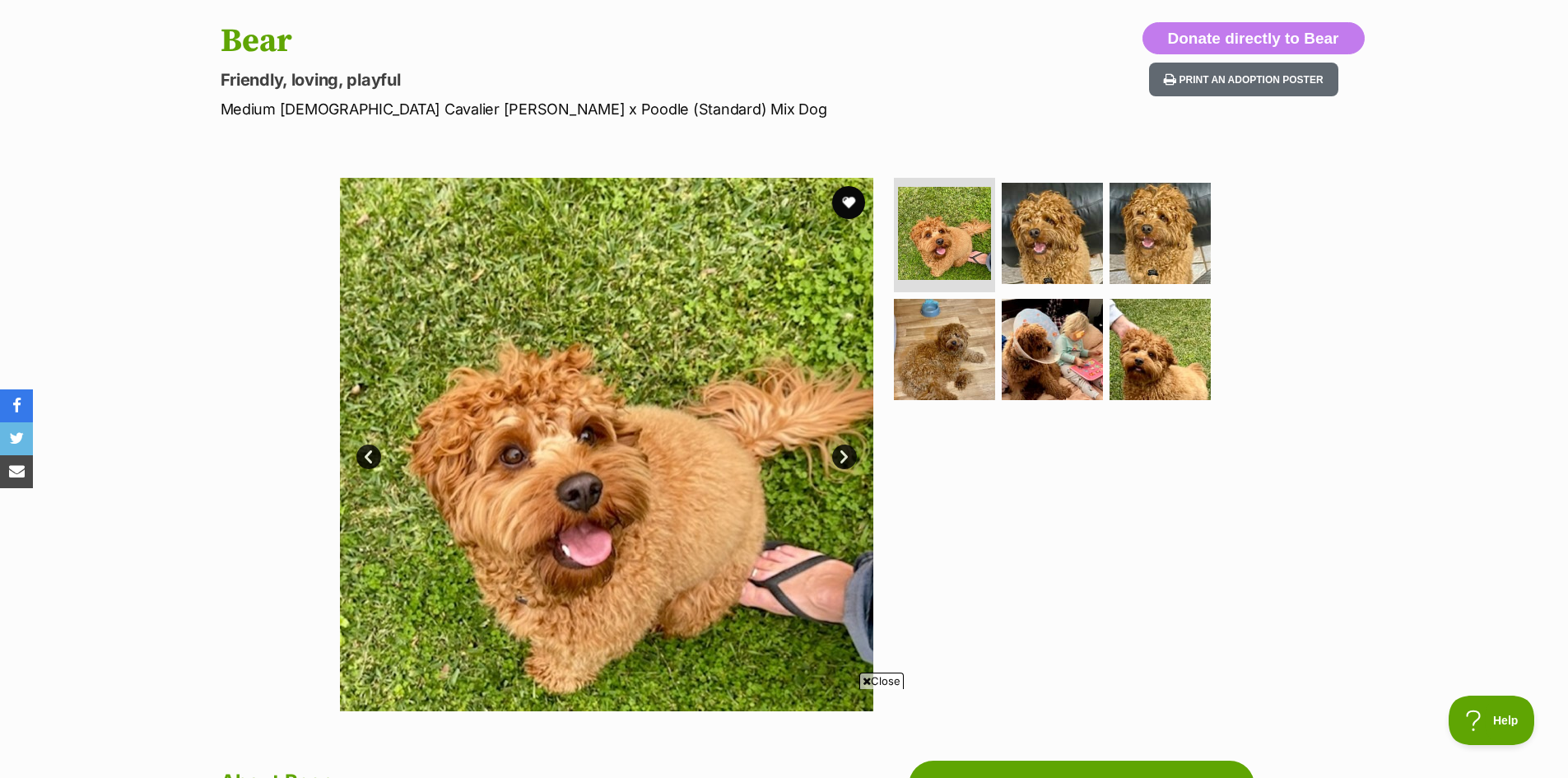
click at [845, 449] on link "Next" at bounding box center [844, 457] width 25 height 25
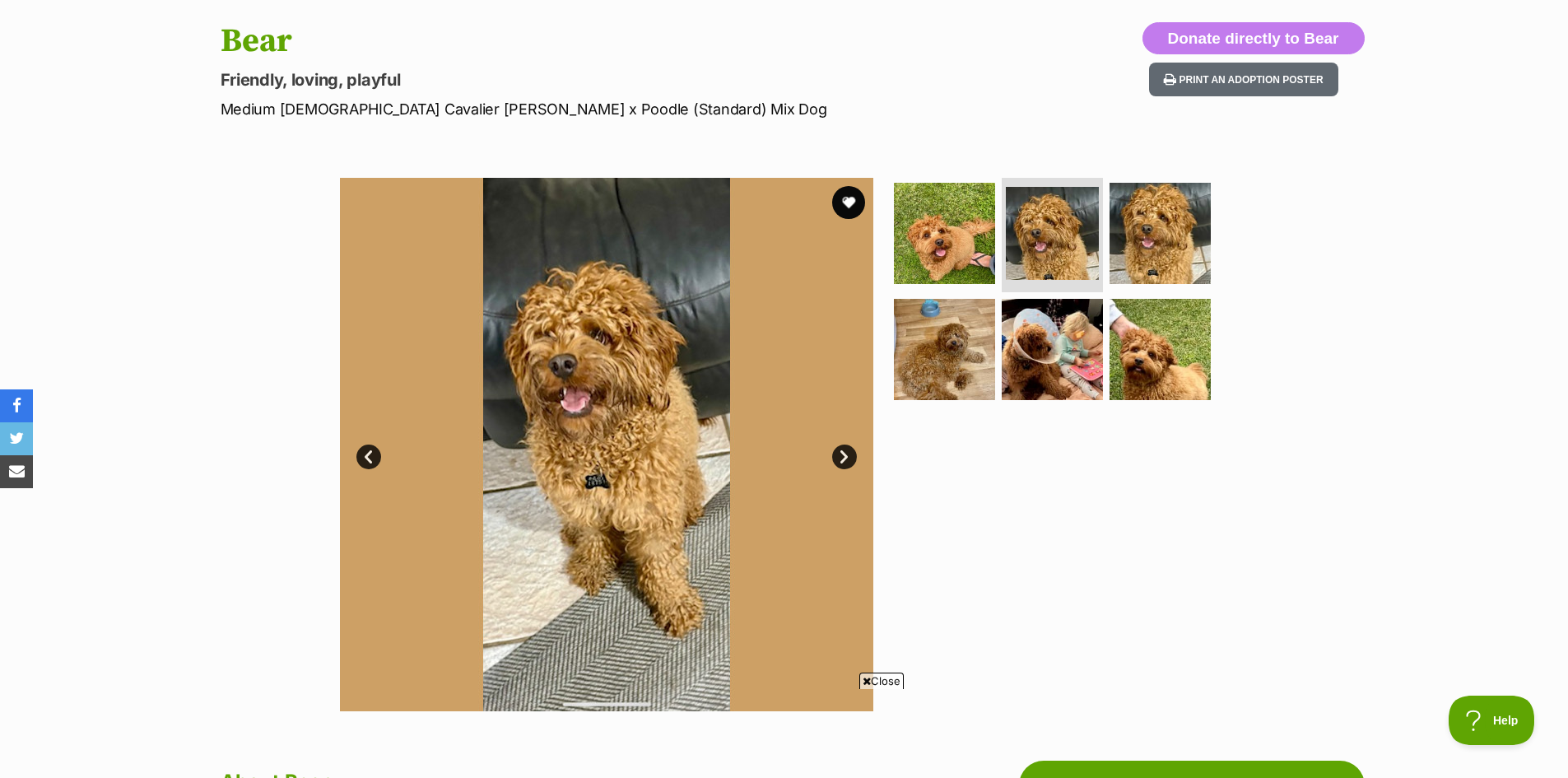
click at [845, 449] on link "Next" at bounding box center [844, 457] width 25 height 25
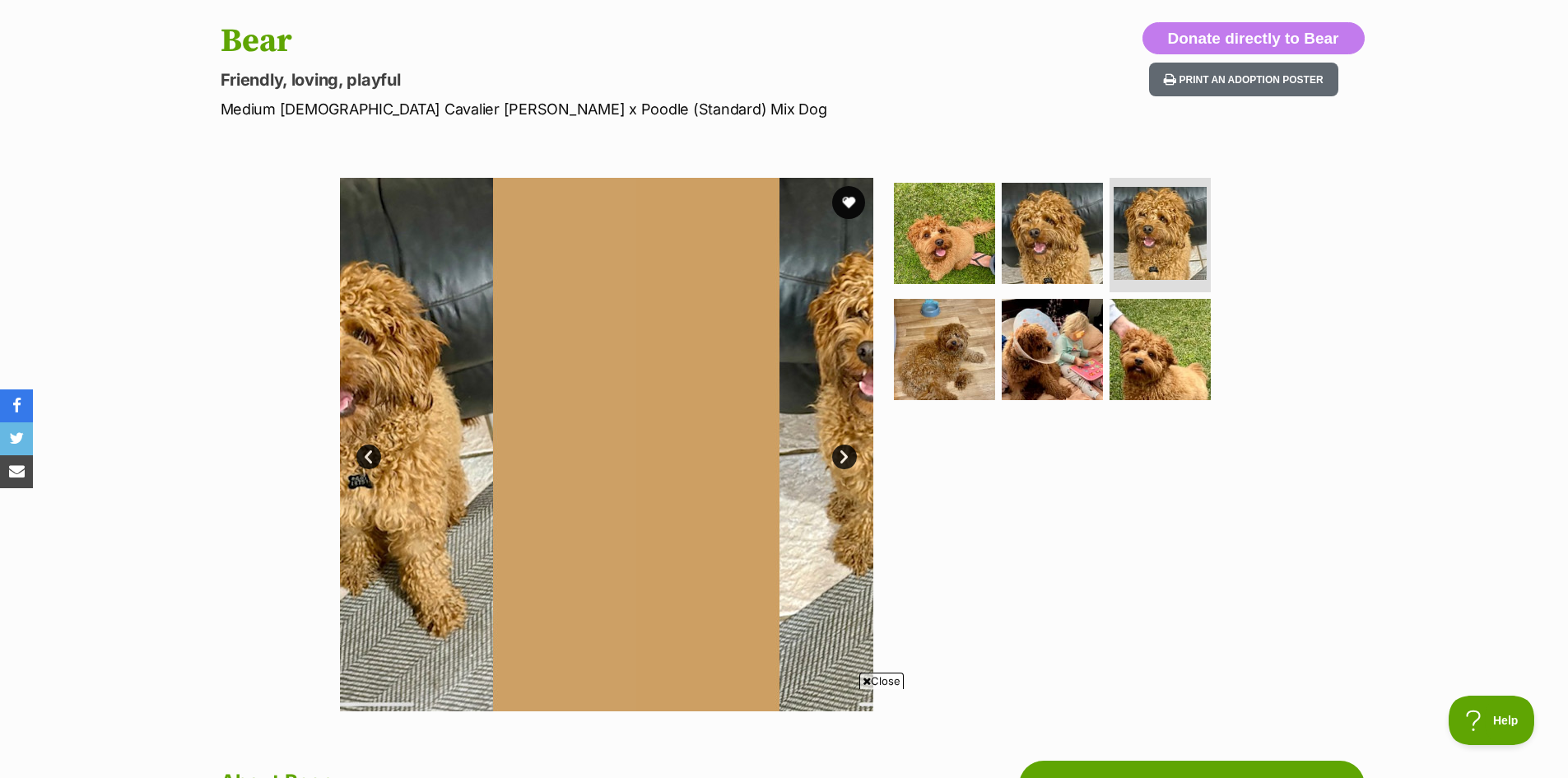
click at [845, 449] on link "Next" at bounding box center [844, 457] width 25 height 25
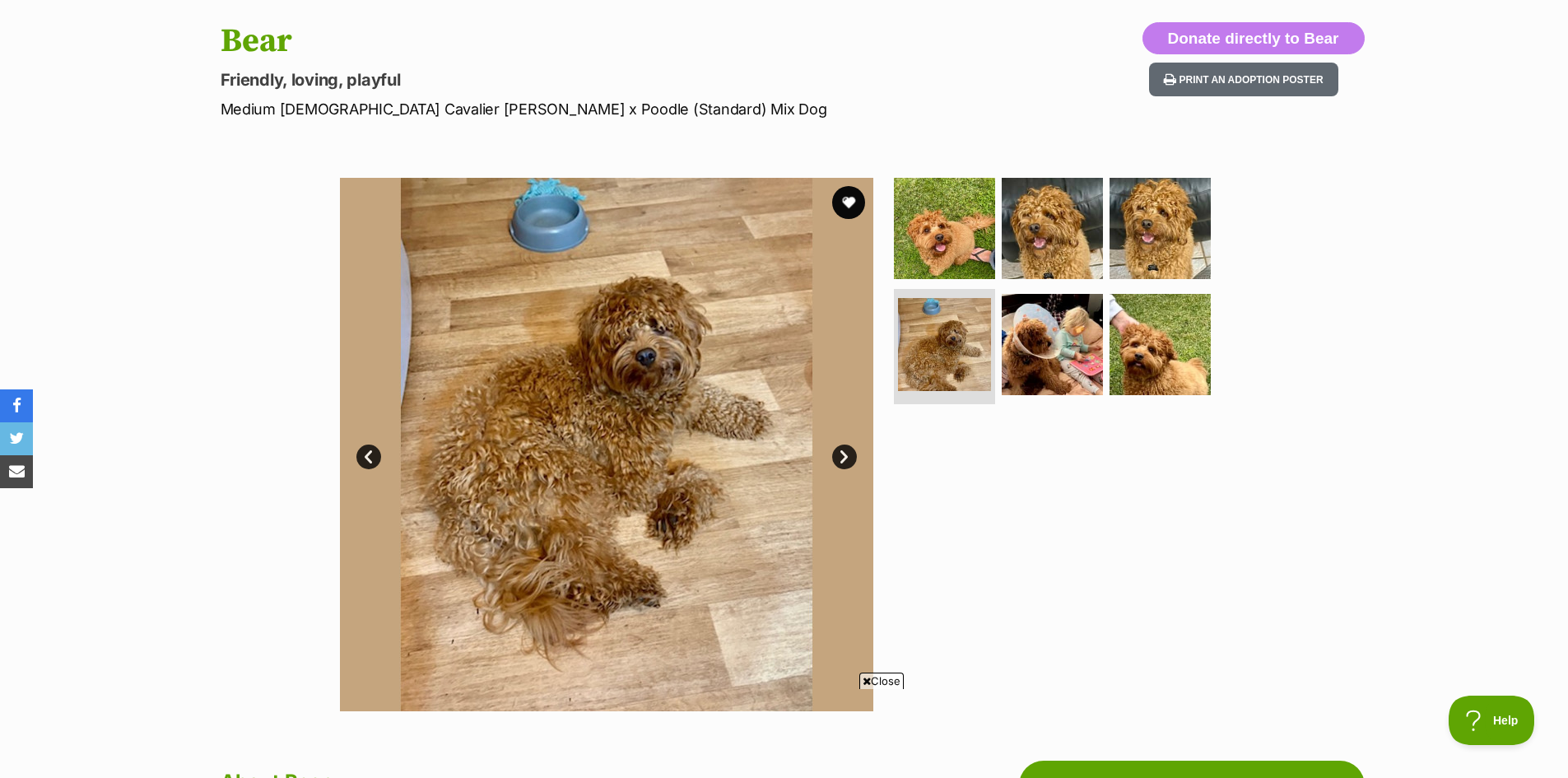
click at [845, 449] on link "Next" at bounding box center [844, 457] width 25 height 25
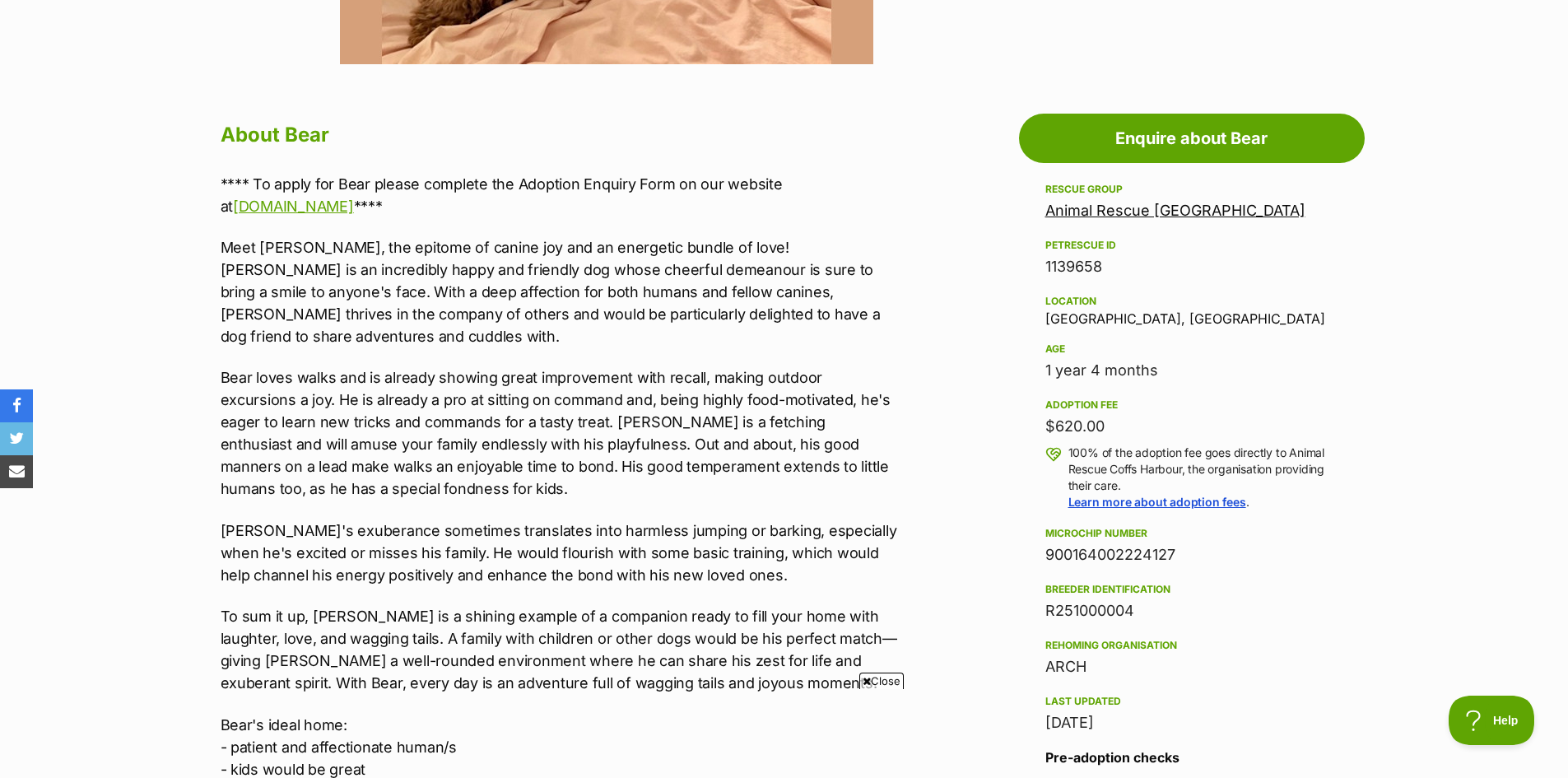
scroll to position [823, 0]
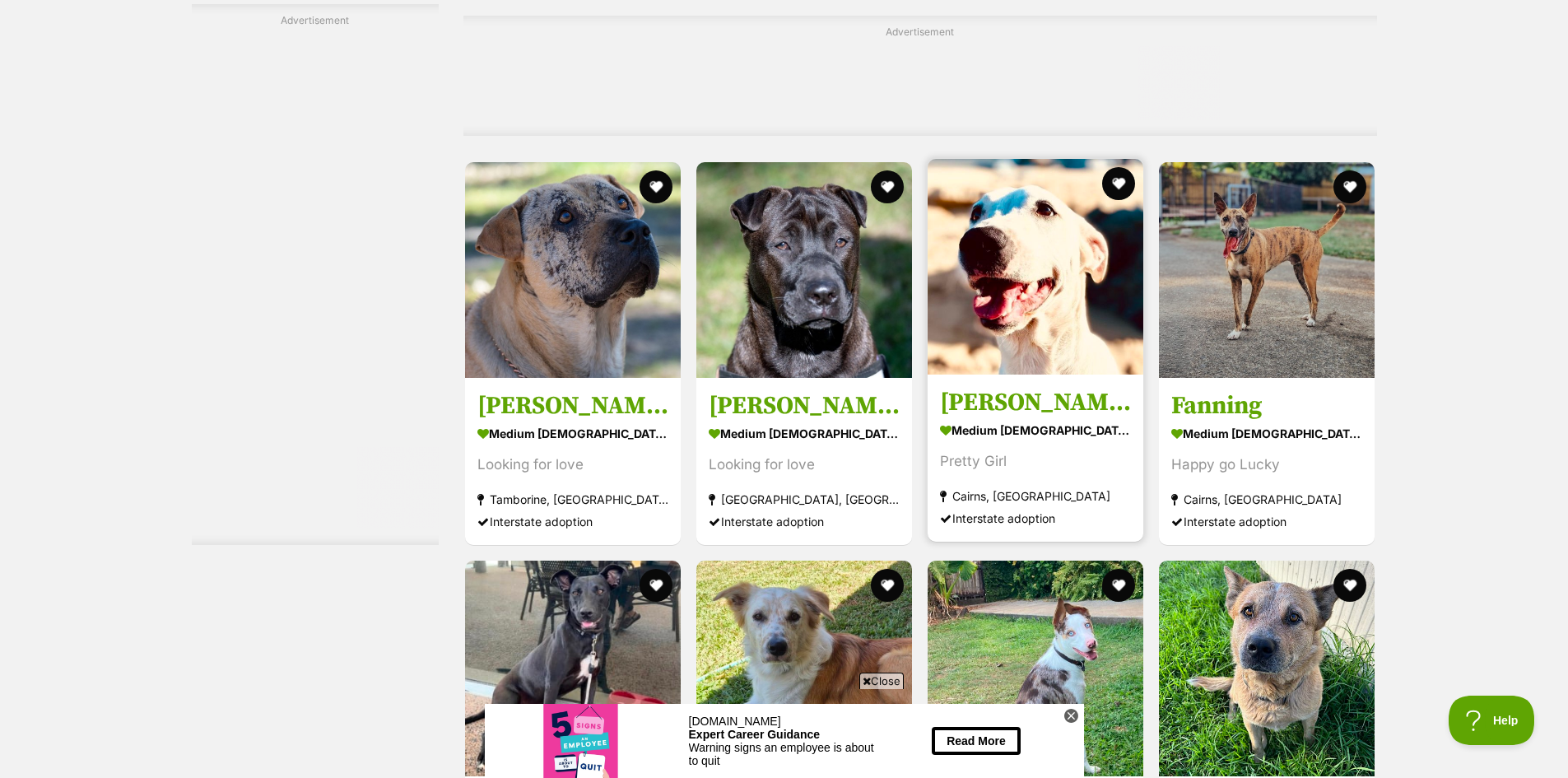
scroll to position [3786, 0]
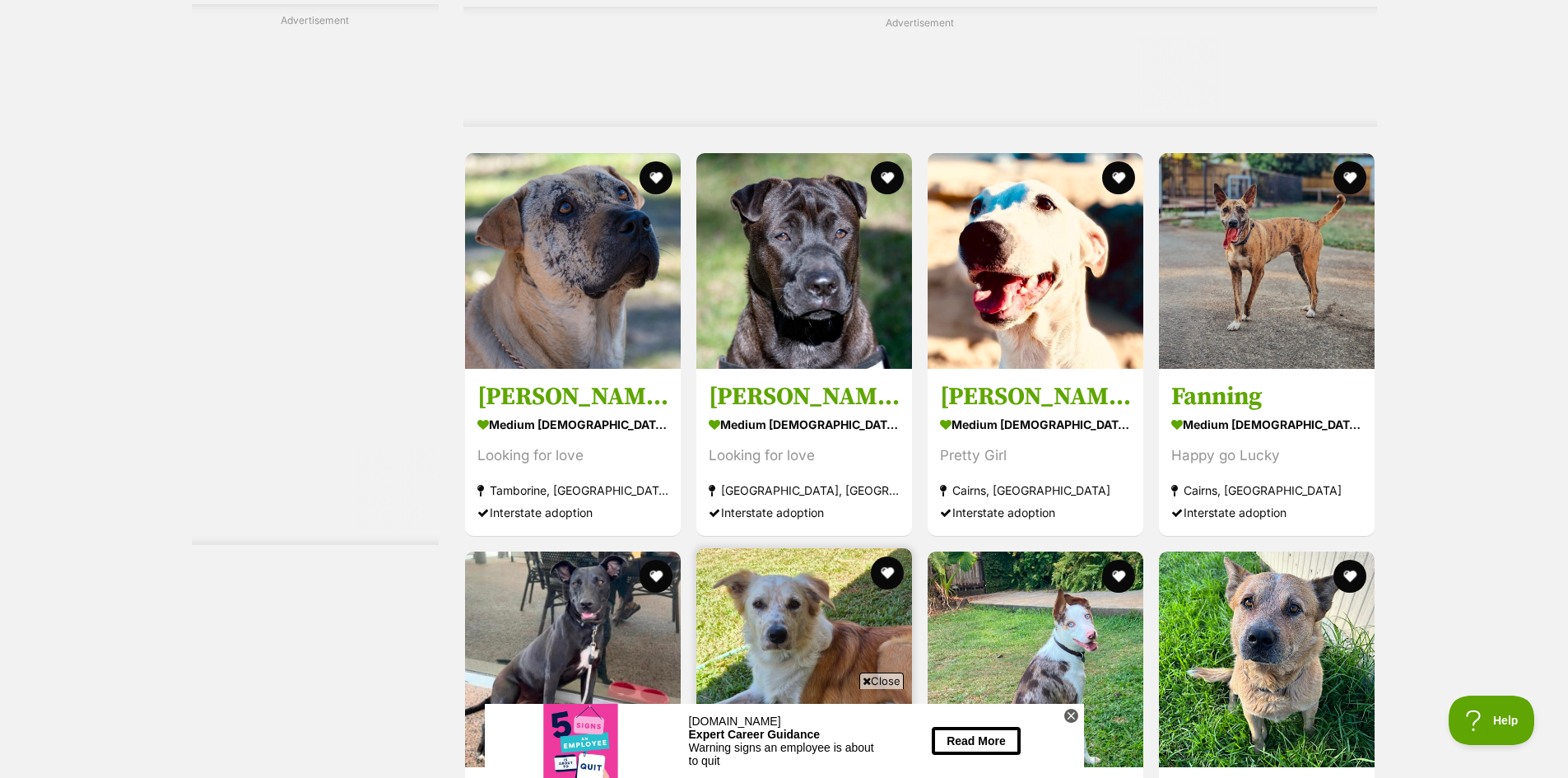
click at [815, 548] on img at bounding box center [804, 655] width 216 height 216
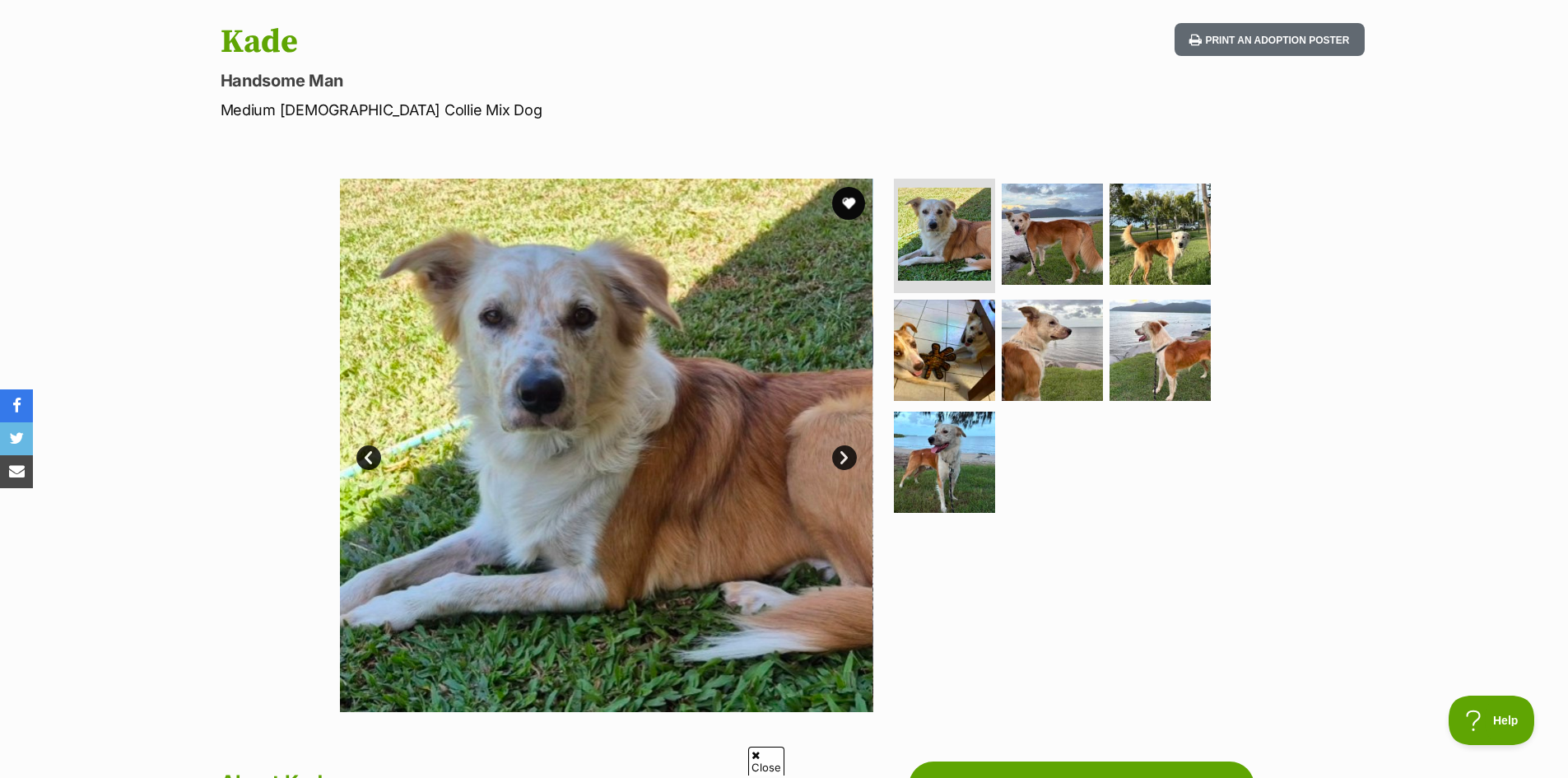
scroll to position [165, 0]
click at [848, 454] on link "Next" at bounding box center [844, 457] width 25 height 25
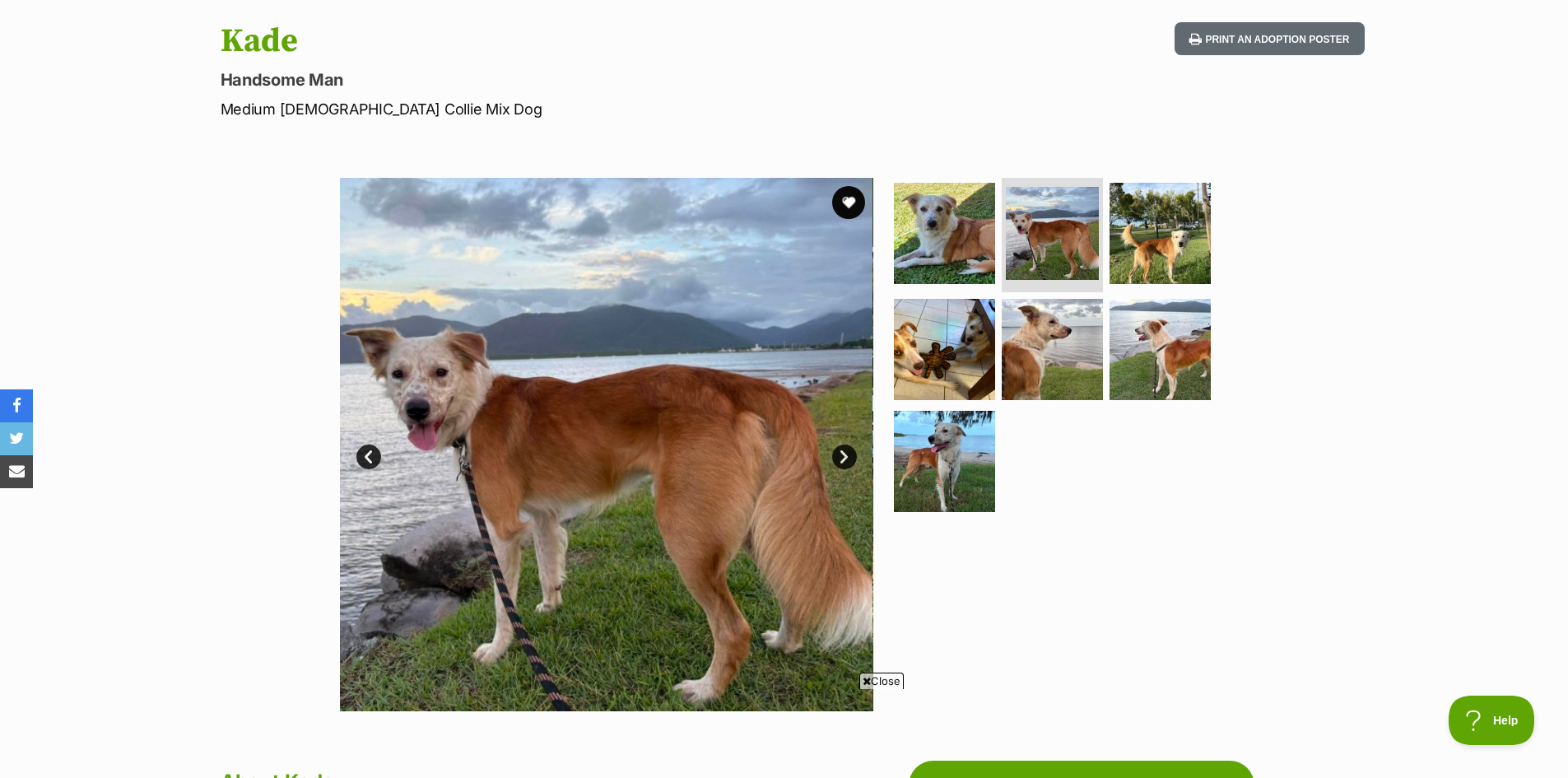
scroll to position [0, 0]
click at [848, 454] on link "Next" at bounding box center [844, 457] width 25 height 25
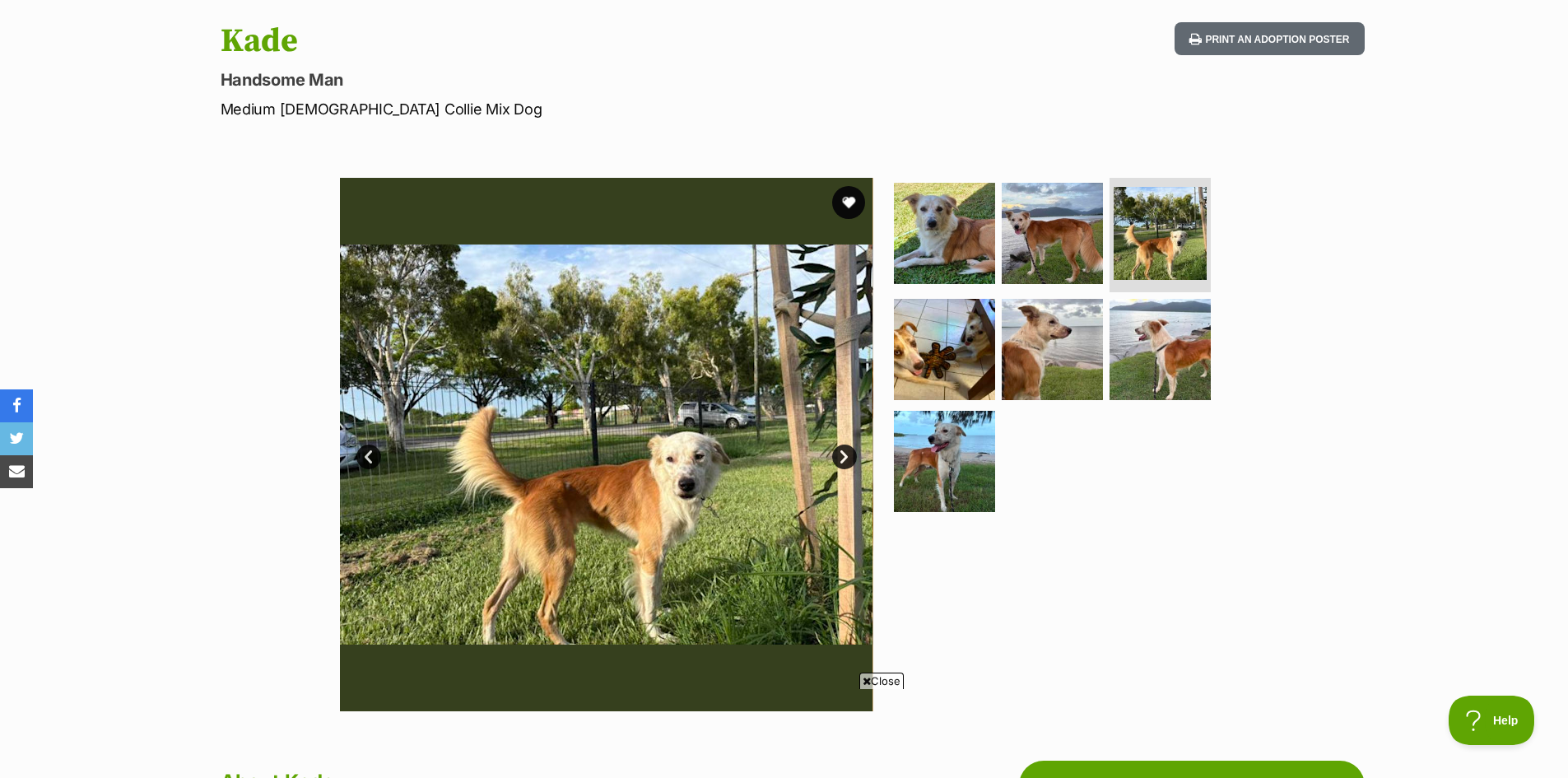
click at [848, 454] on link "Next" at bounding box center [844, 457] width 25 height 25
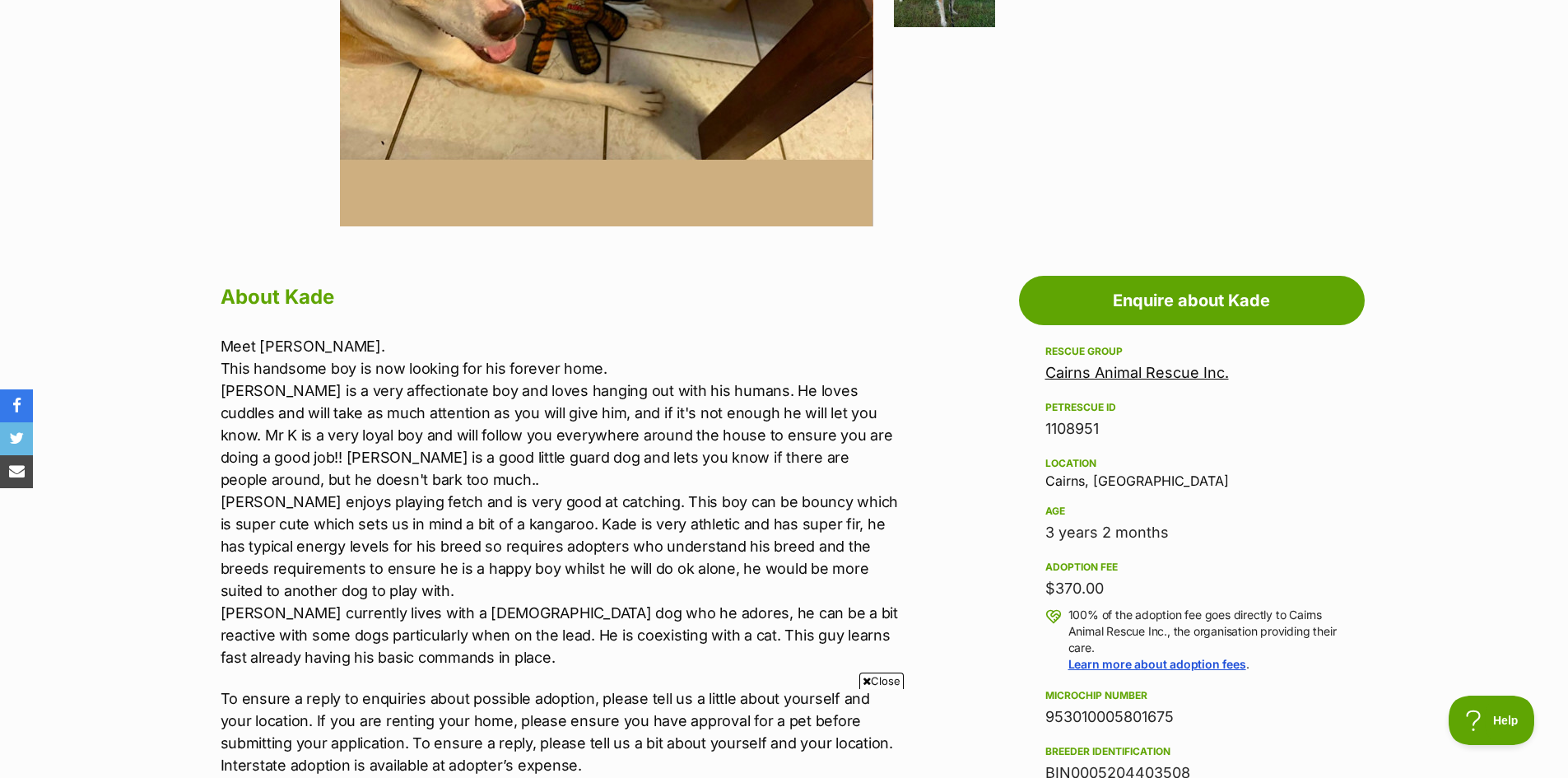
scroll to position [658, 0]
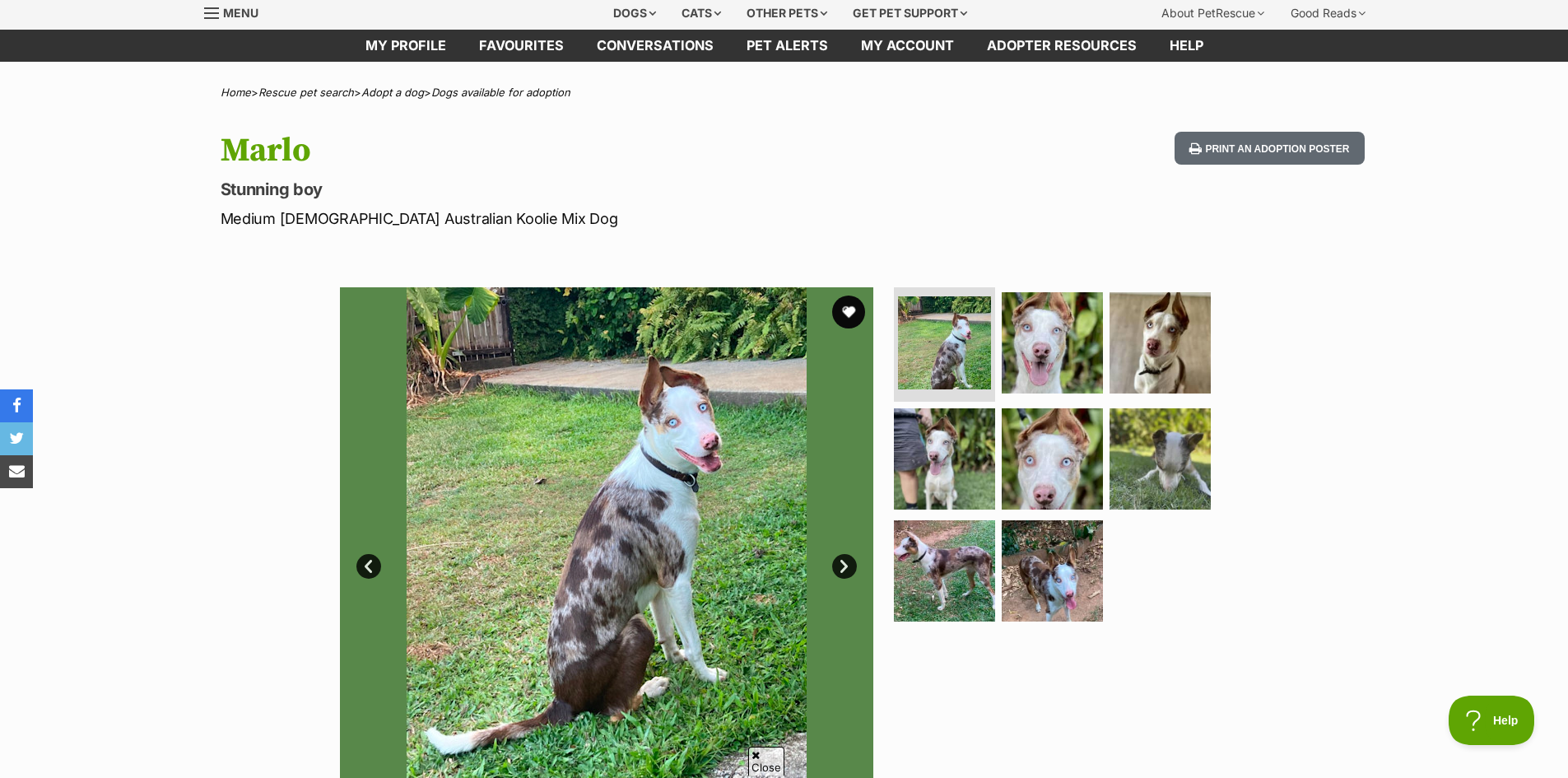
scroll to position [165, 0]
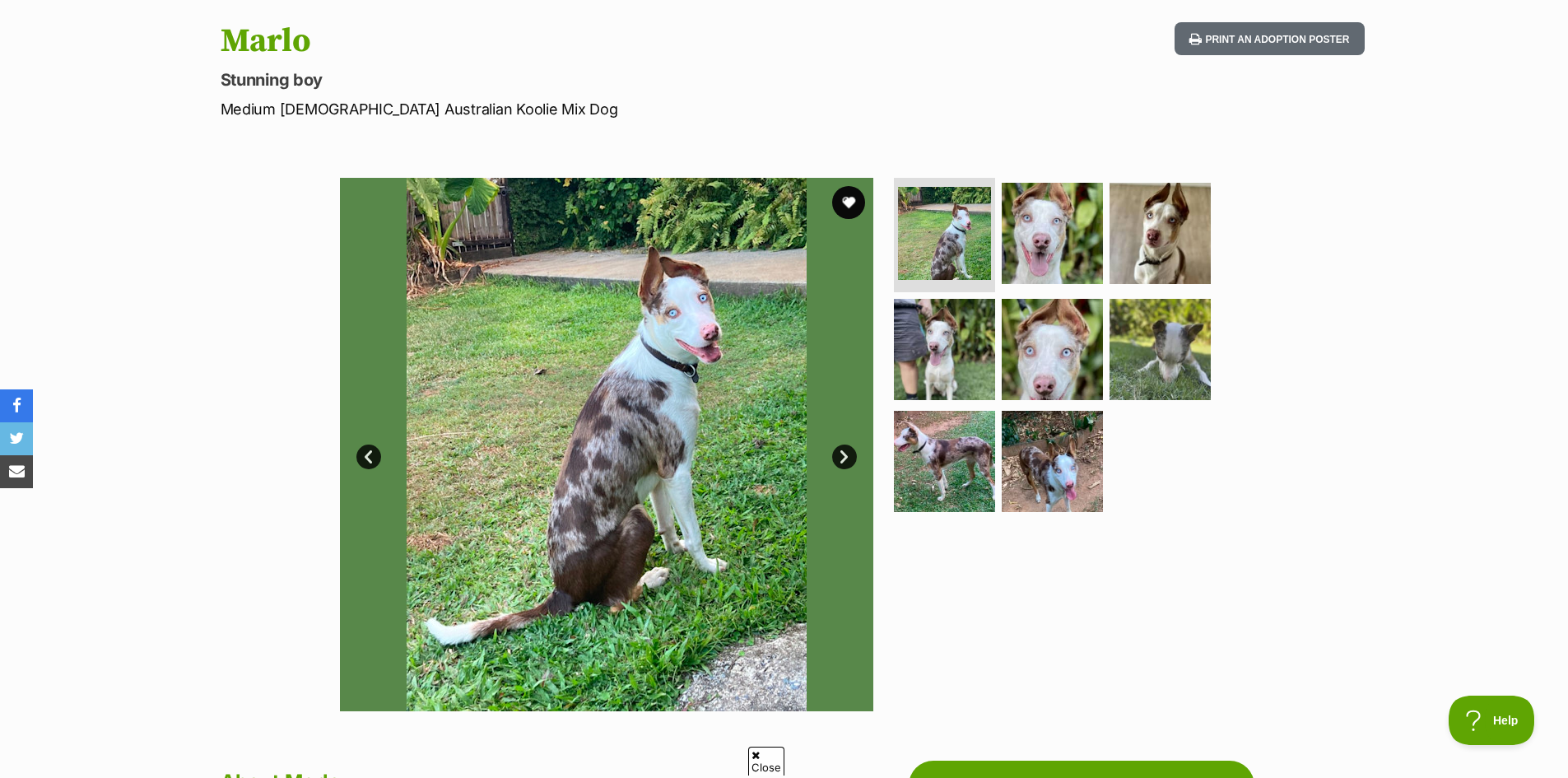
click at [849, 454] on link "Next" at bounding box center [844, 457] width 25 height 25
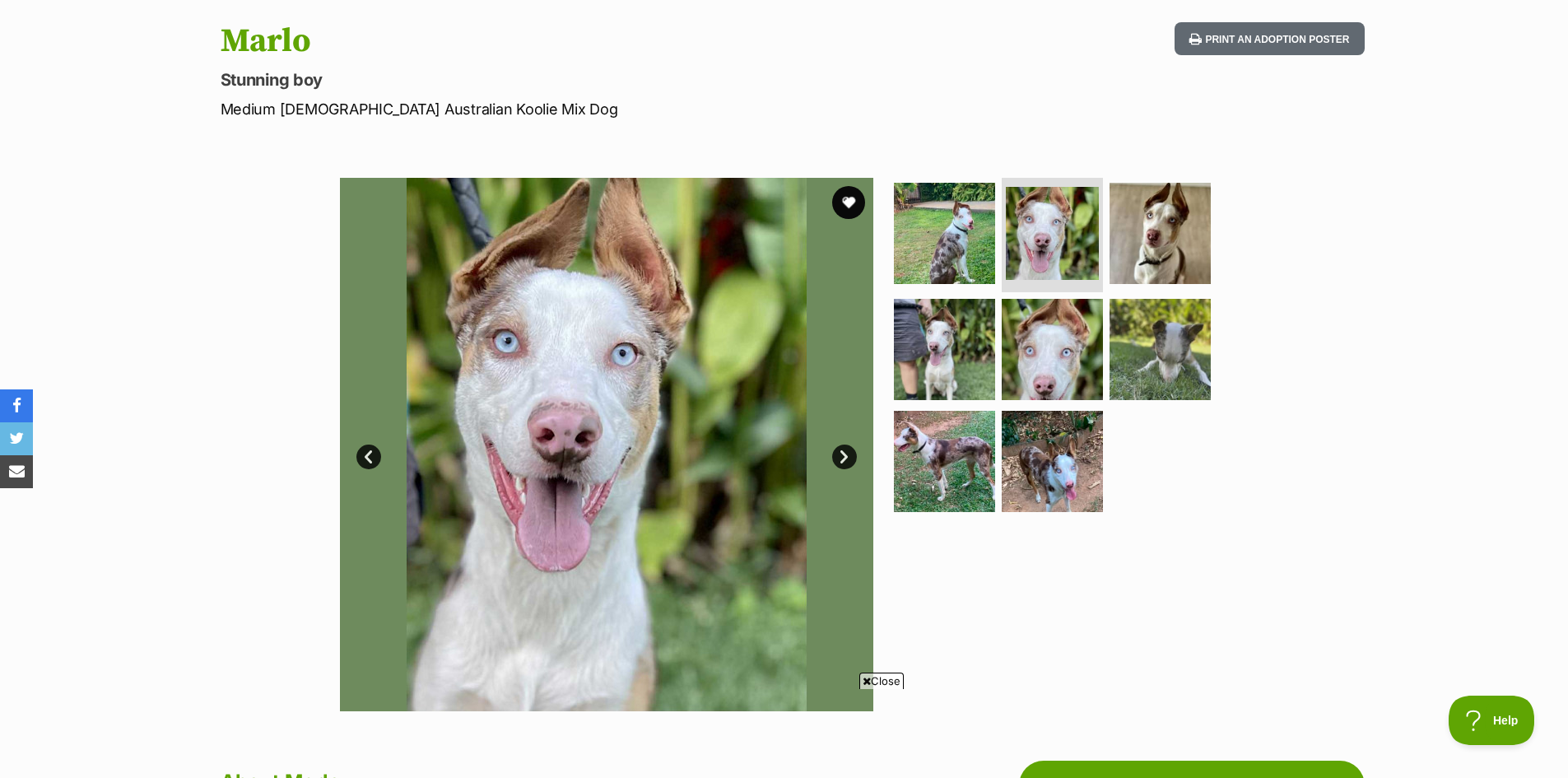
scroll to position [0, 0]
click at [849, 454] on link "Next" at bounding box center [844, 457] width 25 height 25
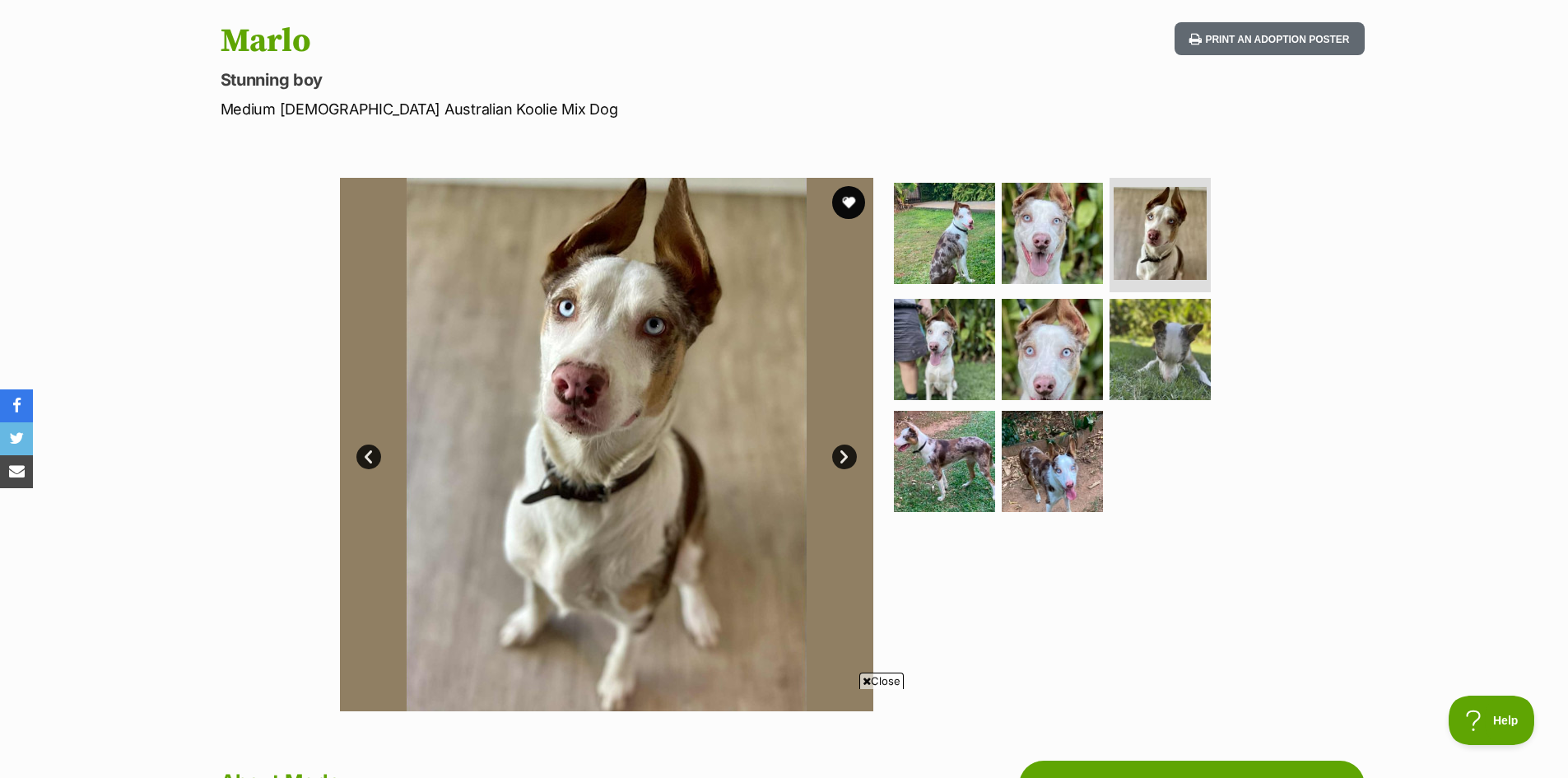
click at [849, 454] on link "Next" at bounding box center [844, 457] width 25 height 25
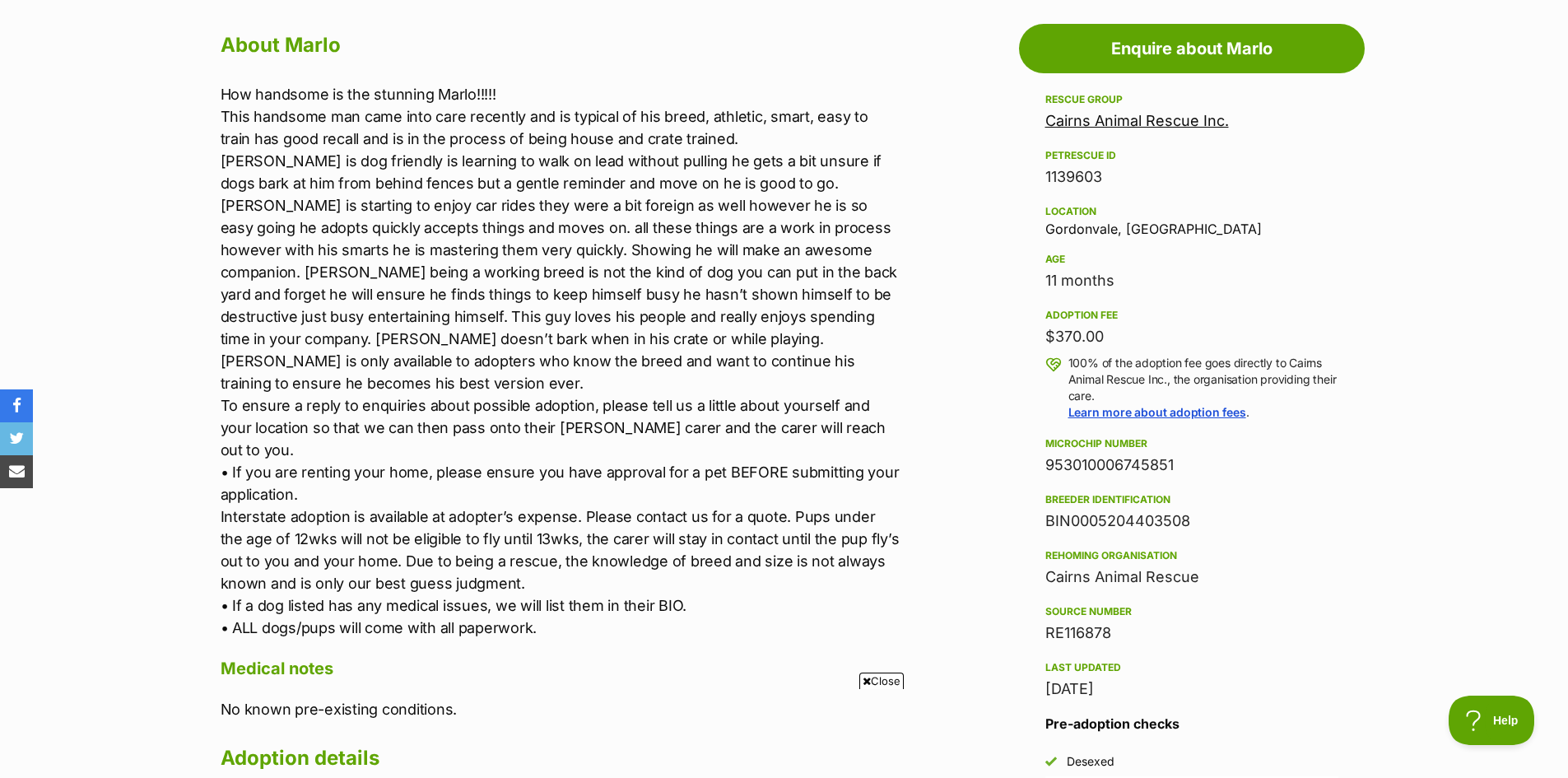
scroll to position [906, 0]
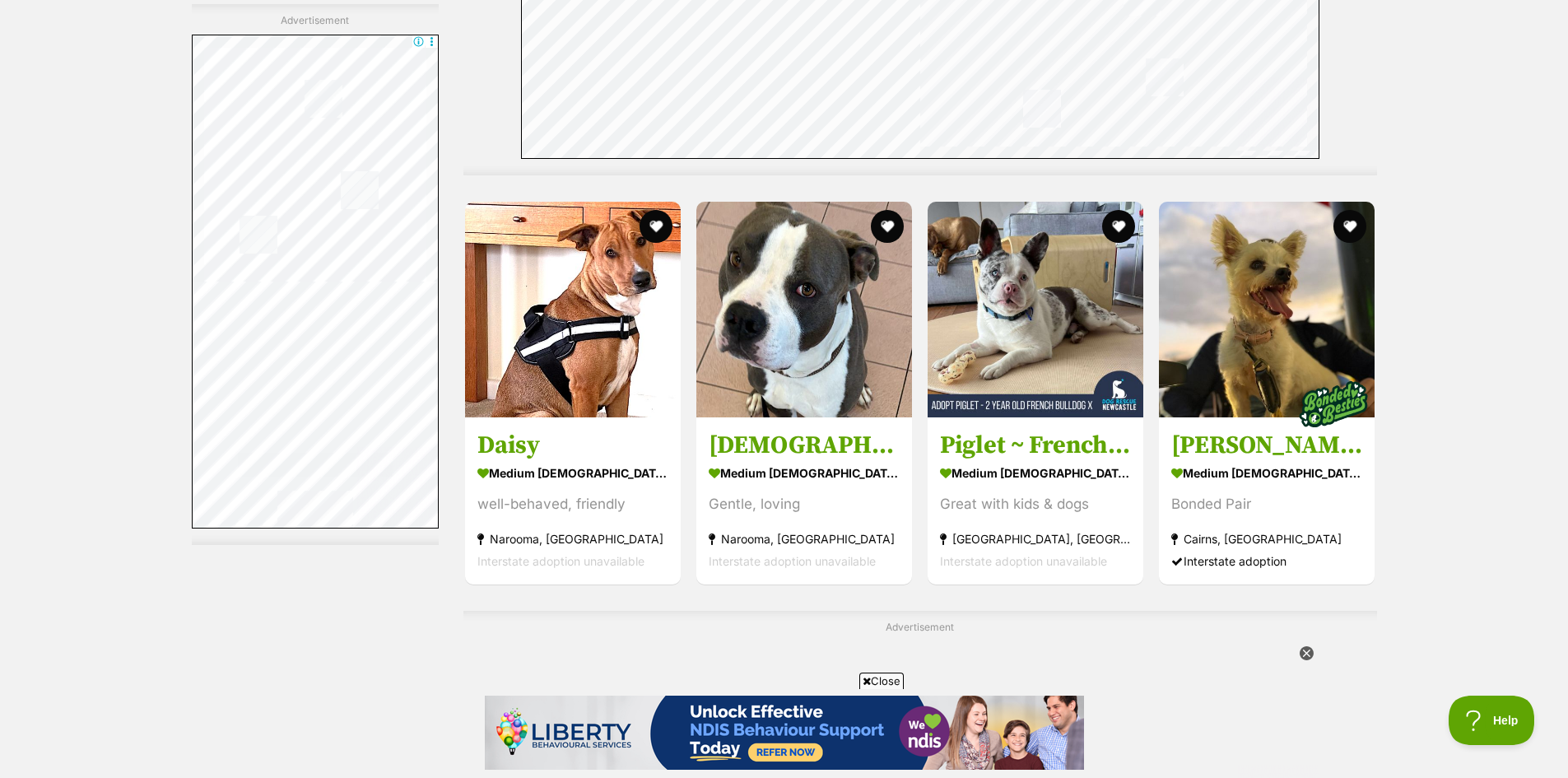
scroll to position [5021, 0]
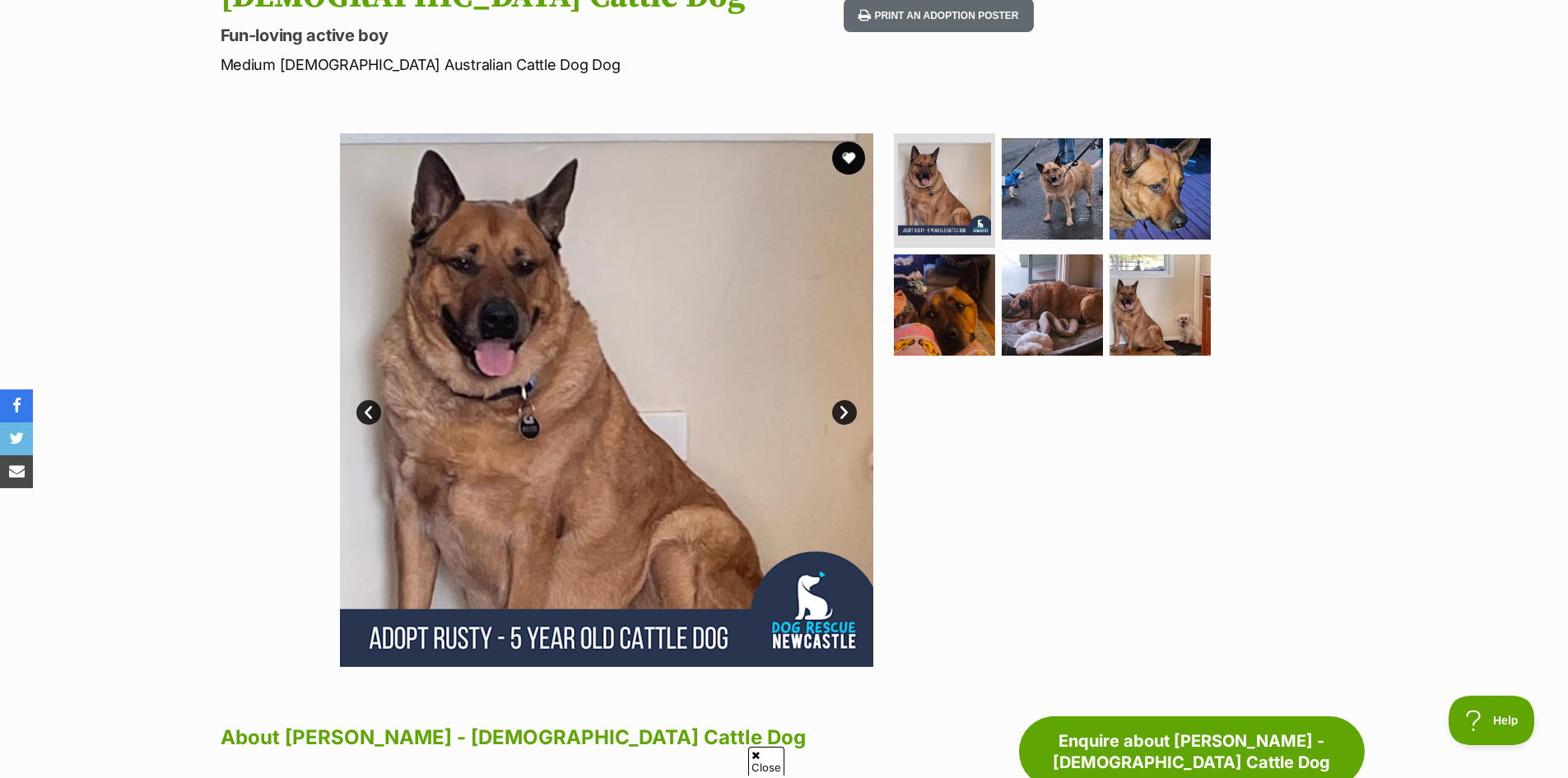
click at [841, 400] on link "Next" at bounding box center [844, 413] width 25 height 25
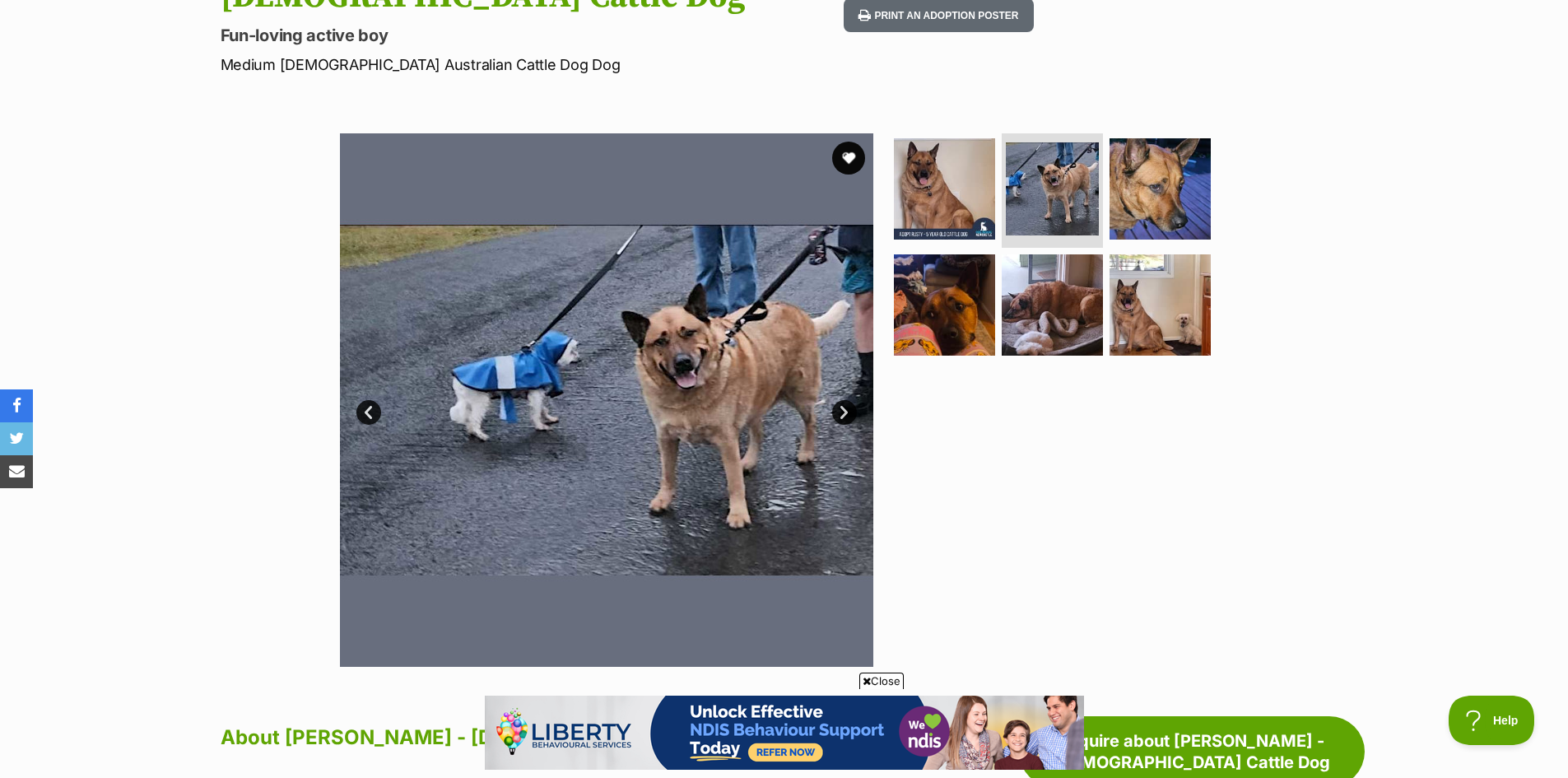
click at [841, 400] on link "Next" at bounding box center [844, 413] width 25 height 25
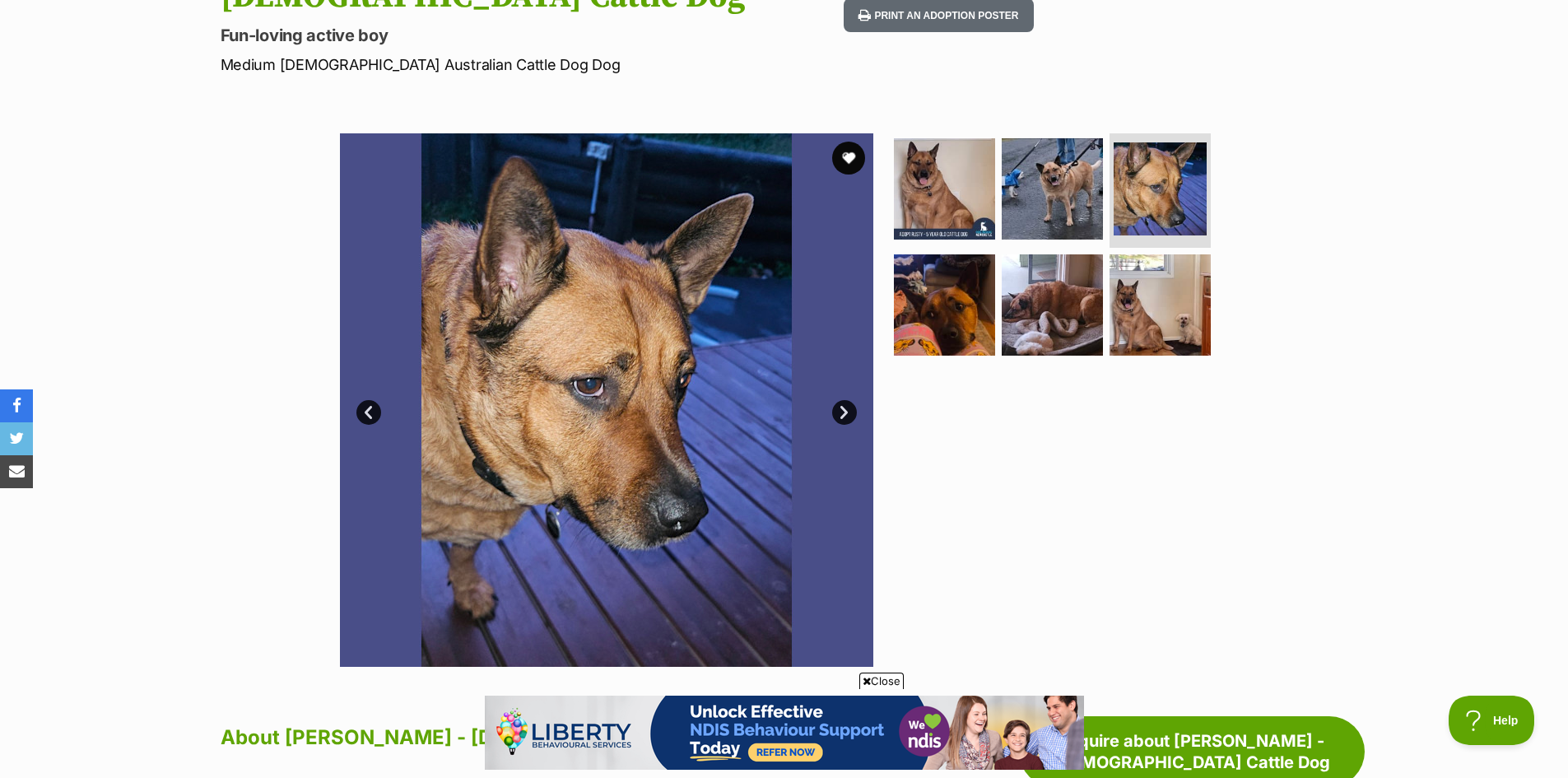
click at [841, 400] on link "Next" at bounding box center [844, 413] width 25 height 25
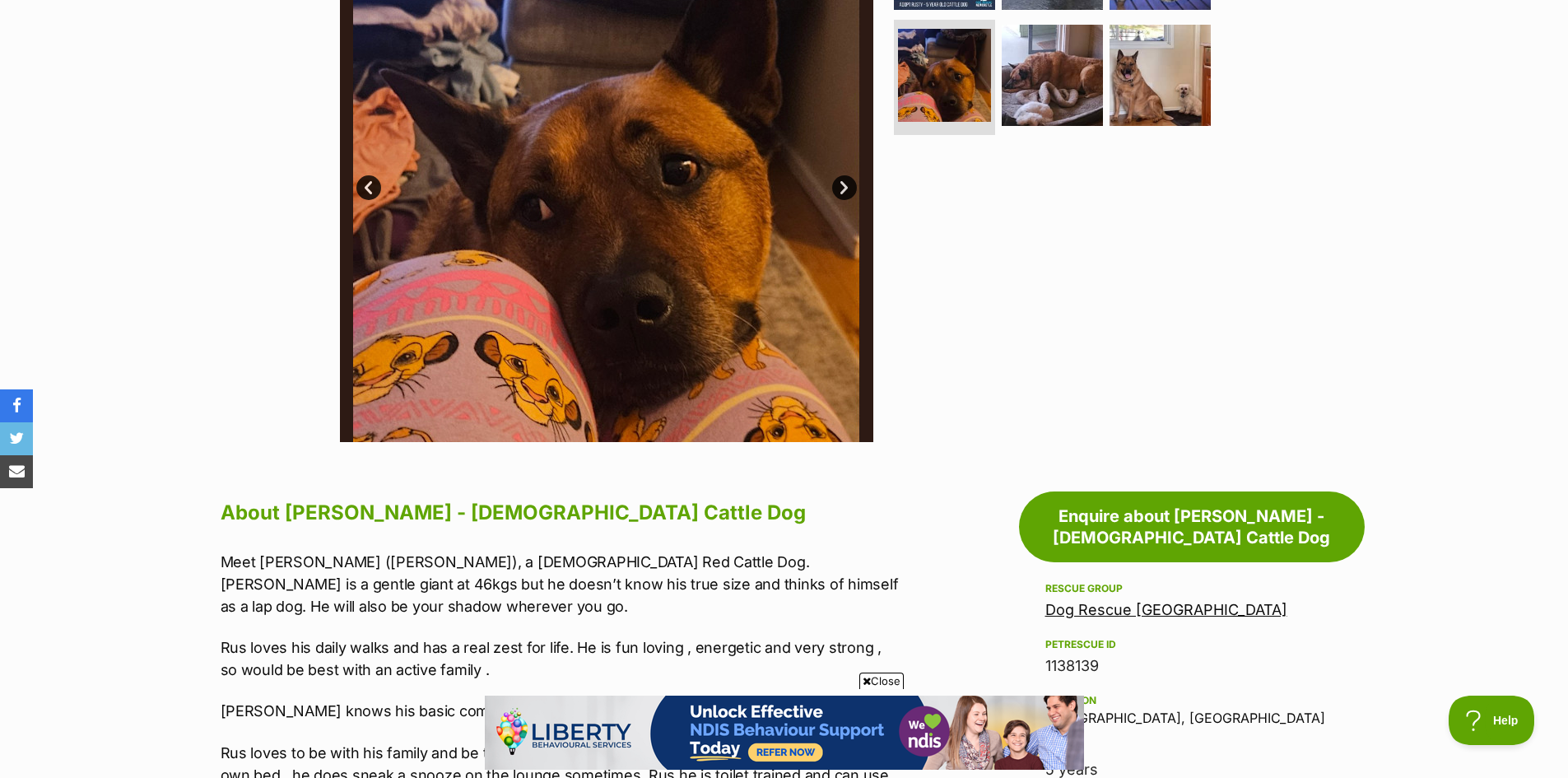
scroll to position [247, 0]
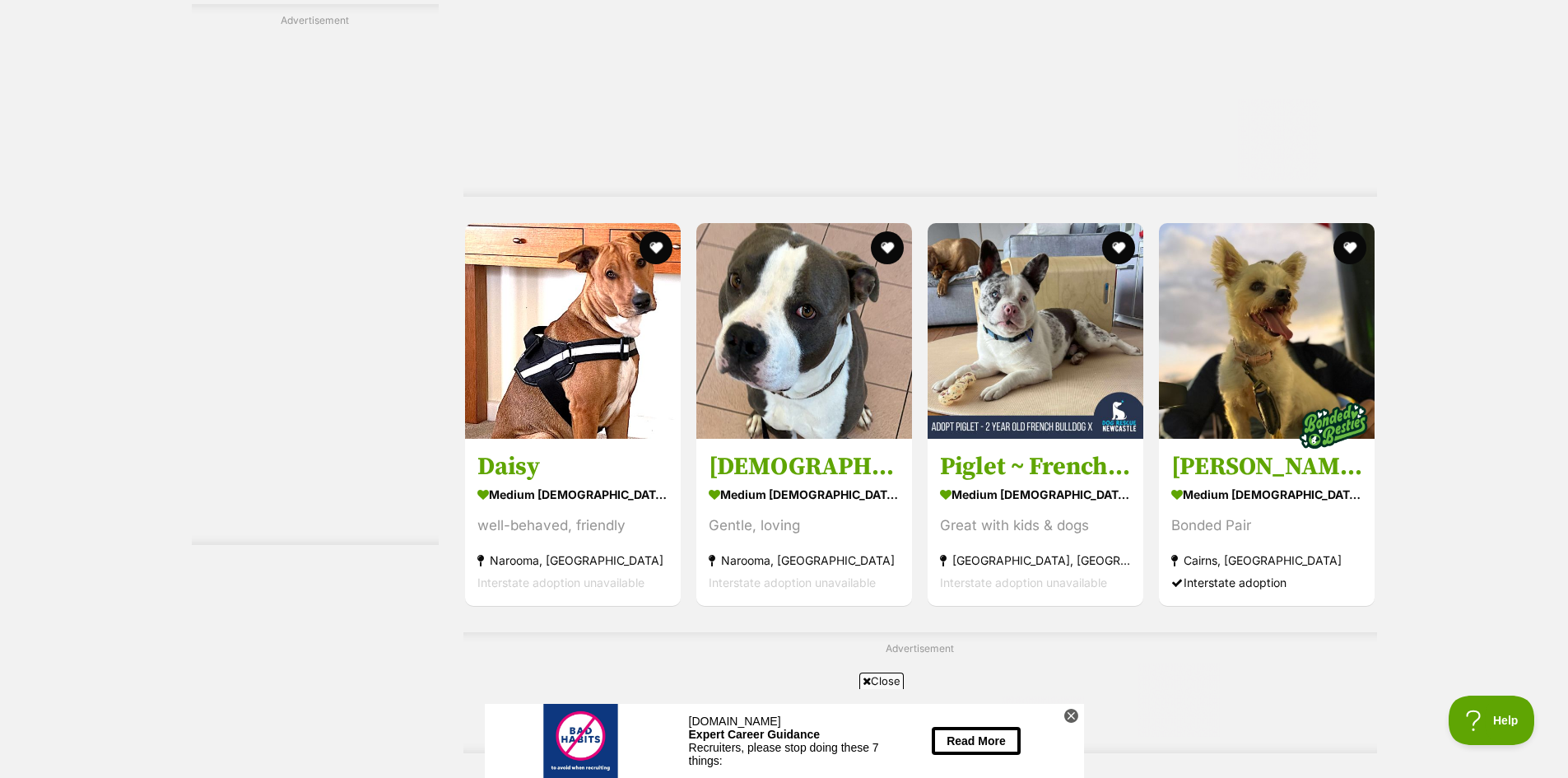
scroll to position [4939, 0]
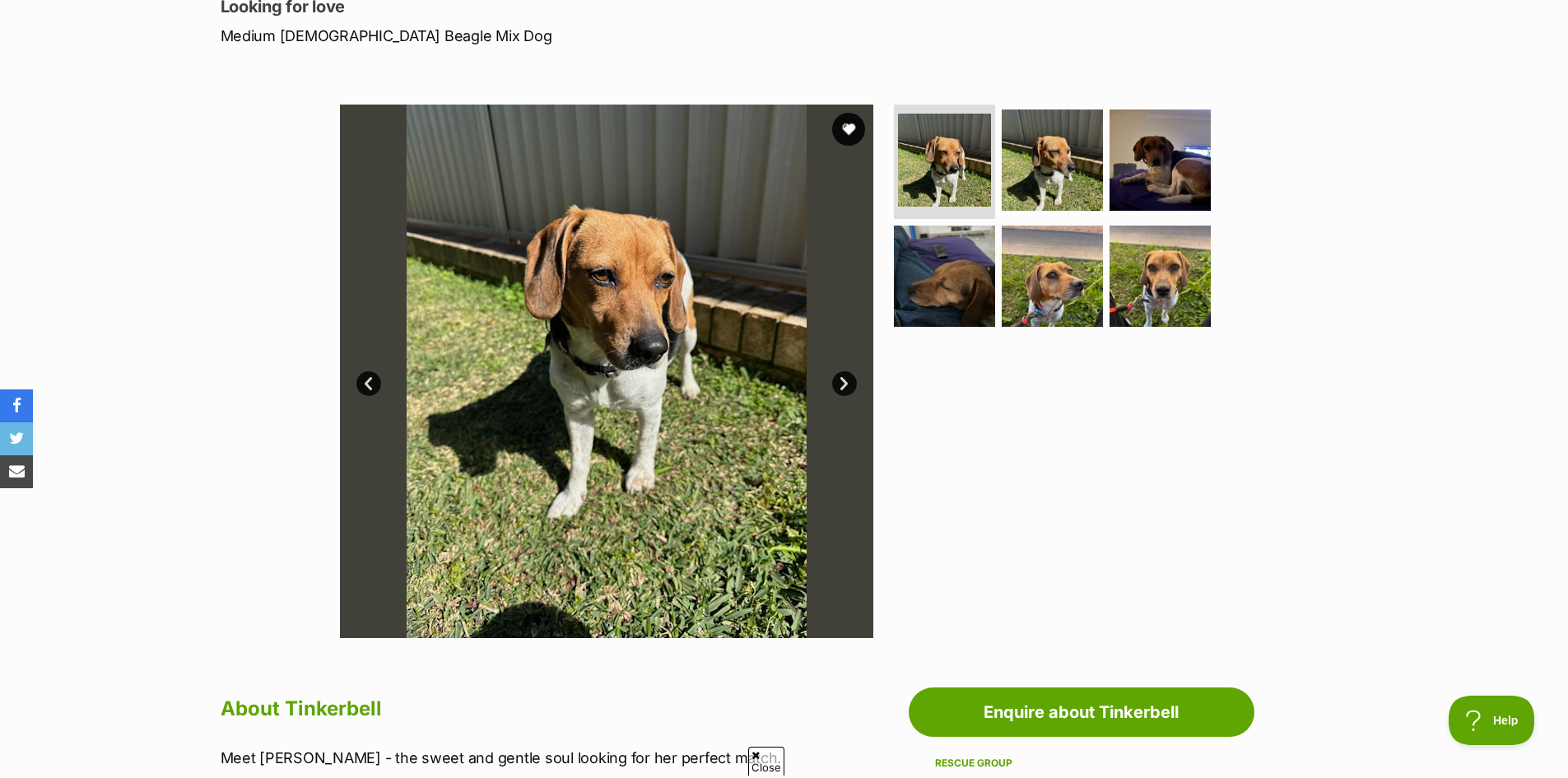
scroll to position [247, 0]
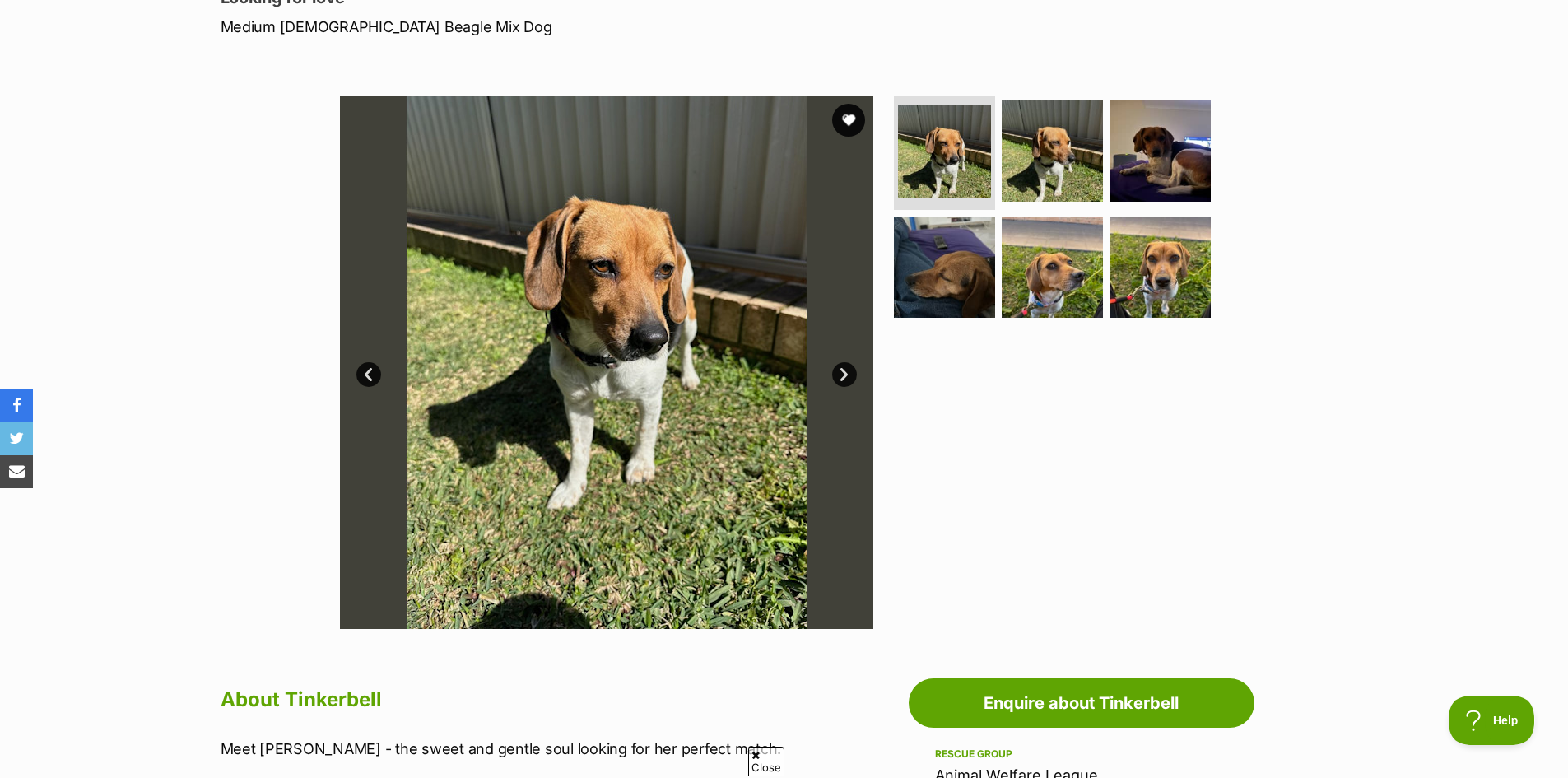
click at [840, 369] on link "Next" at bounding box center [844, 375] width 25 height 25
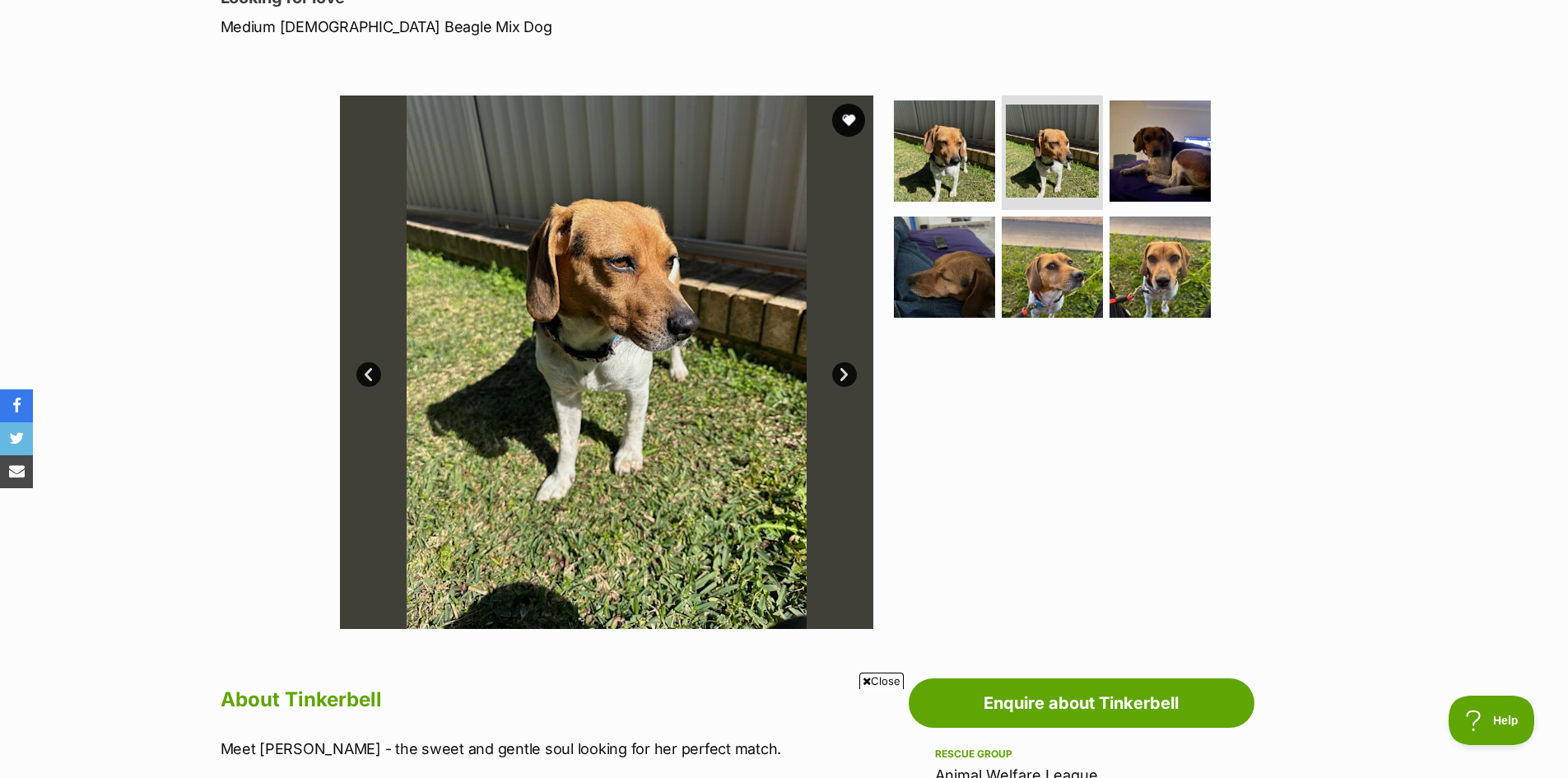
scroll to position [0, 0]
click at [840, 369] on link "Next" at bounding box center [844, 375] width 25 height 25
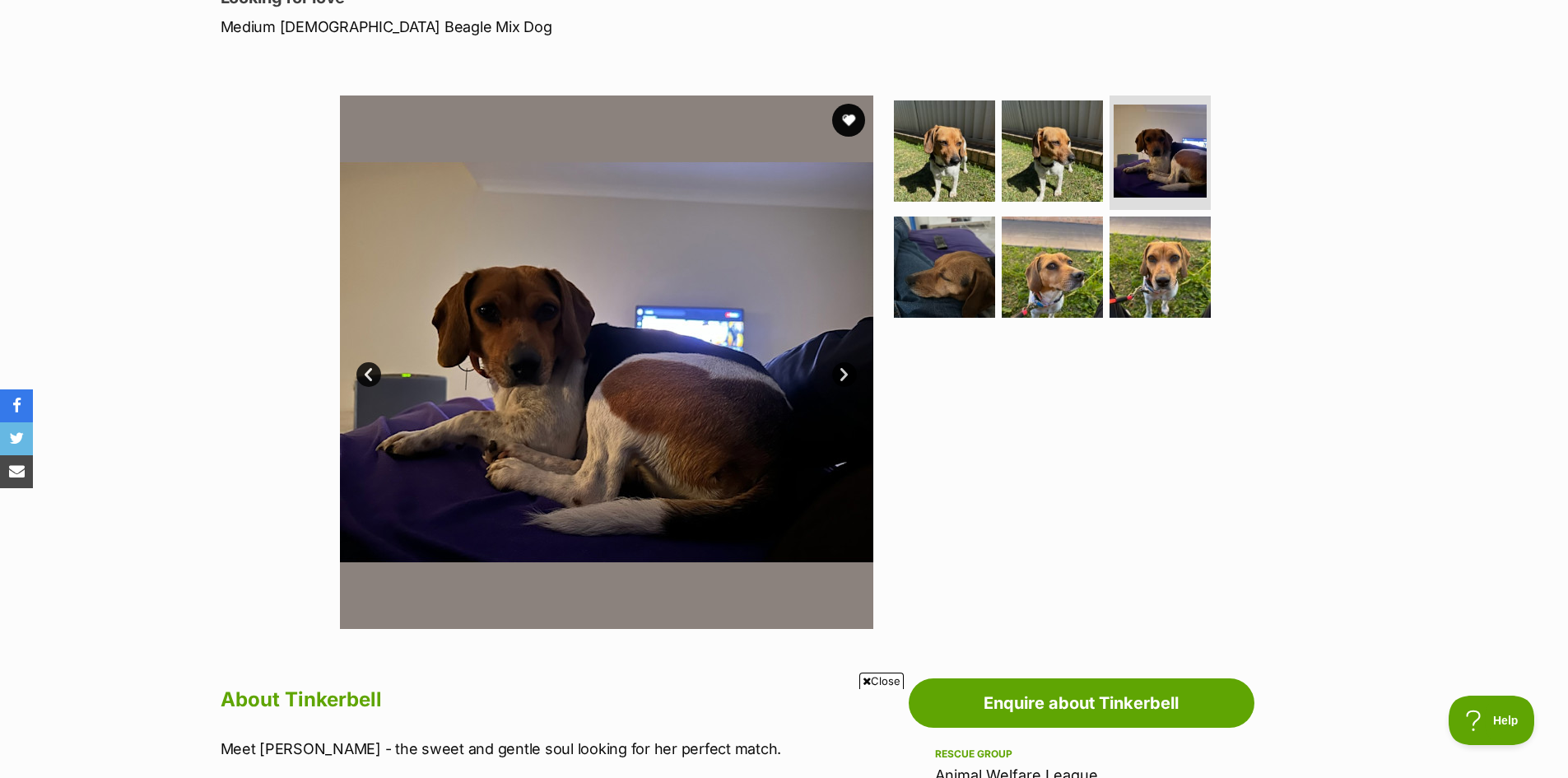
click at [840, 369] on link "Next" at bounding box center [844, 375] width 25 height 25
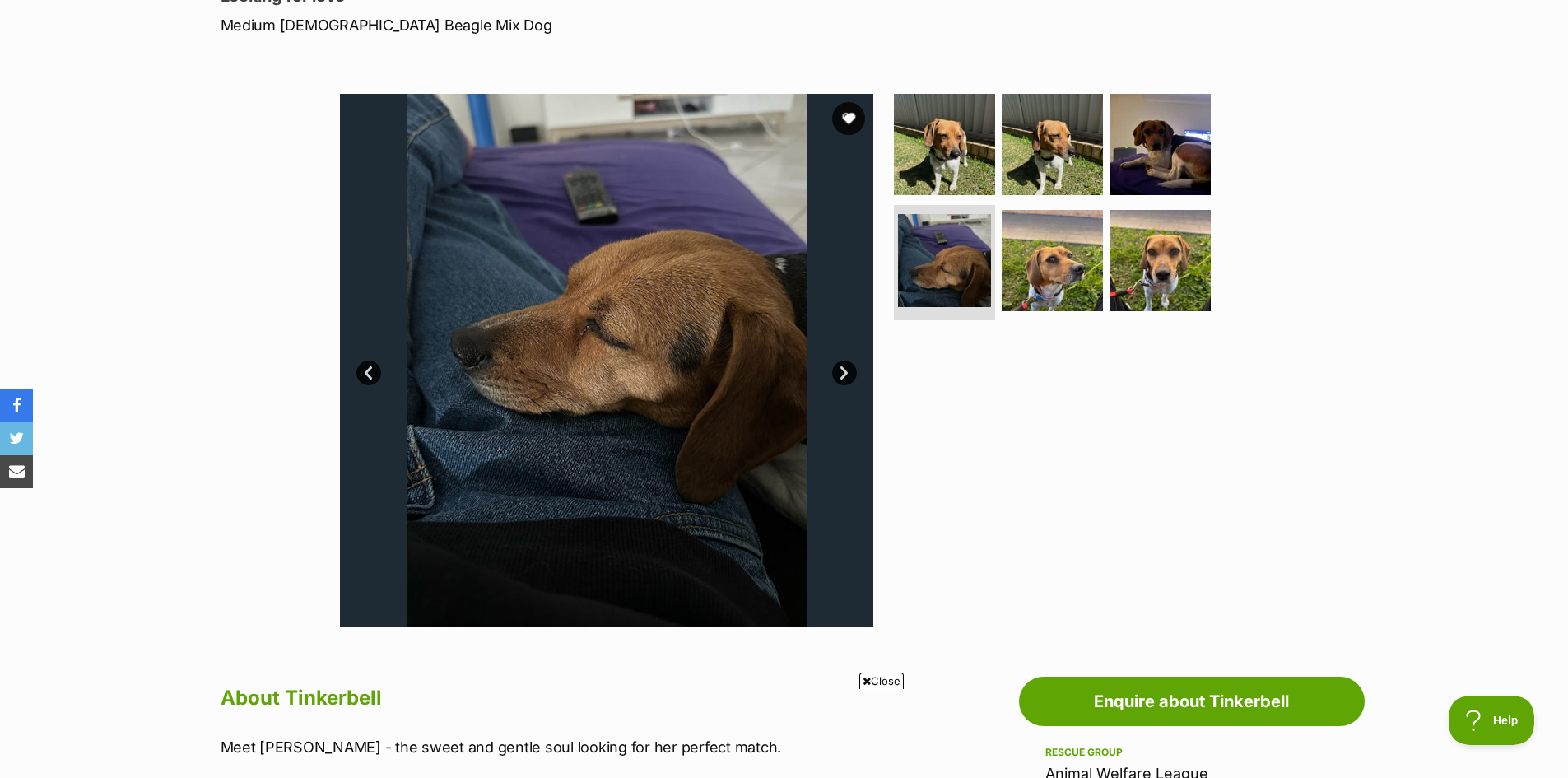
scroll to position [247, 0]
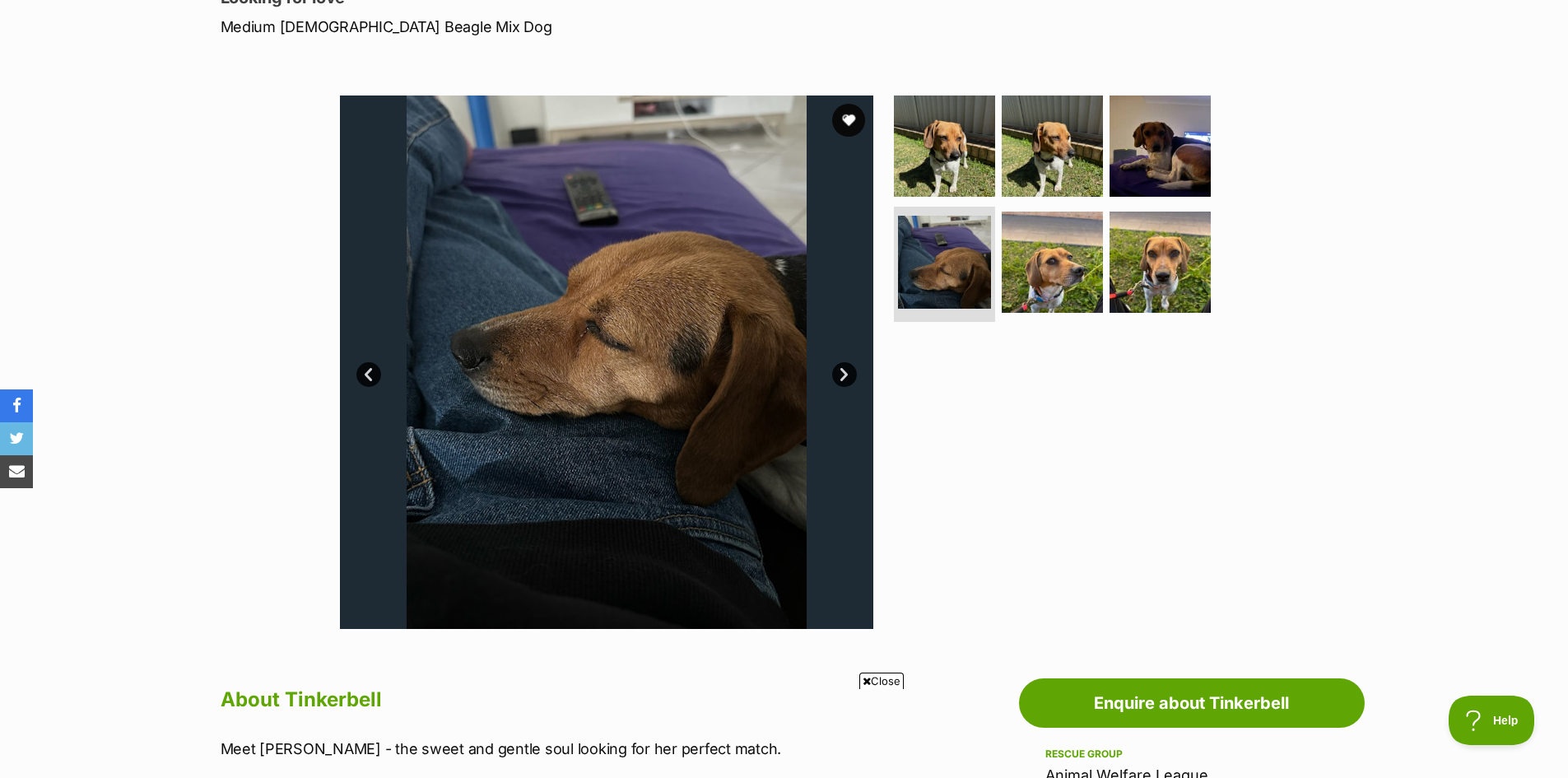
click at [841, 371] on link "Next" at bounding box center [844, 375] width 25 height 25
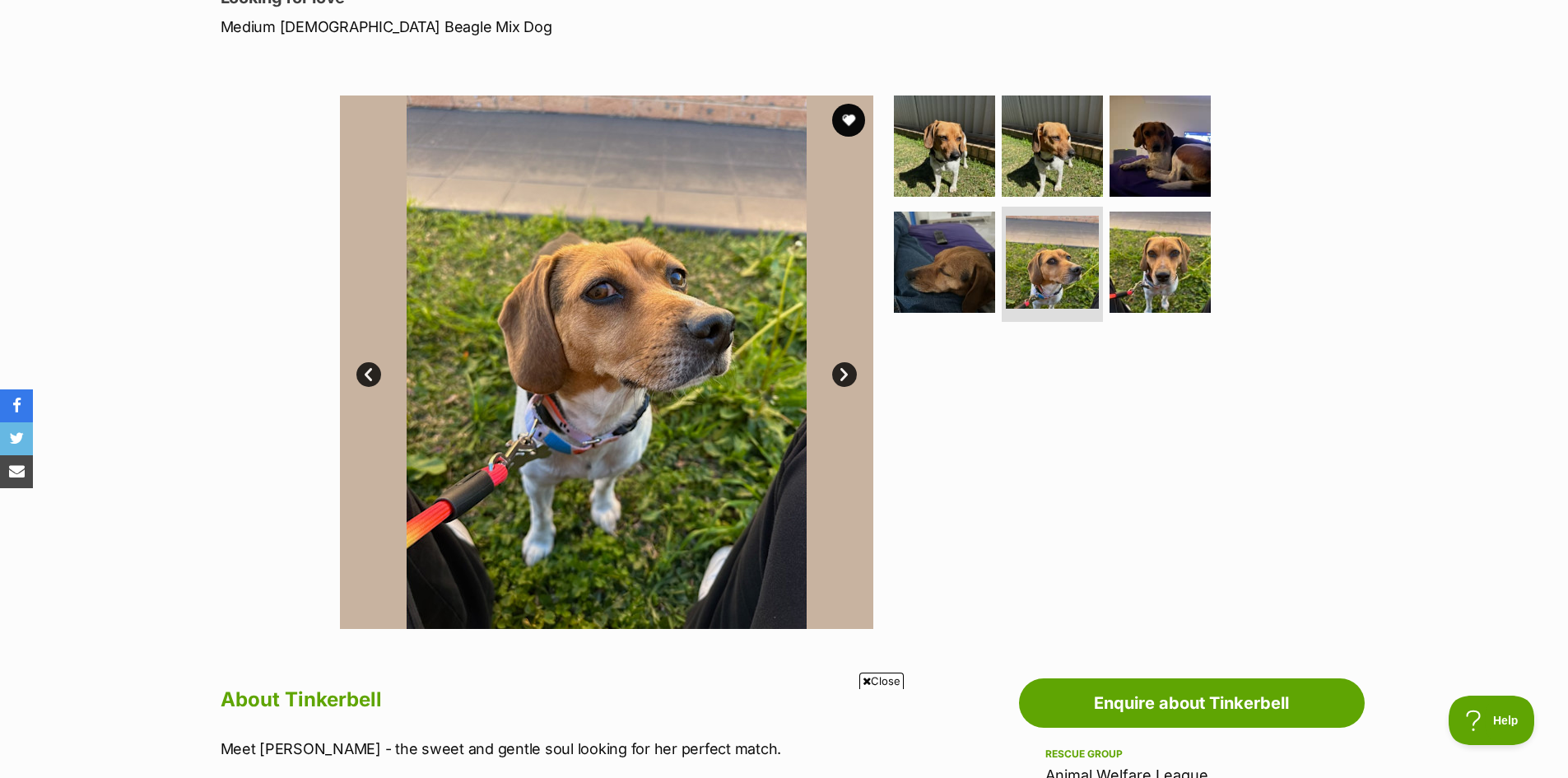
click at [841, 371] on link "Next" at bounding box center [844, 375] width 25 height 25
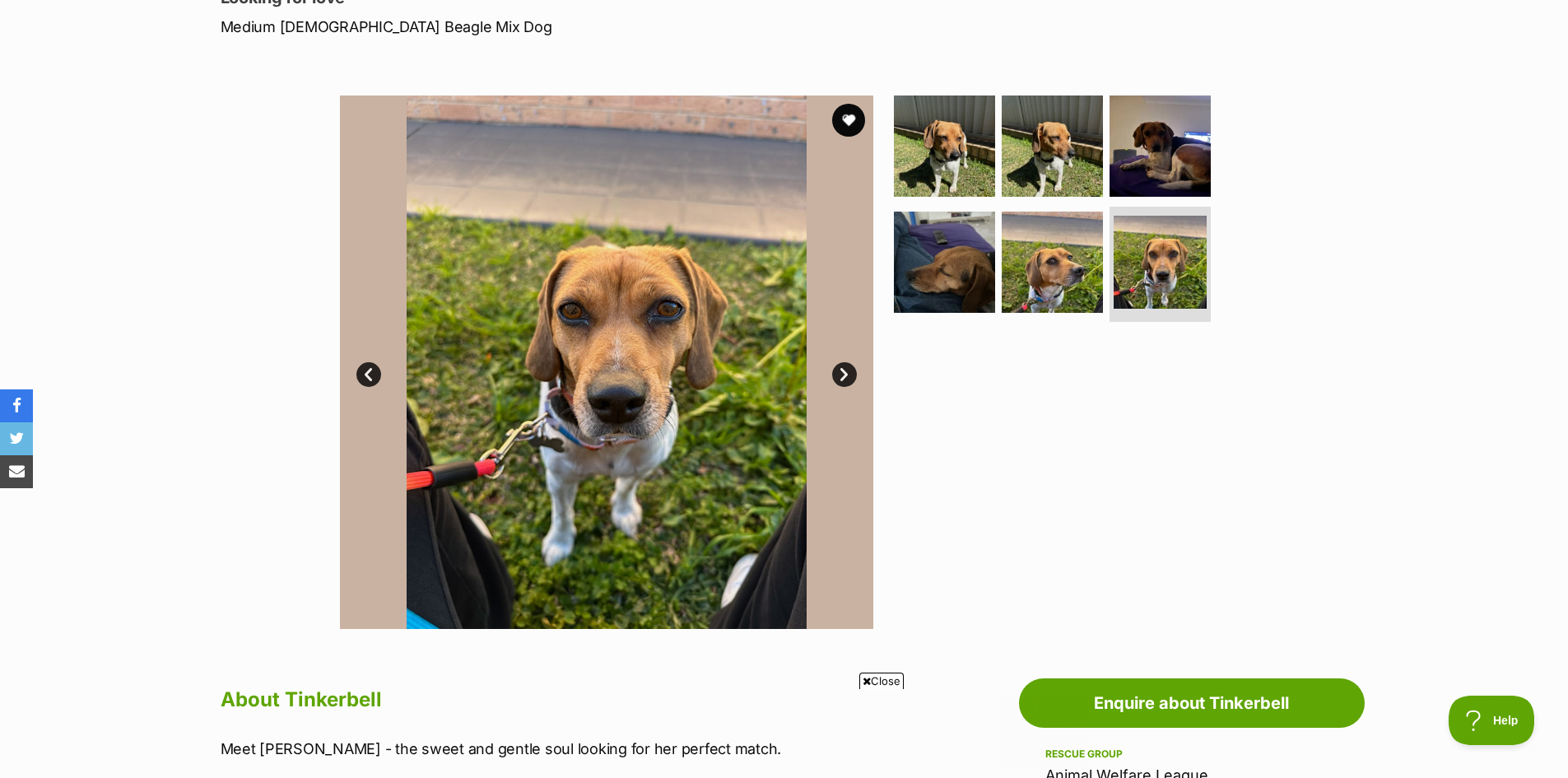
scroll to position [0, 0]
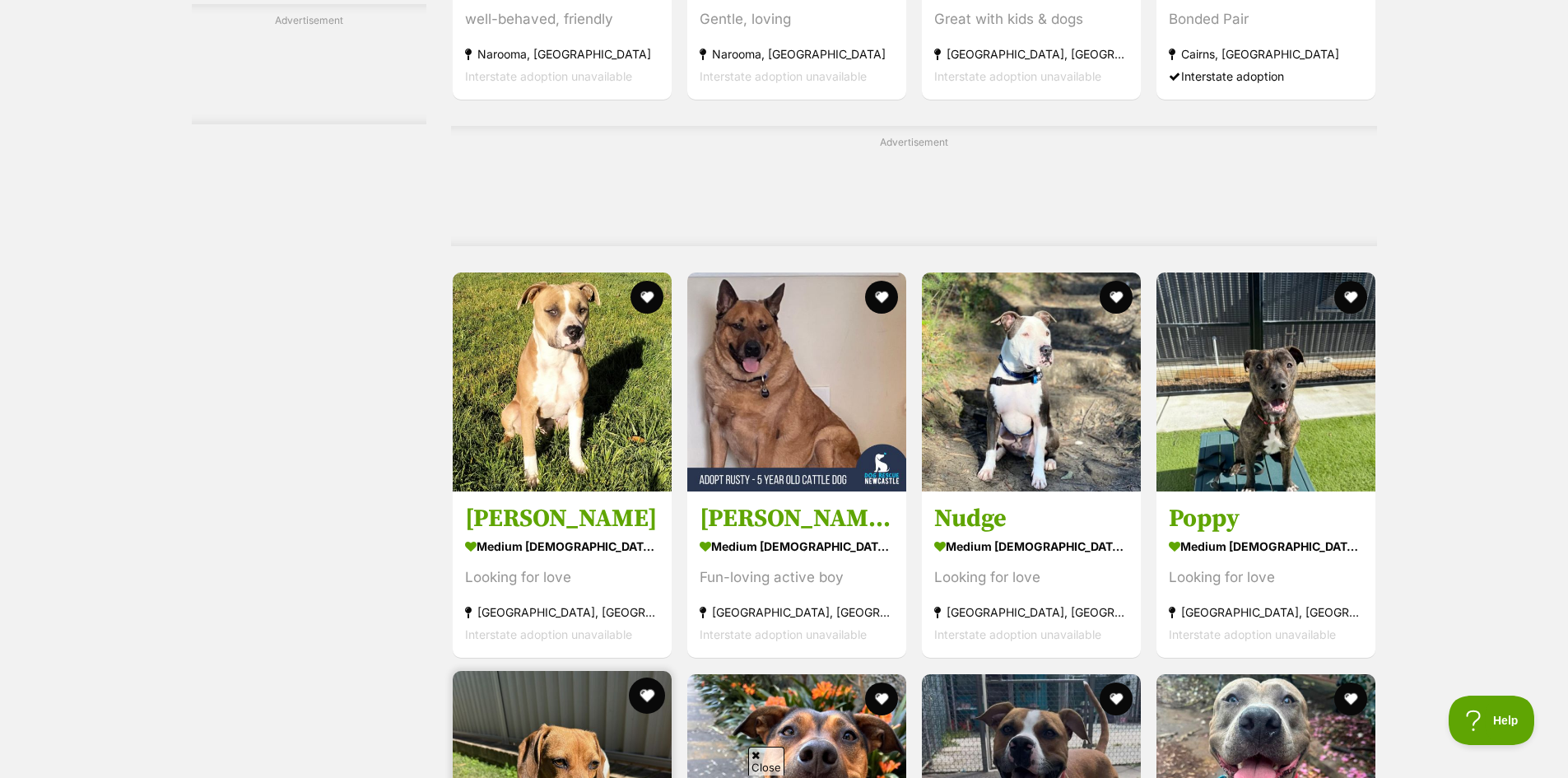
click at [636, 677] on button "favourite" at bounding box center [647, 695] width 36 height 36
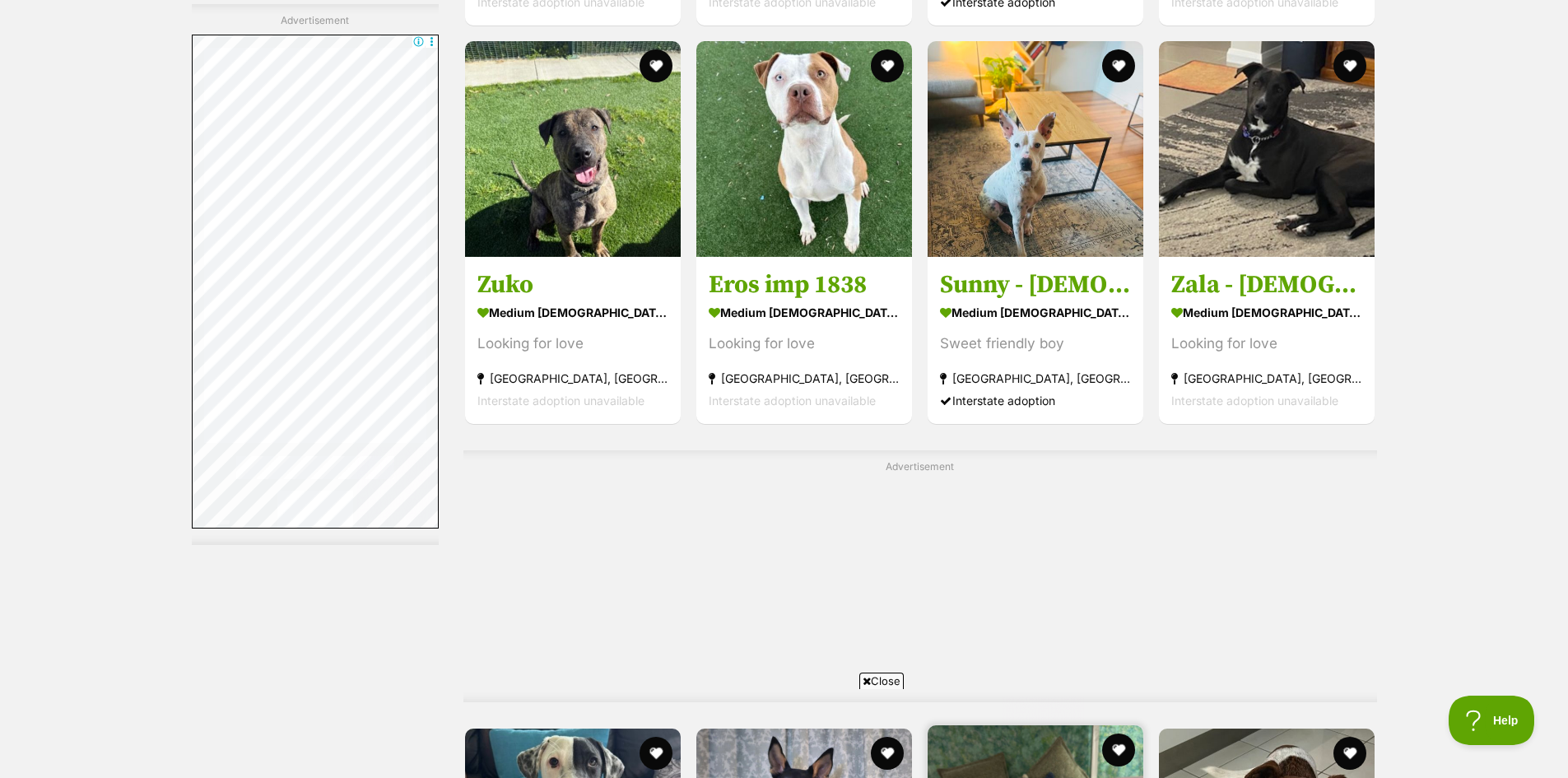
scroll to position [8231, 0]
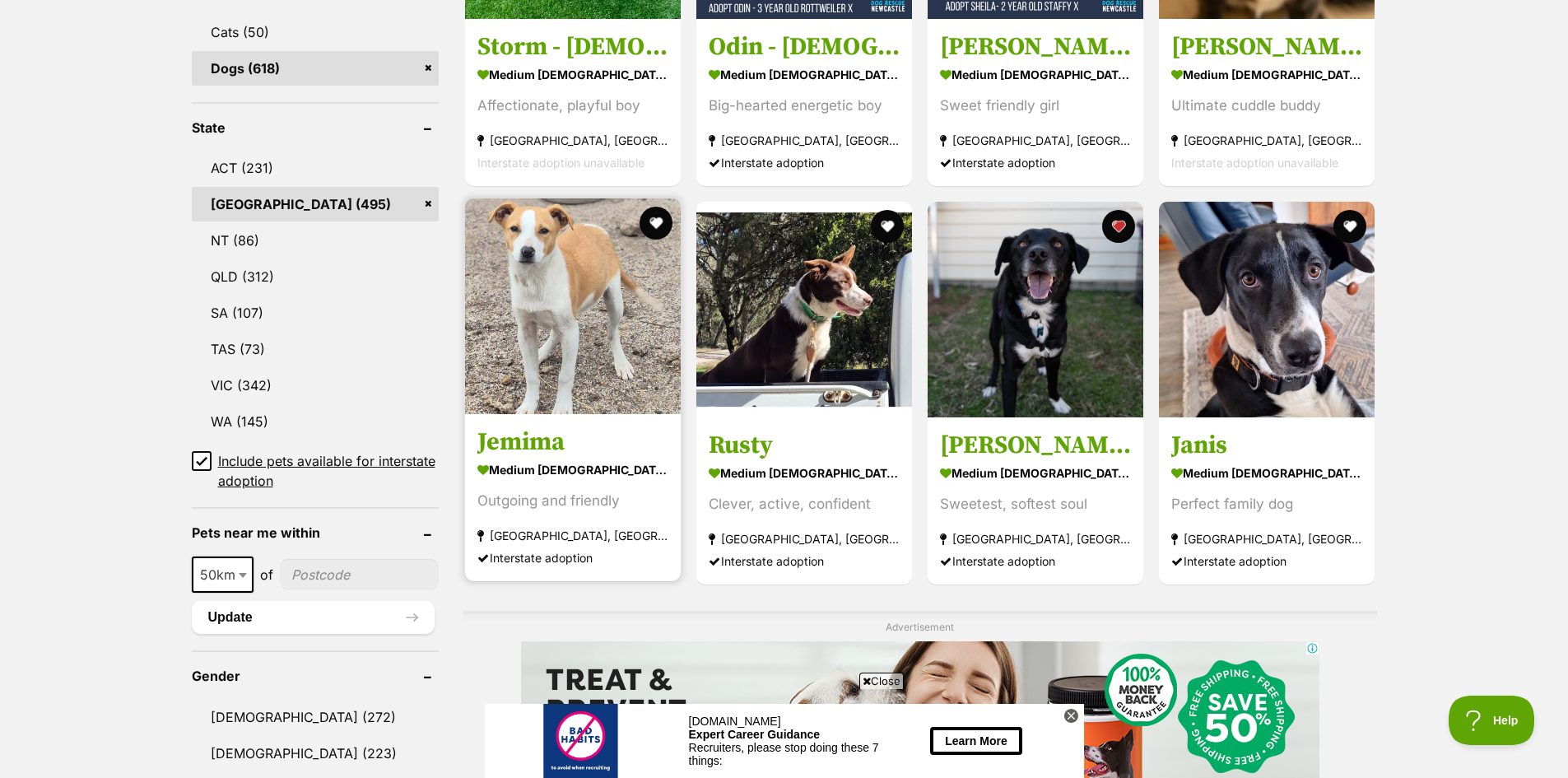
scroll to position [741, 0]
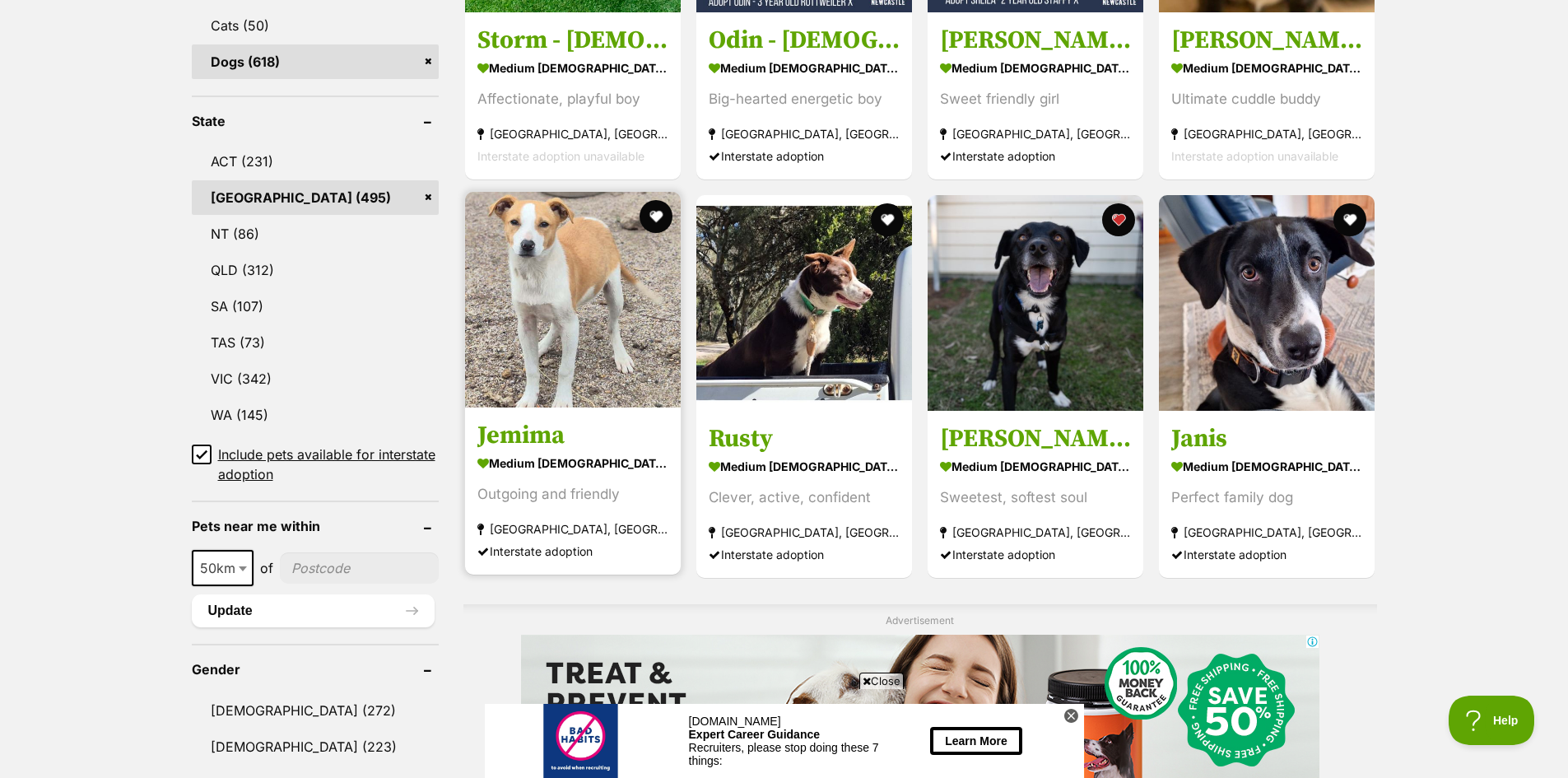
click at [569, 318] on img at bounding box center [573, 299] width 216 height 216
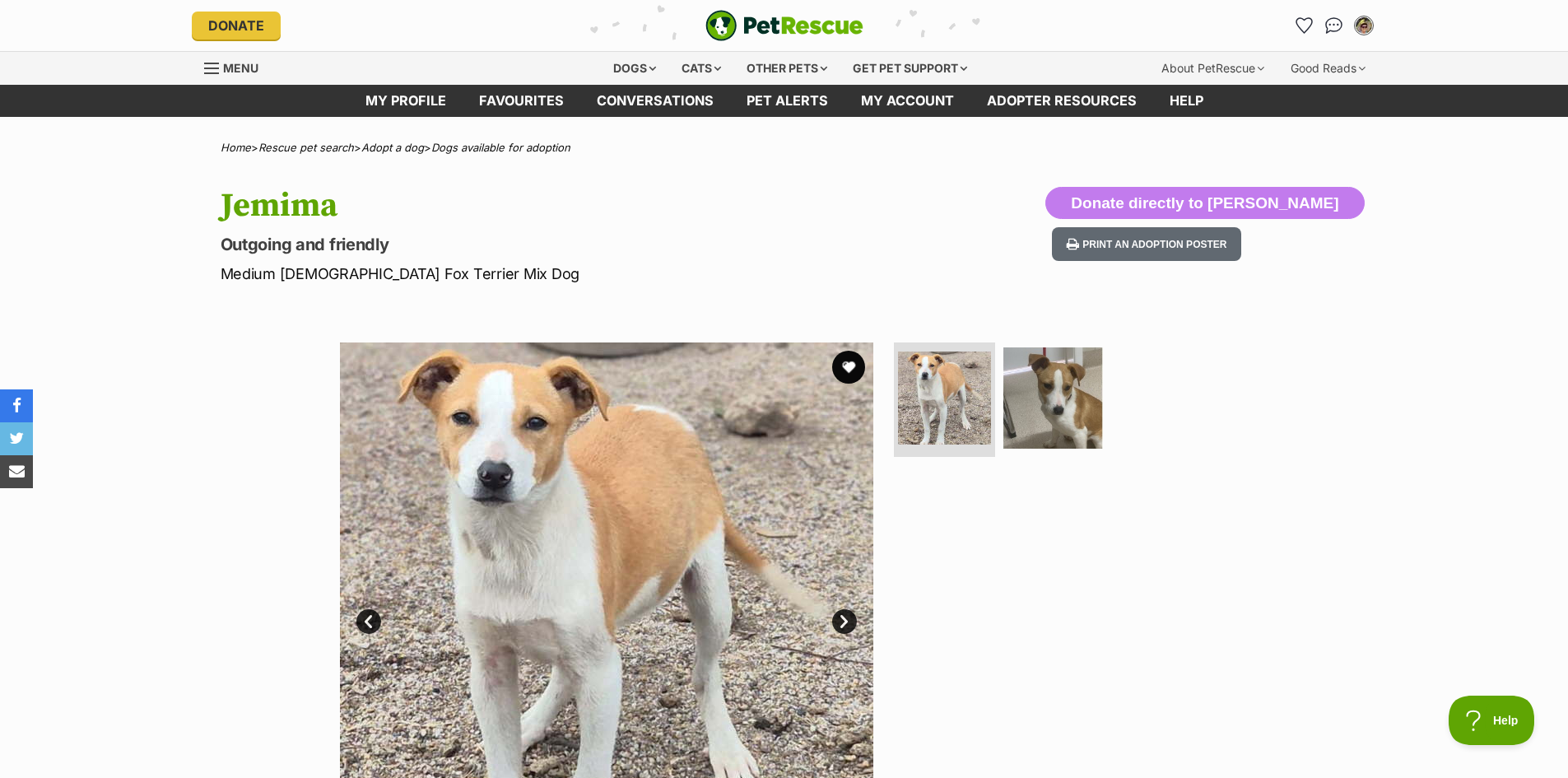
click at [849, 615] on link "Next" at bounding box center [844, 622] width 25 height 25
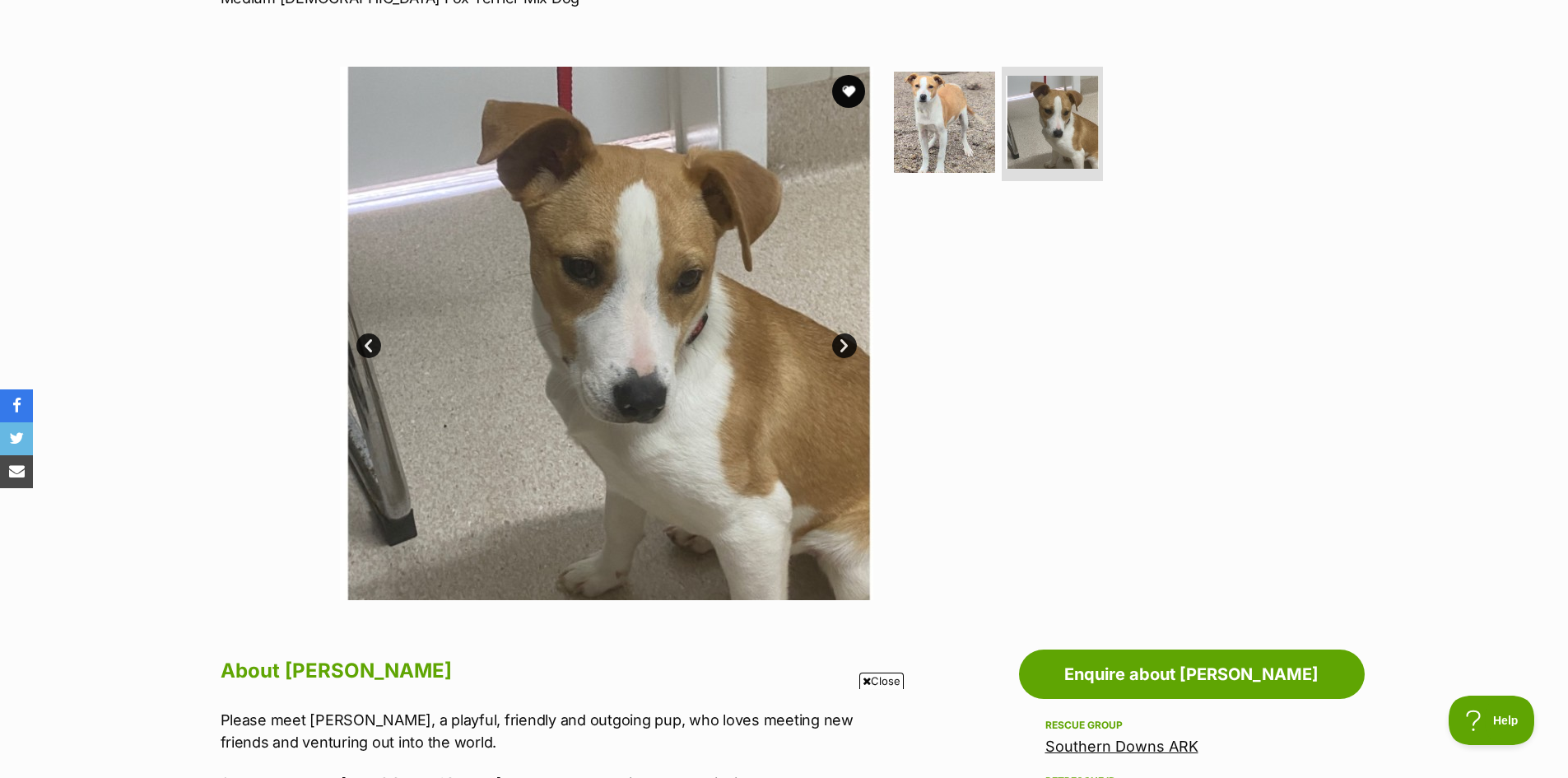
scroll to position [247, 0]
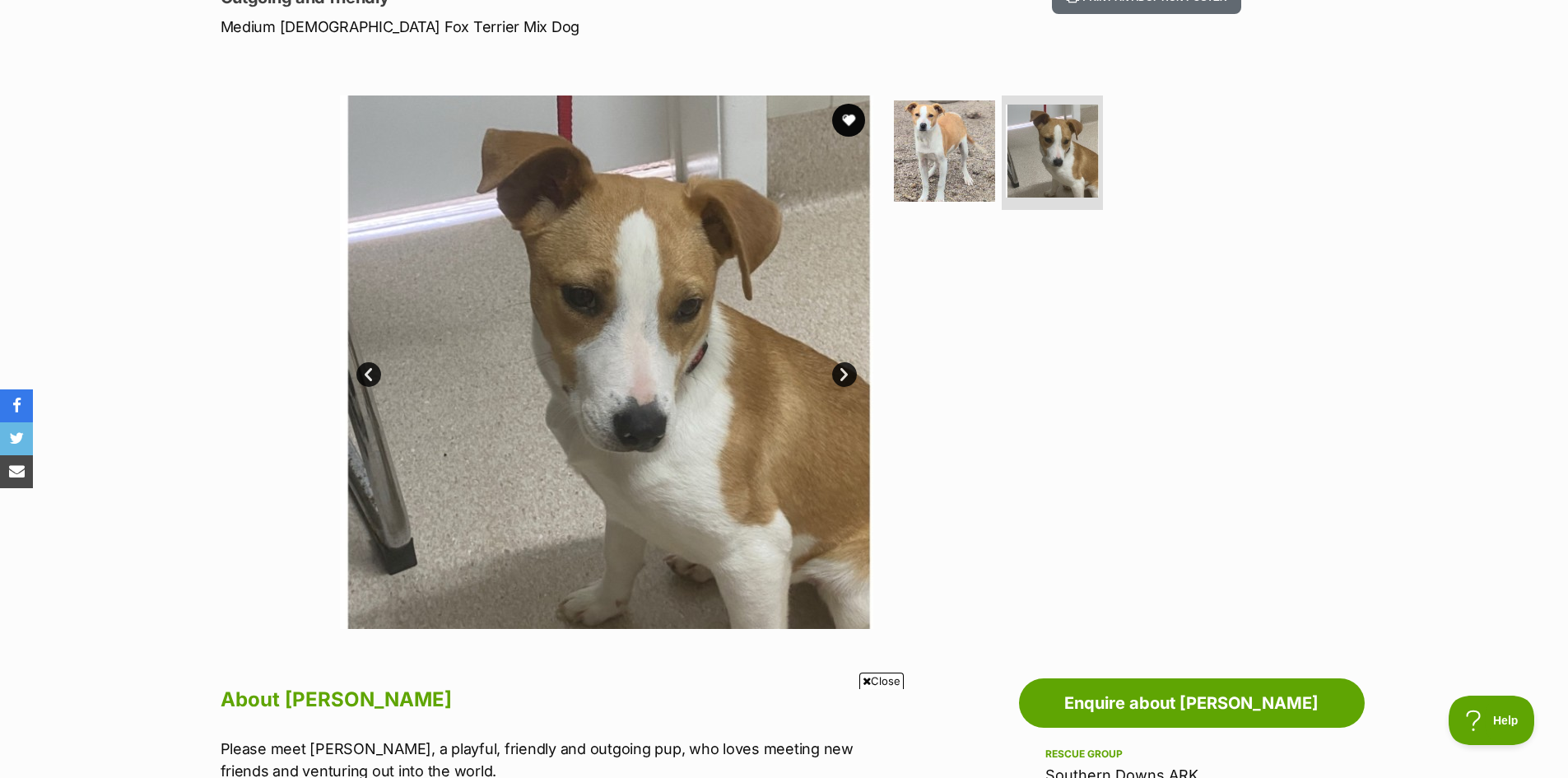
click at [848, 364] on link "Next" at bounding box center [844, 375] width 25 height 25
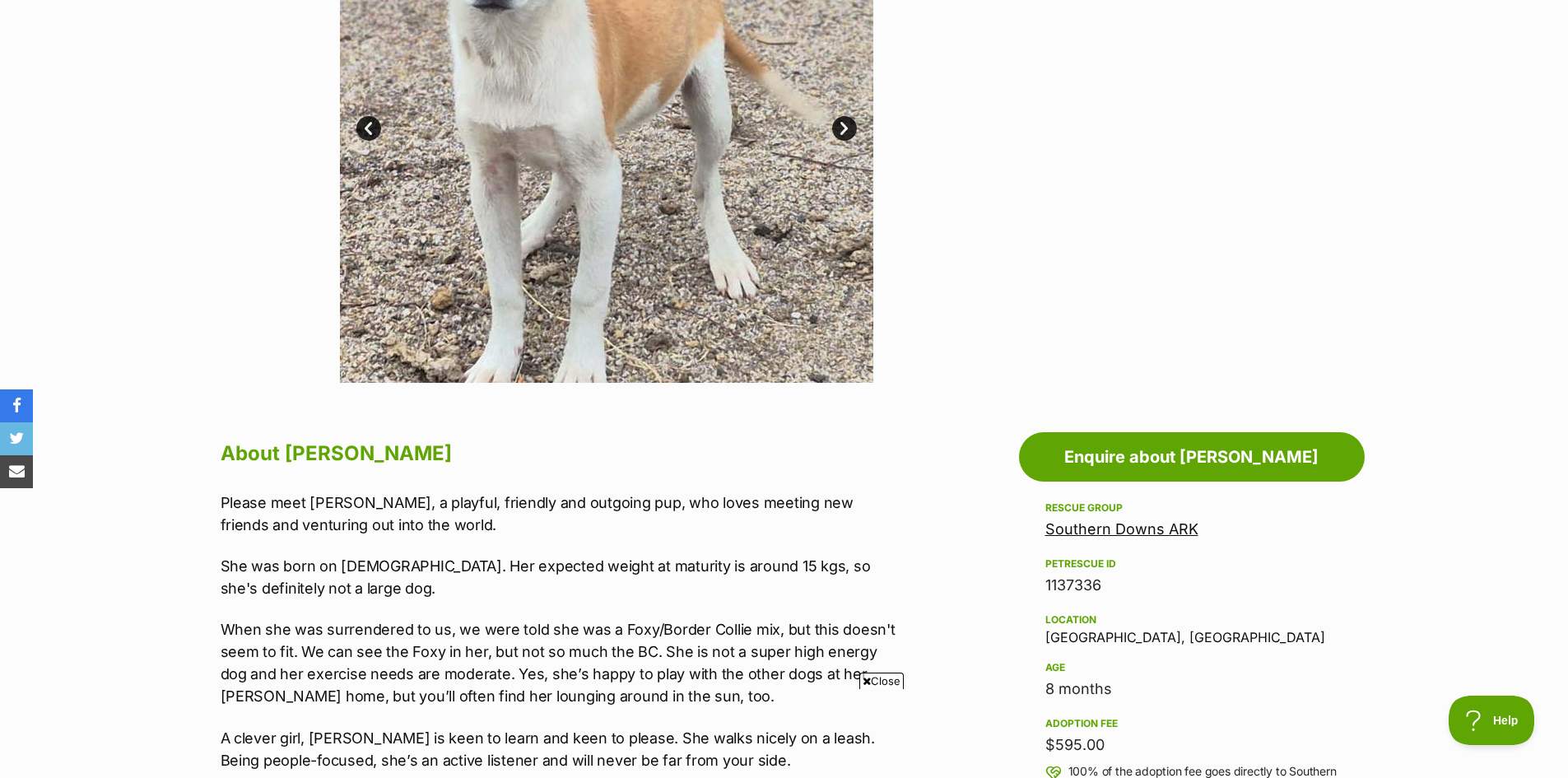
scroll to position [329, 0]
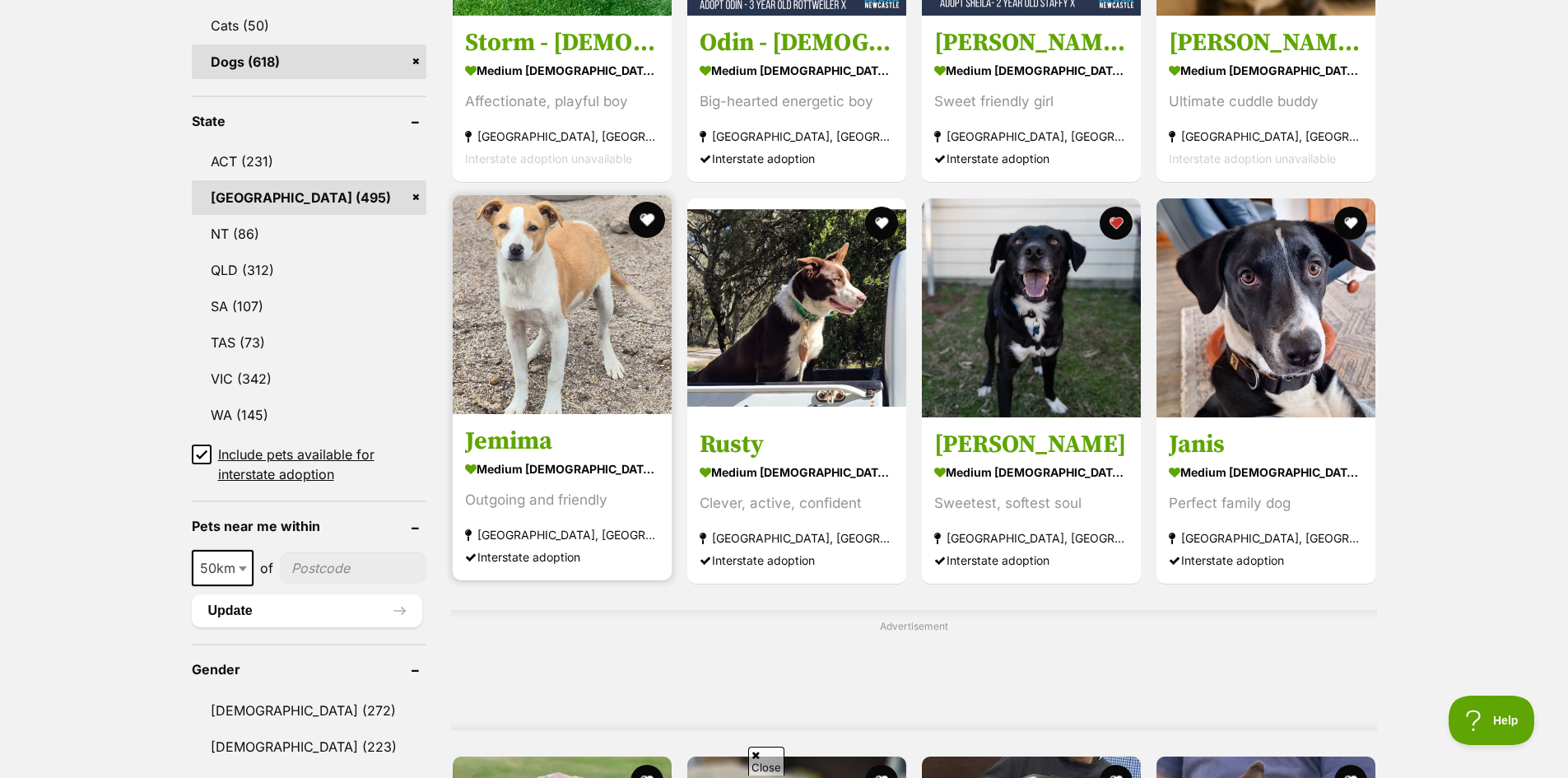
click at [638, 215] on button "favourite" at bounding box center [647, 220] width 36 height 36
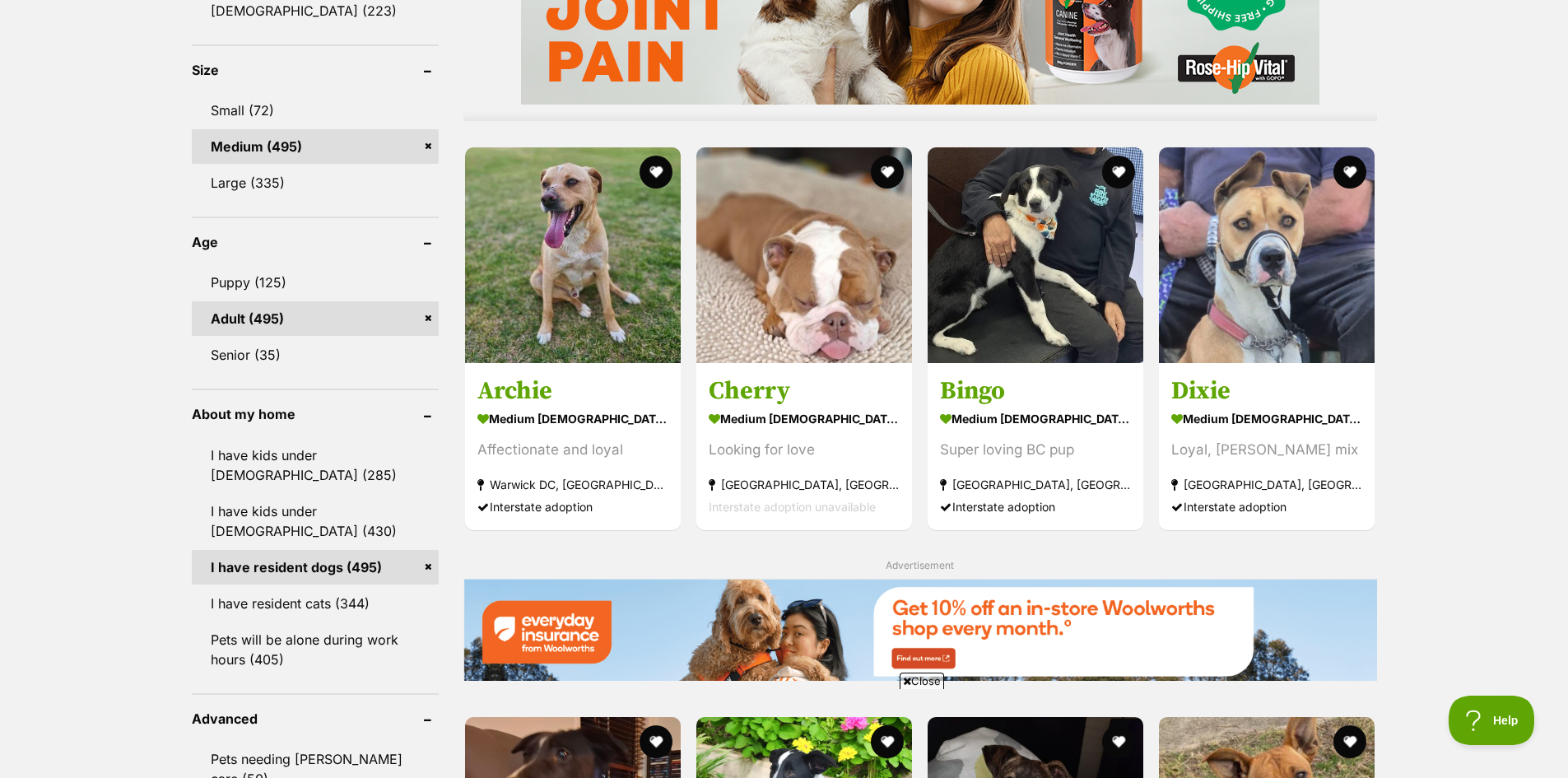
scroll to position [1481, 0]
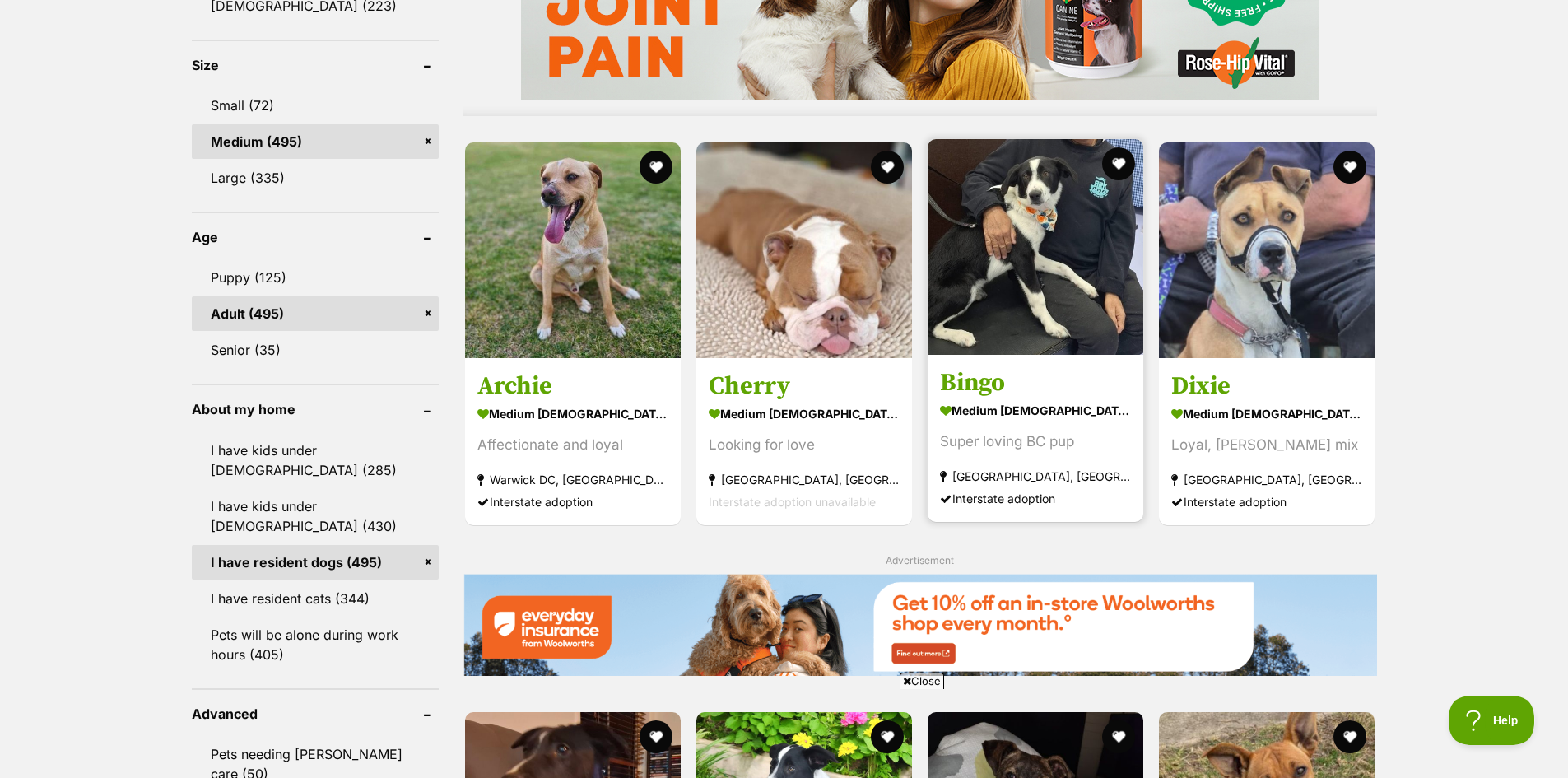
click at [1029, 241] on img at bounding box center [1035, 247] width 216 height 216
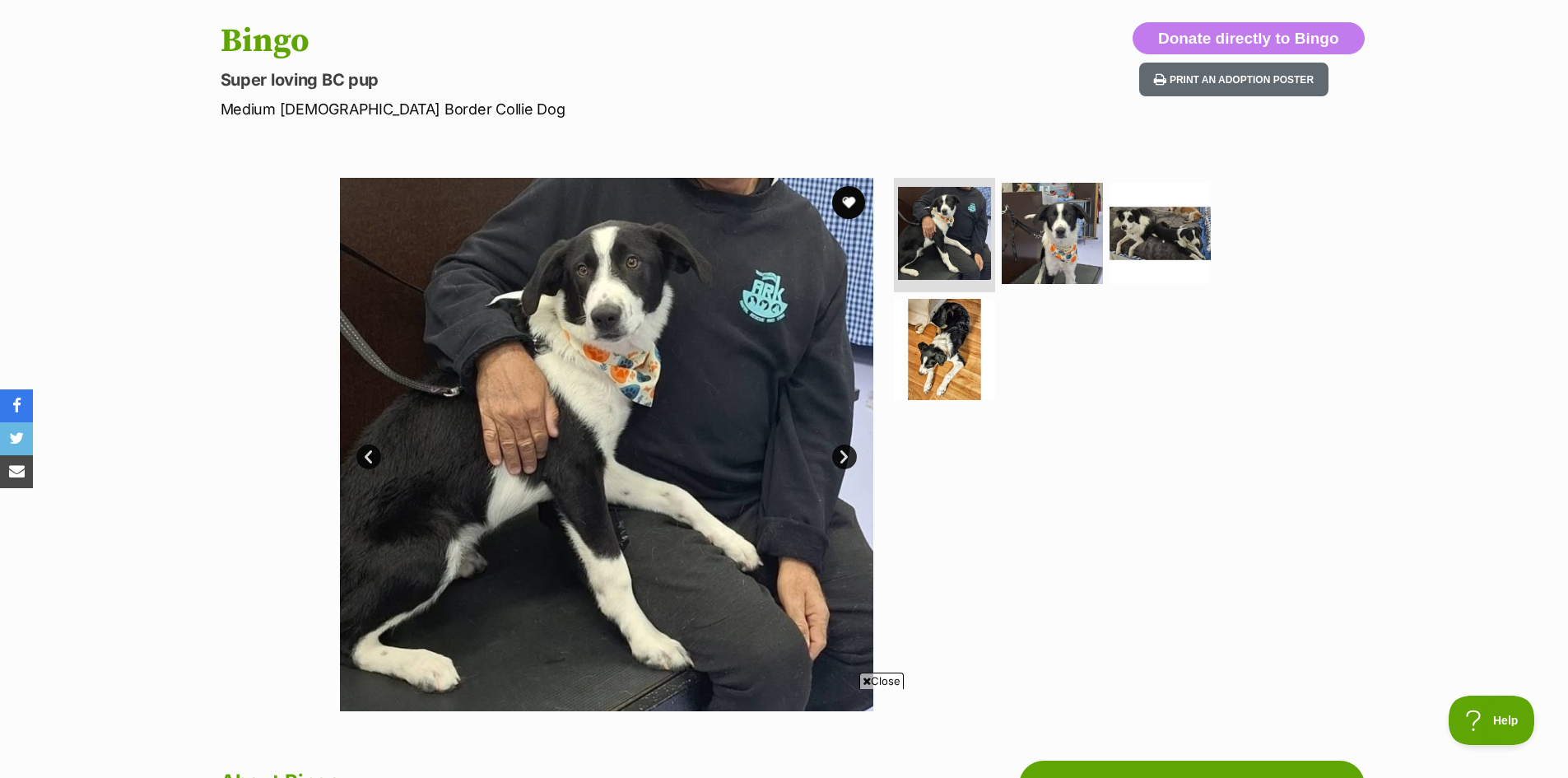
click at [846, 454] on link "Next" at bounding box center [844, 457] width 25 height 25
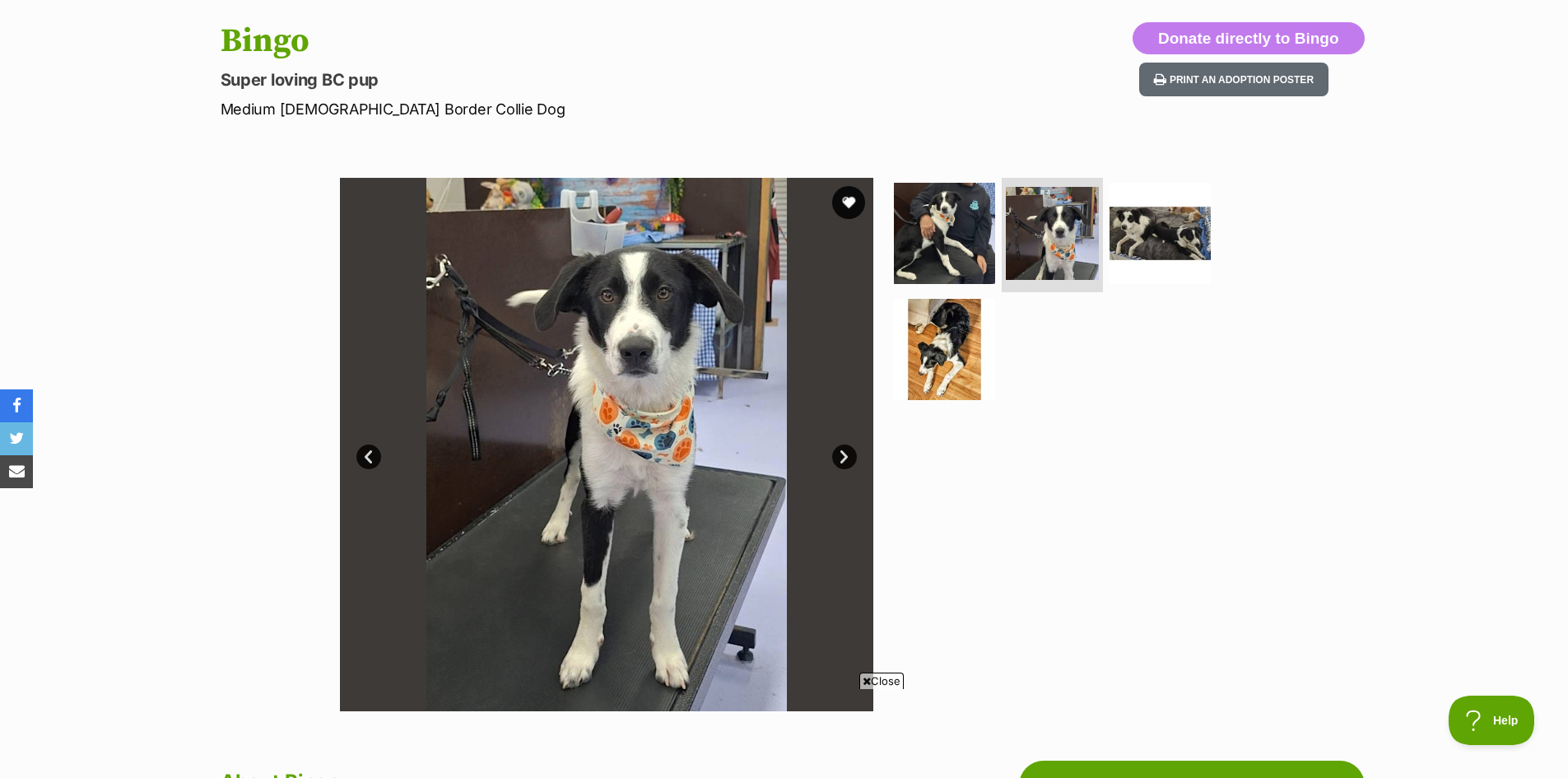
click at [846, 454] on link "Next" at bounding box center [844, 457] width 25 height 25
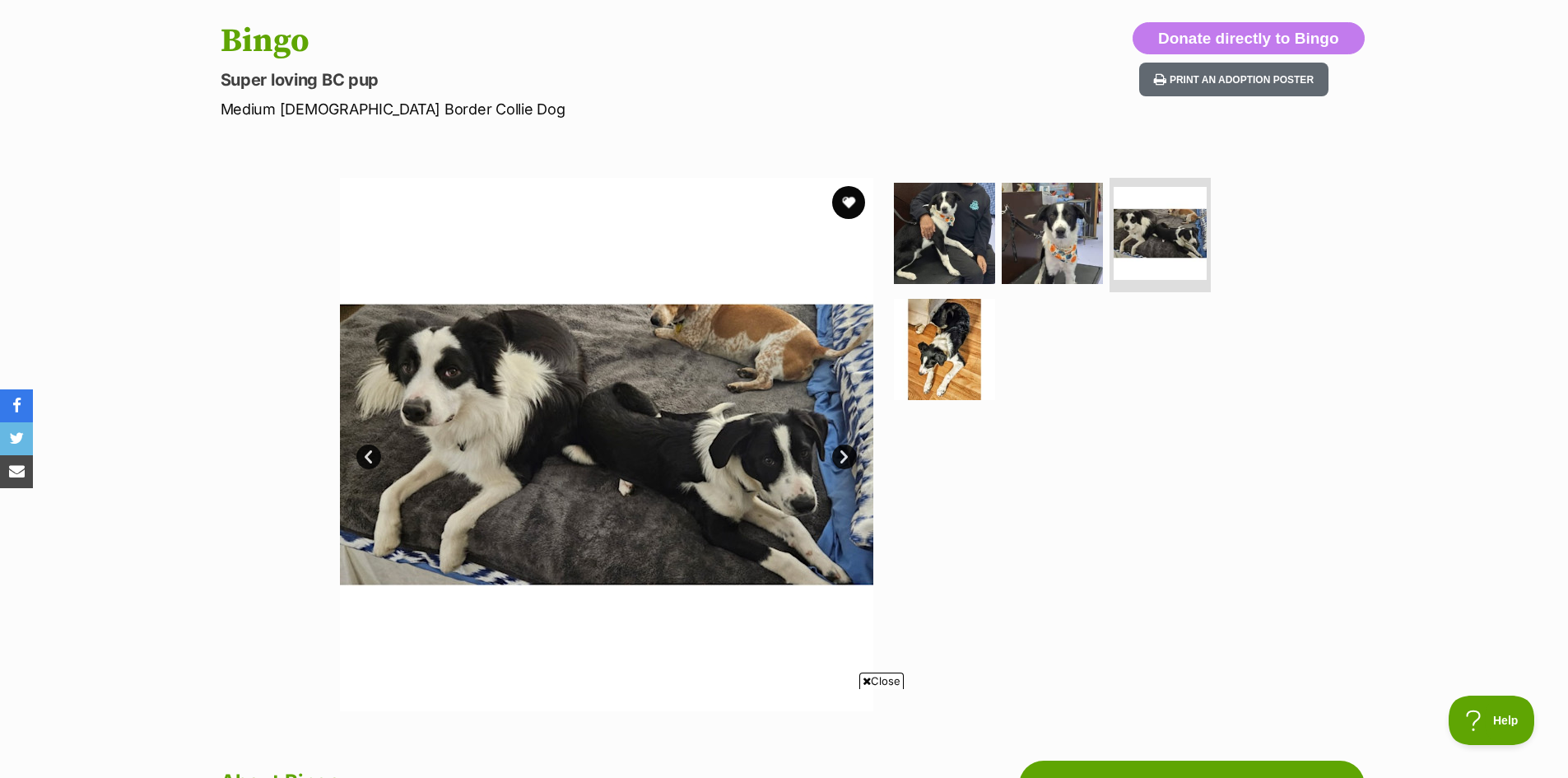
click at [846, 454] on link "Next" at bounding box center [844, 457] width 25 height 25
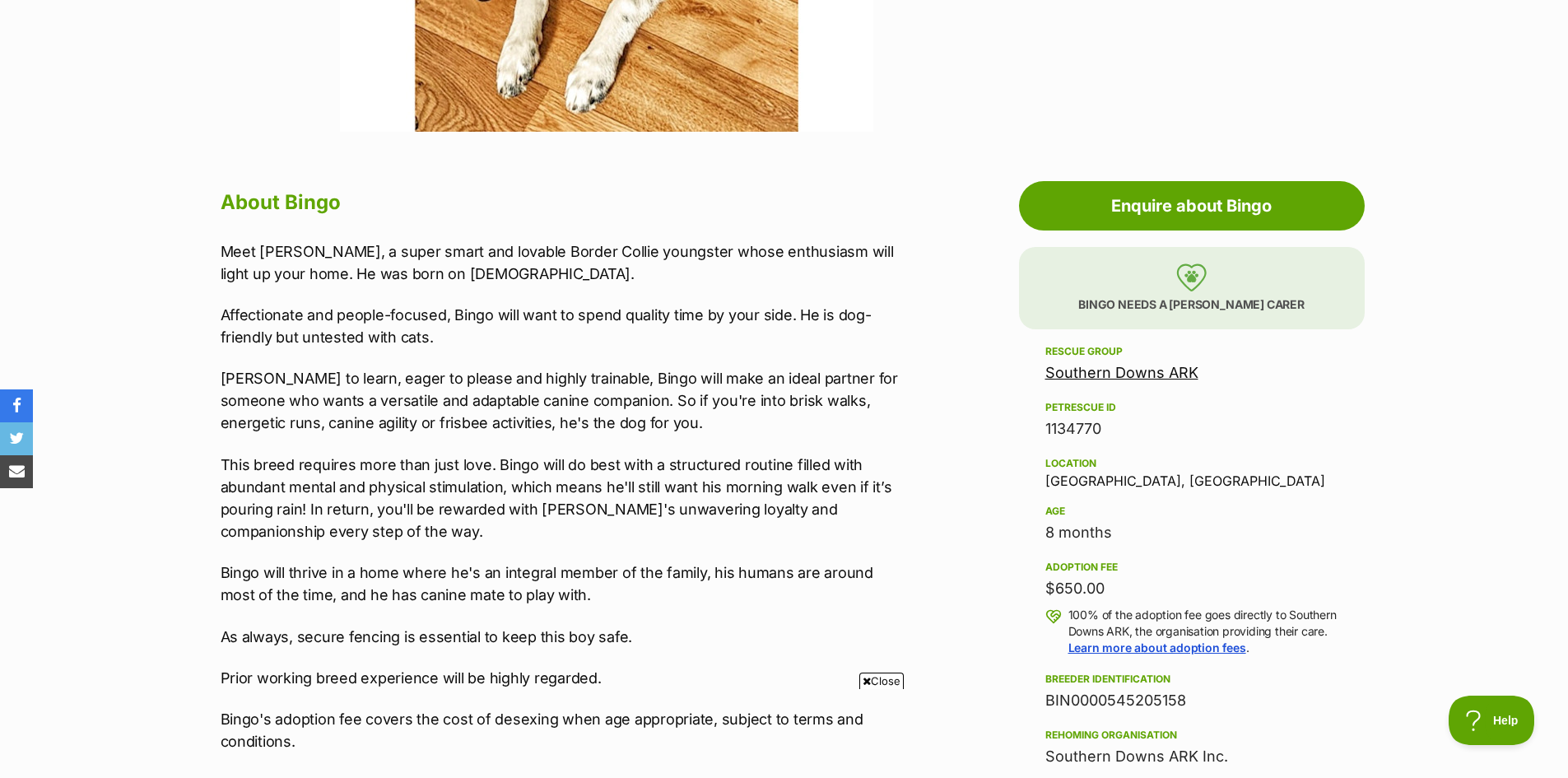
scroll to position [906, 0]
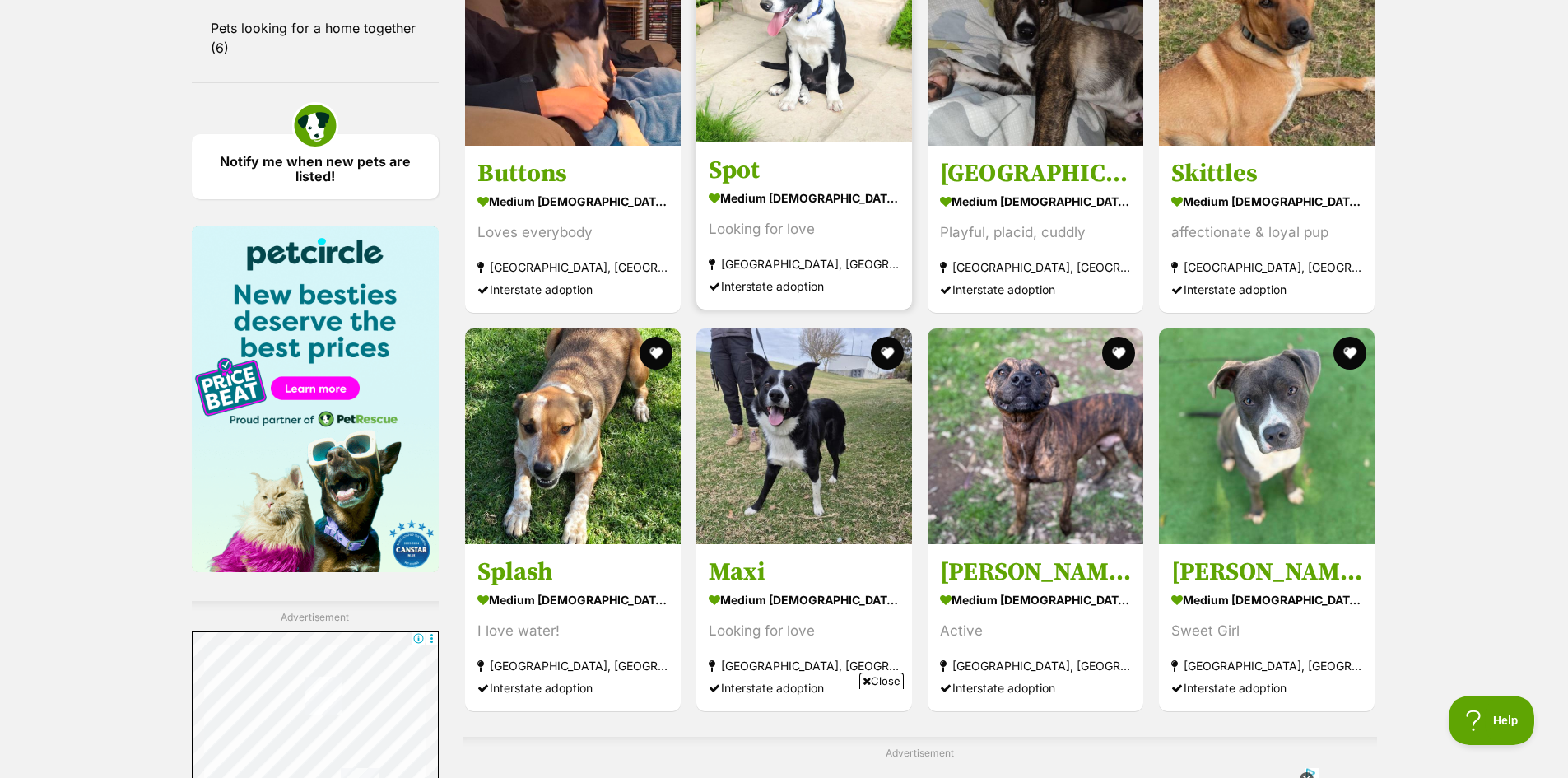
scroll to position [2461, 0]
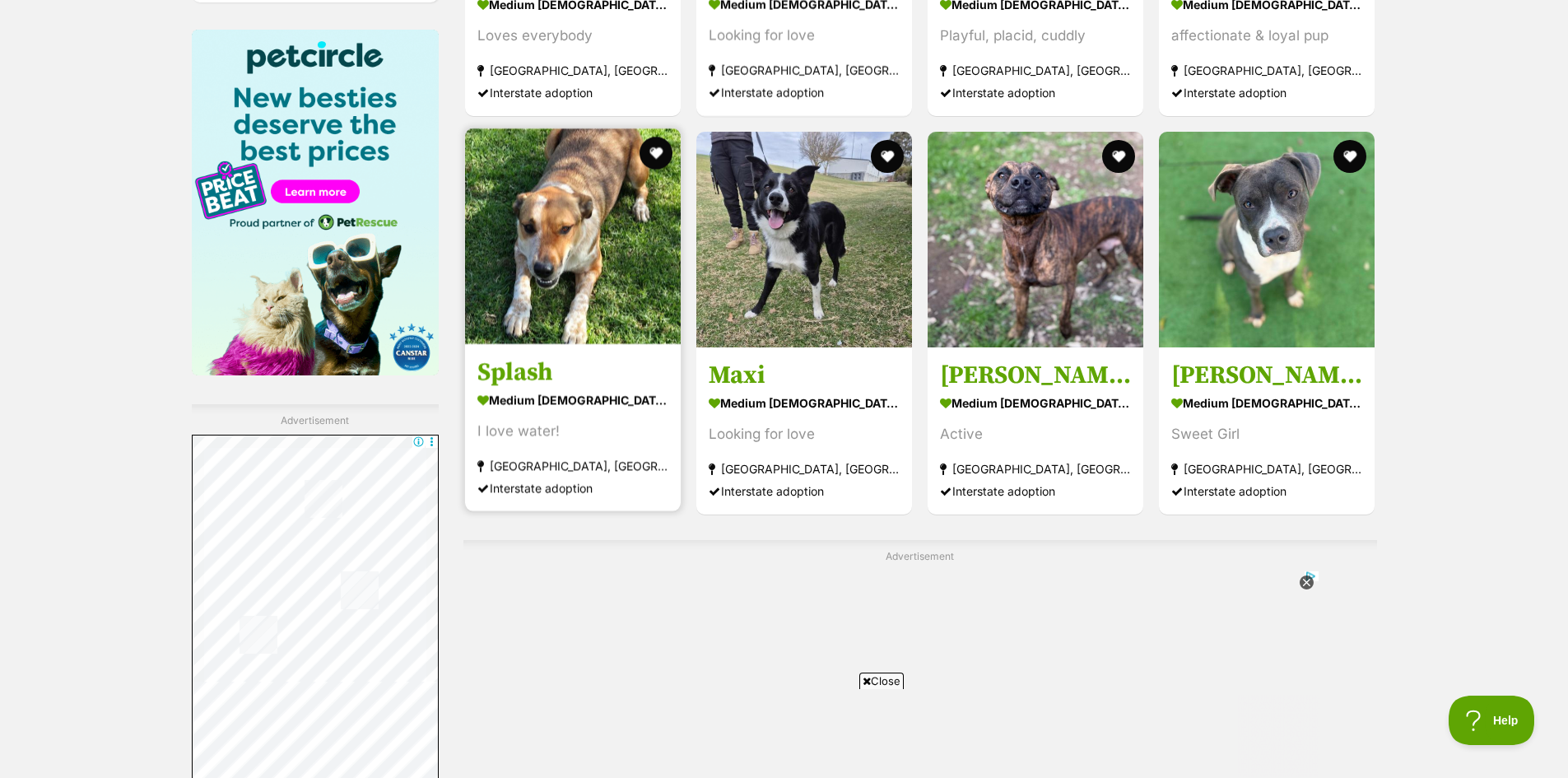
click at [563, 241] on img at bounding box center [573, 236] width 216 height 216
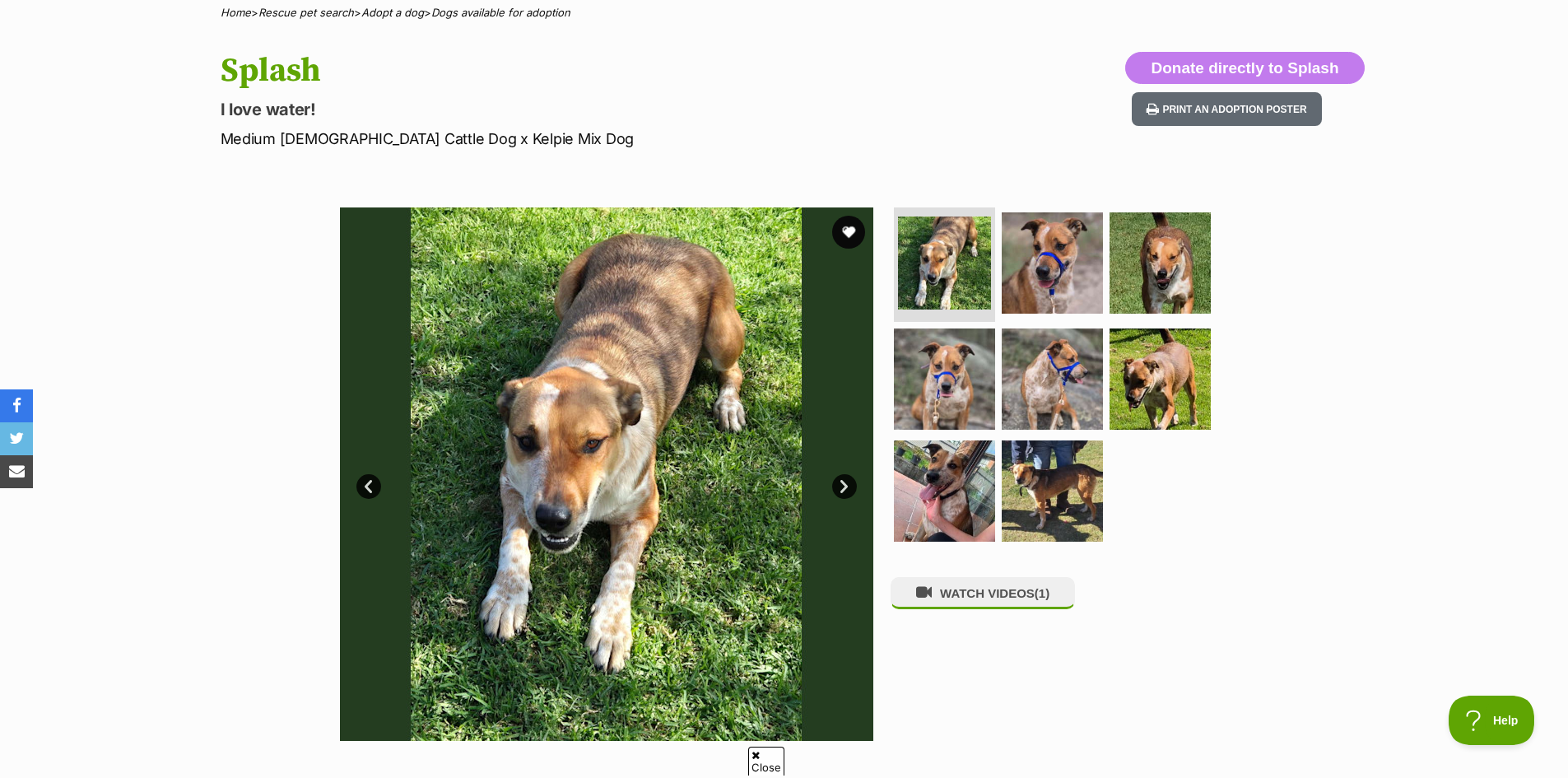
scroll to position [165, 0]
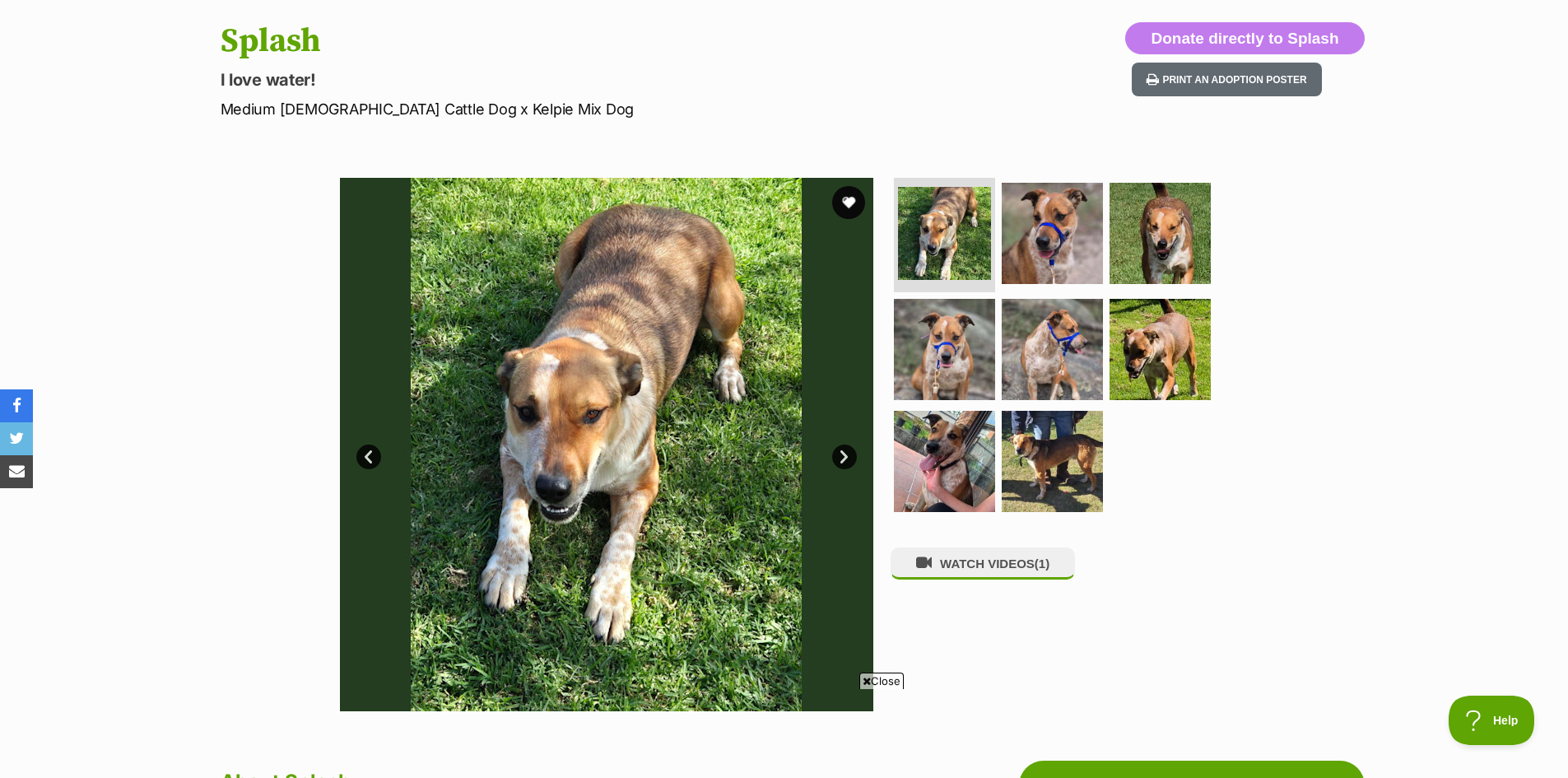
click at [844, 447] on link "Next" at bounding box center [844, 457] width 25 height 25
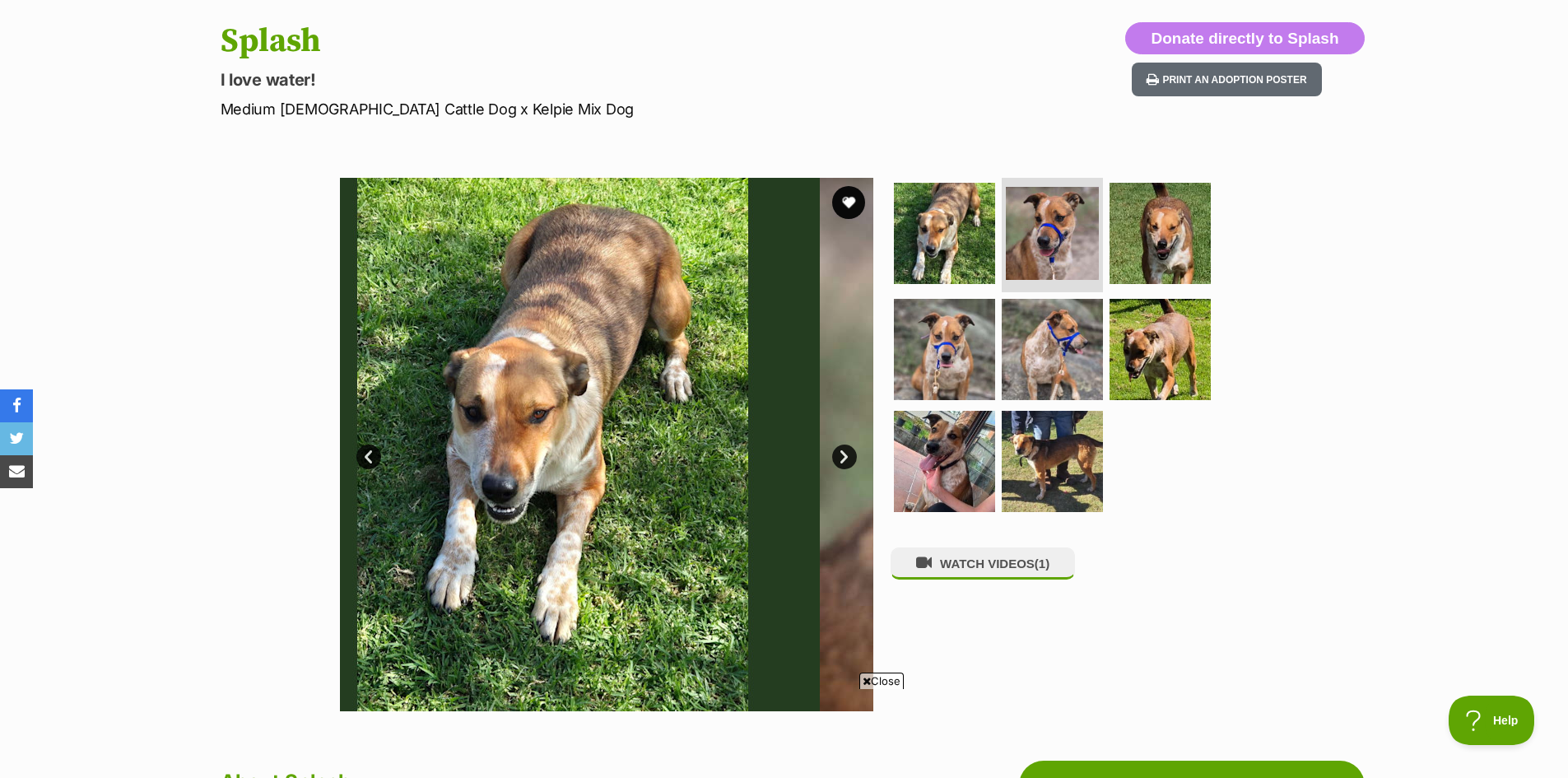
scroll to position [0, 0]
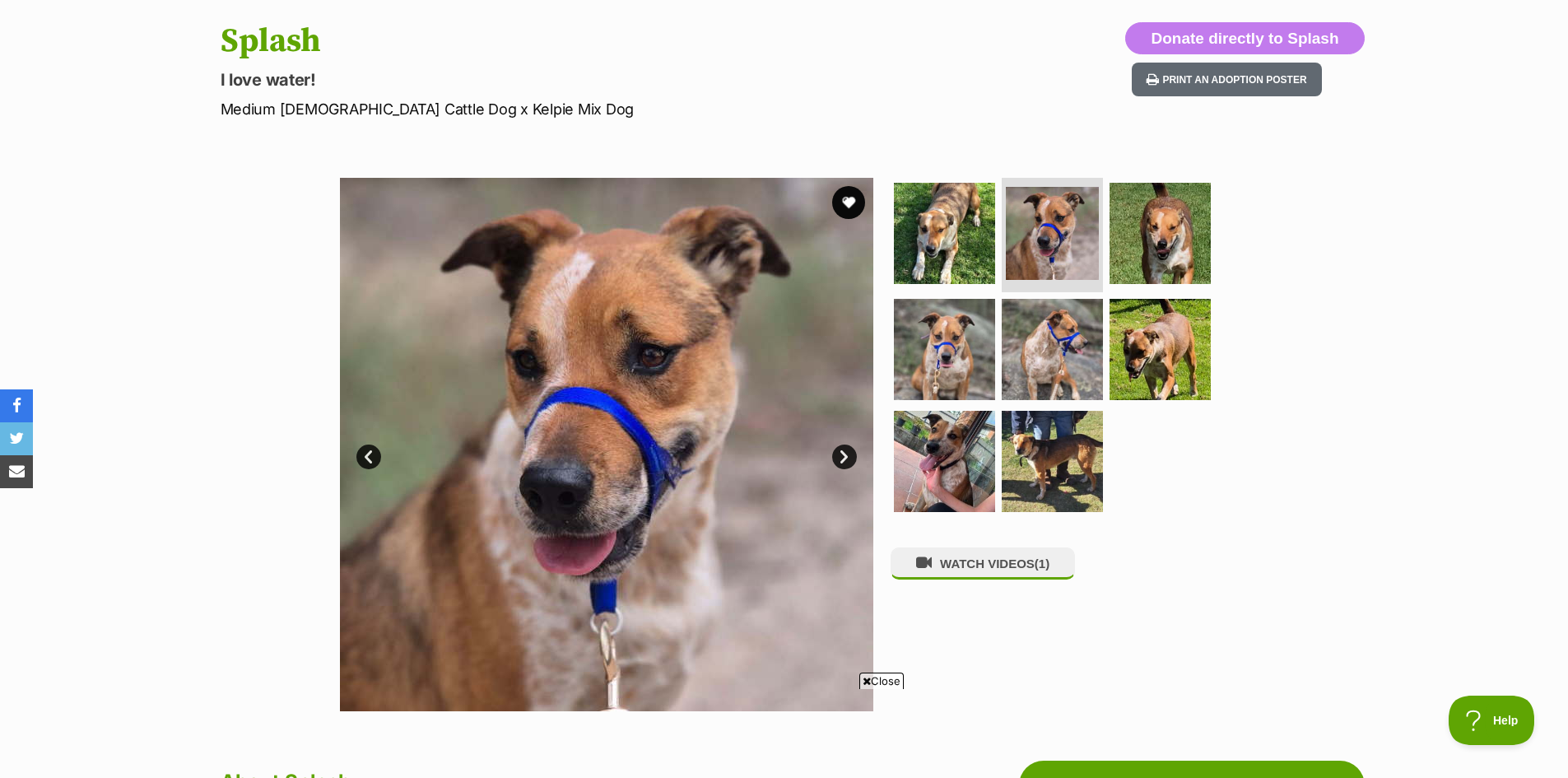
click at [844, 447] on link "Next" at bounding box center [844, 457] width 25 height 25
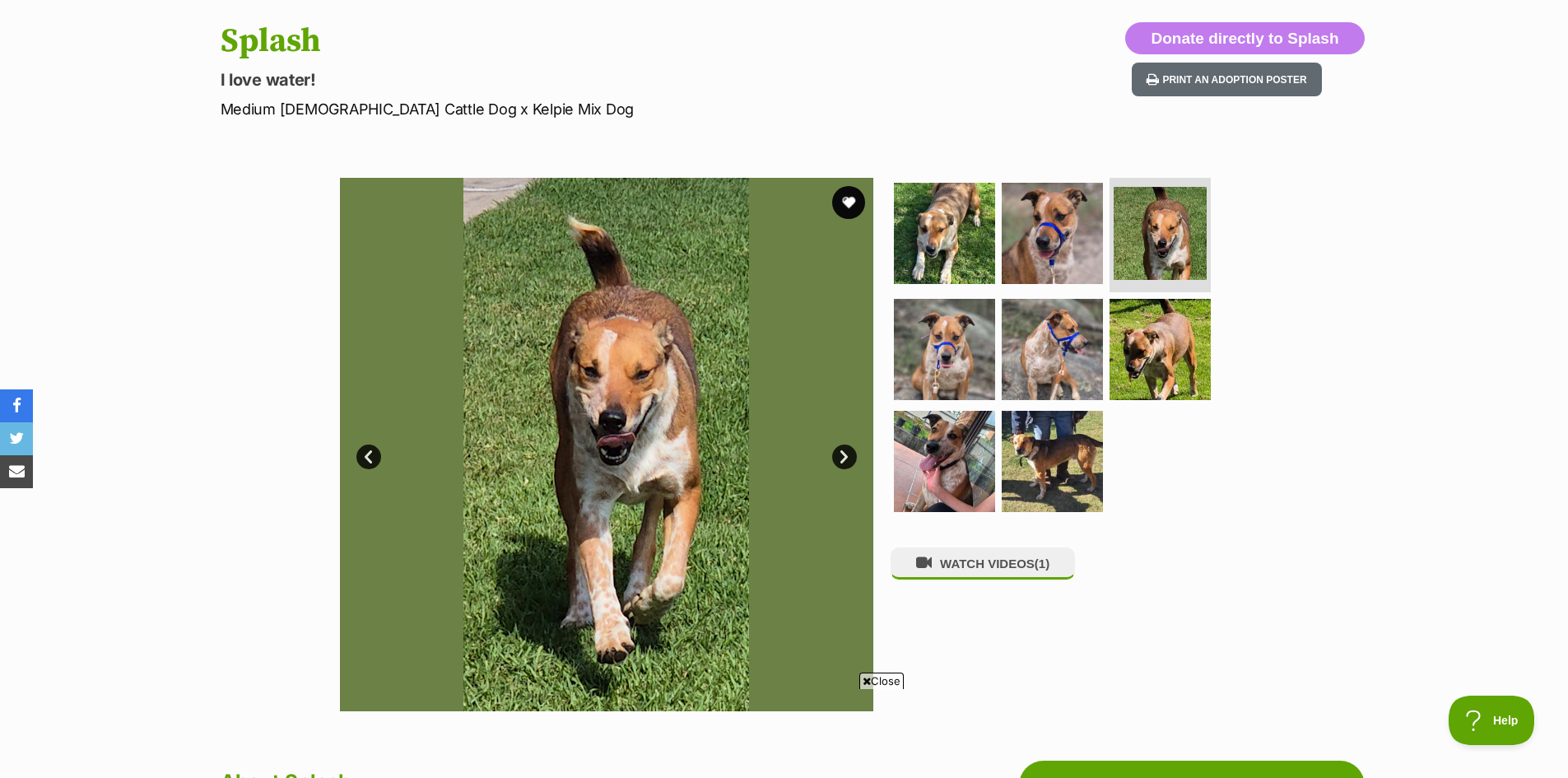
click at [844, 447] on link "Next" at bounding box center [844, 457] width 25 height 25
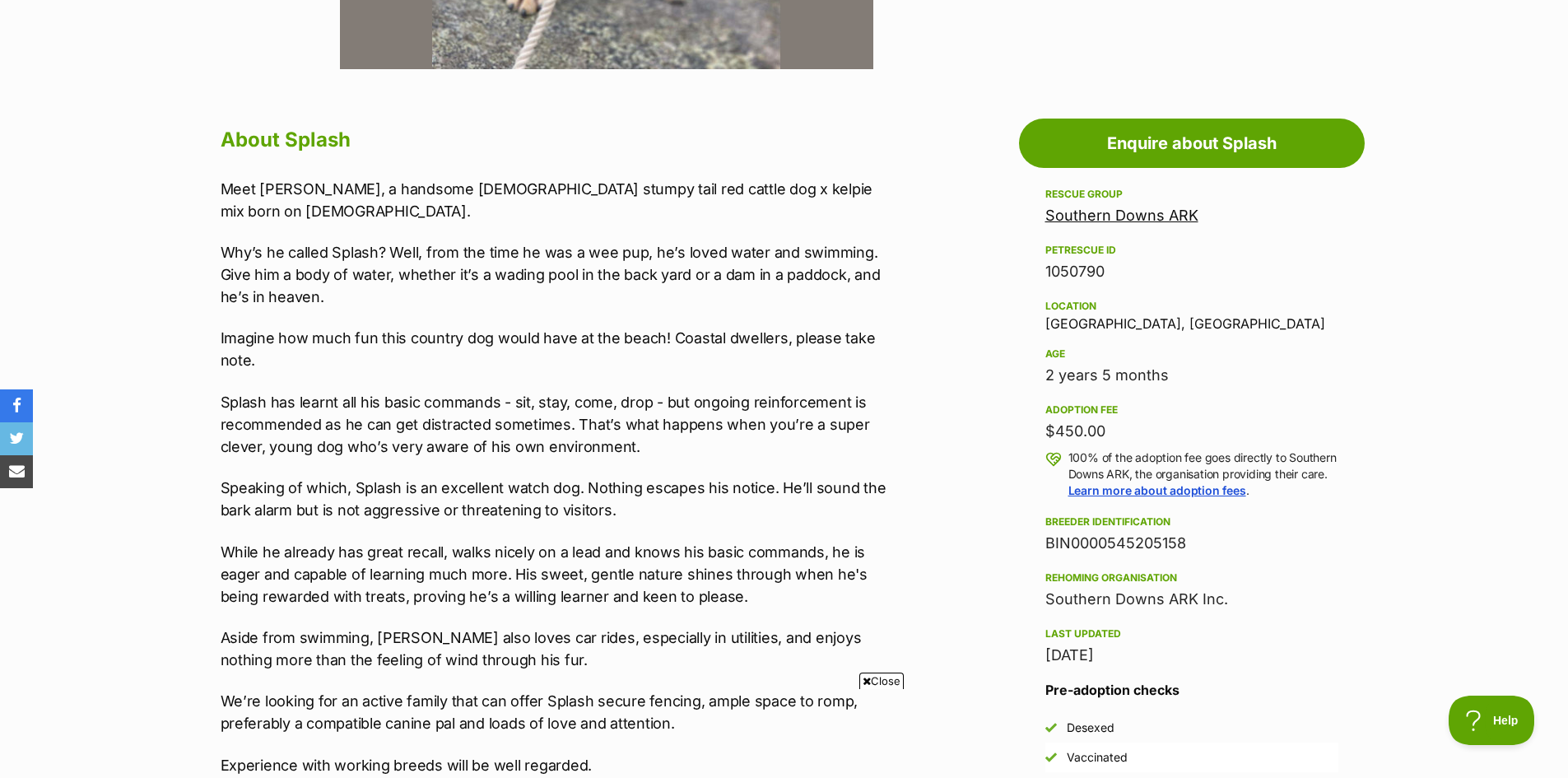
scroll to position [906, 0]
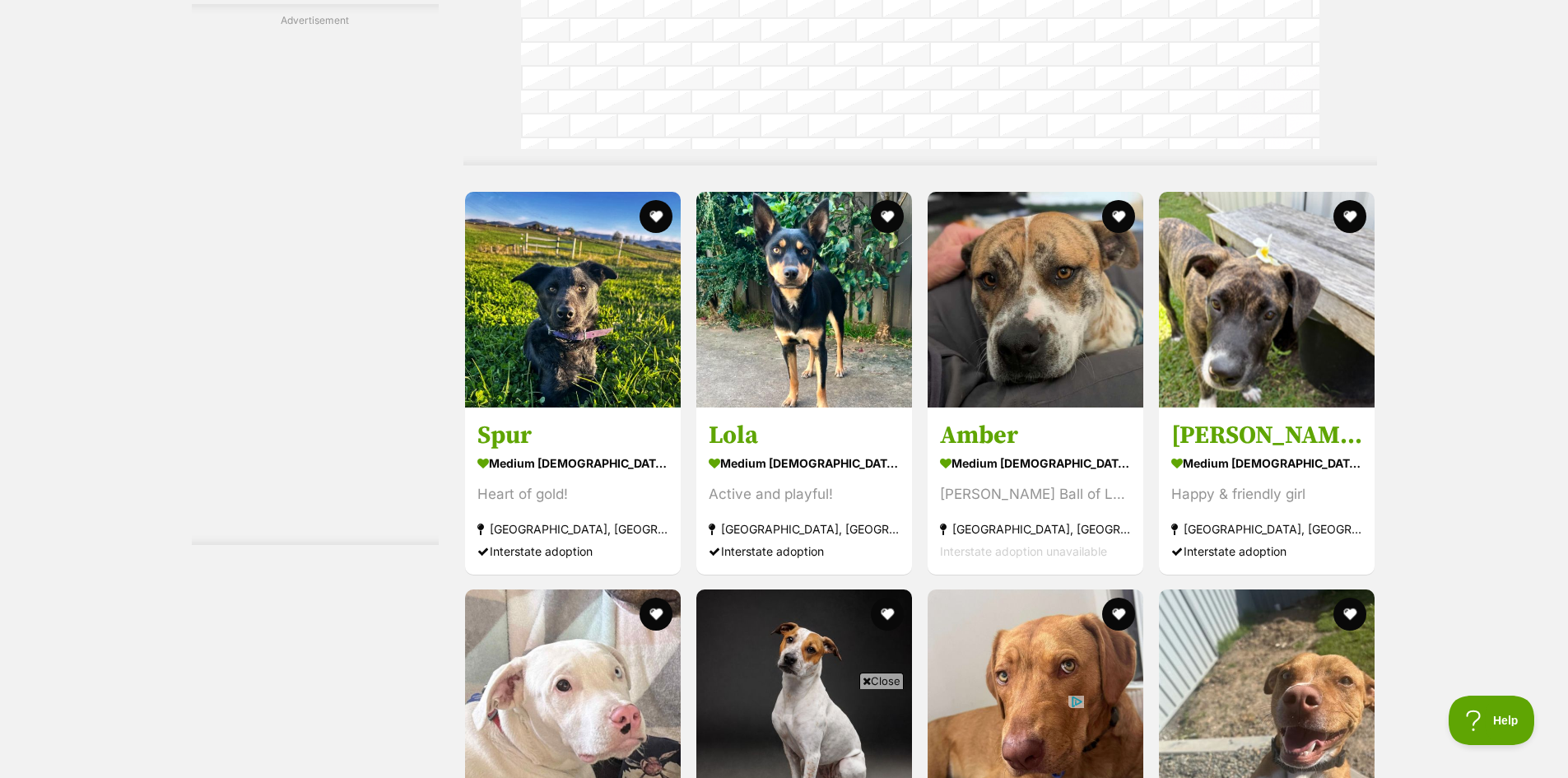
scroll to position [3777, 0]
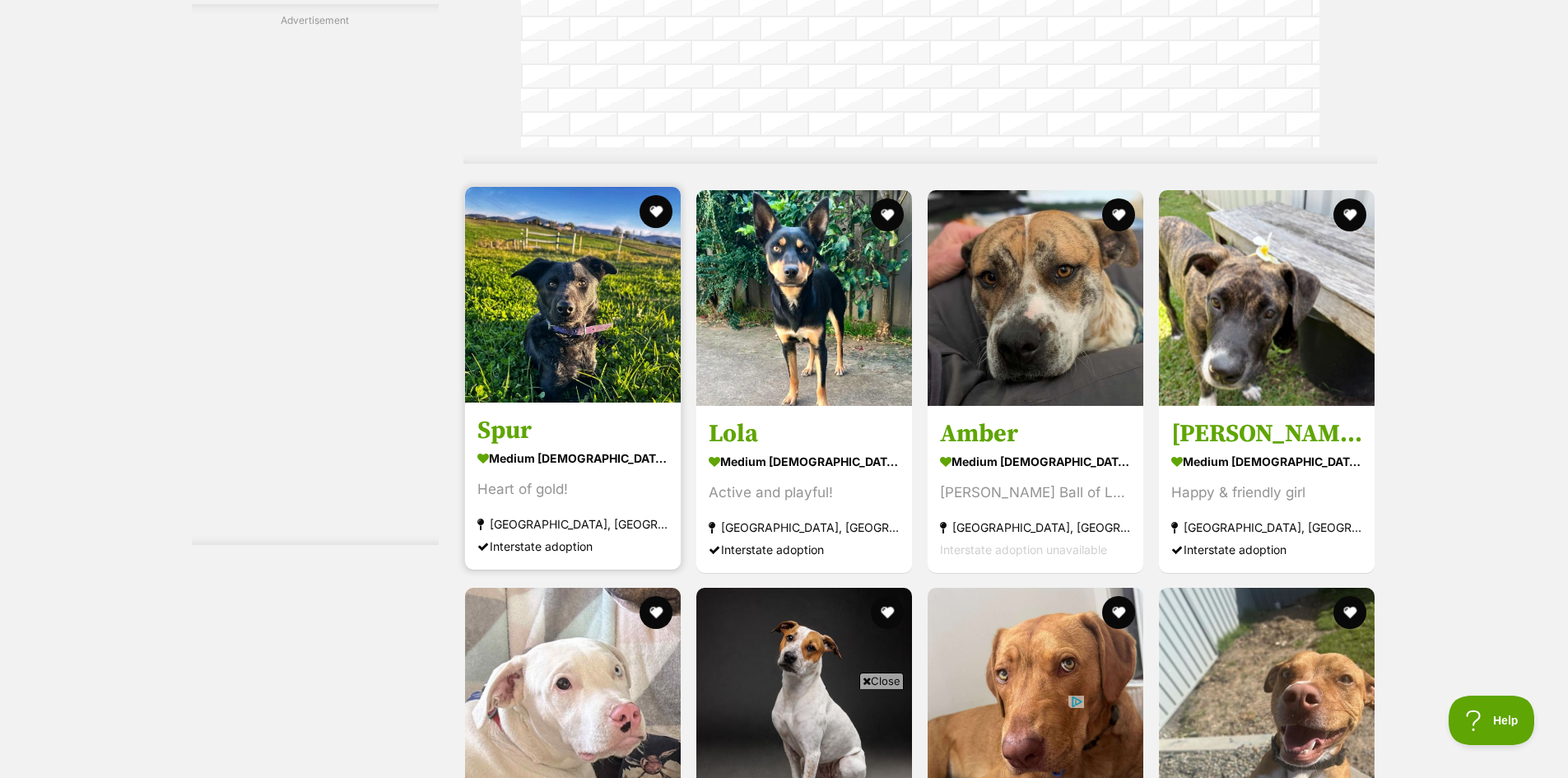
click at [568, 297] on img at bounding box center [573, 295] width 216 height 216
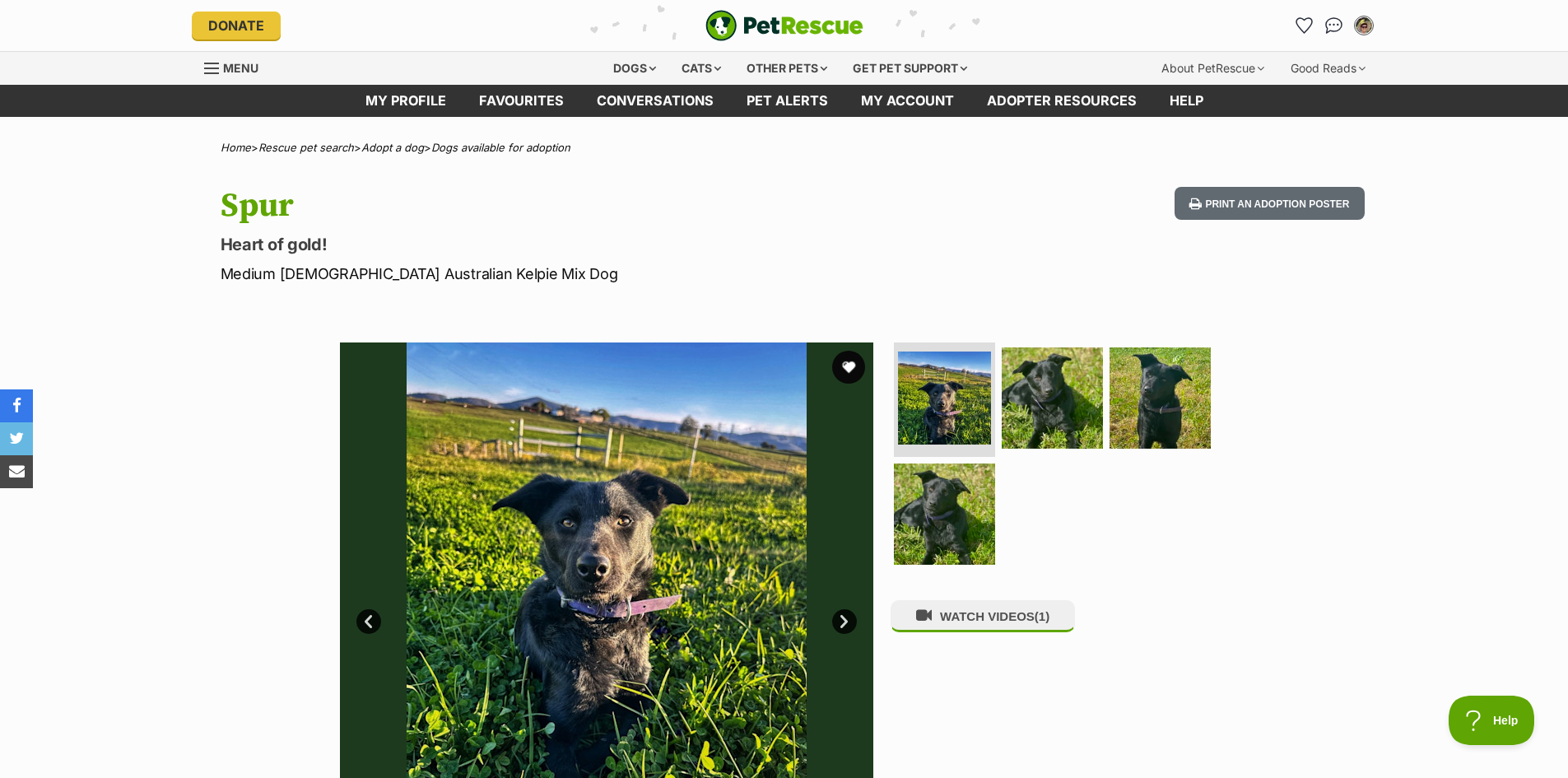
click at [841, 623] on link "Next" at bounding box center [844, 622] width 25 height 25
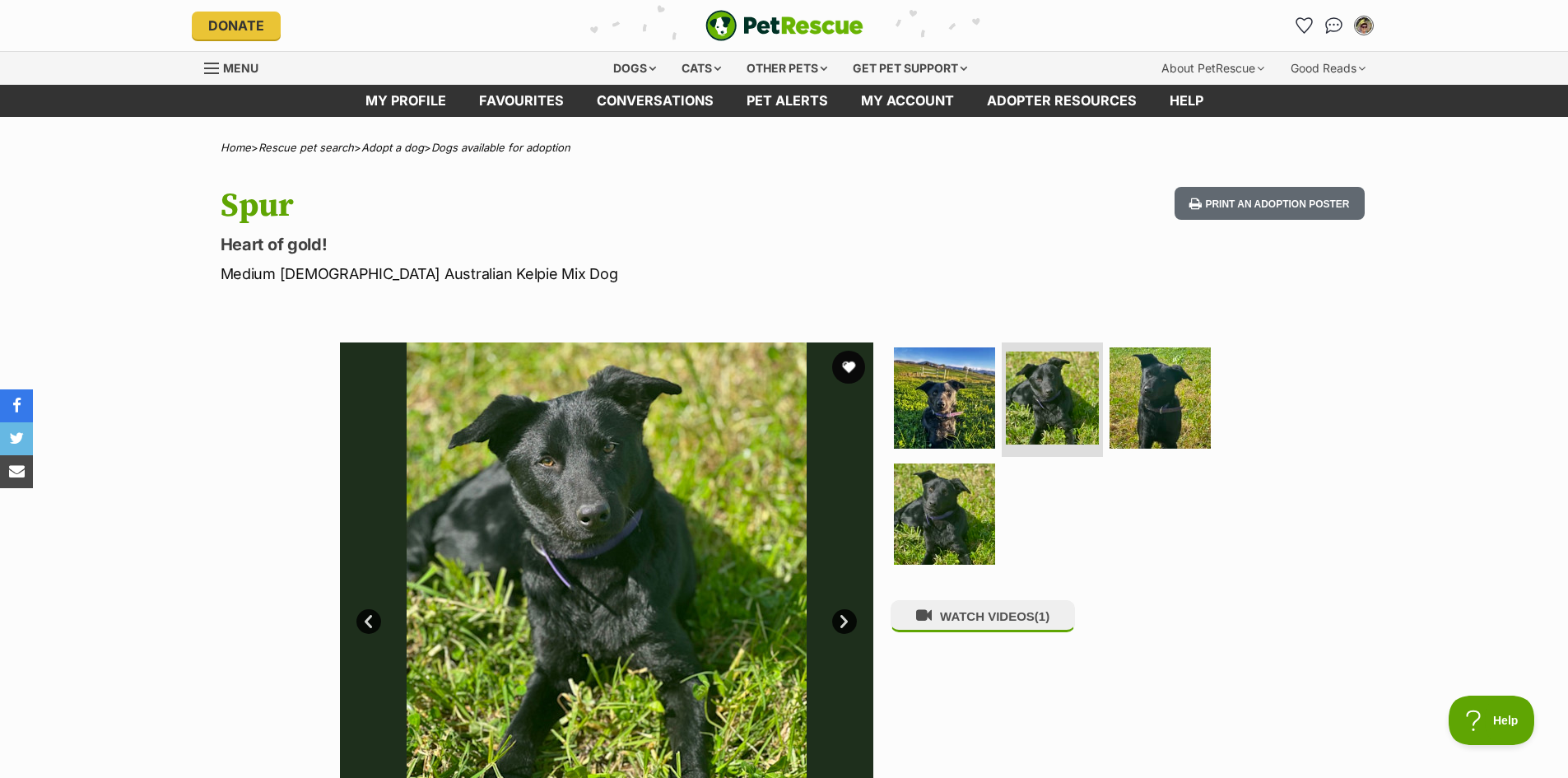
click at [841, 623] on link "Next" at bounding box center [844, 622] width 25 height 25
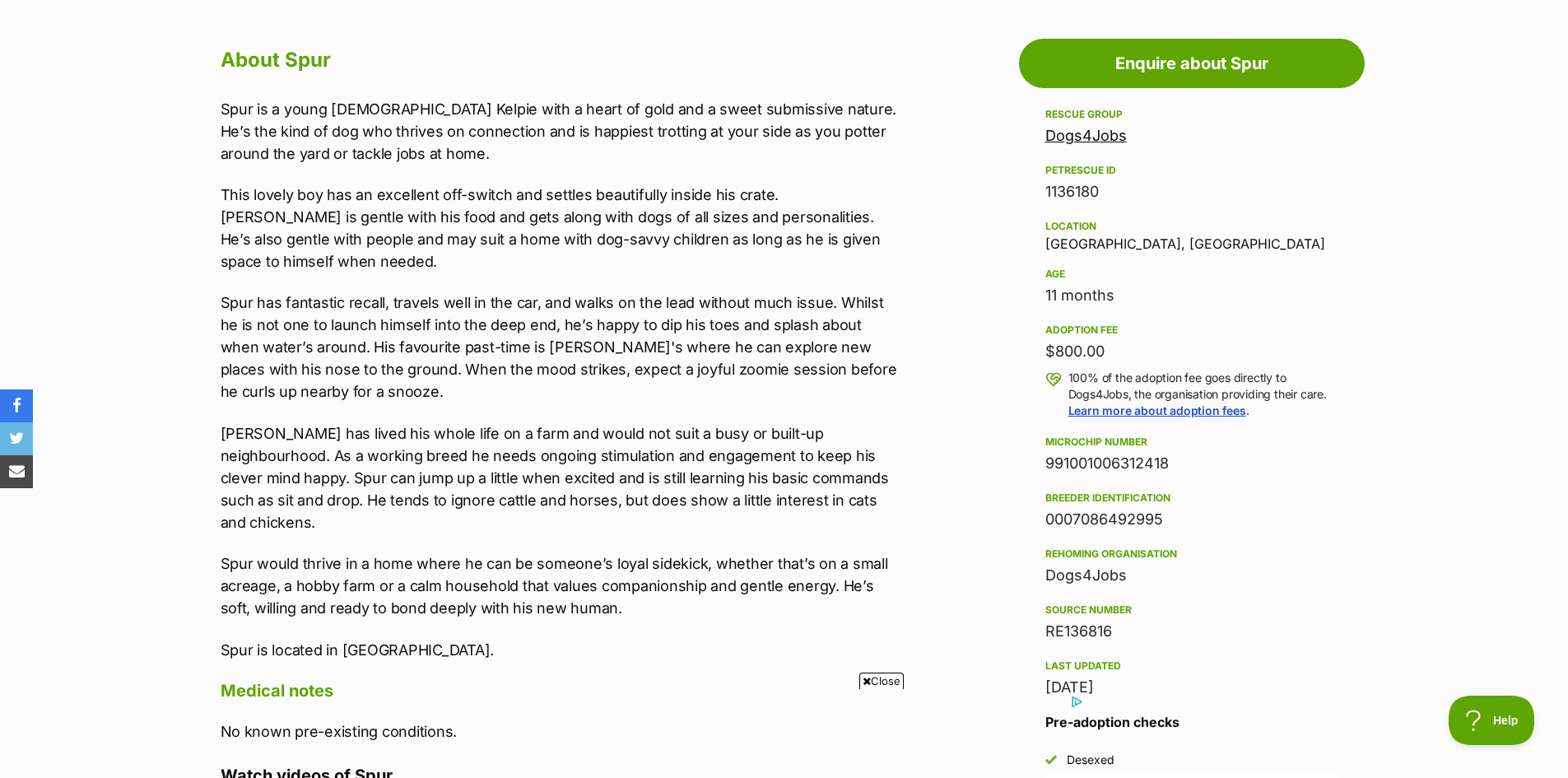
scroll to position [906, 0]
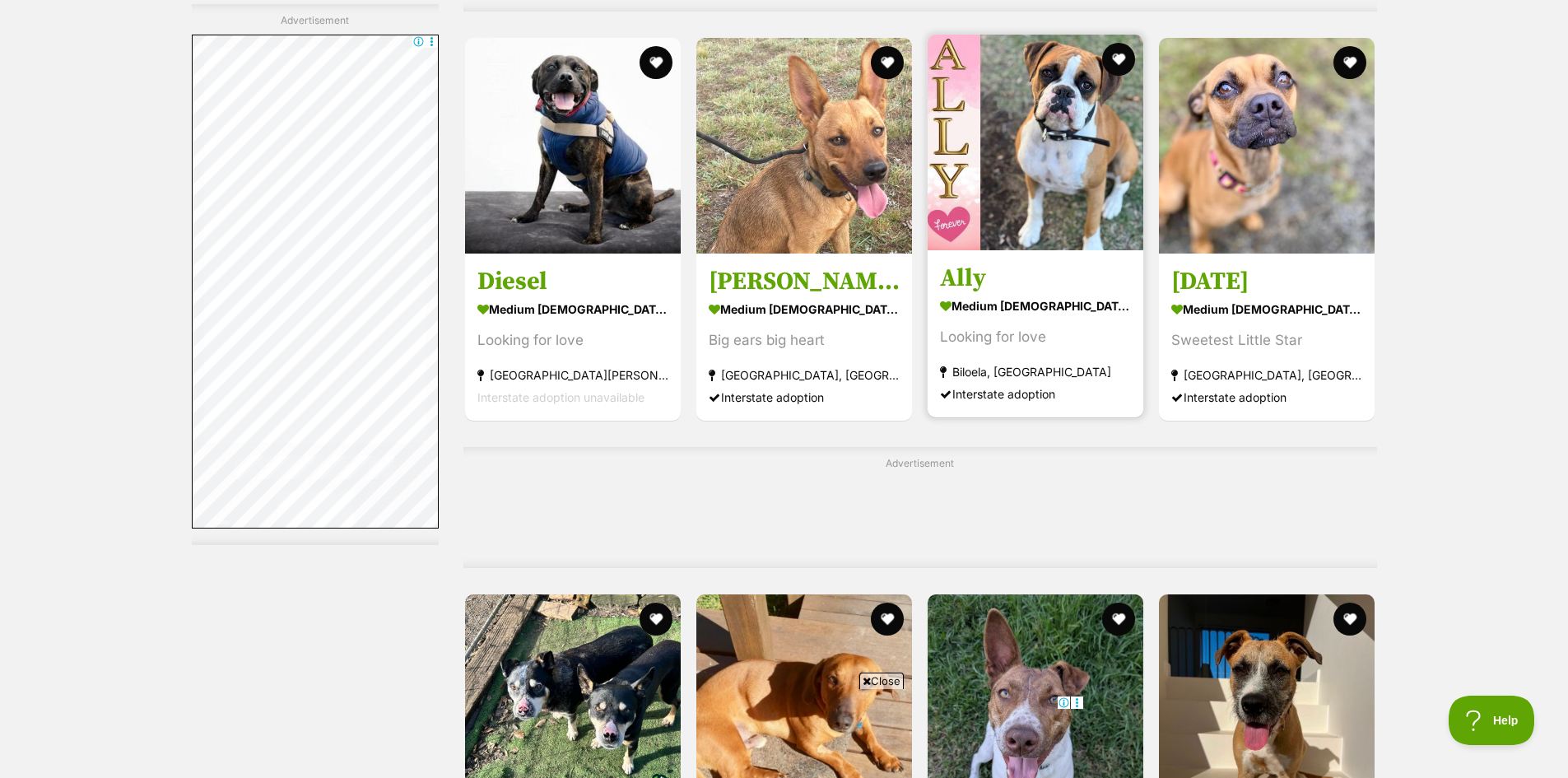
scroll to position [6659, 0]
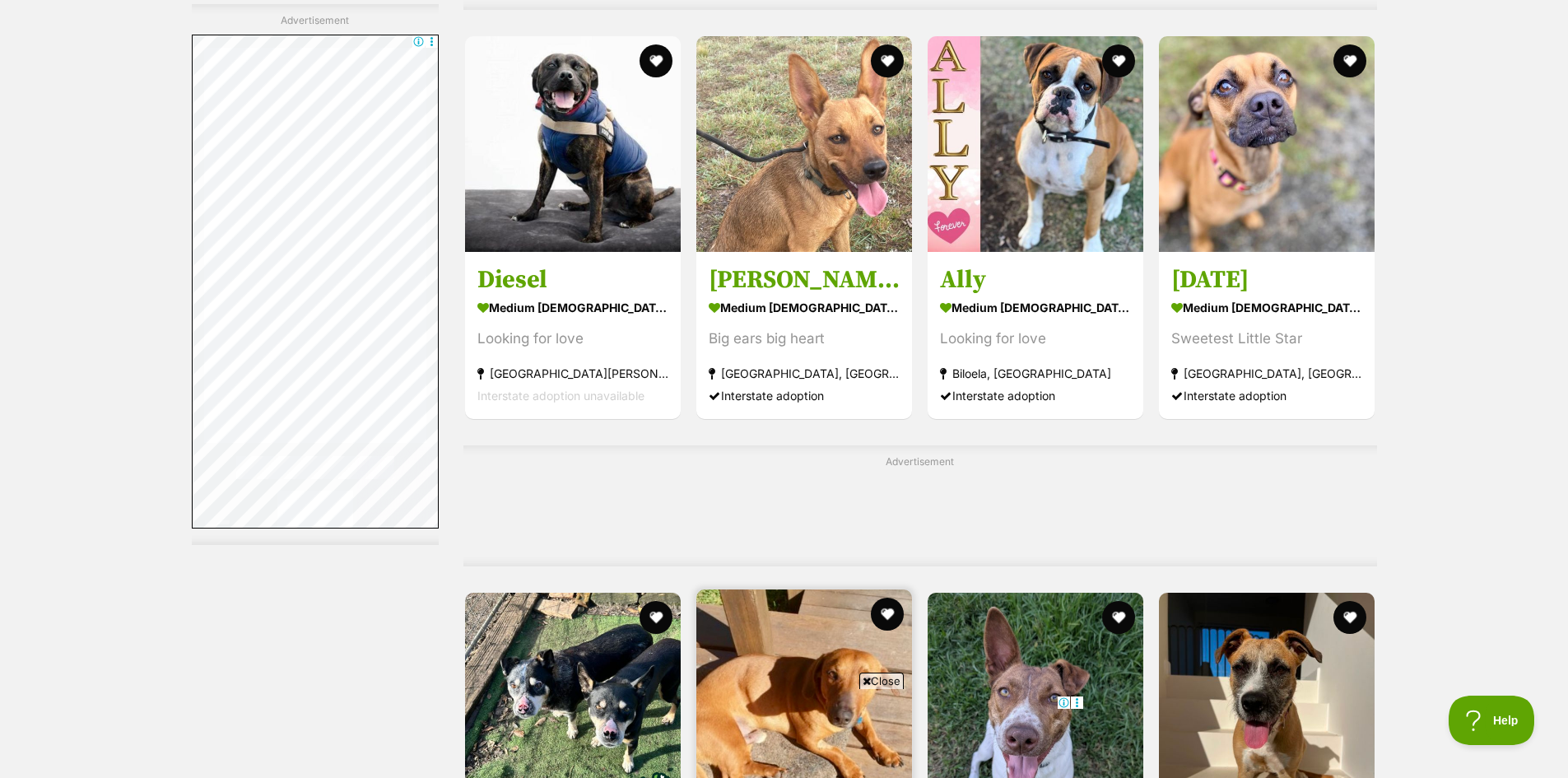
click at [802, 589] on img at bounding box center [804, 696] width 216 height 216
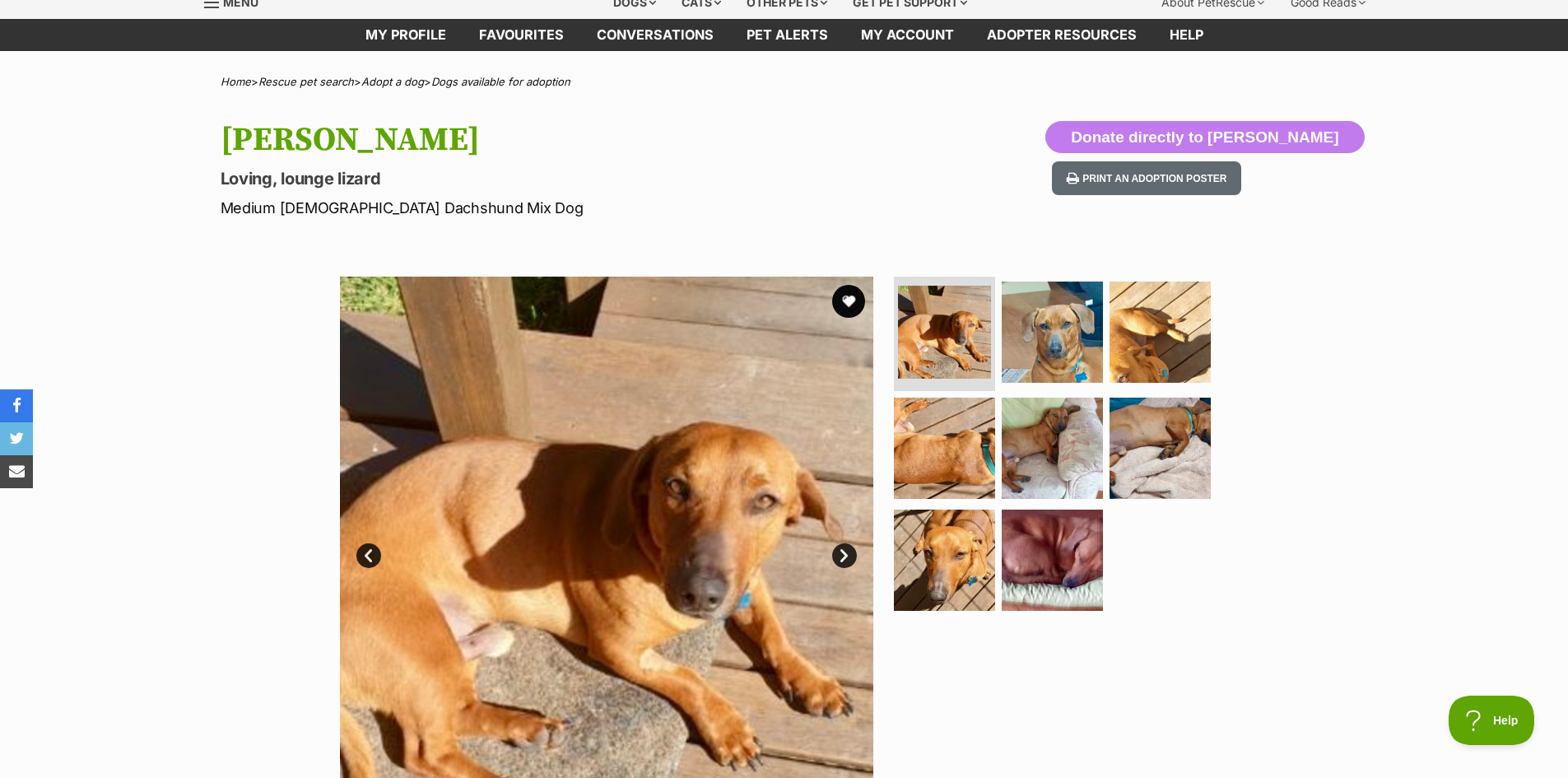
scroll to position [165, 0]
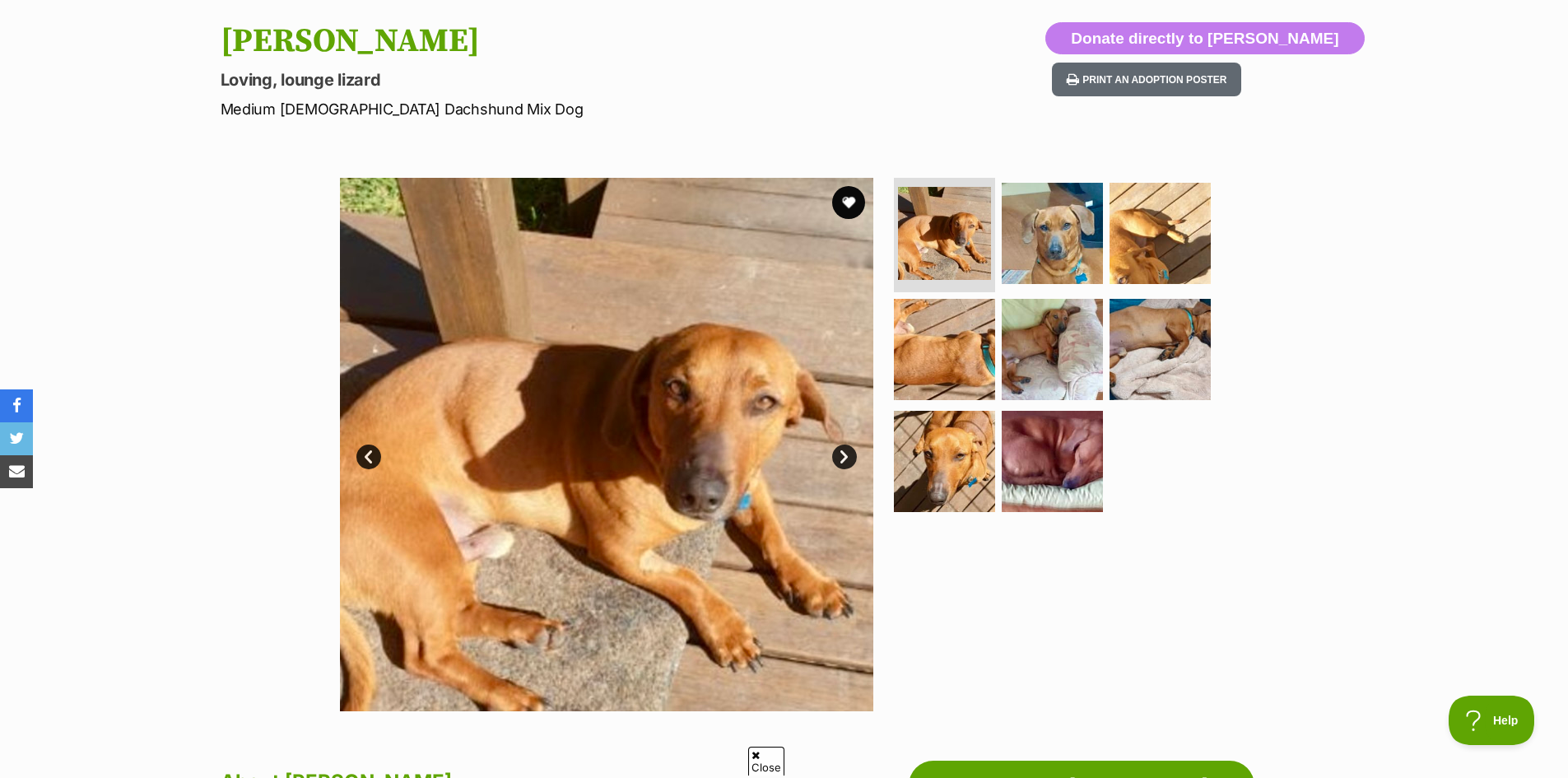
click at [849, 458] on link "Next" at bounding box center [844, 457] width 25 height 25
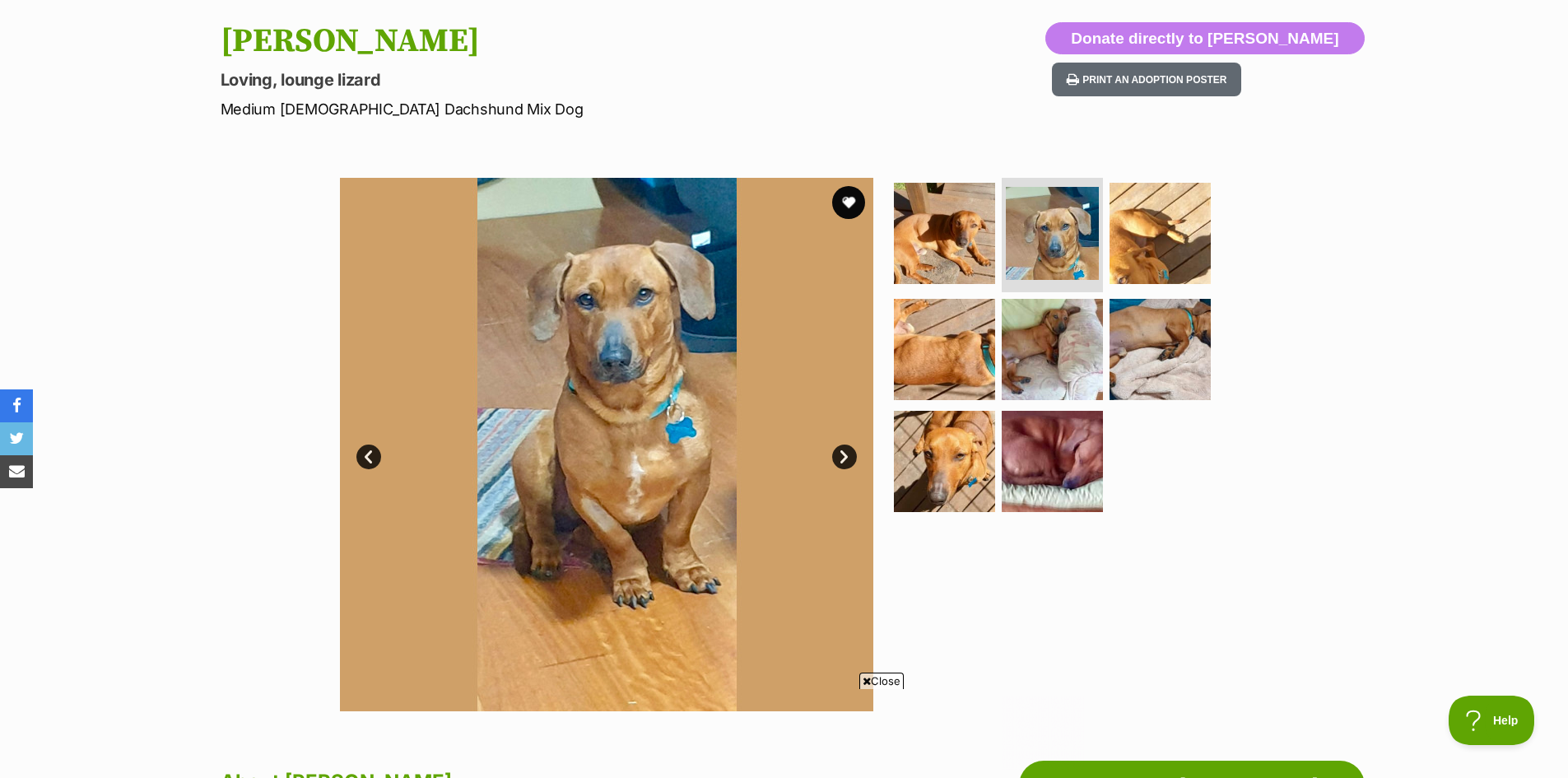
scroll to position [0, 0]
click at [849, 458] on link "Next" at bounding box center [844, 457] width 25 height 25
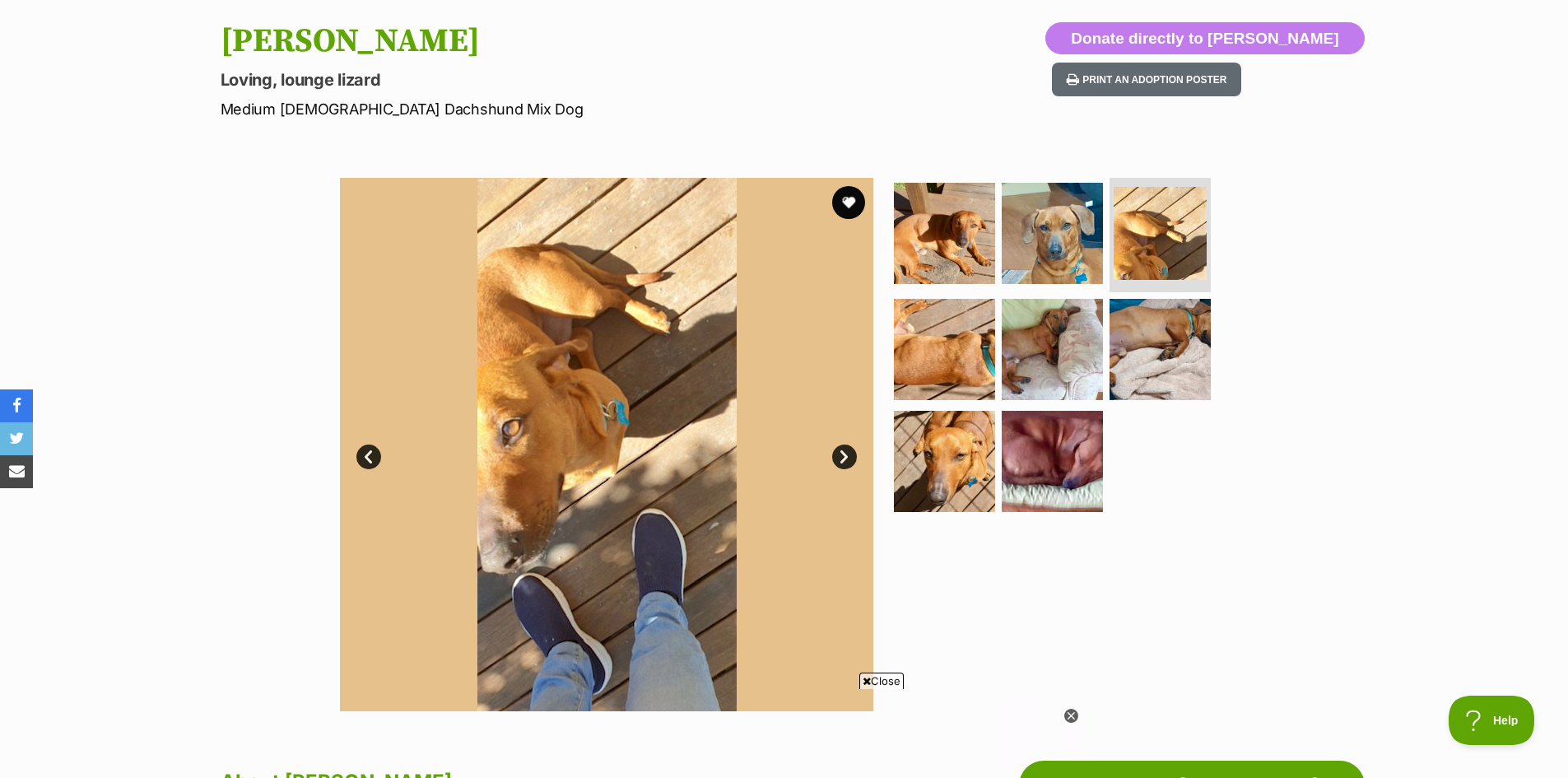
click at [849, 458] on link "Next" at bounding box center [844, 457] width 25 height 25
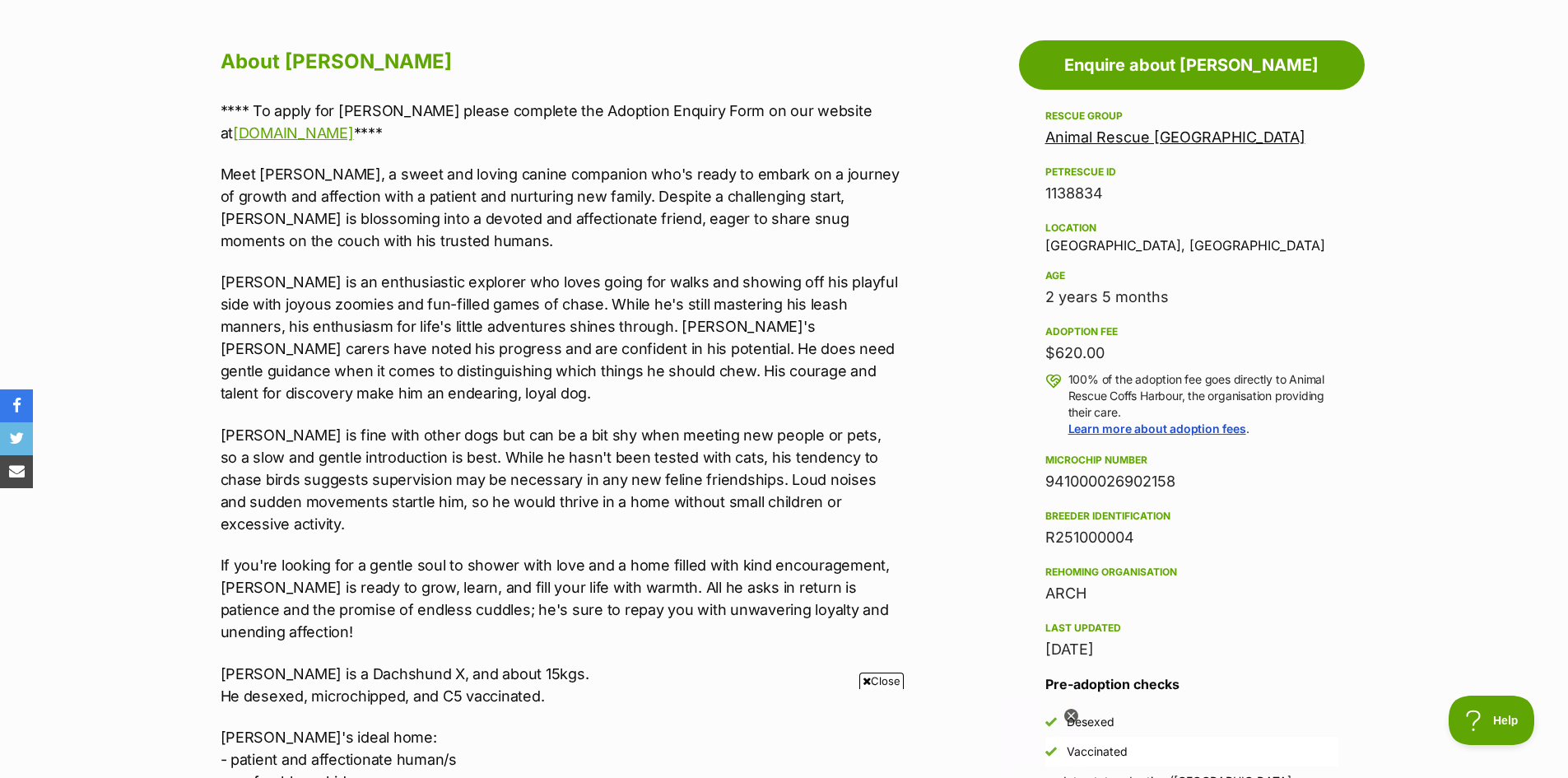
scroll to position [988, 0]
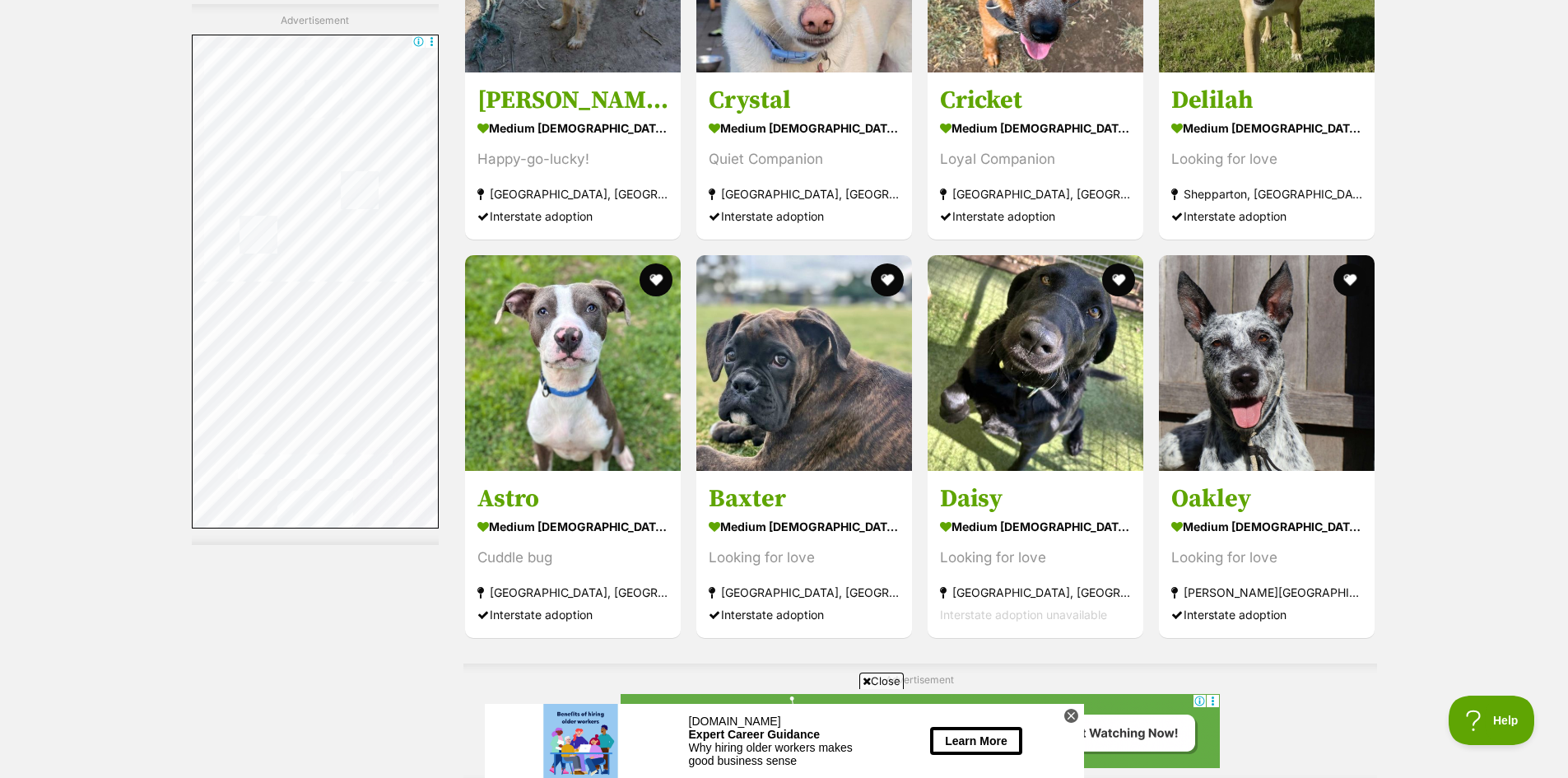
scroll to position [5748, 0]
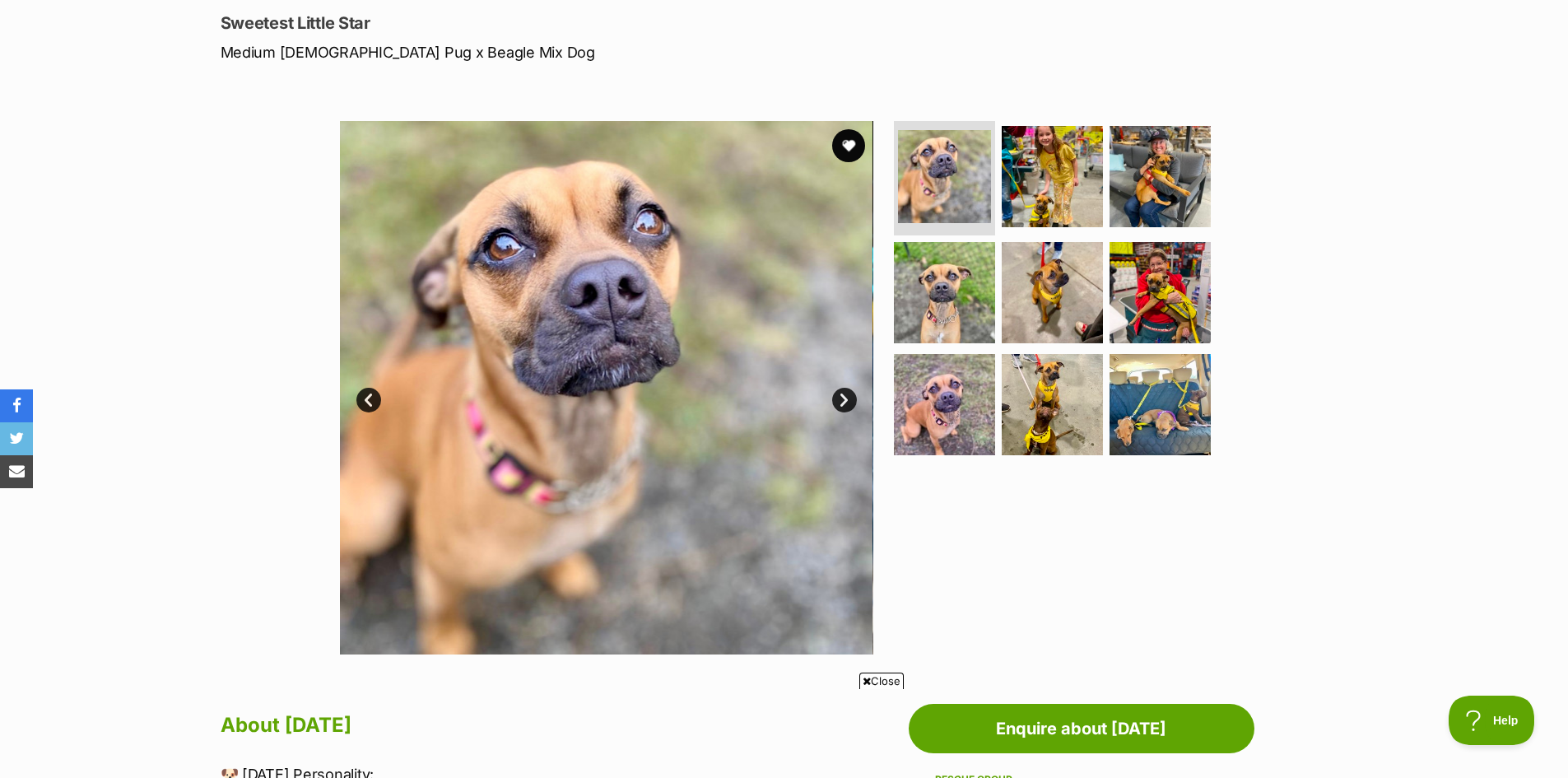
scroll to position [165, 0]
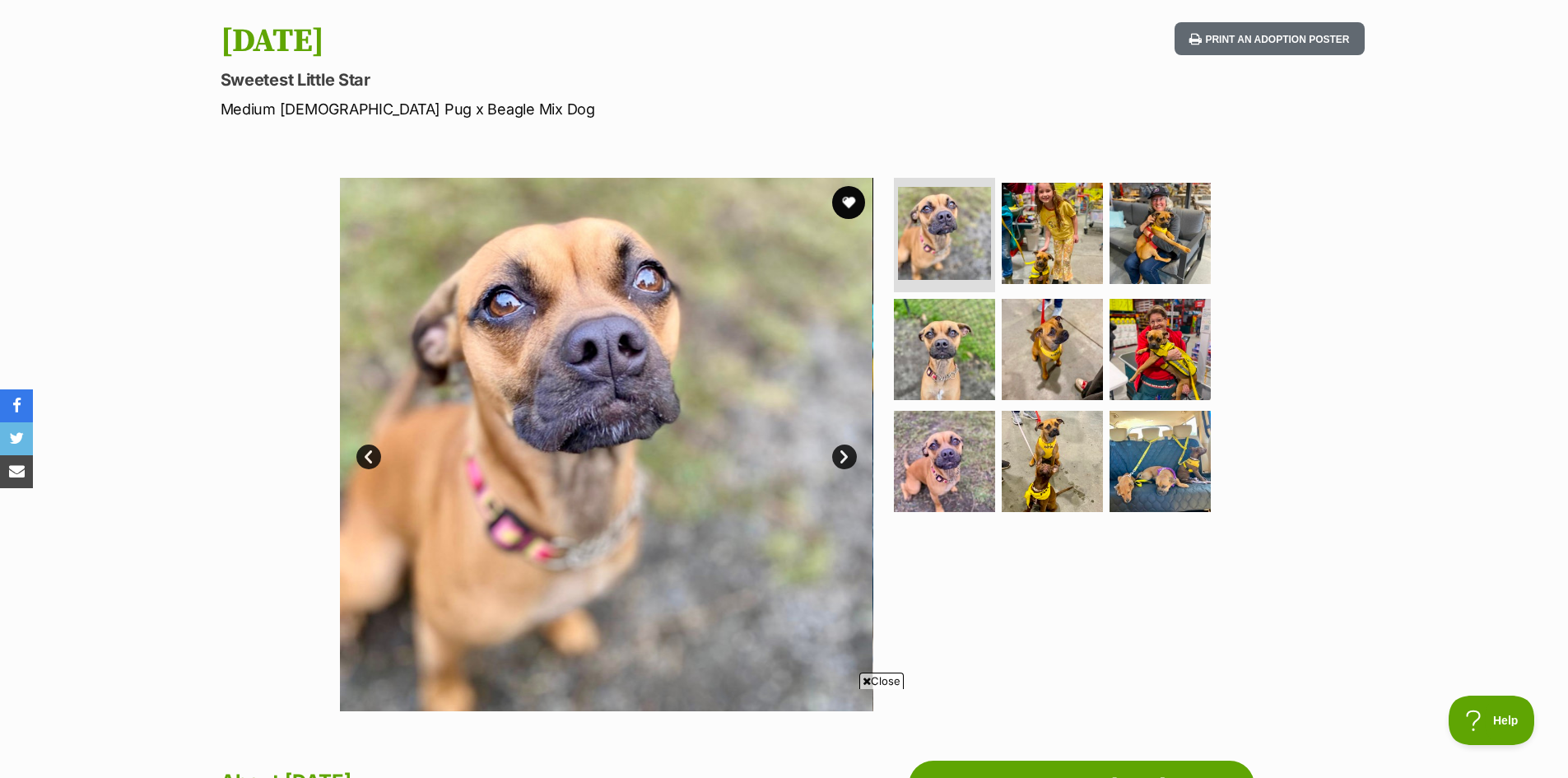
click at [836, 445] on img at bounding box center [606, 444] width 533 height 533
click at [841, 451] on link "Next" at bounding box center [844, 457] width 25 height 25
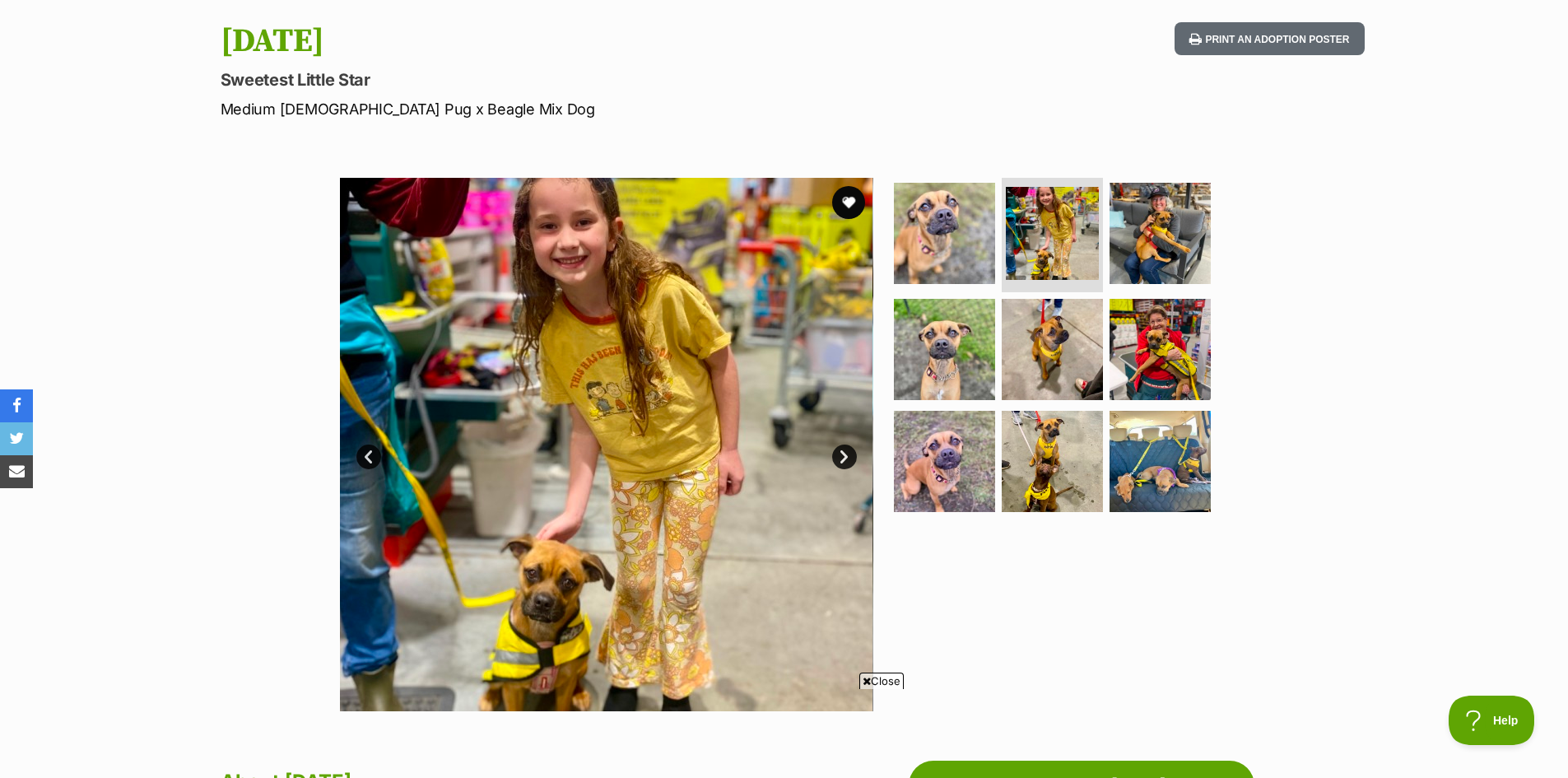
click at [841, 451] on link "Next" at bounding box center [844, 457] width 25 height 25
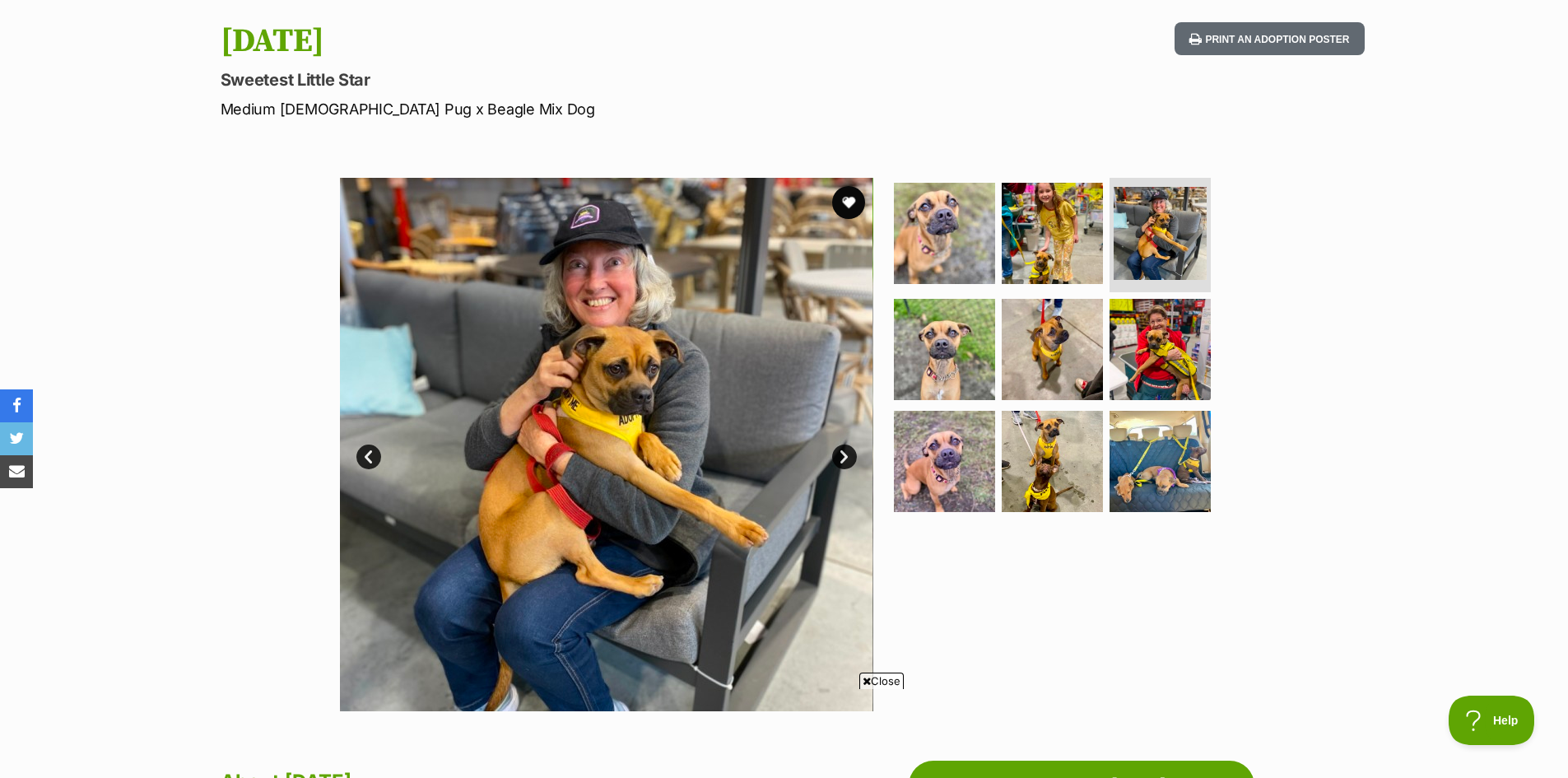
click at [843, 453] on link "Next" at bounding box center [844, 457] width 25 height 25
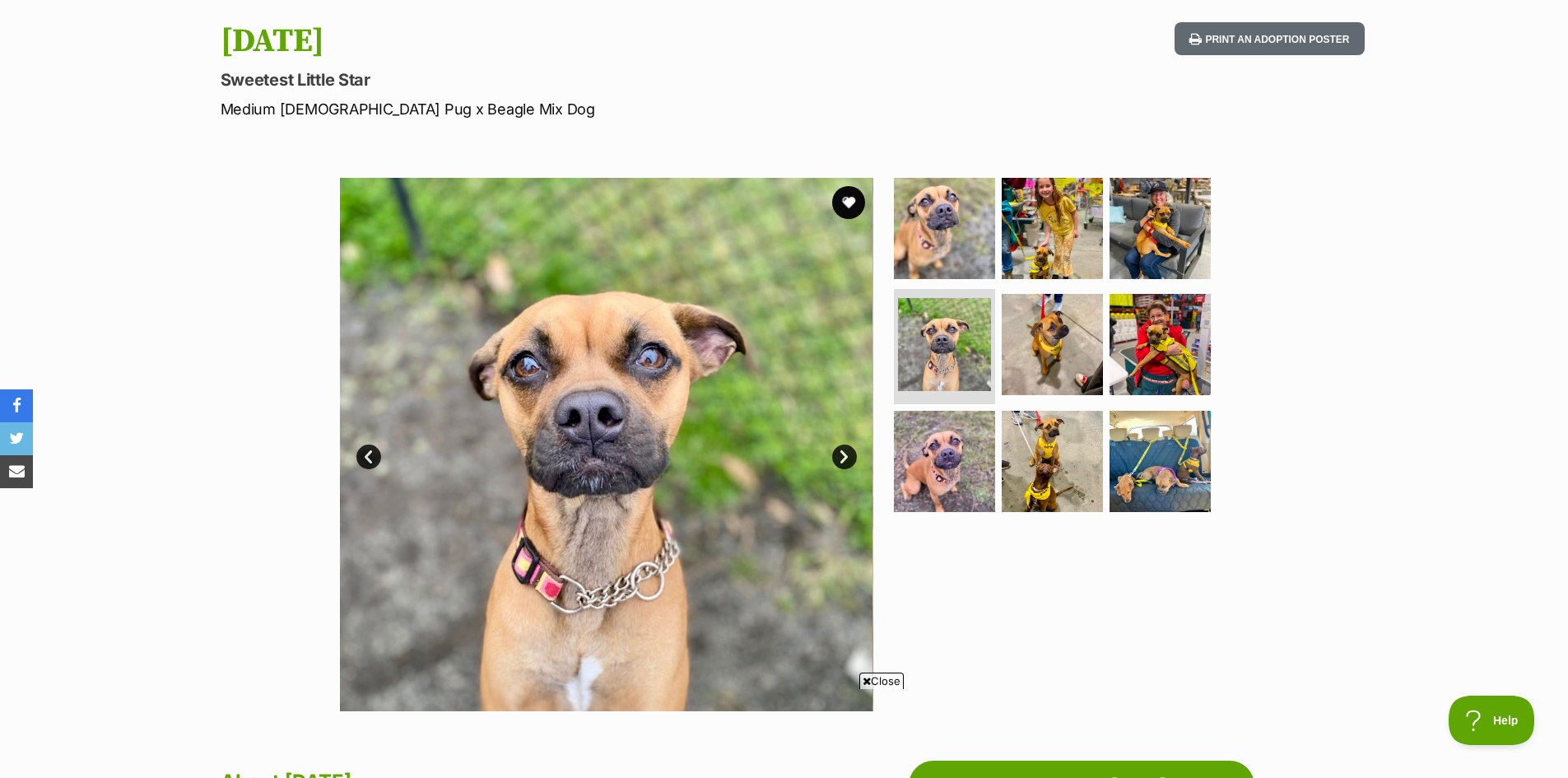
click at [843, 453] on link "Next" at bounding box center [844, 457] width 25 height 25
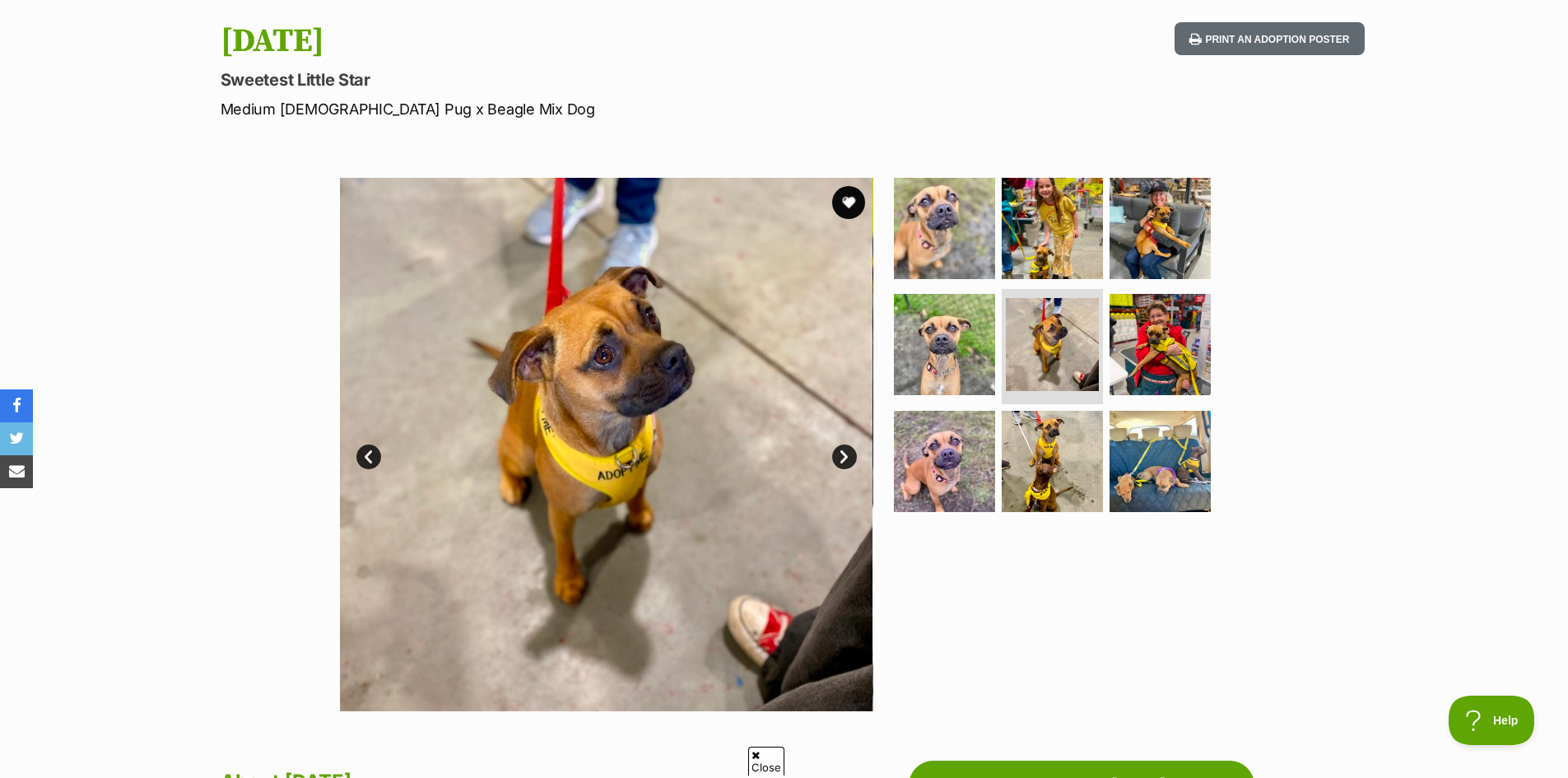
click at [843, 453] on link "Next" at bounding box center [844, 457] width 25 height 25
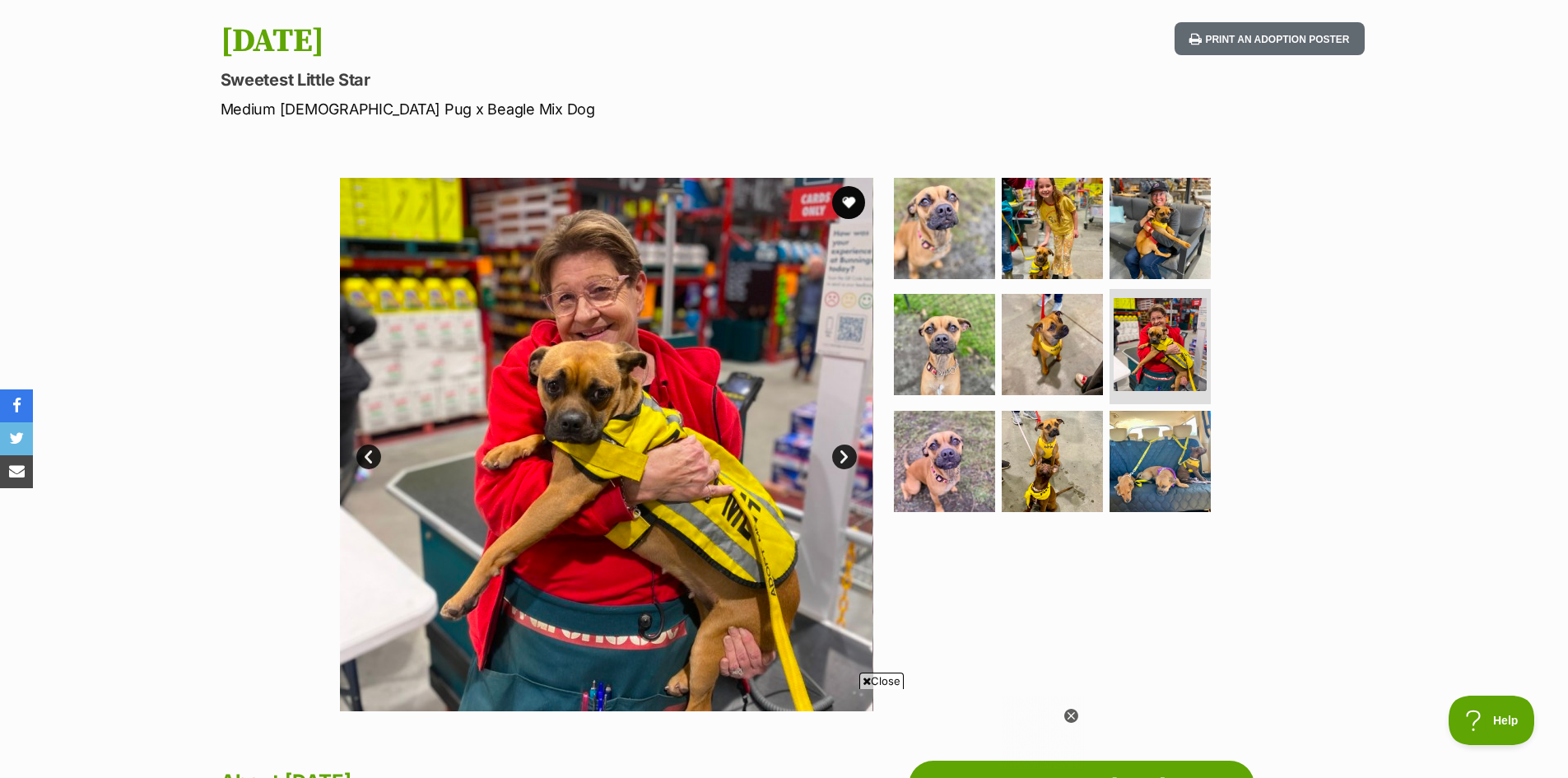
scroll to position [0, 0]
click at [843, 453] on link "Next" at bounding box center [844, 457] width 25 height 25
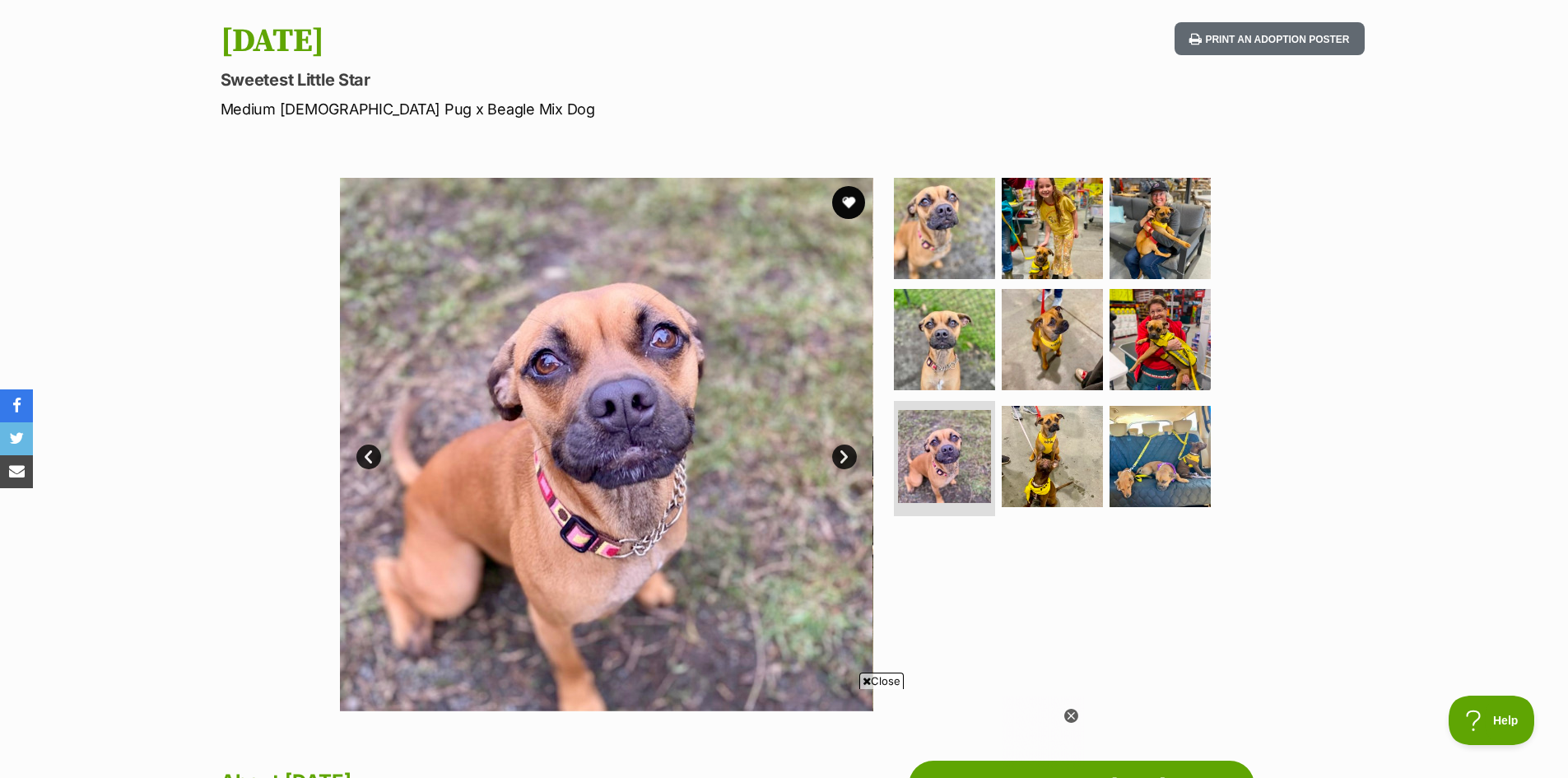
click at [843, 453] on link "Next" at bounding box center [844, 457] width 25 height 25
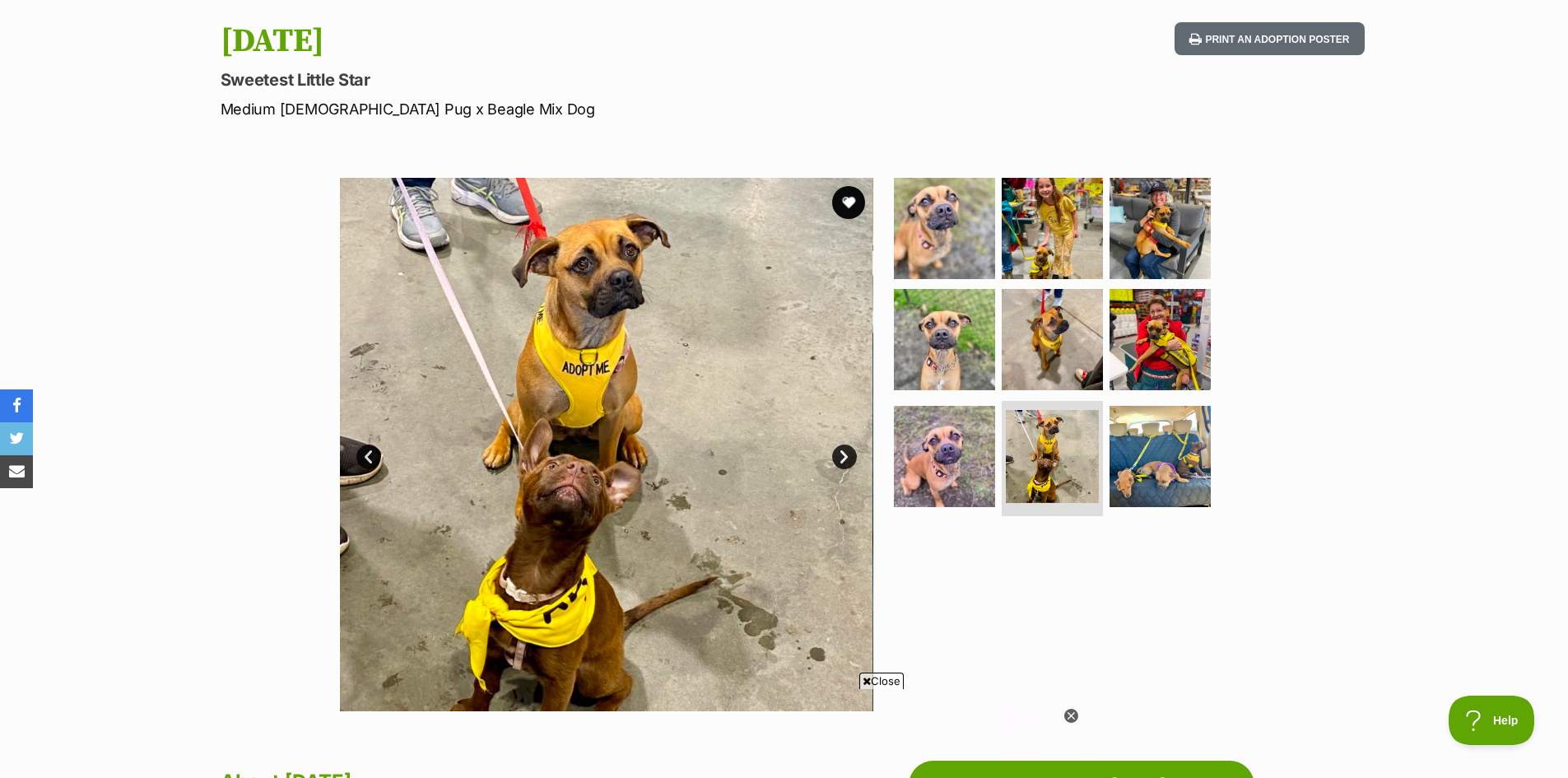
click at [842, 456] on link "Next" at bounding box center [844, 457] width 25 height 25
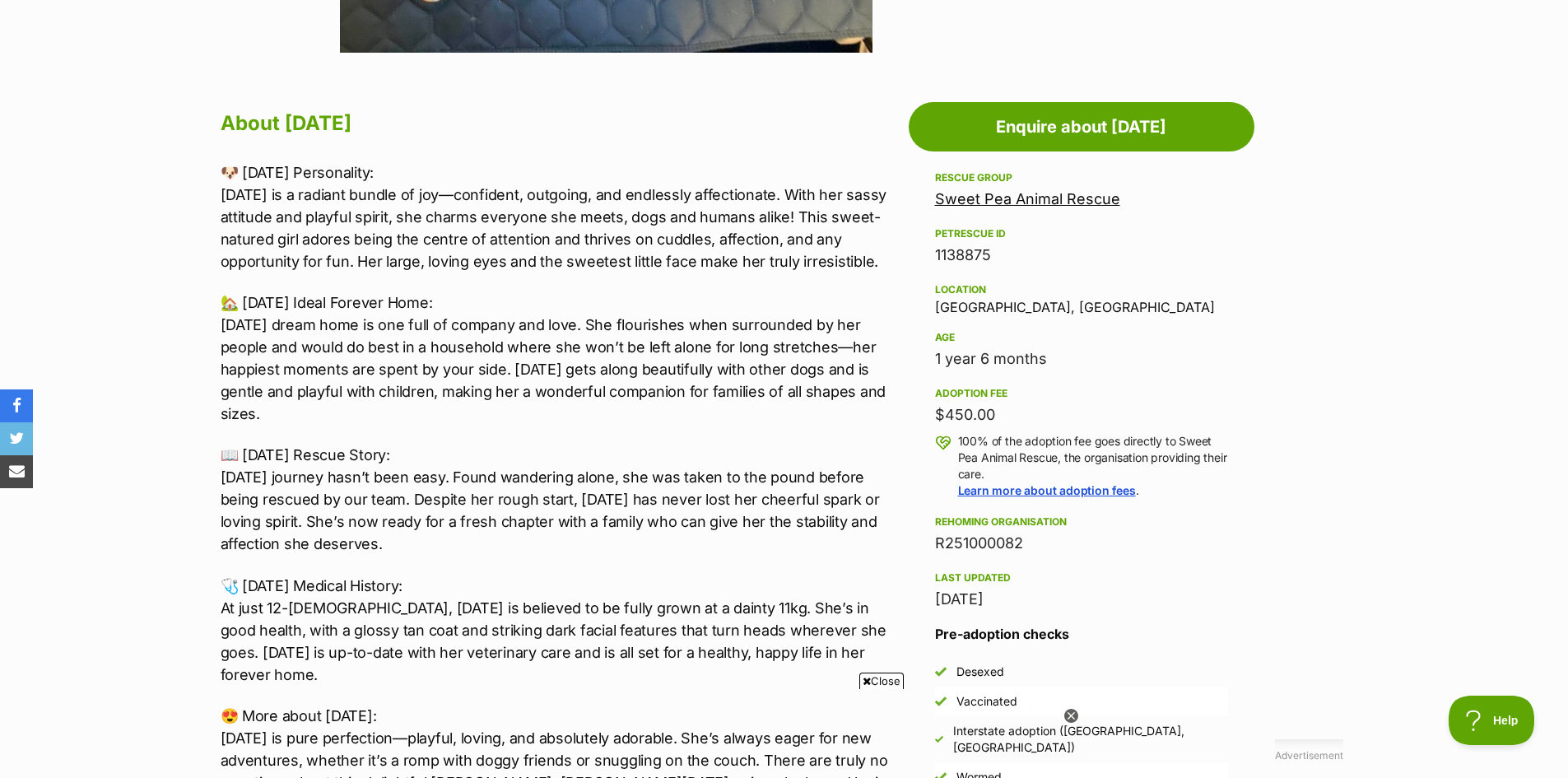
scroll to position [906, 0]
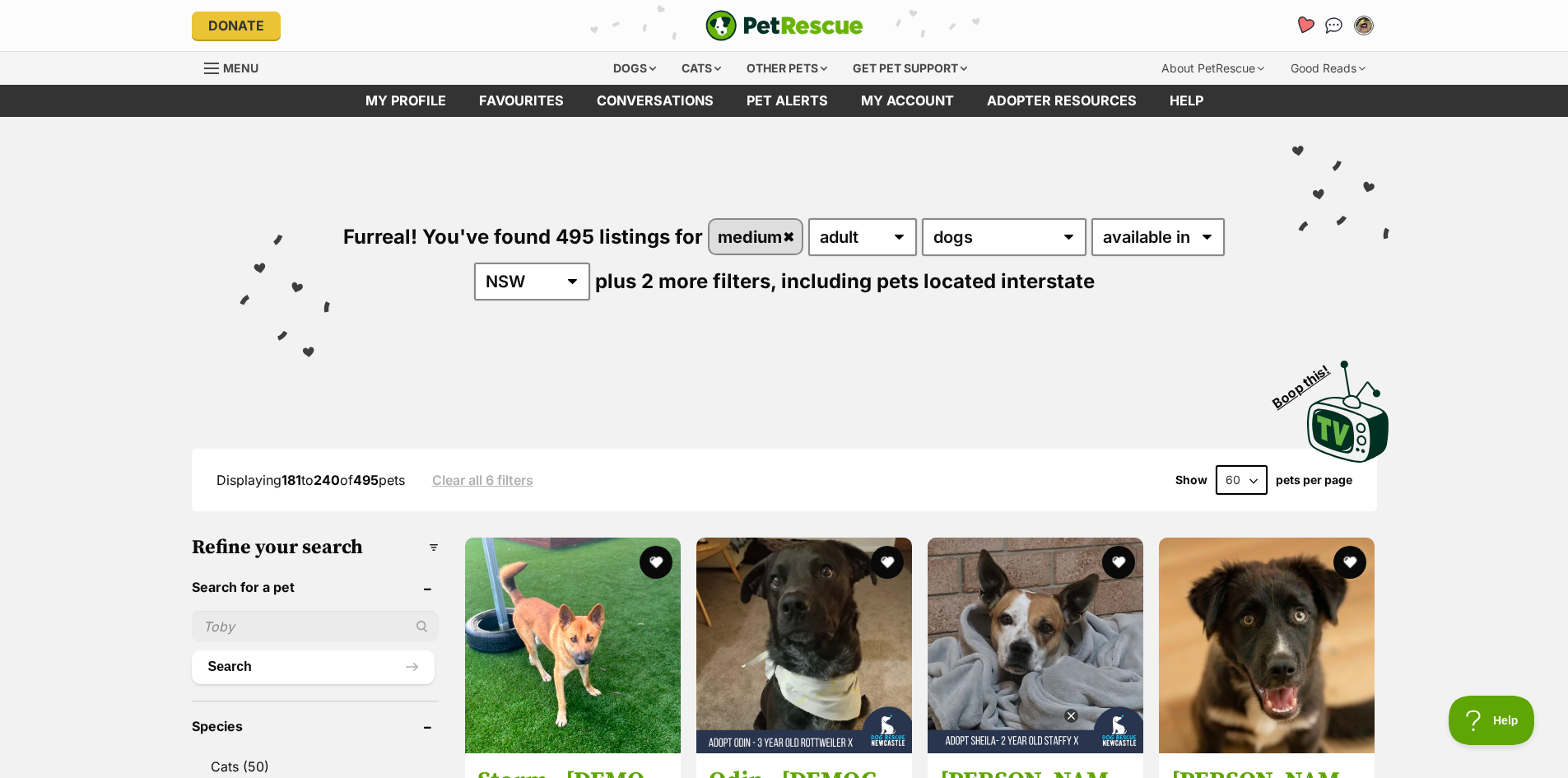
click at [1305, 20] on icon "Favourites" at bounding box center [1303, 25] width 20 height 19
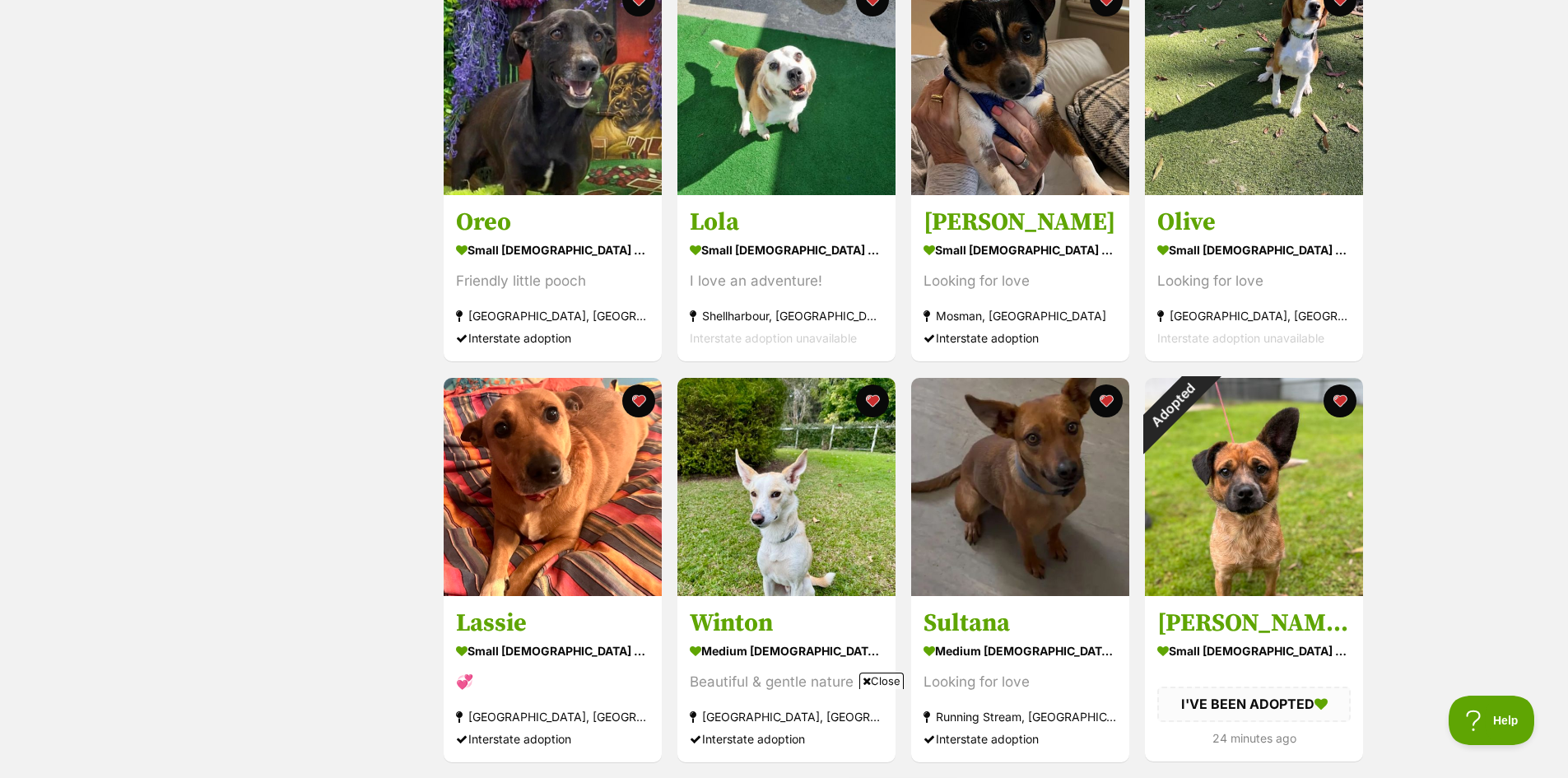
scroll to position [1811, 0]
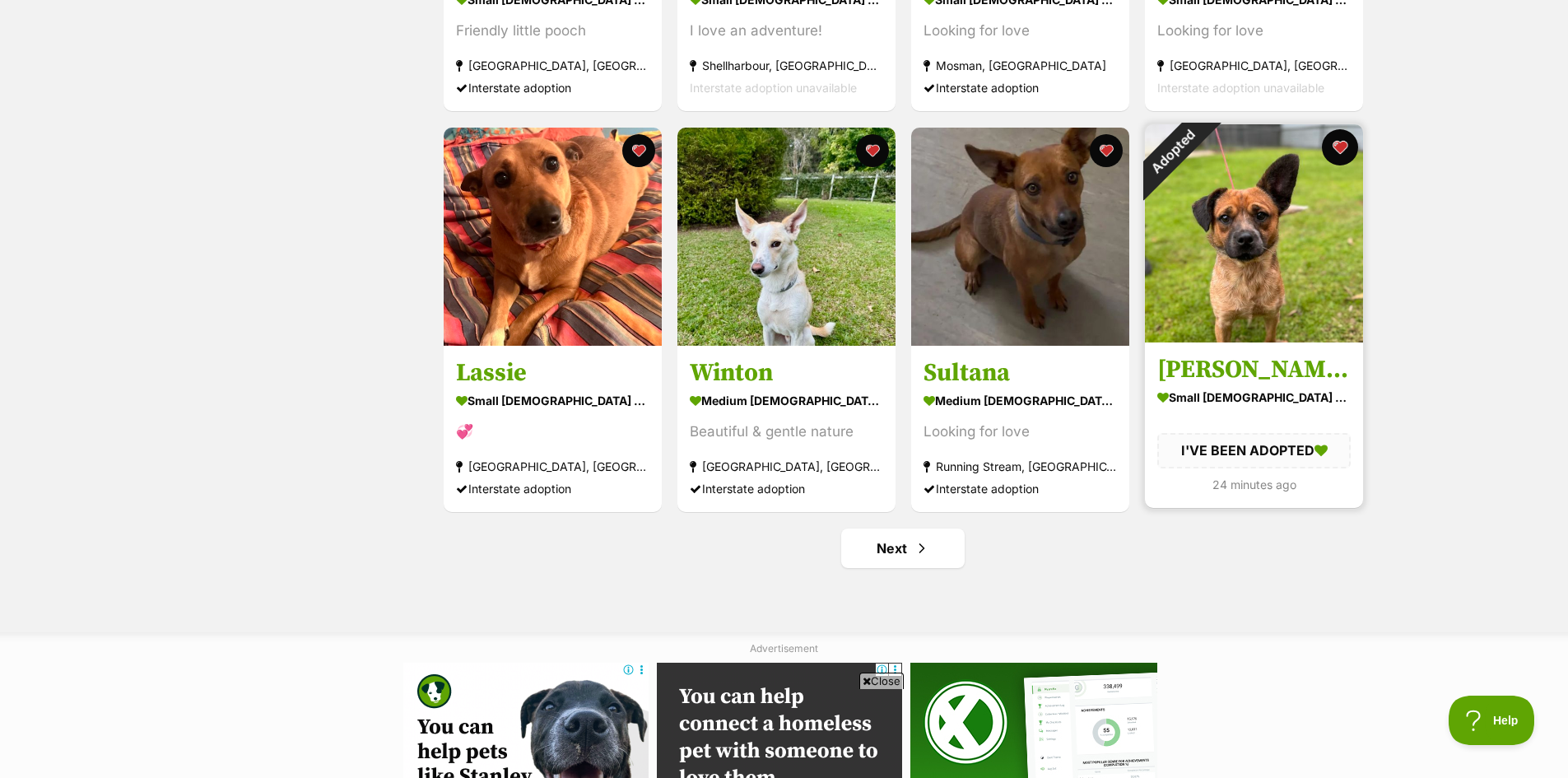
click at [1342, 147] on button "favourite" at bounding box center [1340, 148] width 36 height 36
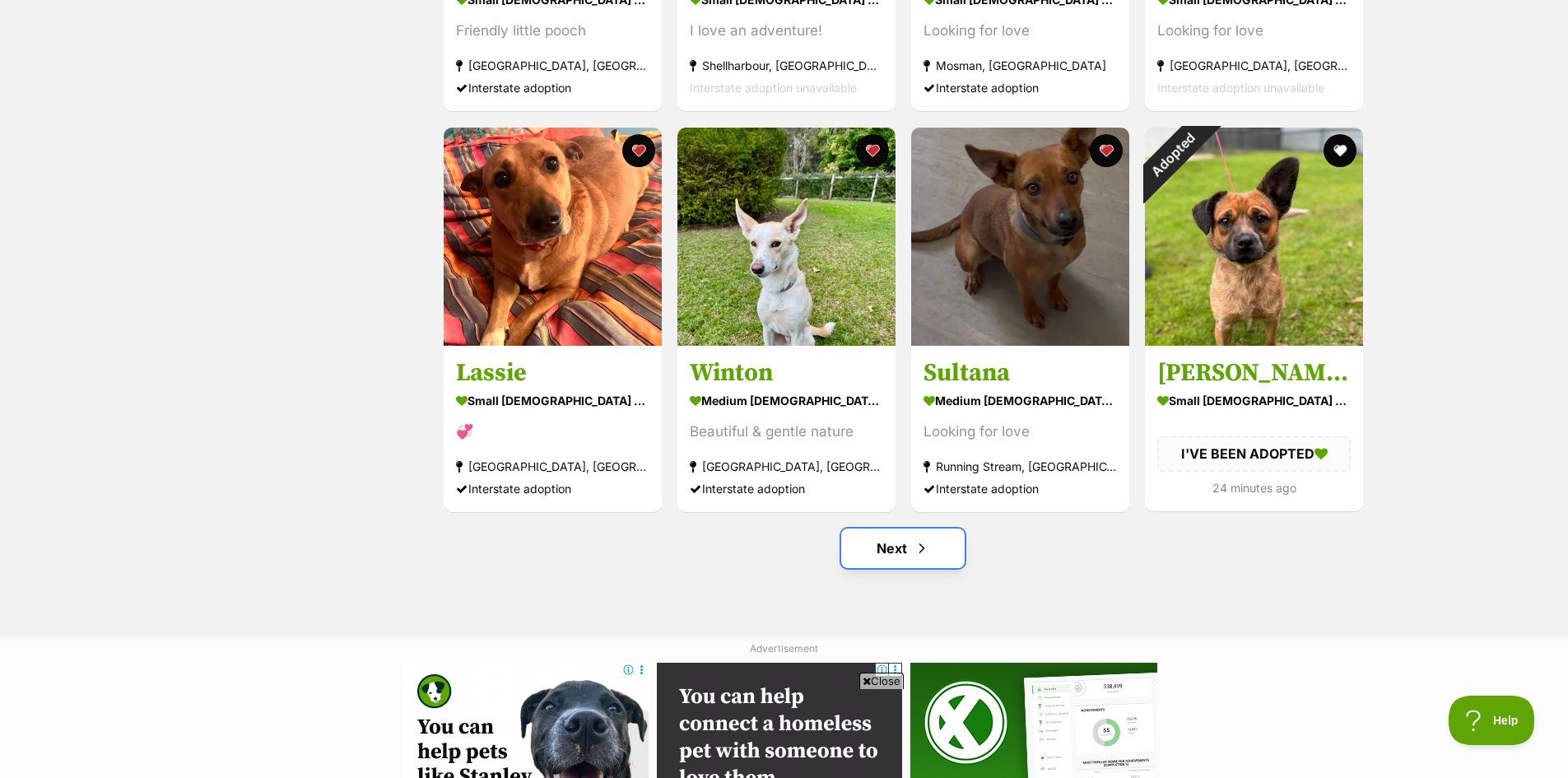
click at [899, 547] on link "Next" at bounding box center [902, 548] width 124 height 39
